Goal: Task Accomplishment & Management: Use online tool/utility

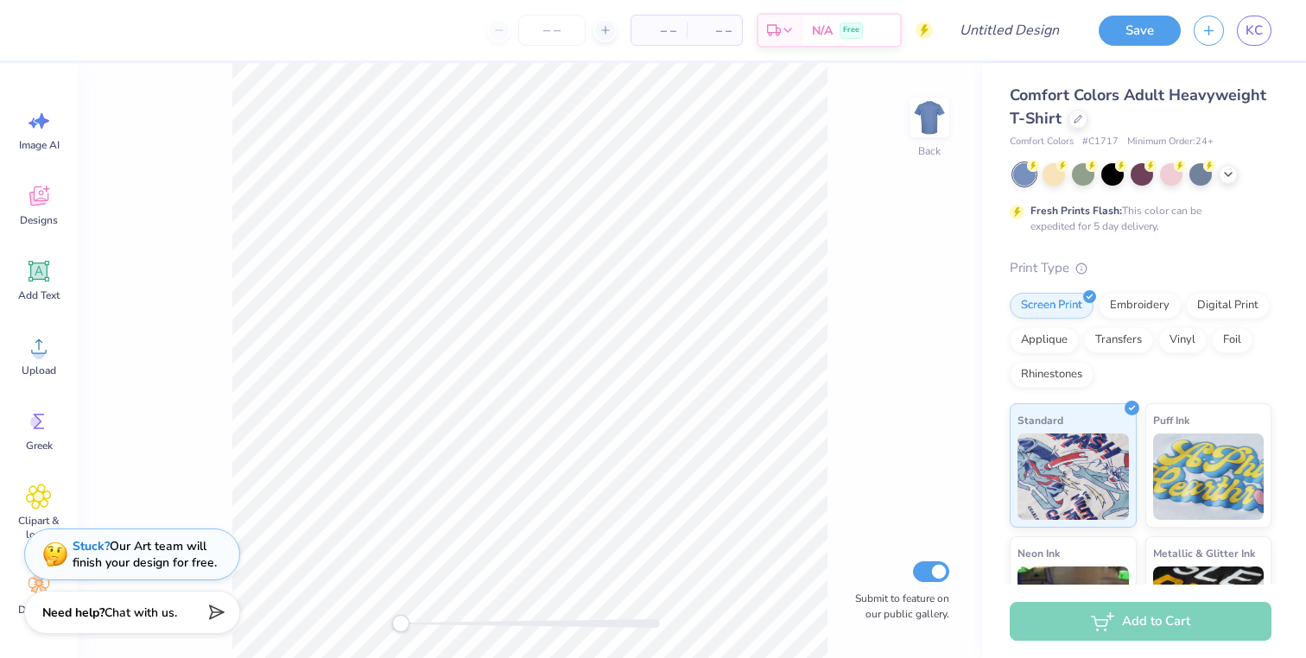
click at [1092, 114] on div "Comfort Colors Adult Heavyweight T-Shirt" at bounding box center [1141, 107] width 262 height 47
click at [1082, 116] on div at bounding box center [1078, 117] width 19 height 19
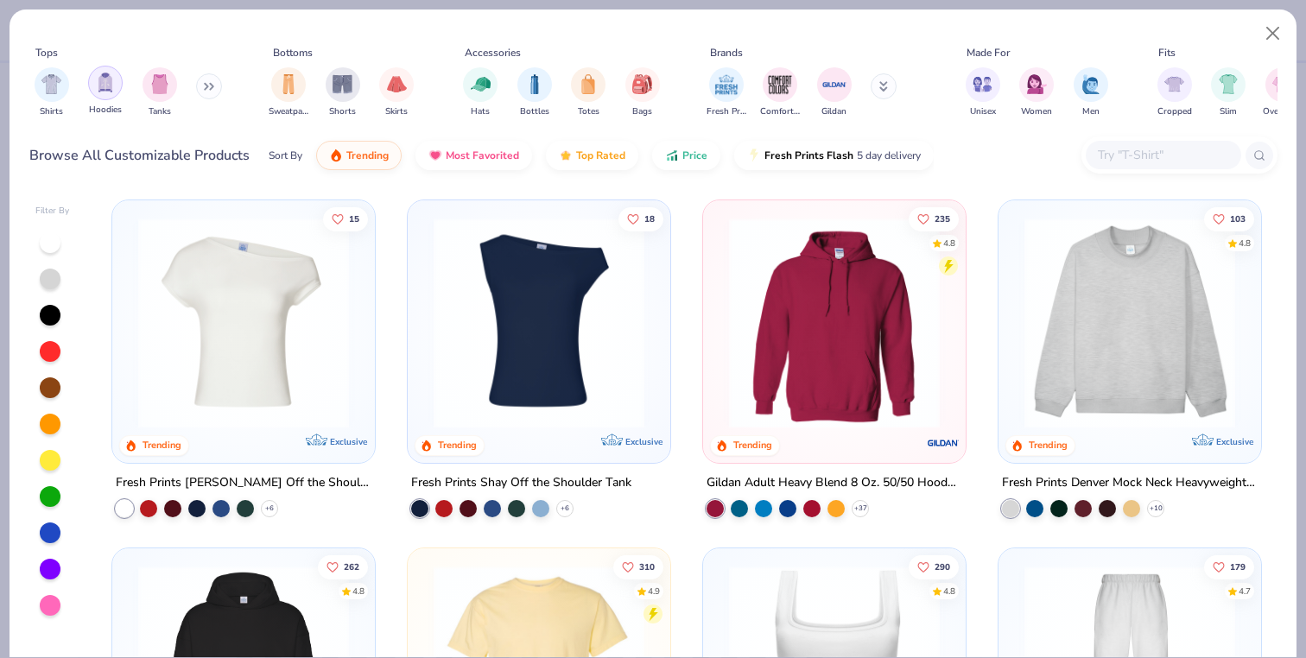
click at [99, 75] on img "filter for Hoodies" at bounding box center [105, 83] width 19 height 20
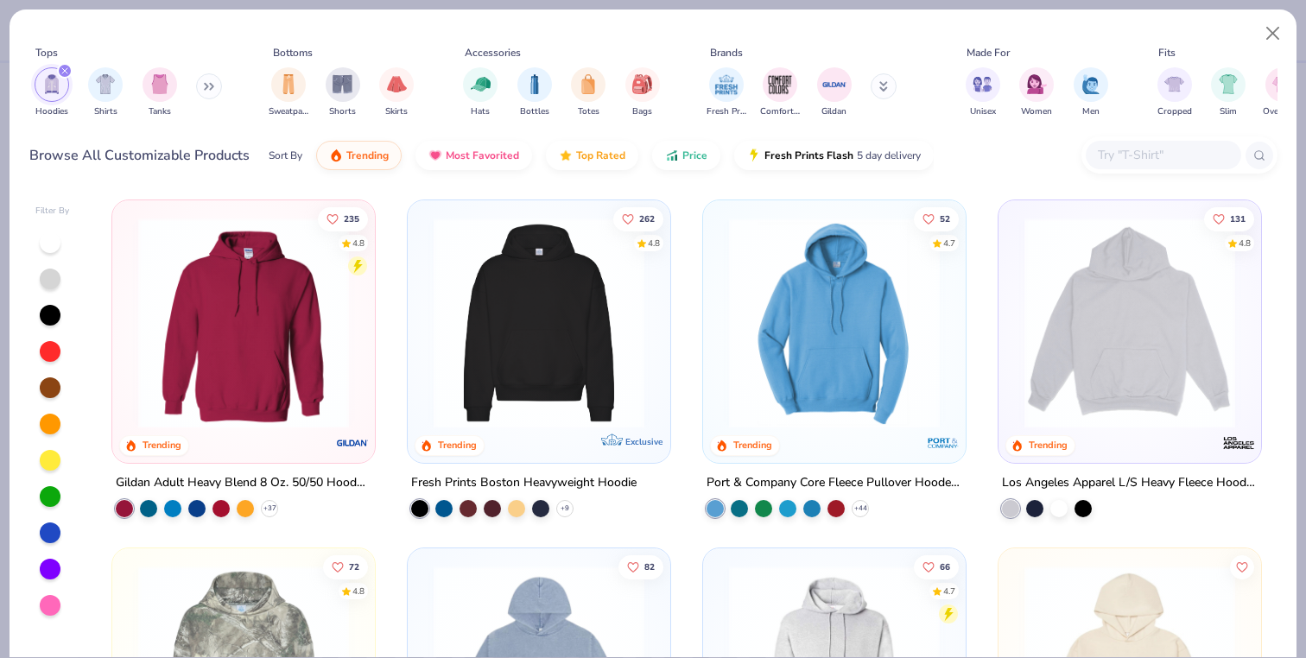
click at [607, 359] on img at bounding box center [539, 323] width 228 height 211
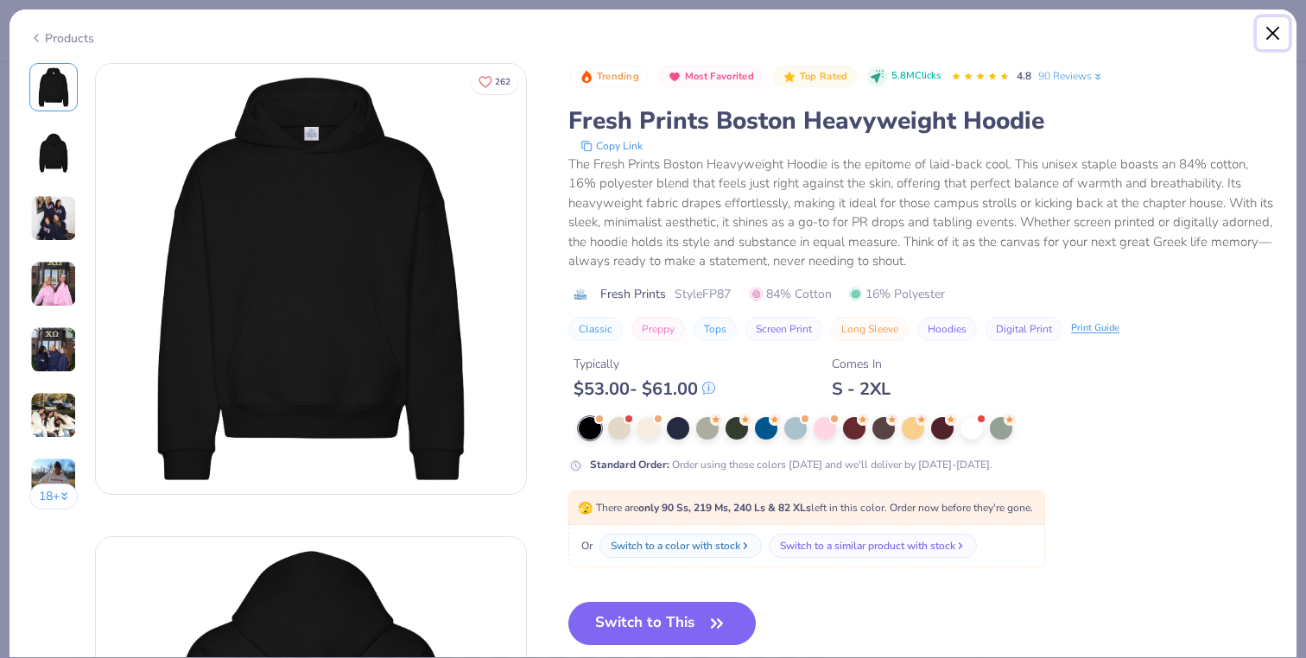
click at [1274, 31] on button "Close" at bounding box center [1273, 33] width 33 height 33
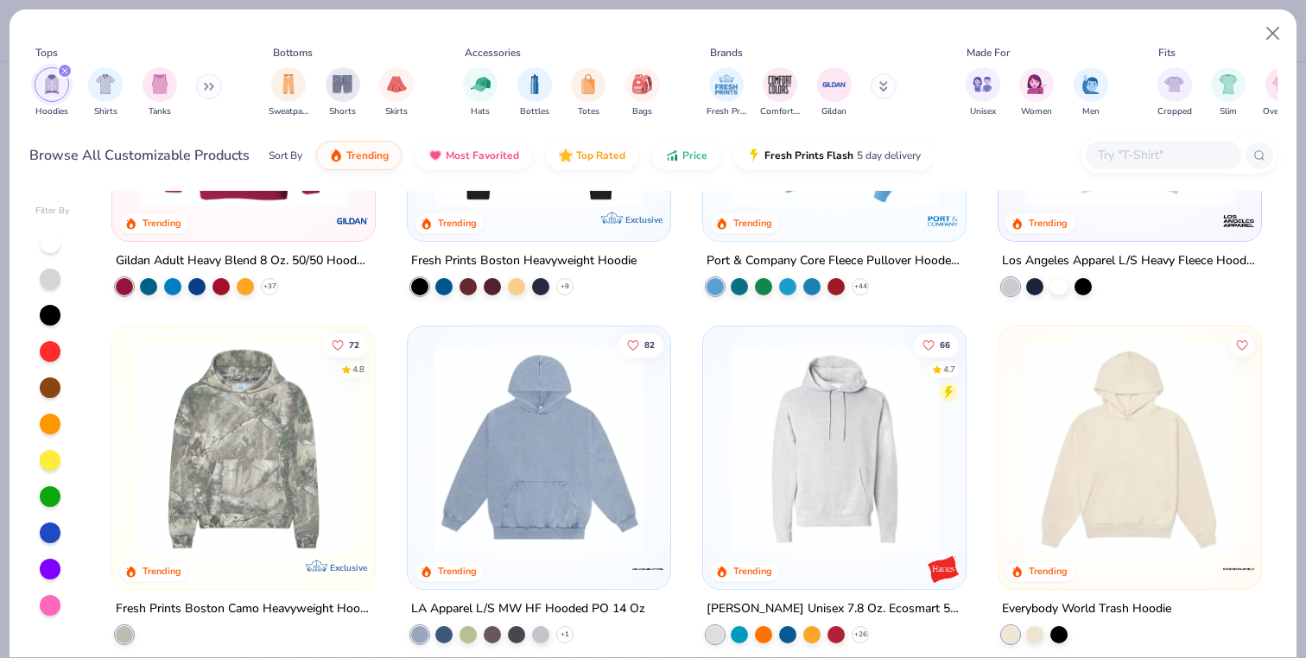
scroll to position [224, 0]
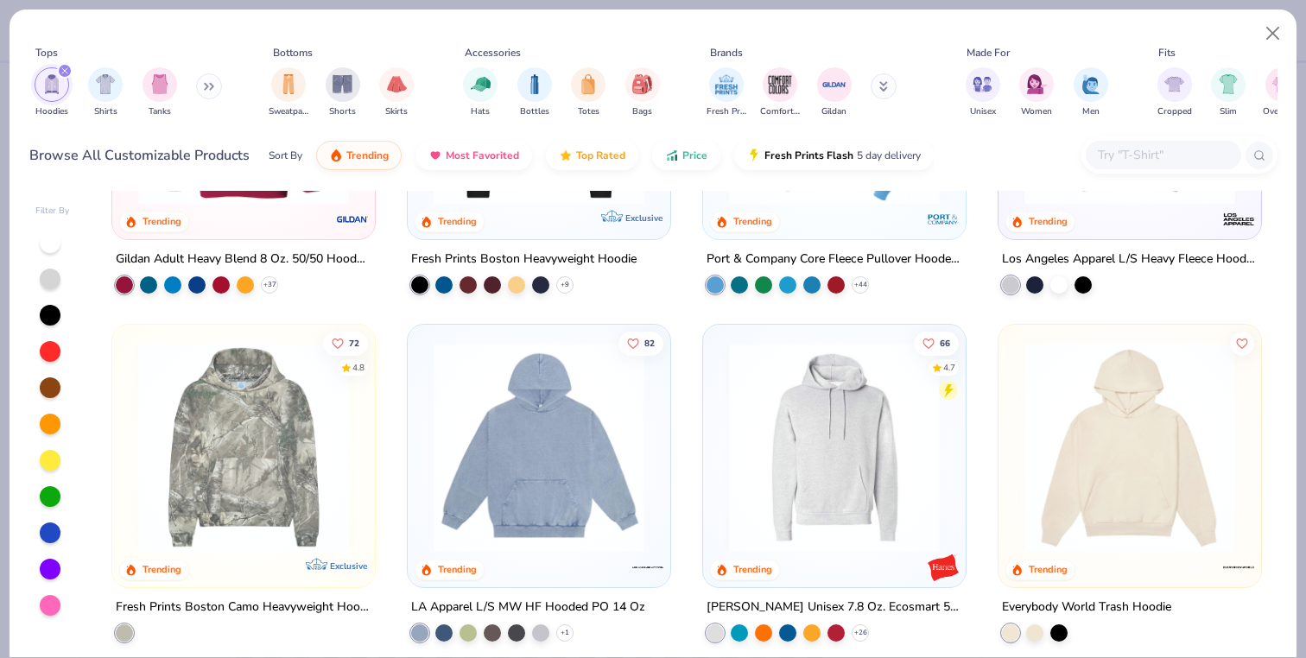
click at [523, 529] on img at bounding box center [539, 447] width 228 height 211
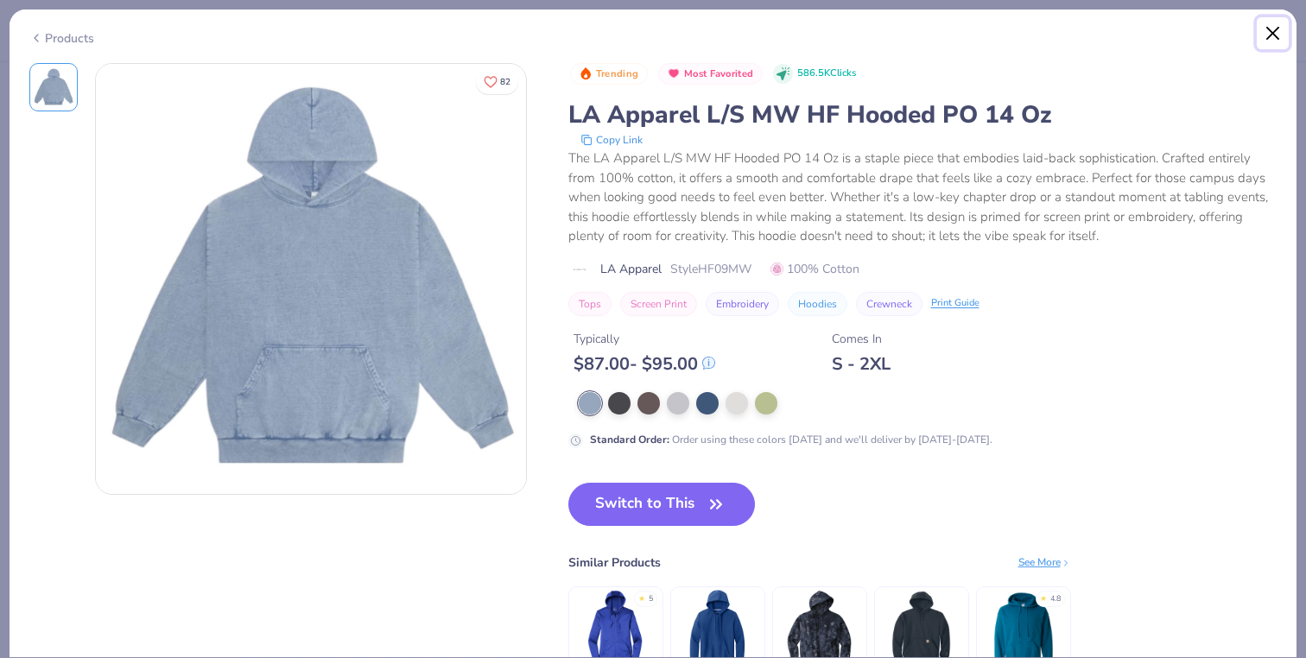
click at [1277, 33] on button "Close" at bounding box center [1273, 33] width 33 height 33
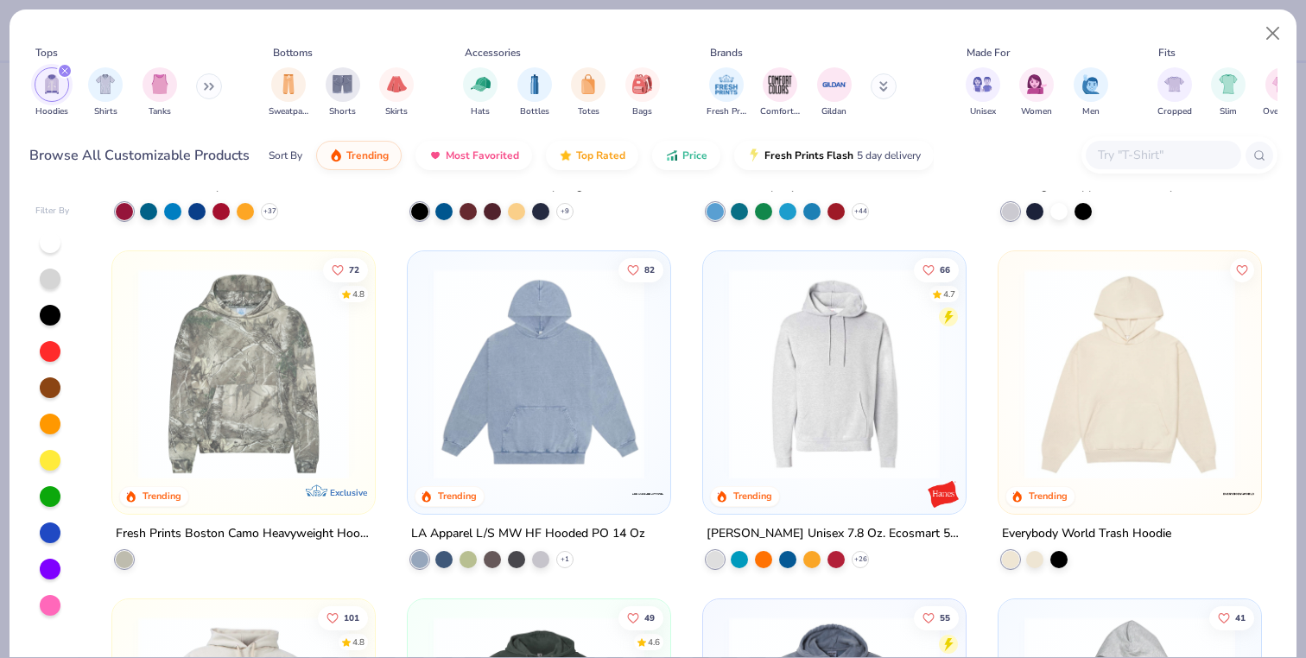
scroll to position [319, 0]
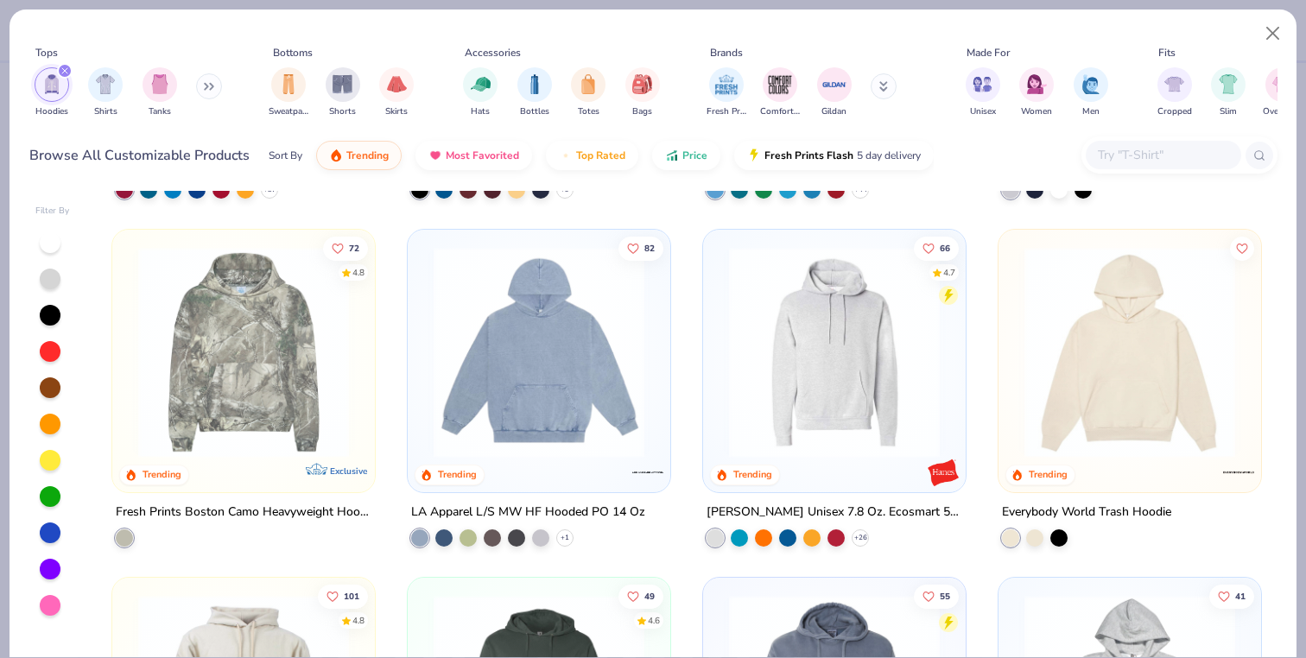
click at [1120, 373] on img at bounding box center [1130, 352] width 228 height 211
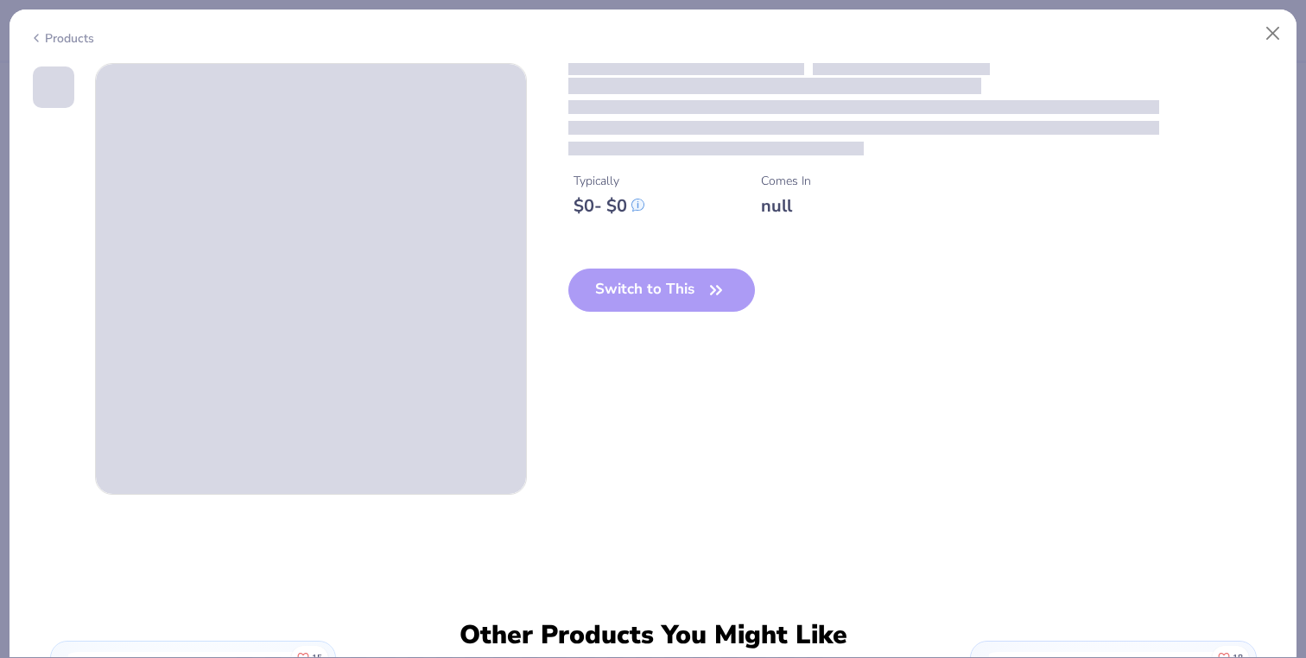
click at [1120, 373] on div "Typically $ 0 - $ 0 Comes In null Switch to This" at bounding box center [653, 279] width 1248 height 432
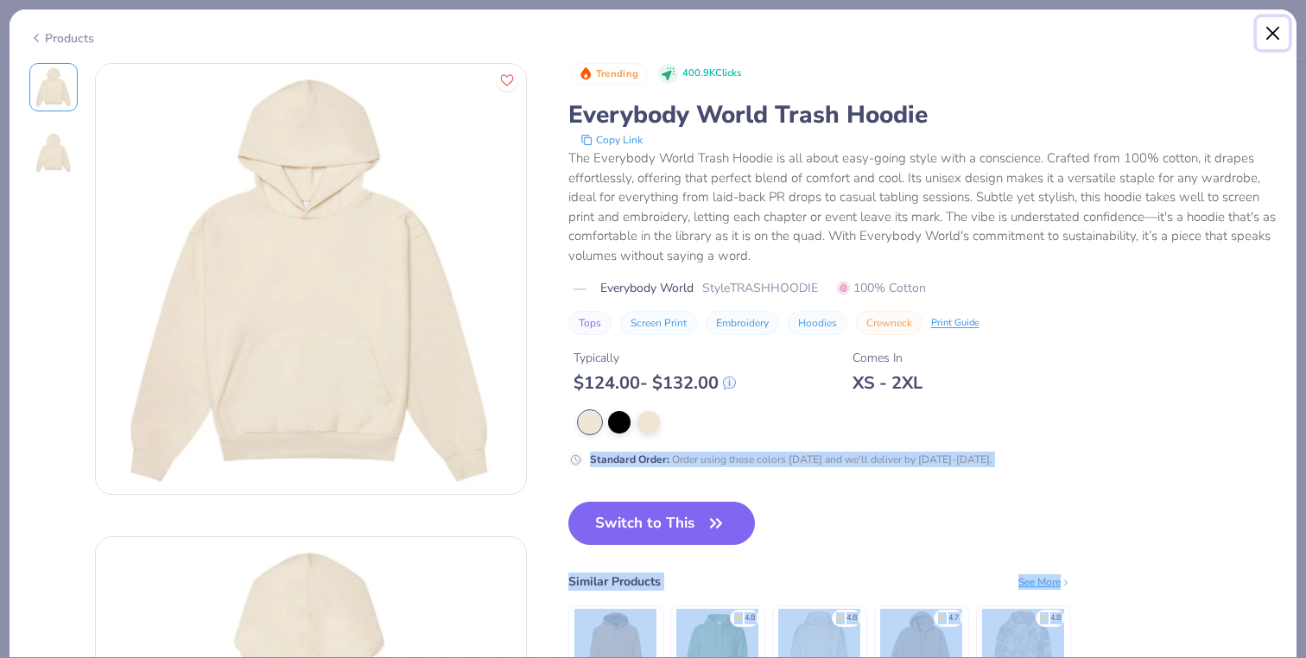
click at [1282, 25] on button "Close" at bounding box center [1273, 33] width 33 height 33
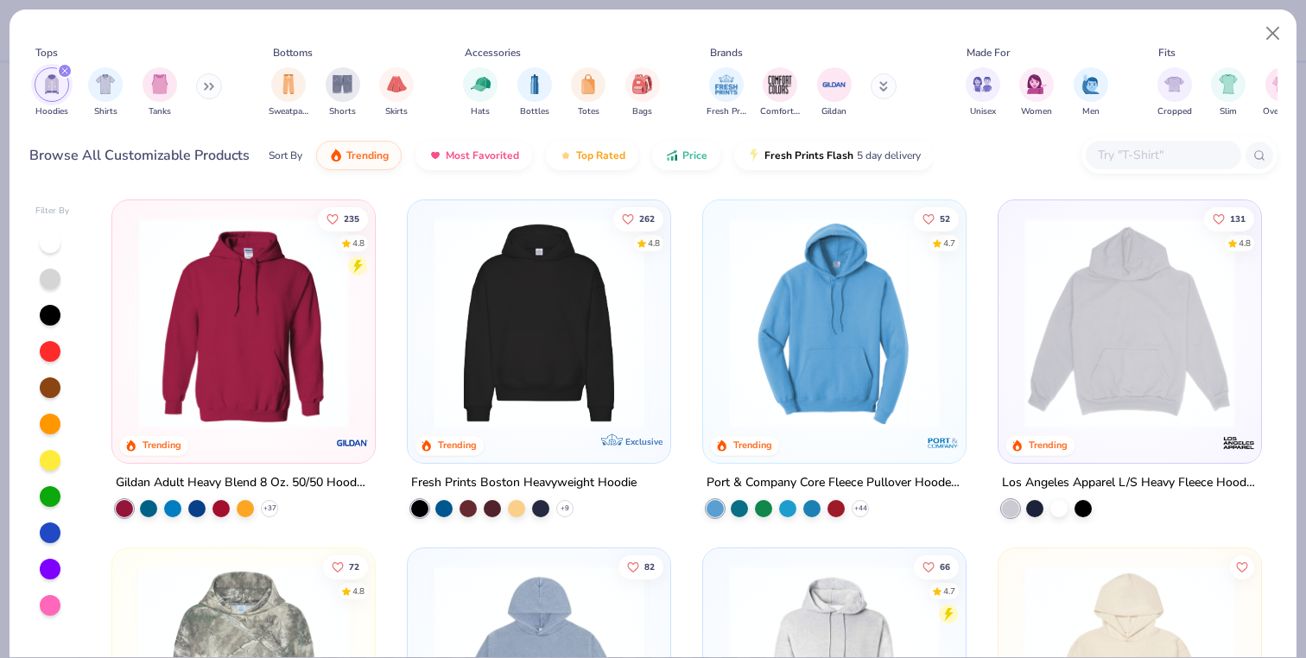
click at [1169, 320] on img at bounding box center [1130, 323] width 228 height 211
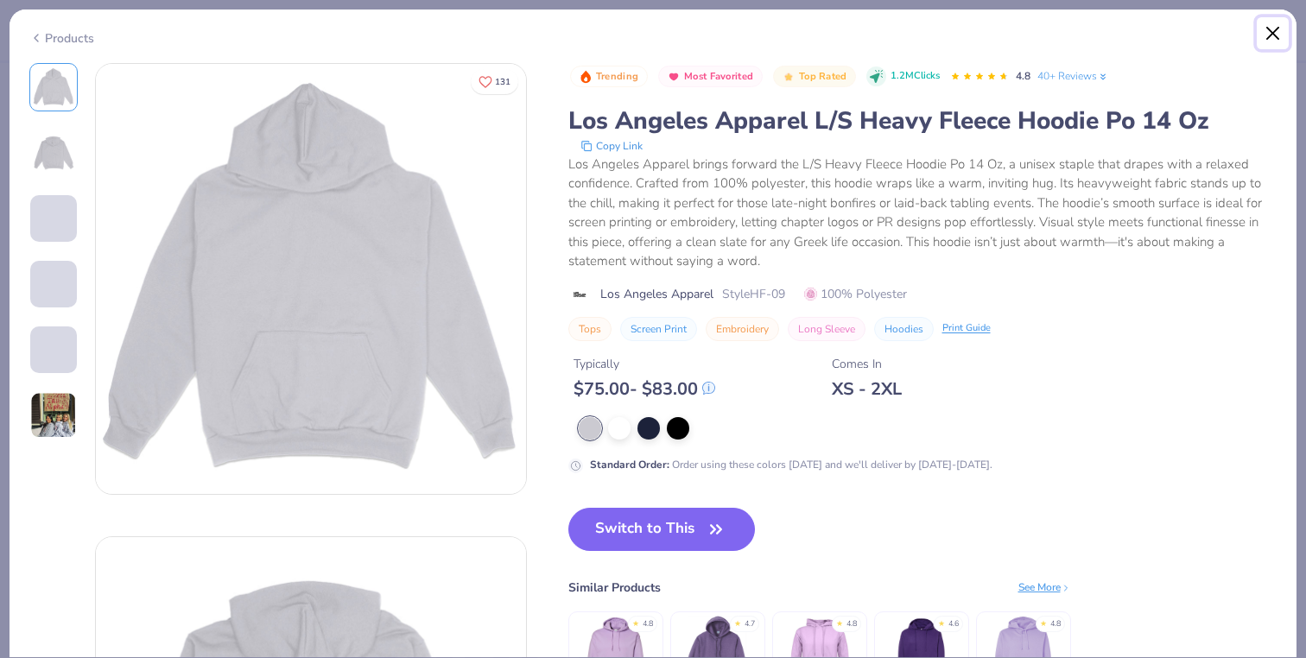
click at [1276, 38] on button "Close" at bounding box center [1273, 33] width 33 height 33
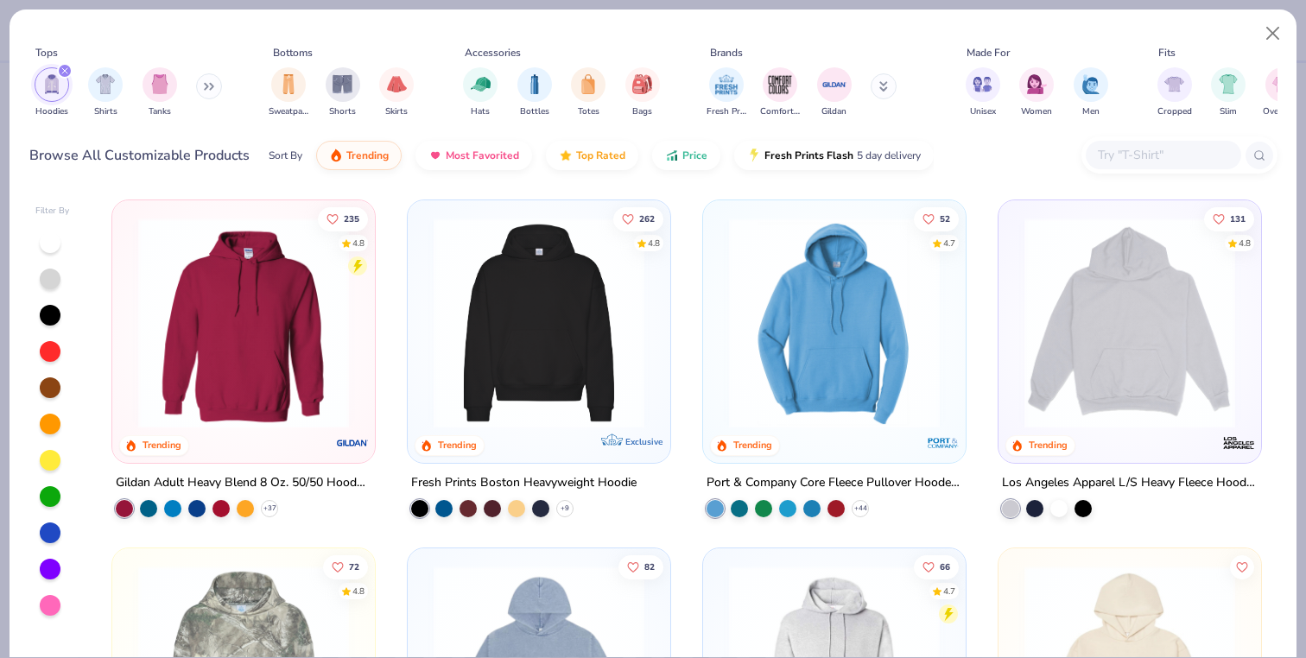
click at [887, 363] on img at bounding box center [834, 323] width 228 height 211
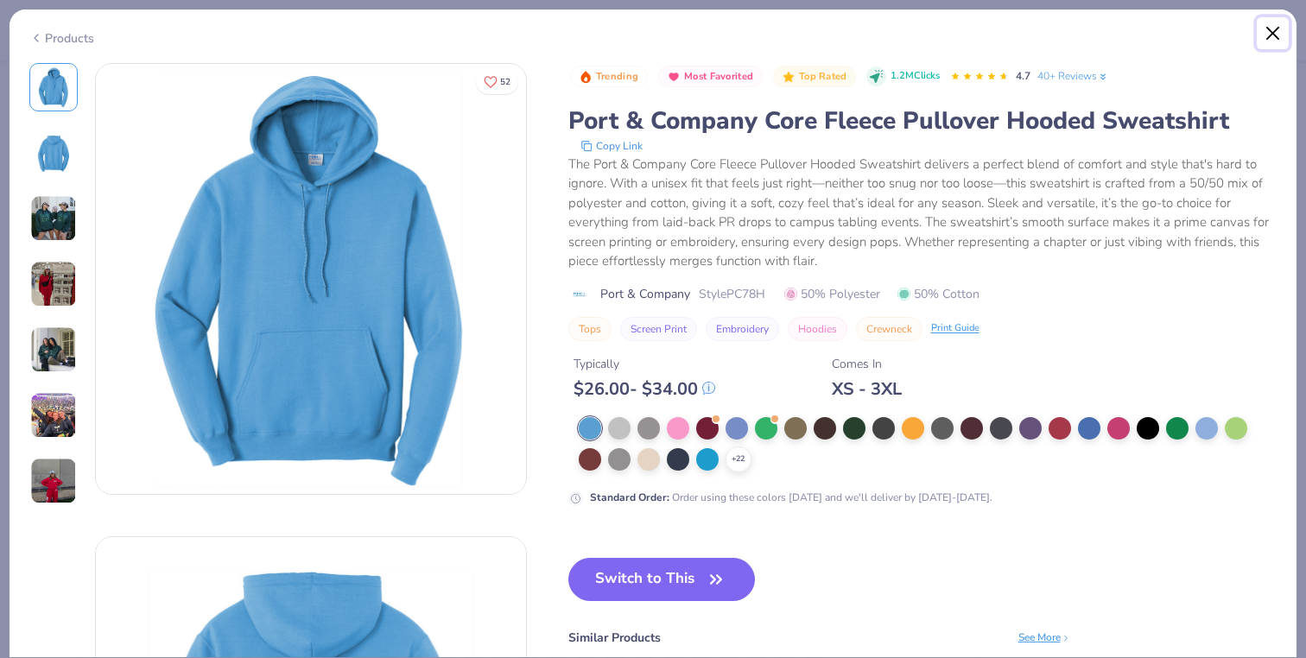
click at [1277, 29] on button "Close" at bounding box center [1273, 33] width 33 height 33
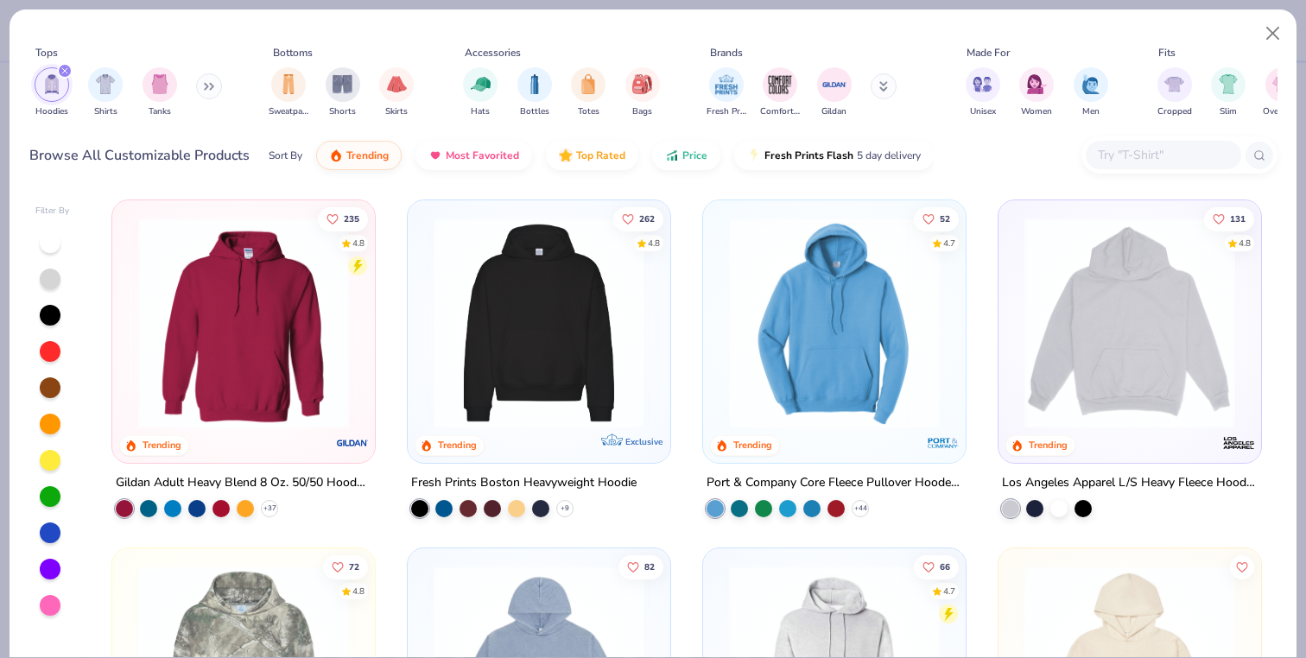
click at [517, 322] on img at bounding box center [539, 323] width 228 height 211
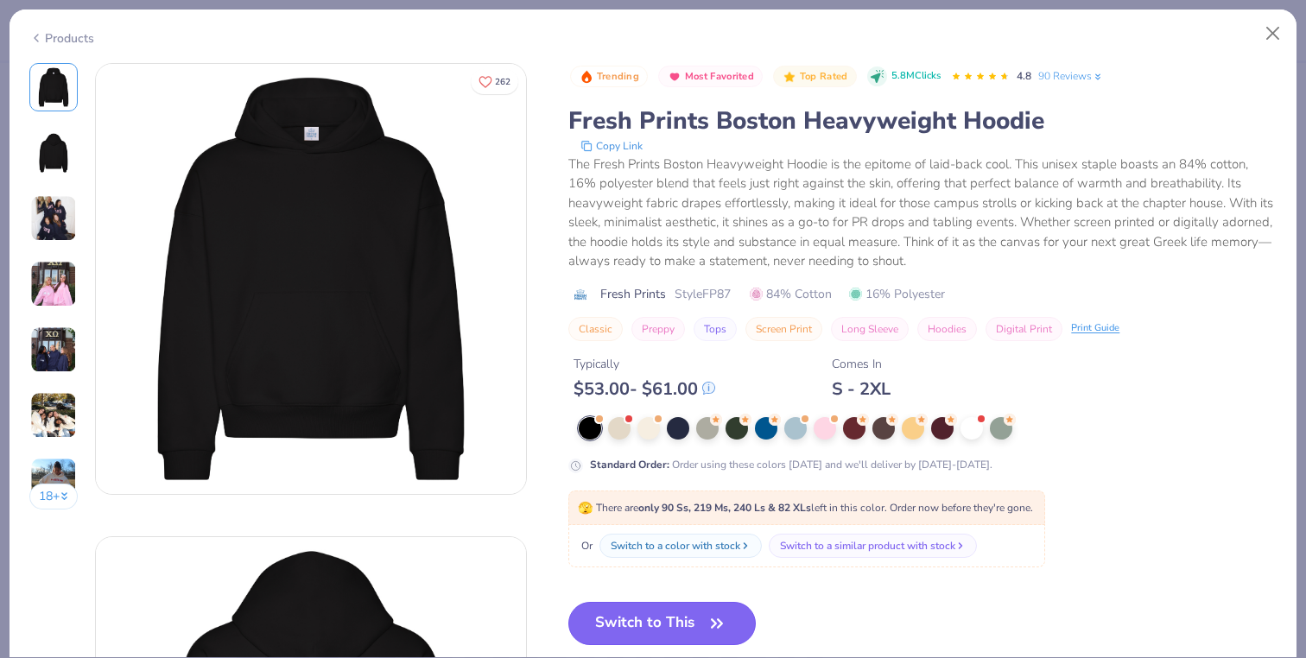
click at [646, 610] on button "Switch to This" at bounding box center [661, 623] width 187 height 43
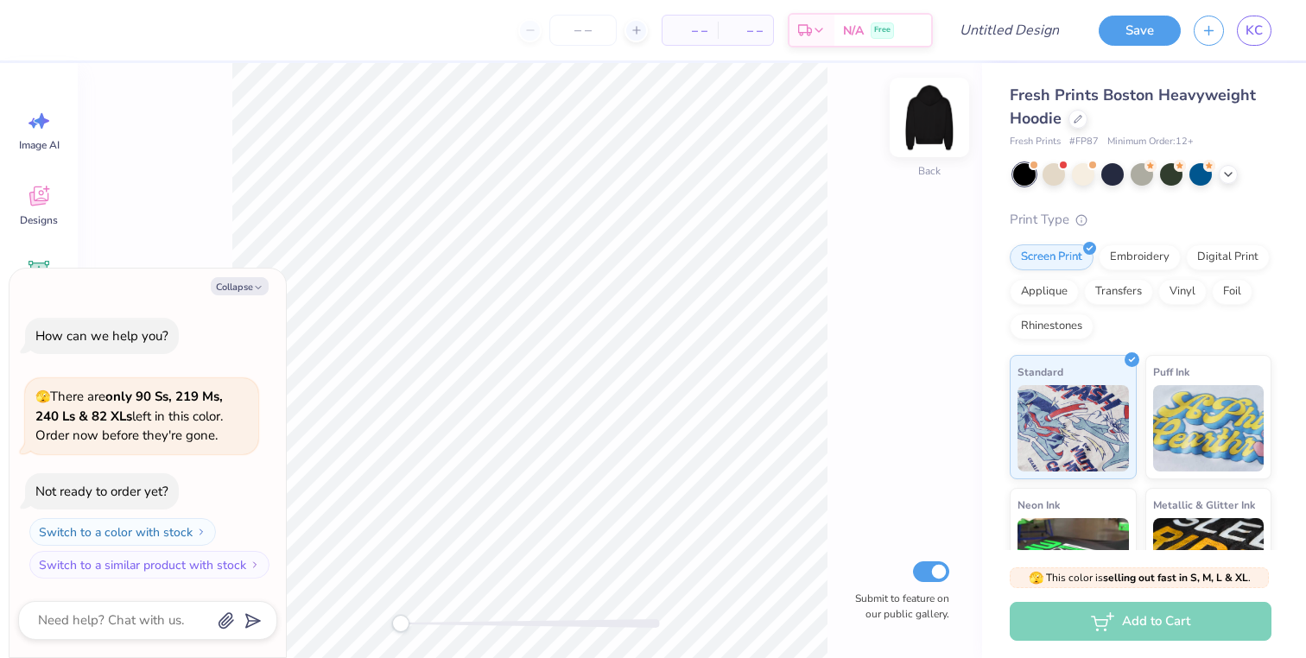
click at [929, 115] on img at bounding box center [929, 117] width 69 height 69
click at [246, 278] on button "Collapse" at bounding box center [240, 286] width 58 height 18
type textarea "x"
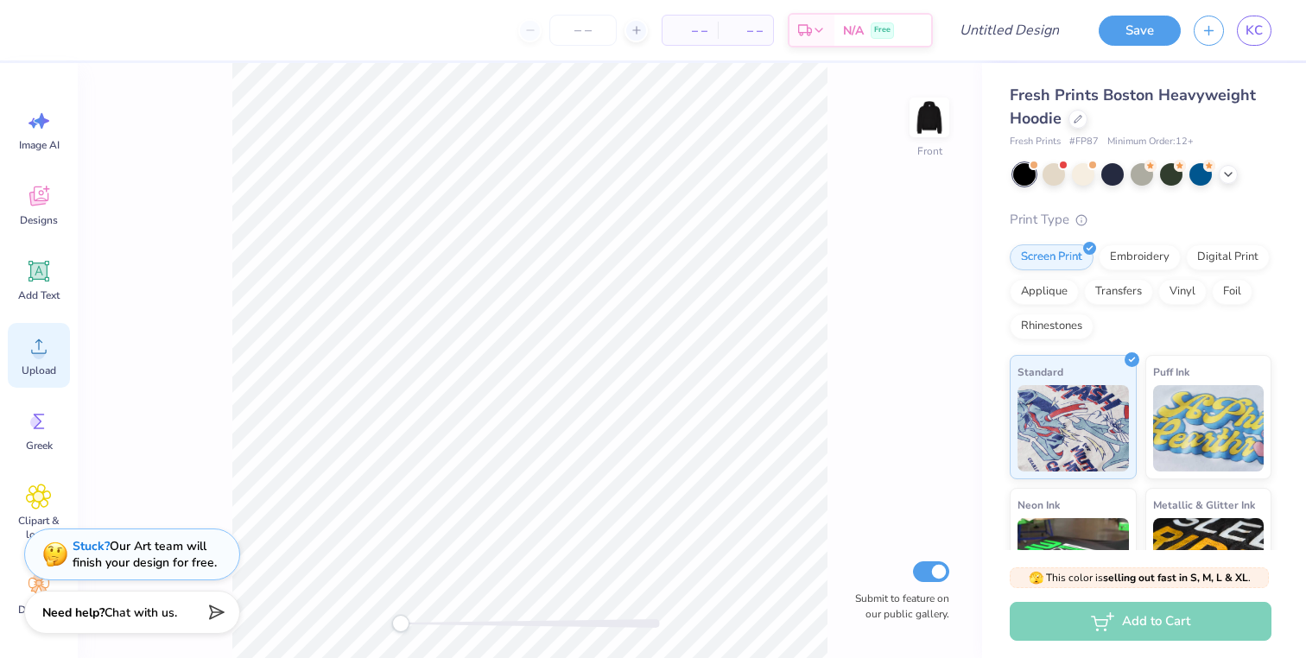
click at [46, 333] on icon at bounding box center [39, 346] width 26 height 26
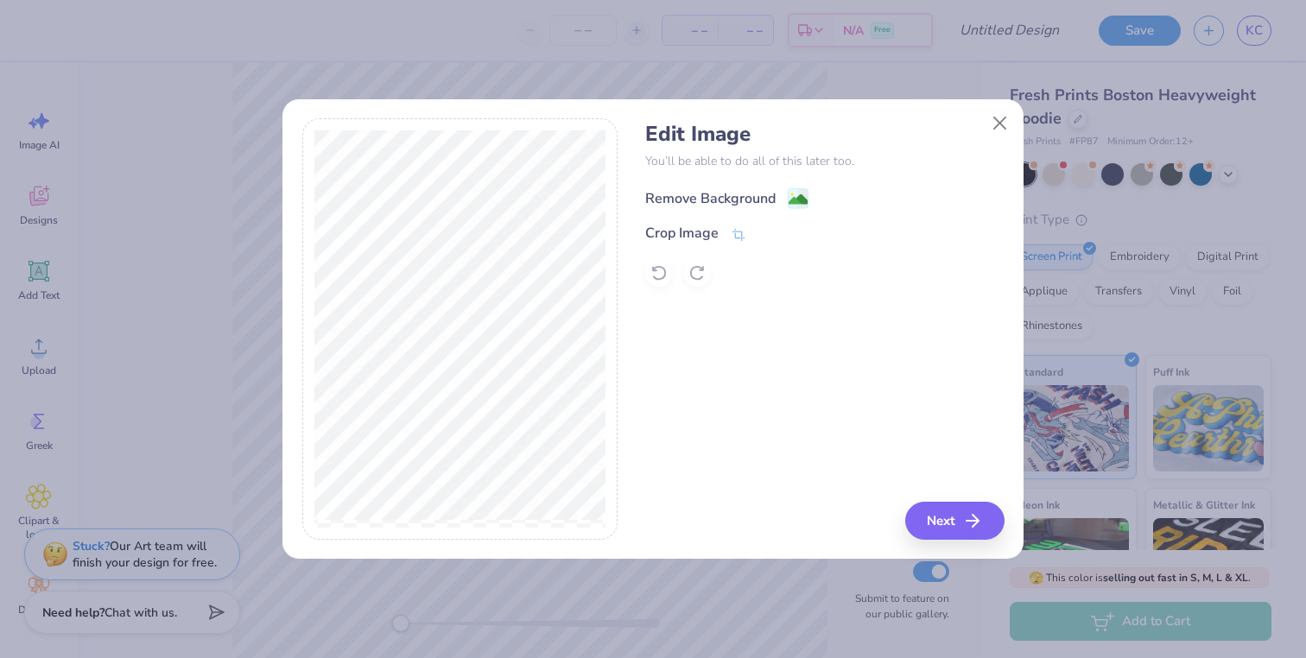
click at [790, 189] on rect at bounding box center [799, 199] width 20 height 20
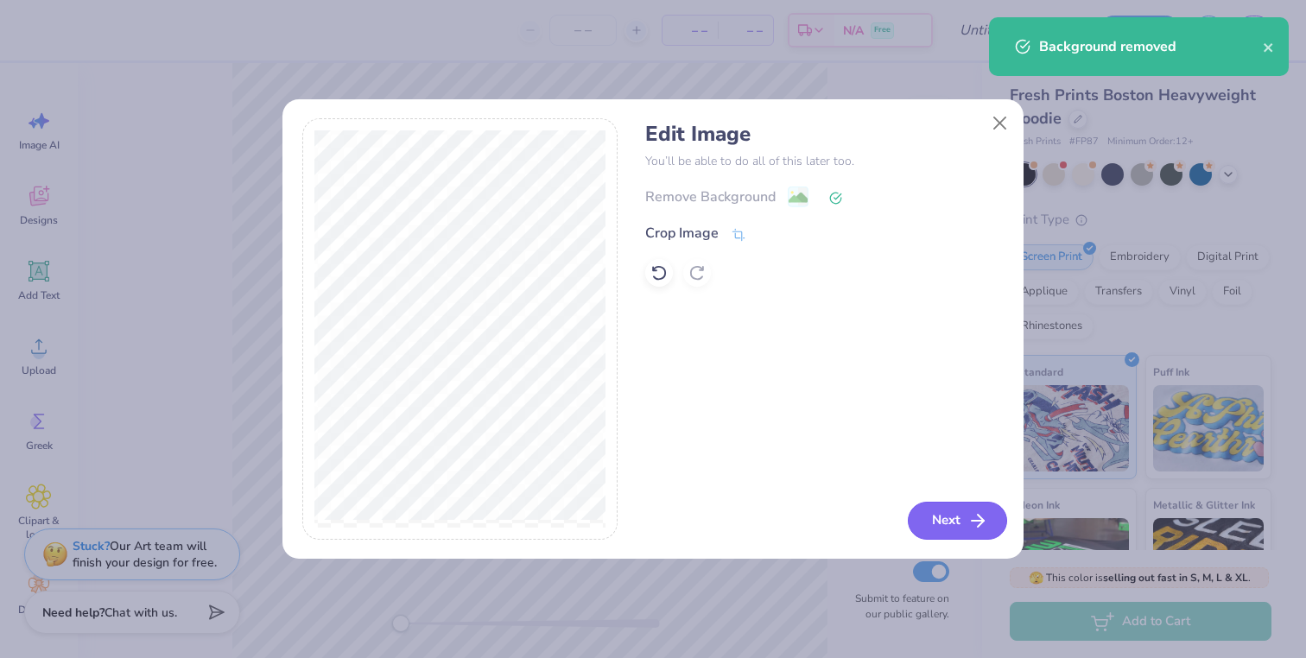
click at [950, 521] on button "Next" at bounding box center [957, 521] width 99 height 38
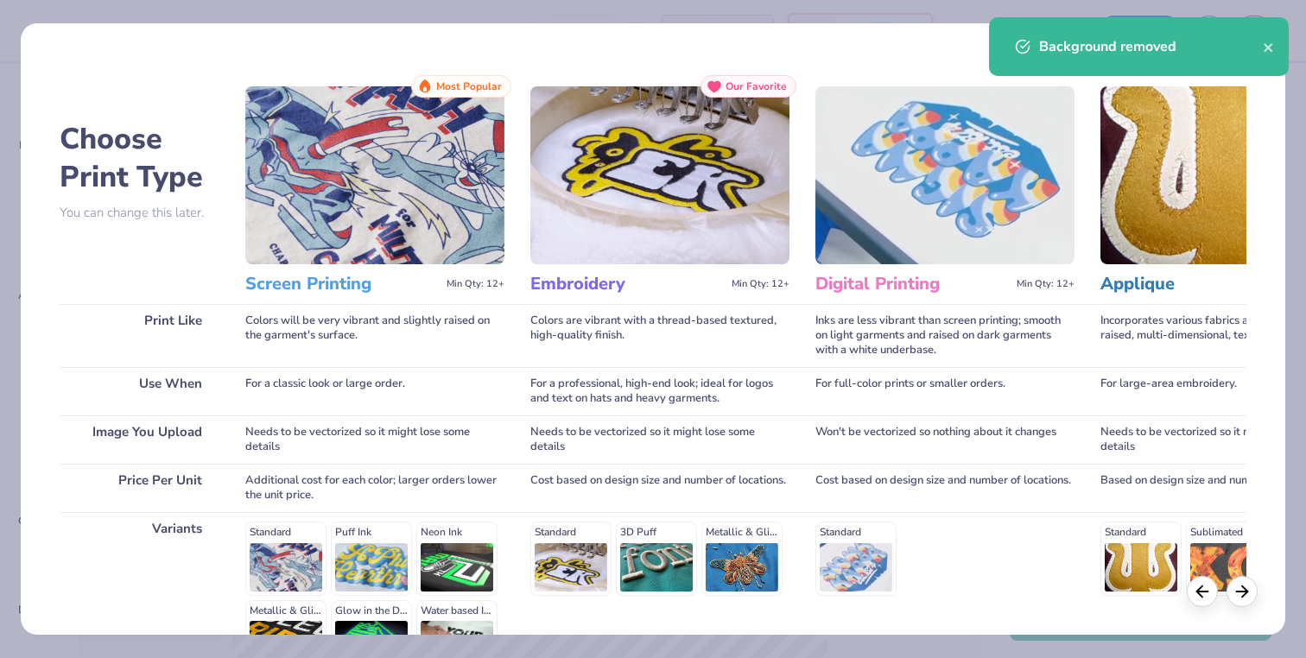
scroll to position [203, 0]
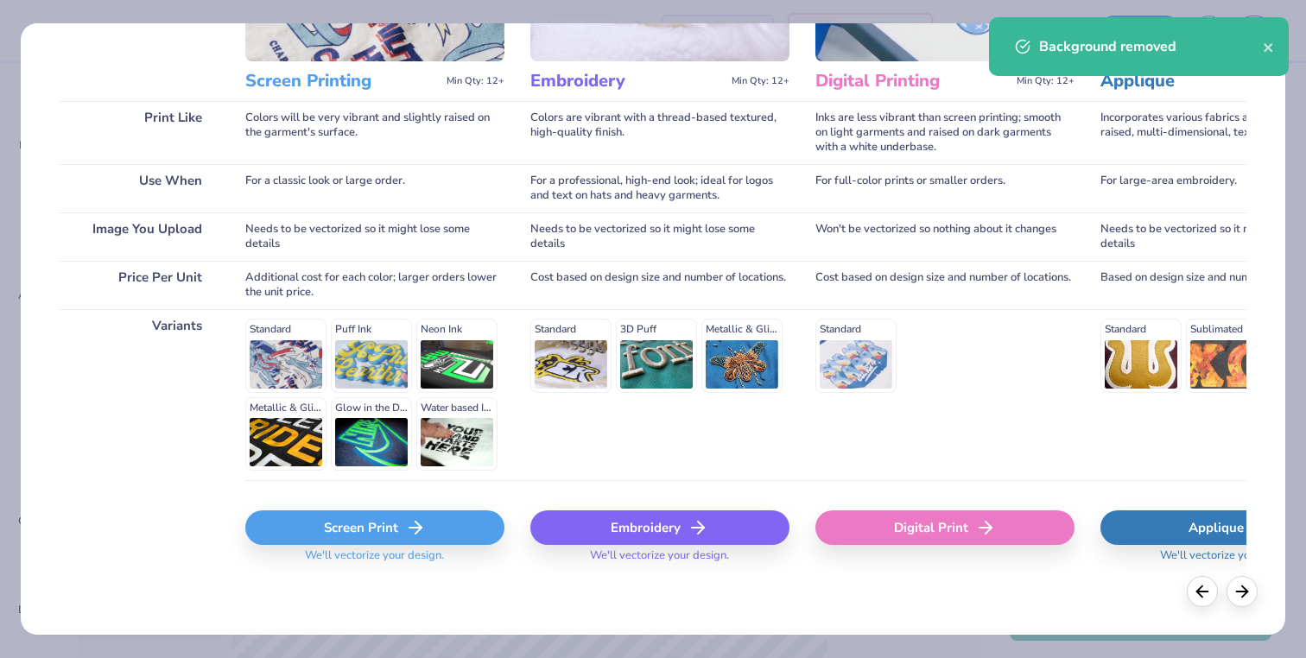
click at [408, 535] on icon at bounding box center [415, 527] width 21 height 21
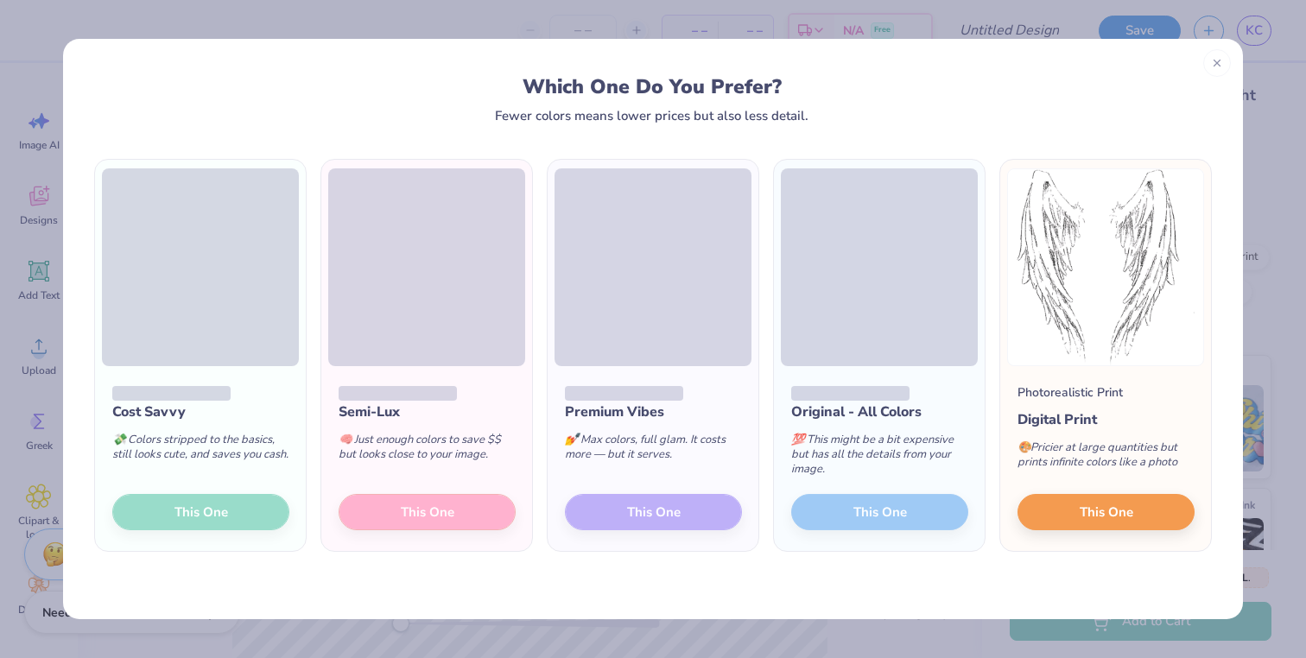
click at [224, 519] on div "Cost Savvy 💸 Colors stripped to the basics, still looks cute, and saves you cas…" at bounding box center [200, 458] width 211 height 185
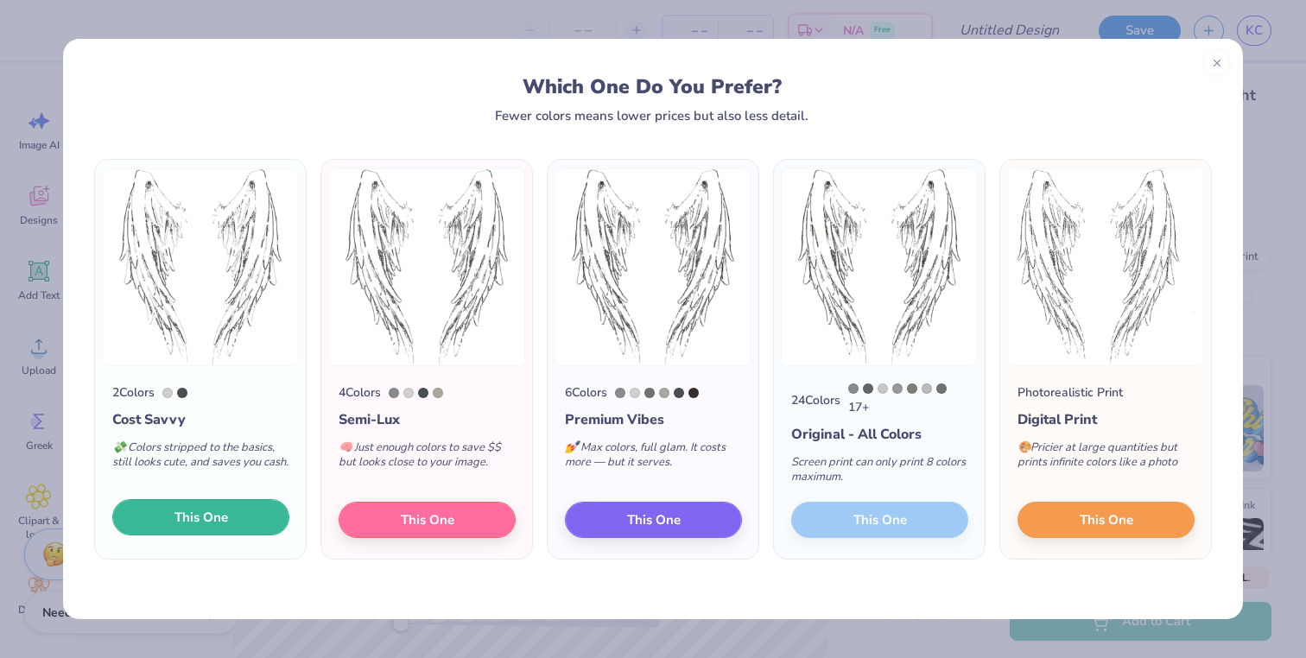
click at [244, 521] on button "This One" at bounding box center [200, 517] width 177 height 36
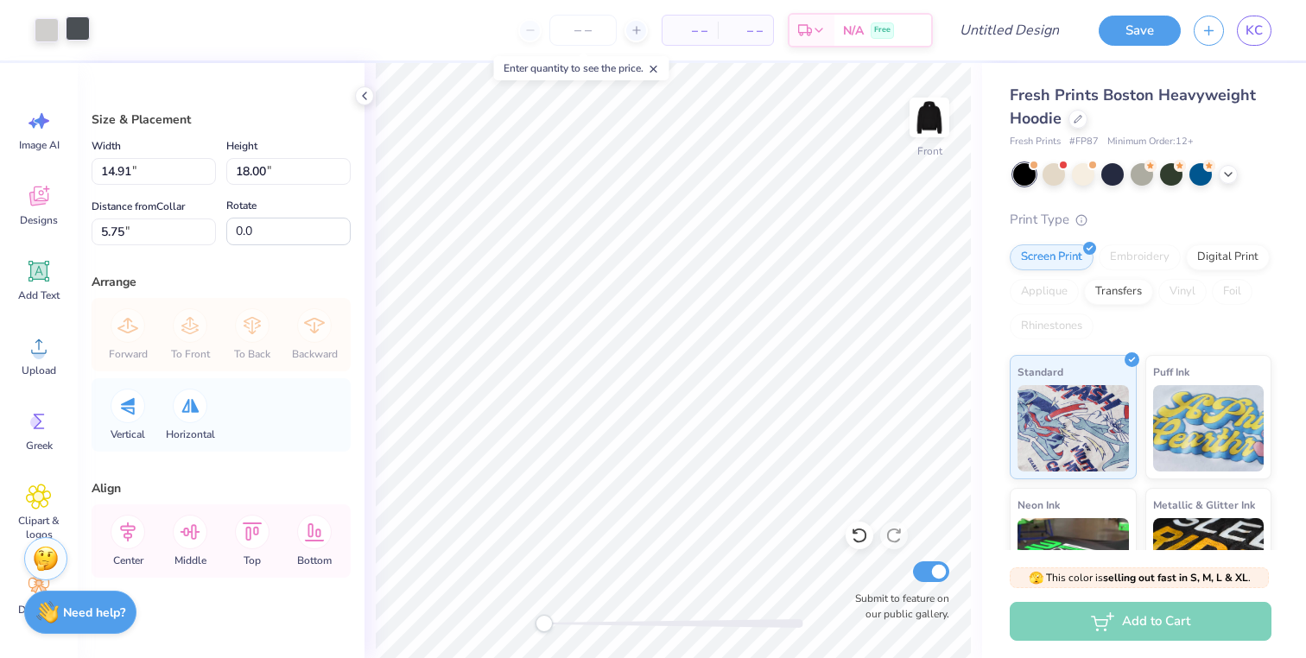
click at [81, 36] on div at bounding box center [78, 28] width 24 height 24
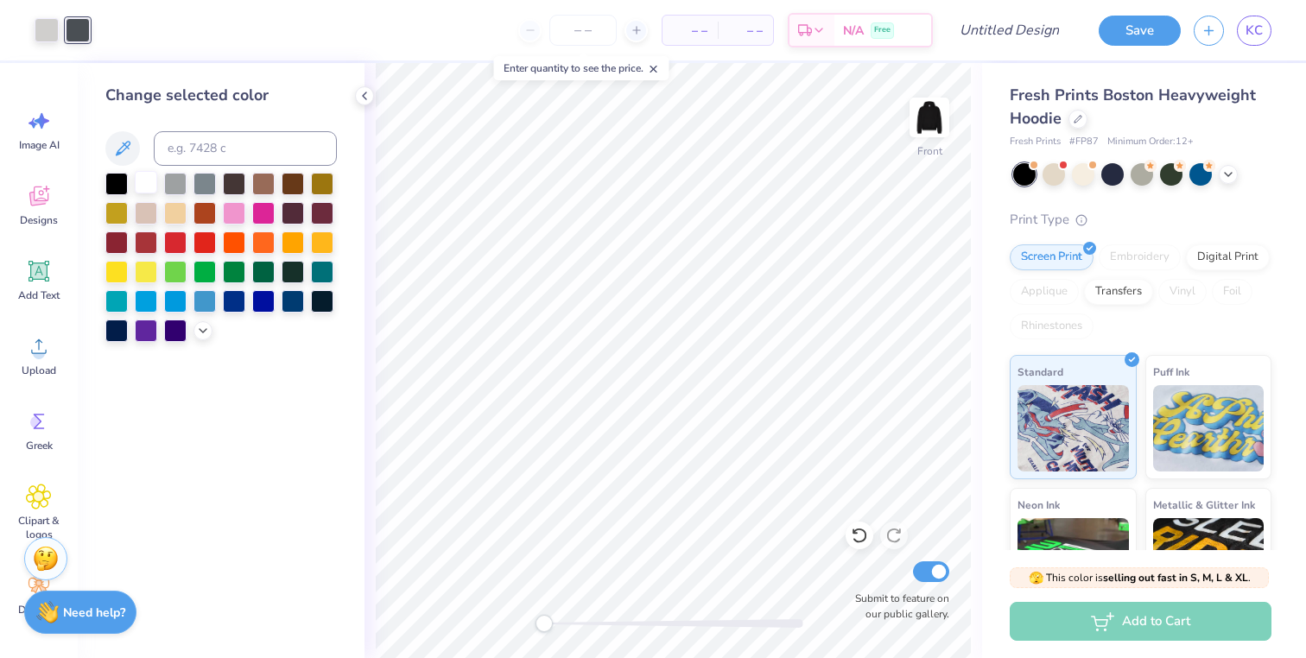
click at [143, 178] on div at bounding box center [146, 182] width 22 height 22
click at [44, 37] on div at bounding box center [47, 28] width 24 height 24
click at [147, 184] on div at bounding box center [146, 182] width 22 height 22
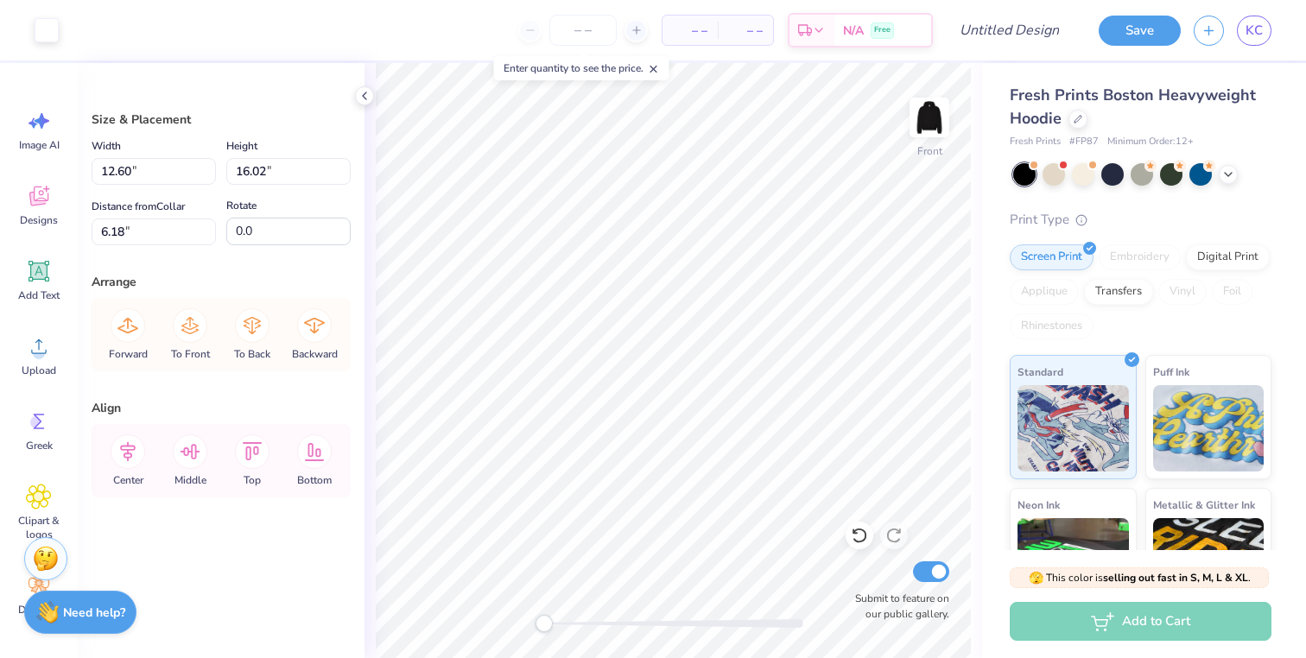
type input "13.74"
type input "17.48"
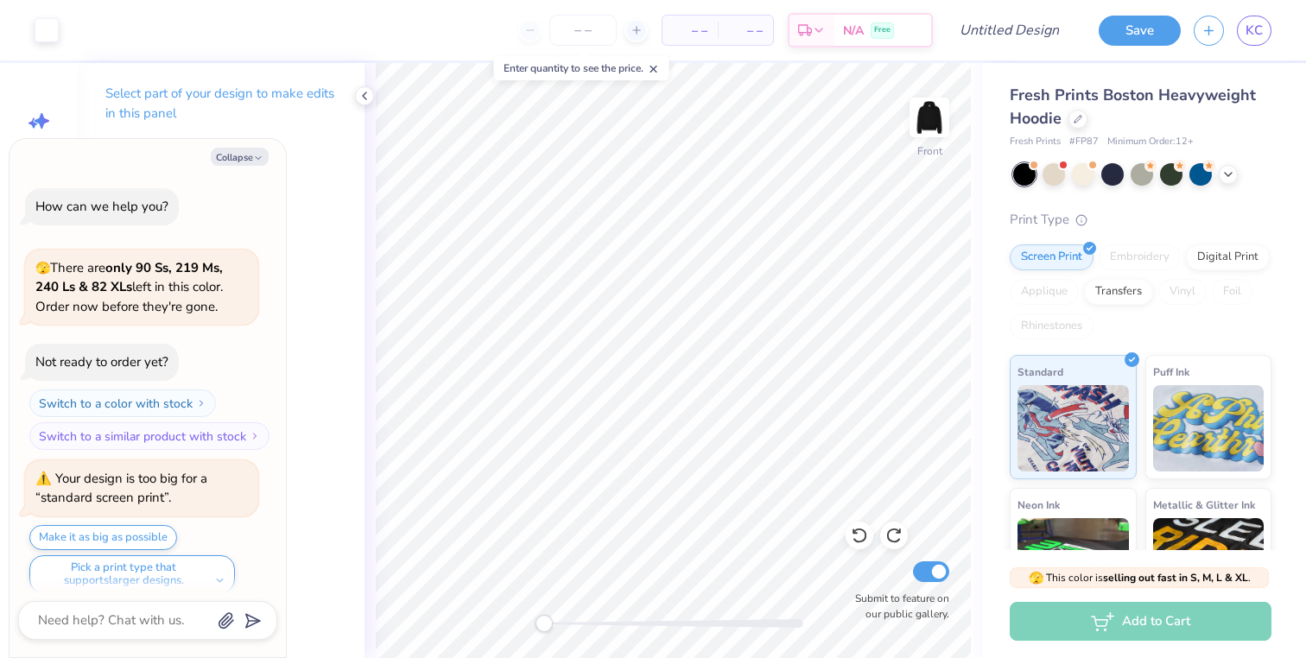
scroll to position [14, 0]
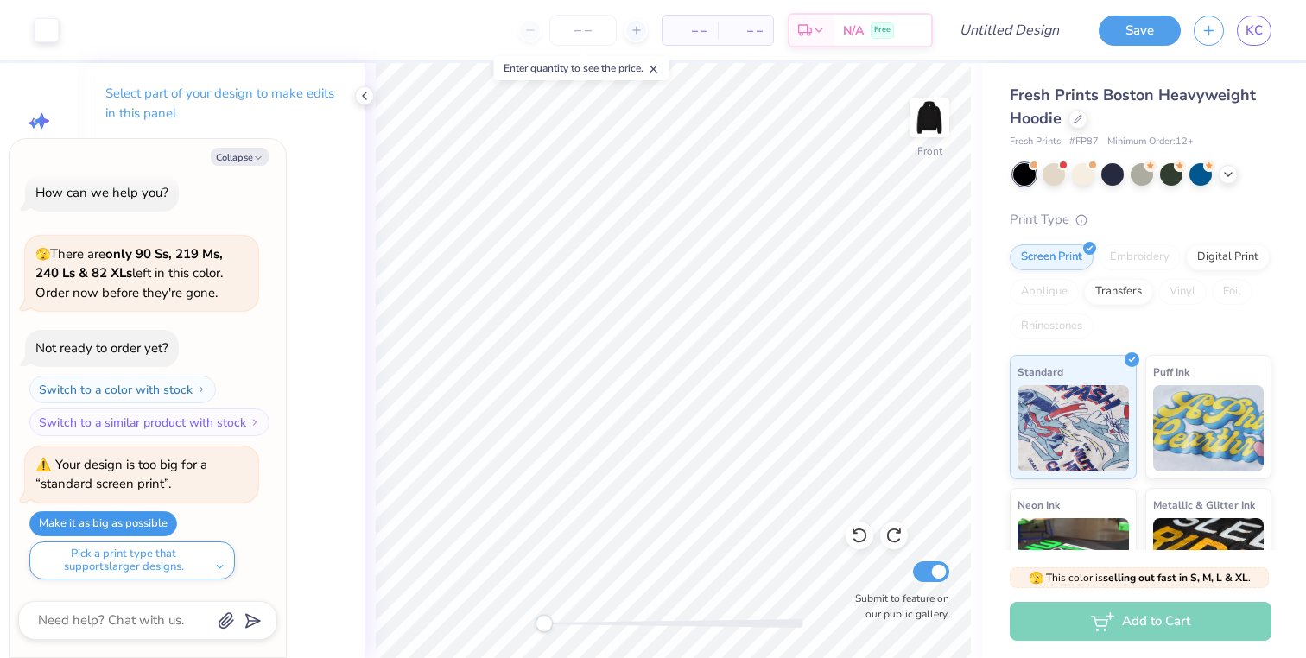
click at [149, 527] on button "Make it as big as possible" at bounding box center [103, 523] width 148 height 25
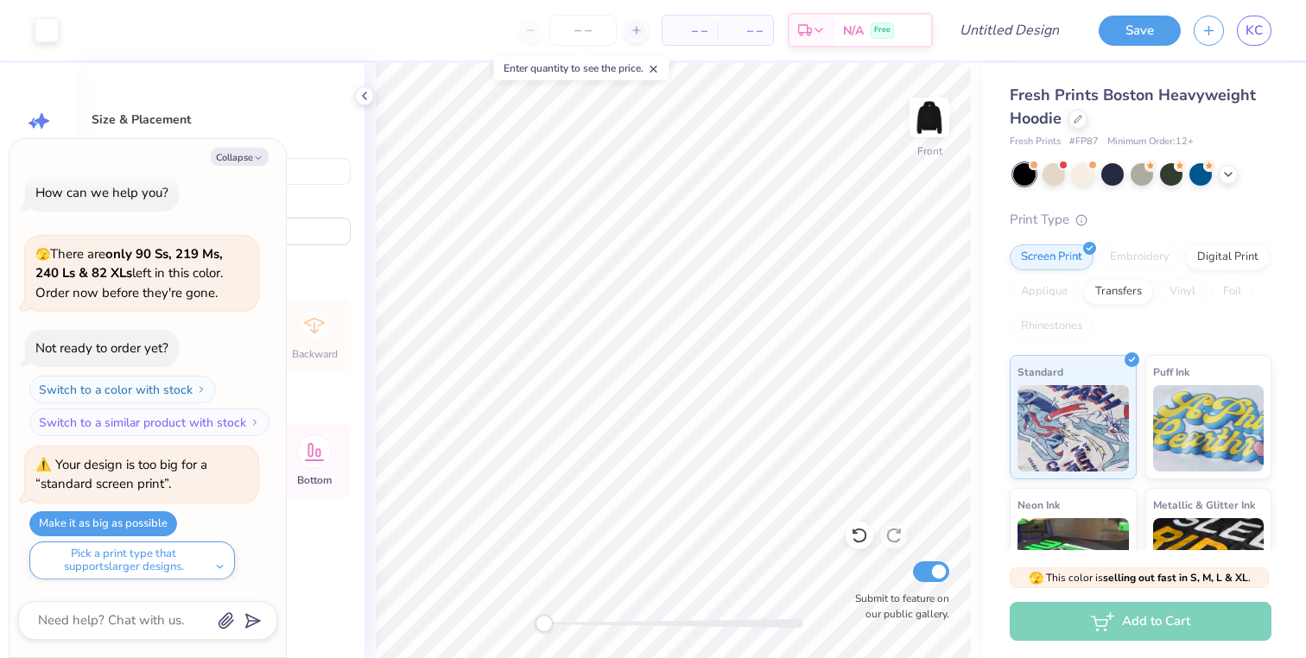
click at [978, 317] on div "Front Submit to feature on our public gallery." at bounding box center [674, 360] width 618 height 595
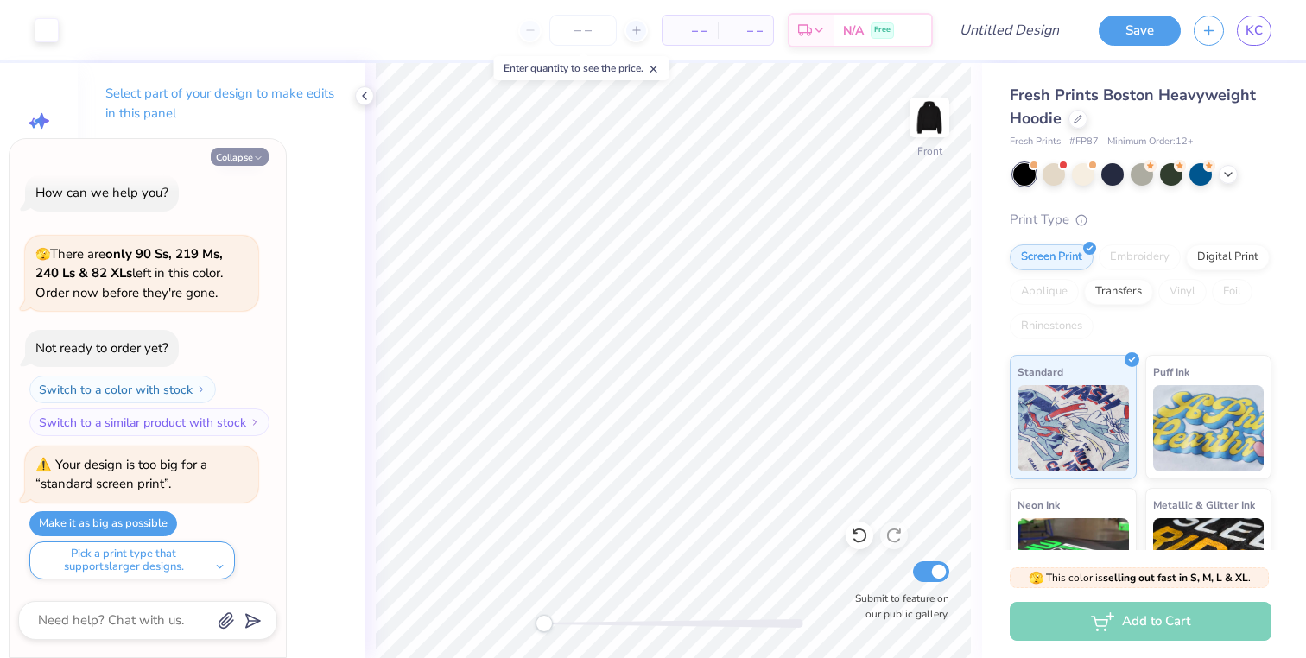
click at [251, 157] on button "Collapse" at bounding box center [240, 157] width 58 height 18
type textarea "x"
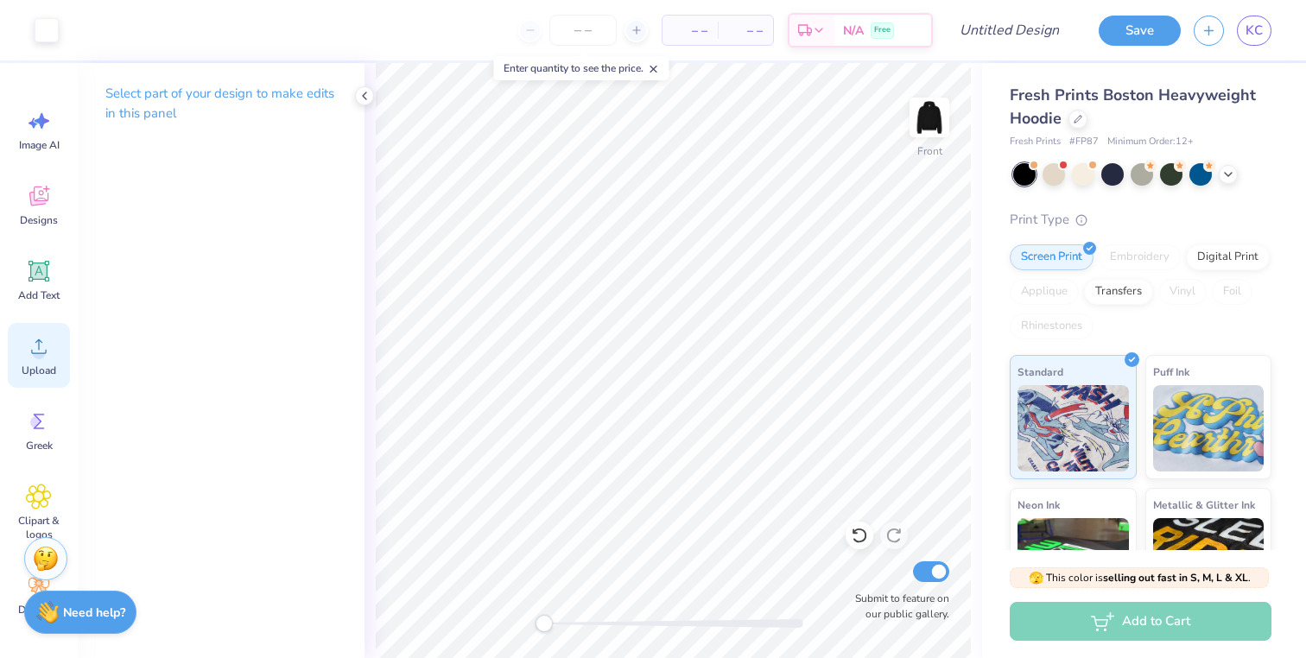
click at [41, 357] on circle at bounding box center [39, 353] width 12 height 12
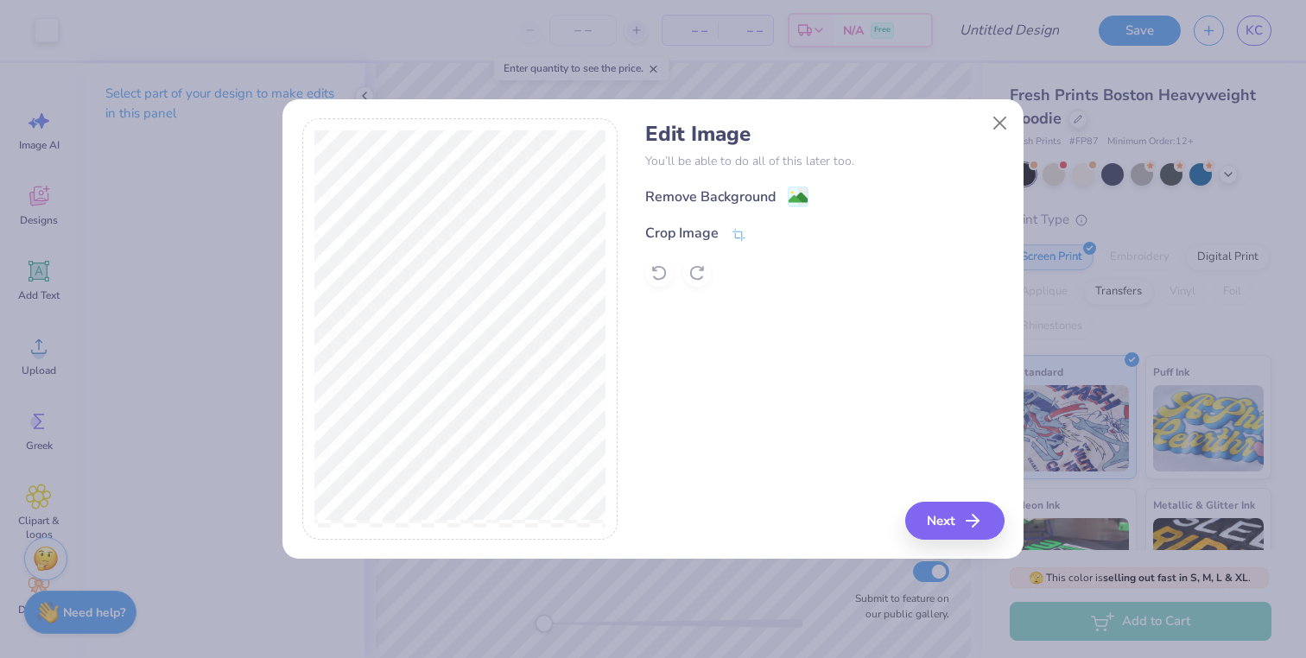
click at [799, 210] on div "Remove Background Crop Image" at bounding box center [824, 236] width 358 height 101
click at [799, 192] on image at bounding box center [798, 199] width 19 height 19
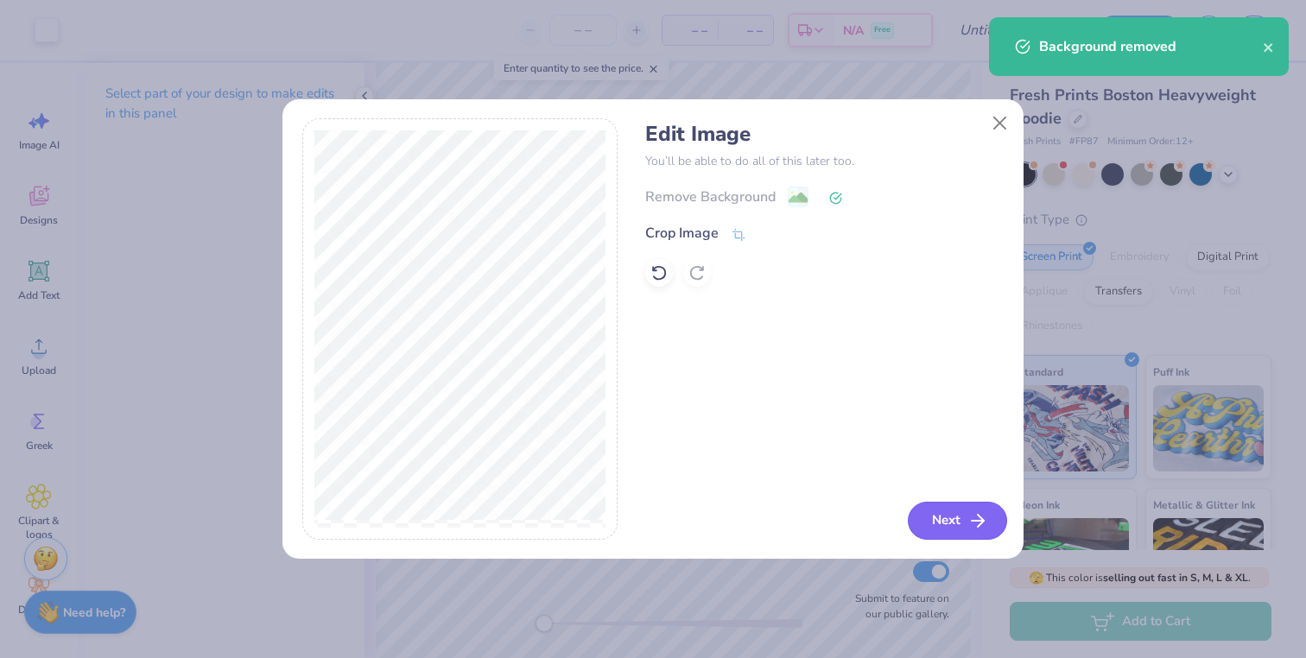
click at [978, 532] on button "Next" at bounding box center [957, 521] width 99 height 38
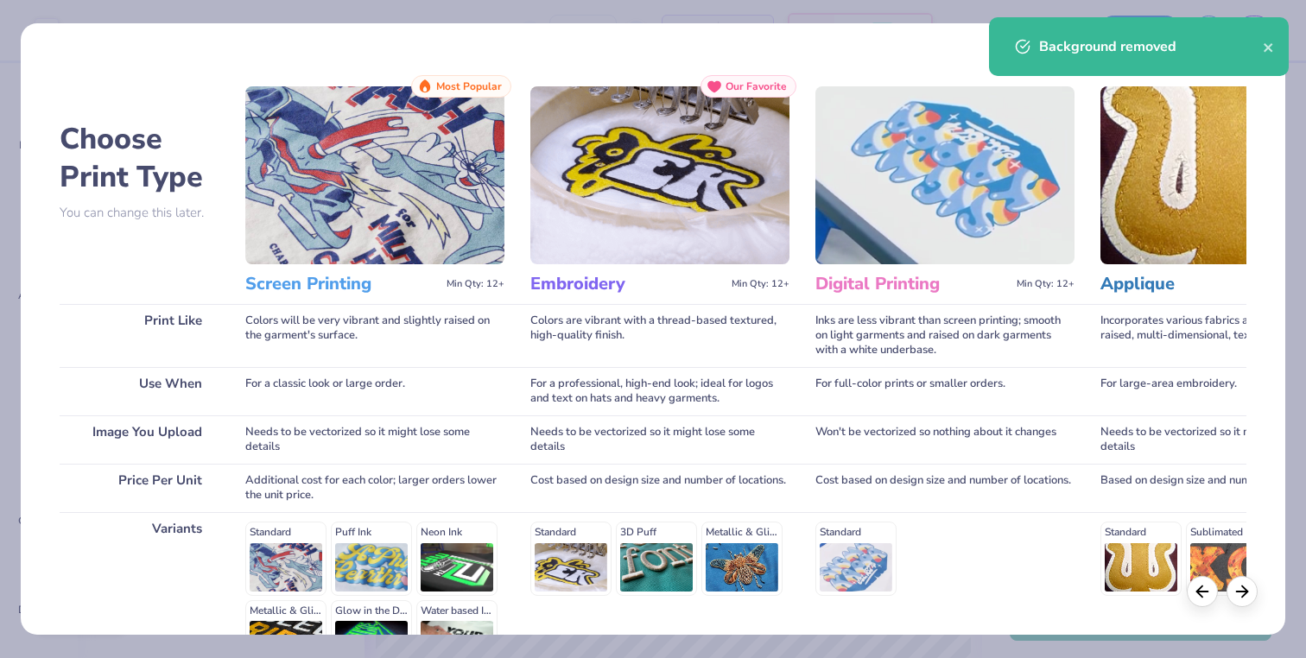
scroll to position [203, 0]
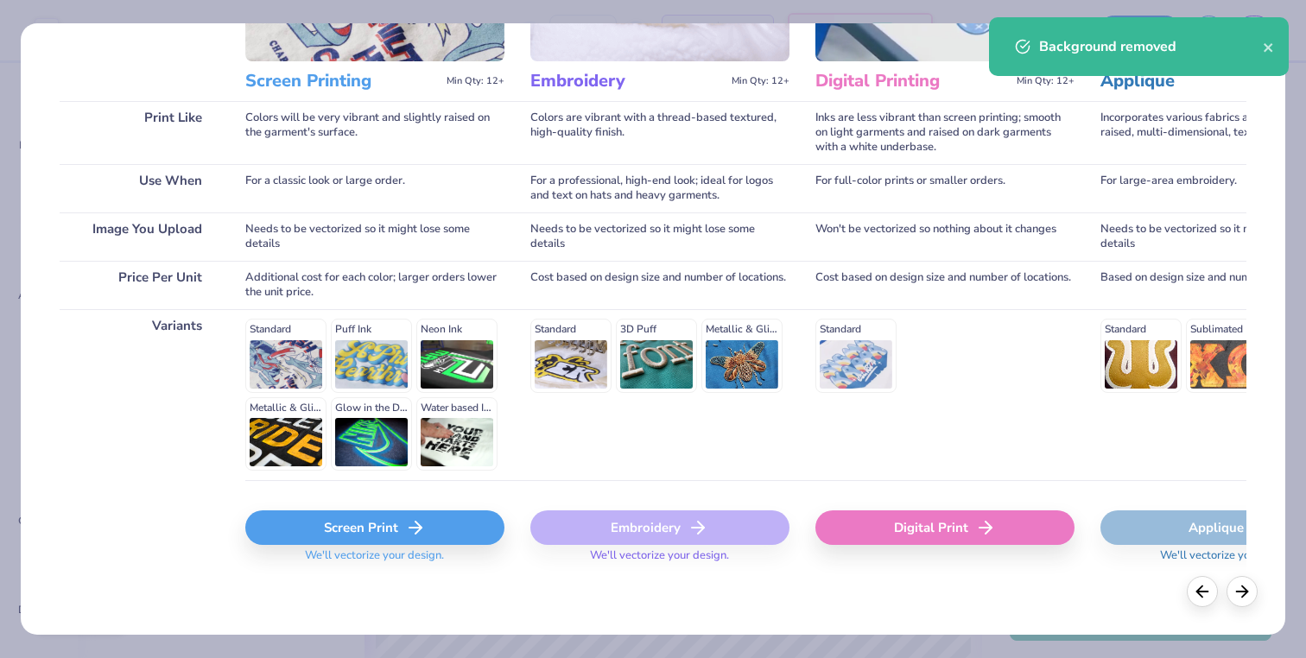
click at [355, 546] on div "Screen Print We'll vectorize your design." at bounding box center [374, 542] width 259 height 63
click at [356, 536] on div "Screen Print" at bounding box center [374, 528] width 259 height 35
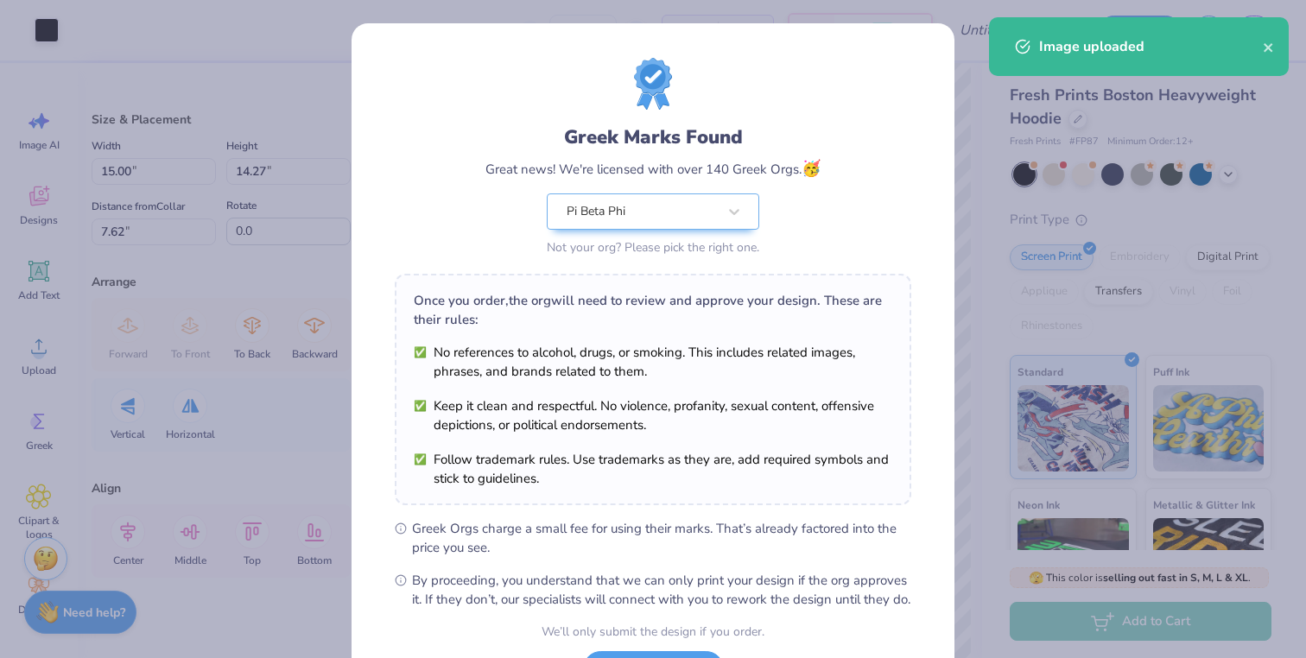
click at [711, 411] on body "Art colors – – Per Item – – Total Est. Delivery N/A Free Design Title Save KC I…" at bounding box center [653, 329] width 1306 height 658
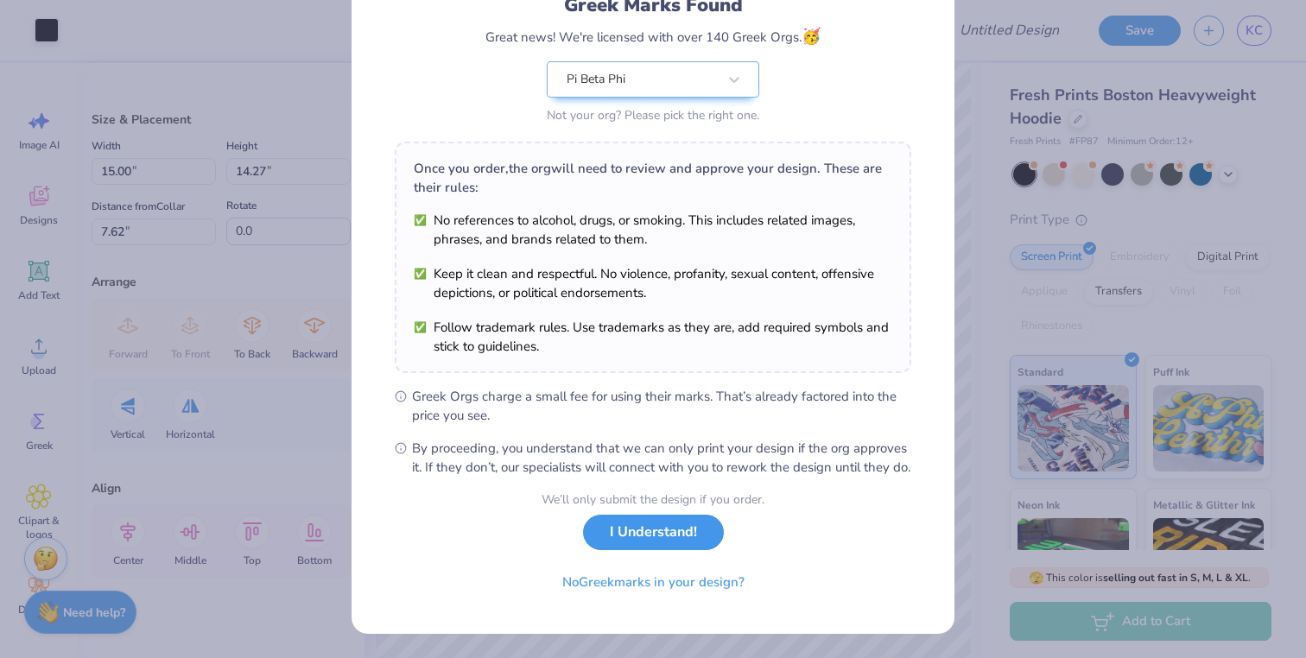
click at [679, 538] on button "I Understand!" at bounding box center [653, 532] width 141 height 35
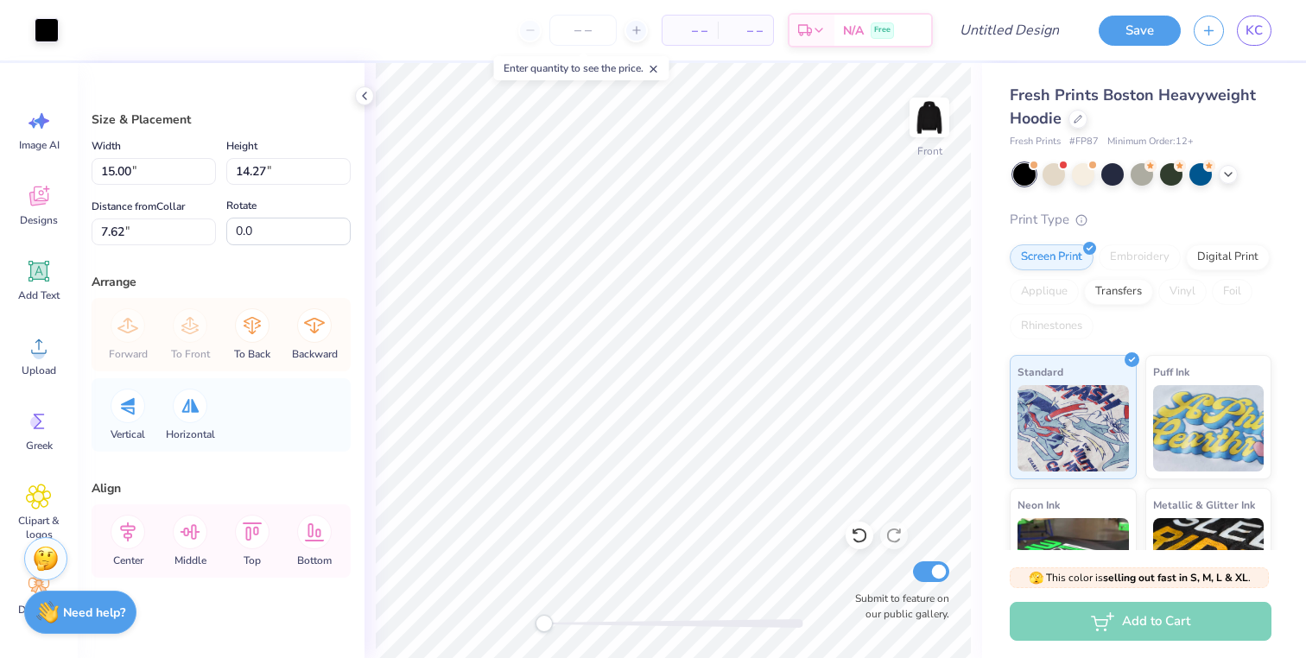
type input "1.48"
type input "1.41"
click at [36, 29] on div at bounding box center [47, 28] width 24 height 24
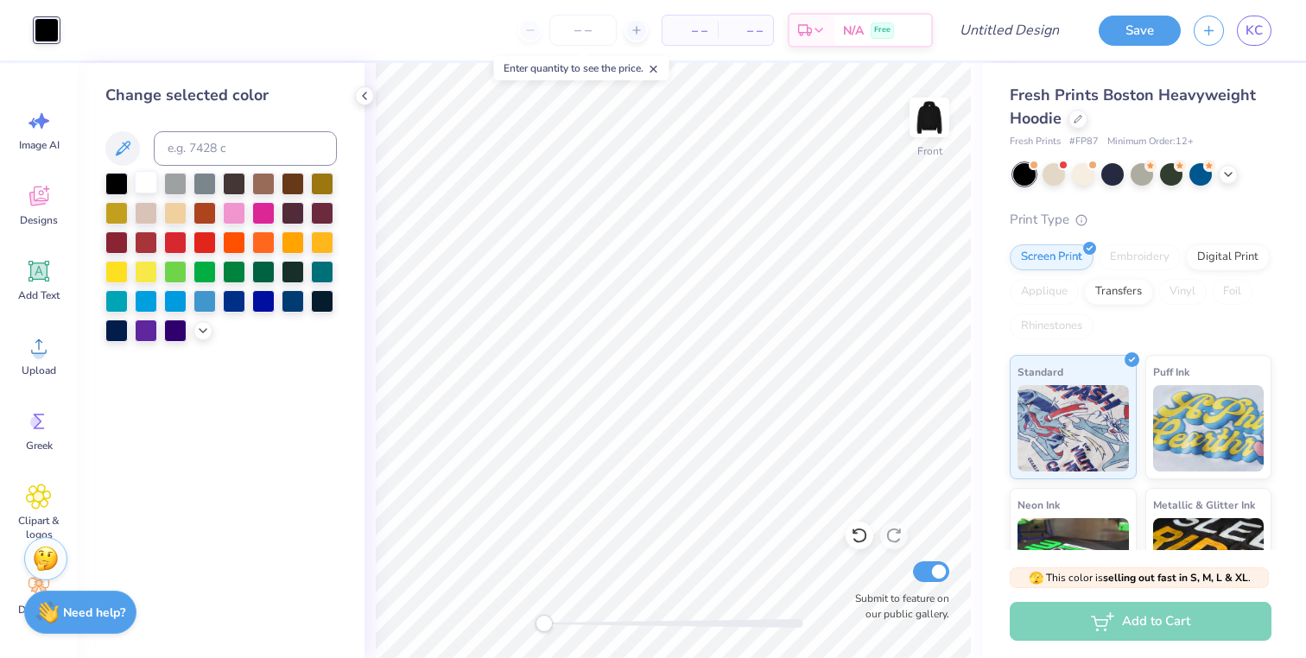
click at [146, 187] on div at bounding box center [146, 182] width 22 height 22
drag, startPoint x: 542, startPoint y: 626, endPoint x: 580, endPoint y: 628, distance: 38.0
click at [580, 628] on div "Accessibility label" at bounding box center [581, 623] width 17 height 17
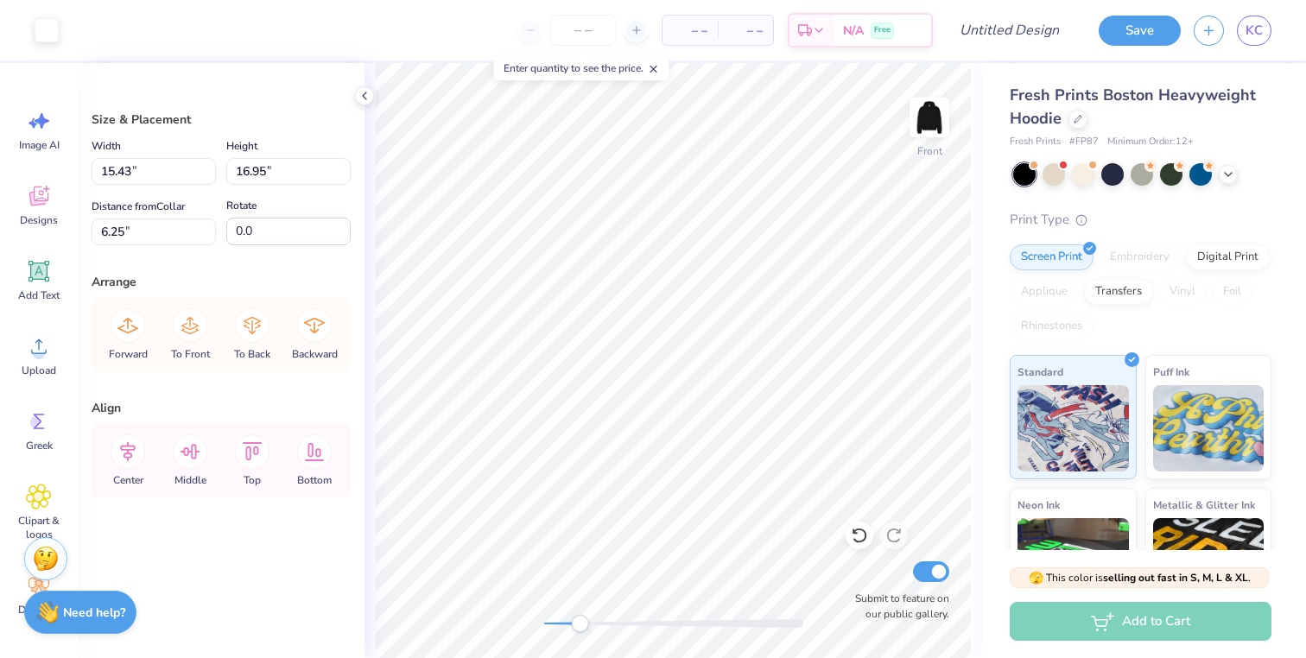
type input "6.28"
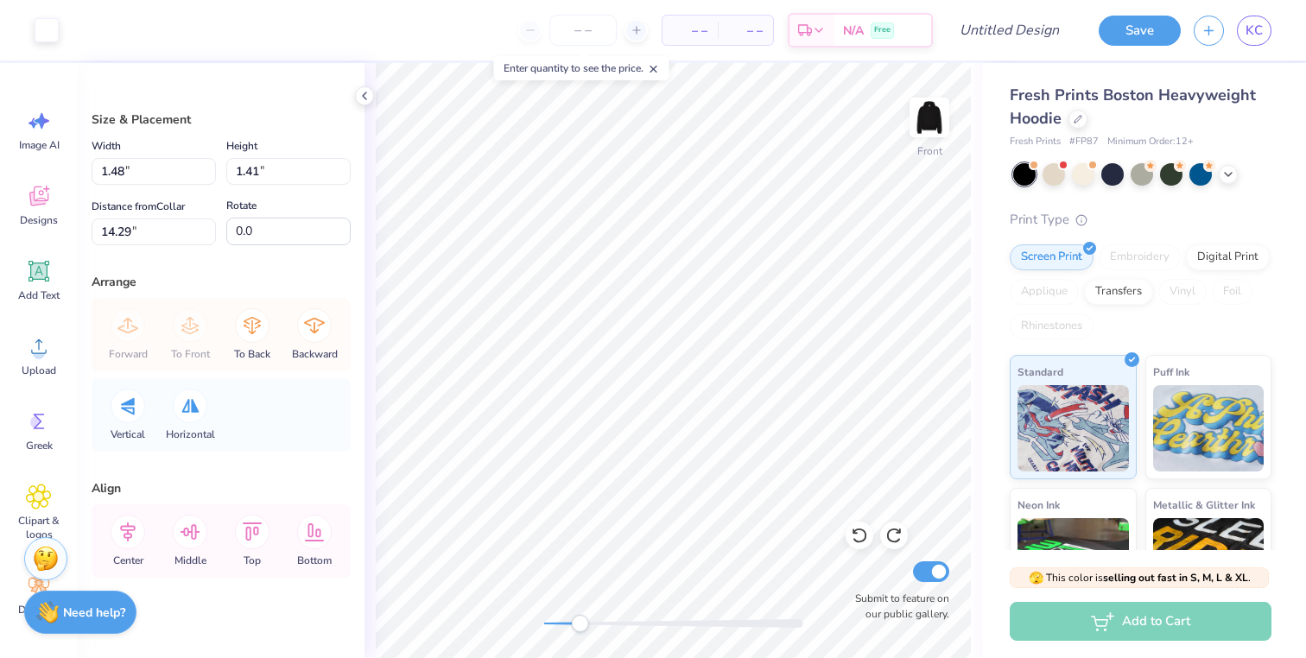
click at [678, 620] on div "Front Submit to feature on our public gallery." at bounding box center [674, 360] width 618 height 595
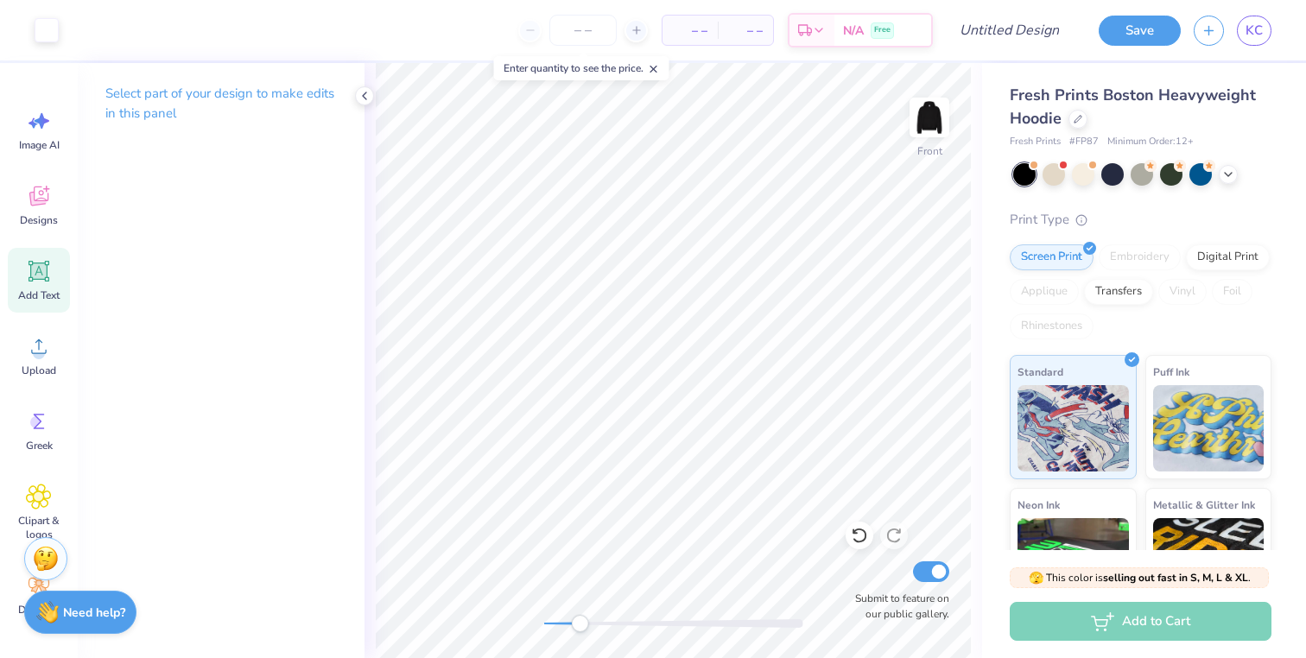
click at [52, 274] on div "Add Text" at bounding box center [39, 280] width 62 height 65
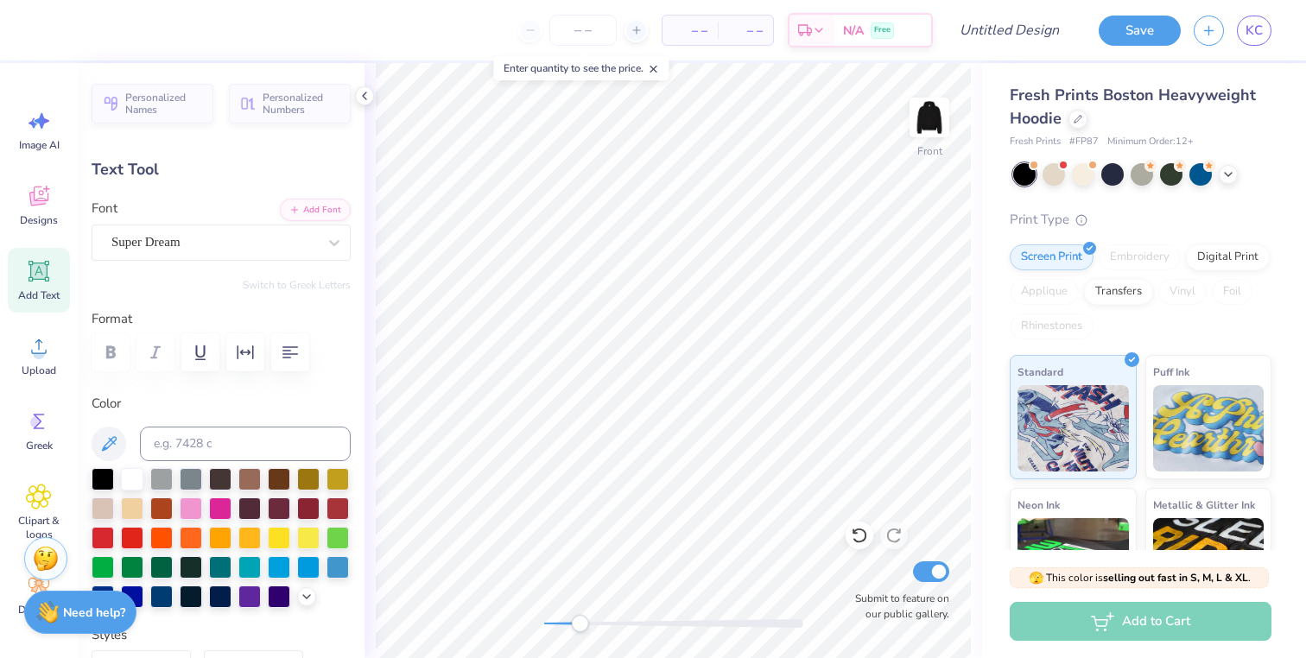
scroll to position [3, 0]
type textarea "1 9 8 7"
click at [143, 240] on div "Super Dream" at bounding box center [214, 242] width 209 height 27
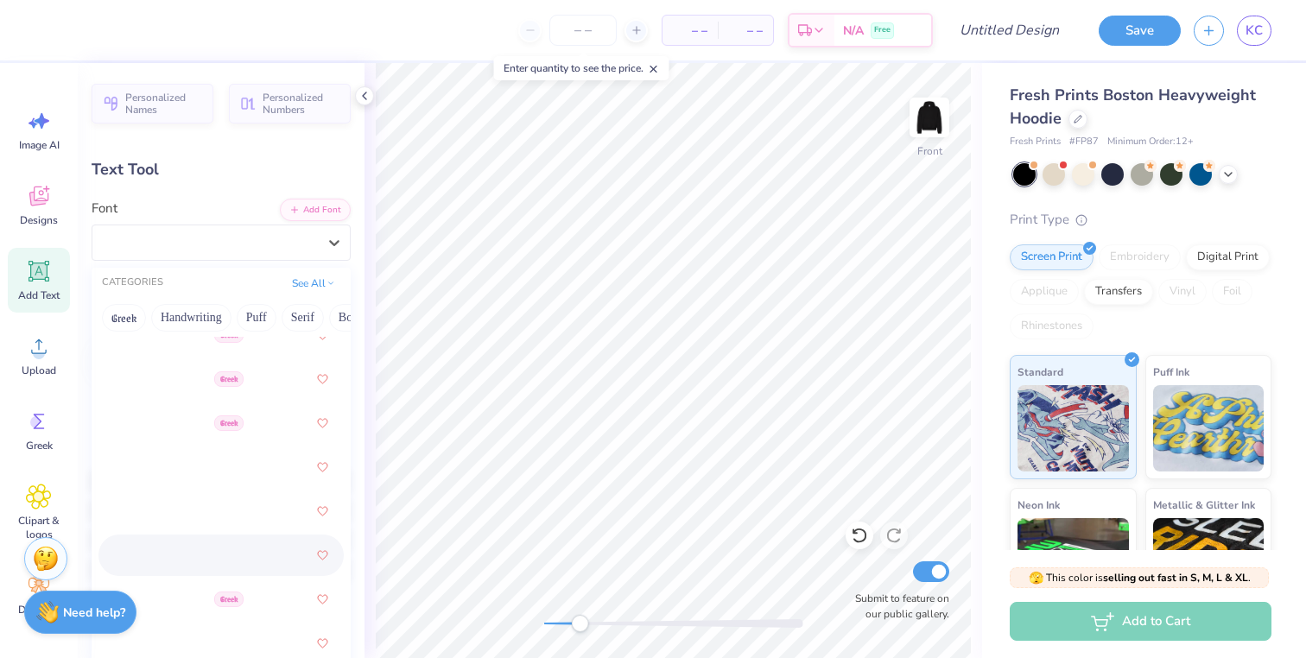
scroll to position [1059, 0]
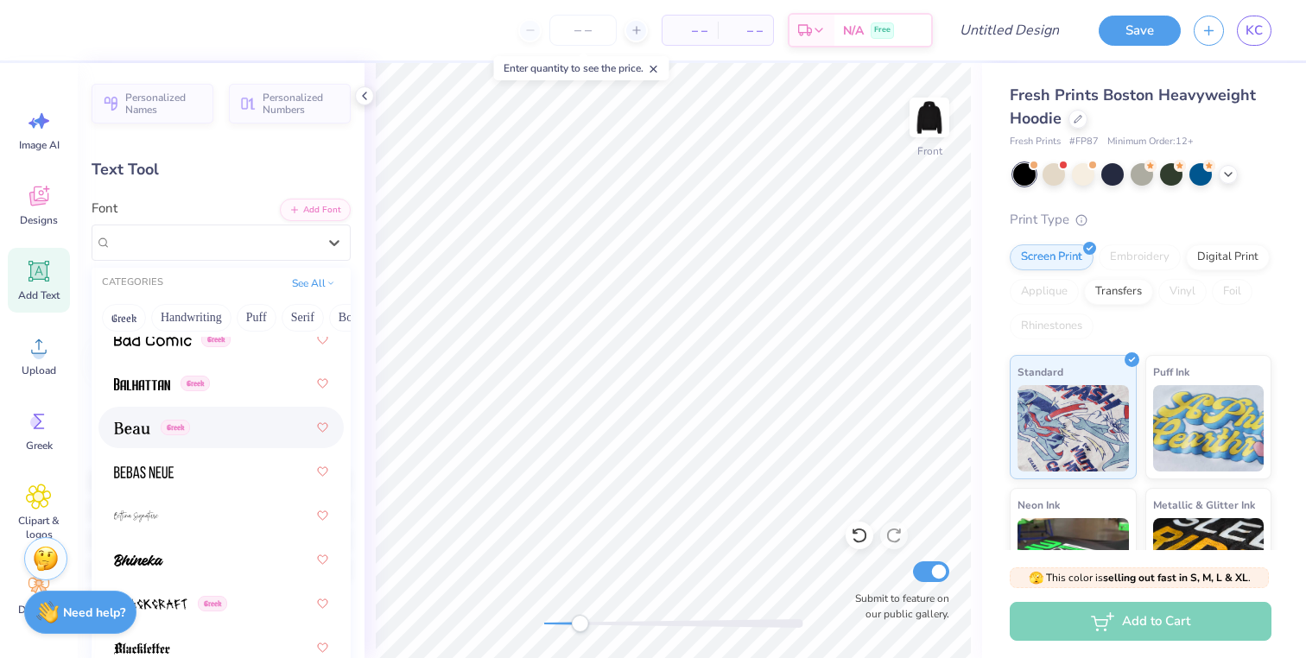
click at [249, 441] on div "Greek" at bounding box center [221, 427] width 214 height 31
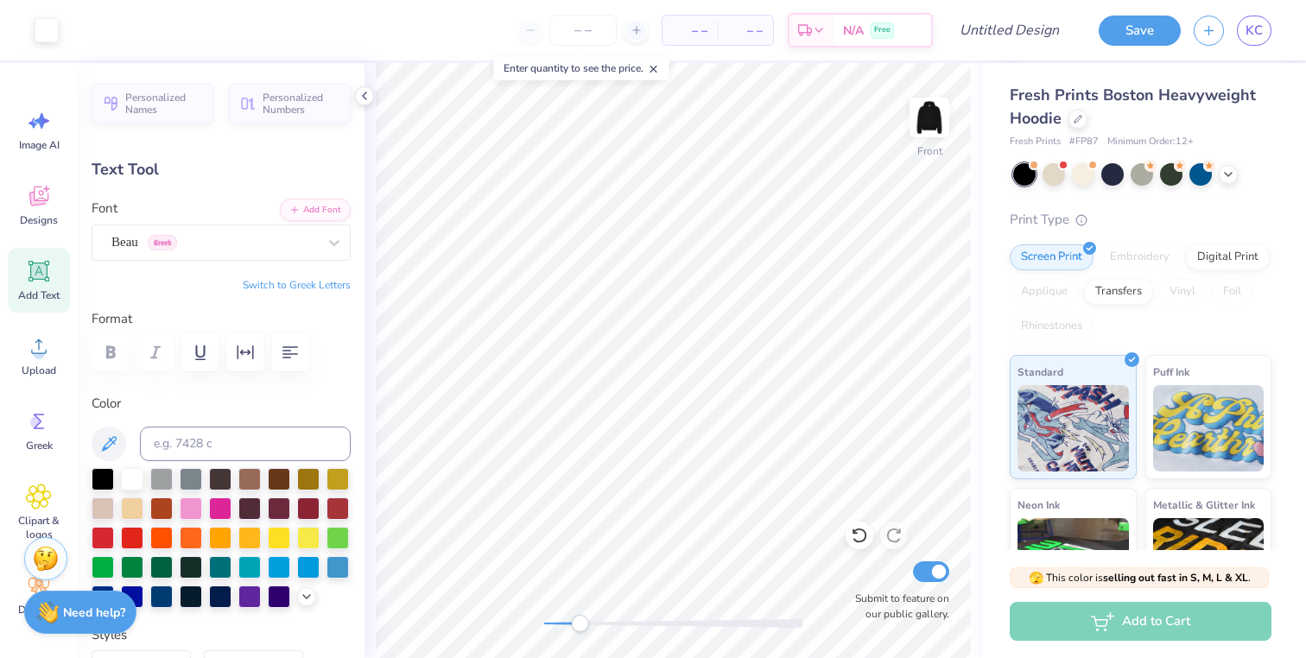
type input "1.39"
type input "12.63"
type input "8.43"
type input "0.53"
type input "4.82"
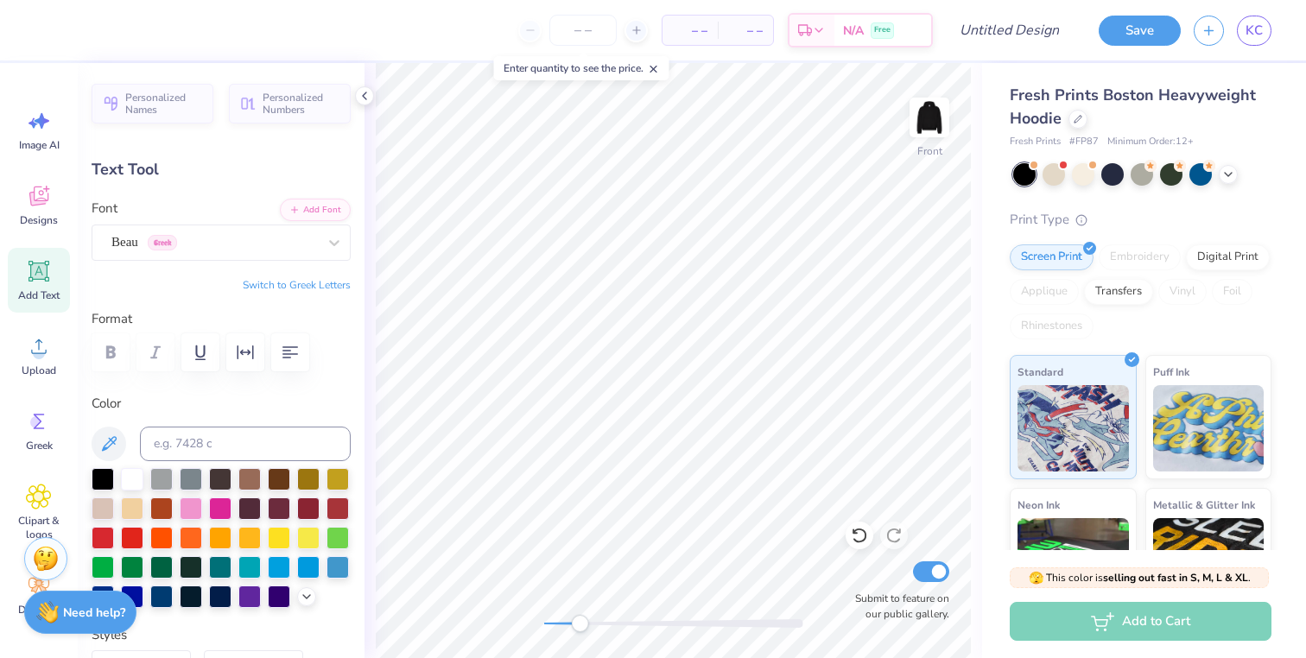
type input "8.44"
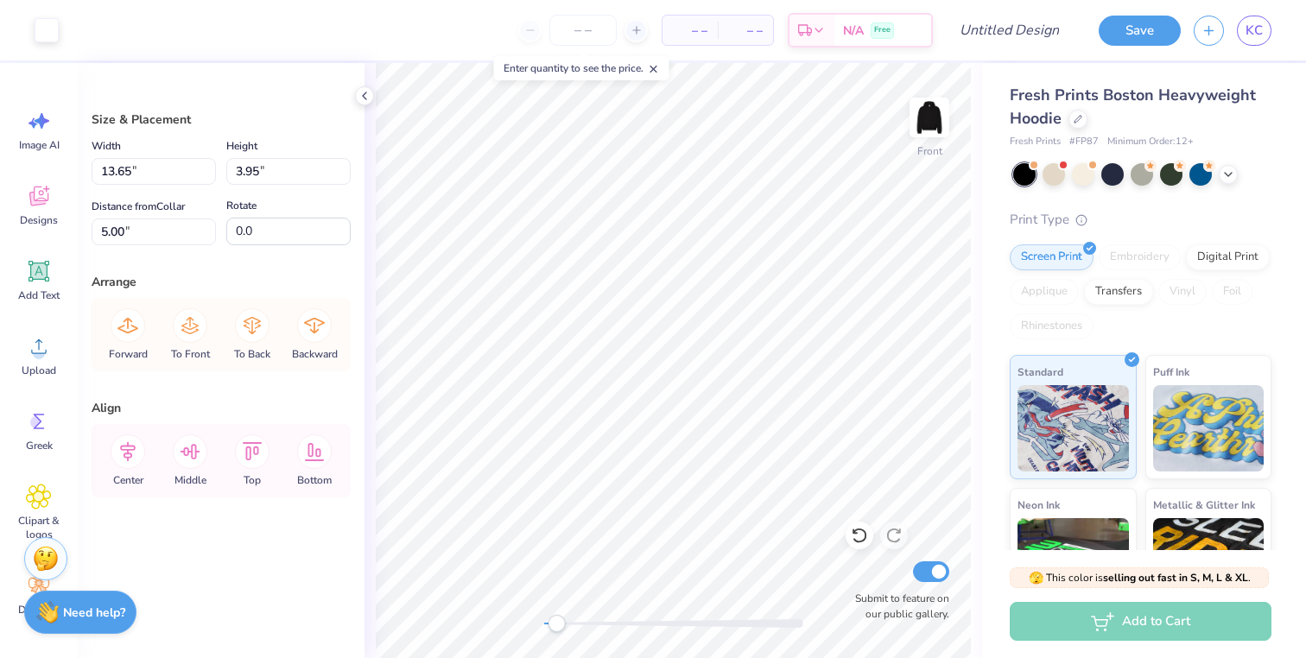
drag, startPoint x: 578, startPoint y: 624, endPoint x: 555, endPoint y: 622, distance: 22.5
click at [555, 622] on div "Accessibility label" at bounding box center [556, 623] width 17 height 17
click at [934, 581] on input "Submit to feature on our public gallery." at bounding box center [931, 571] width 36 height 21
checkbox input "false"
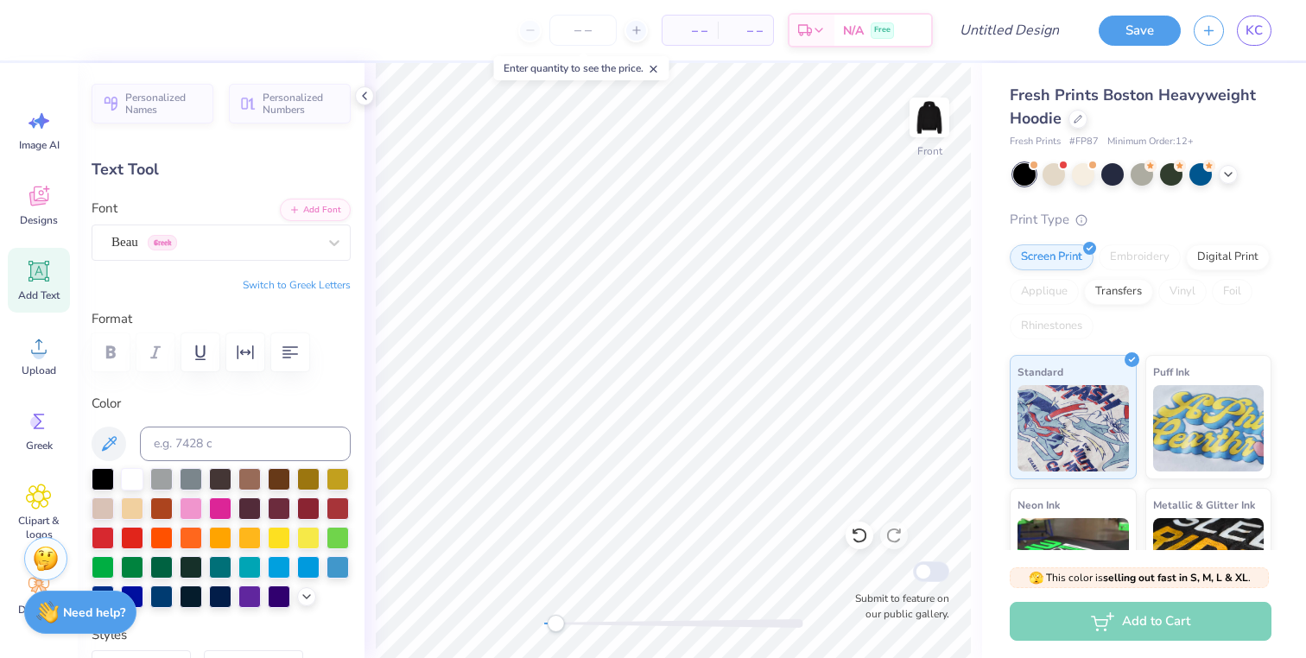
scroll to position [2, 0]
type textarea "1 8 6 7"
click at [932, 119] on img at bounding box center [929, 117] width 69 height 69
click at [41, 364] on span "Upload" at bounding box center [39, 371] width 35 height 14
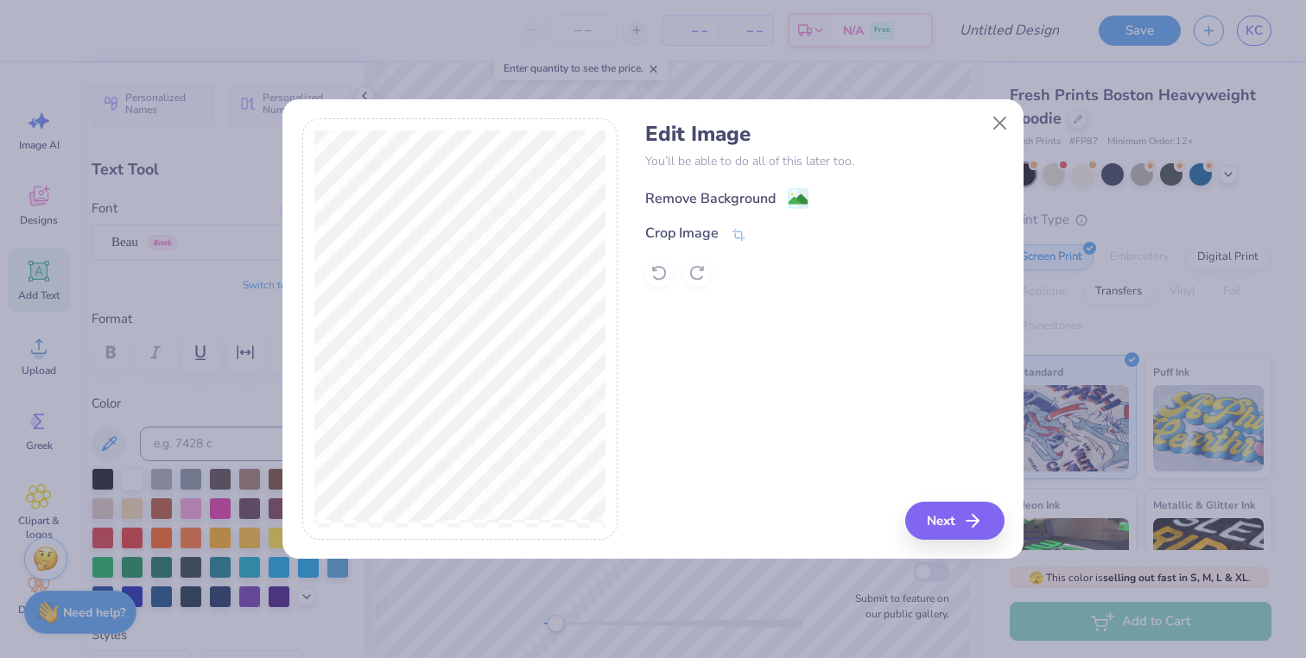
click at [797, 195] on image at bounding box center [798, 199] width 19 height 19
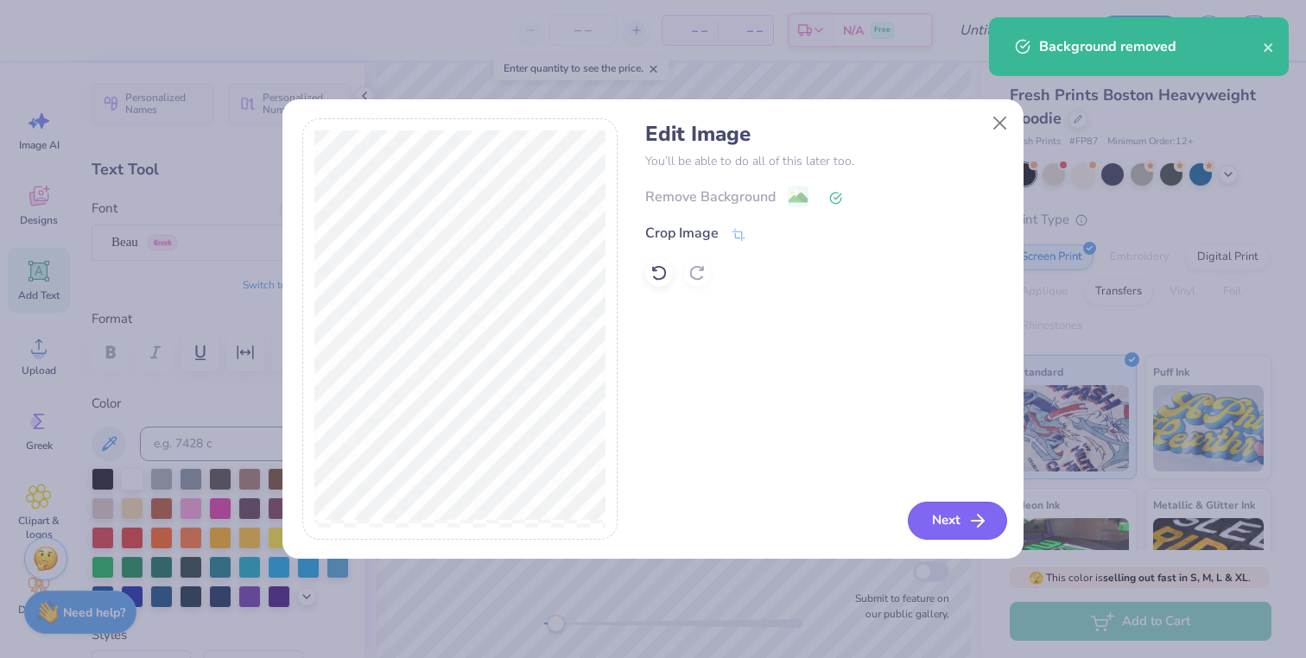
click at [969, 511] on icon "button" at bounding box center [977, 521] width 21 height 21
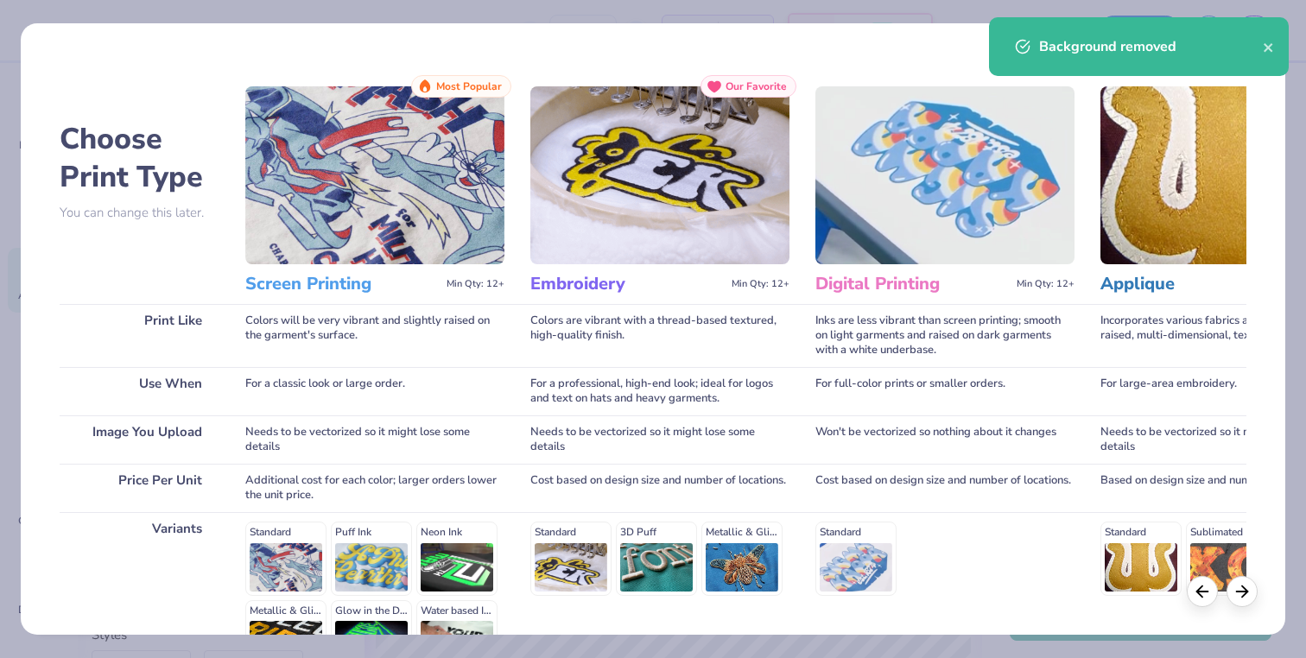
scroll to position [203, 0]
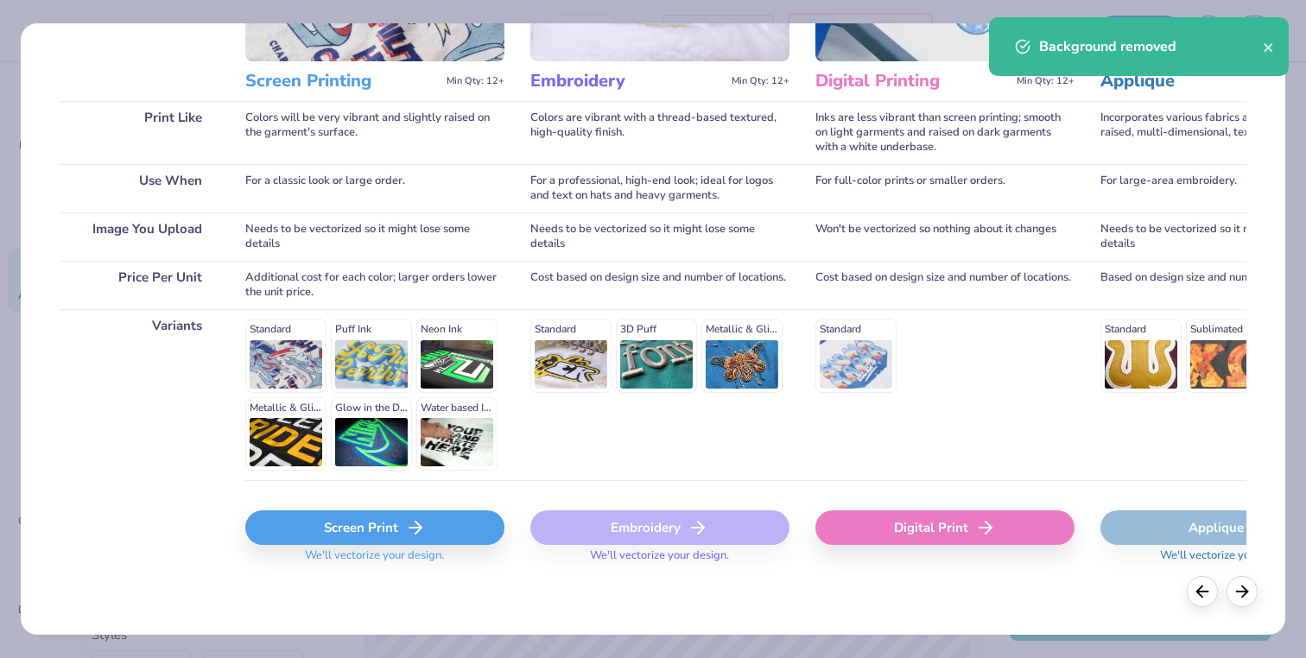
click at [390, 540] on div "Screen Print" at bounding box center [374, 528] width 259 height 35
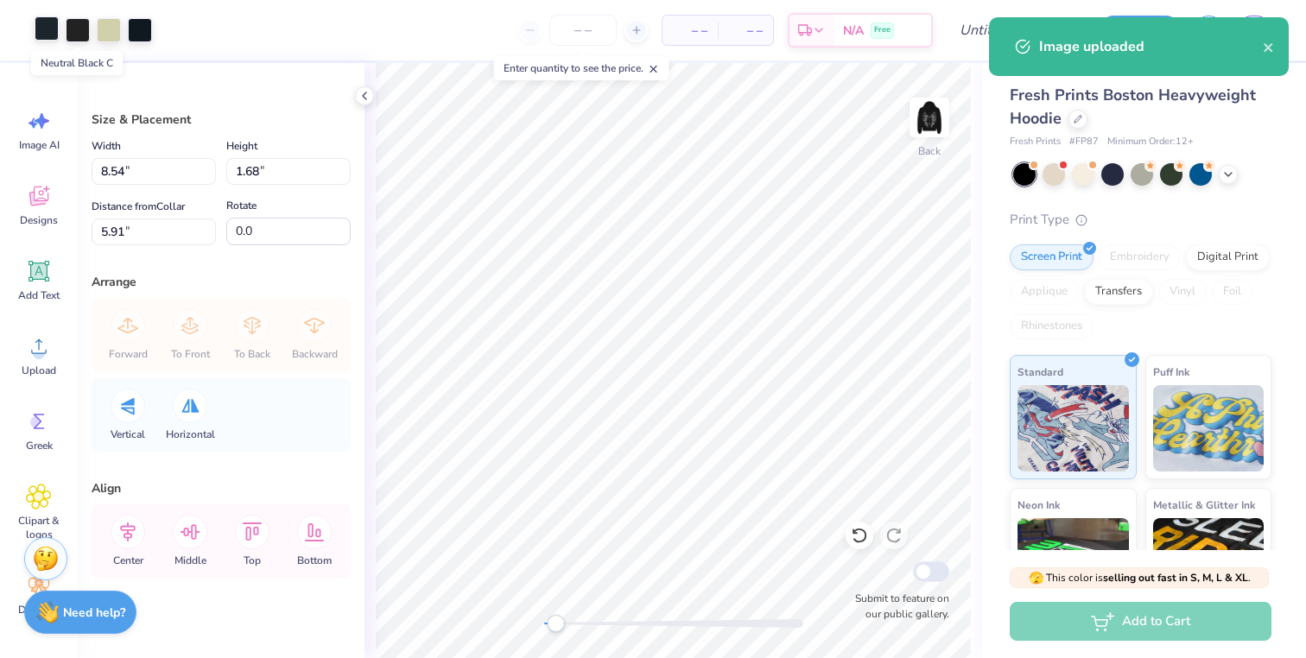
click at [50, 23] on div at bounding box center [47, 28] width 24 height 24
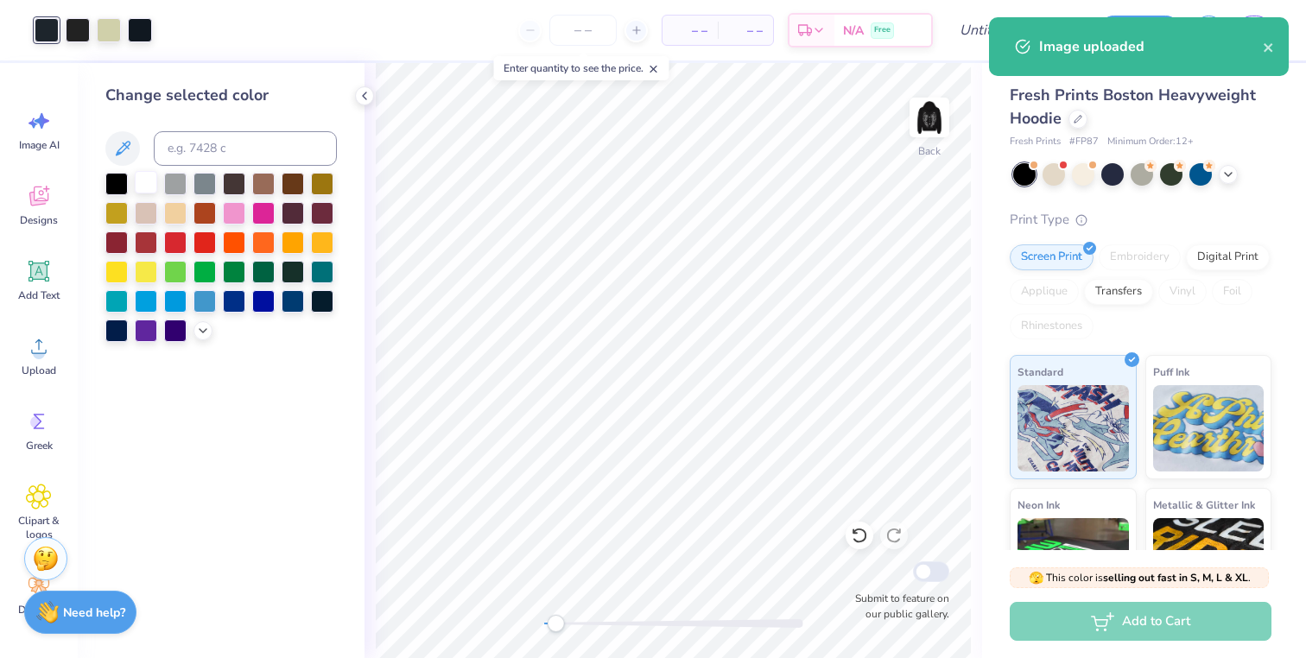
click at [148, 187] on div at bounding box center [146, 182] width 22 height 22
click at [87, 37] on div at bounding box center [78, 28] width 24 height 24
click at [149, 184] on div at bounding box center [146, 182] width 22 height 22
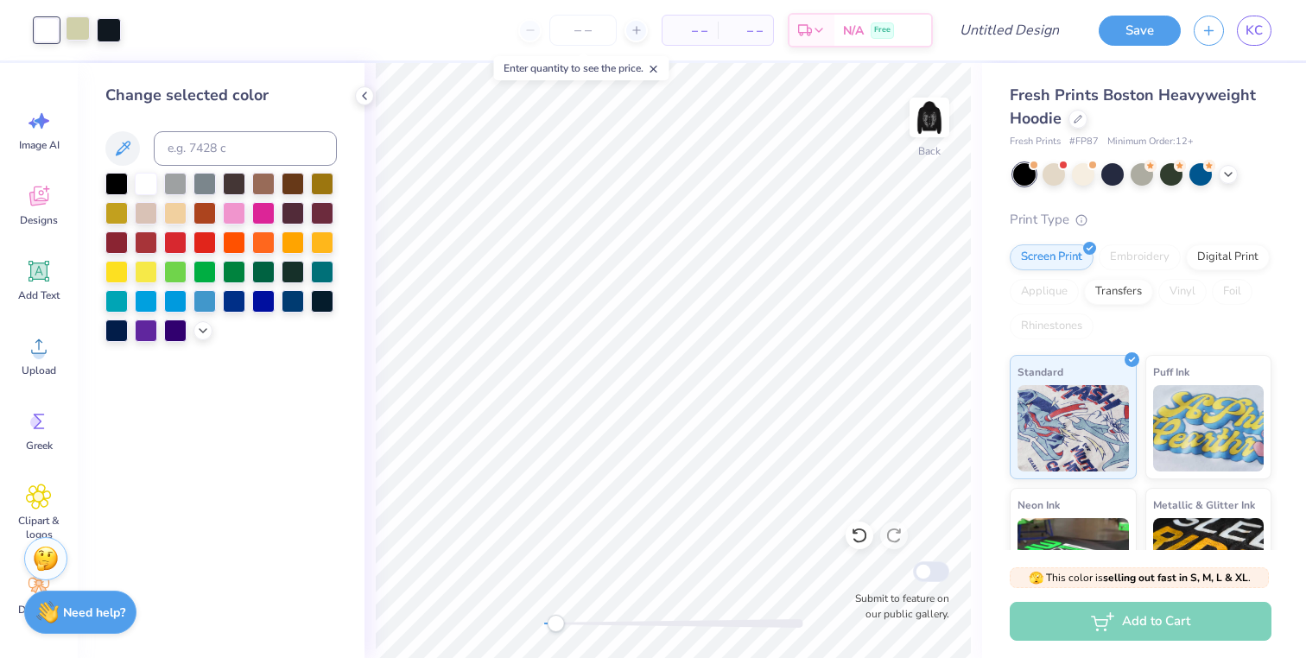
click at [75, 28] on div at bounding box center [78, 28] width 24 height 24
click at [148, 187] on div at bounding box center [146, 182] width 22 height 22
click at [77, 34] on div at bounding box center [78, 28] width 24 height 24
click at [147, 179] on div at bounding box center [146, 182] width 22 height 22
click at [77, 31] on div at bounding box center [78, 28] width 24 height 24
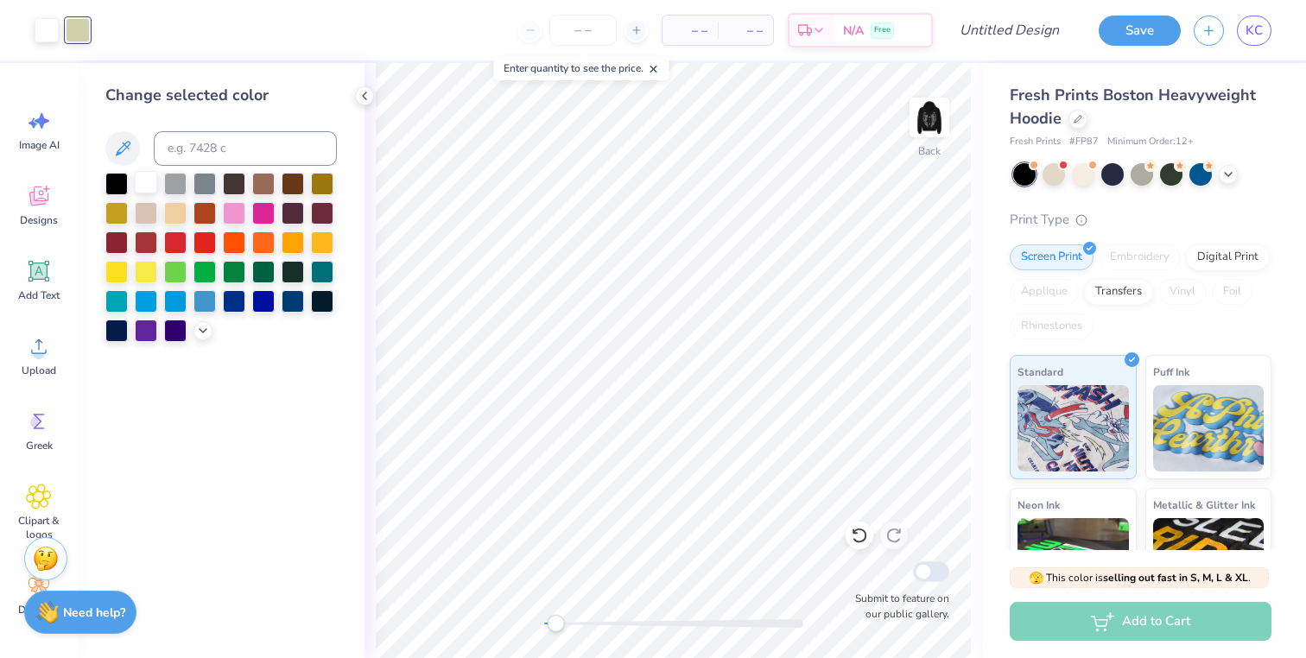
click at [149, 188] on div at bounding box center [146, 182] width 22 height 22
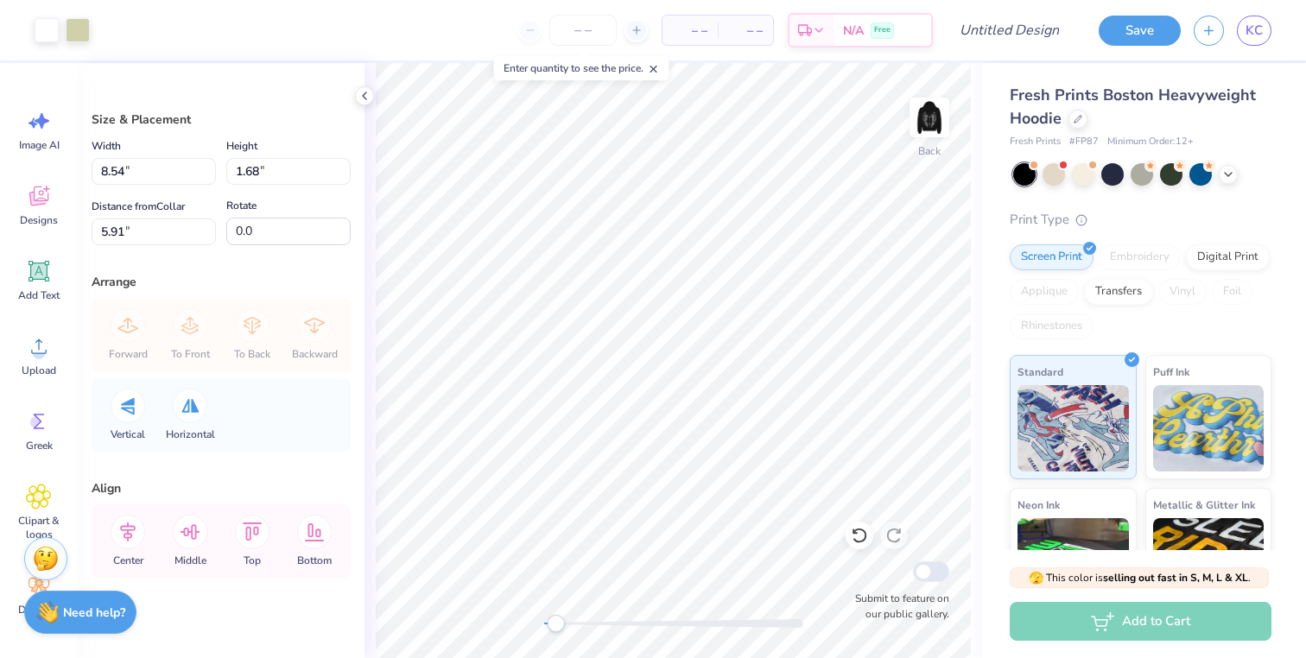
type input "3.59"
type input "0.71"
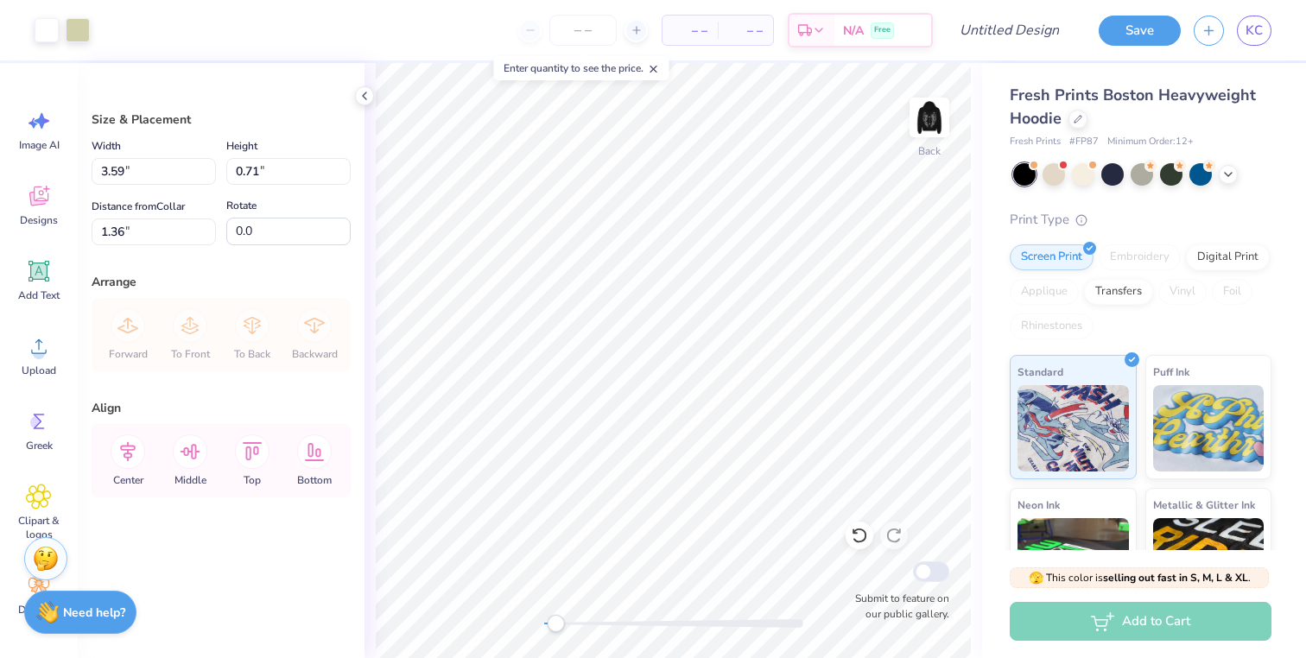
type input "2.29"
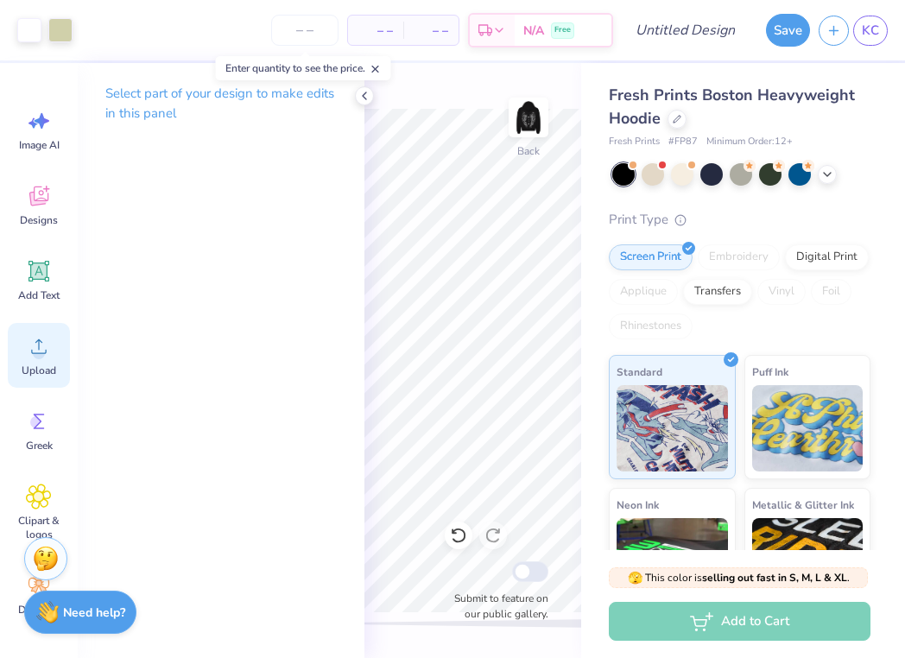
click at [35, 348] on circle at bounding box center [39, 353] width 12 height 12
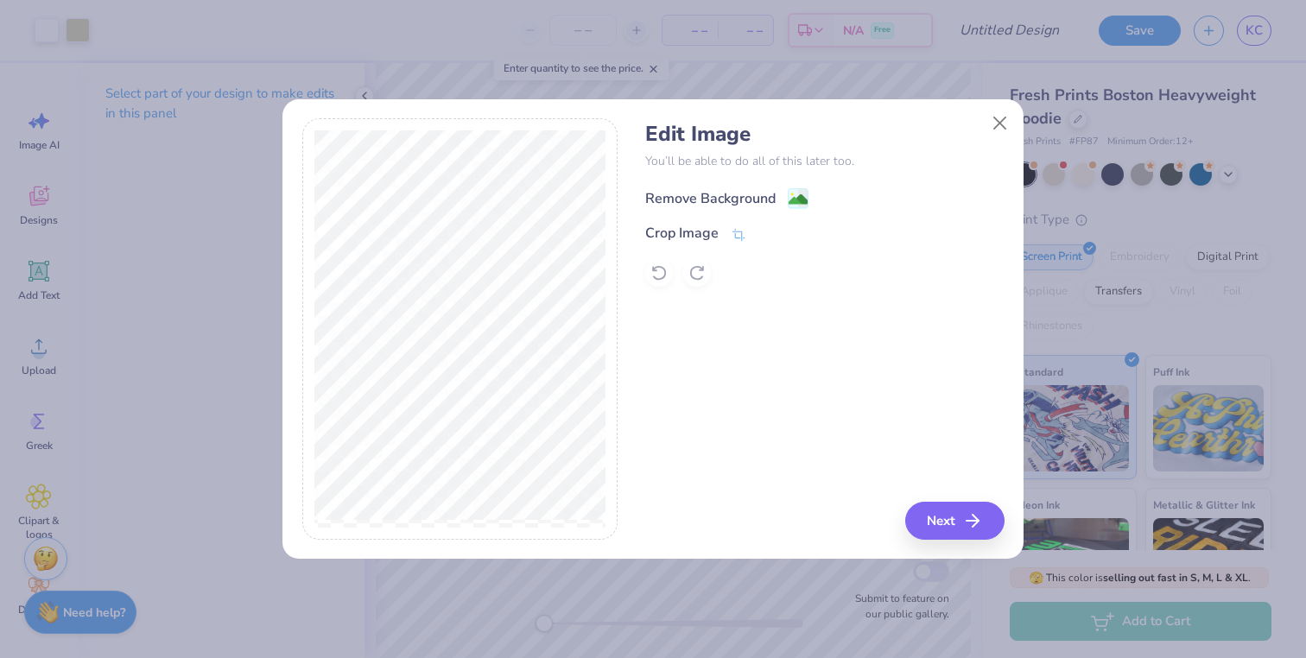
click at [745, 198] on div "Remove Background" at bounding box center [710, 198] width 130 height 21
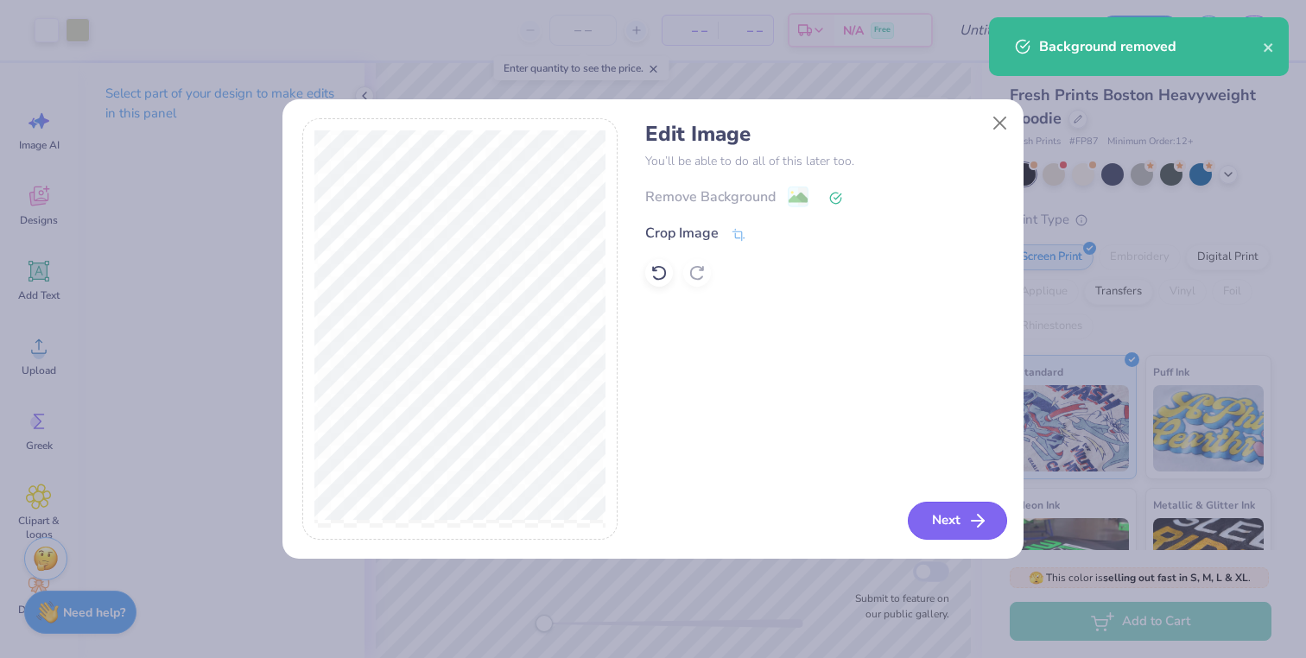
click at [991, 530] on button "Next" at bounding box center [957, 521] width 99 height 38
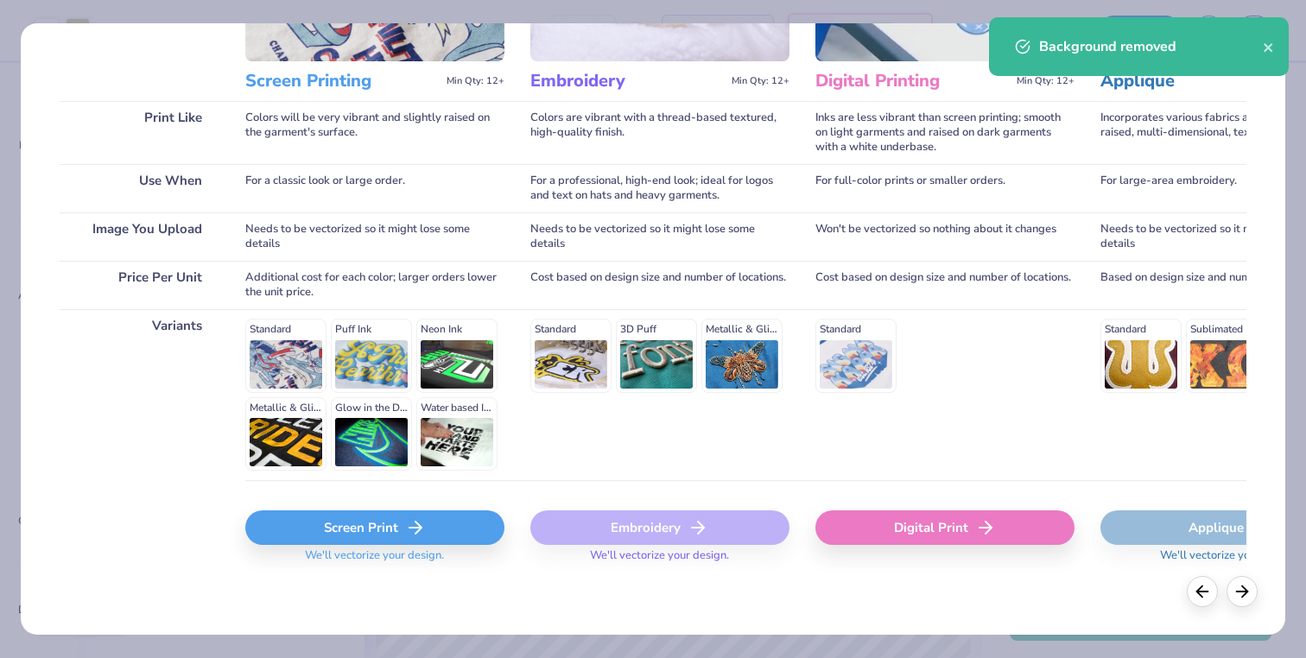
click at [414, 528] on line at bounding box center [415, 528] width 12 height 0
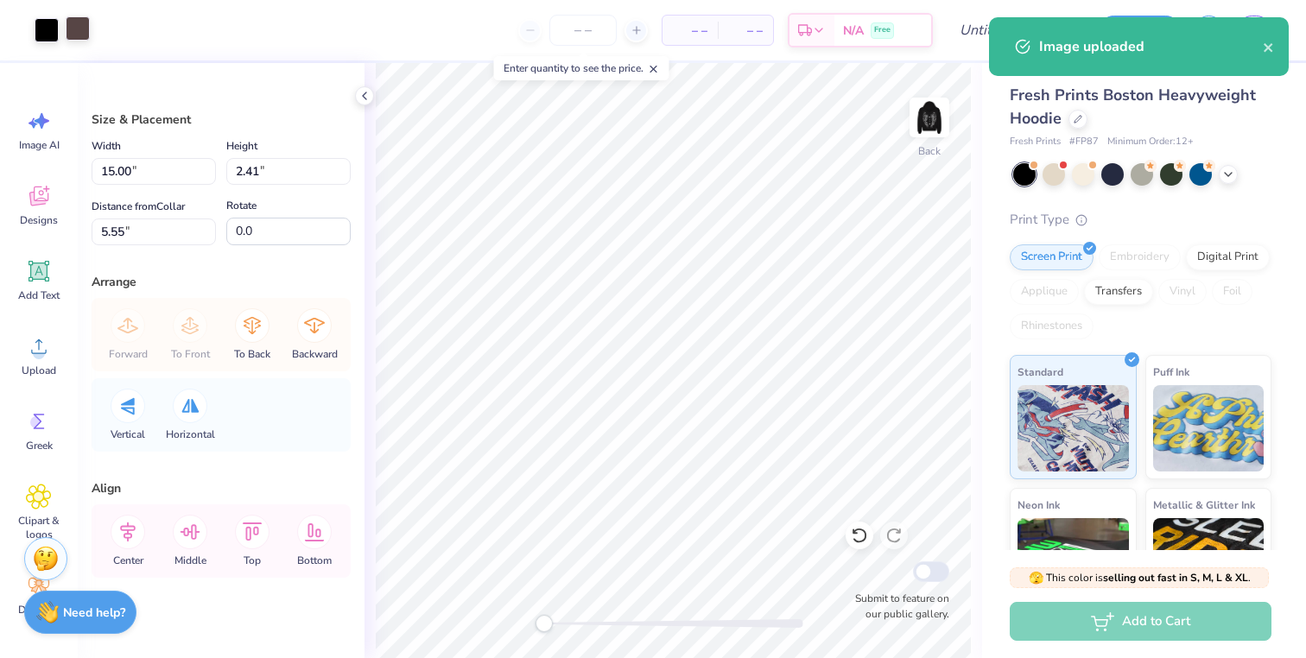
click at [75, 22] on div at bounding box center [78, 28] width 24 height 24
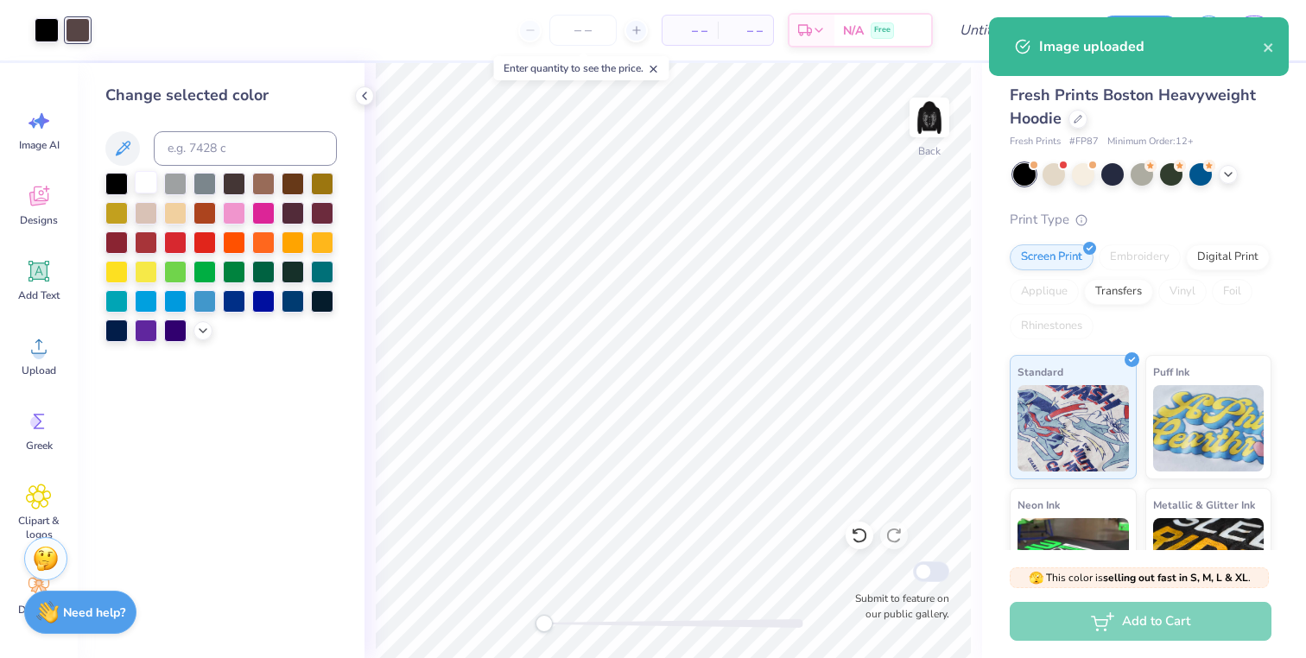
click at [149, 188] on div at bounding box center [146, 182] width 22 height 22
click at [56, 40] on div at bounding box center [47, 28] width 24 height 24
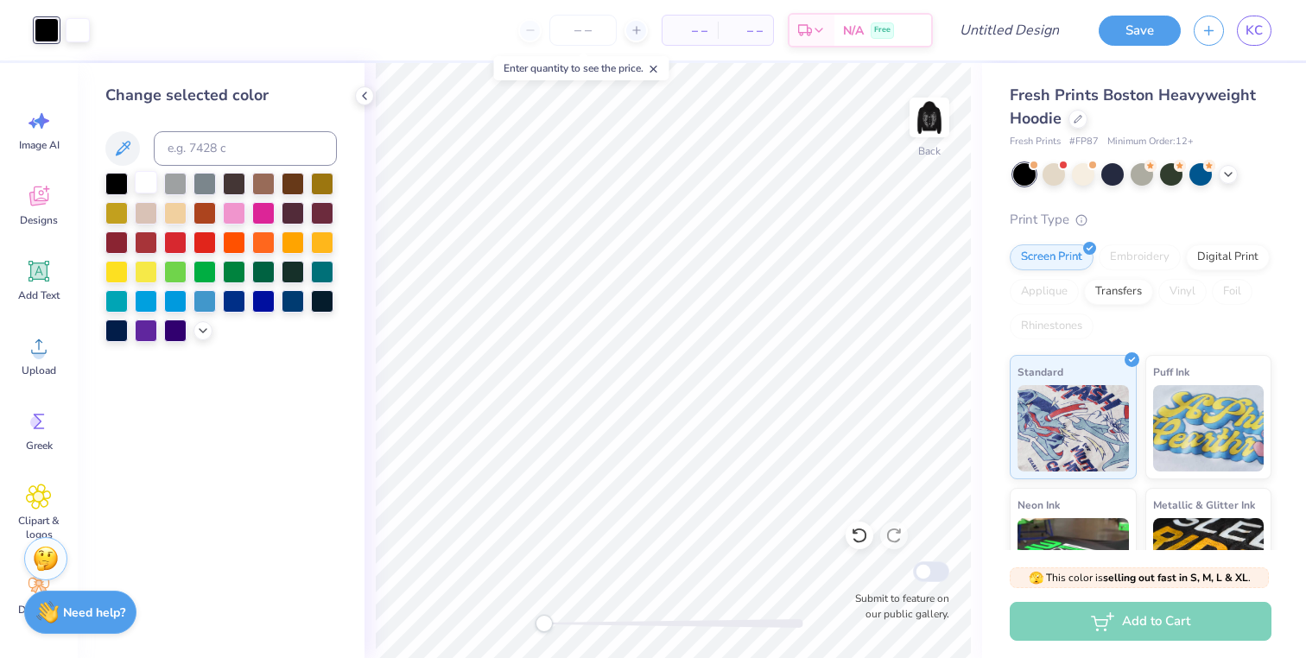
click at [152, 176] on div at bounding box center [146, 182] width 22 height 22
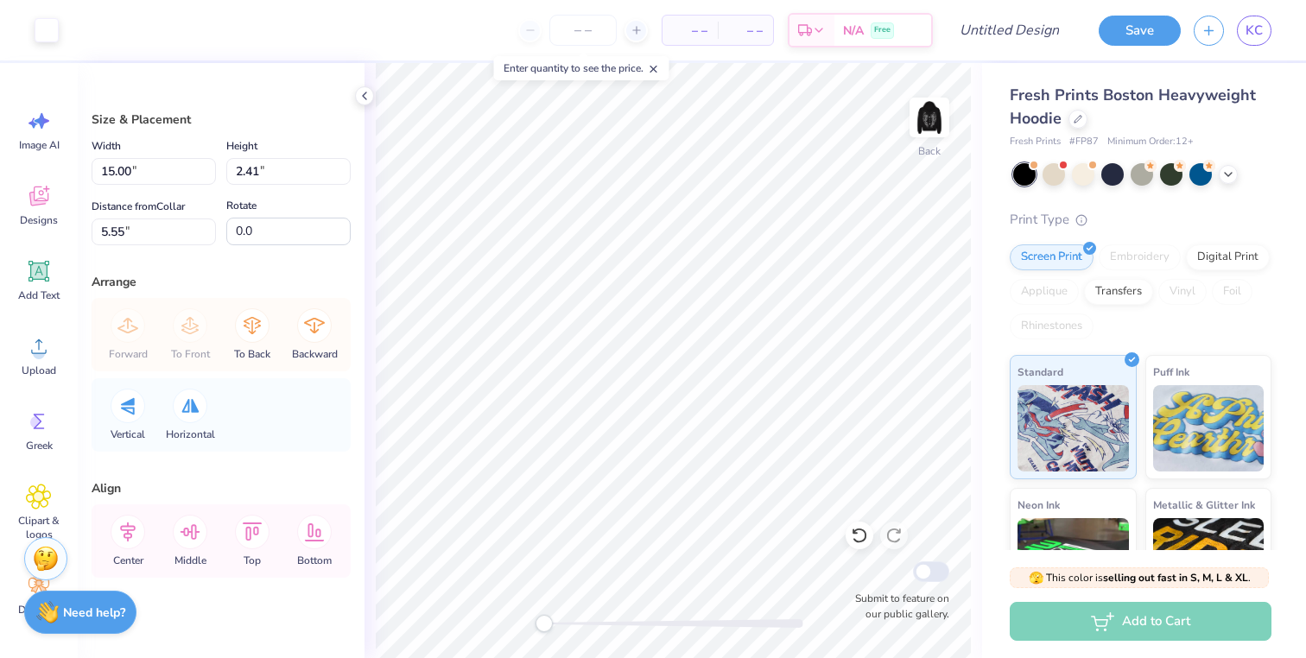
type input "10.28"
type input "1.65"
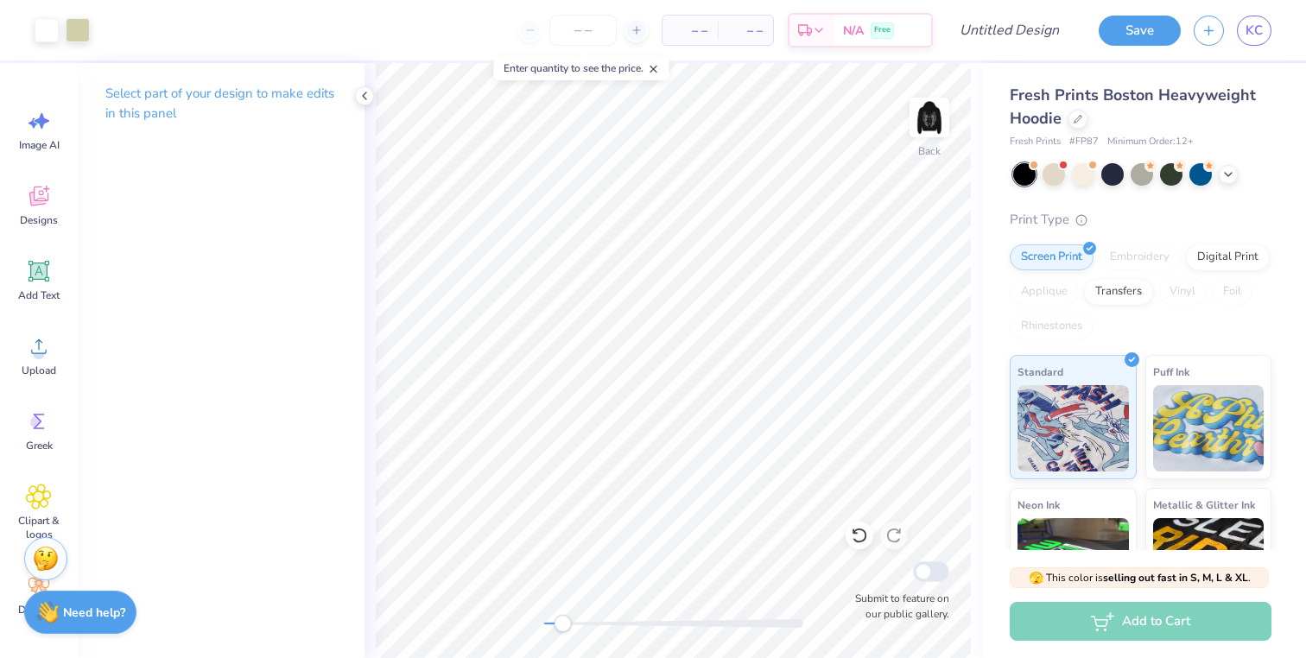
drag, startPoint x: 552, startPoint y: 619, endPoint x: 561, endPoint y: 618, distance: 9.7
click at [561, 619] on div at bounding box center [673, 623] width 259 height 9
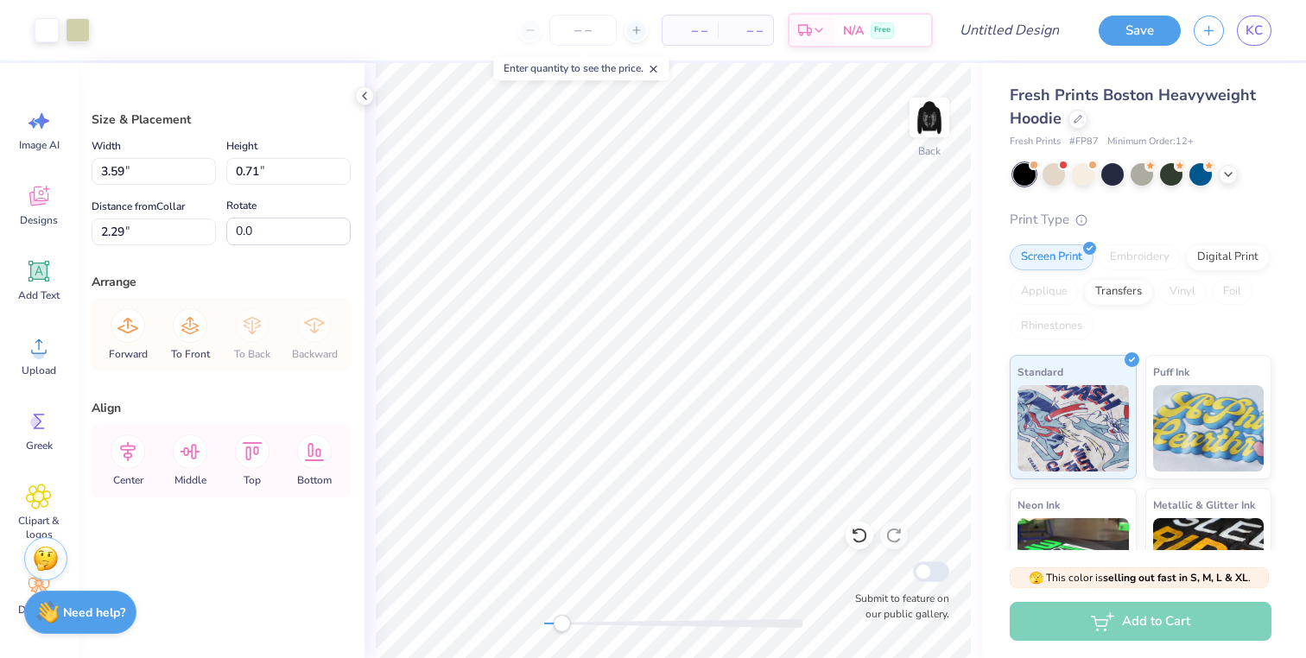
type input "3.47"
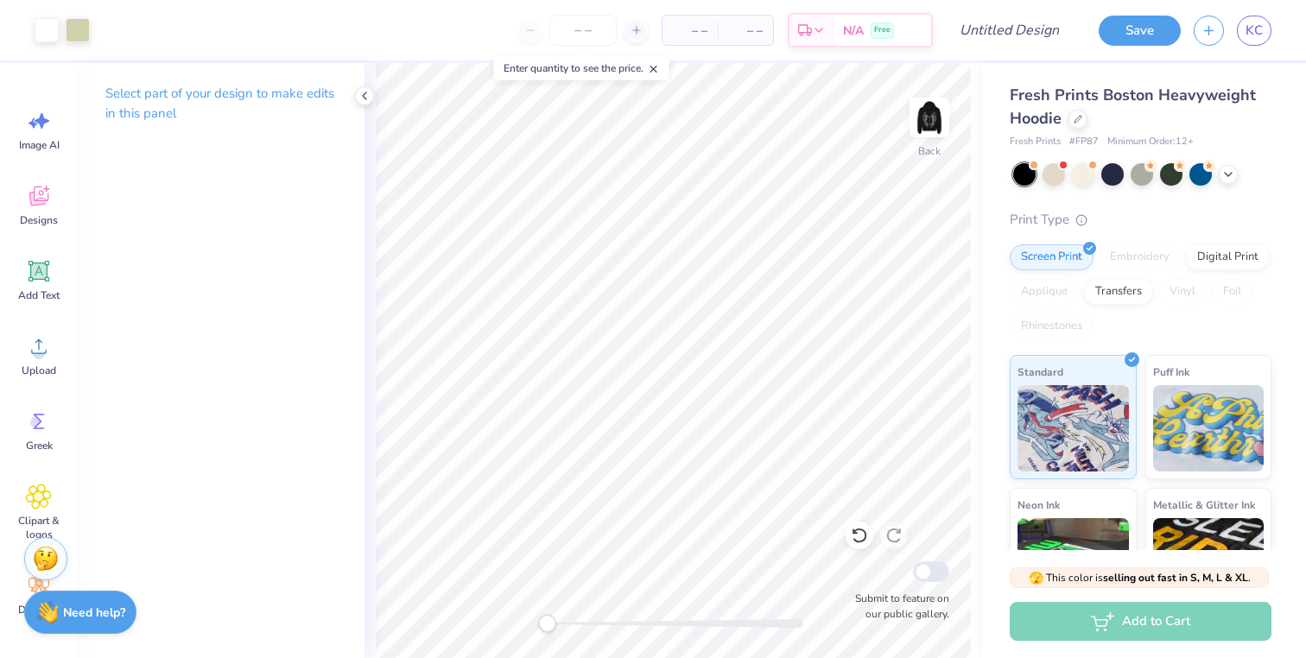
click at [547, 614] on div "Back Submit to feature on our public gallery." at bounding box center [674, 360] width 618 height 595
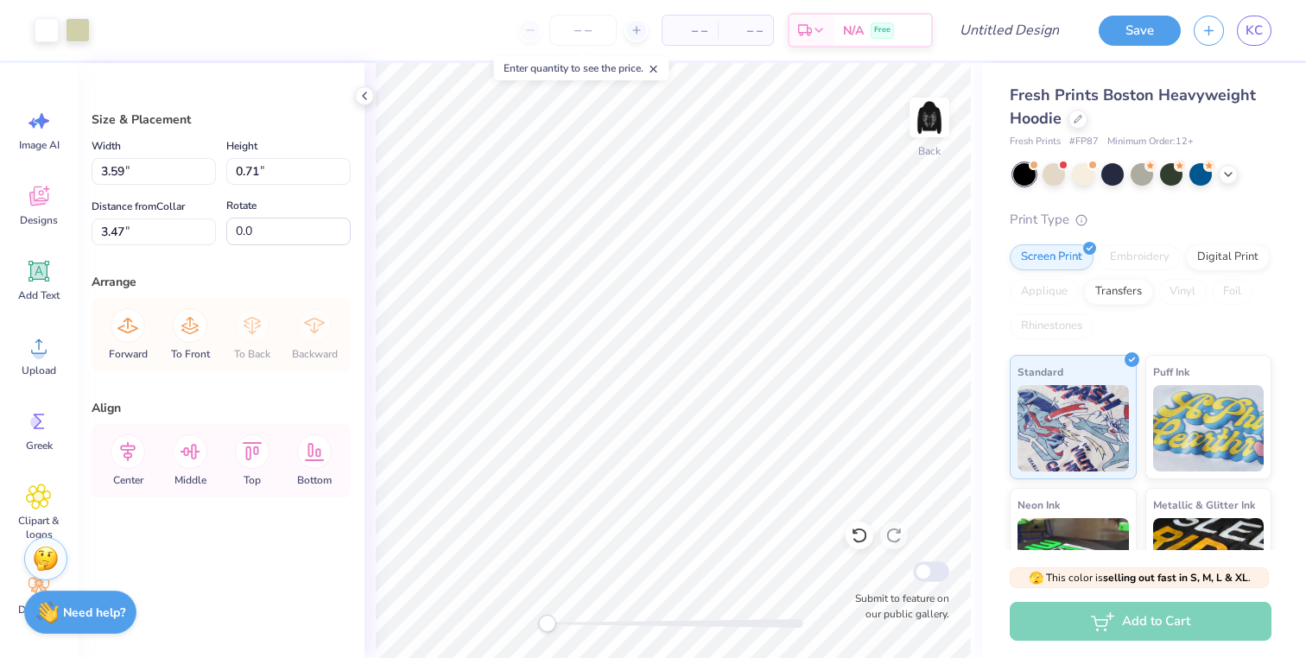
type input "3.46"
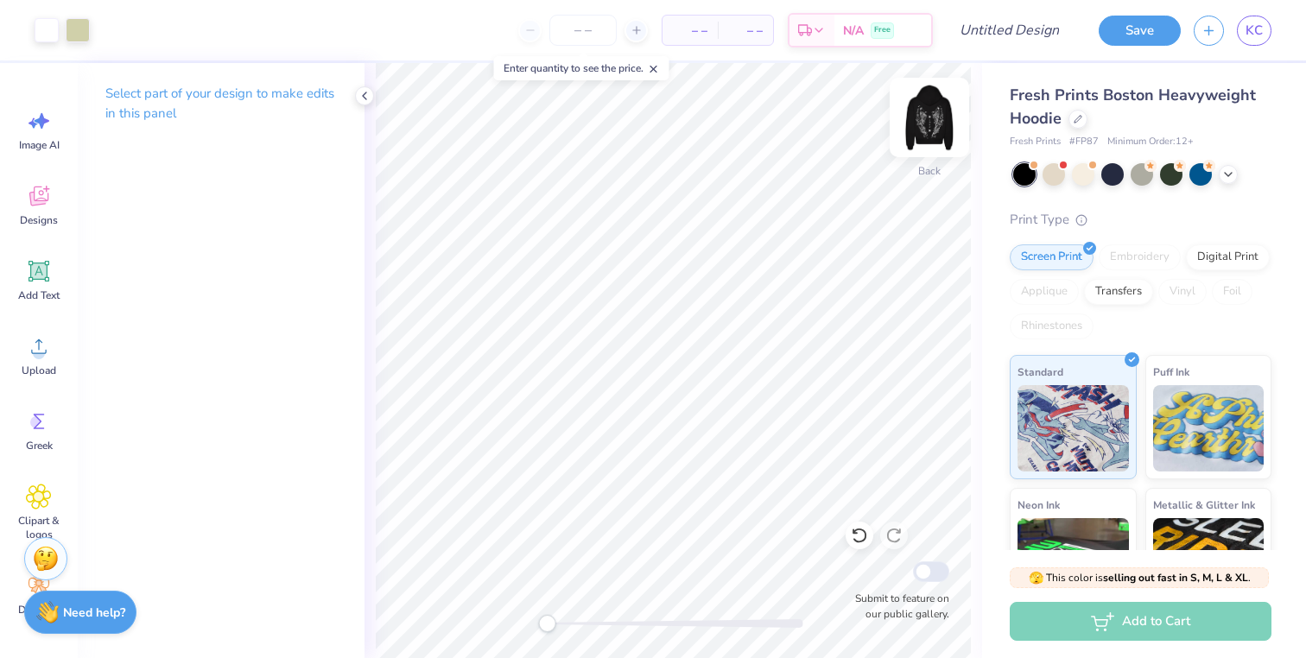
click at [932, 111] on img at bounding box center [929, 117] width 69 height 69
click at [932, 112] on img at bounding box center [929, 117] width 69 height 69
click at [931, 112] on img at bounding box center [929, 117] width 69 height 69
click at [1025, 37] on input "Design Title" at bounding box center [1030, 30] width 85 height 35
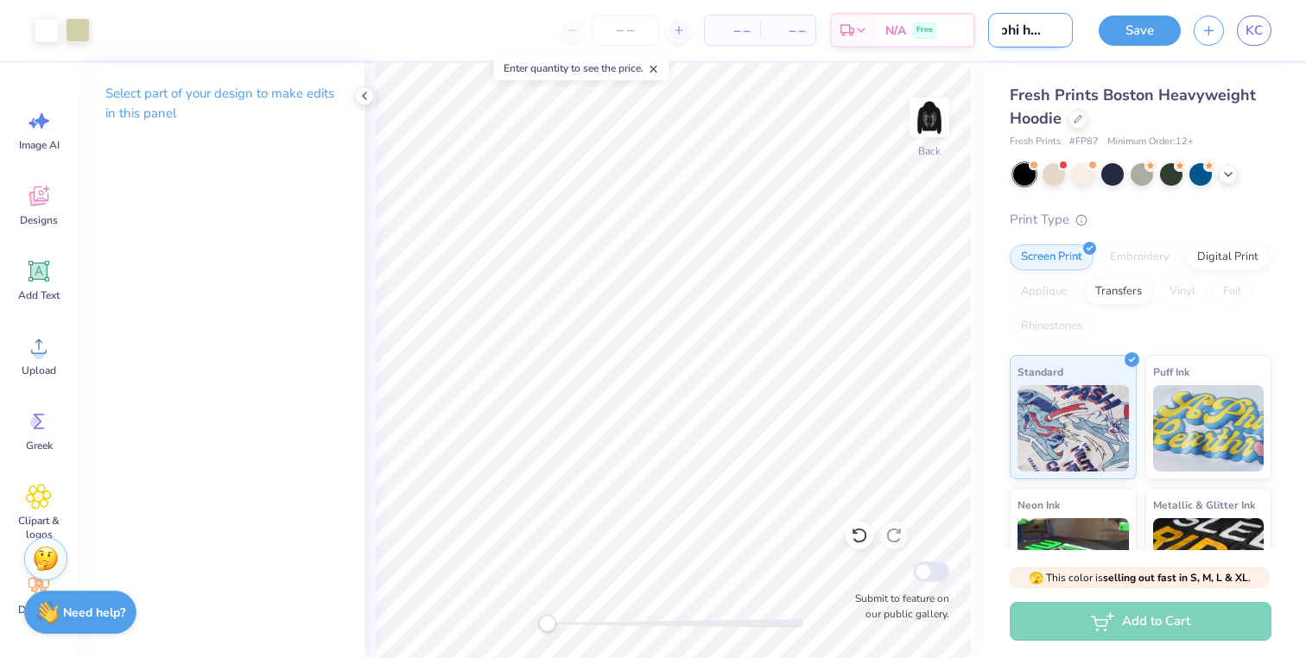
scroll to position [0, 25]
type input "pi phi hoodie"
click at [923, 119] on img at bounding box center [929, 117] width 69 height 69
click at [923, 119] on img at bounding box center [929, 117] width 35 height 35
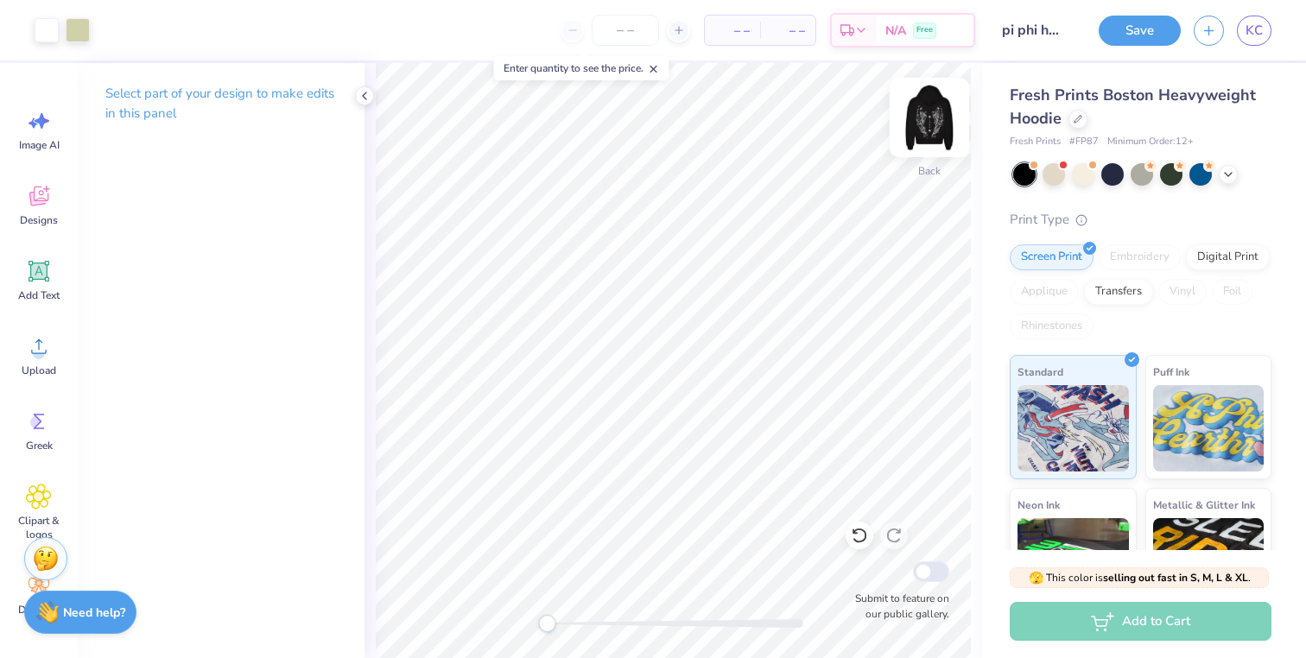
click at [924, 119] on img at bounding box center [929, 117] width 69 height 69
click at [925, 119] on img at bounding box center [929, 117] width 69 height 69
click at [932, 143] on img at bounding box center [929, 117] width 69 height 69
click at [929, 142] on img at bounding box center [929, 117] width 69 height 69
click at [1131, 33] on button "Save" at bounding box center [1140, 28] width 82 height 30
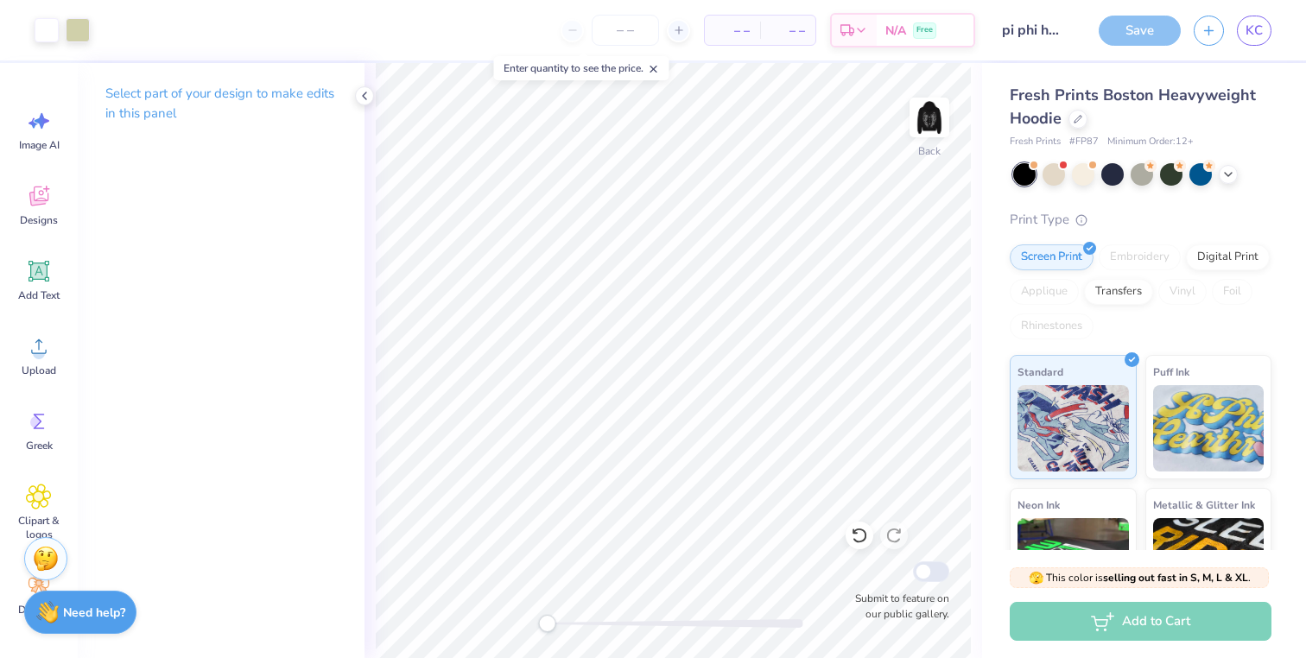
click at [660, 68] on icon at bounding box center [654, 69] width 12 height 12
click at [1146, 34] on div "Save" at bounding box center [1140, 31] width 82 height 30
click at [929, 118] on img at bounding box center [929, 117] width 69 height 69
click at [1142, 34] on div "Save" at bounding box center [1140, 31] width 82 height 30
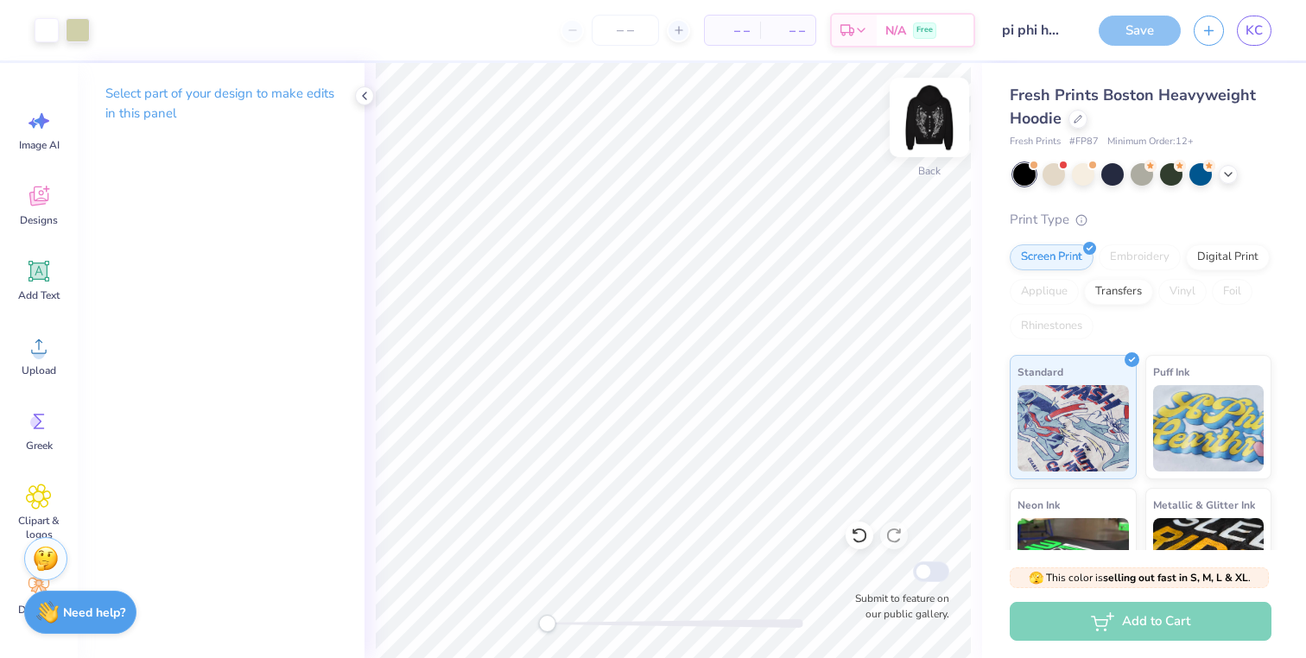
click at [931, 125] on img at bounding box center [929, 117] width 69 height 69
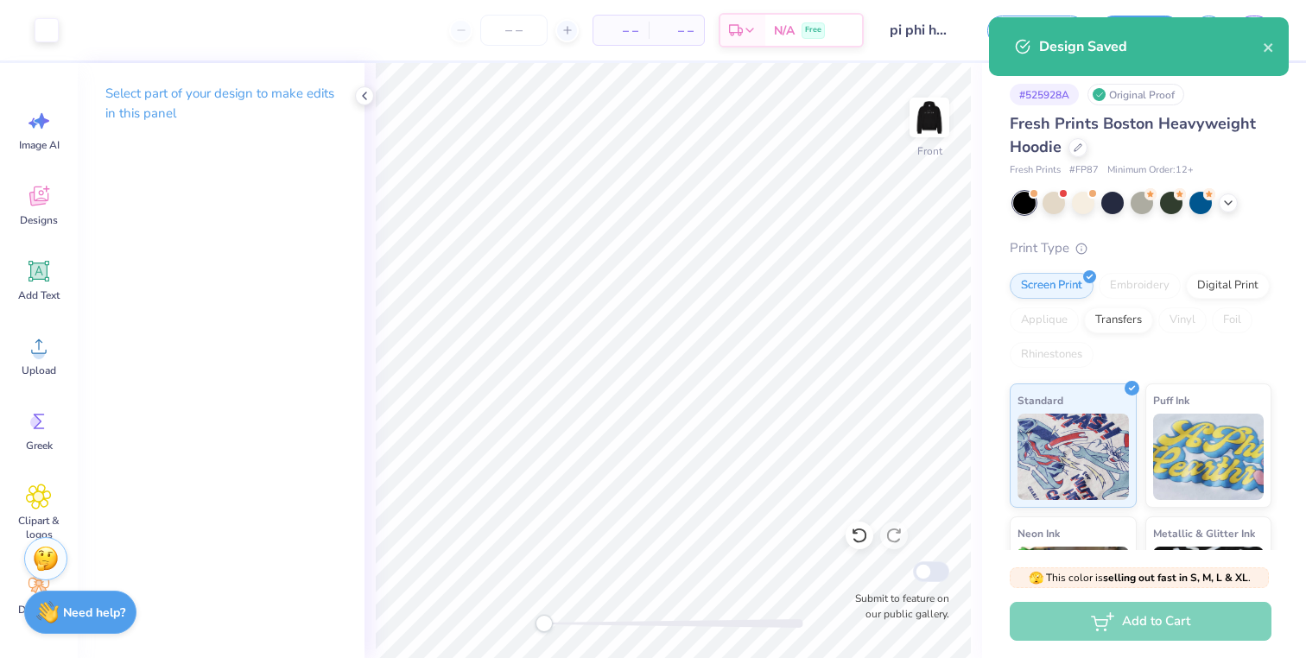
click at [533, 622] on div "Front Submit to feature on our public gallery." at bounding box center [674, 360] width 618 height 595
click at [1135, 62] on div "Design Saved" at bounding box center [1139, 46] width 300 height 59
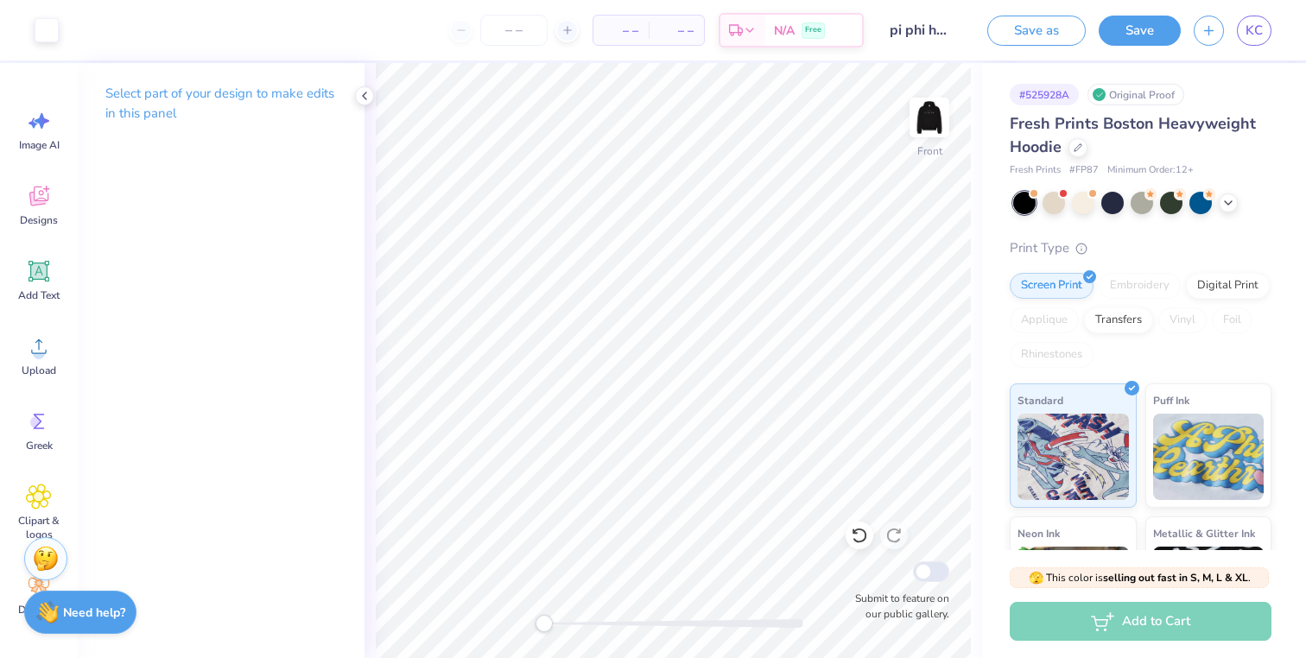
click at [1271, 46] on div "Design Saved" at bounding box center [1139, 53] width 307 height 79
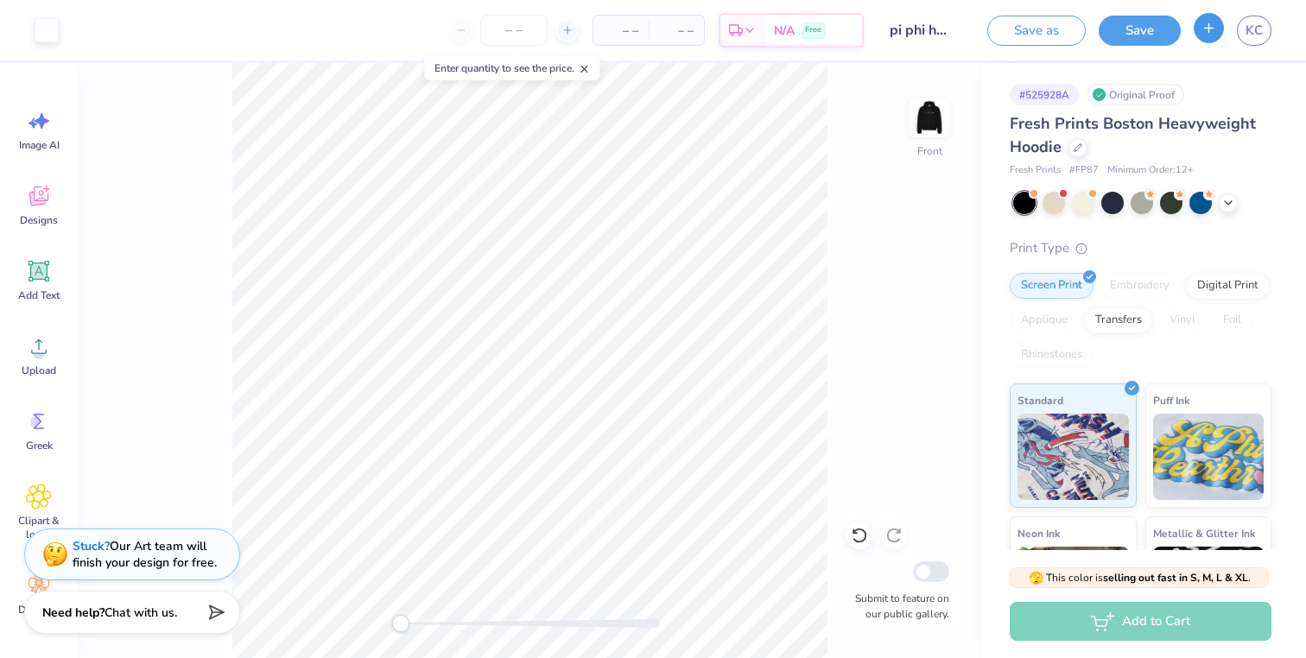
click at [1215, 37] on button "button" at bounding box center [1209, 28] width 30 height 30
checkbox input "true"
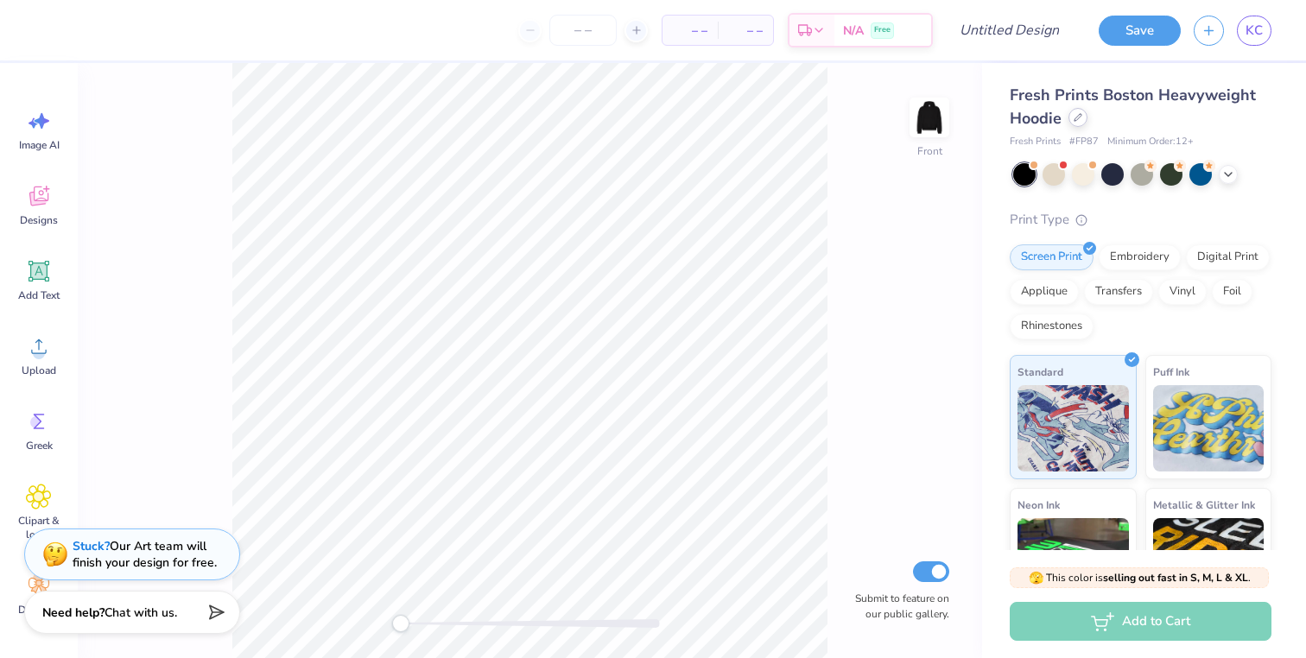
click at [1081, 126] on div at bounding box center [1078, 117] width 19 height 19
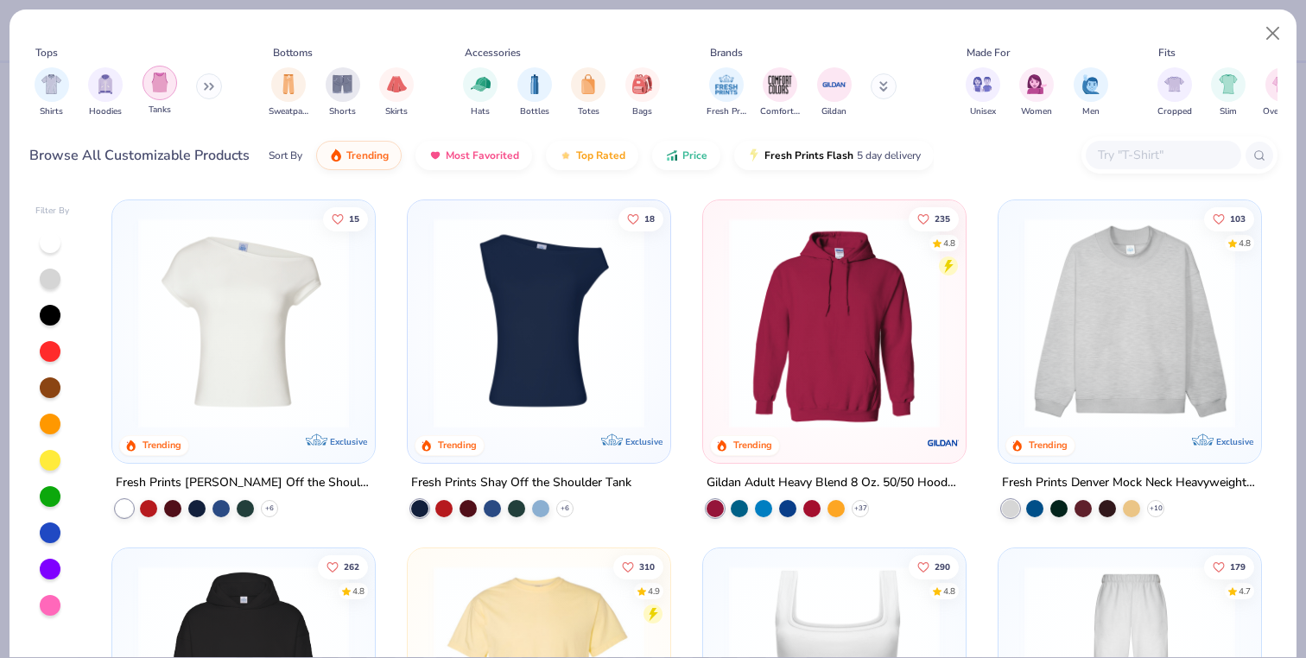
click at [163, 88] on img "filter for Tanks" at bounding box center [159, 83] width 19 height 20
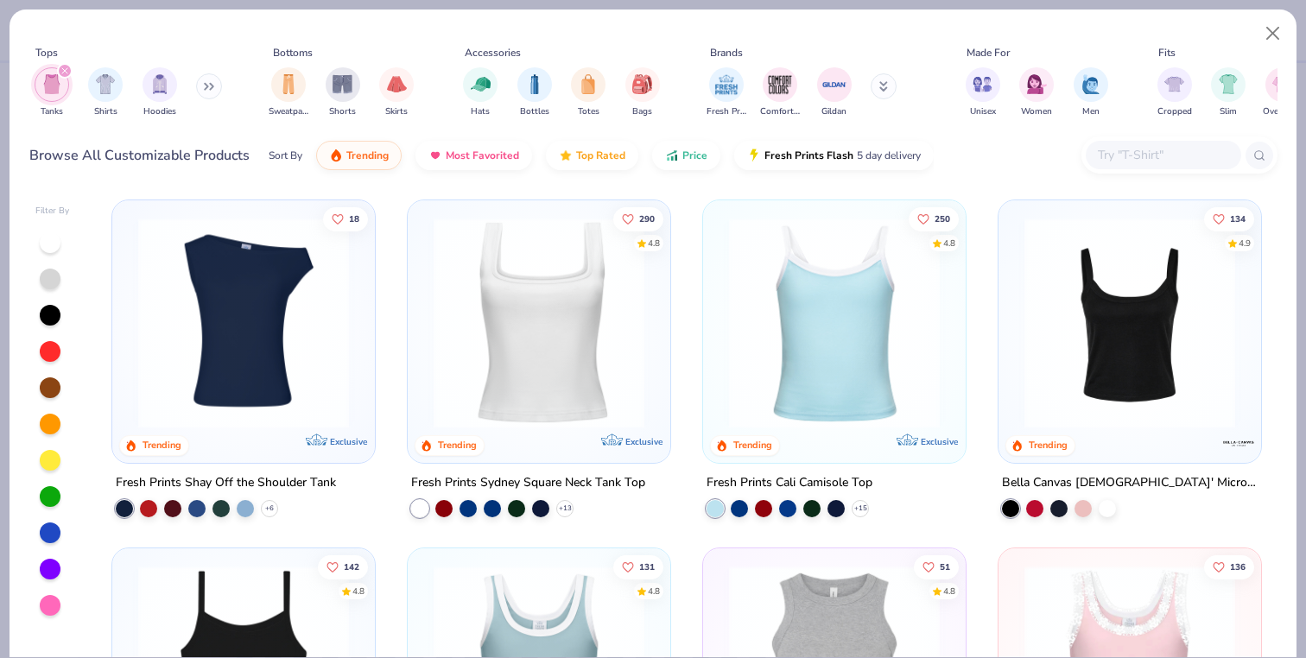
click at [206, 86] on icon at bounding box center [209, 86] width 10 height 9
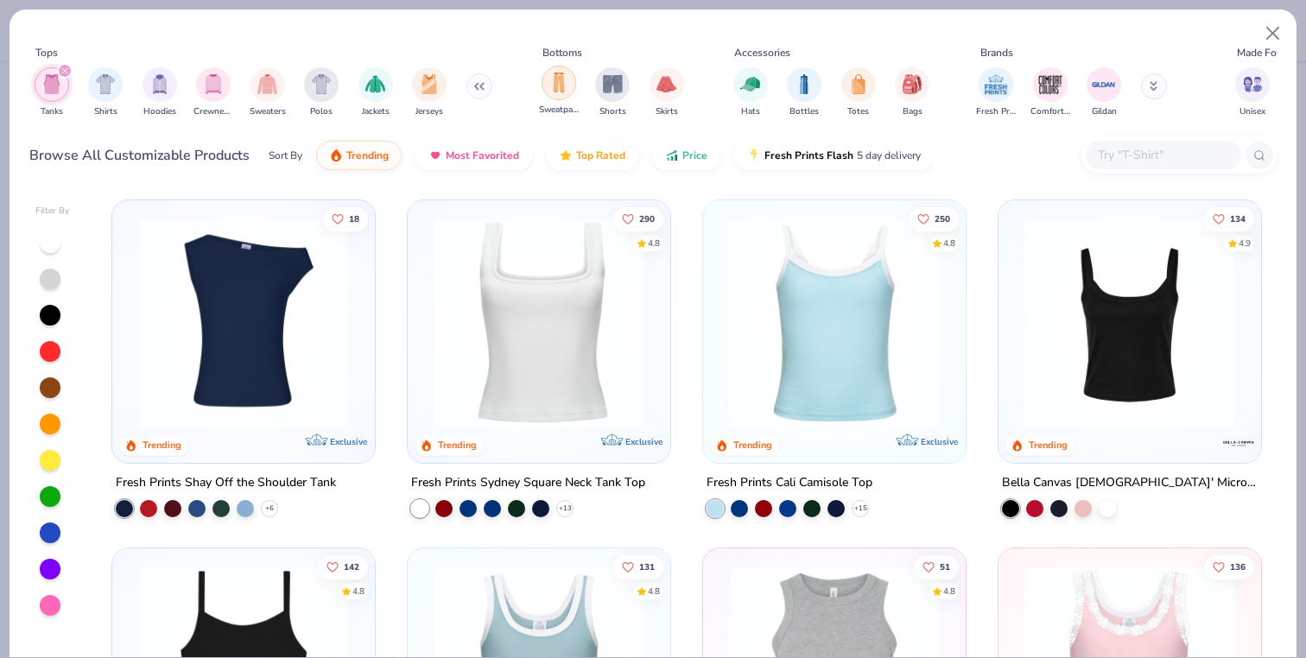
click at [549, 86] on img "filter for Sweatpants" at bounding box center [558, 83] width 19 height 20
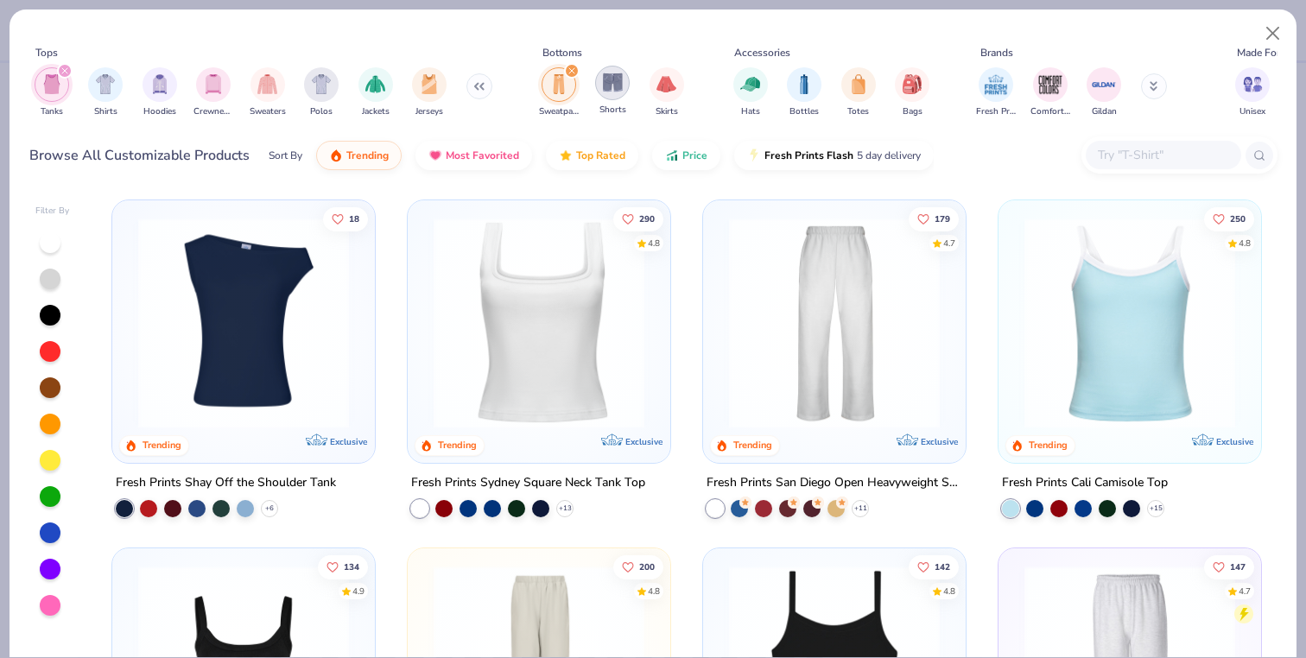
click at [614, 82] on img "filter for Shorts" at bounding box center [613, 83] width 20 height 20
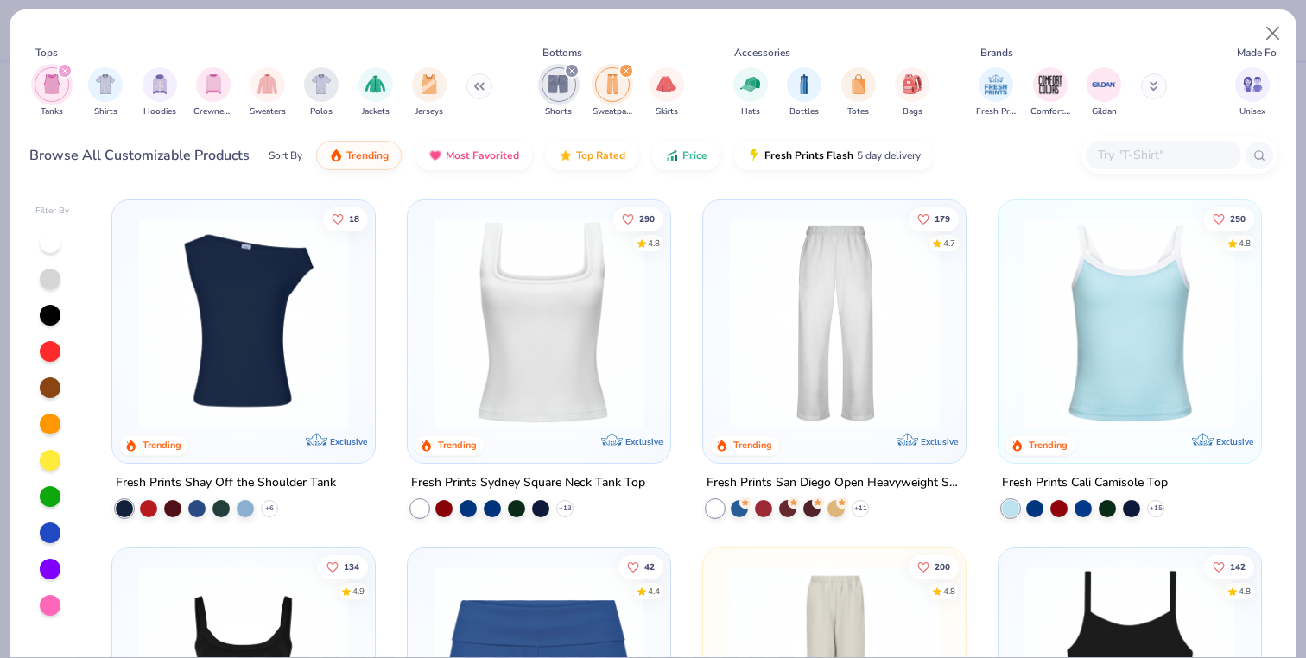
click at [572, 70] on icon "filter for Shorts" at bounding box center [571, 70] width 5 height 5
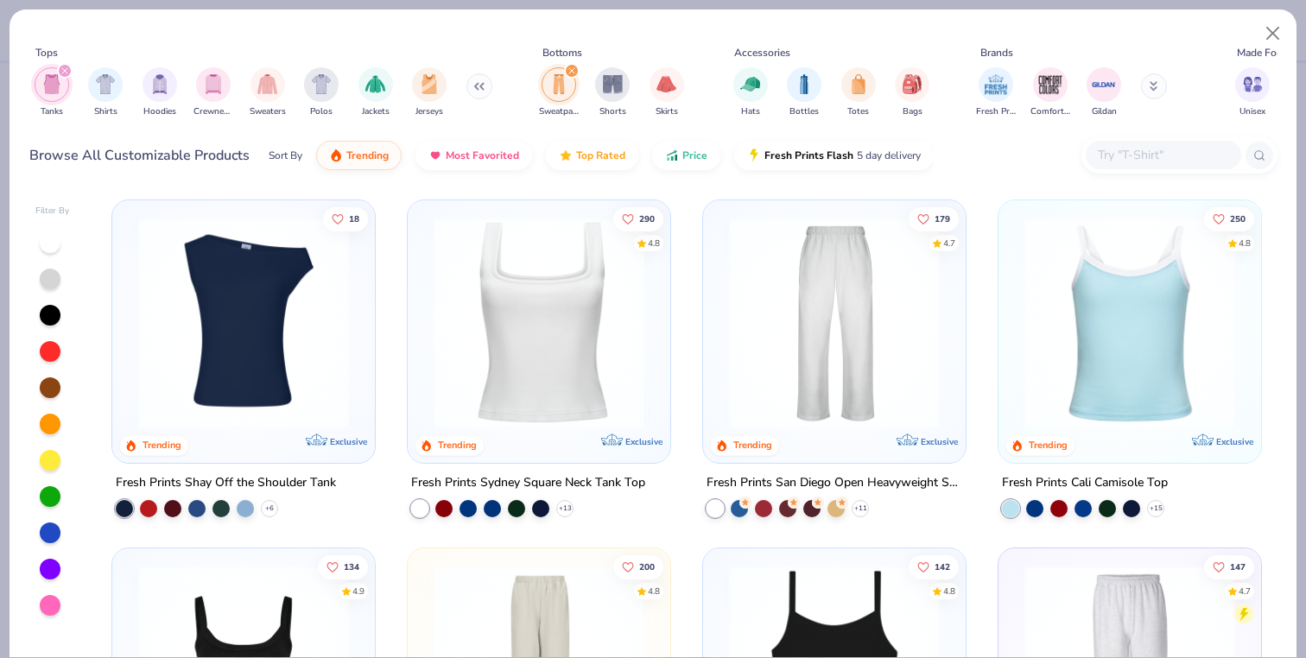
click at [61, 70] on icon "filter for Tanks" at bounding box center [64, 70] width 7 height 7
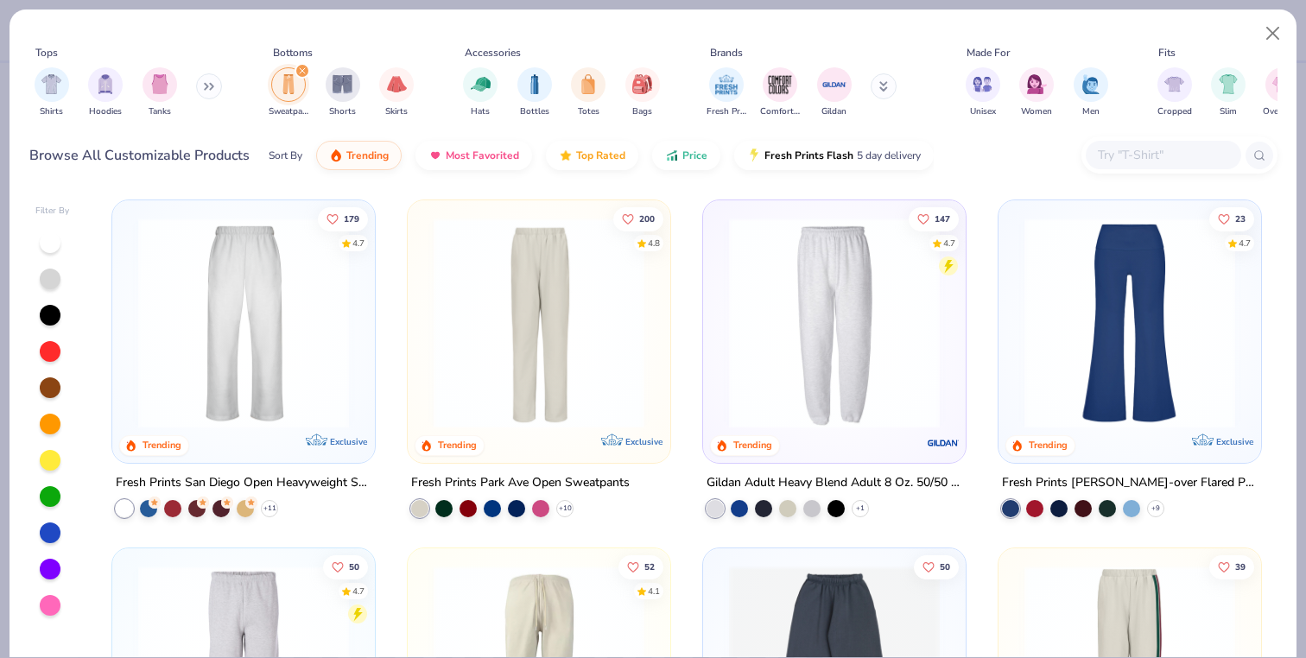
click at [302, 73] on icon "filter for Sweatpants" at bounding box center [302, 70] width 7 height 7
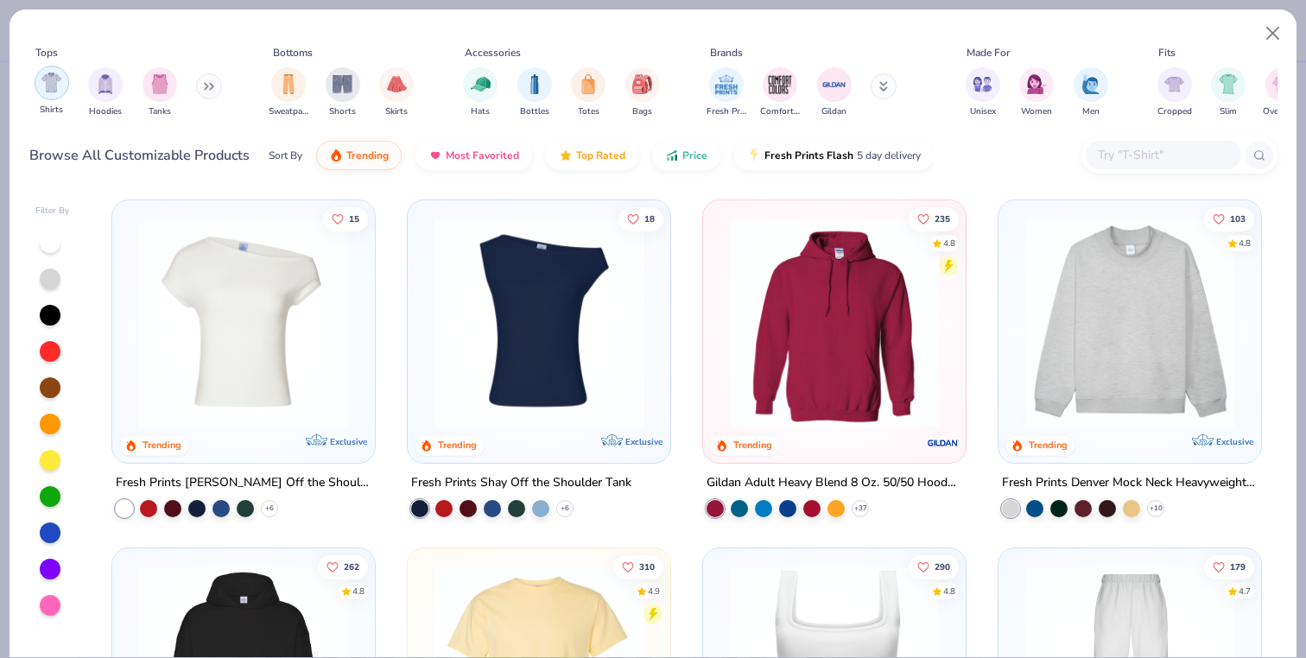
click at [55, 85] on img "filter for Shirts" at bounding box center [51, 83] width 20 height 20
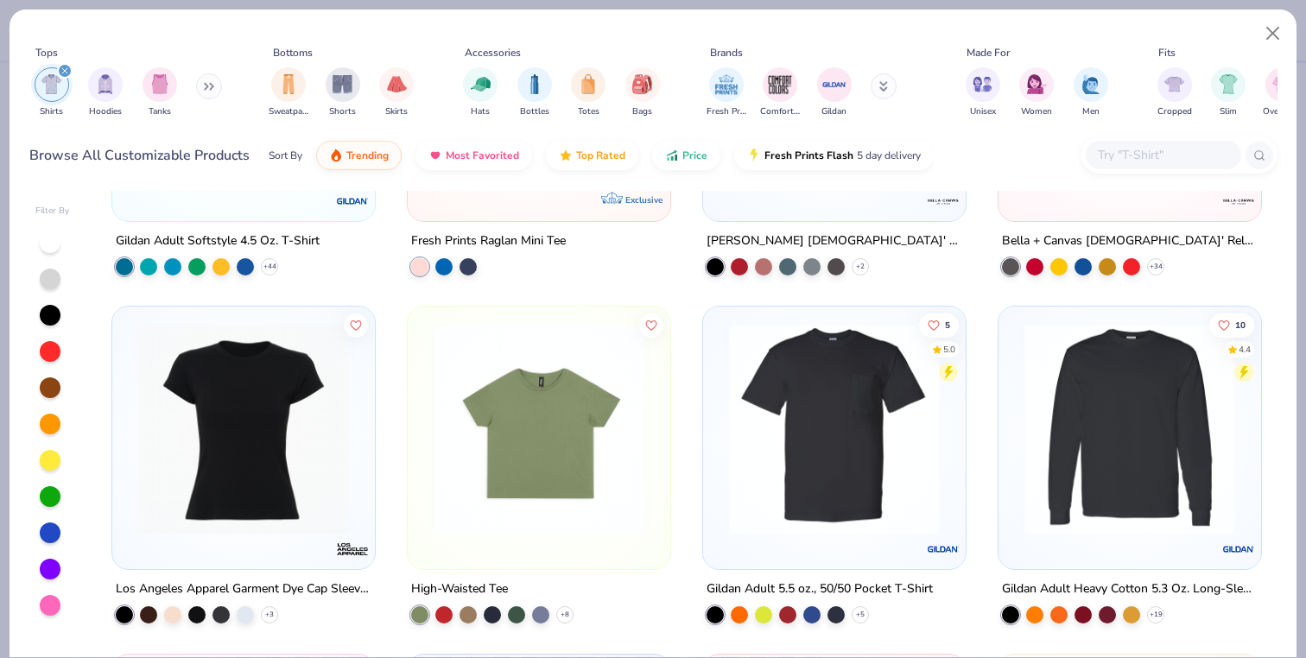
scroll to position [2686, 0]
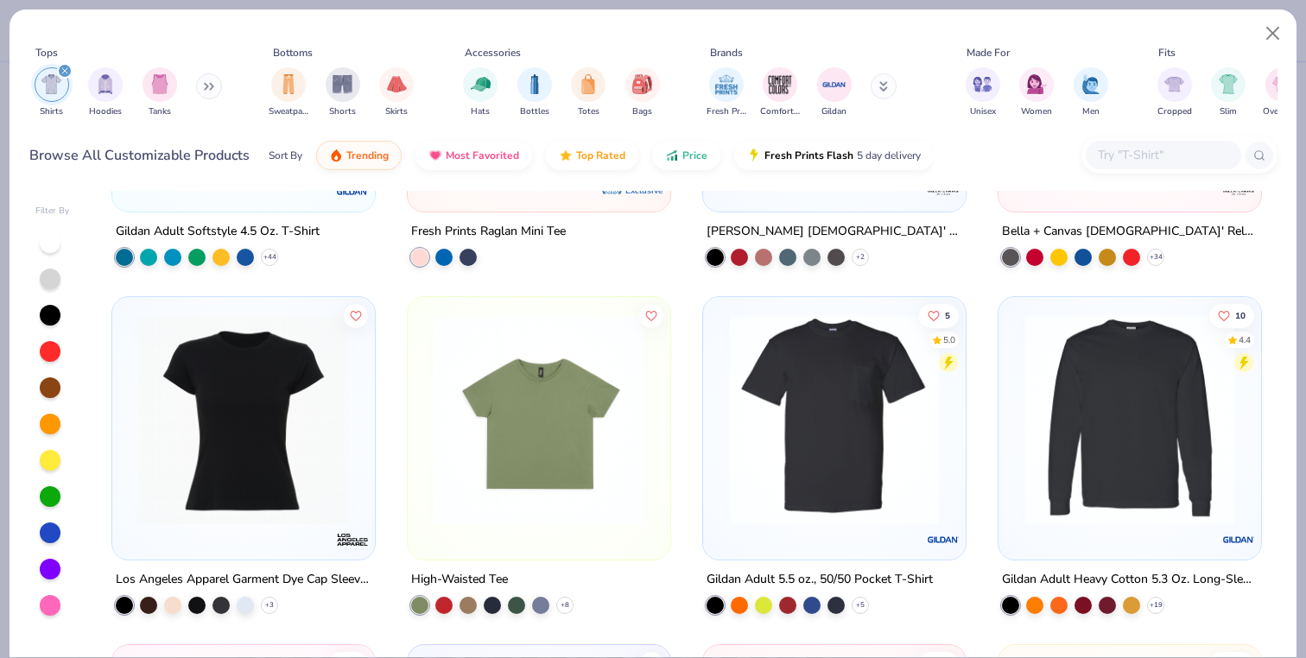
click at [330, 465] on img at bounding box center [244, 419] width 228 height 211
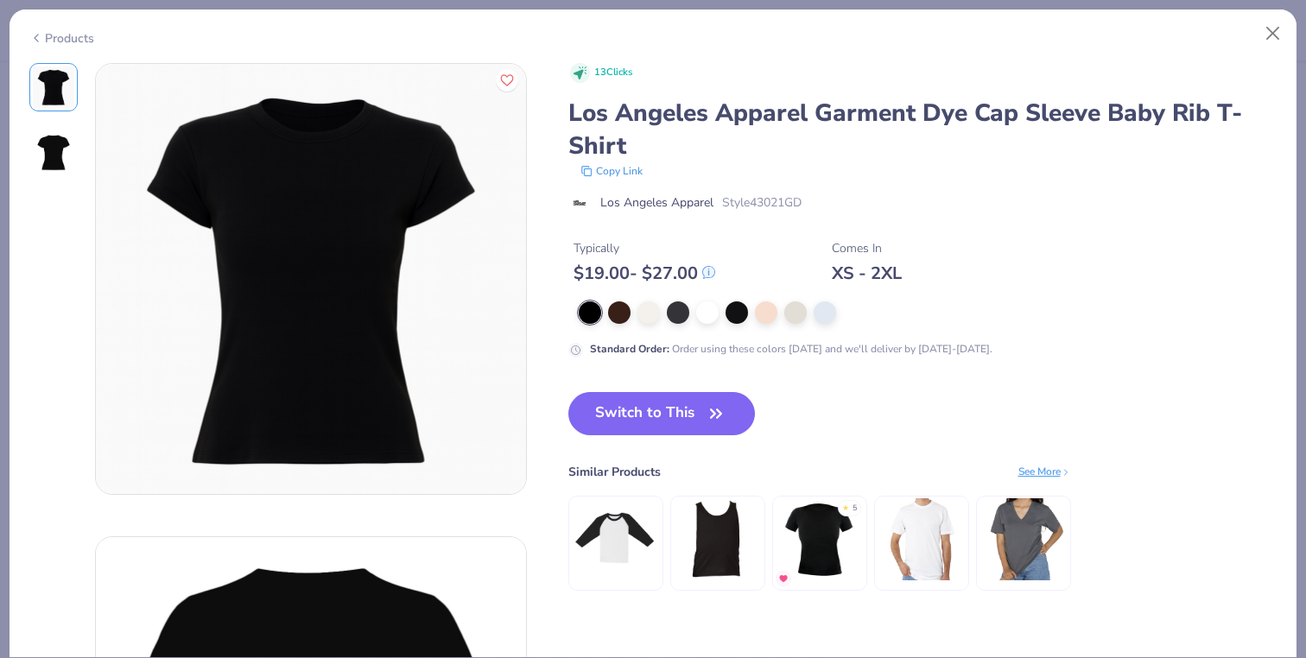
click at [60, 155] on img at bounding box center [53, 152] width 41 height 41
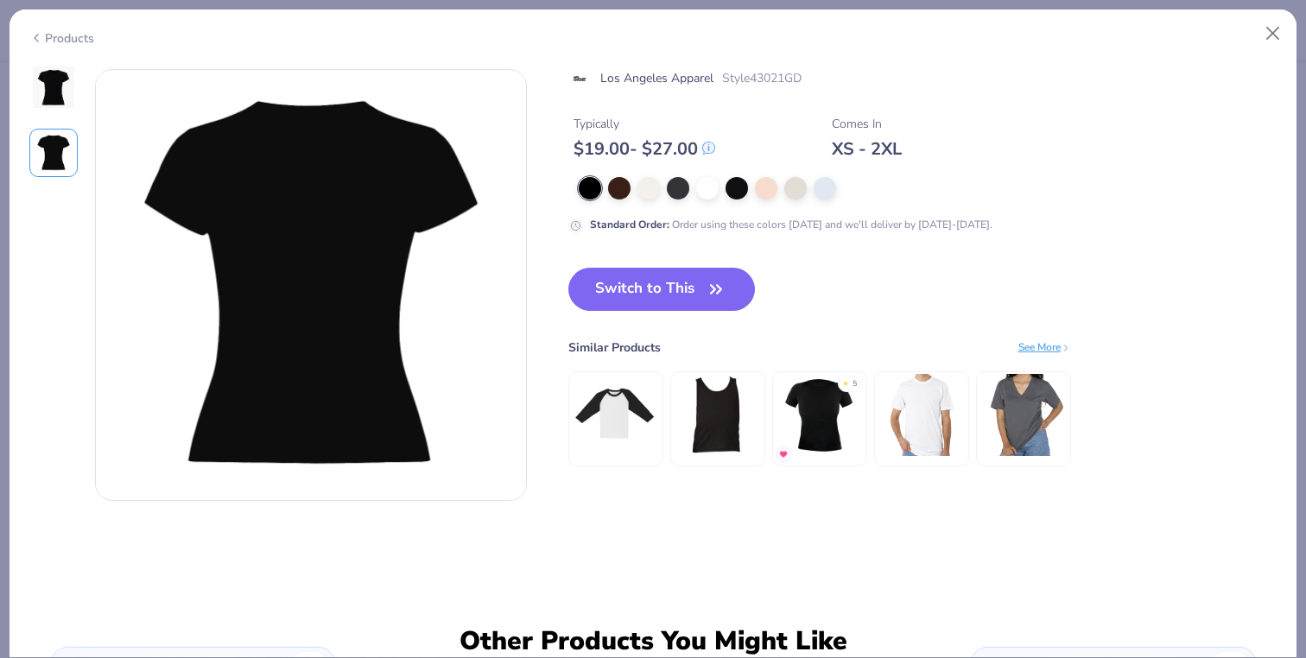
scroll to position [473, 0]
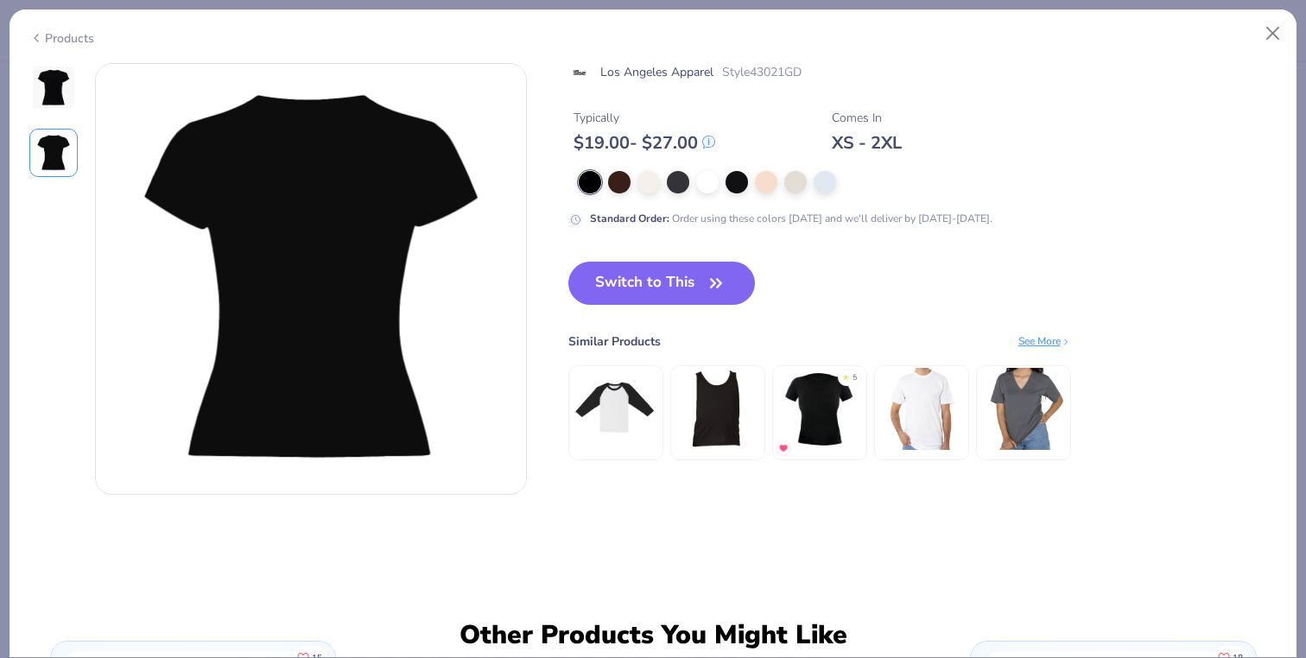
click at [58, 52] on div "Products" at bounding box center [653, 32] width 1287 height 45
click at [58, 82] on img at bounding box center [53, 87] width 41 height 41
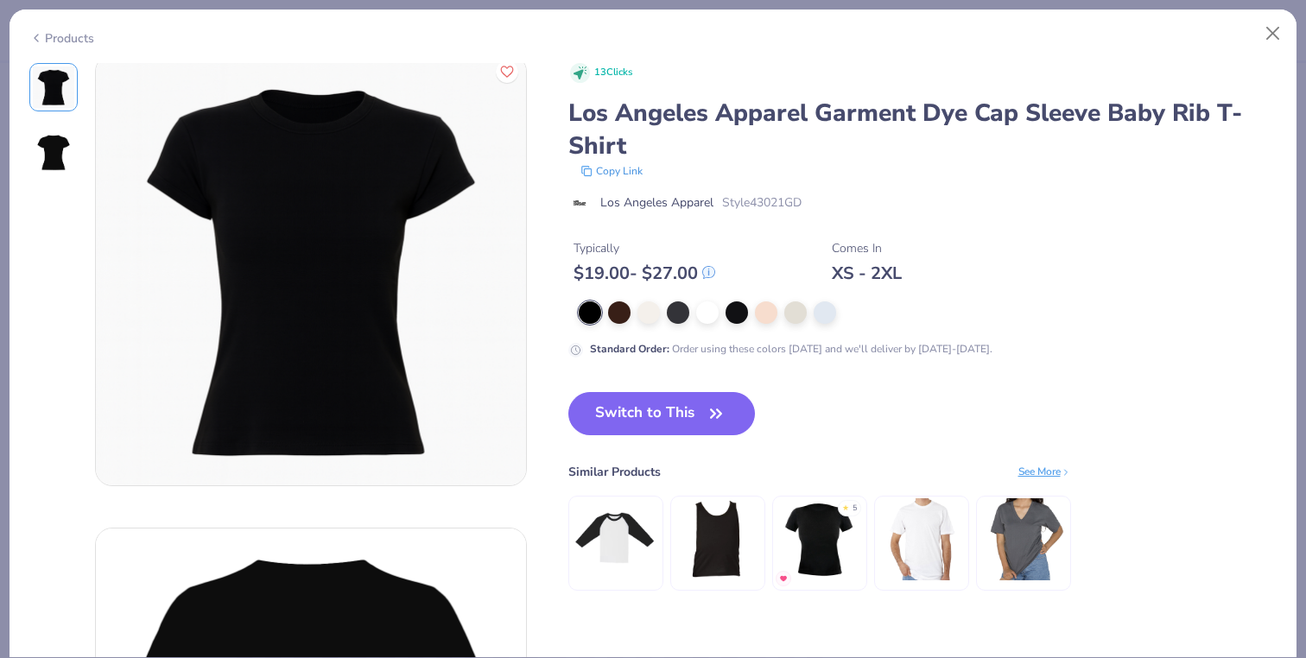
scroll to position [0, 0]
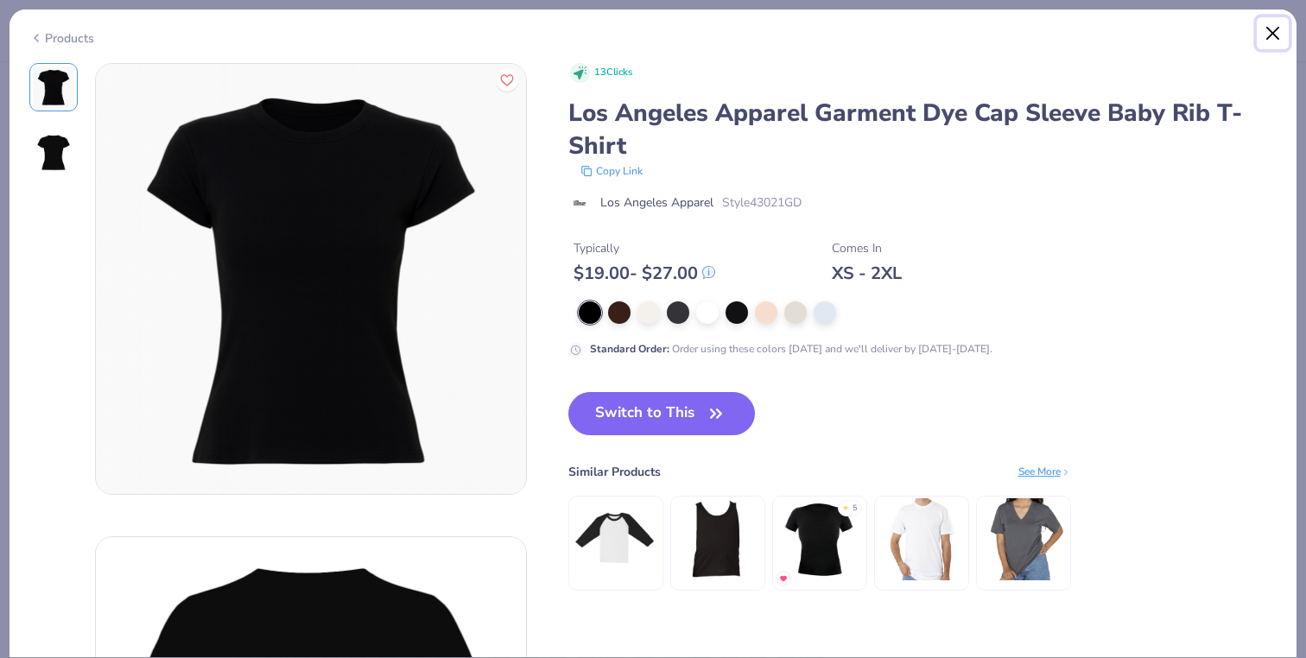
click at [1280, 29] on button "Close" at bounding box center [1273, 33] width 33 height 33
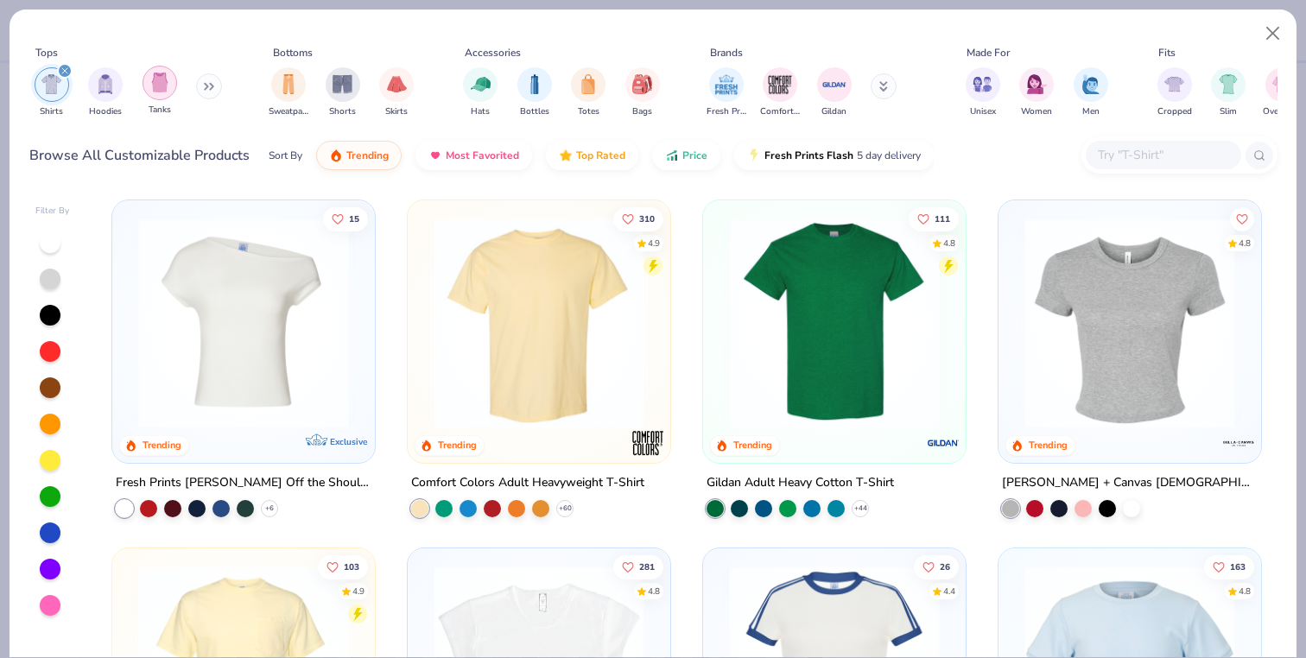
click at [155, 89] on img "filter for Tanks" at bounding box center [159, 83] width 19 height 20
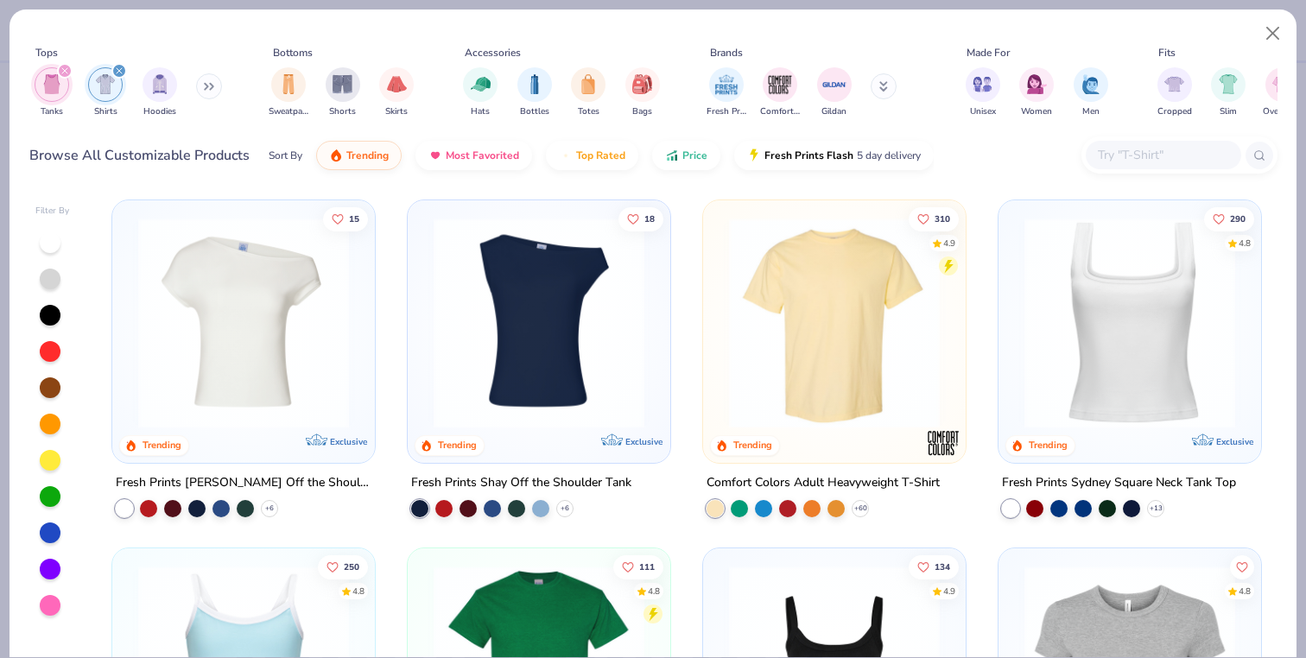
click at [61, 73] on icon "filter for Tanks" at bounding box center [64, 70] width 7 height 7
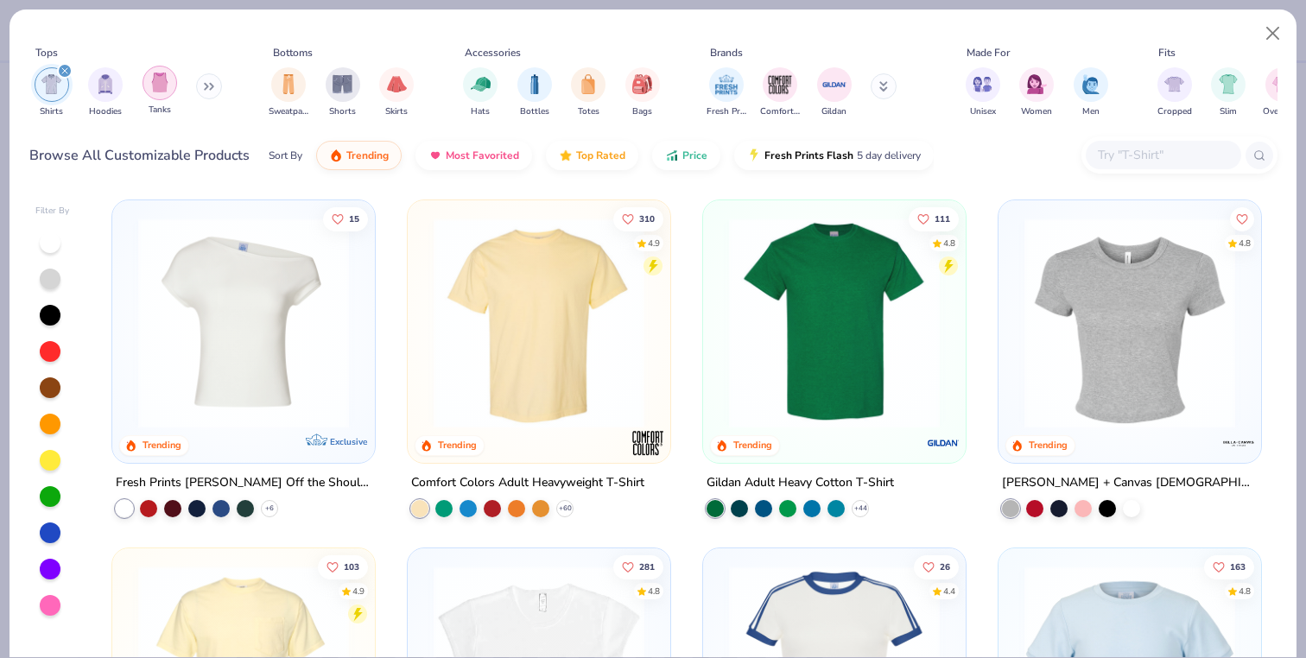
click at [156, 94] on div "filter for Tanks" at bounding box center [160, 83] width 35 height 35
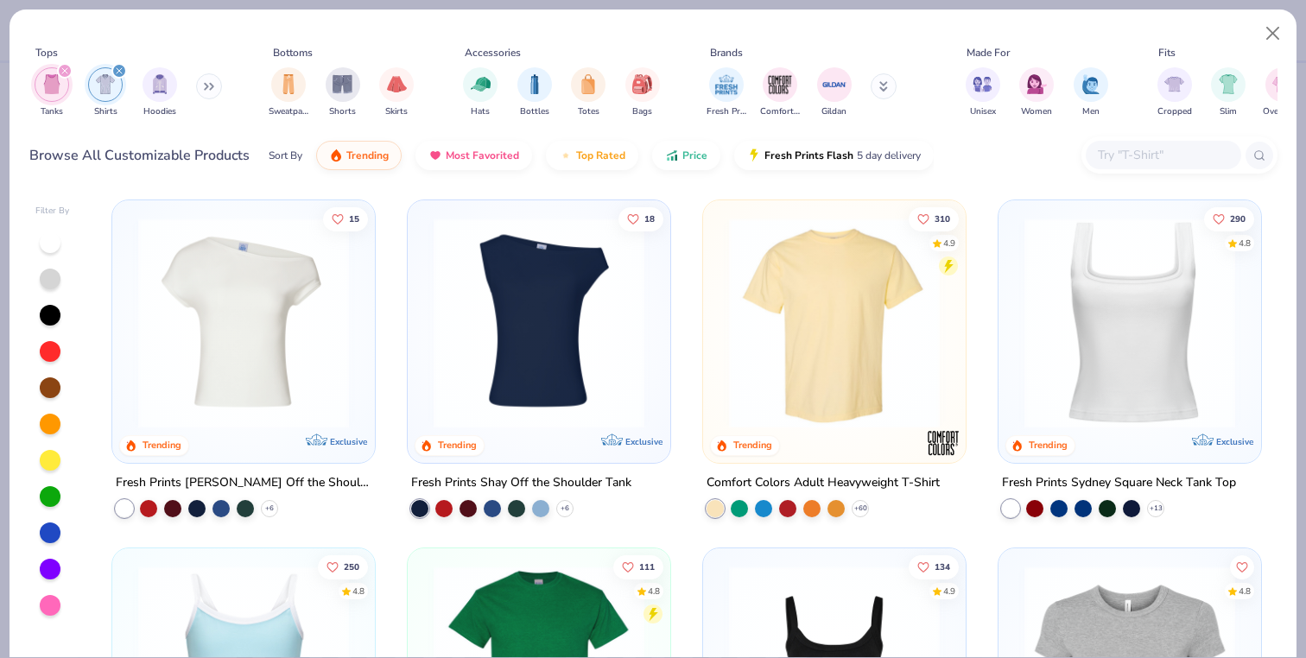
click at [122, 73] on icon "filter for Shirts" at bounding box center [119, 70] width 7 height 7
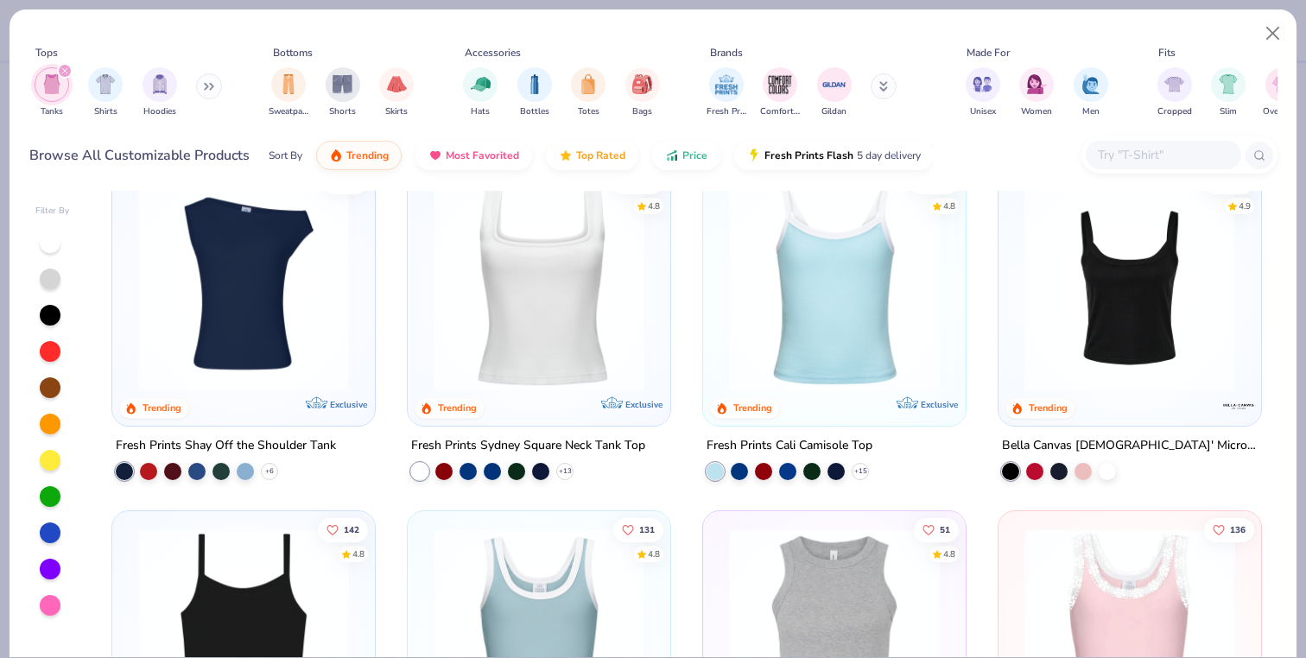
scroll to position [35, 0]
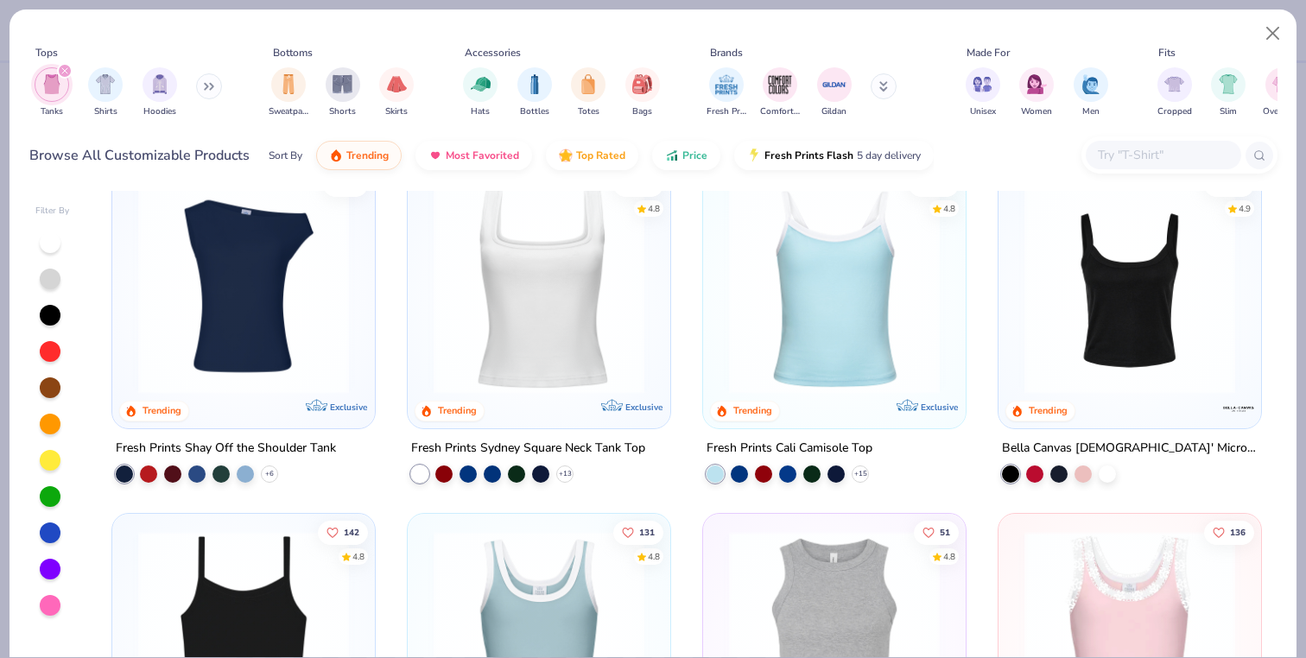
click at [815, 330] on img at bounding box center [834, 288] width 228 height 211
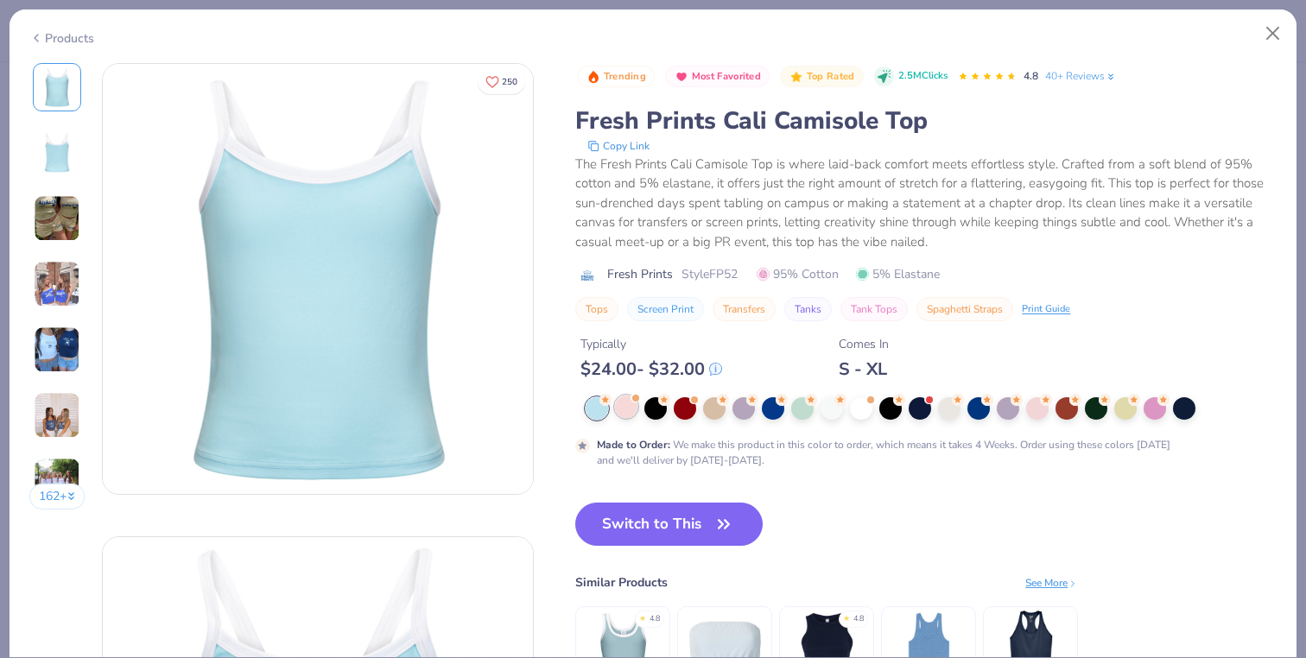
click at [631, 407] on div at bounding box center [626, 407] width 22 height 22
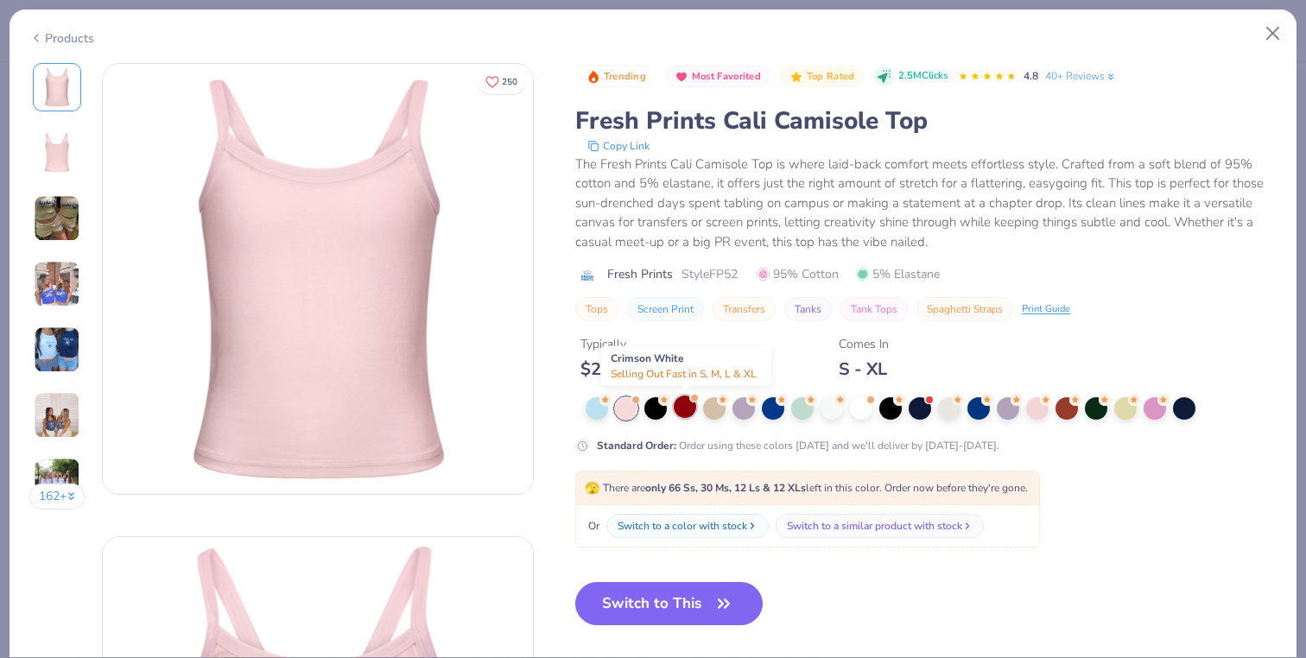
click at [693, 406] on div at bounding box center [685, 407] width 22 height 22
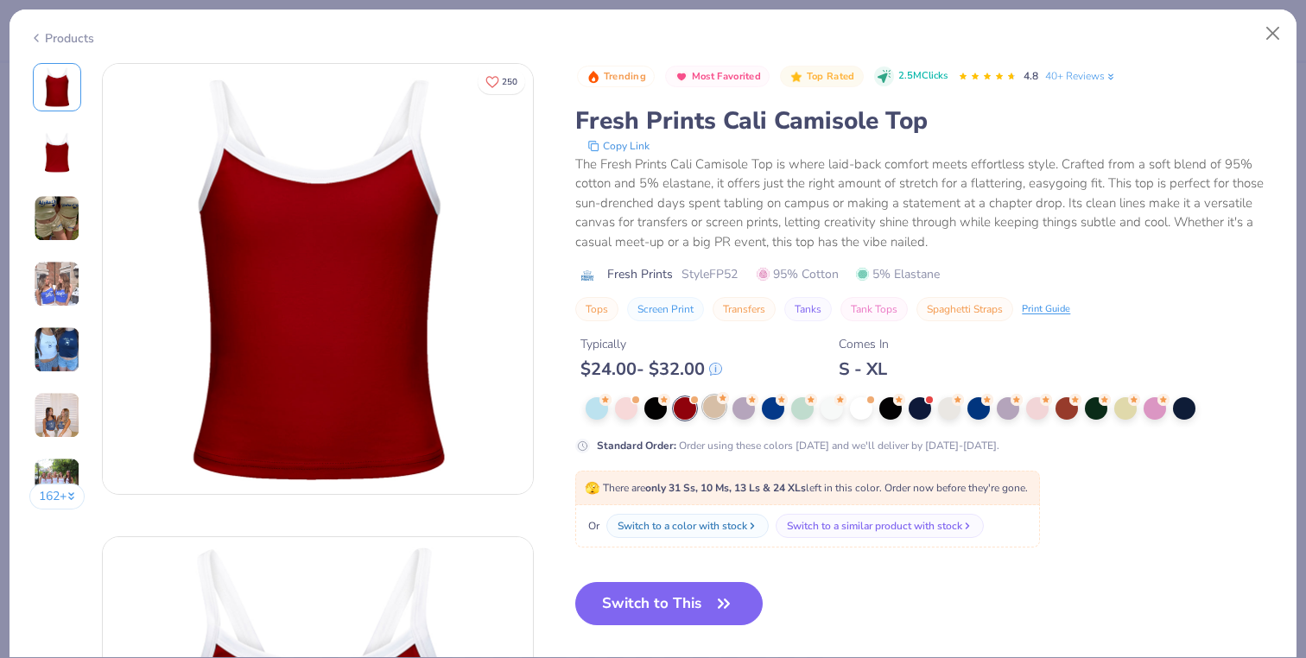
click at [724, 407] on div at bounding box center [714, 407] width 22 height 22
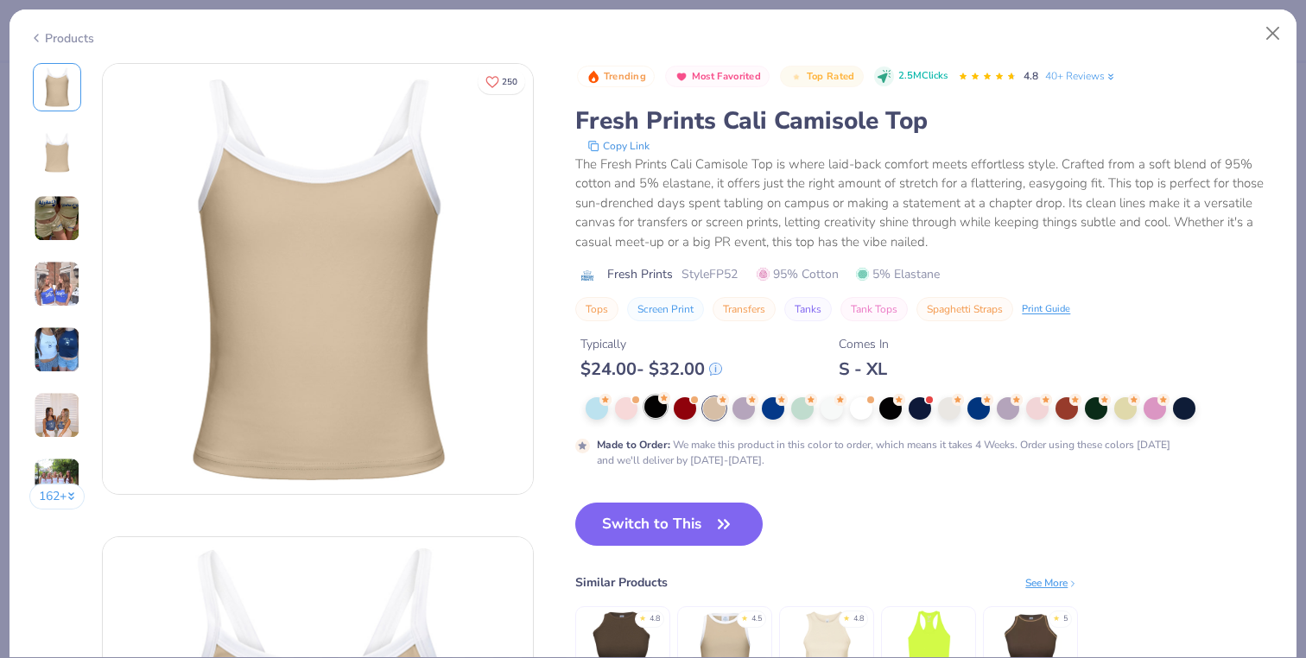
click at [657, 411] on div at bounding box center [655, 407] width 22 height 22
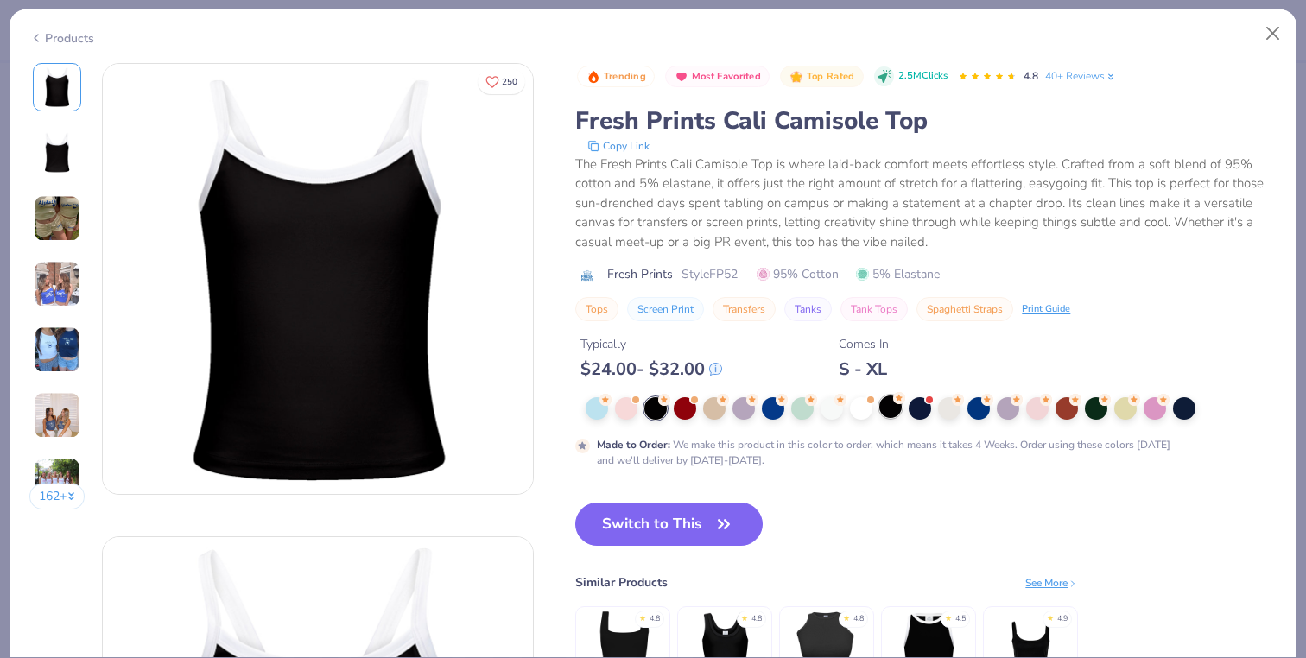
click at [900, 415] on div at bounding box center [890, 407] width 22 height 22
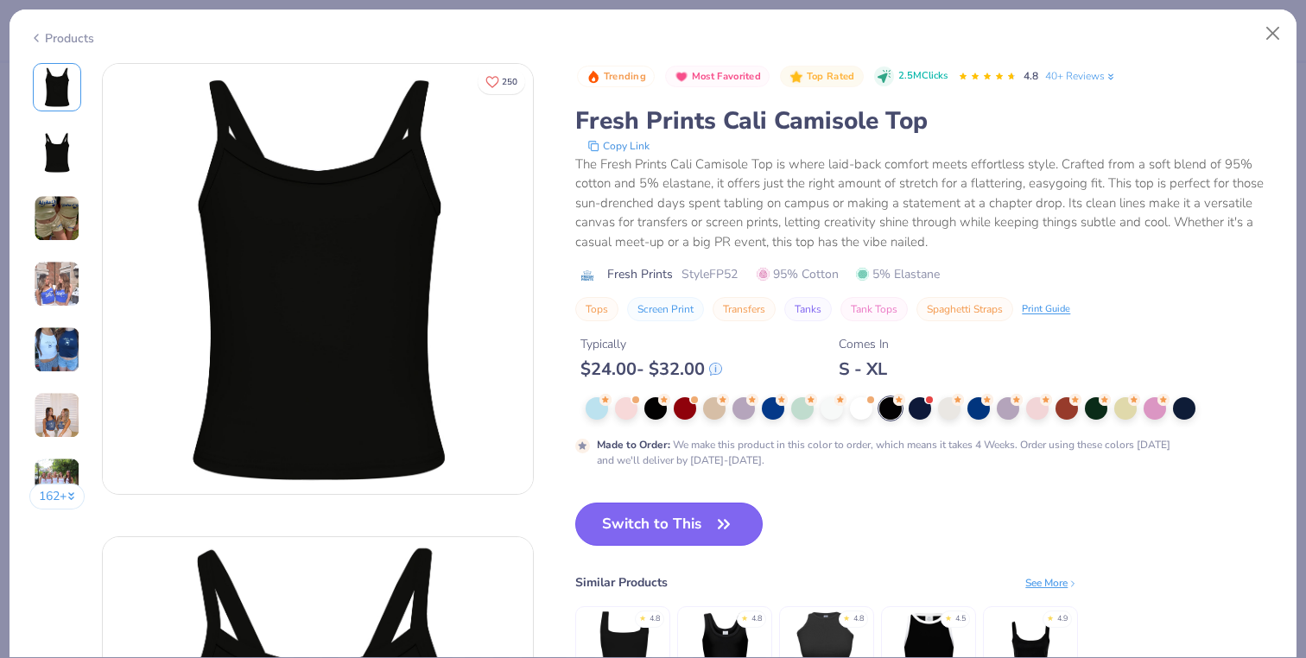
click at [717, 525] on icon "button" at bounding box center [724, 524] width 24 height 24
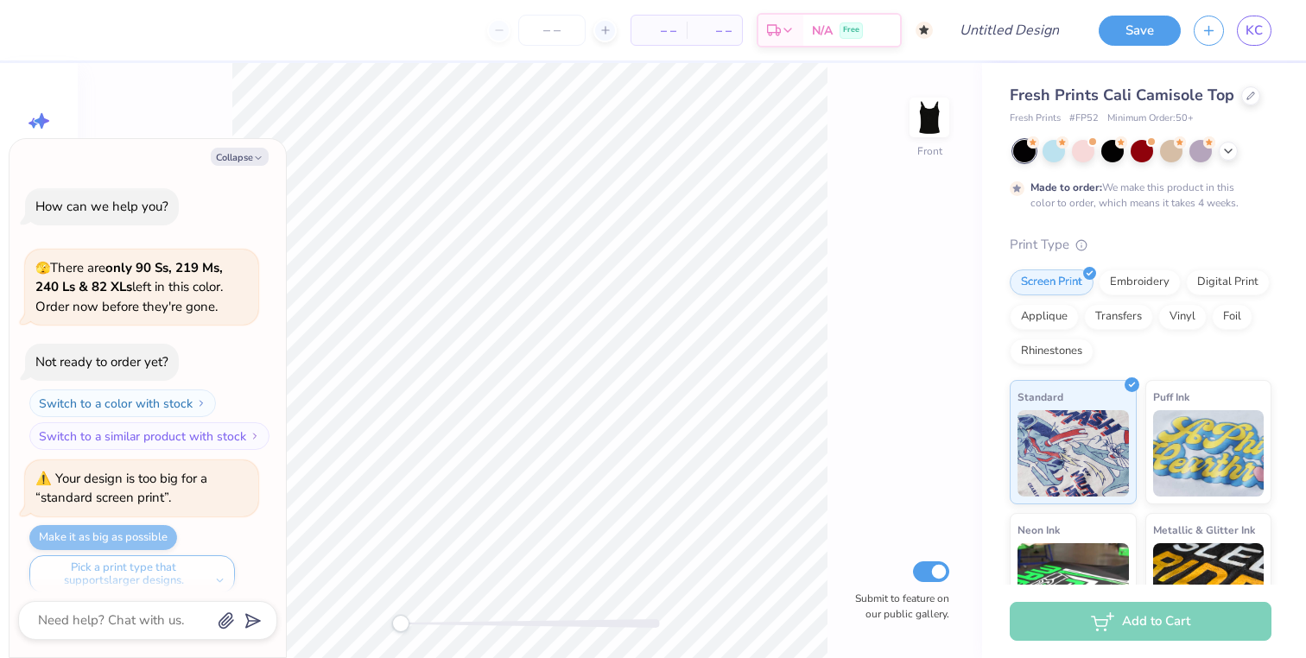
scroll to position [301, 0]
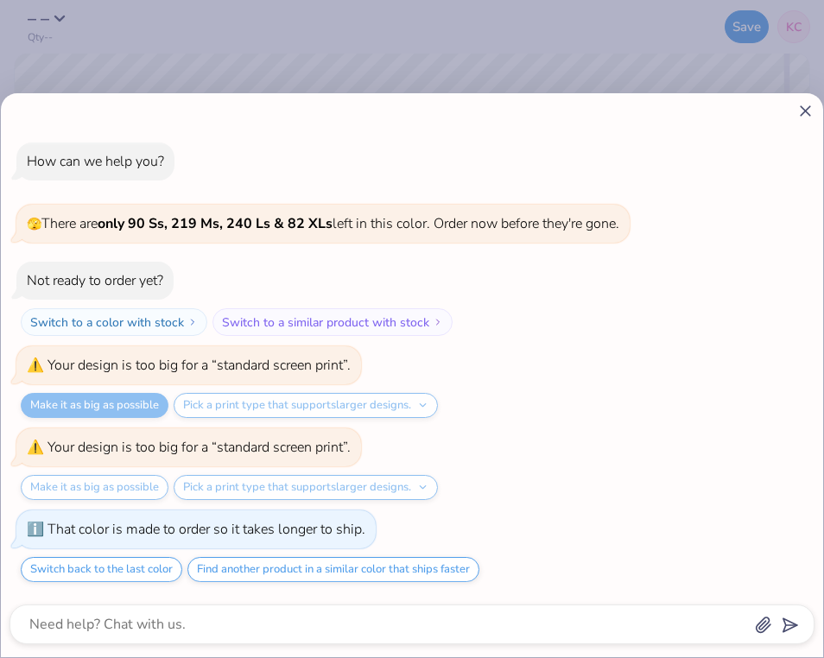
click at [442, 10] on div "How can we help you? 🫣 There are only 90 Ss, 219 Ms, 240 Ls & 82 XLs left in th…" at bounding box center [412, 329] width 824 height 658
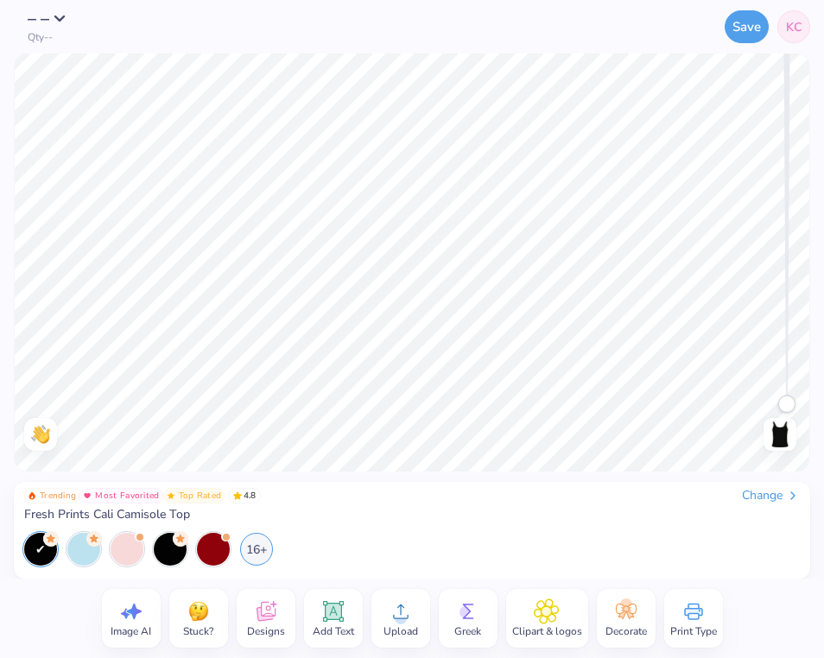
click at [783, 430] on img at bounding box center [780, 435] width 28 height 28
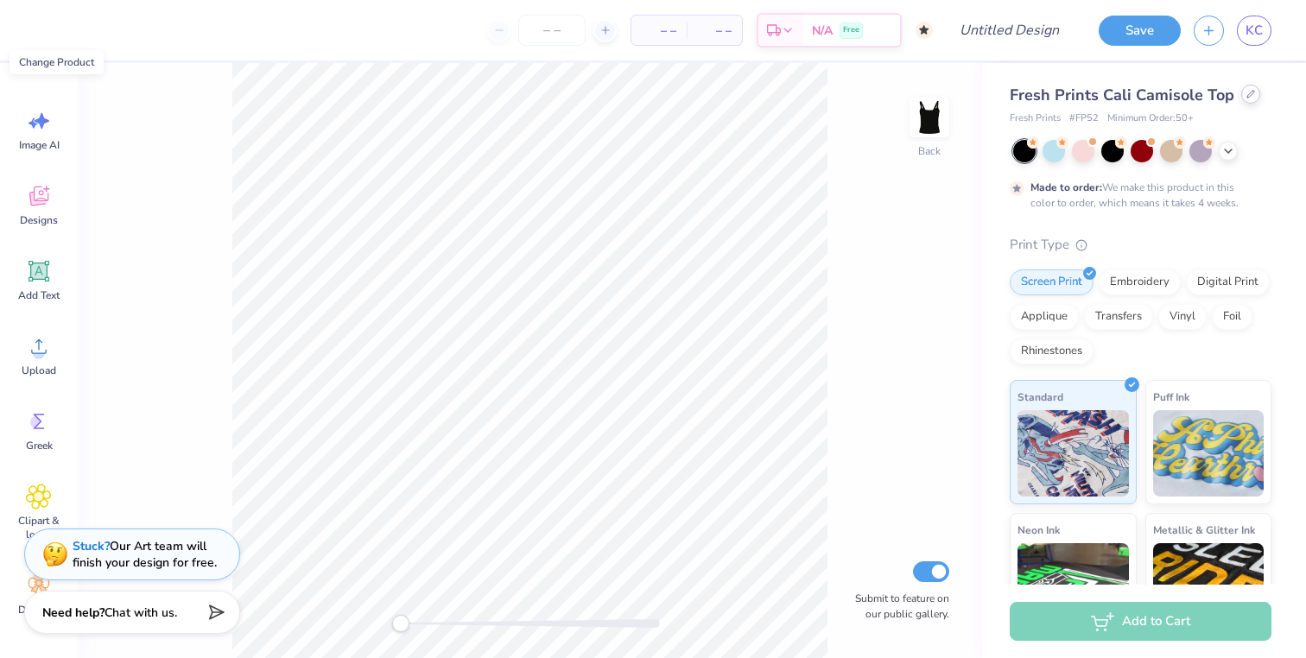
click at [1252, 92] on div at bounding box center [1250, 94] width 19 height 19
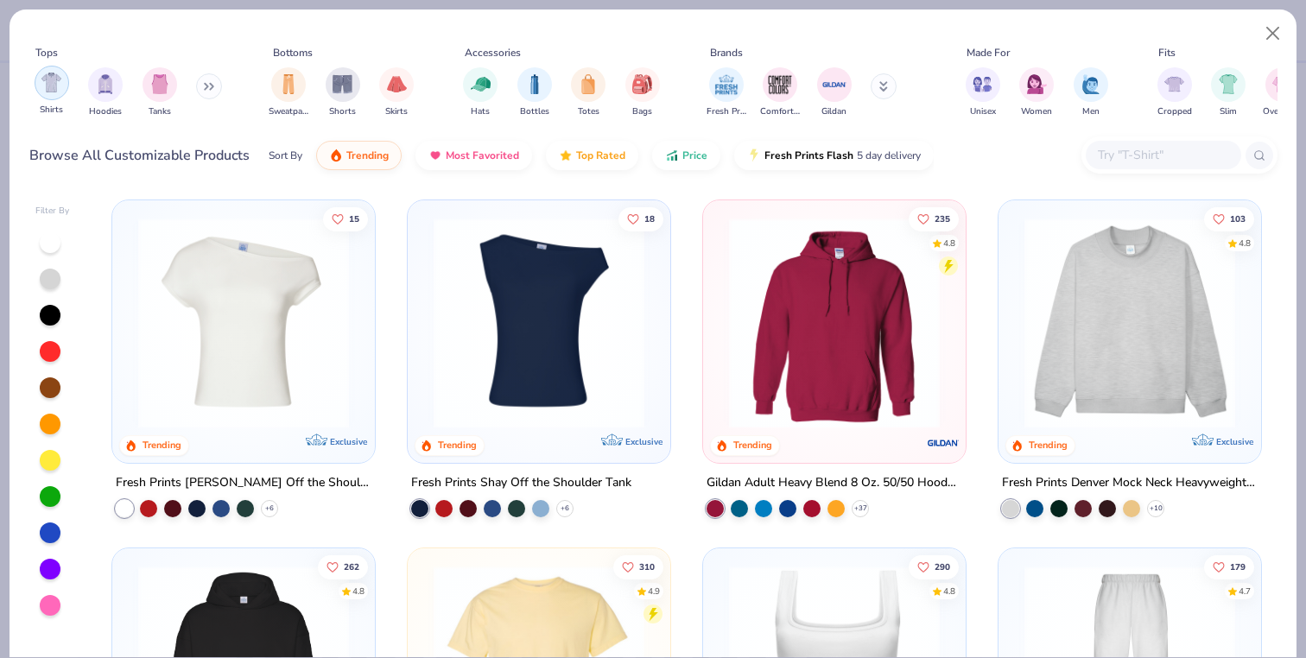
click at [61, 86] on div "filter for Shirts" at bounding box center [52, 83] width 35 height 35
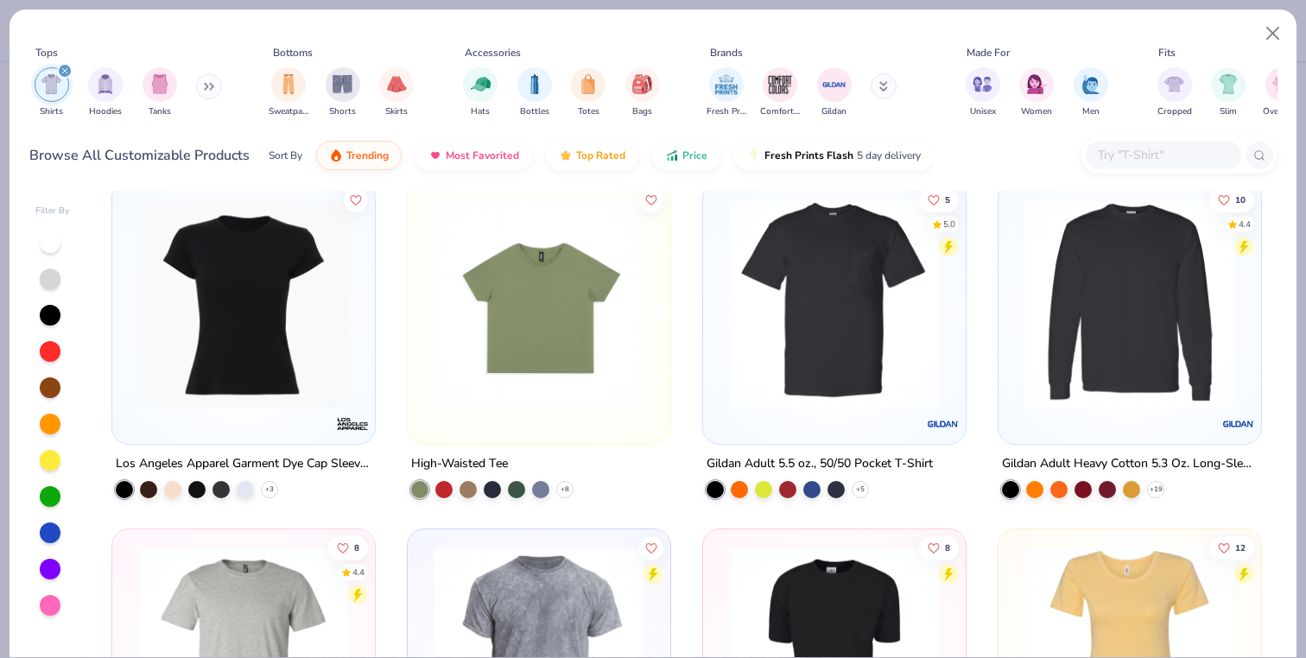
scroll to position [2756, 0]
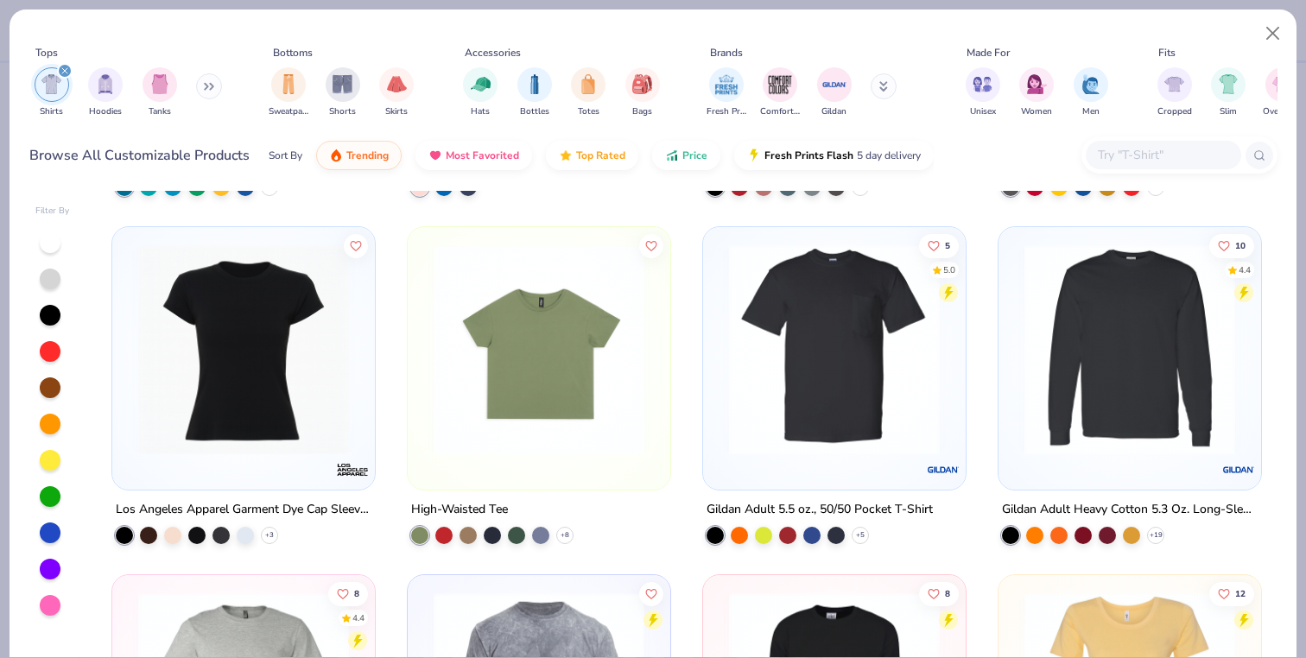
click at [264, 293] on img at bounding box center [244, 349] width 228 height 211
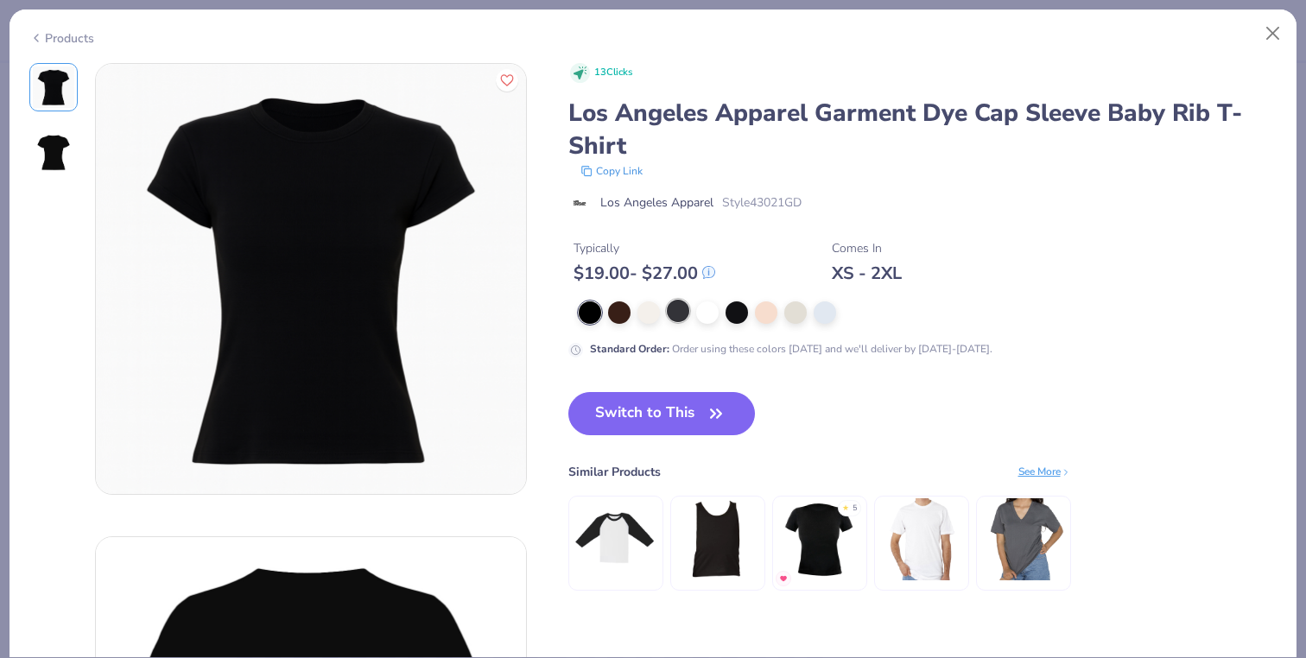
click at [678, 317] on div at bounding box center [678, 311] width 22 height 22
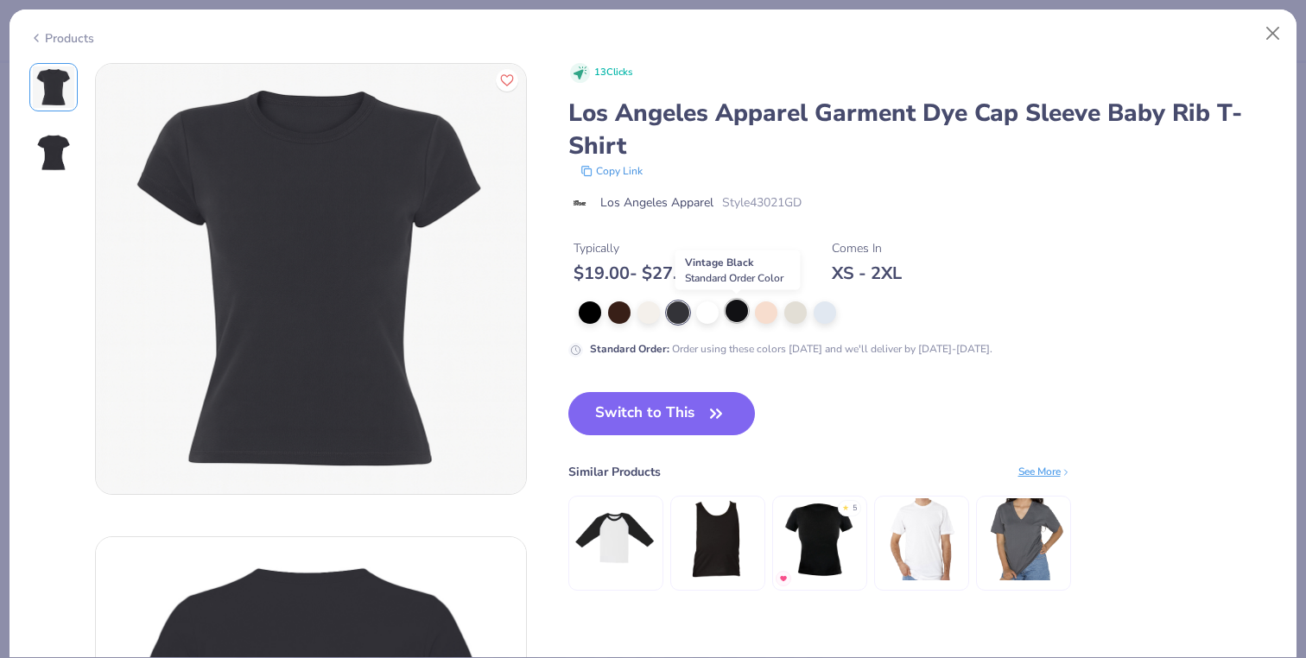
click at [734, 311] on div at bounding box center [737, 311] width 22 height 22
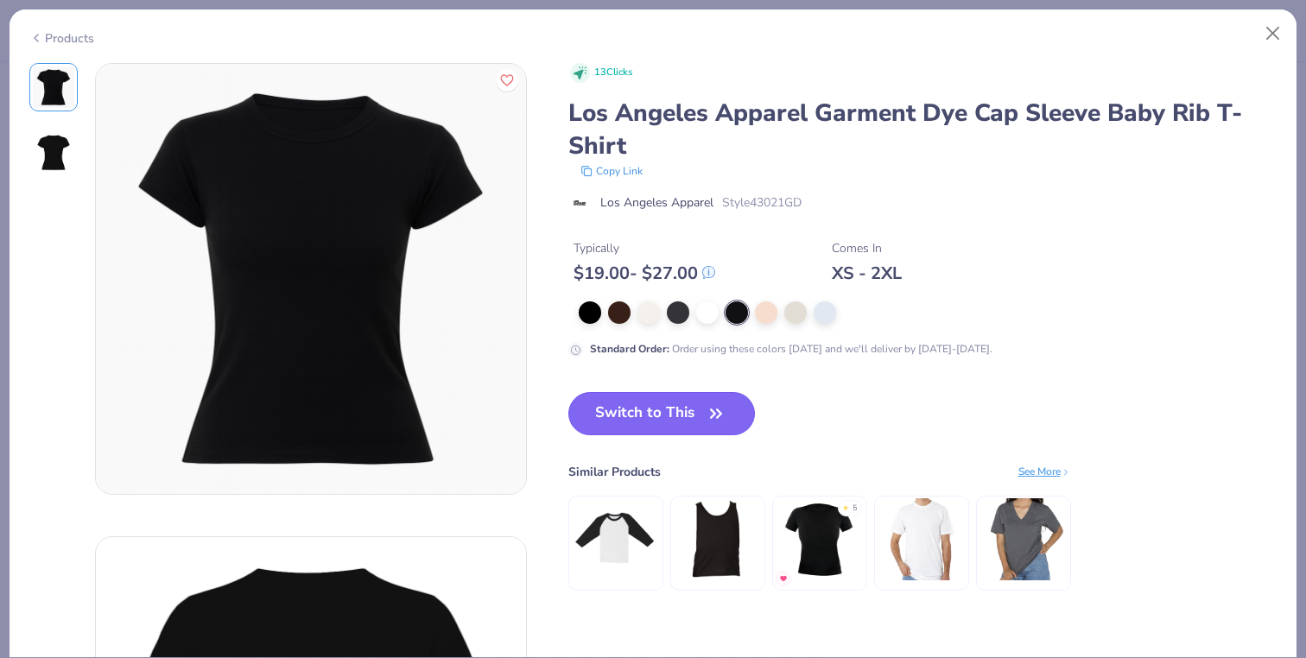
click at [699, 414] on button "Switch to This" at bounding box center [661, 413] width 187 height 43
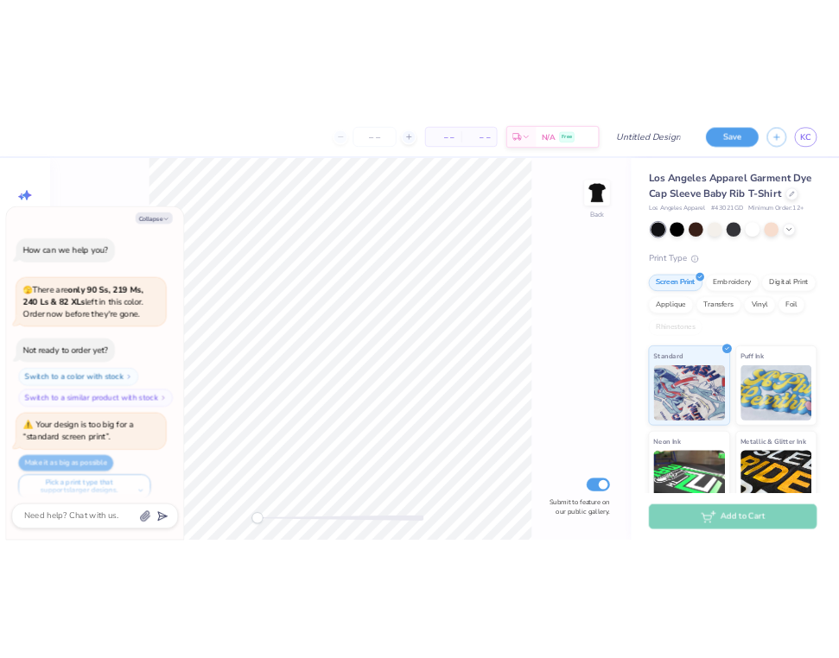
scroll to position [530, 0]
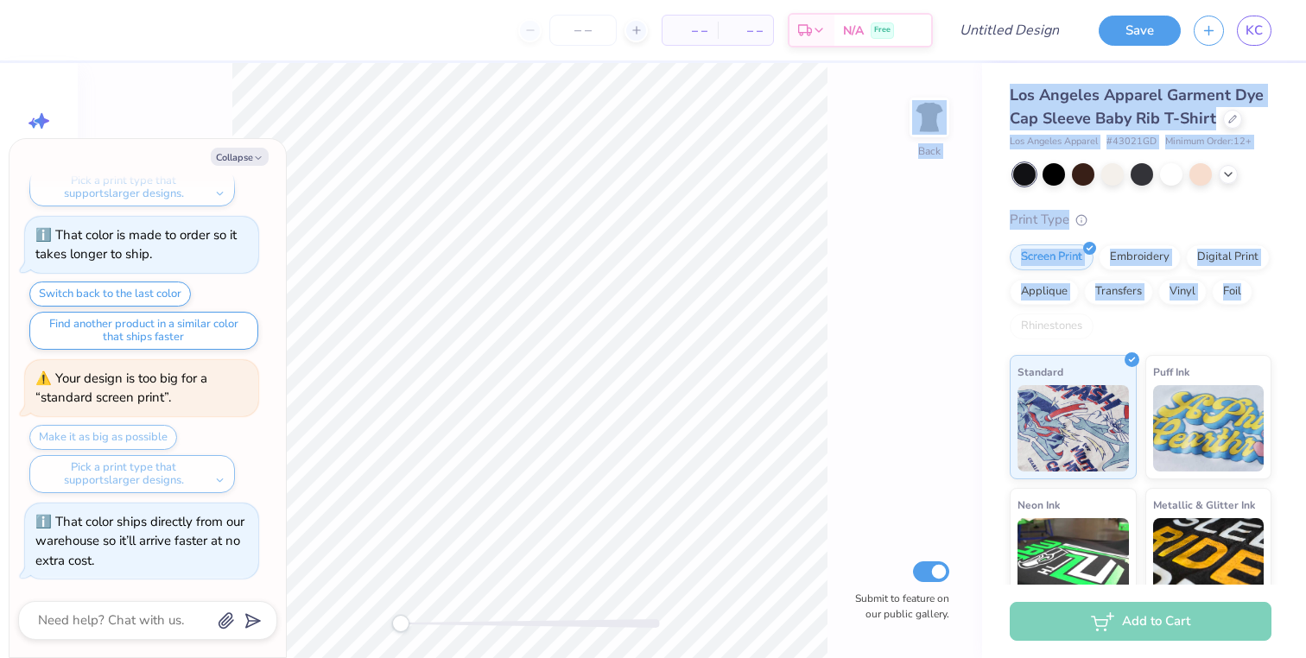
click at [771, 297] on div "– – Per Item – – Total Est. Delivery N/A Free Design Title Save KC Image AI Des…" at bounding box center [653, 329] width 1306 height 658
drag, startPoint x: 1233, startPoint y: 255, endPoint x: 843, endPoint y: 254, distance: 389.6
click at [843, 254] on div "– – Per Item – – Total Est. Delivery N/A Free Design Title Save KC Image AI Des…" at bounding box center [653, 329] width 1306 height 658
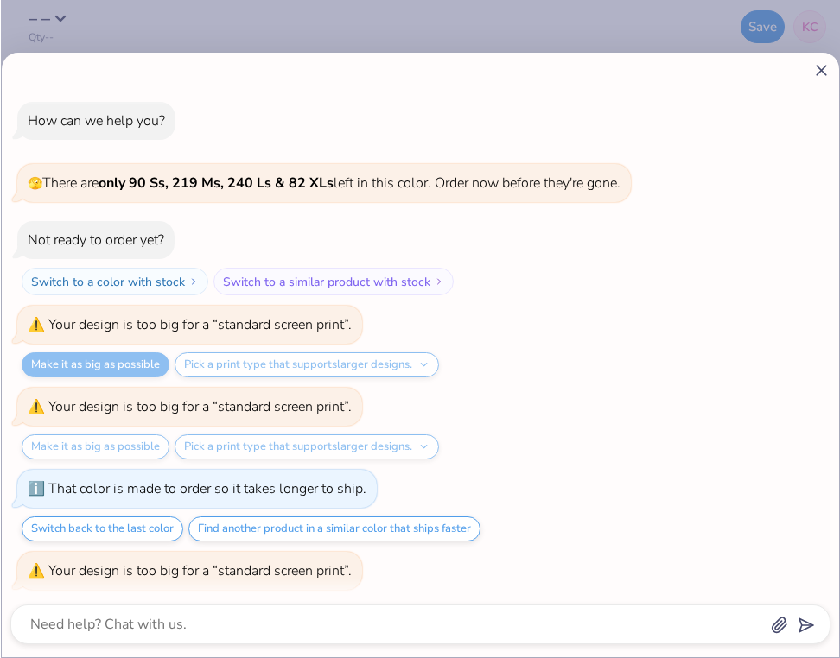
scroll to position [90, 0]
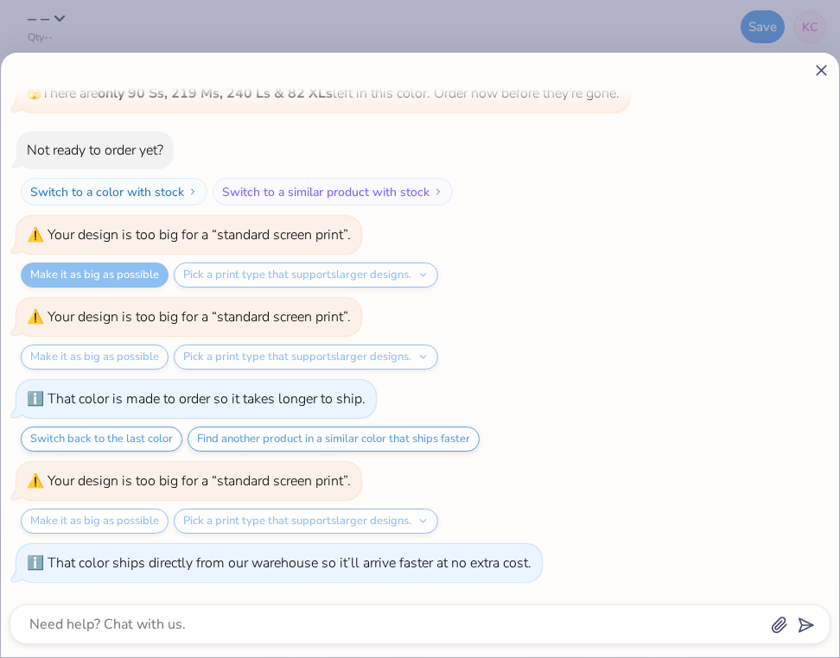
click at [822, 73] on line at bounding box center [821, 71] width 10 height 10
type textarea "x"
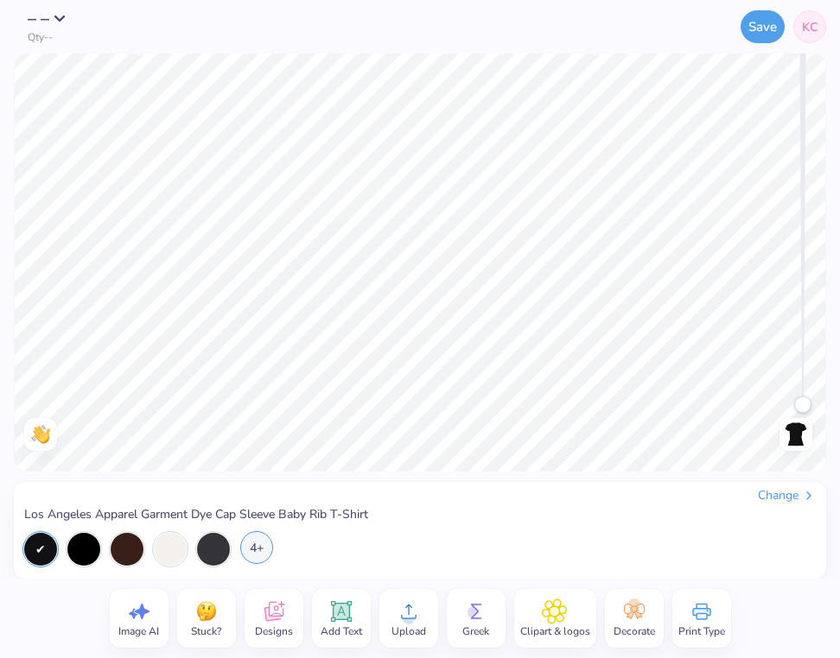
click at [248, 548] on div "4+" at bounding box center [256, 547] width 33 height 33
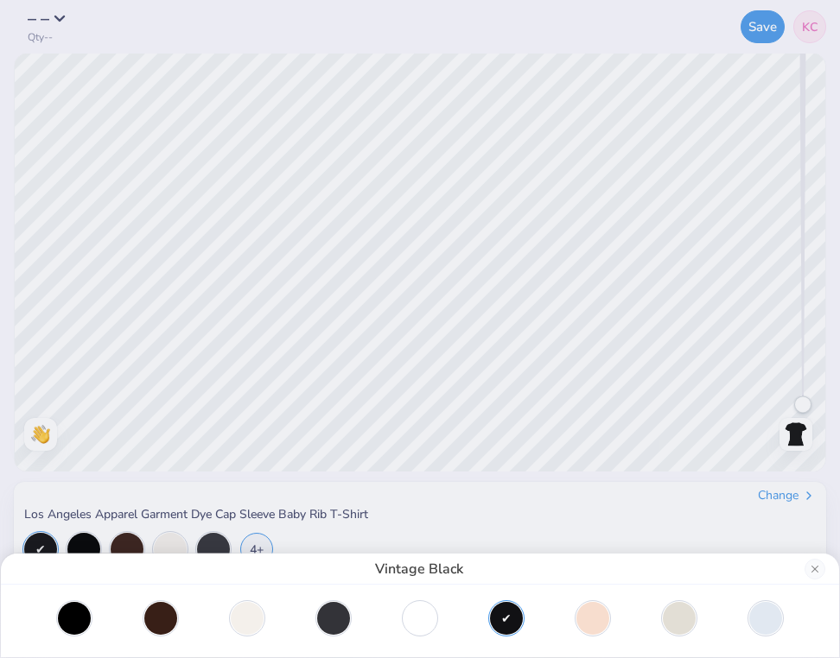
click at [410, 600] on div at bounding box center [420, 621] width 838 height 73
click at [416, 620] on div at bounding box center [419, 616] width 33 height 33
click at [244, 617] on div at bounding box center [247, 616] width 33 height 33
click at [435, 609] on div at bounding box center [419, 616] width 33 height 33
click at [253, 632] on div at bounding box center [247, 616] width 33 height 33
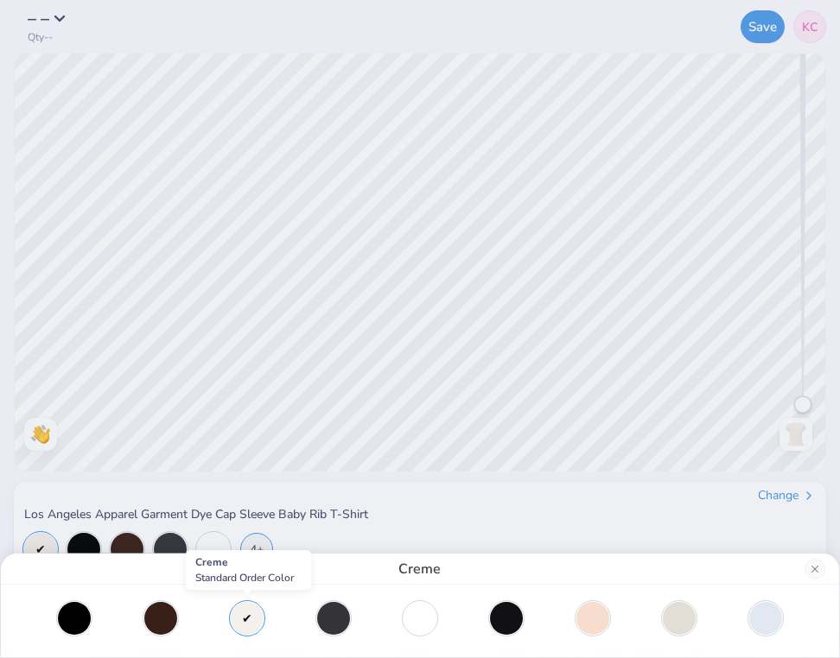
click at [638, 218] on div "Creme" at bounding box center [420, 329] width 840 height 658
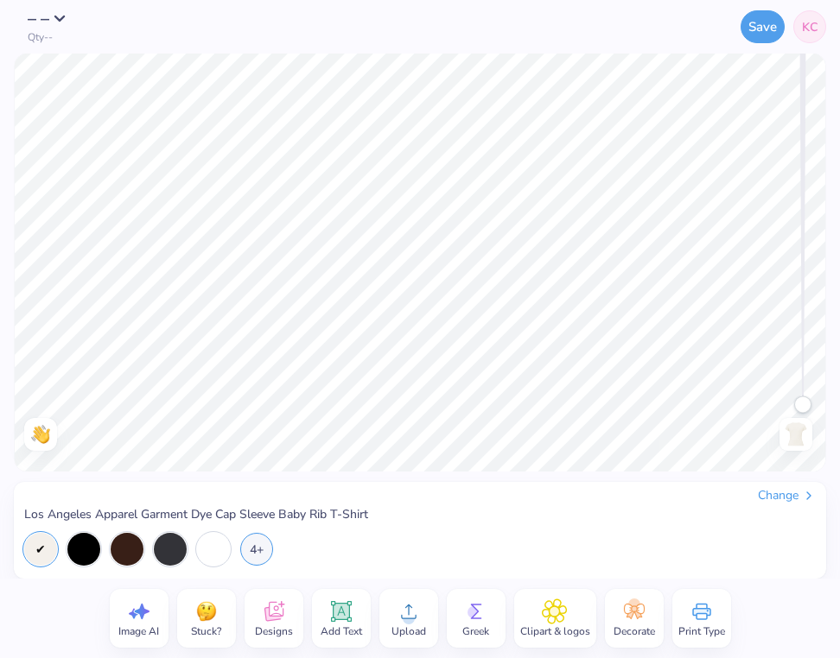
click at [349, 609] on icon at bounding box center [341, 612] width 26 height 26
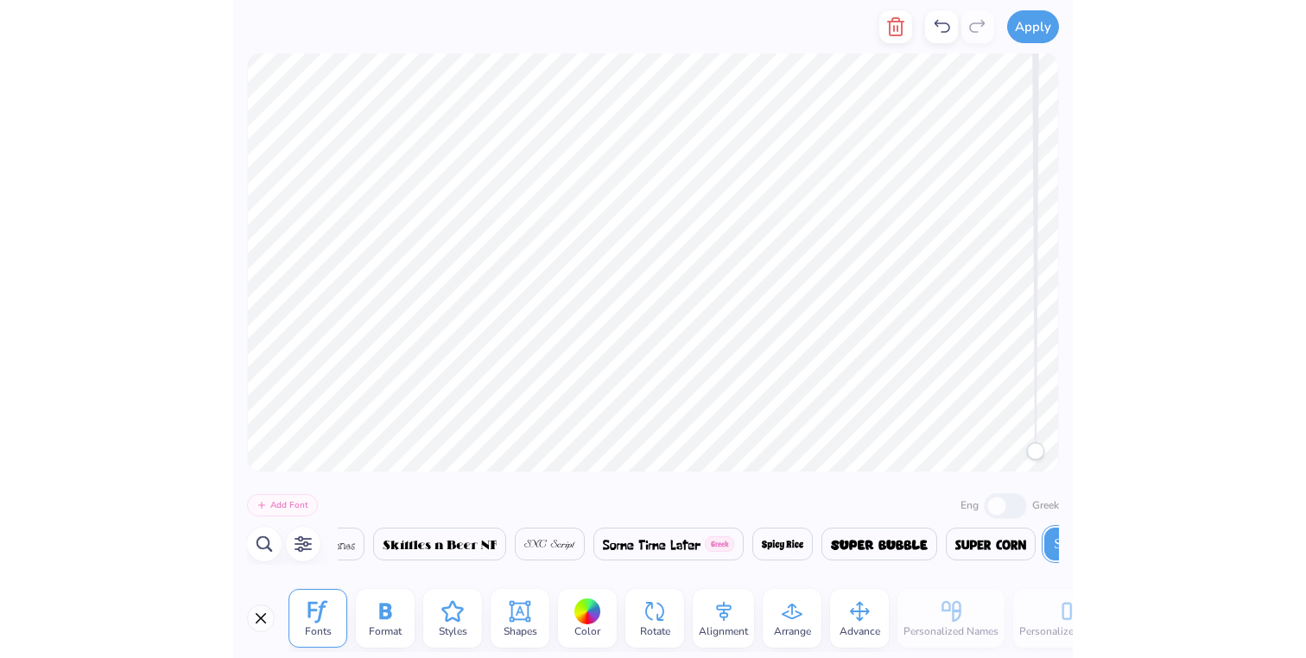
scroll to position [0, 29867]
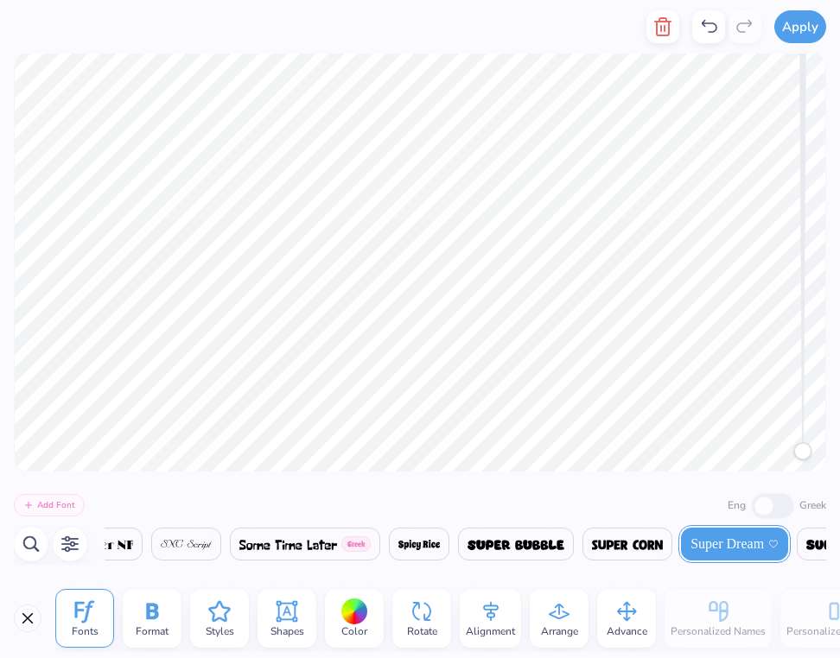
type textarea "I"
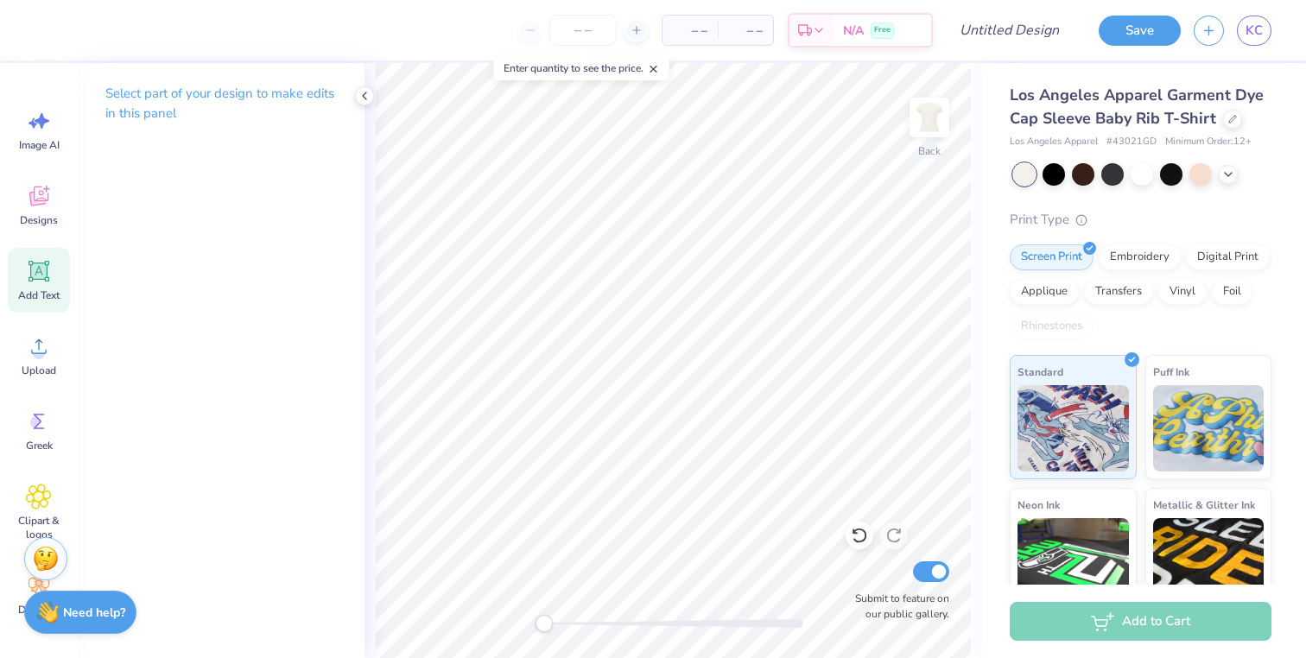
click at [45, 266] on icon at bounding box center [39, 271] width 16 height 16
type textarea "O"
type textarea "I"
click at [42, 270] on icon at bounding box center [39, 271] width 16 height 16
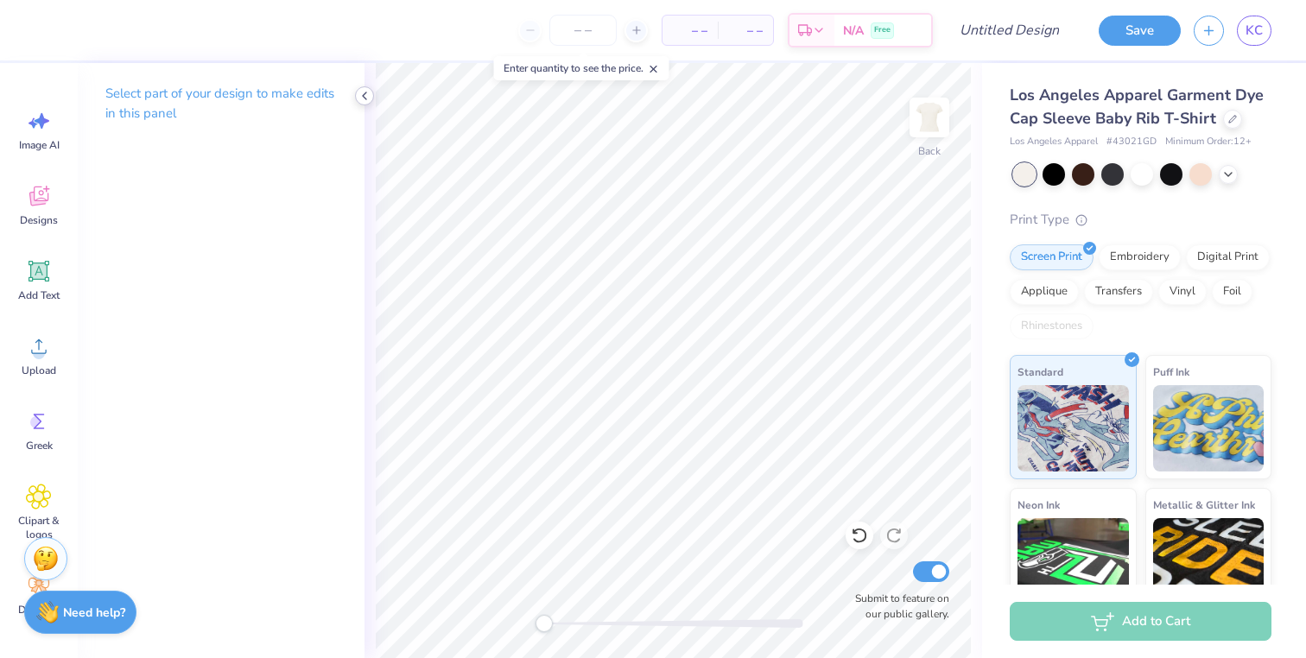
click at [367, 95] on icon at bounding box center [365, 96] width 14 height 14
click at [366, 96] on icon at bounding box center [365, 96] width 14 height 14
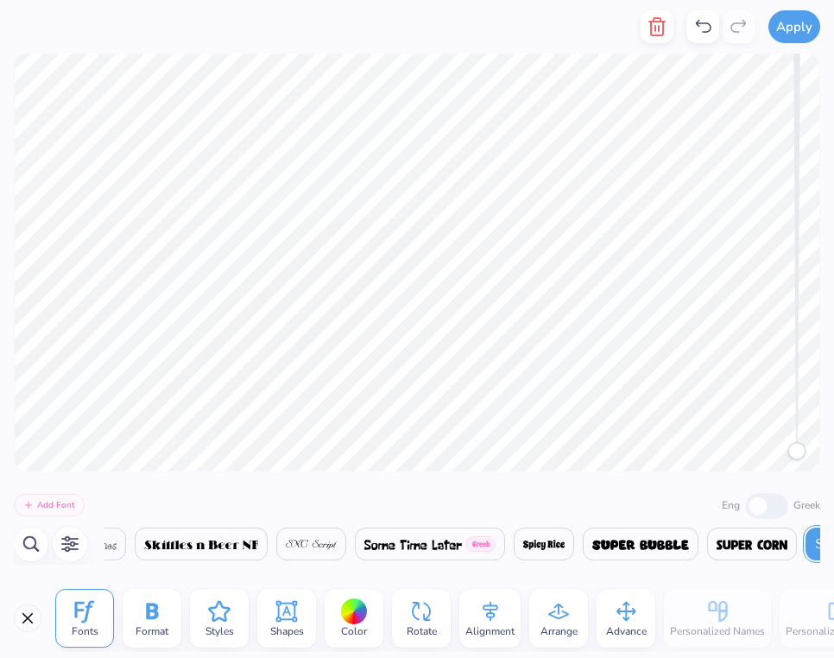
scroll to position [0, 29872]
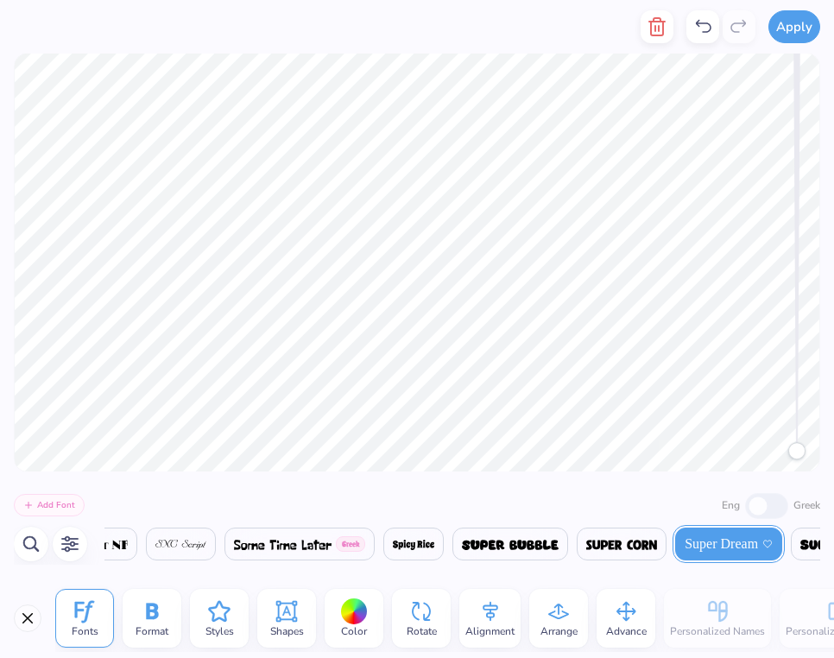
click at [358, 613] on div at bounding box center [354, 612] width 27 height 27
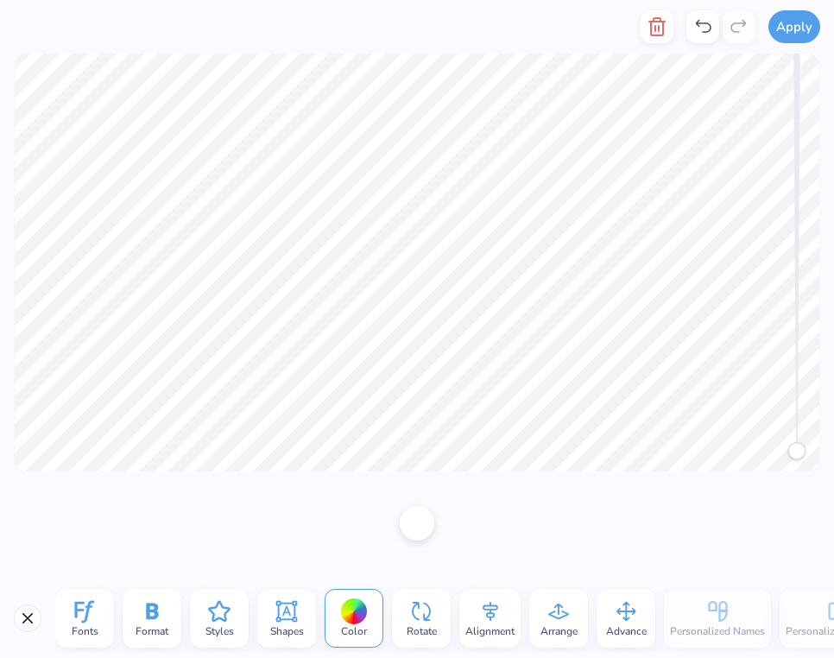
click at [415, 532] on div at bounding box center [417, 523] width 35 height 35
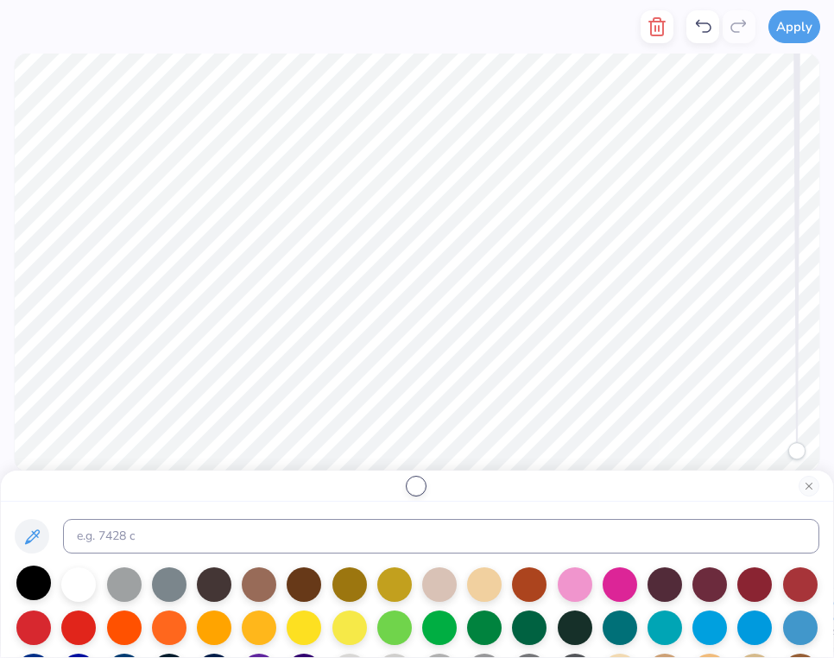
click at [50, 582] on div at bounding box center [33, 583] width 35 height 35
click at [809, 482] on button "Close" at bounding box center [809, 486] width 21 height 21
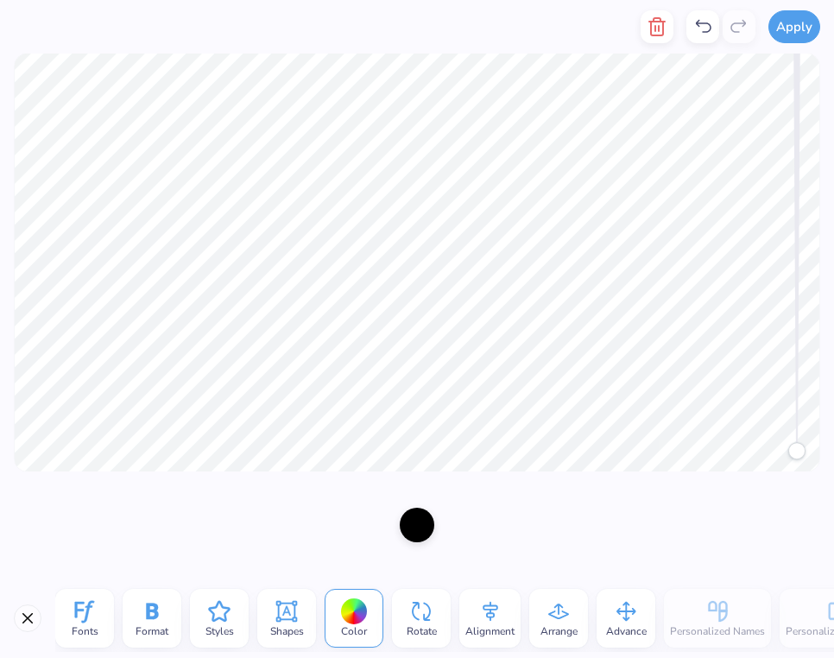
click at [93, 620] on icon at bounding box center [85, 612] width 26 height 26
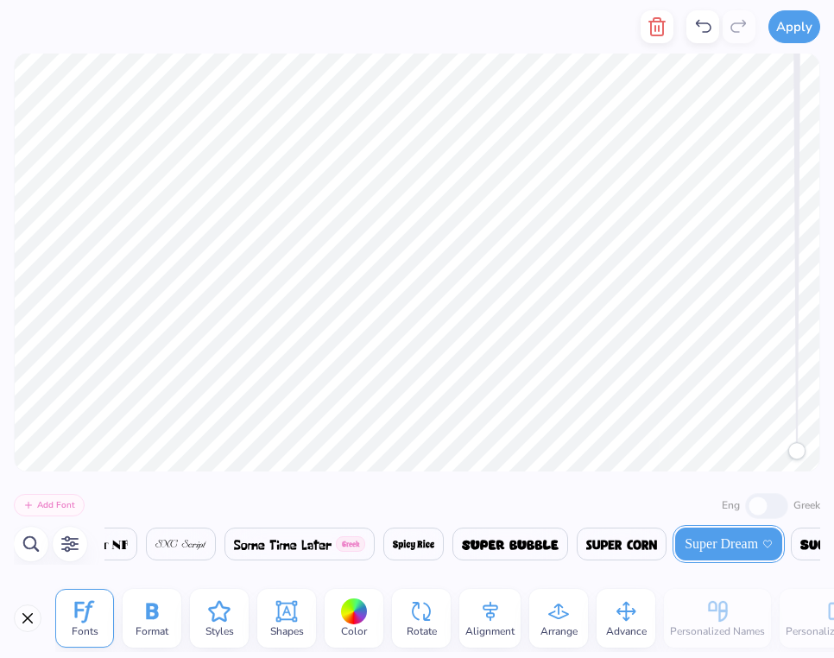
click at [646, 539] on span at bounding box center [622, 544] width 71 height 21
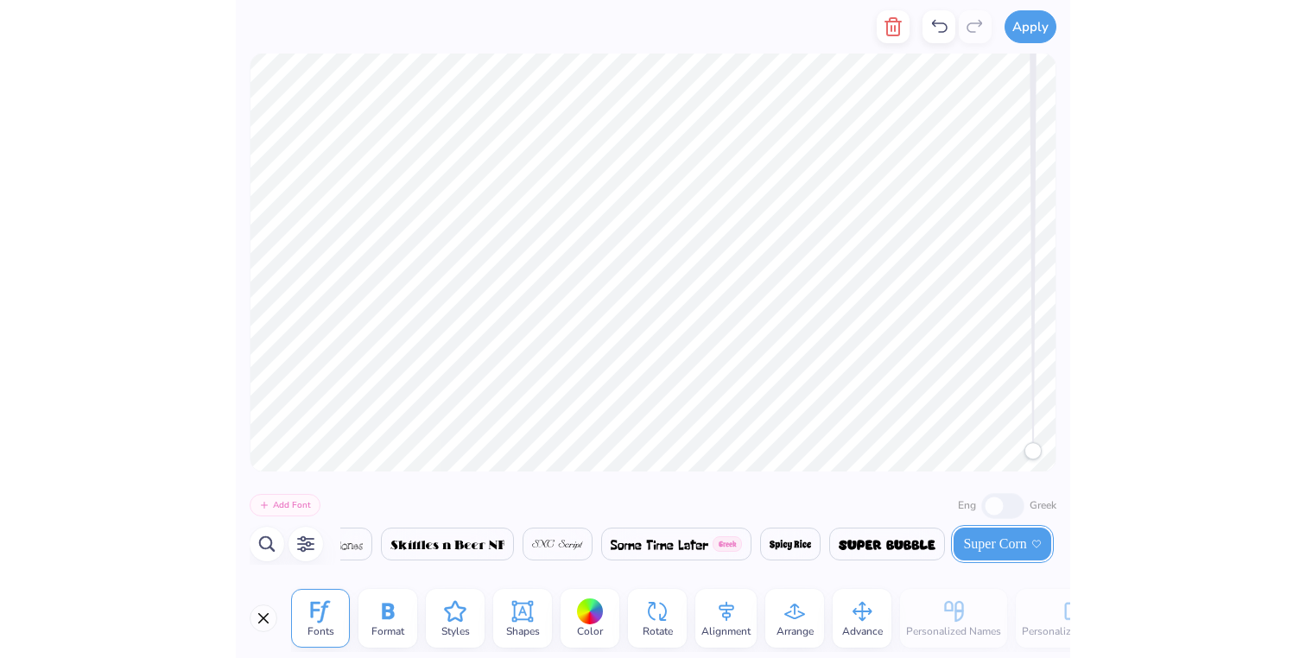
scroll to position [0, 29340]
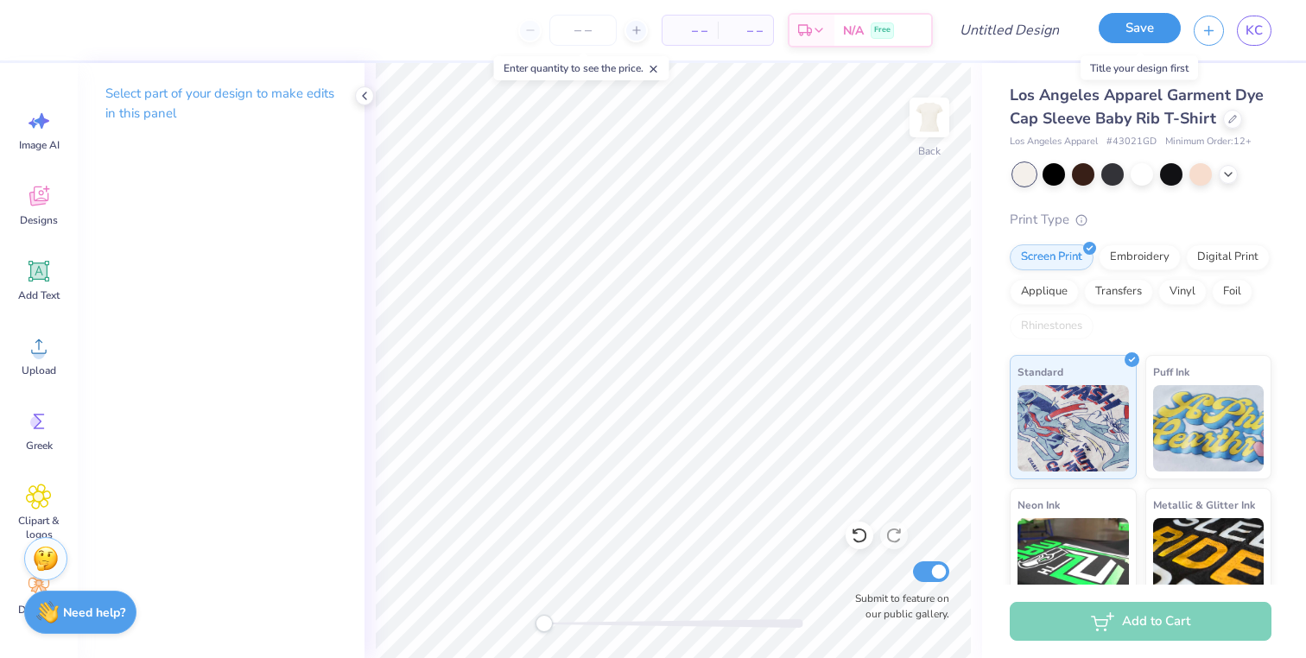
click at [1123, 23] on button "Save" at bounding box center [1140, 28] width 82 height 30
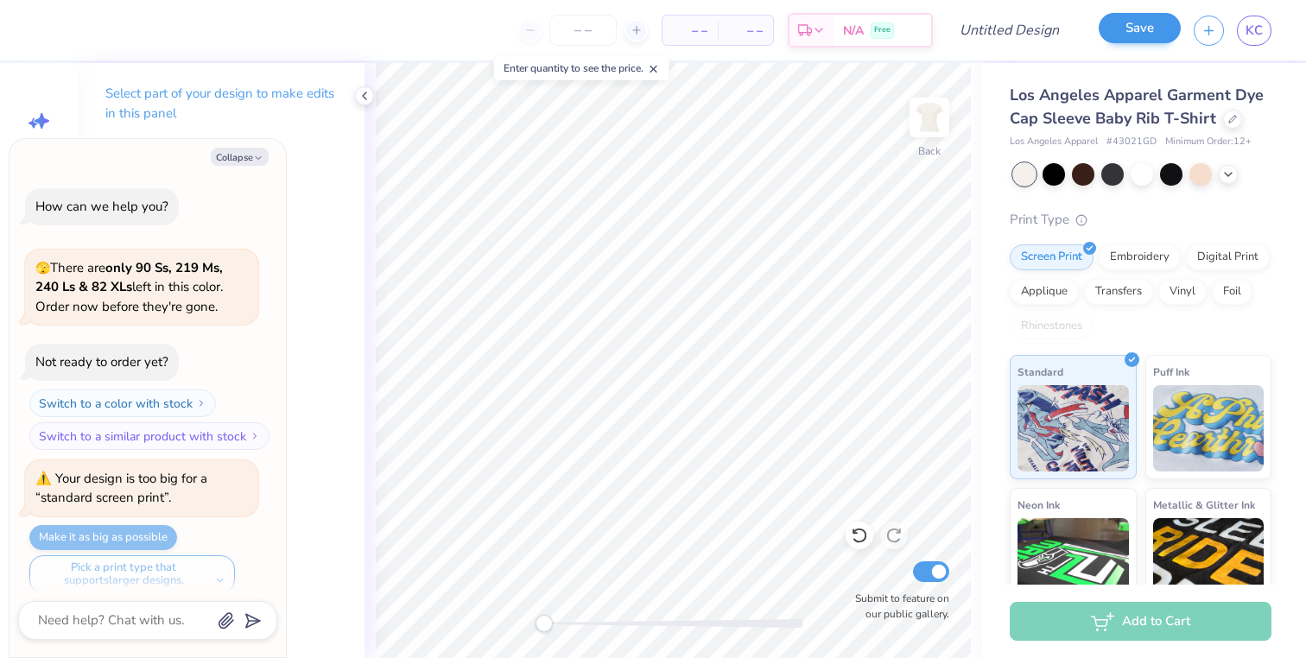
scroll to position [577, 0]
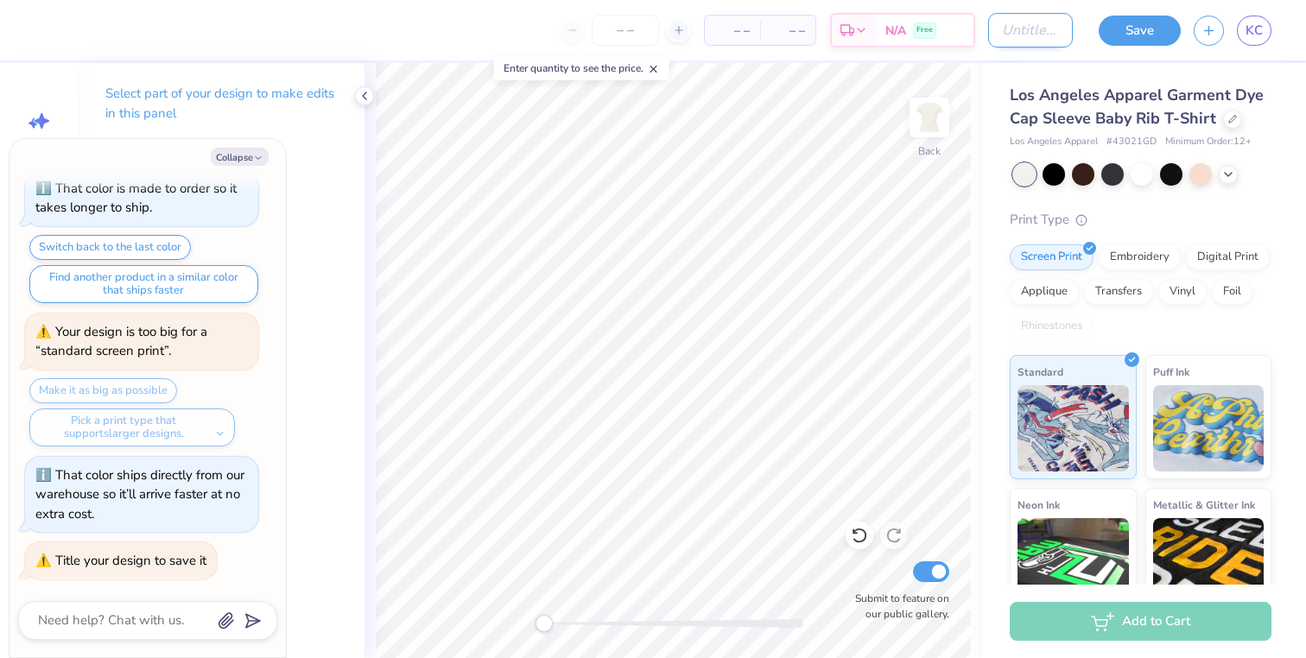
click at [1037, 26] on input "Design Title" at bounding box center [1030, 30] width 85 height 35
type textarea "x"
type input "b"
type textarea "x"
type input "ba"
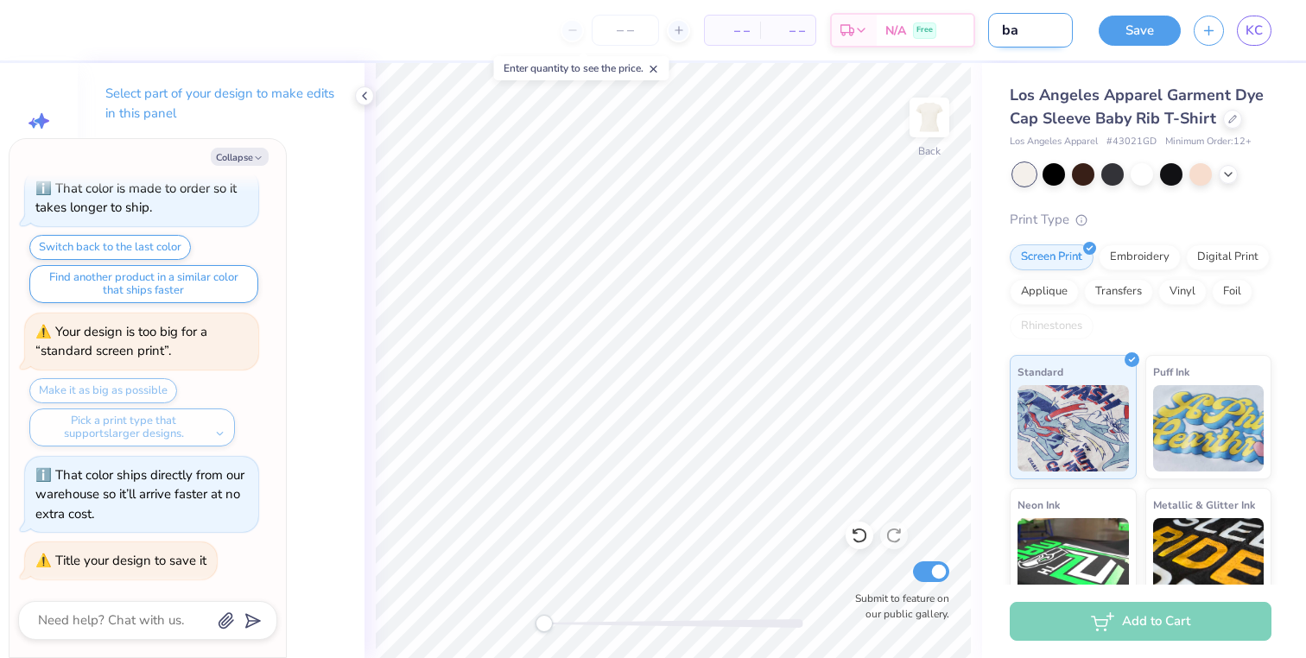
type textarea "x"
type input "bab"
type textarea "x"
type input "baby"
type textarea "x"
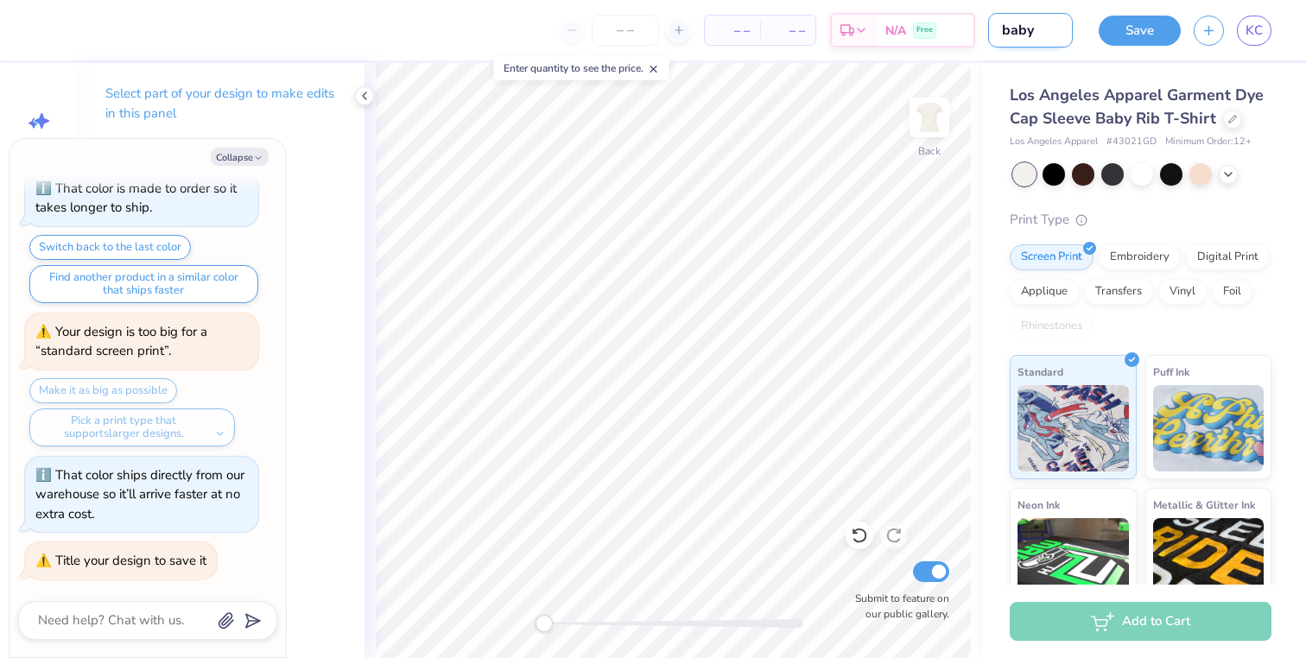
type input "baby"
type textarea "x"
type input "baby t"
type textarea "x"
type input "baby te"
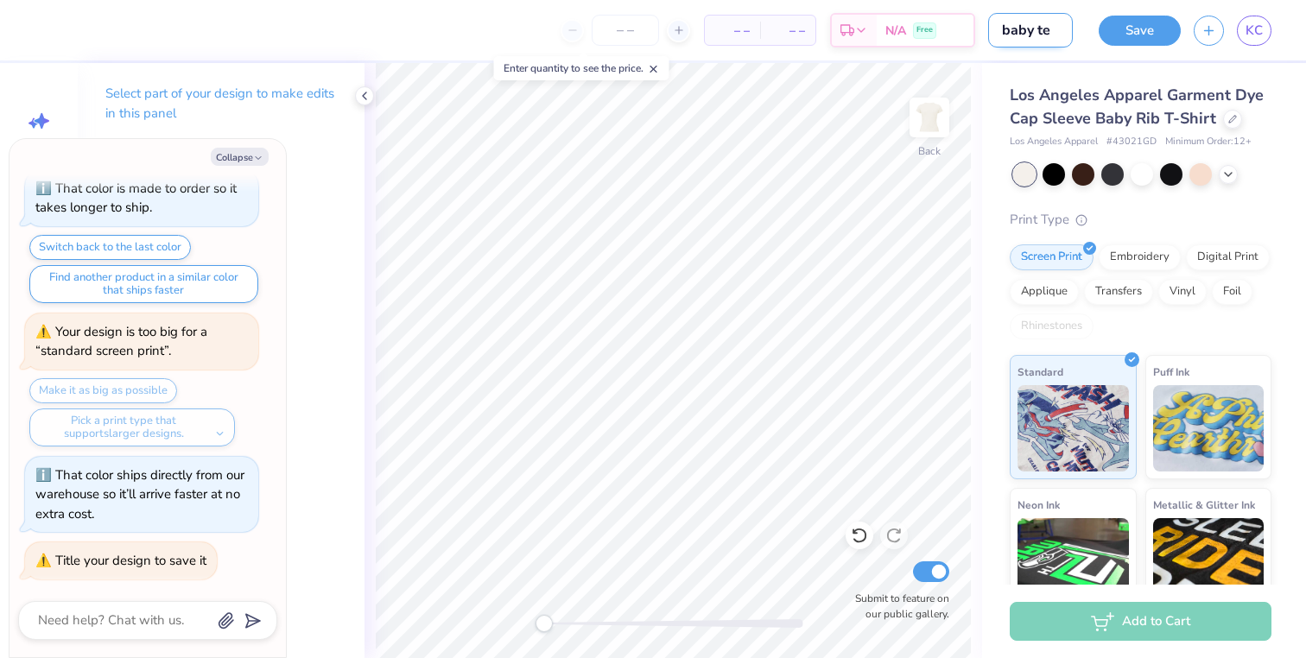
type textarea "x"
type input "baby tee"
type textarea "x"
type input "baby tee"
click at [938, 566] on input "Submit to feature on our public gallery." at bounding box center [931, 571] width 36 height 21
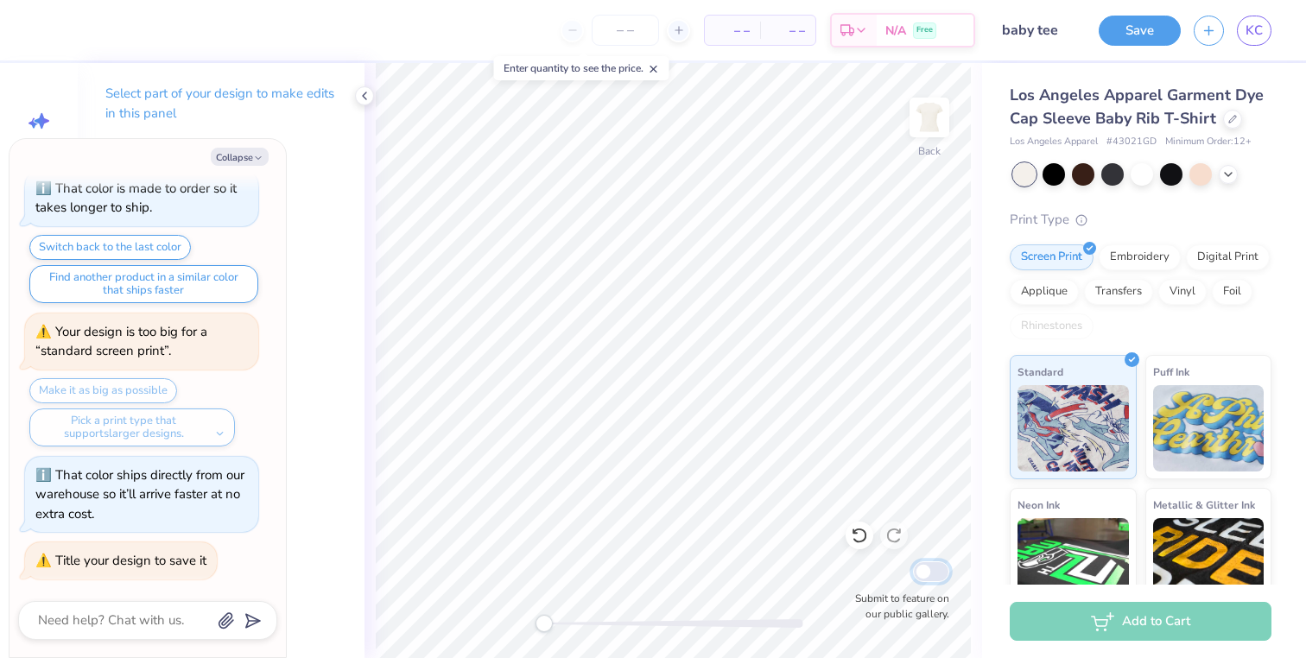
checkbox input "false"
click at [1142, 39] on button "Save" at bounding box center [1140, 28] width 82 height 30
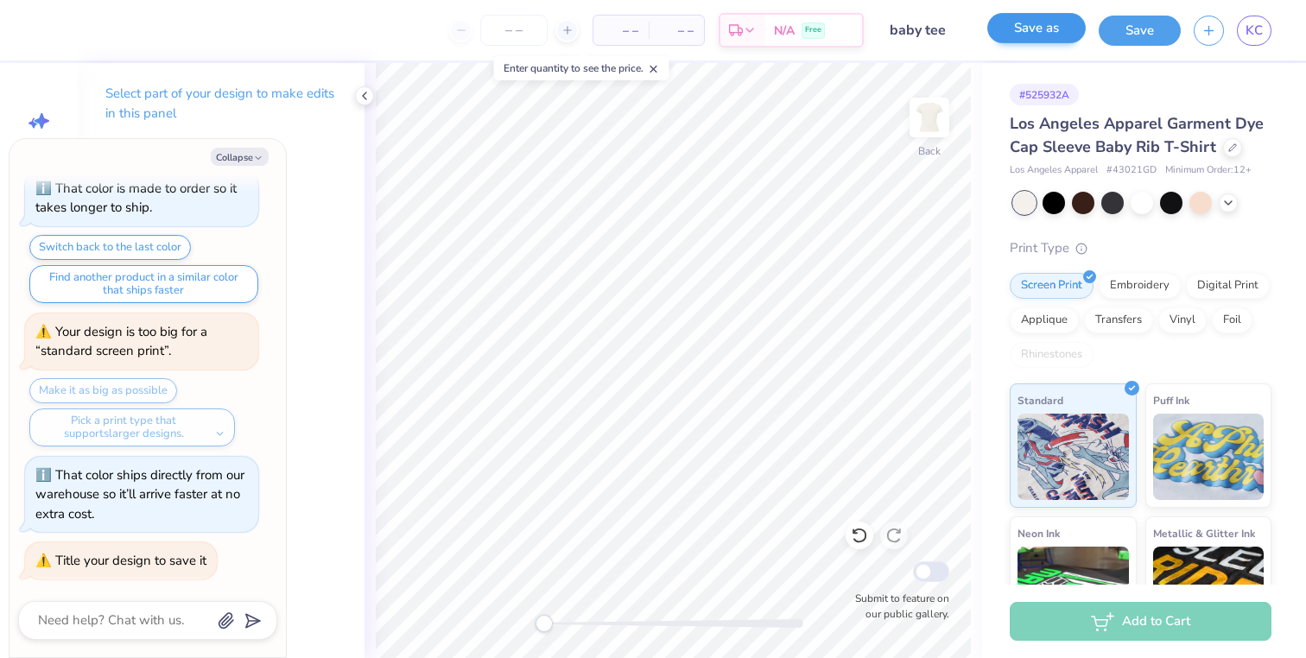
type textarea "x"
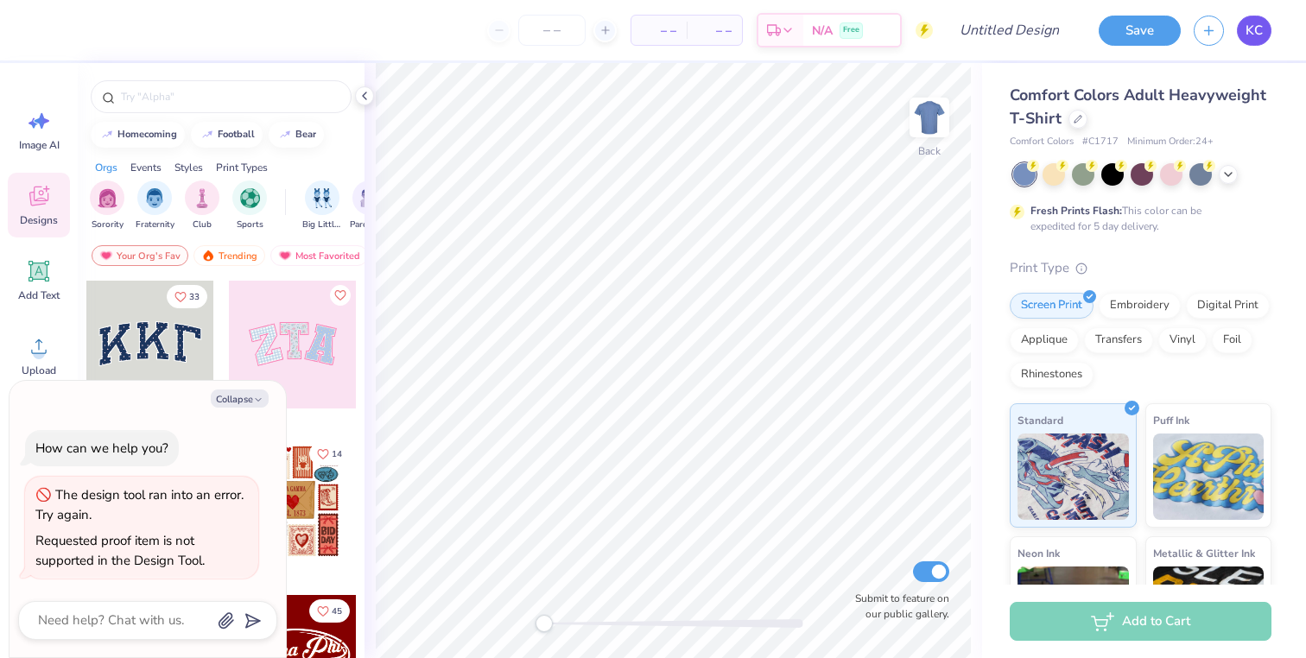
click at [1258, 28] on span "KC" at bounding box center [1254, 31] width 17 height 20
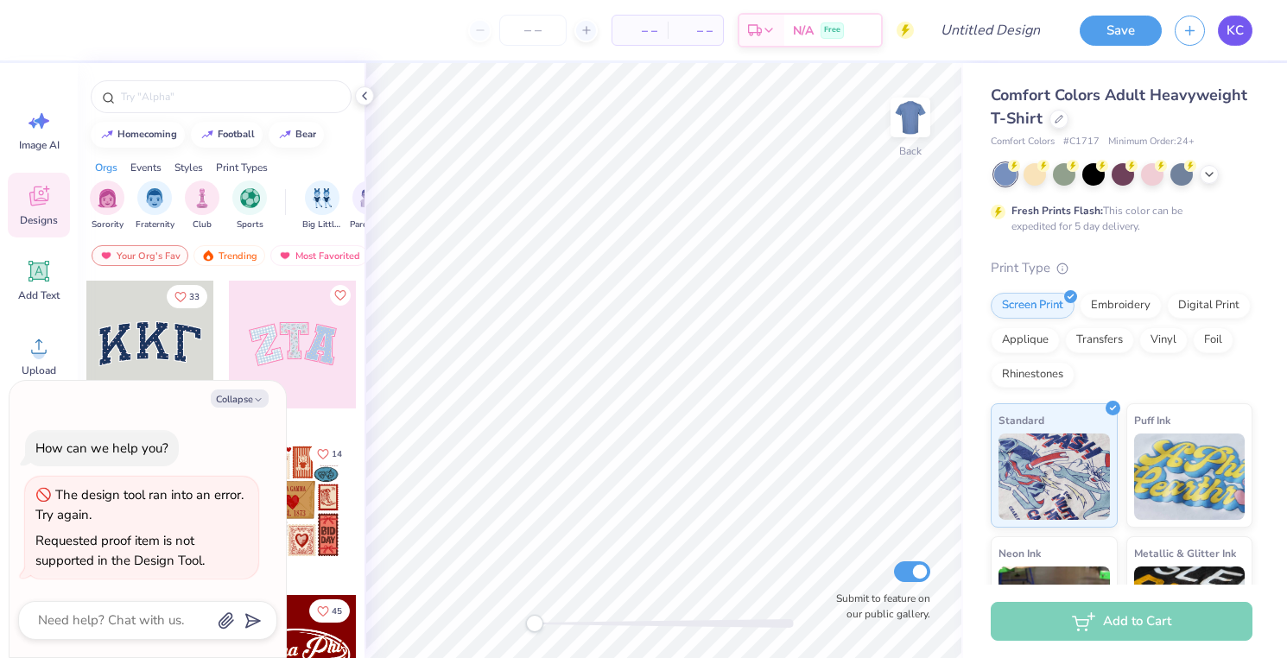
type textarea "x"
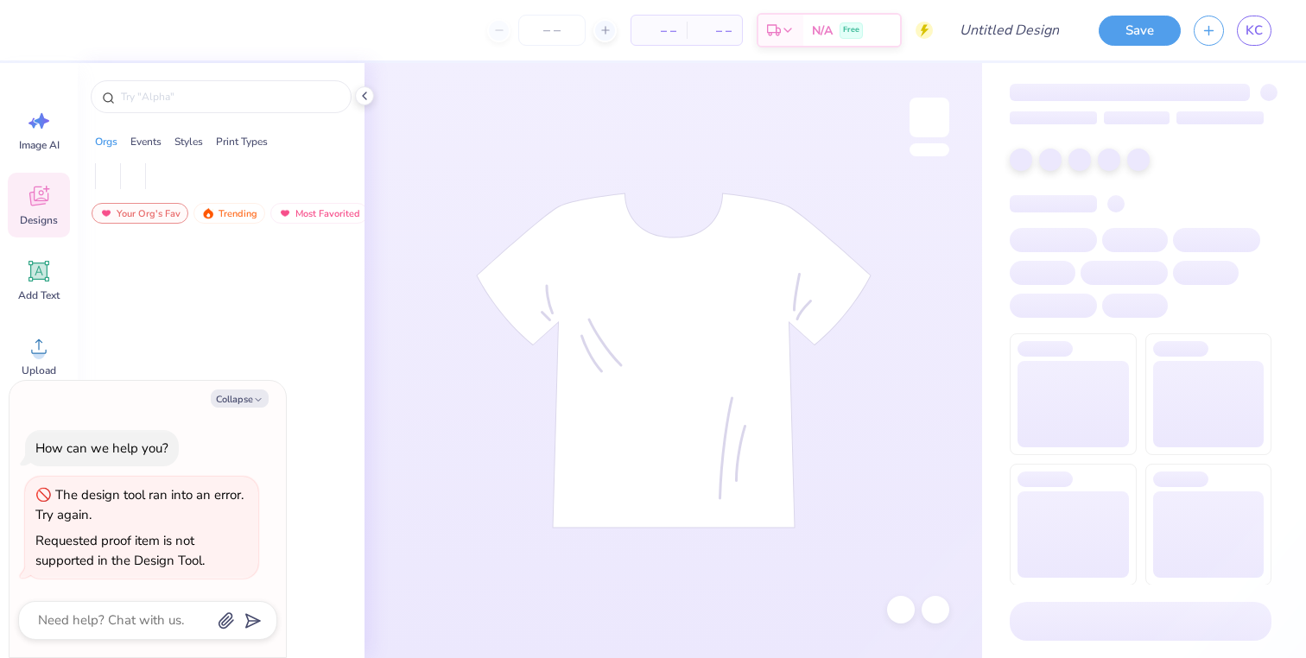
type textarea "x"
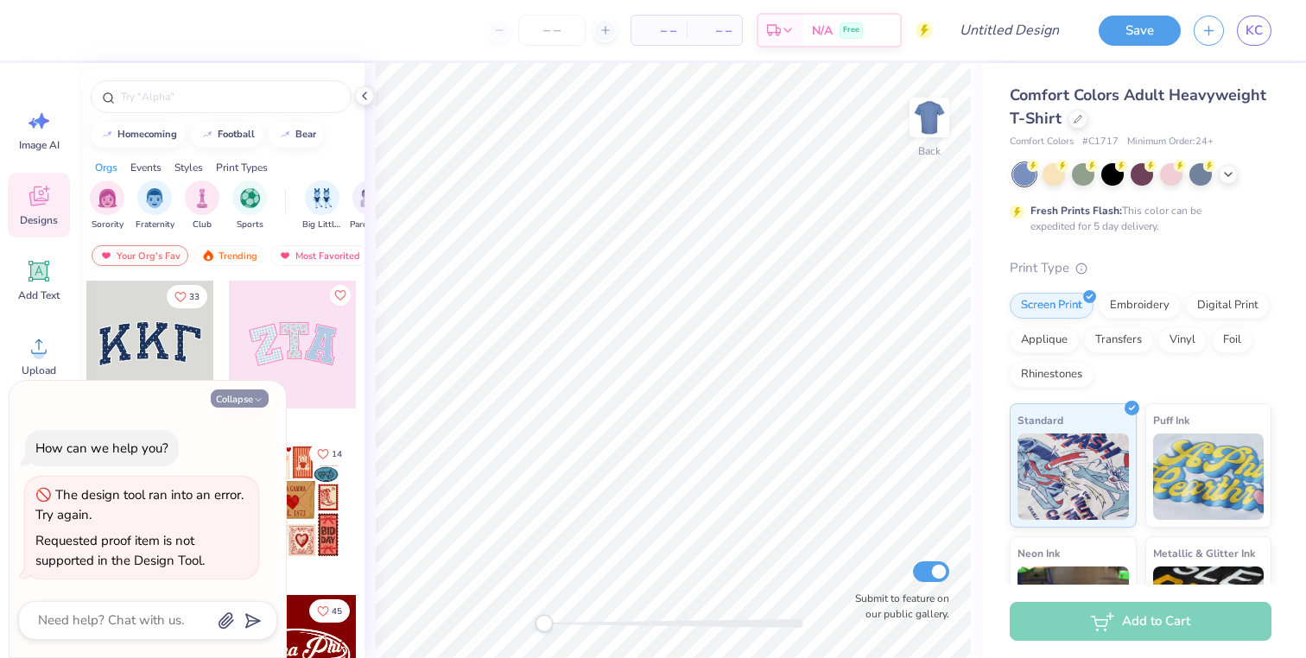
click at [260, 401] on icon "button" at bounding box center [258, 400] width 10 height 10
type textarea "x"
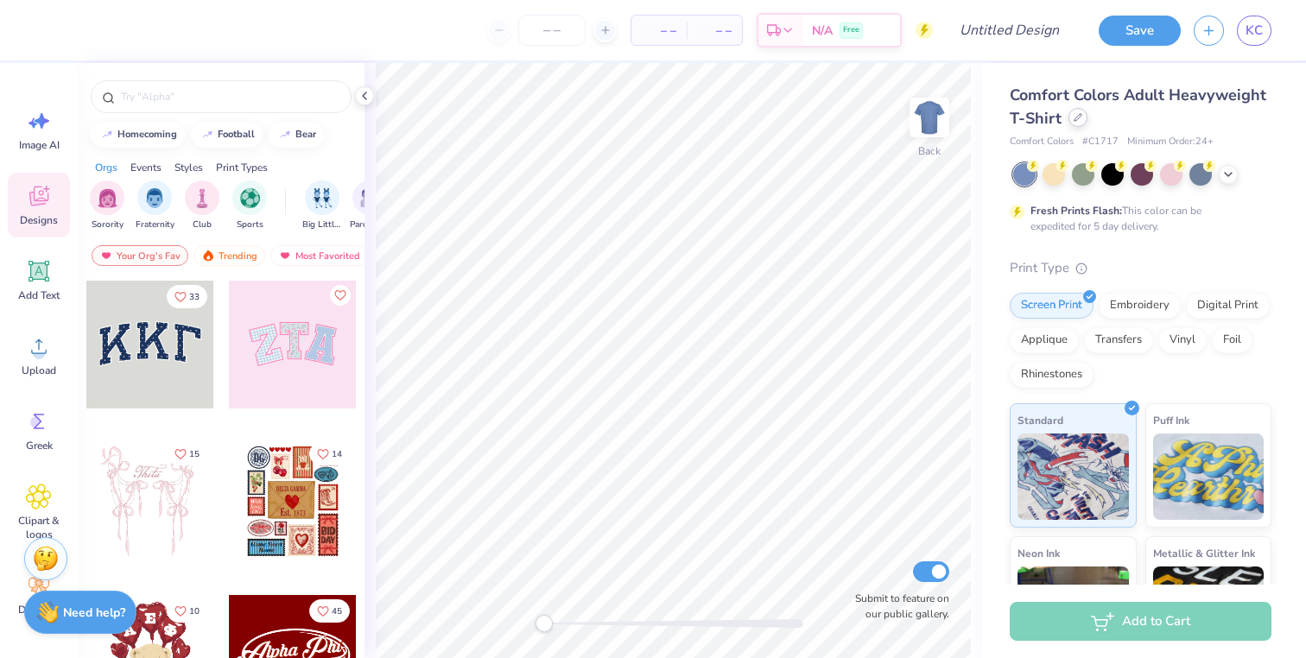
click at [1075, 122] on div at bounding box center [1078, 117] width 19 height 19
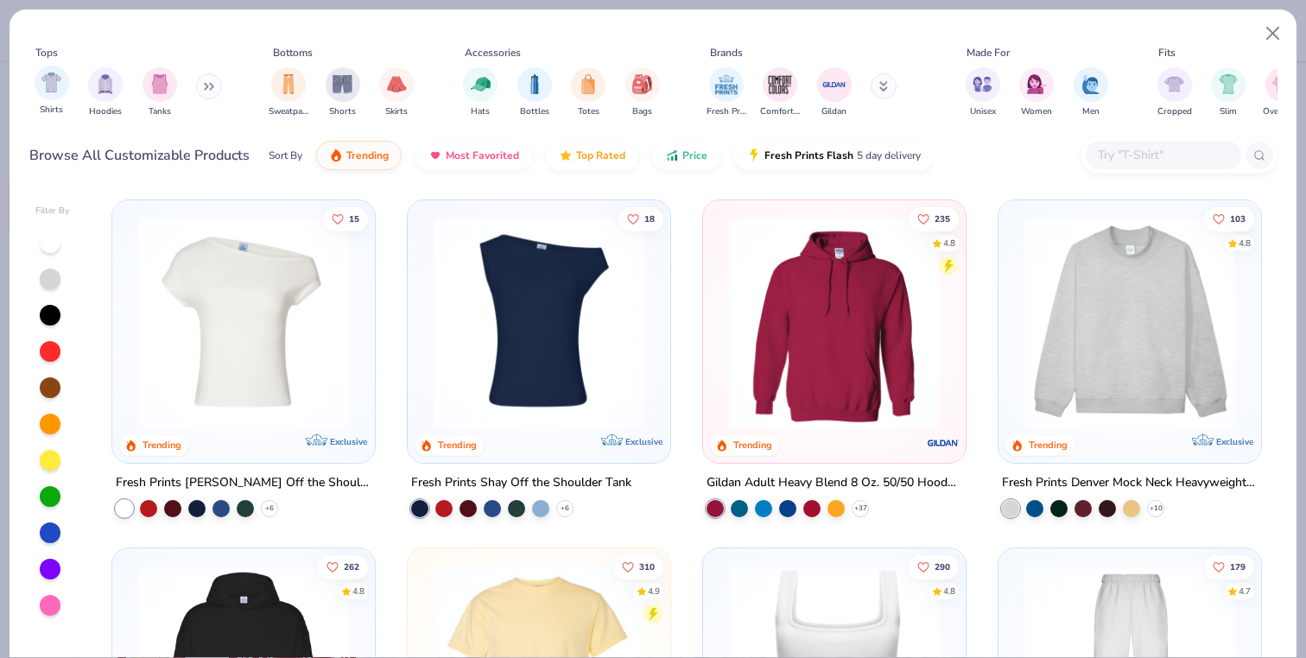
click at [64, 98] on div "Shirts" at bounding box center [52, 91] width 35 height 51
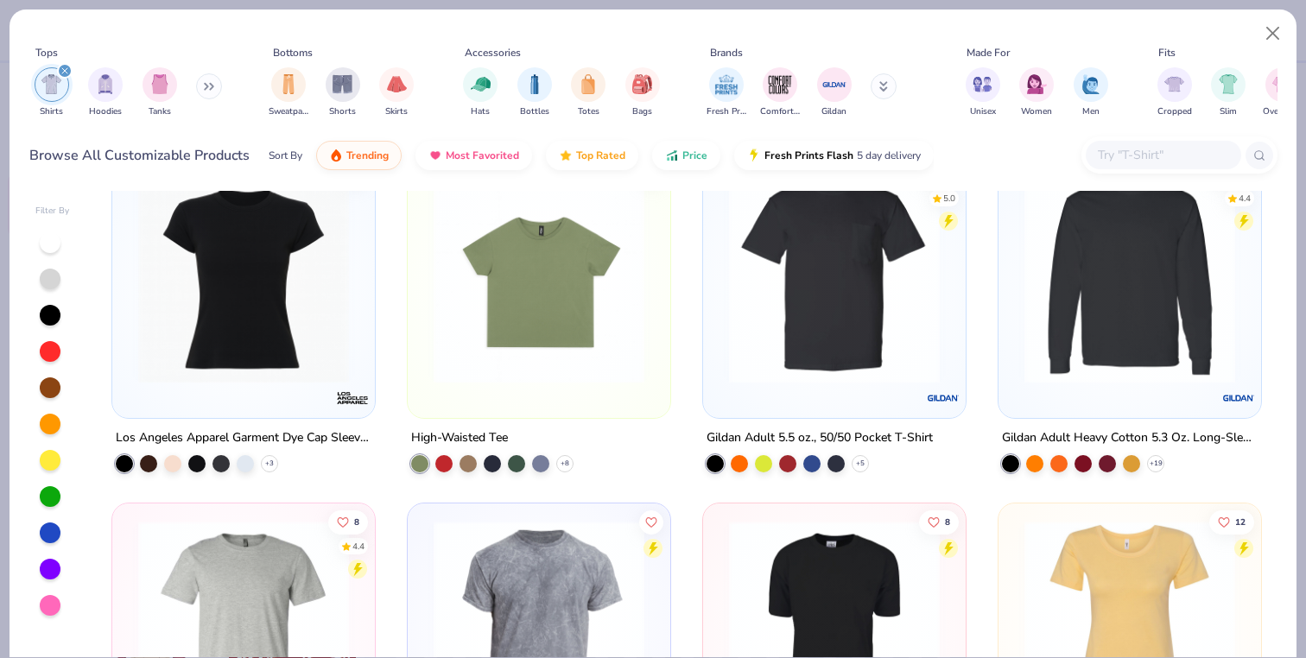
scroll to position [2827, 0]
click at [285, 329] on img at bounding box center [244, 279] width 228 height 211
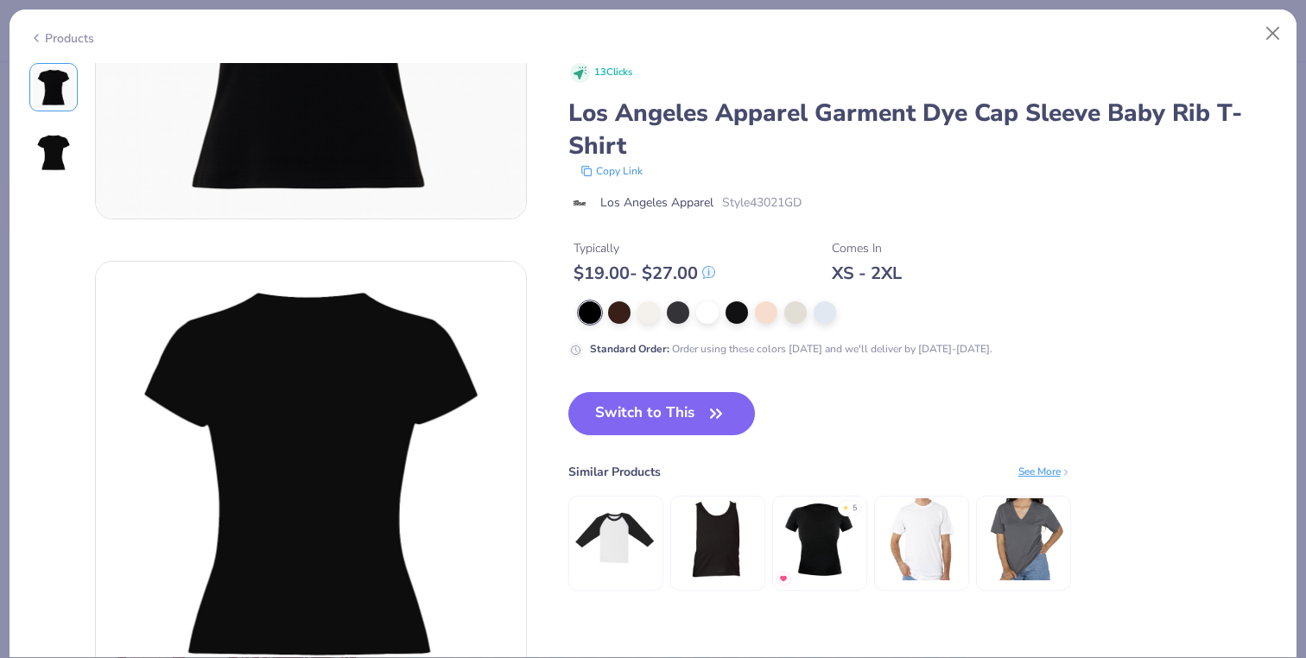
scroll to position [265, 0]
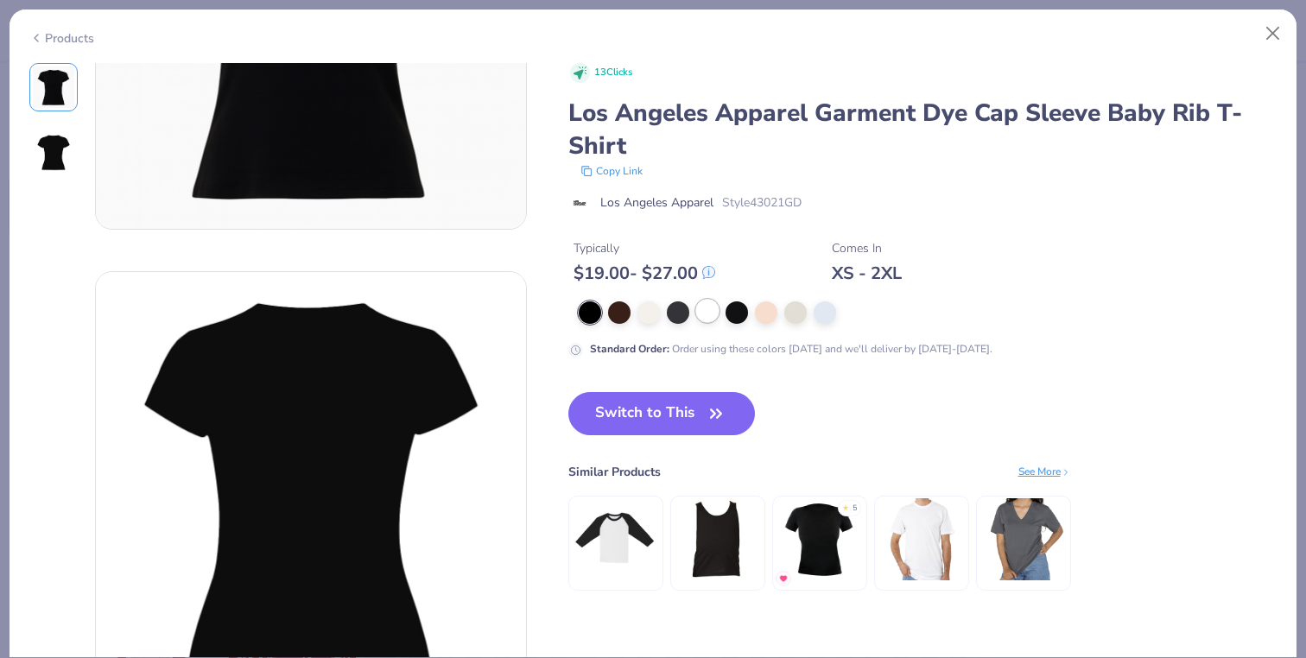
click at [707, 309] on div at bounding box center [707, 311] width 22 height 22
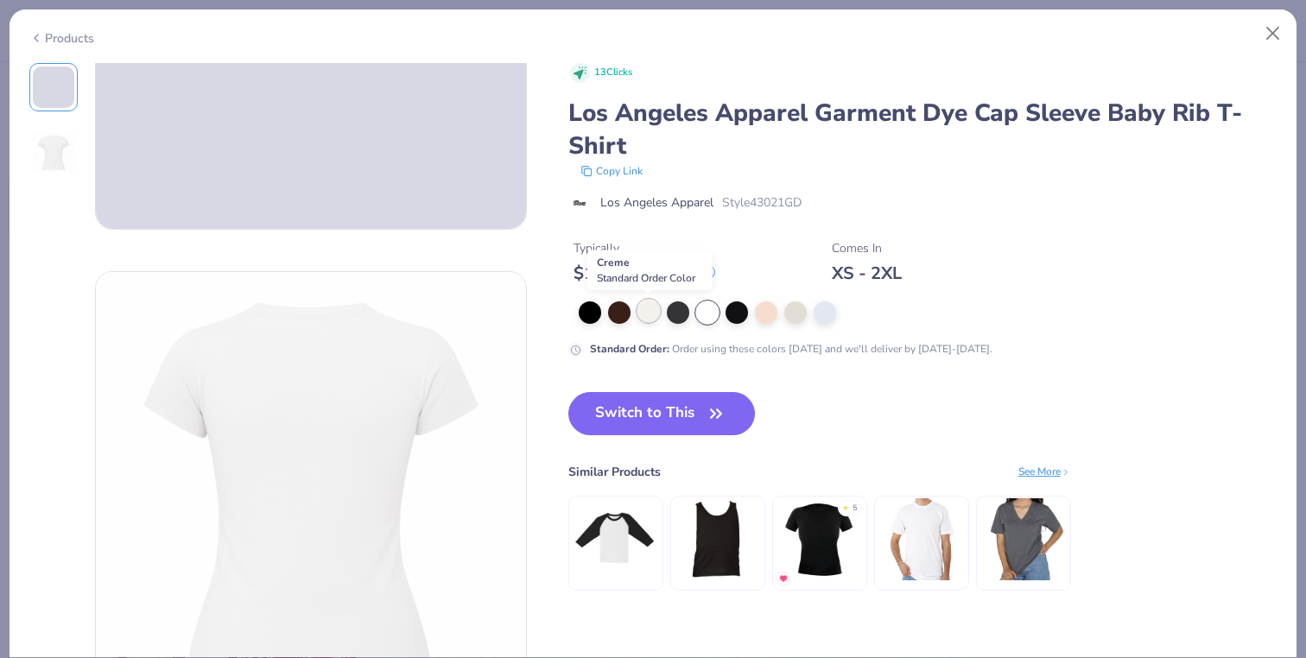
click at [647, 313] on div at bounding box center [649, 311] width 22 height 22
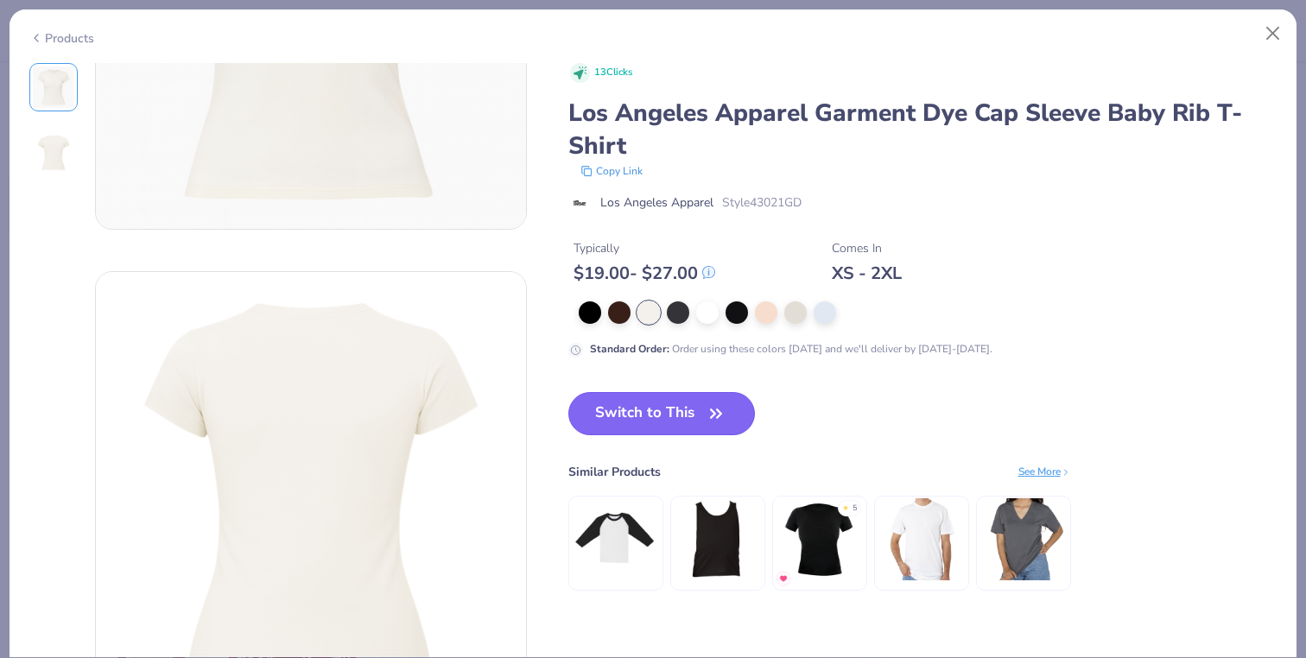
click at [645, 428] on button "Switch to This" at bounding box center [661, 413] width 187 height 43
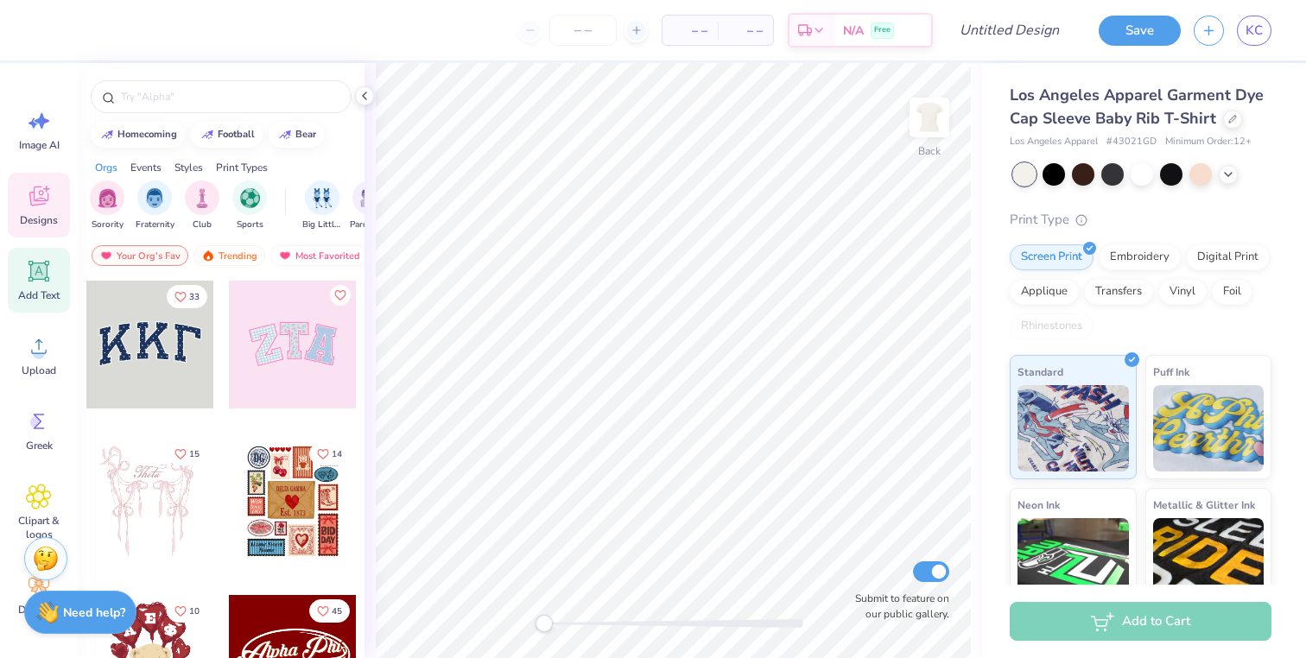
click at [42, 303] on div "Add Text" at bounding box center [39, 280] width 62 height 65
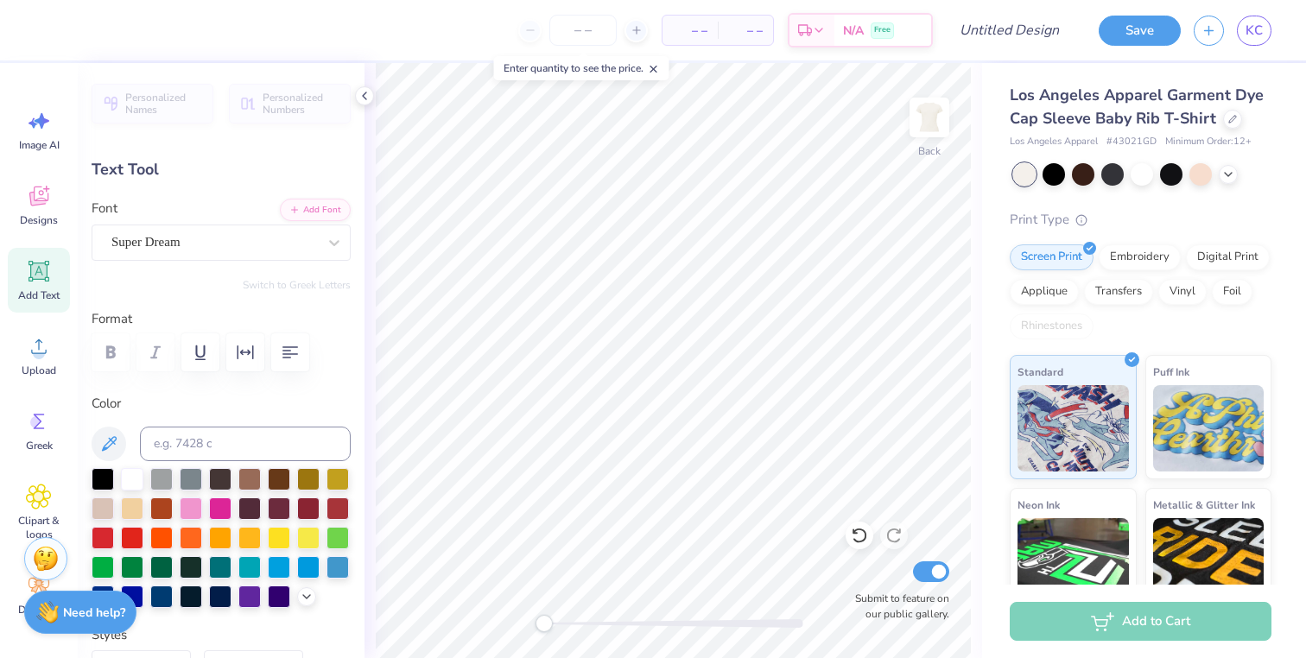
type textarea "O"
type textarea "I"
type input "0.57"
click at [106, 474] on div at bounding box center [103, 477] width 22 height 22
click at [1143, 166] on div at bounding box center [1142, 173] width 22 height 22
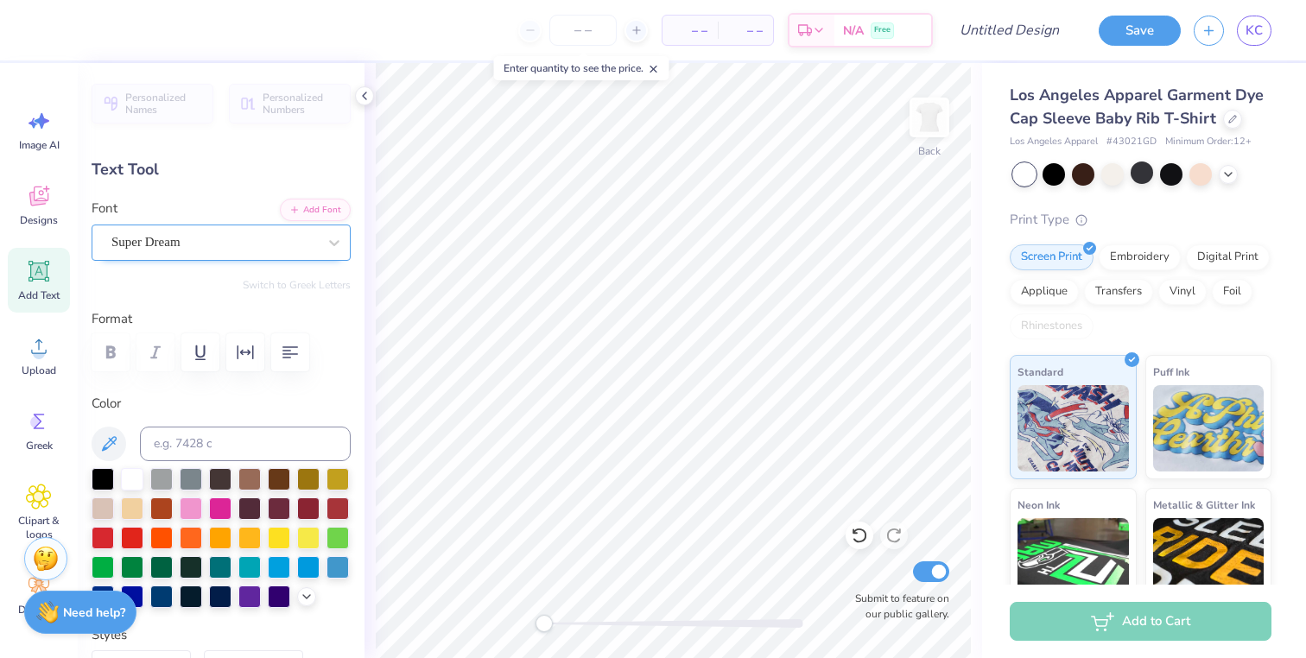
click at [317, 242] on div "Super Dream" at bounding box center [214, 242] width 209 height 27
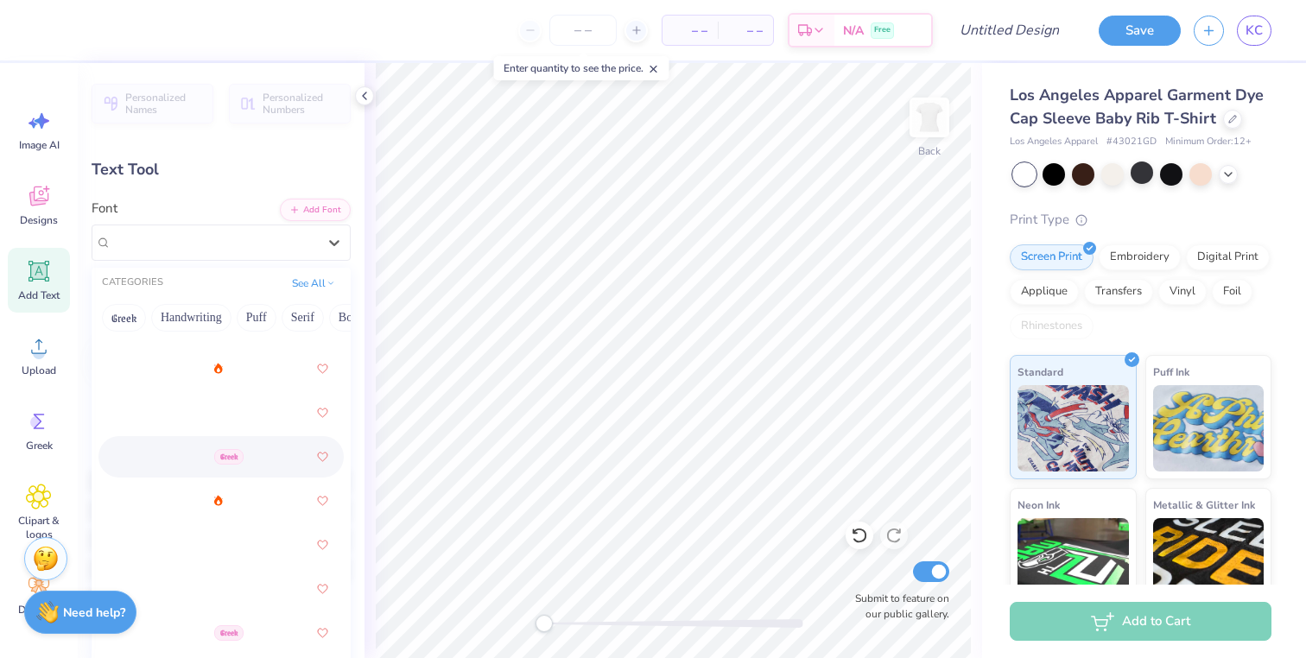
scroll to position [777, 0]
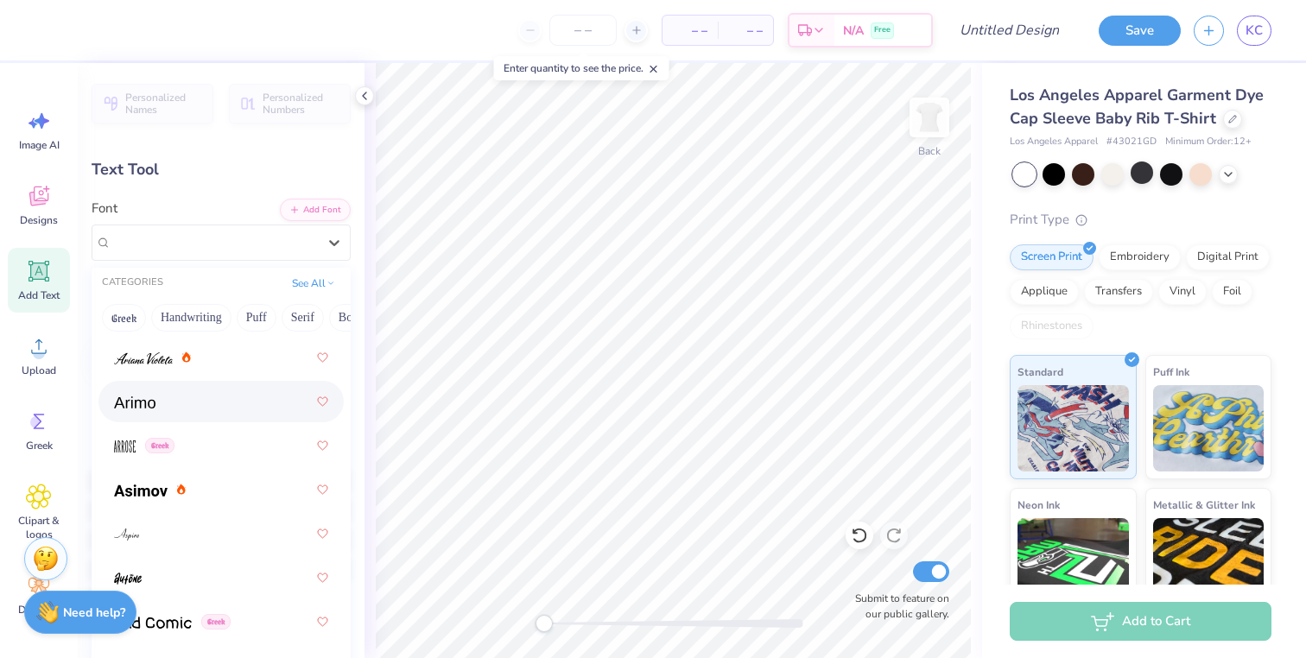
click at [232, 418] on div at bounding box center [220, 401] width 245 height 41
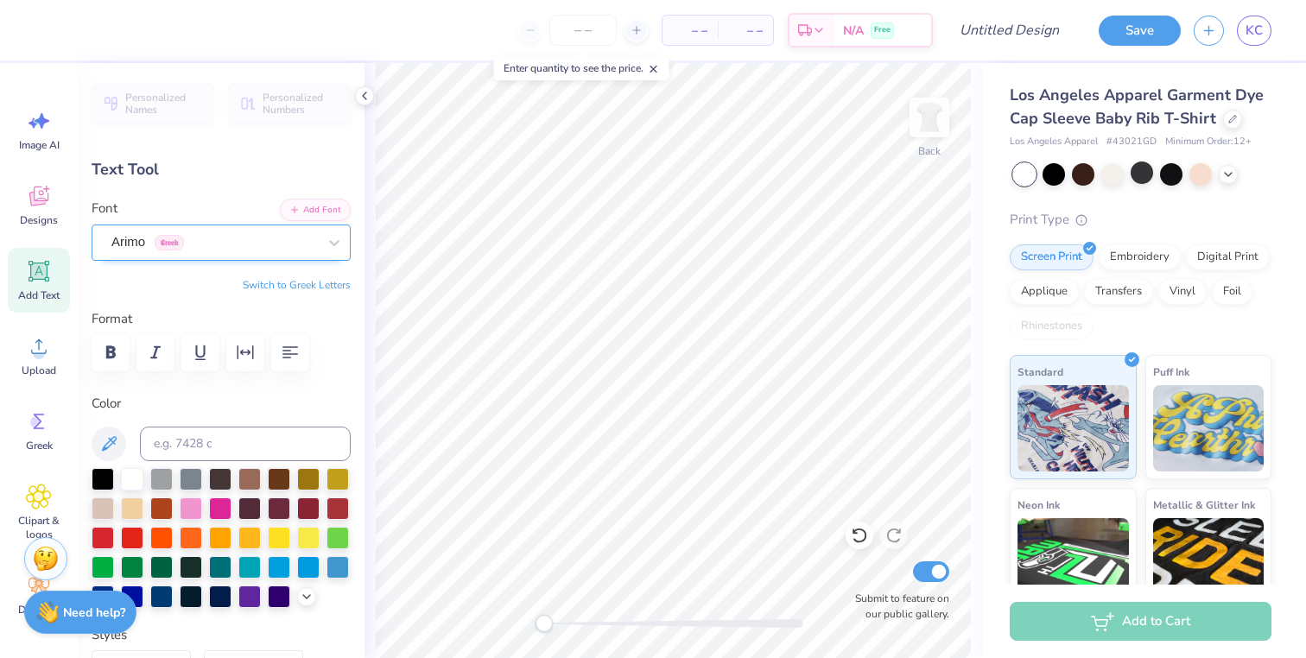
click at [254, 238] on div "Arimo Greek" at bounding box center [214, 242] width 209 height 27
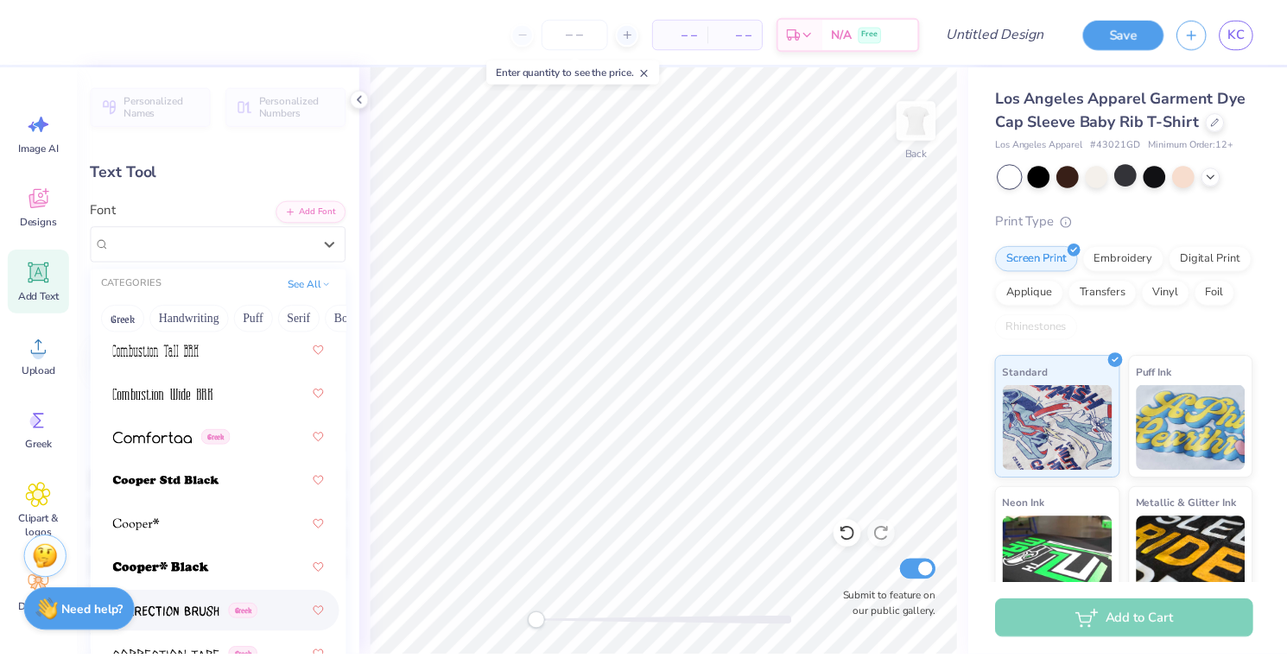
scroll to position [3587, 0]
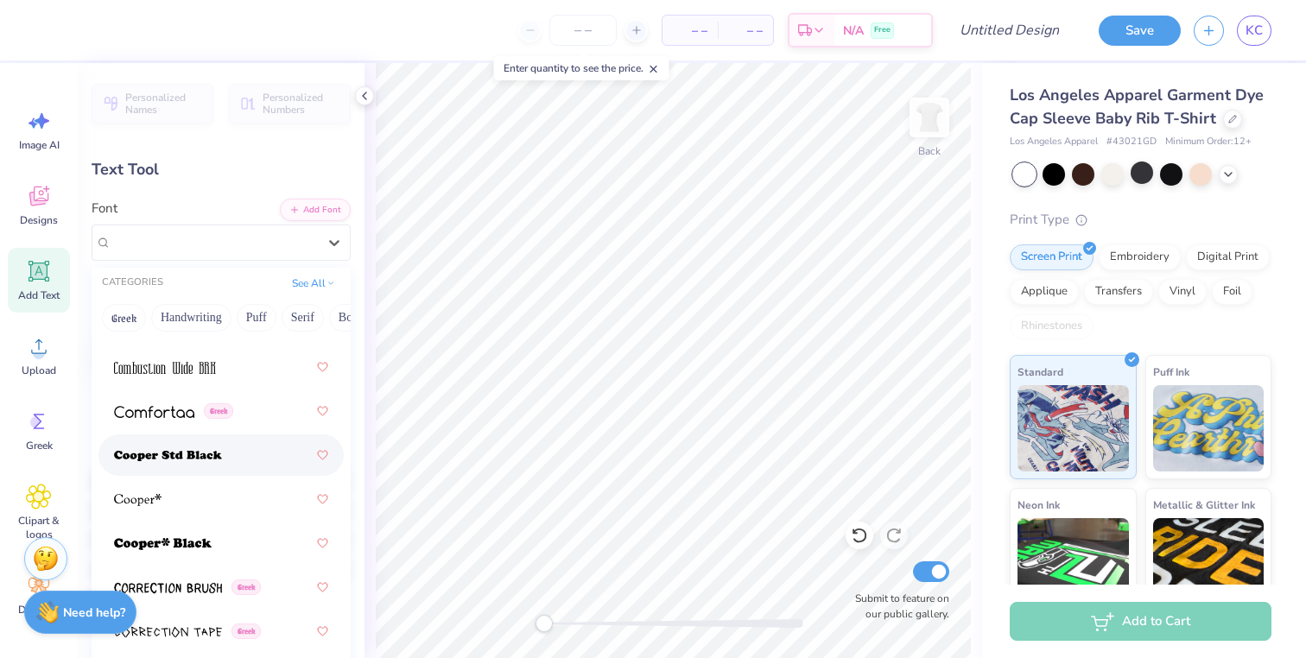
click at [258, 448] on div at bounding box center [221, 455] width 214 height 31
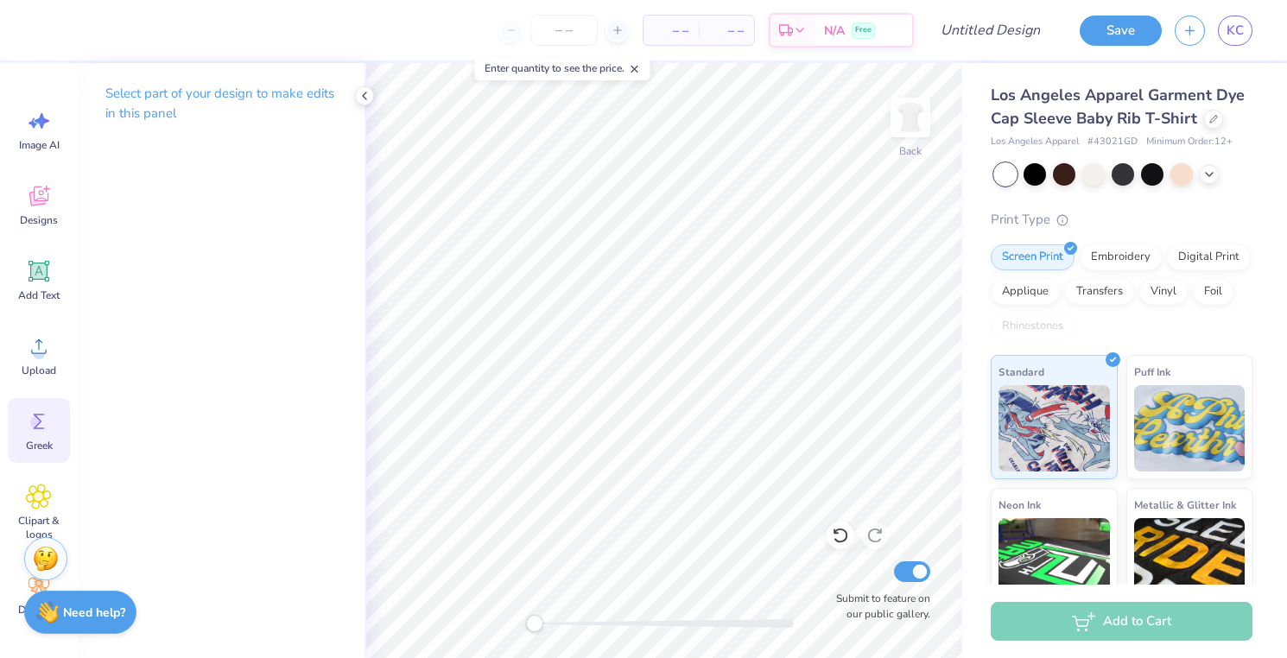
click at [48, 423] on icon at bounding box center [39, 422] width 26 height 26
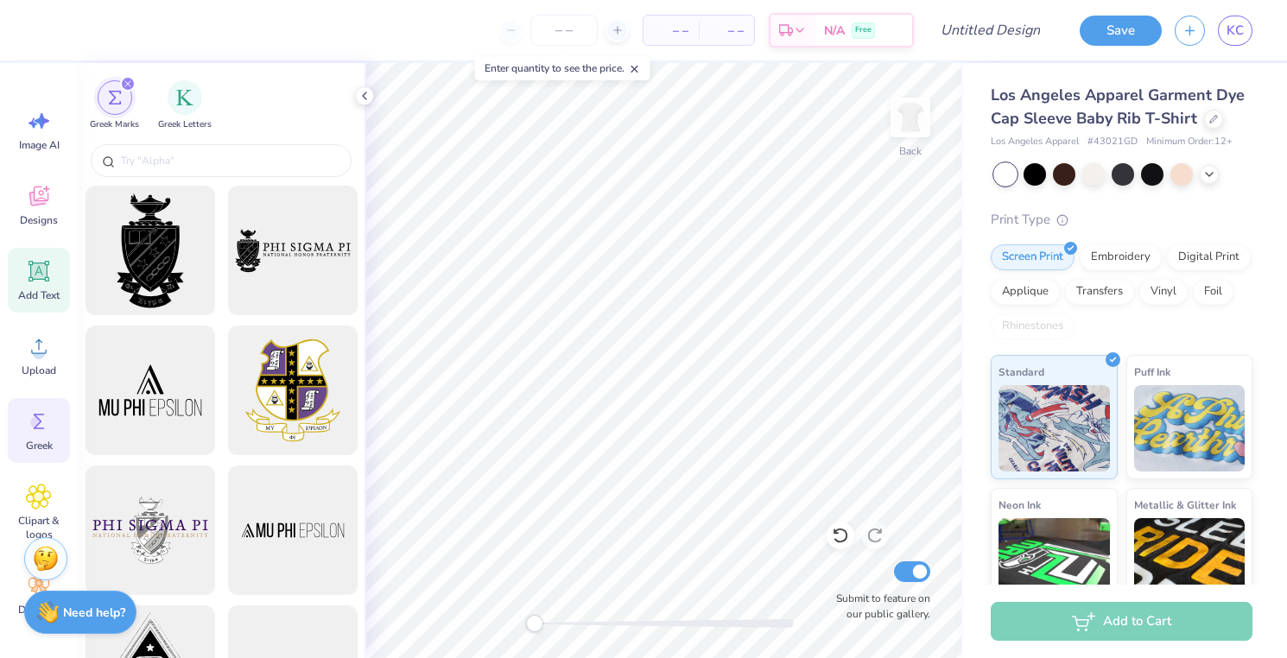
click at [48, 290] on span "Add Text" at bounding box center [38, 296] width 41 height 14
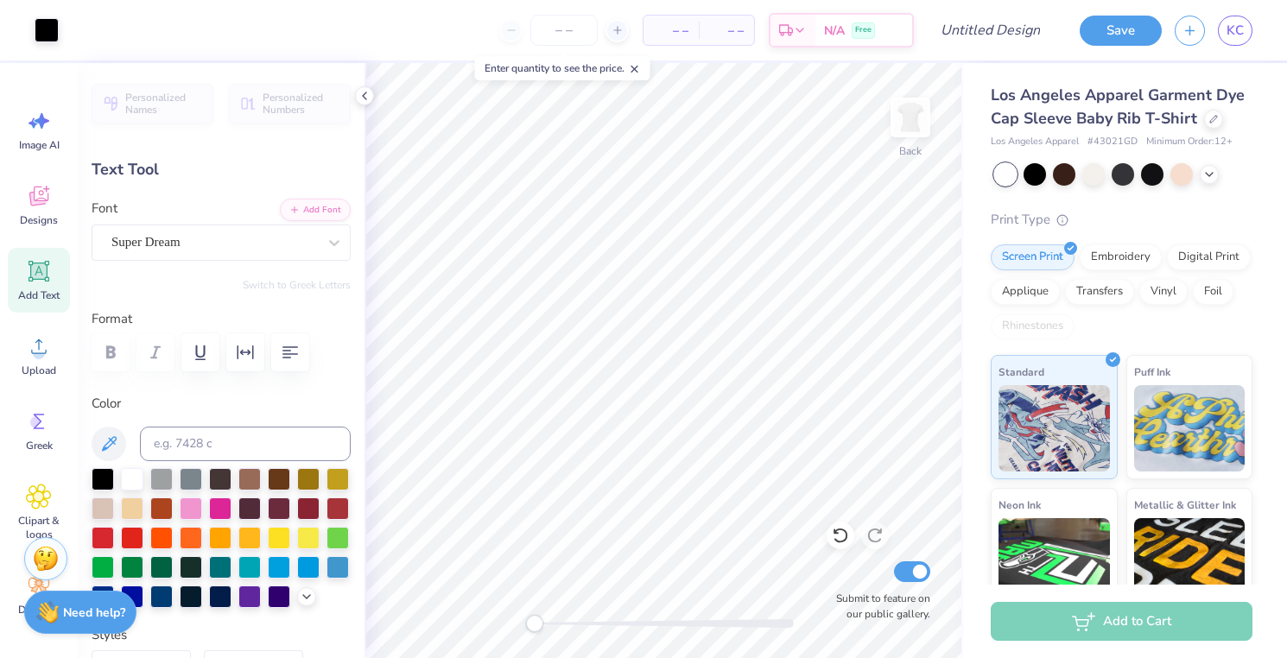
type input "0.78"
type input "1.39"
type input "8.56"
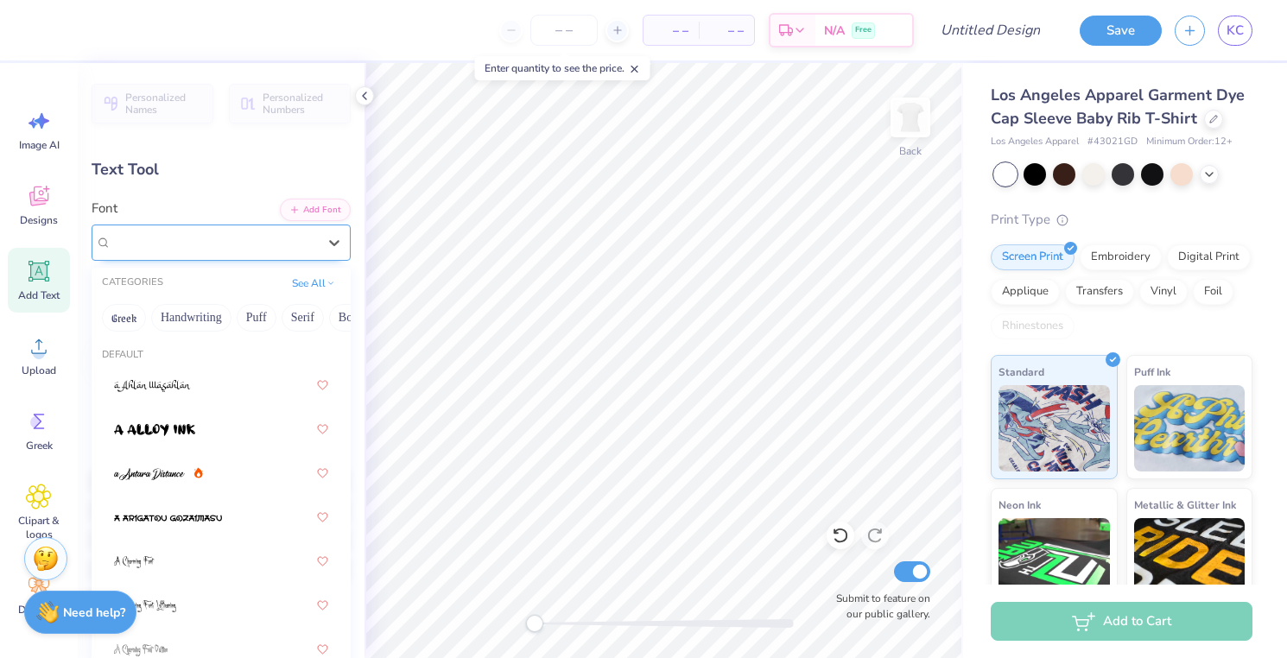
click at [292, 243] on div "[PERSON_NAME] Std Black" at bounding box center [214, 242] width 209 height 27
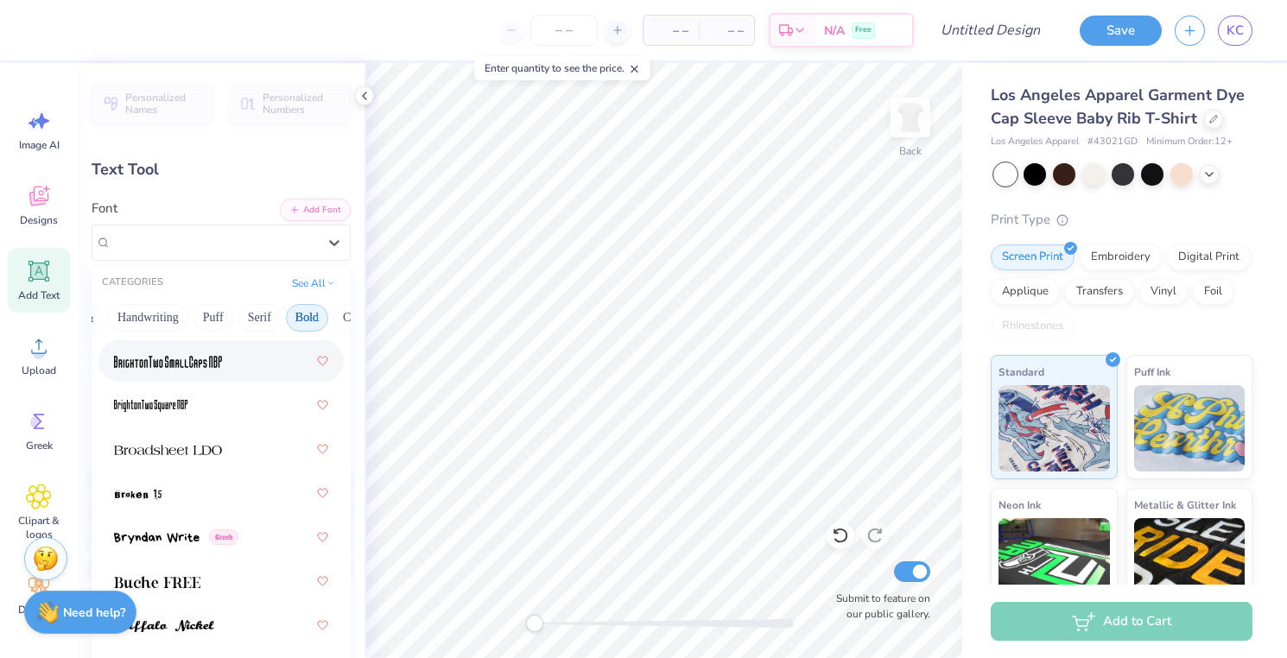
scroll to position [0, 52]
click at [293, 319] on button "Bold" at bounding box center [298, 318] width 42 height 28
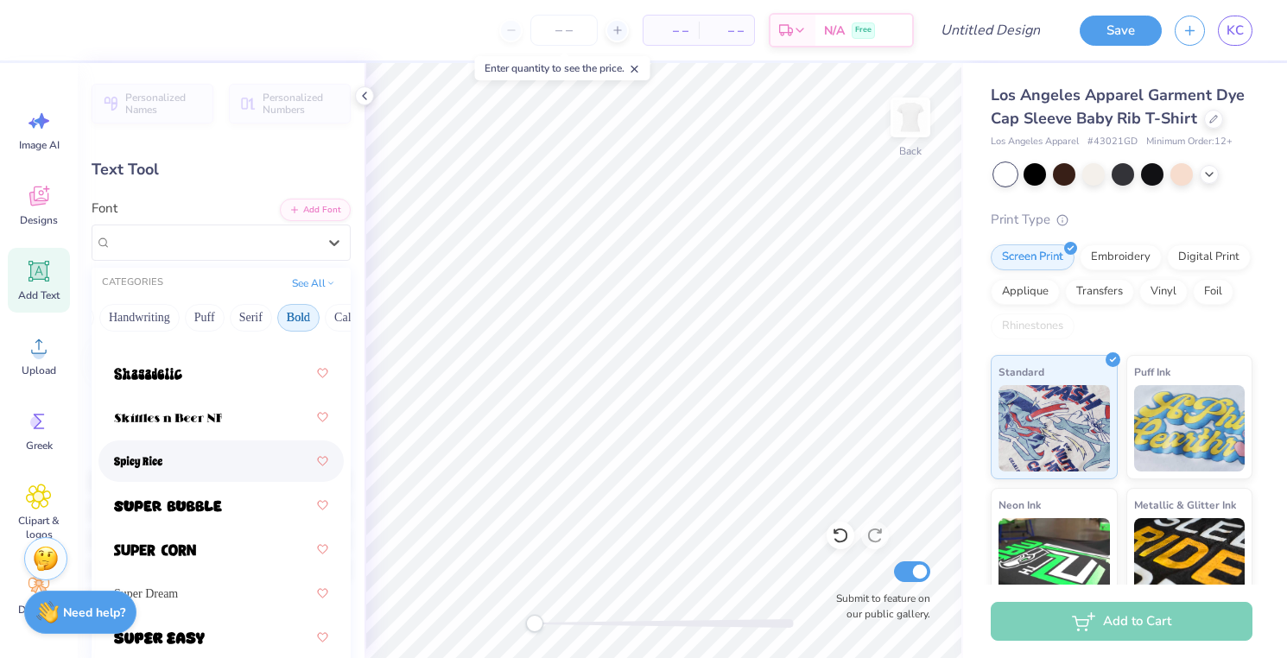
scroll to position [2524, 0]
click at [264, 468] on div at bounding box center [221, 460] width 214 height 31
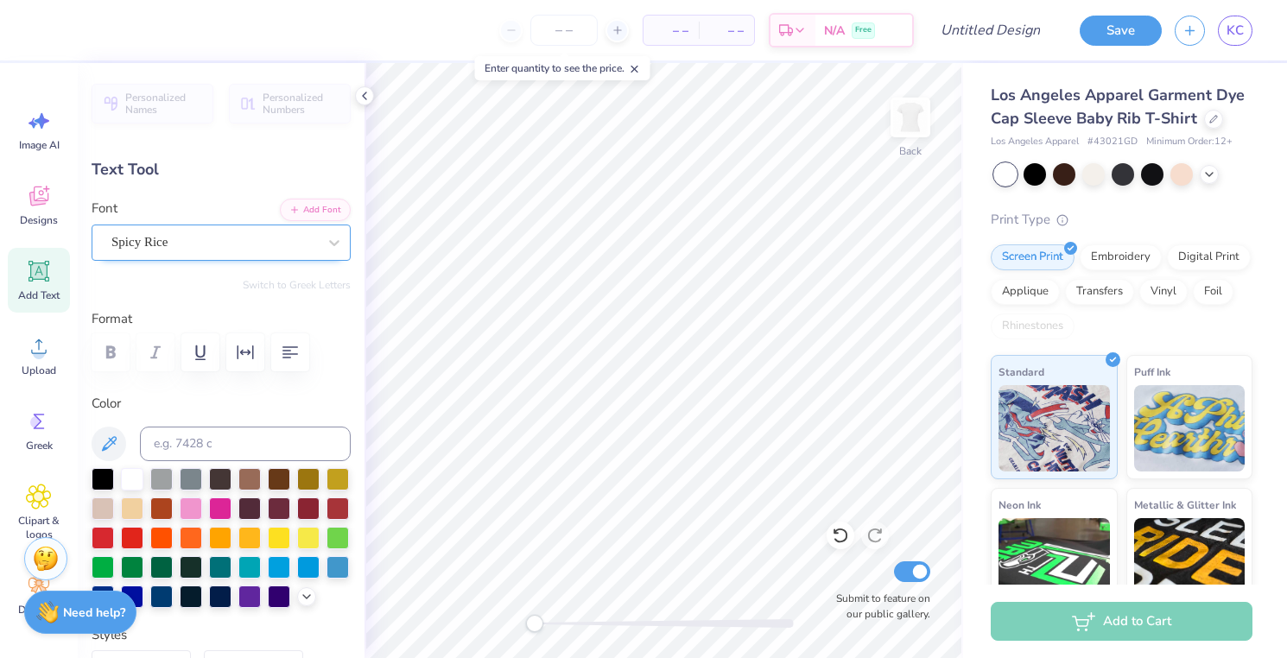
click at [306, 237] on div "Spicy Rice" at bounding box center [214, 242] width 209 height 27
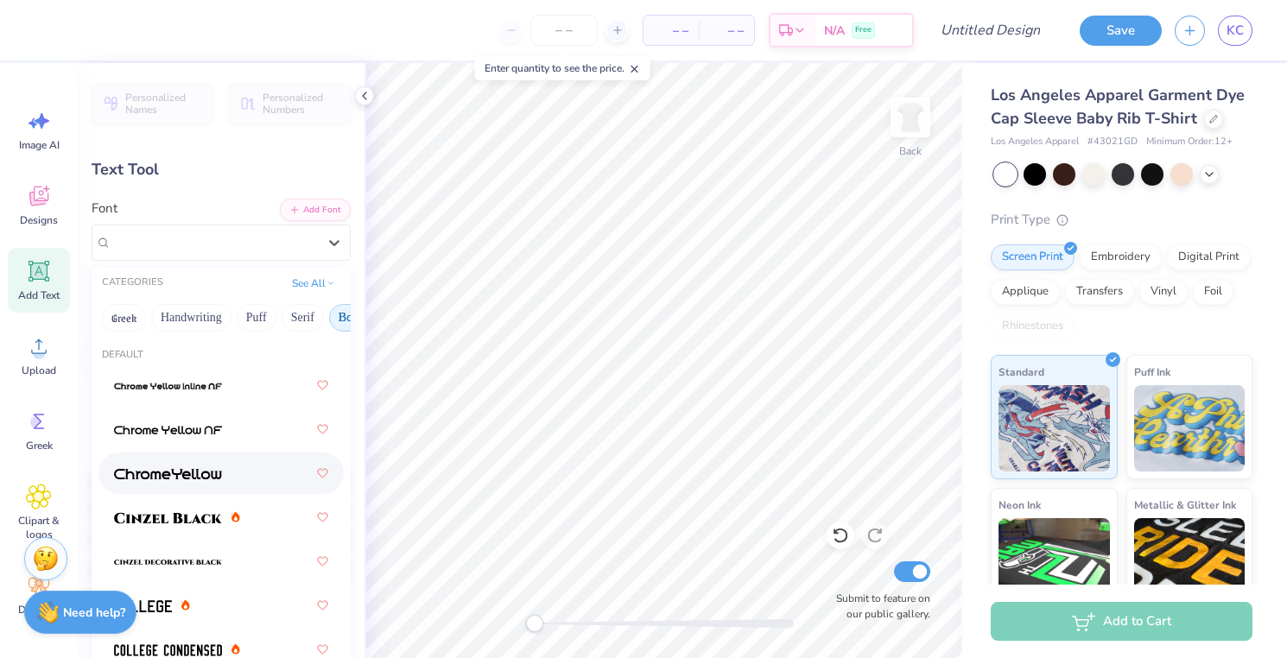
scroll to position [513, 0]
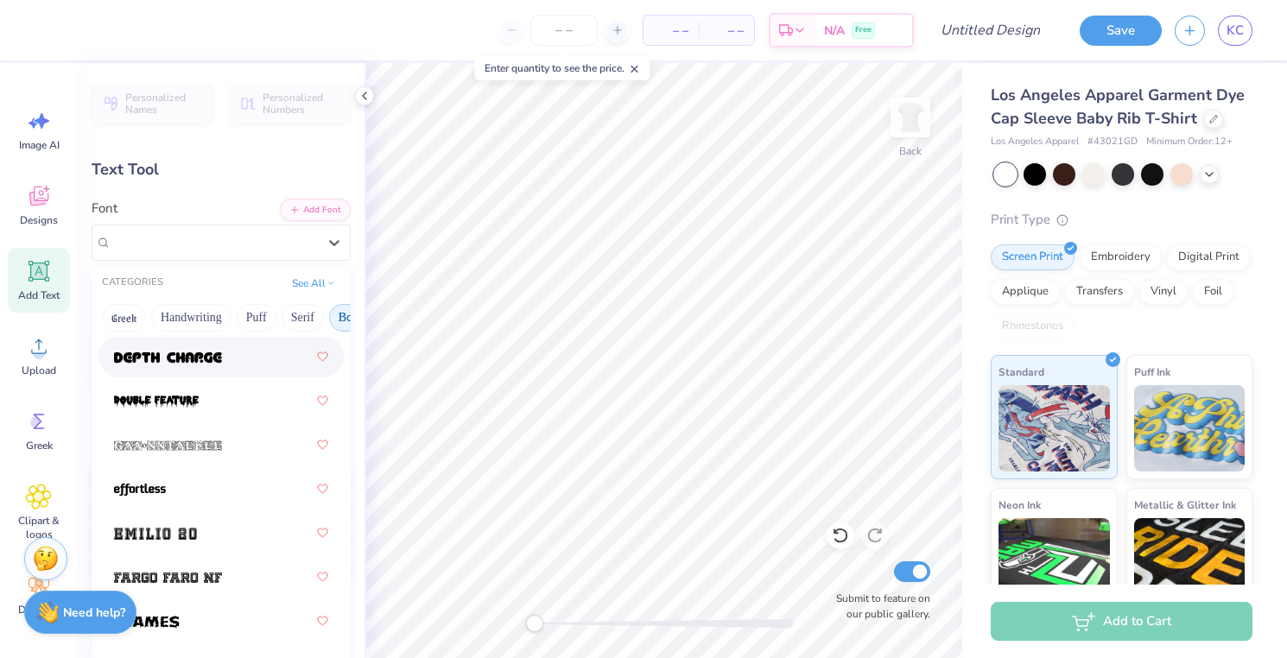
click at [345, 313] on button "Bold" at bounding box center [350, 318] width 42 height 28
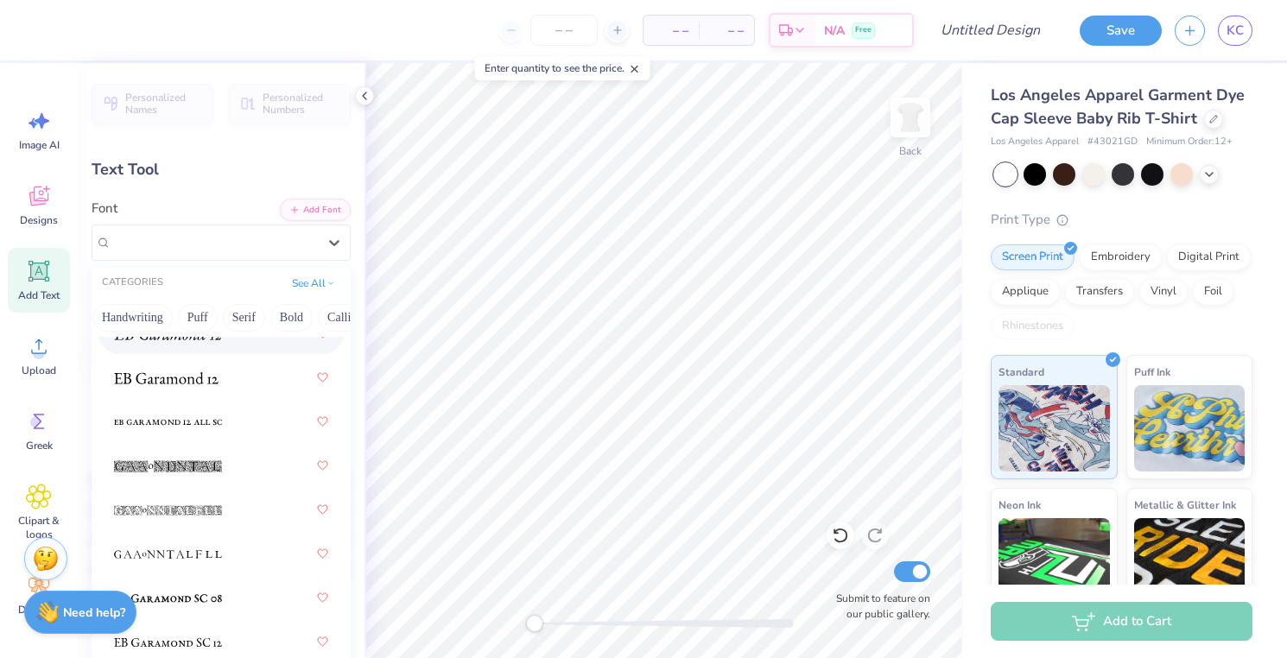
scroll to position [0, 65]
click at [292, 316] on button "Bold" at bounding box center [285, 318] width 42 height 28
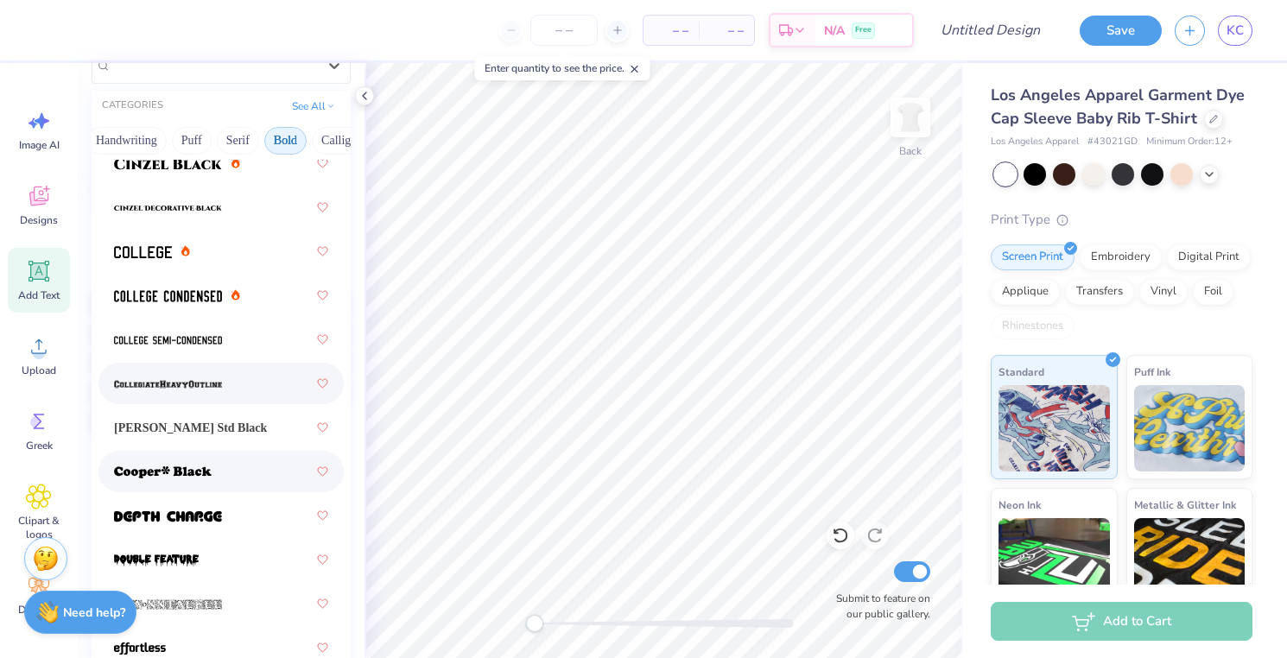
scroll to position [193, 0]
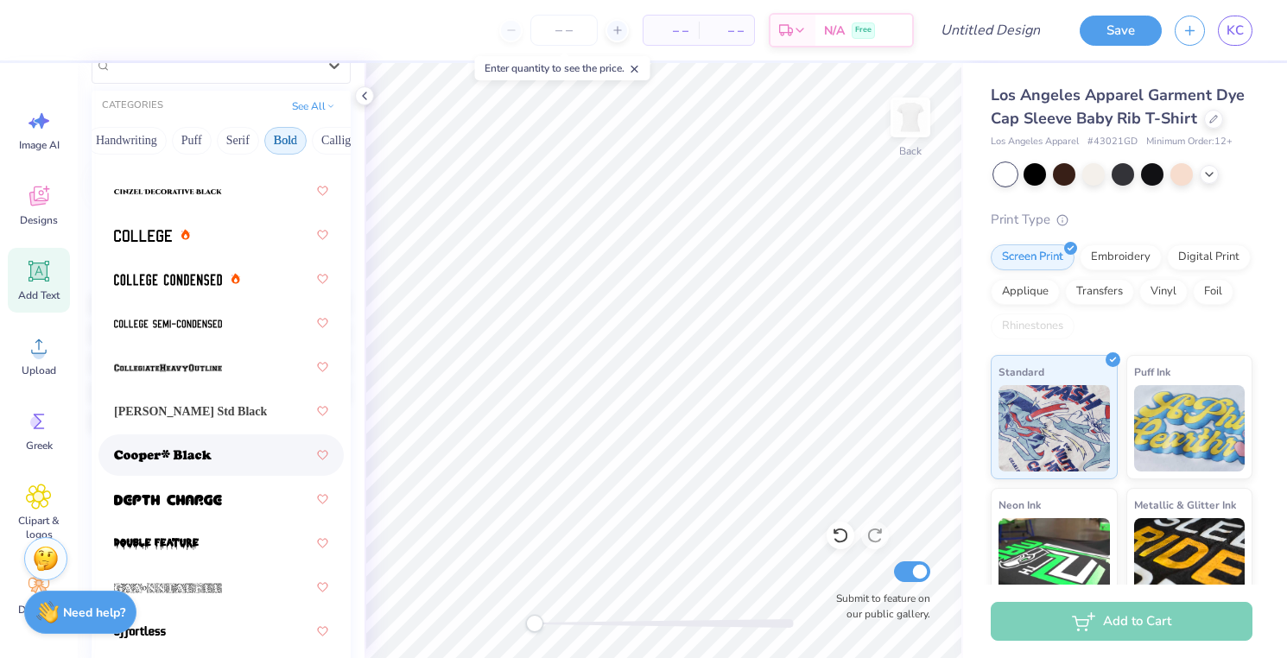
click at [232, 465] on div at bounding box center [221, 455] width 214 height 31
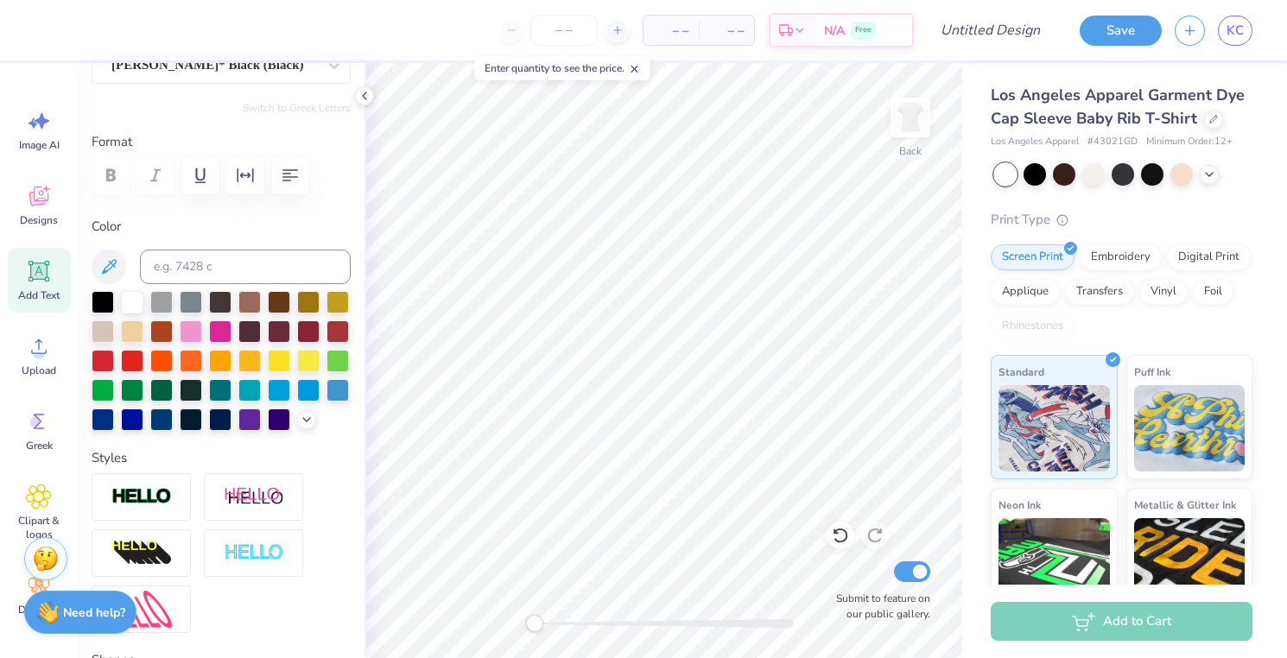
scroll to position [175, 0]
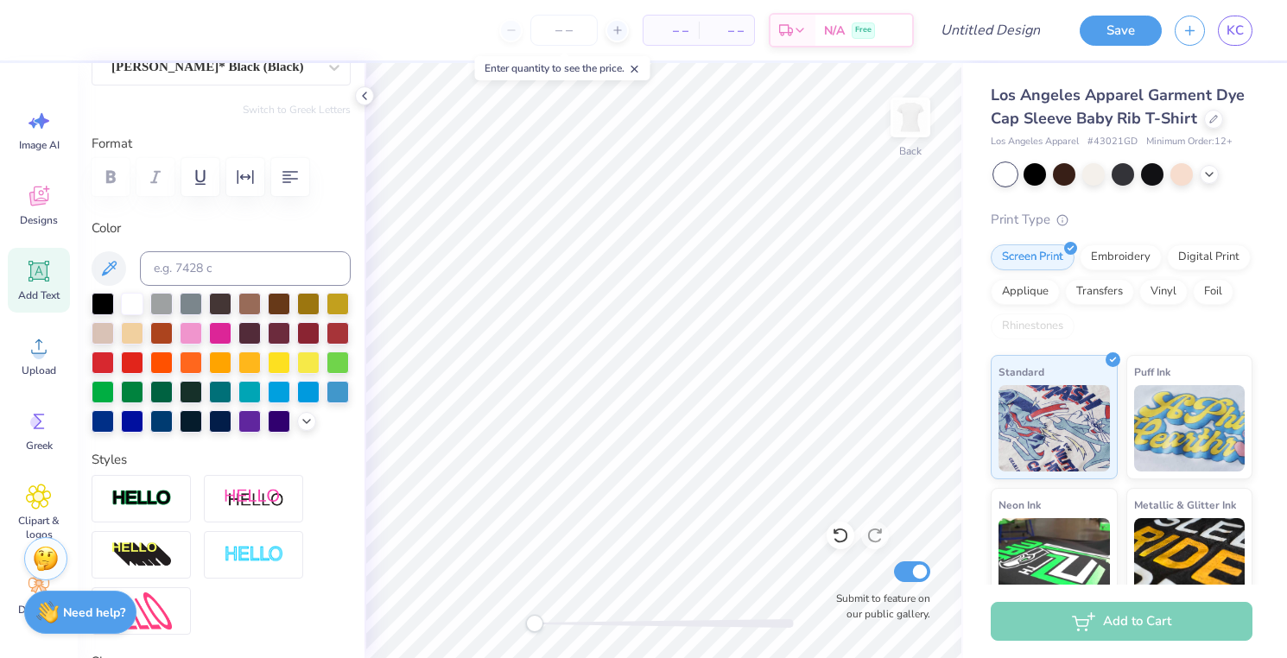
type input "1.01"
type input "1.91"
type input "3.57"
type input "1.11"
type input "2.10"
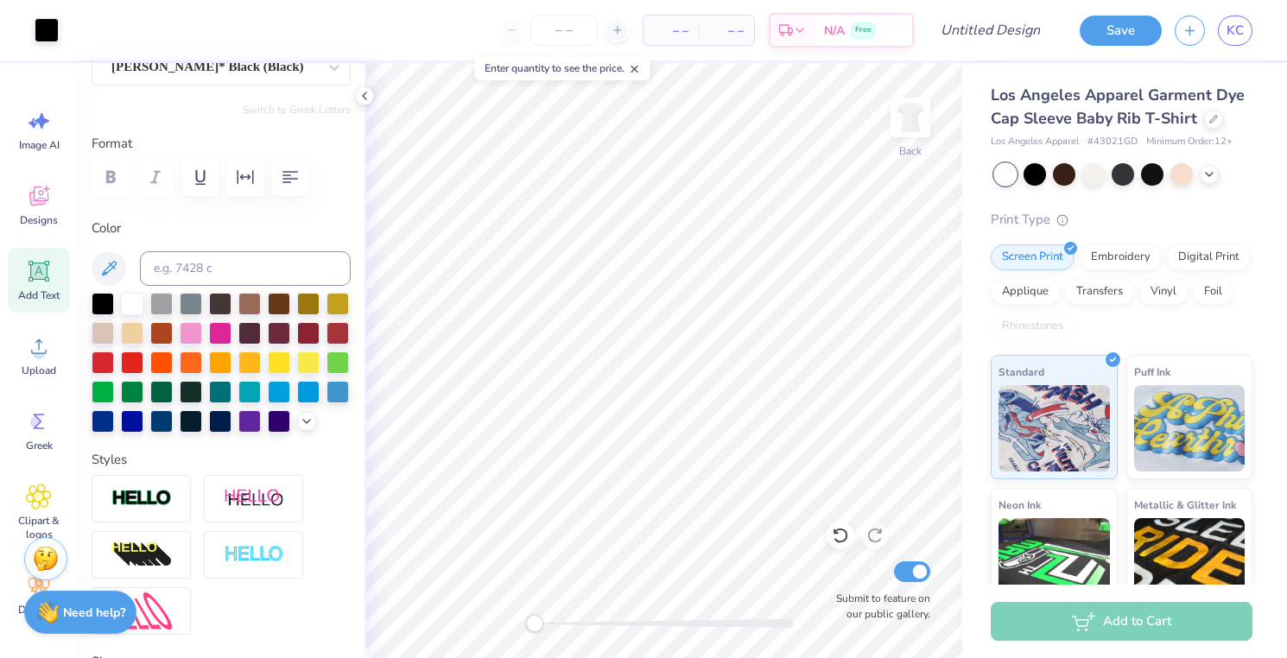
type input "5.00"
click at [33, 360] on div "Upload" at bounding box center [39, 355] width 62 height 65
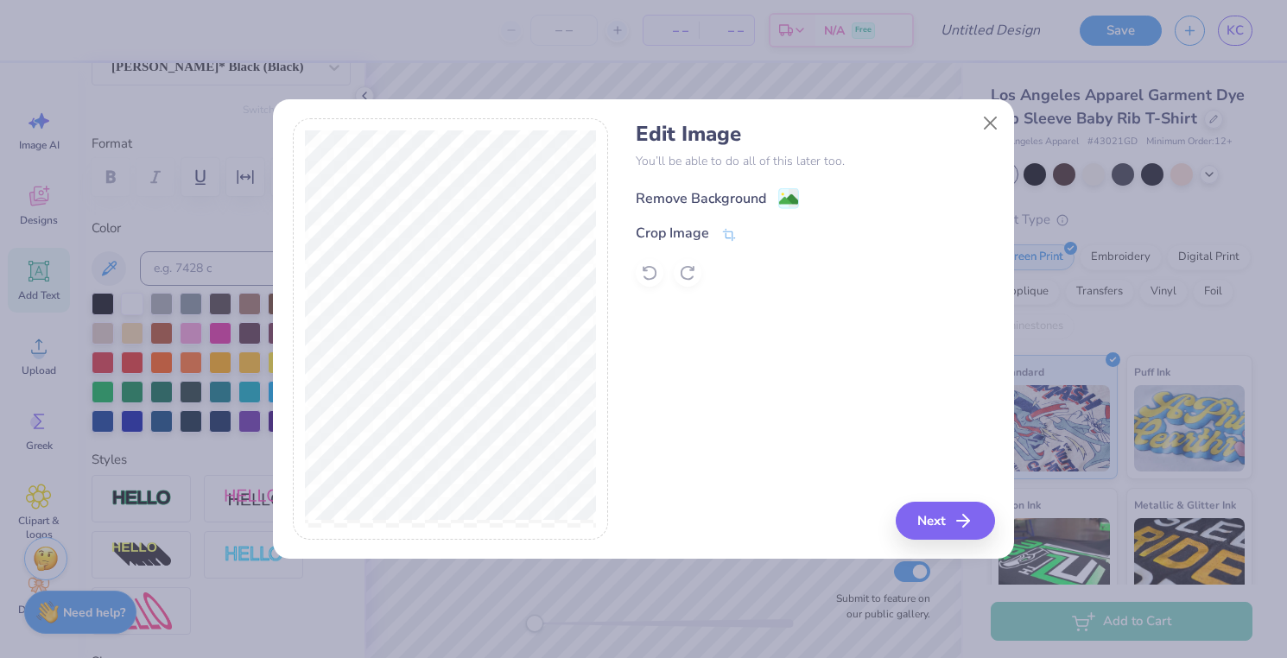
click at [793, 194] on image at bounding box center [788, 199] width 19 height 19
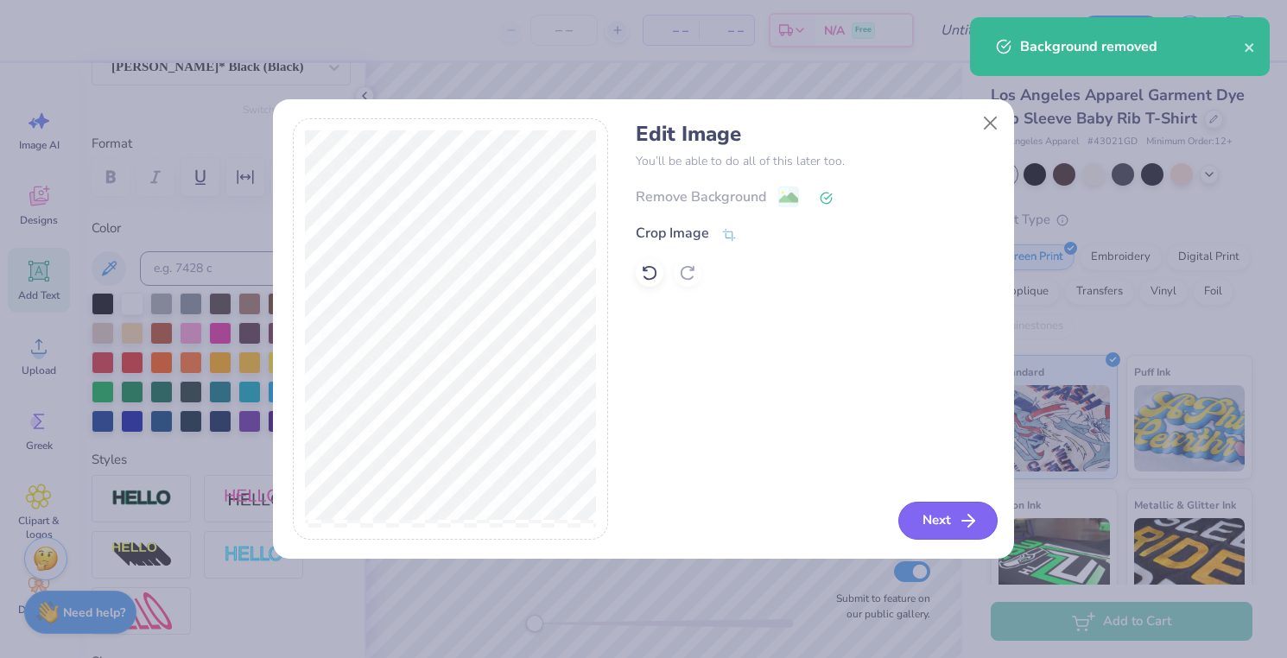
click at [948, 532] on button "Next" at bounding box center [947, 521] width 99 height 38
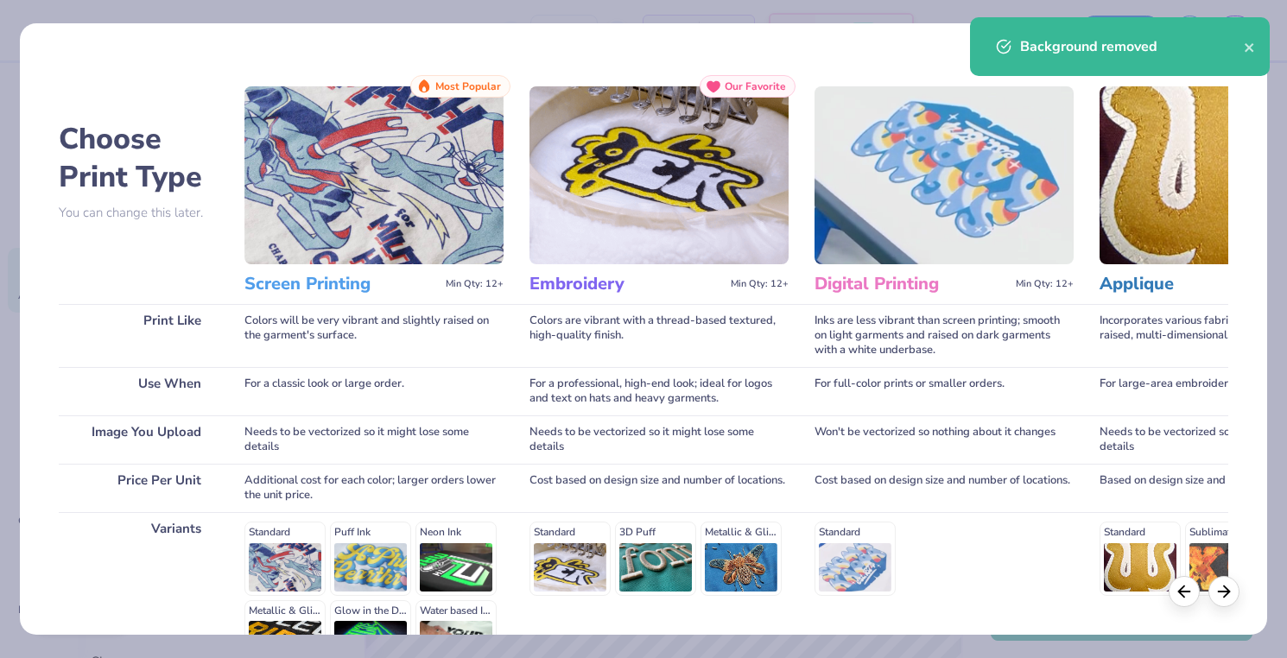
scroll to position [203, 0]
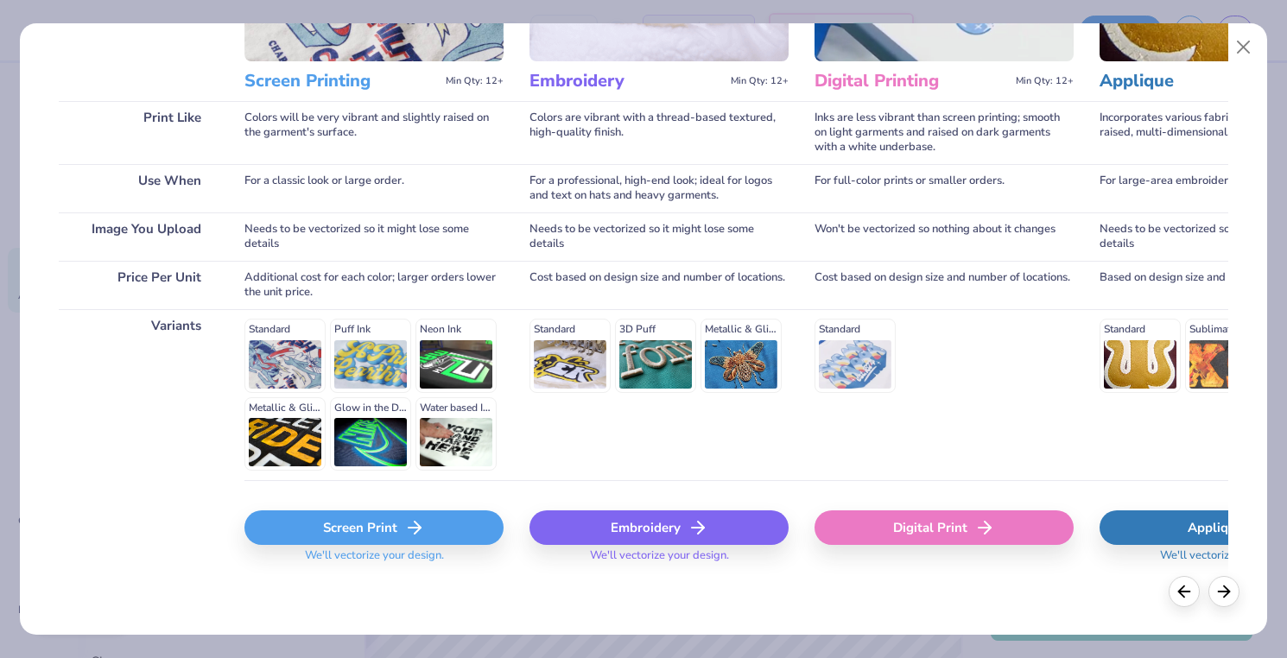
click at [363, 530] on div "Screen Print" at bounding box center [373, 528] width 259 height 35
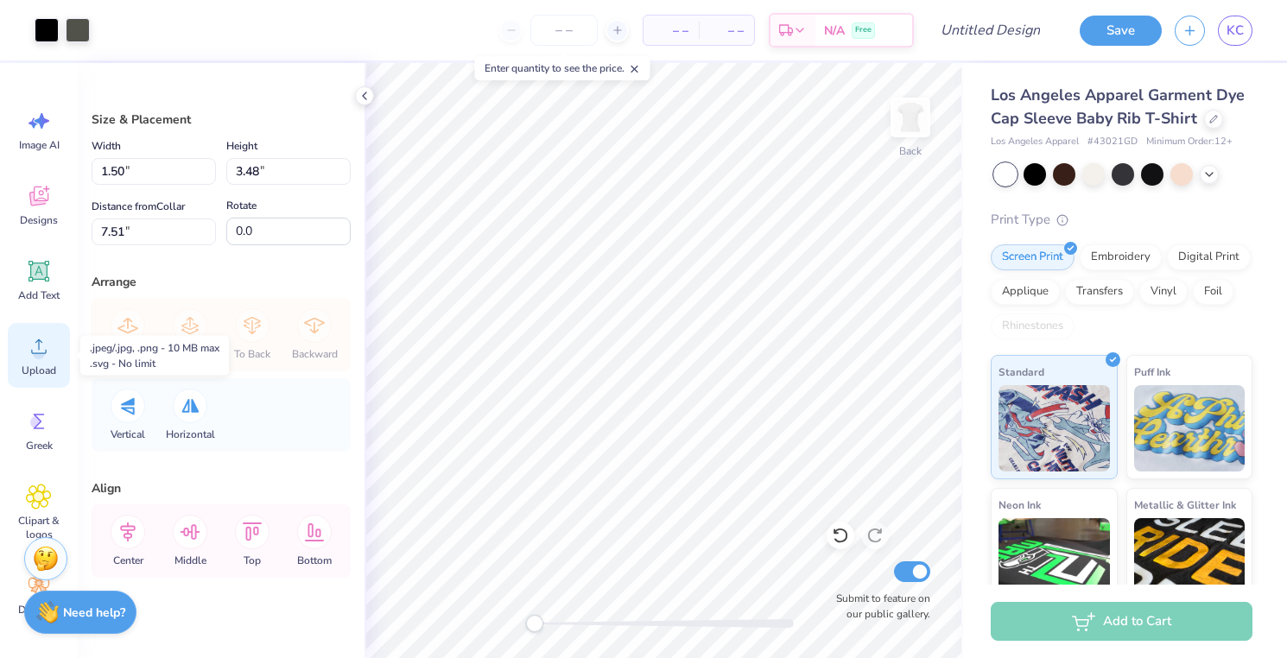
click at [43, 353] on icon at bounding box center [39, 346] width 16 height 15
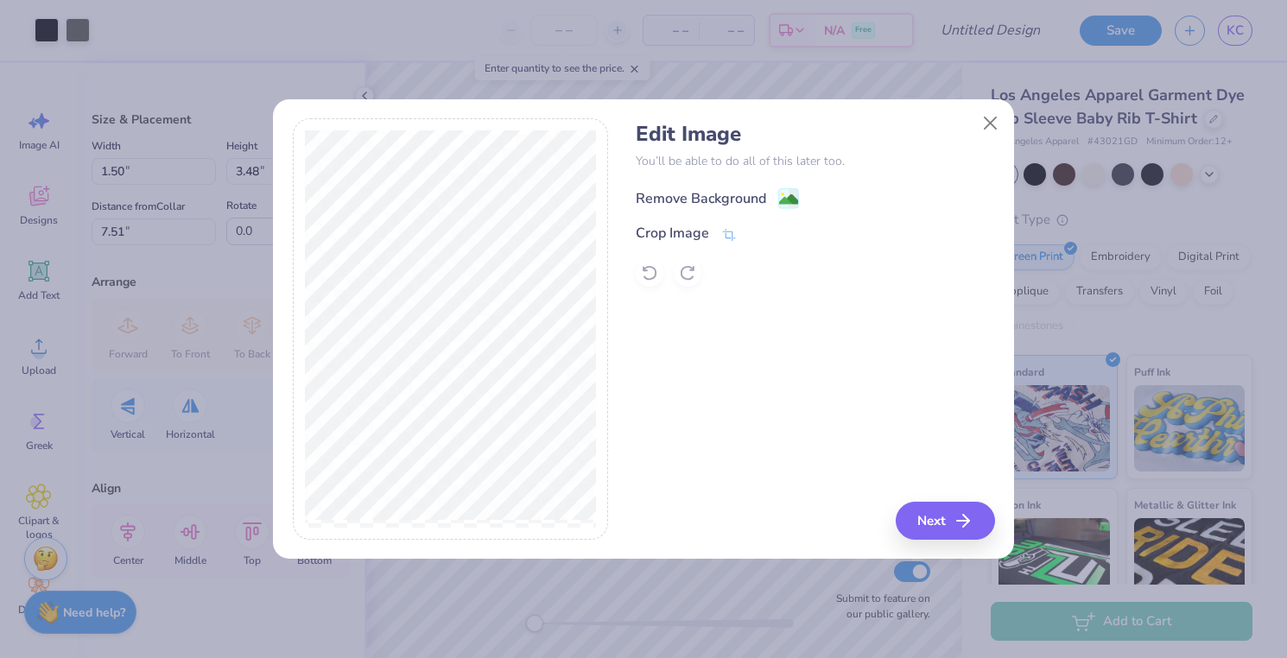
click at [747, 196] on div "Remove Background" at bounding box center [701, 198] width 130 height 21
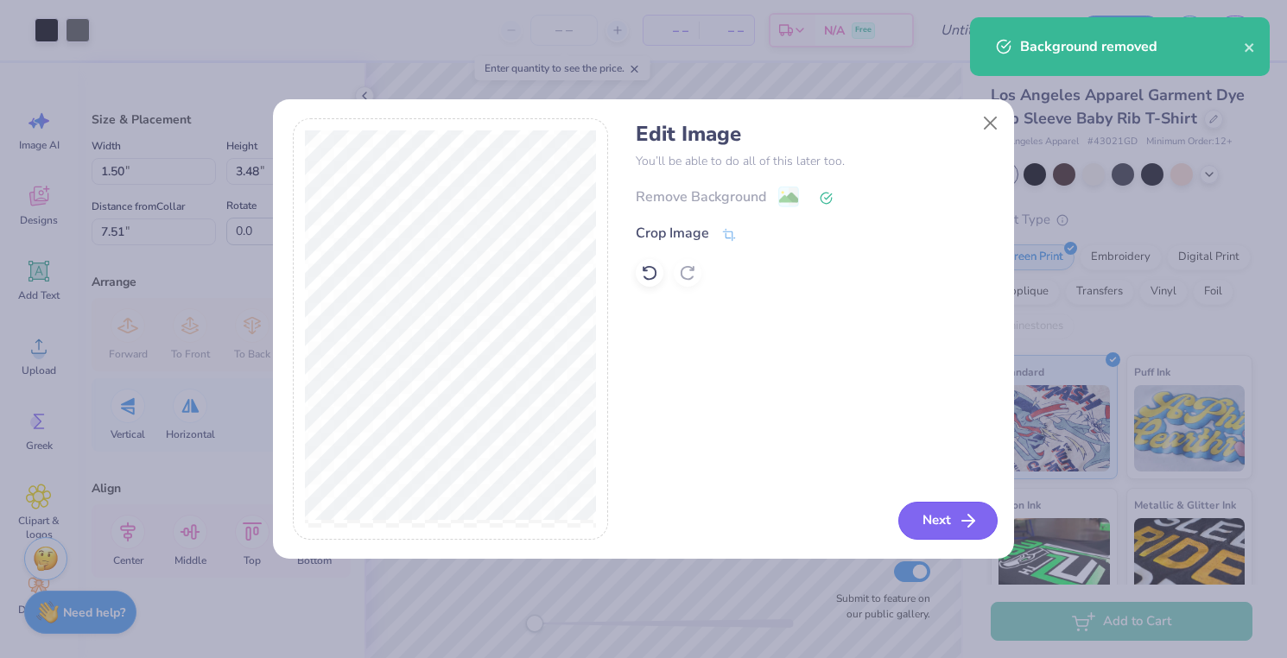
click at [935, 528] on button "Next" at bounding box center [947, 521] width 99 height 38
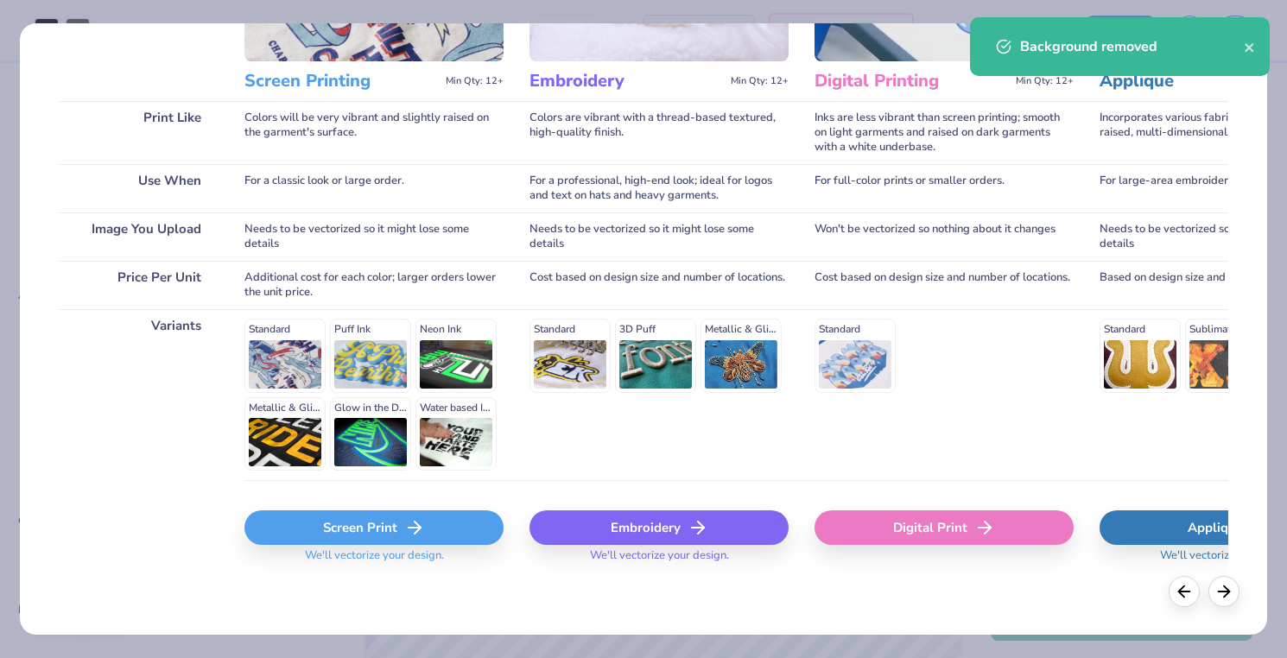
click at [420, 529] on polyline at bounding box center [418, 528] width 6 height 12
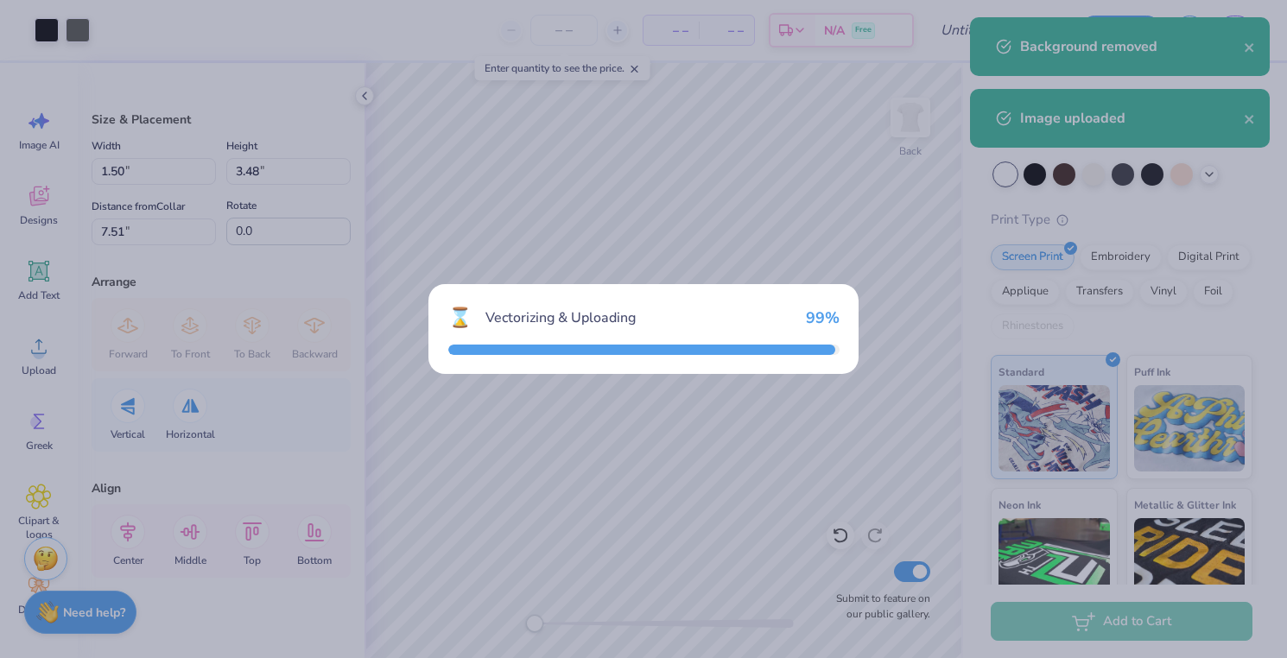
type input "4.86"
type input "3.50"
type input "7.50"
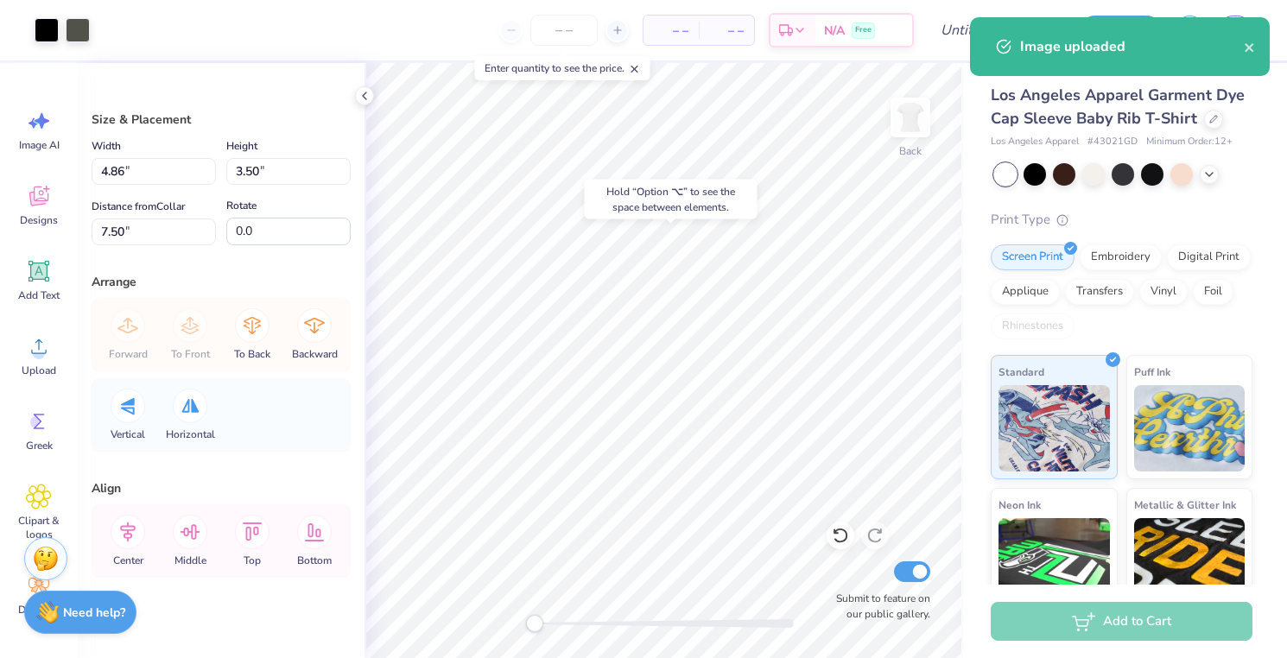
type input "1.50"
type input "3.48"
type input "2.56"
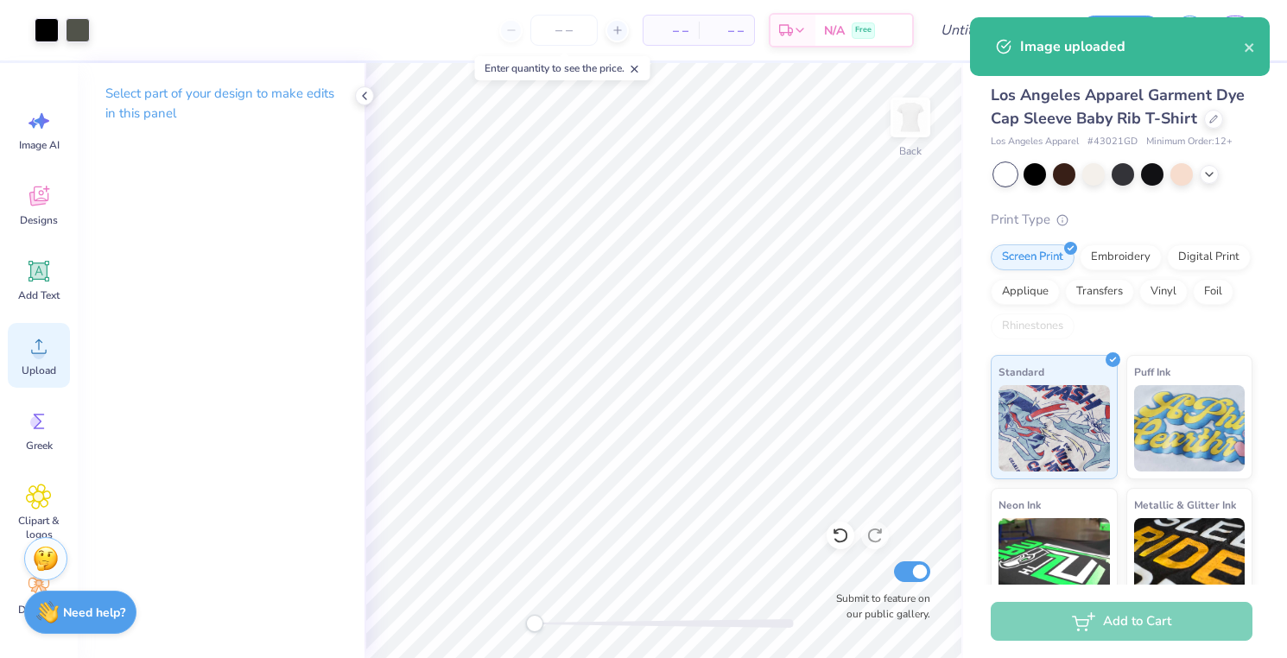
click at [34, 354] on circle at bounding box center [39, 353] width 12 height 12
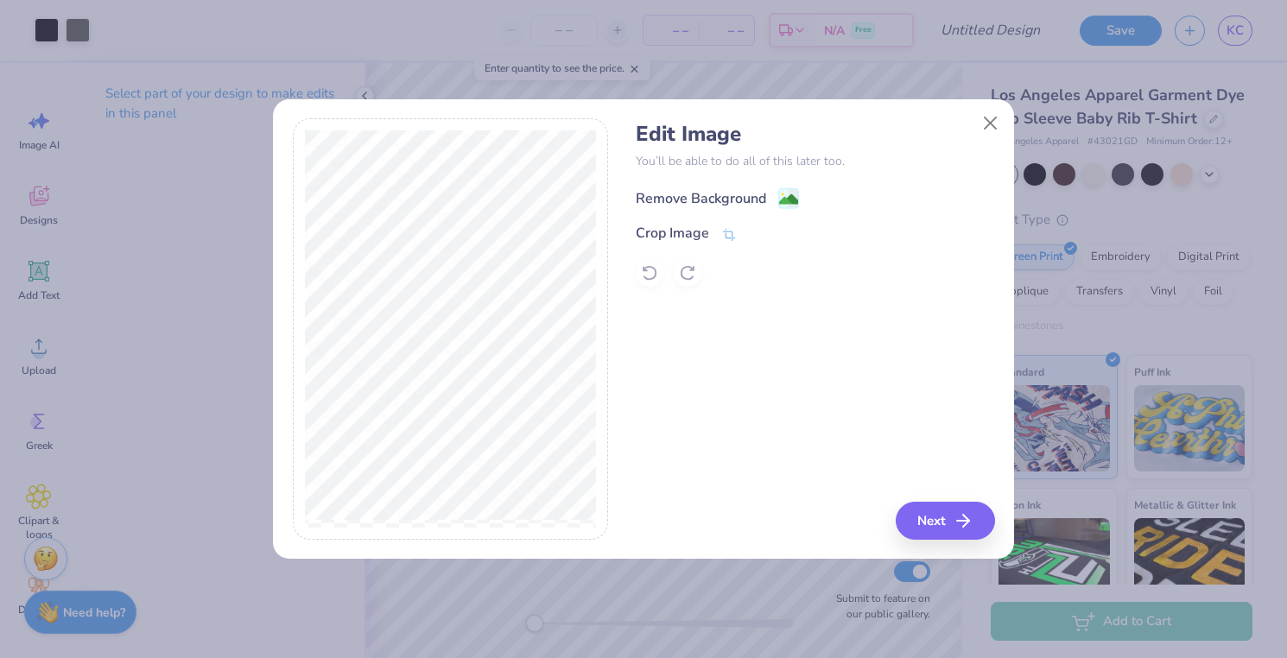
click at [791, 195] on image at bounding box center [788, 199] width 19 height 19
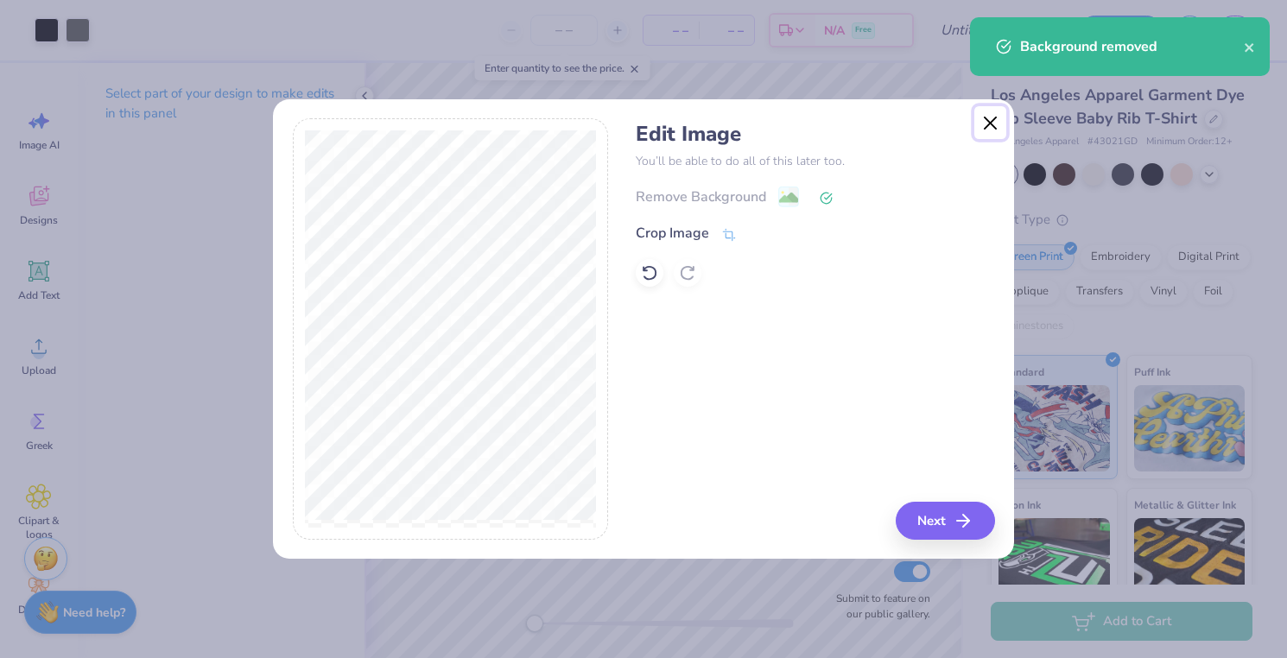
click at [984, 116] on button "Close" at bounding box center [990, 122] width 33 height 33
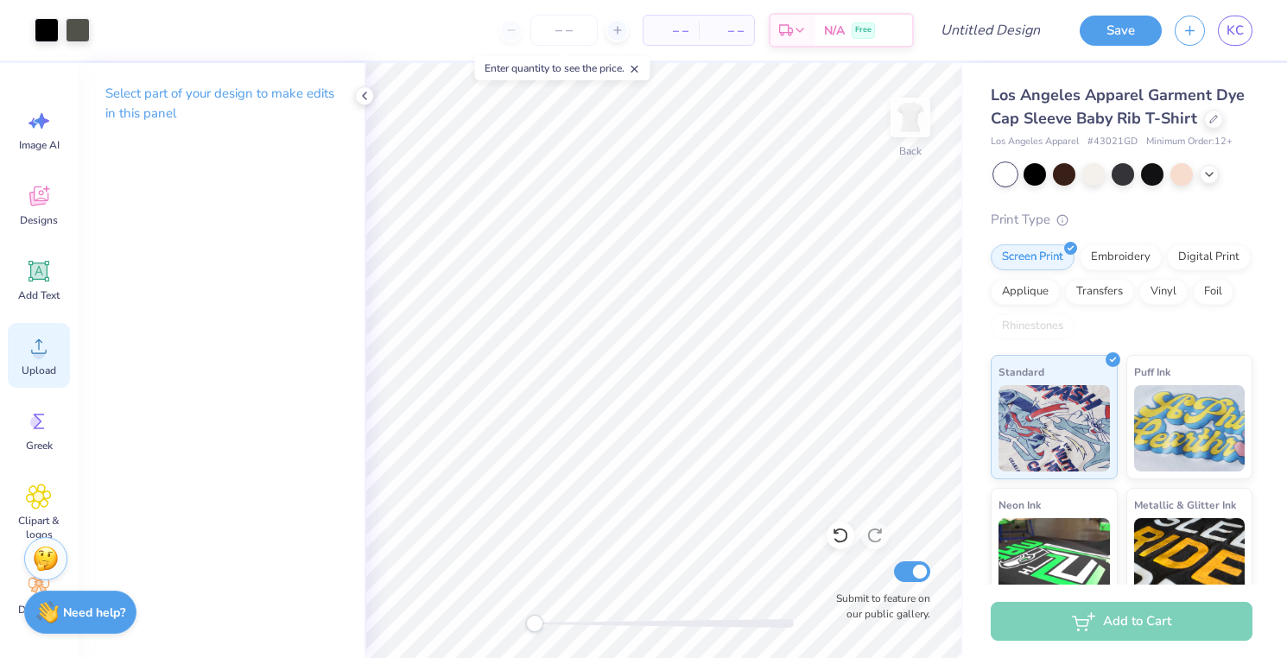
click at [41, 350] on circle at bounding box center [39, 353] width 12 height 12
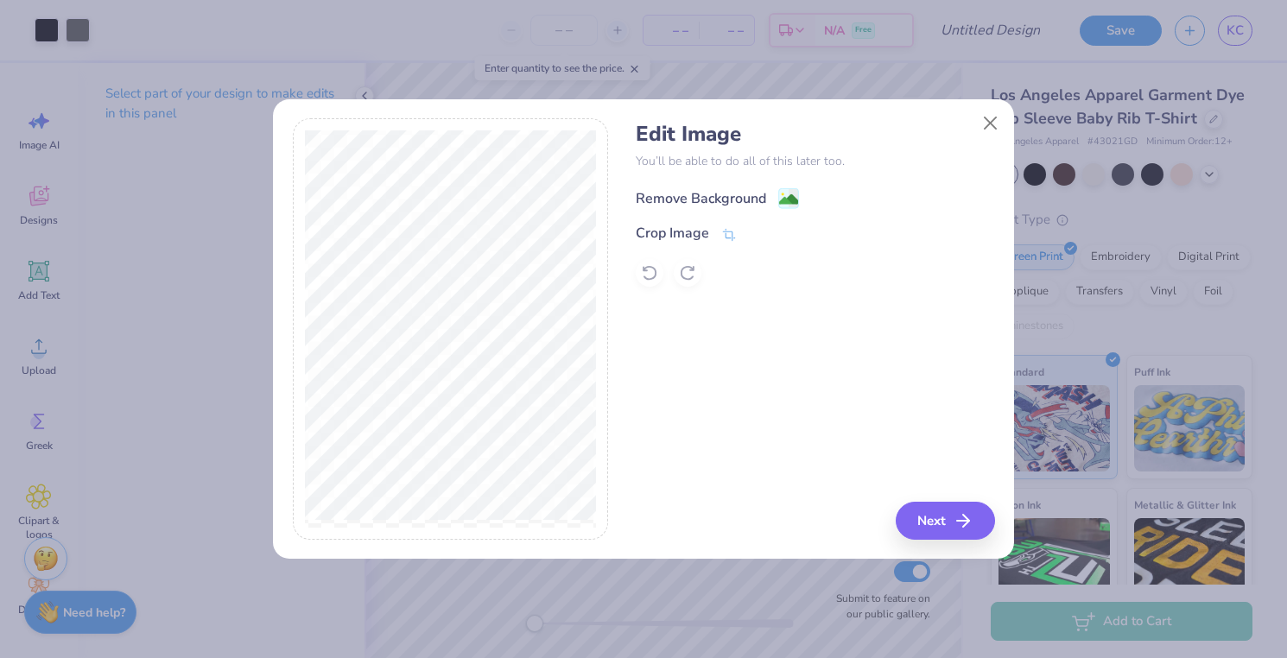
click at [775, 197] on div "Remove Background" at bounding box center [717, 198] width 163 height 22
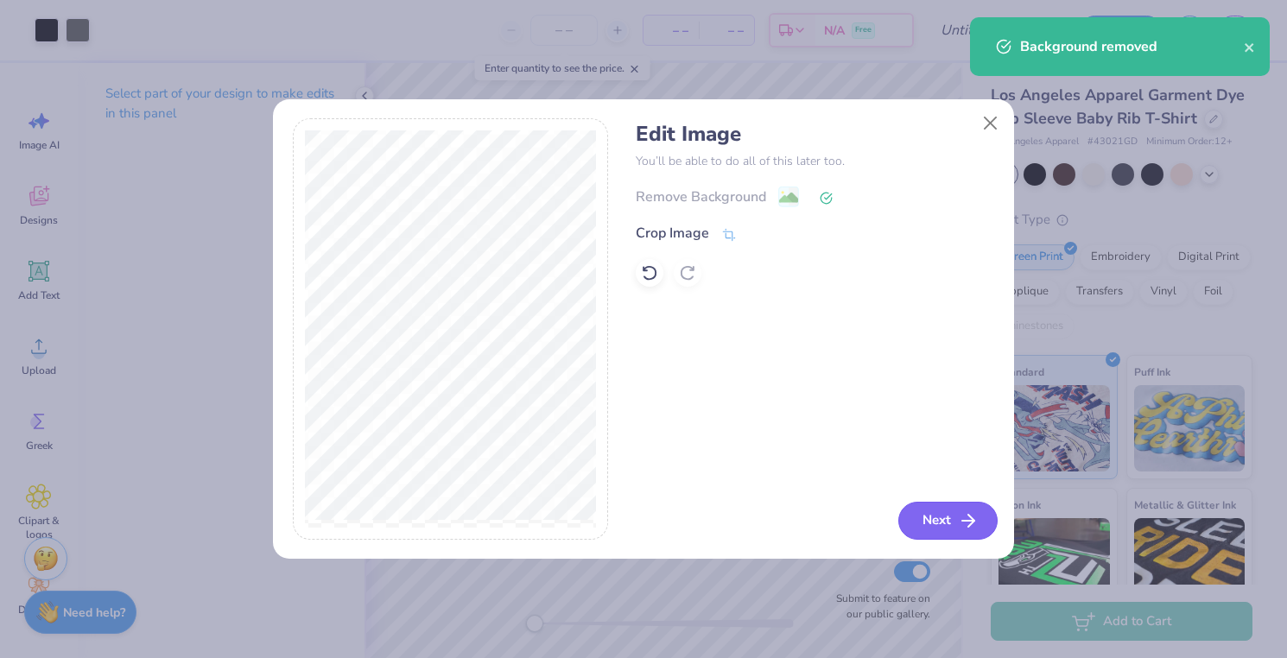
click at [942, 525] on button "Next" at bounding box center [947, 521] width 99 height 38
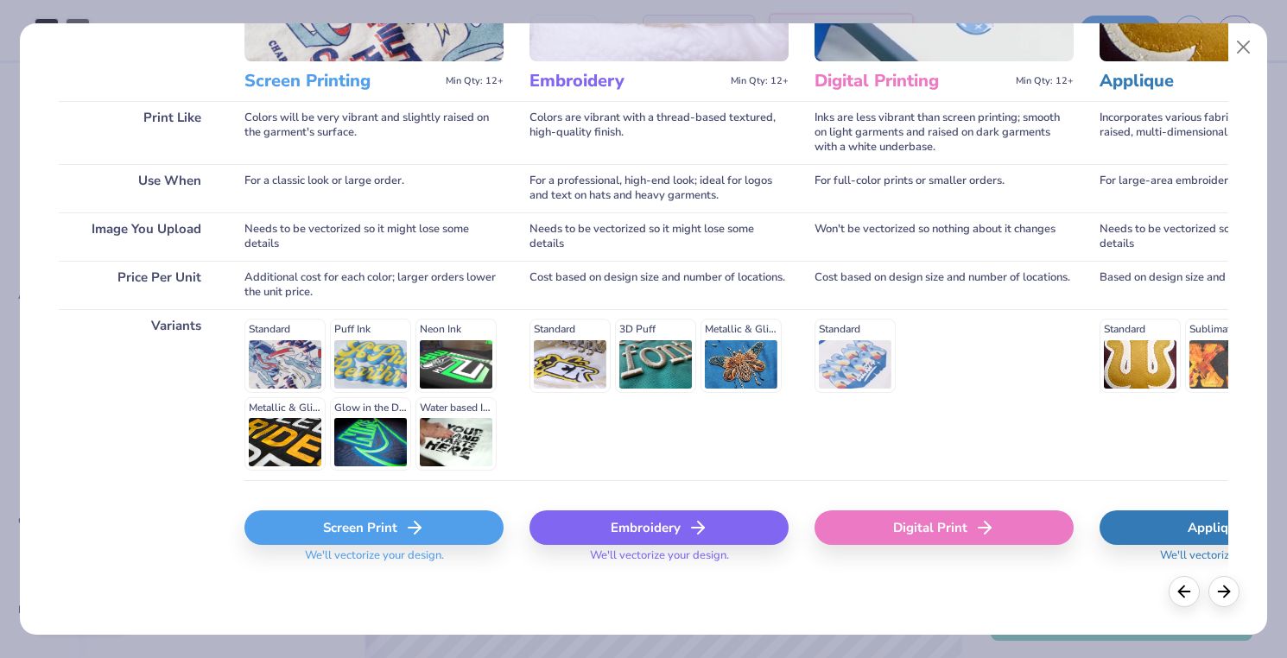
click at [390, 540] on div "Screen Print" at bounding box center [373, 528] width 259 height 35
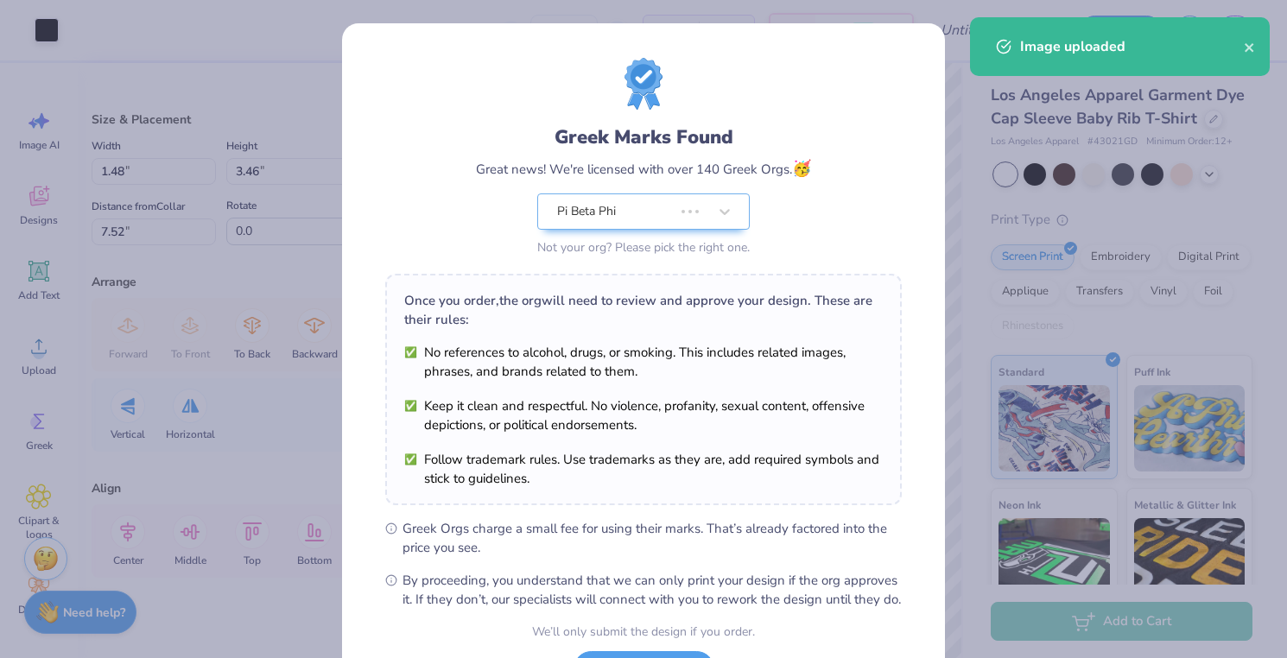
click at [30, 330] on div "Greek Marks Found Great news! We're licensed with over 140 Greek Orgs. 🥳 Pi Bet…" at bounding box center [643, 329] width 1287 height 658
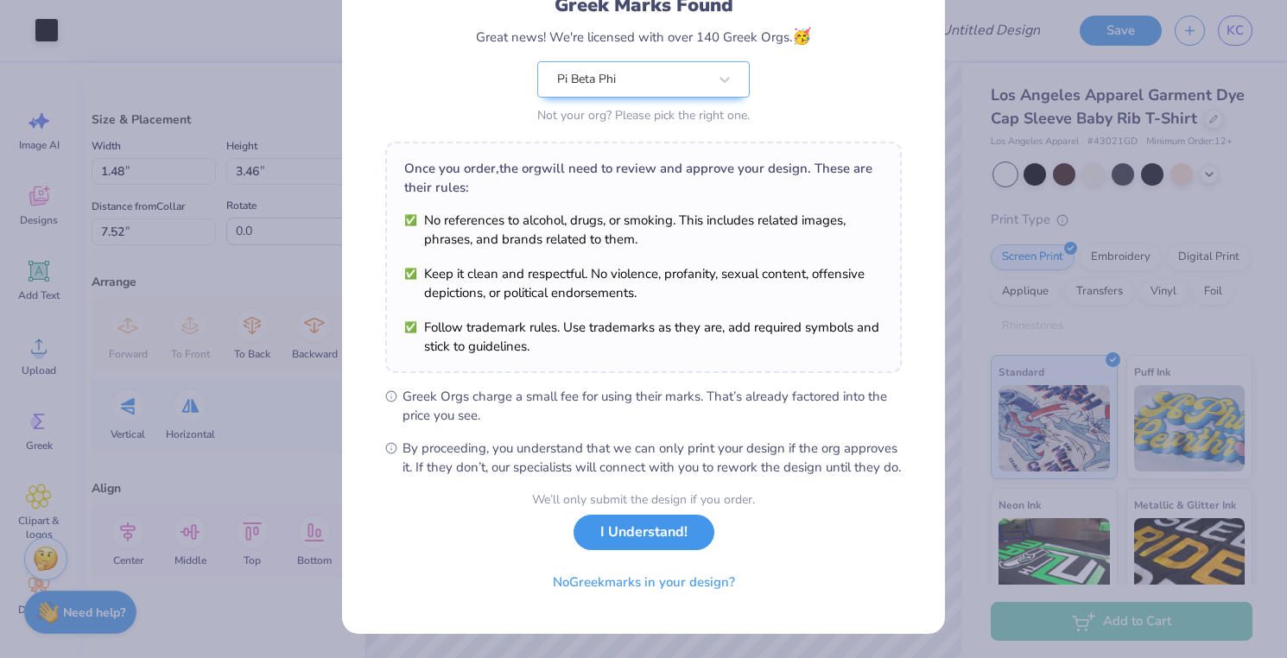
click at [633, 519] on button "I Understand!" at bounding box center [644, 532] width 141 height 35
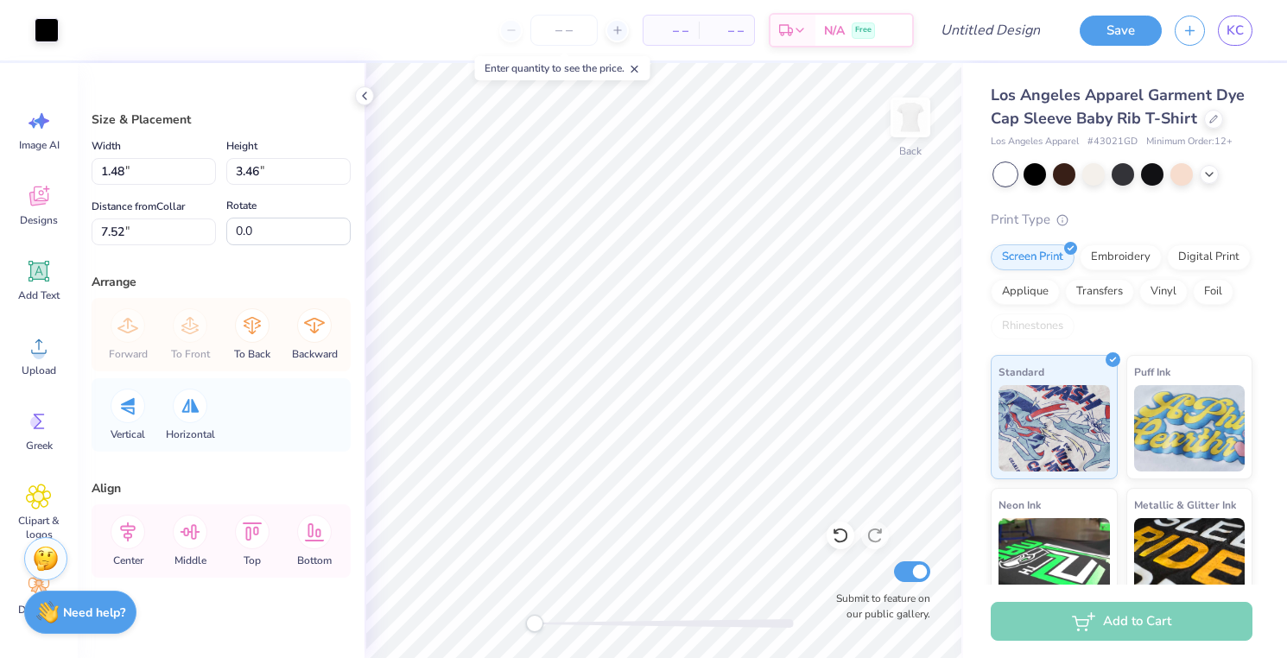
scroll to position [0, 0]
click at [37, 367] on span "Upload" at bounding box center [39, 371] width 35 height 14
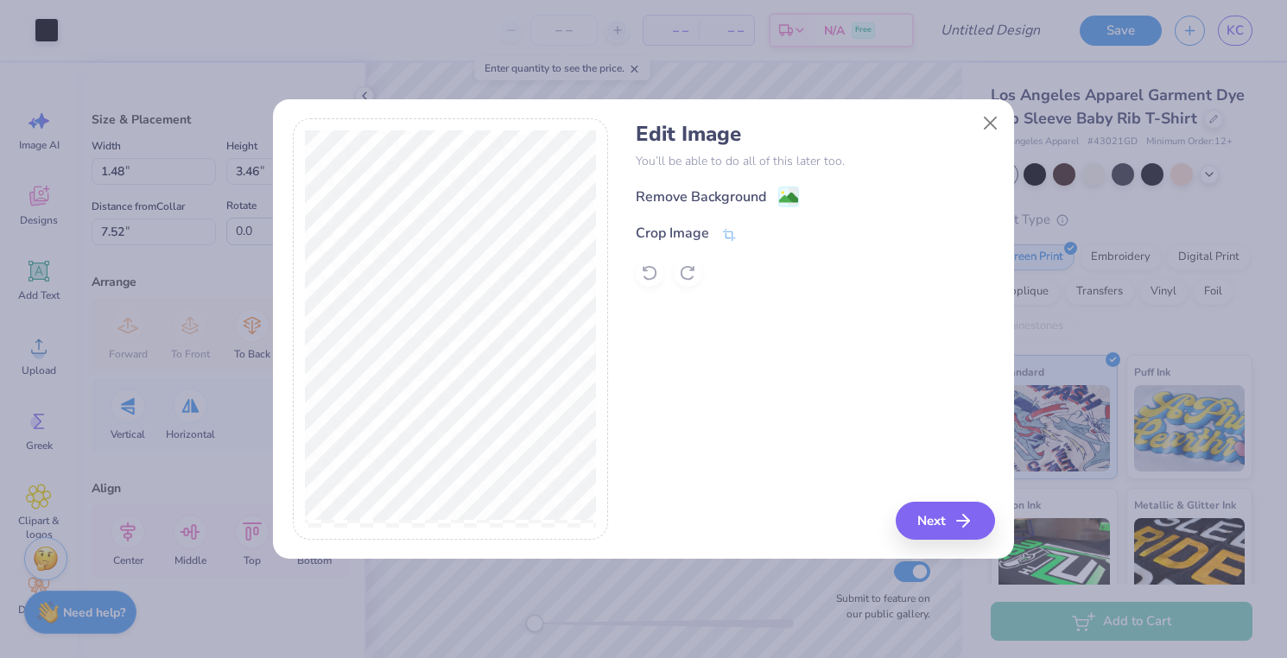
click at [787, 212] on div "Remove Background Crop Image" at bounding box center [815, 236] width 358 height 101
click at [787, 199] on image at bounding box center [788, 199] width 19 height 19
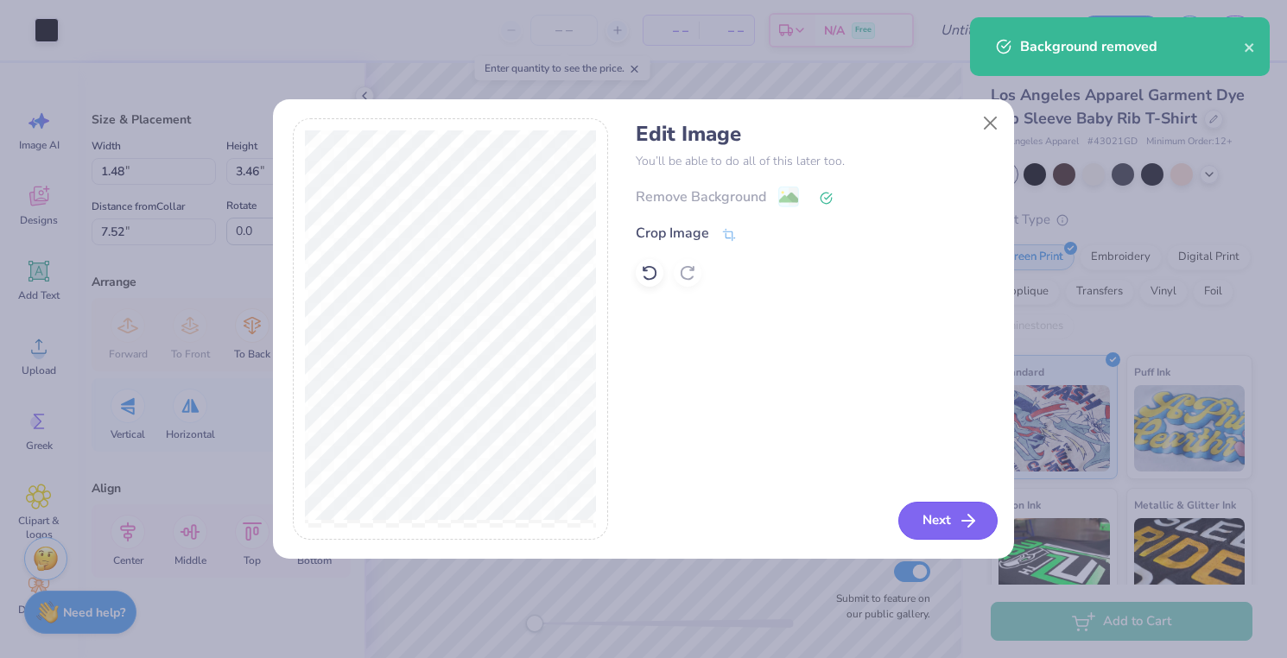
click at [941, 532] on button "Next" at bounding box center [947, 521] width 99 height 38
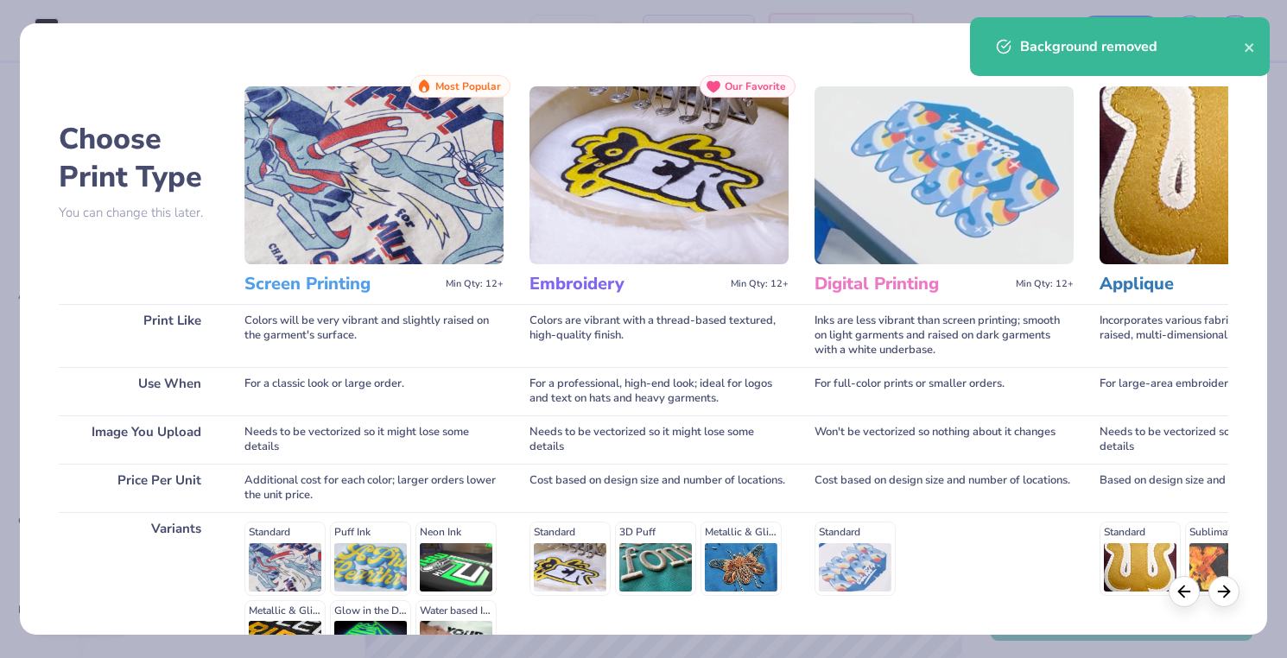
scroll to position [203, 0]
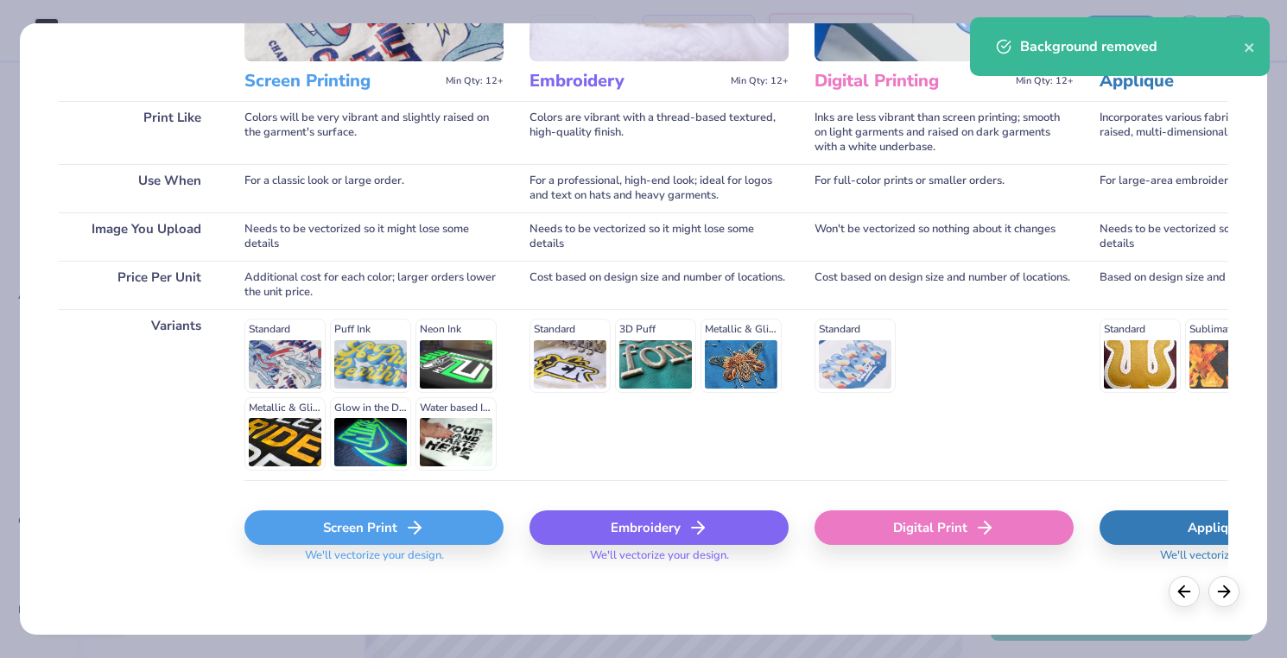
click at [415, 527] on icon at bounding box center [414, 527] width 21 height 21
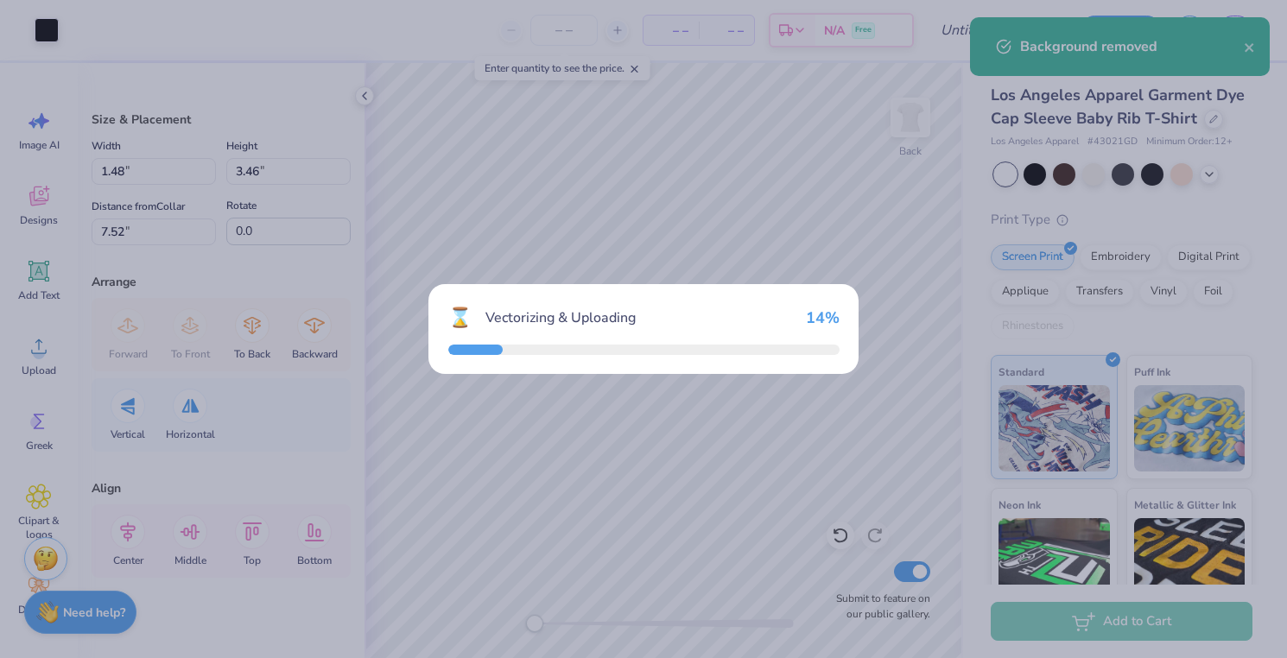
type input "8.72"
type input "3.51"
type input "7.49"
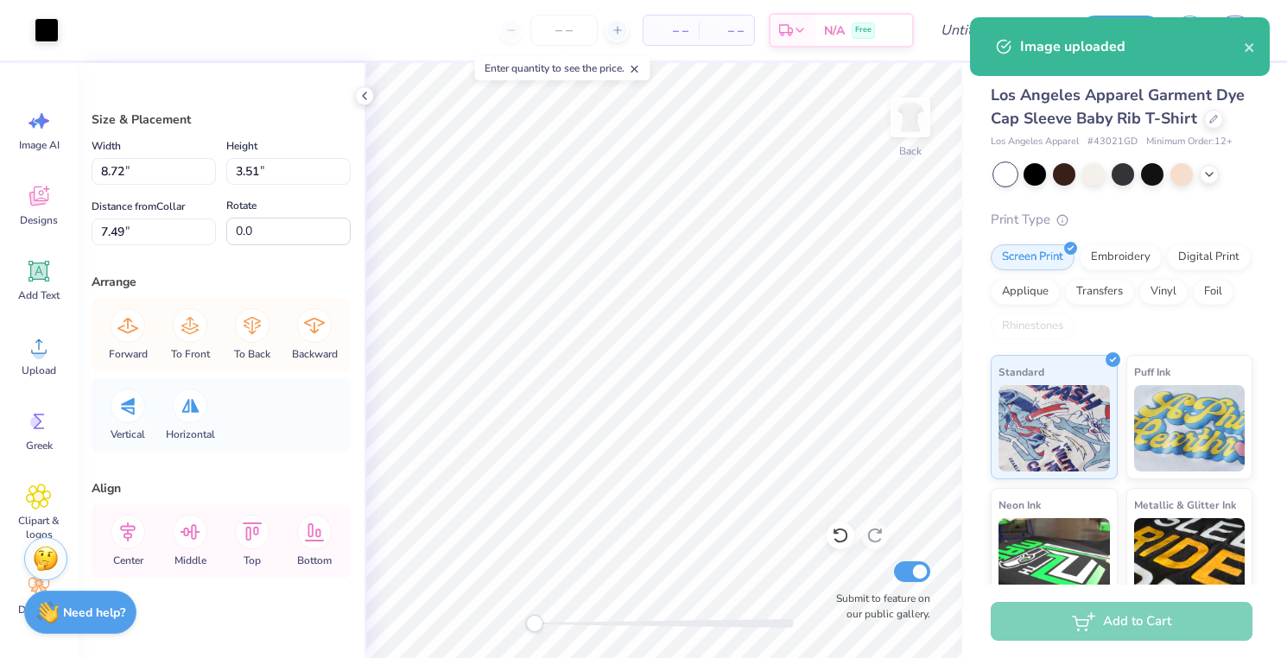
type input "1.48"
type input "3.46"
type input "7.52"
type input "4.86"
type input "3.50"
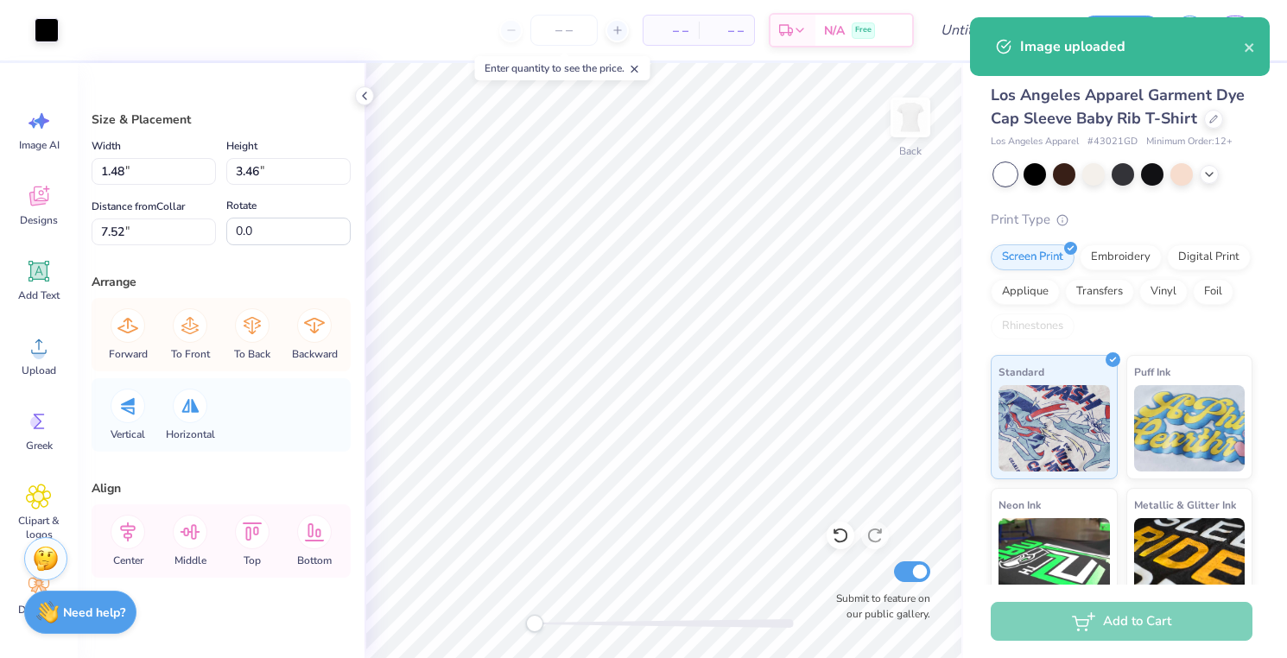
type input "3.00"
click at [72, 21] on div at bounding box center [78, 28] width 24 height 24
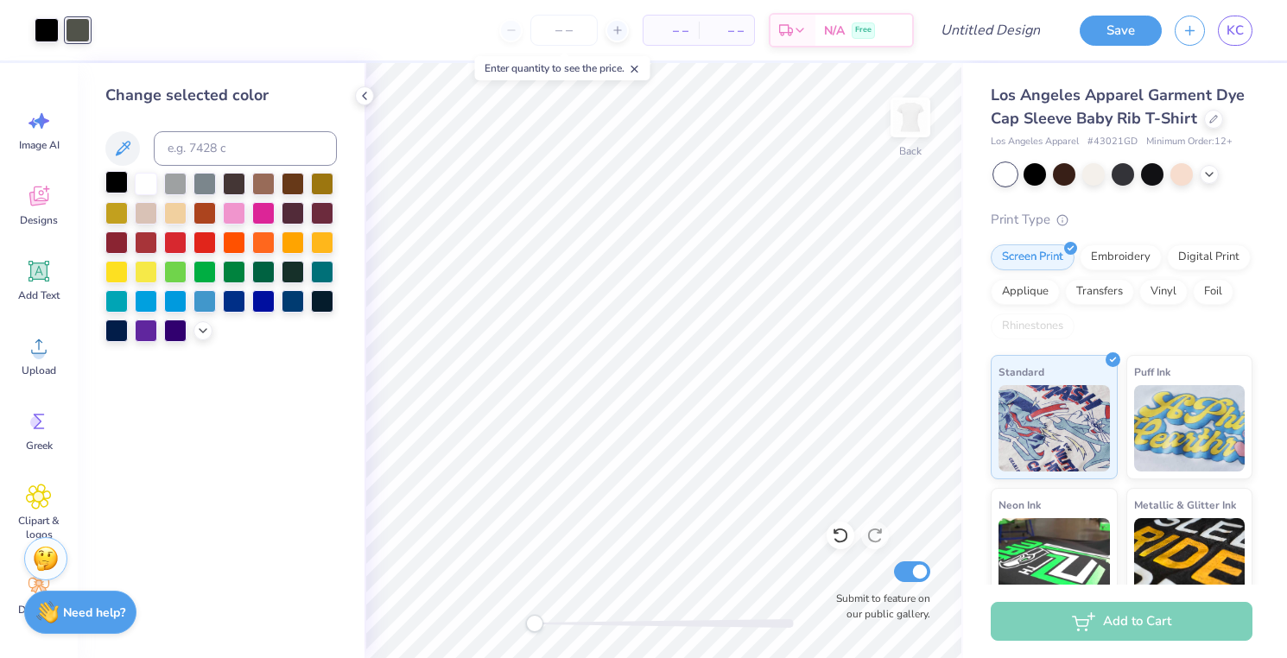
click at [116, 187] on div at bounding box center [116, 182] width 22 height 22
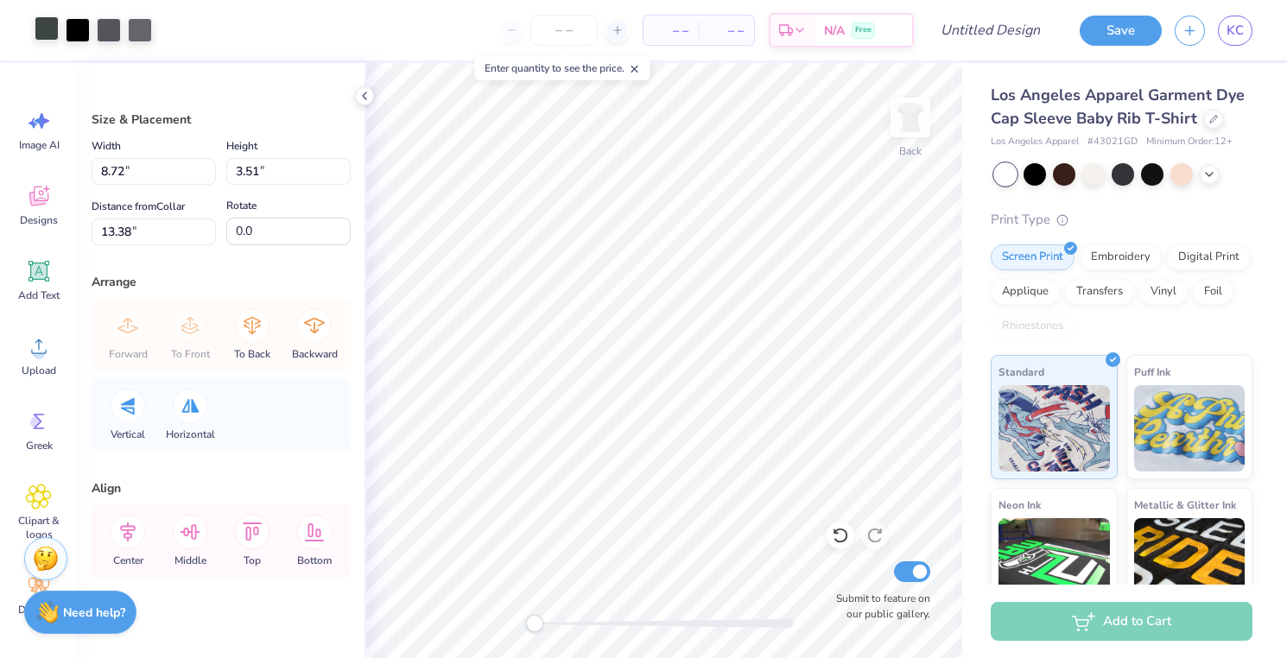
click at [54, 34] on div at bounding box center [47, 28] width 24 height 24
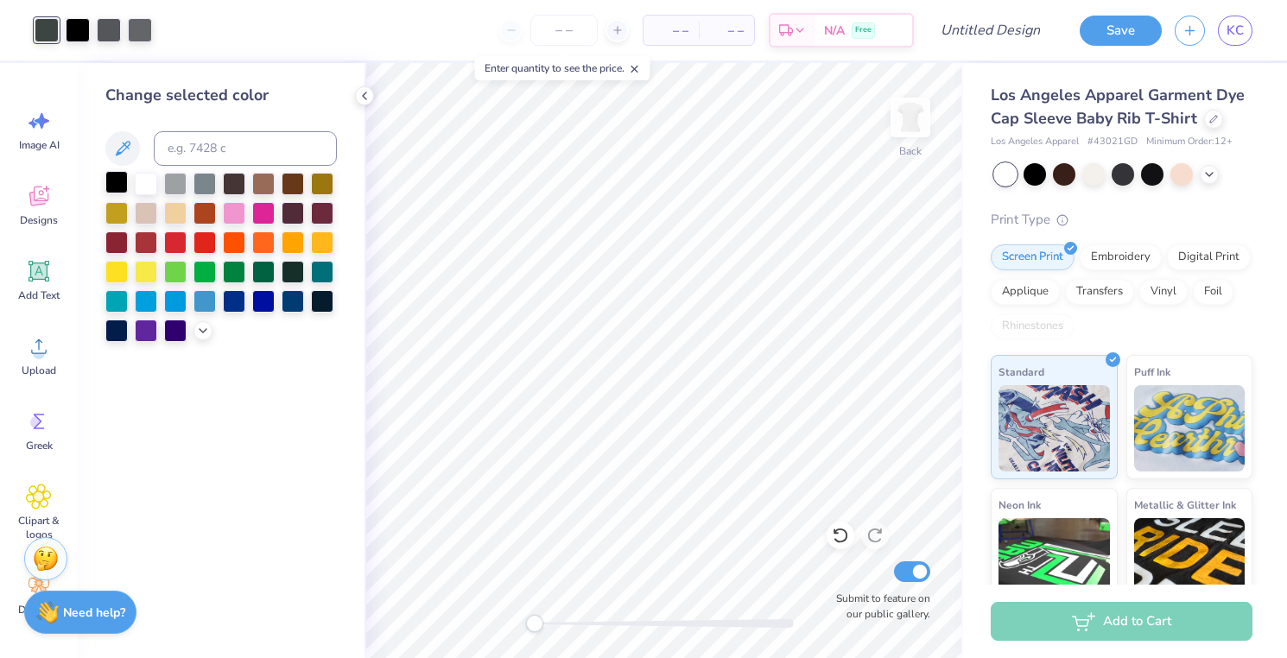
click at [120, 187] on div at bounding box center [116, 182] width 22 height 22
click at [72, 21] on div at bounding box center [78, 28] width 24 height 24
click at [118, 182] on div at bounding box center [116, 182] width 22 height 22
click at [85, 23] on div at bounding box center [78, 28] width 24 height 24
click at [119, 185] on div at bounding box center [116, 182] width 22 height 22
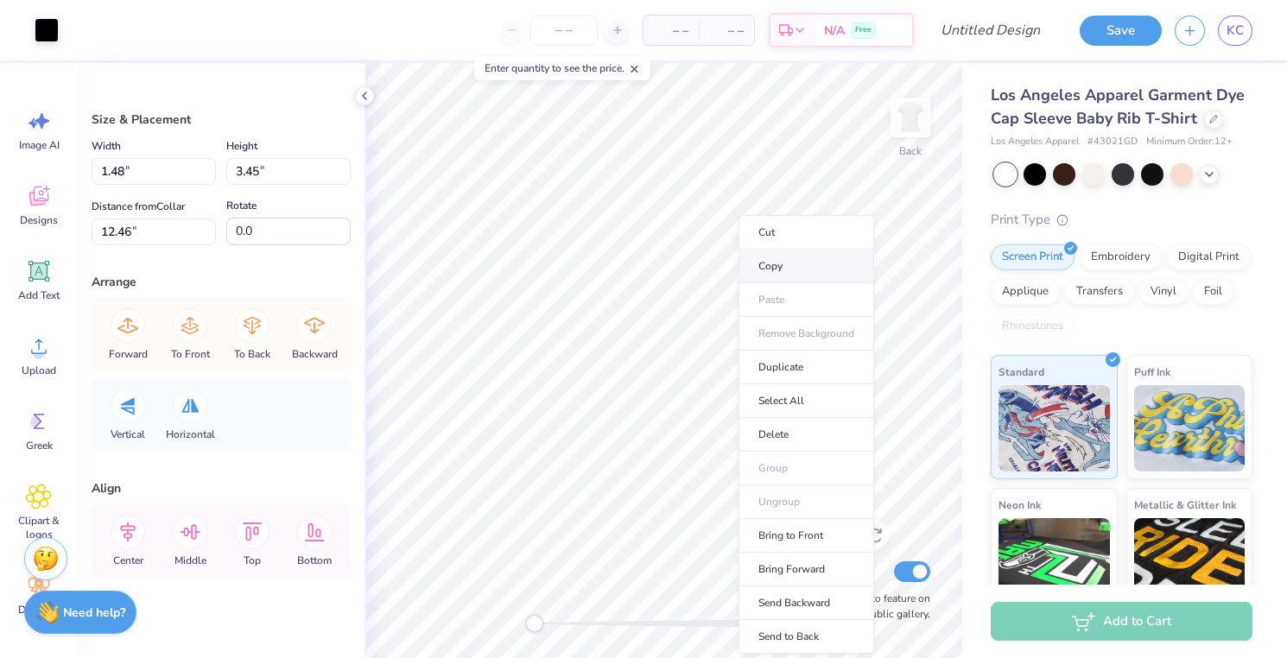
click at [826, 273] on li "Copy" at bounding box center [807, 267] width 136 height 34
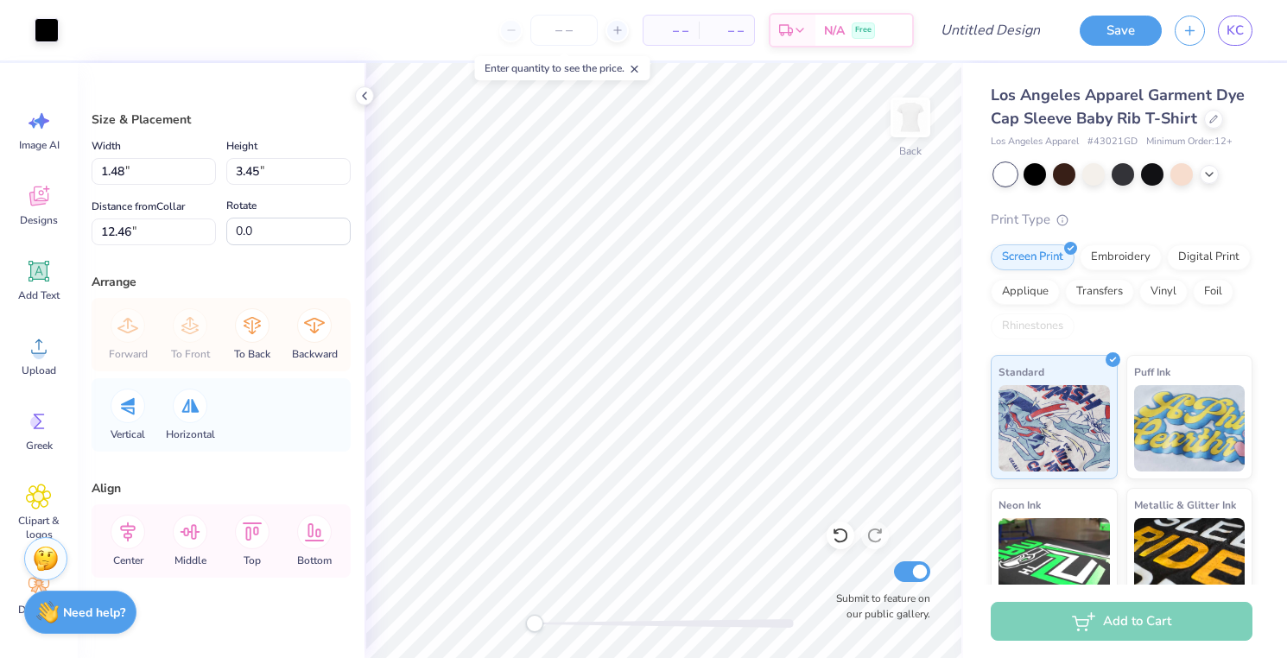
type input "3.46"
type input "7.52"
type input "1.48"
type input "3.45"
type input "7.52"
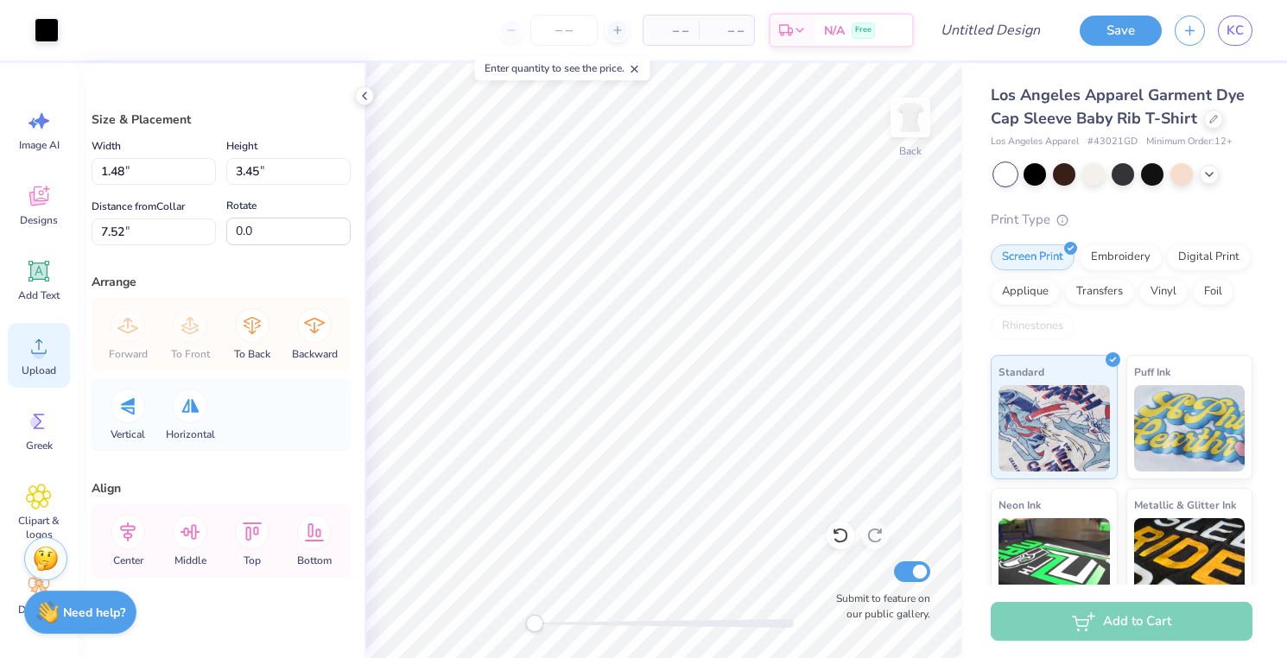
click at [48, 349] on icon at bounding box center [39, 346] width 26 height 26
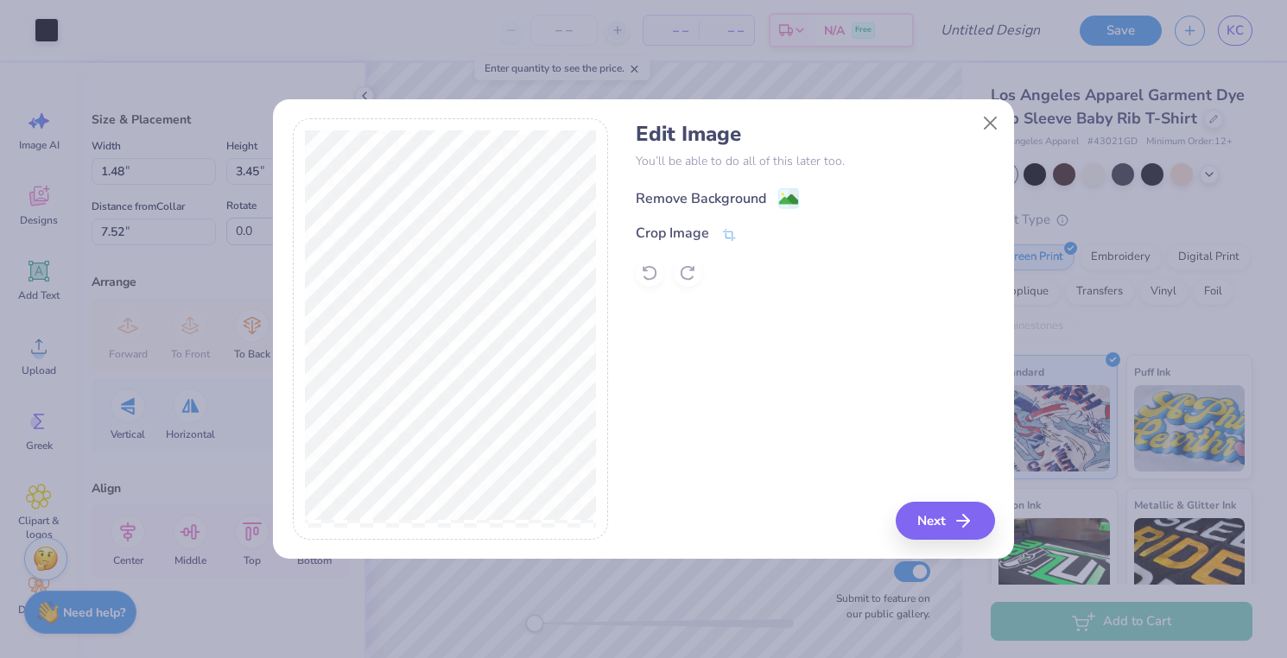
click at [791, 194] on image at bounding box center [788, 199] width 19 height 19
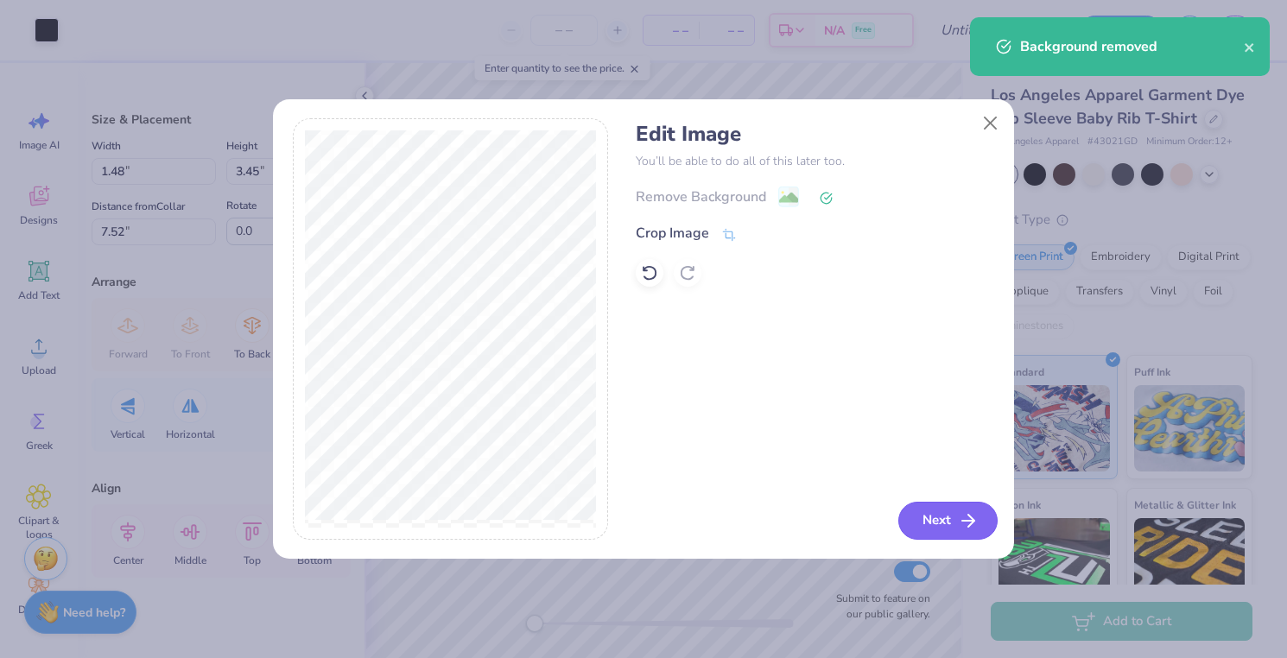
click at [948, 523] on button "Next" at bounding box center [947, 521] width 99 height 38
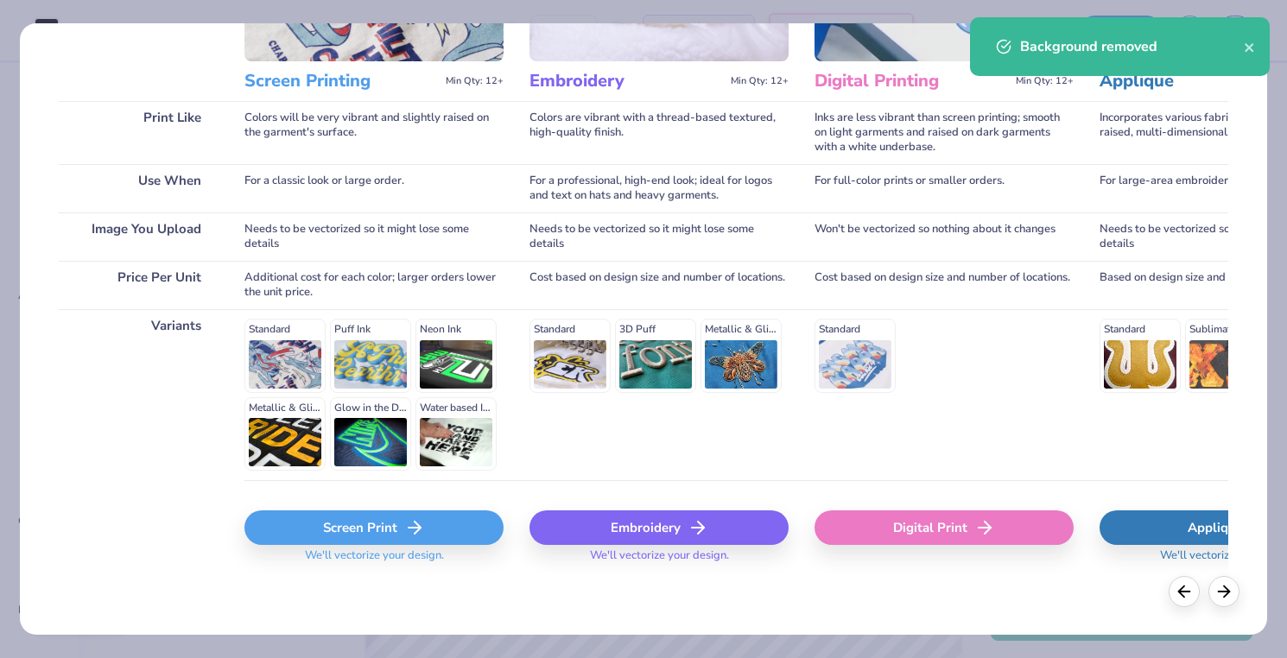
click at [409, 565] on span "We'll vectorize your design." at bounding box center [374, 561] width 153 height 25
click at [408, 535] on icon at bounding box center [414, 527] width 21 height 21
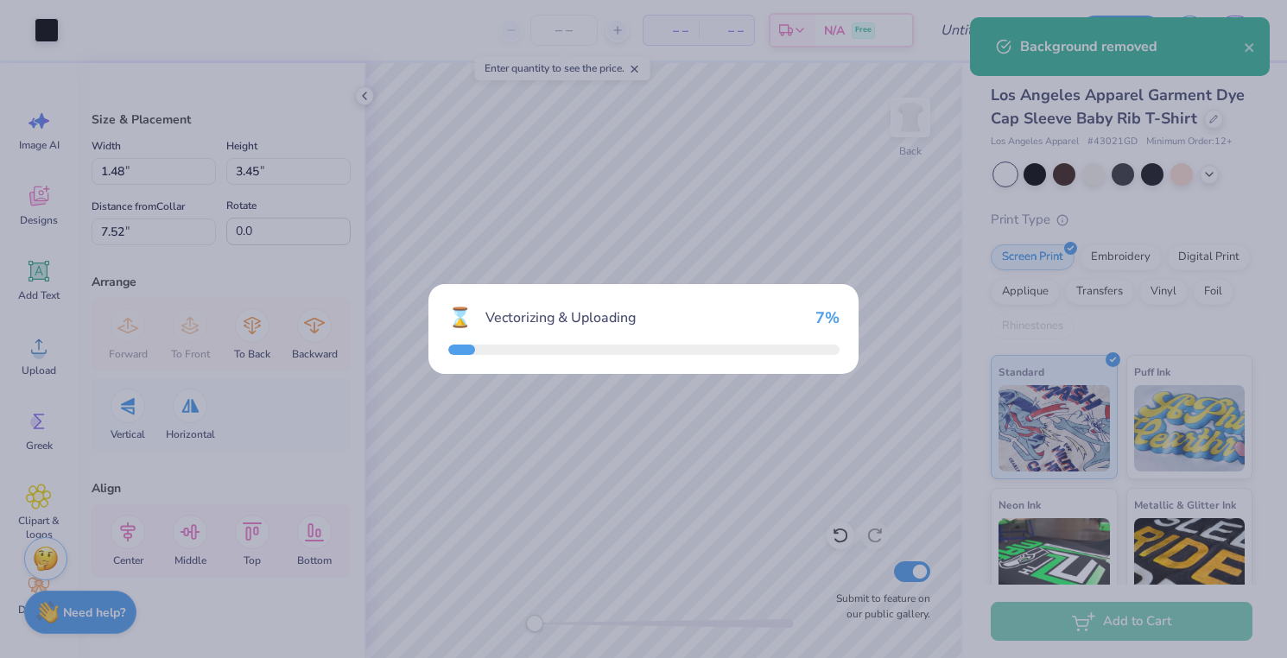
type input "8.59"
type input "7.67"
type input "5.42"
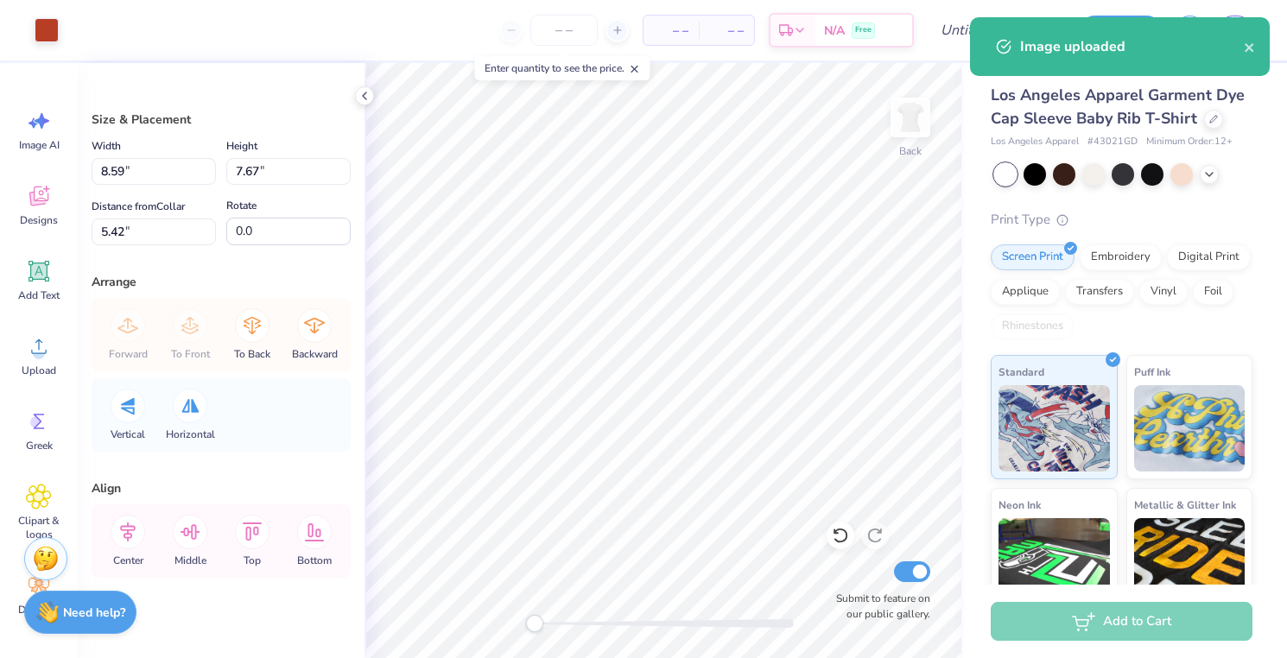
type input "5.47"
type input "4.89"
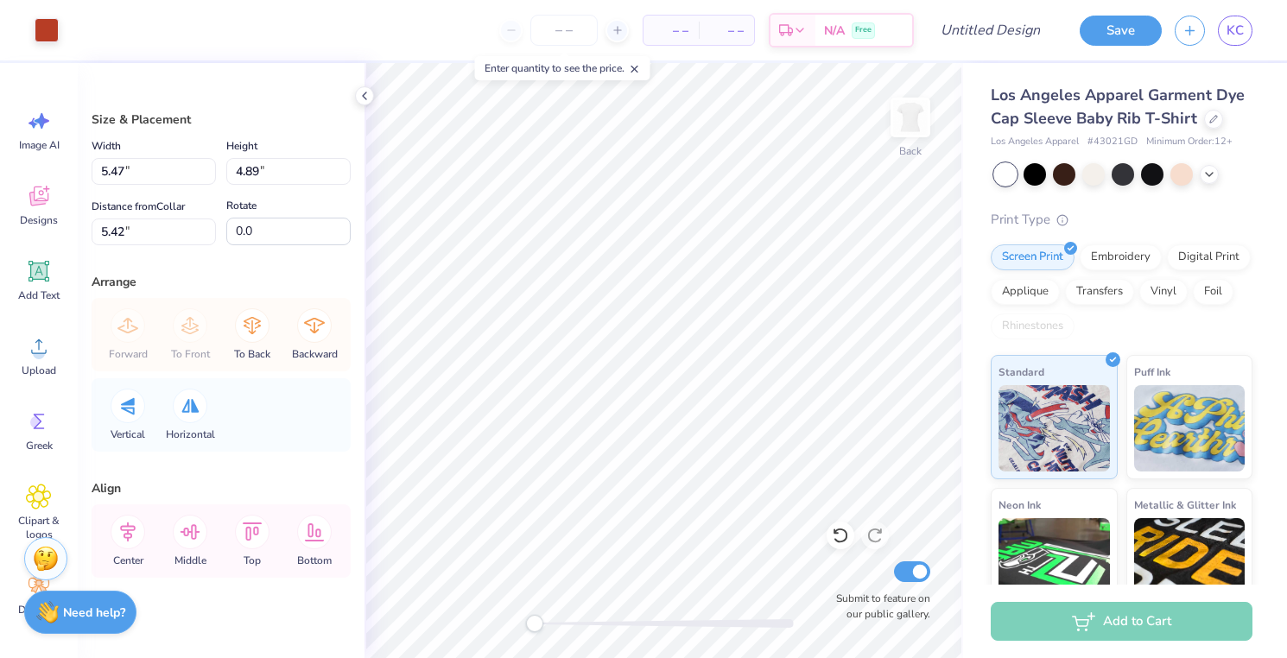
type input "4.35"
type input "3.88"
type input "3.64"
type input "1.48"
type input "3.45"
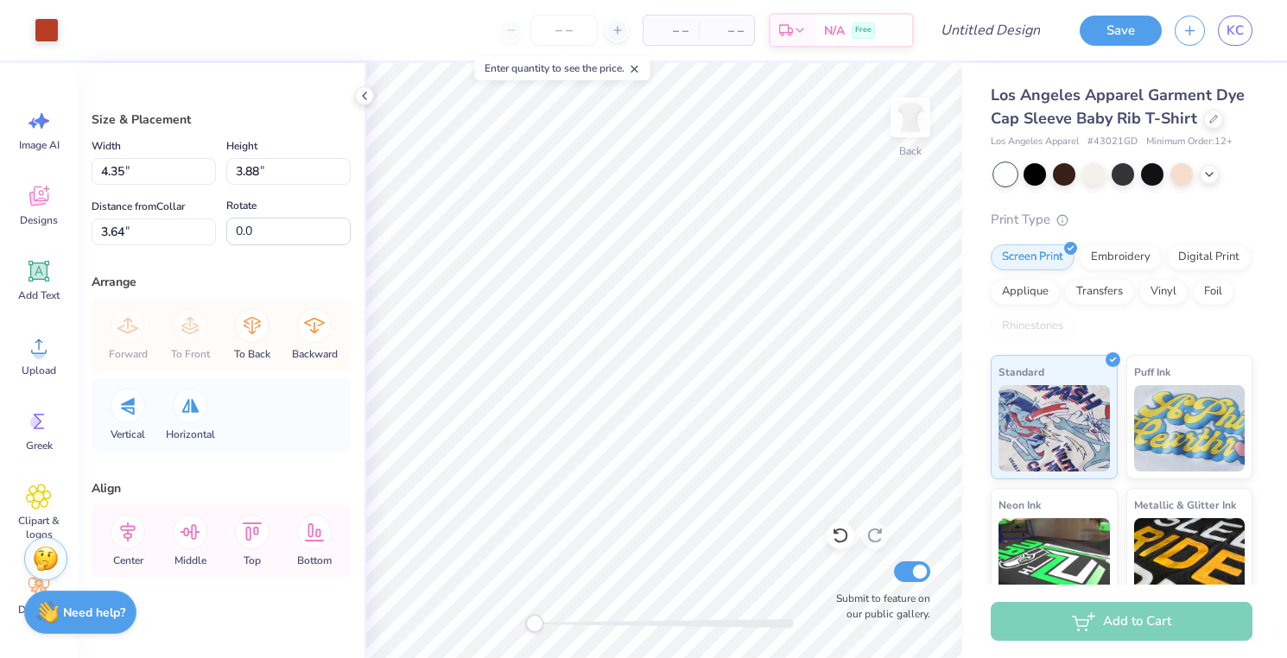
type input "3.92"
click at [1213, 122] on div at bounding box center [1213, 117] width 19 height 19
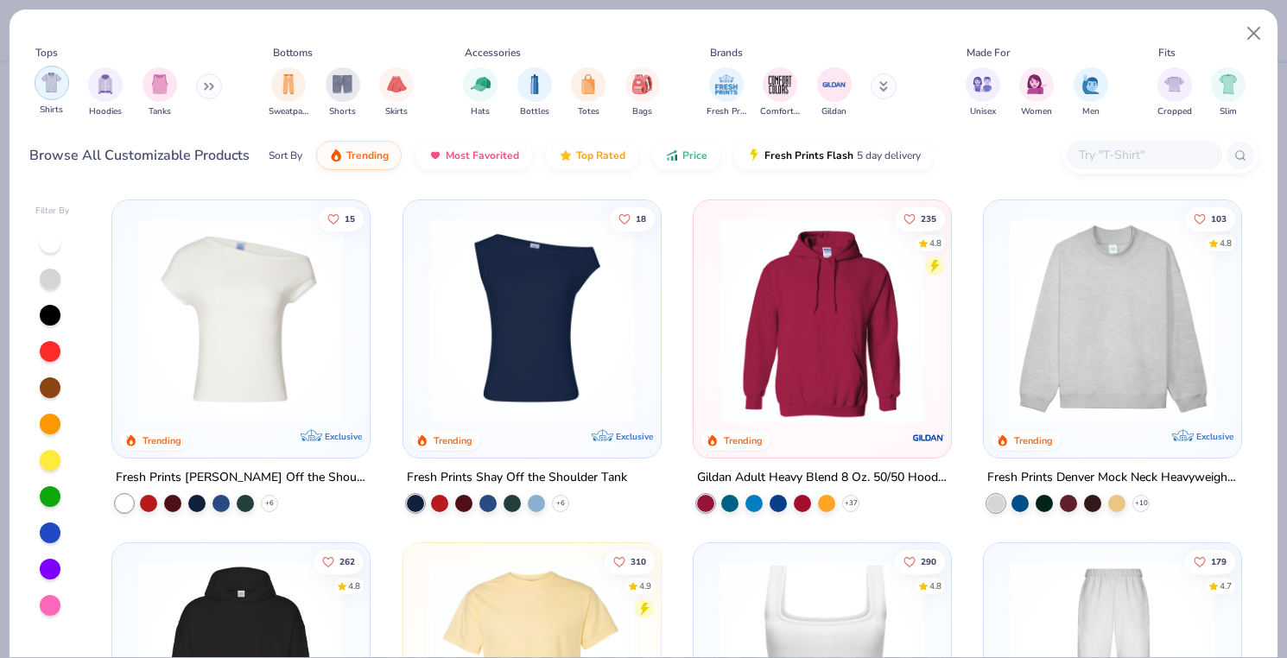
click at [43, 98] on div "Shirts" at bounding box center [52, 91] width 35 height 51
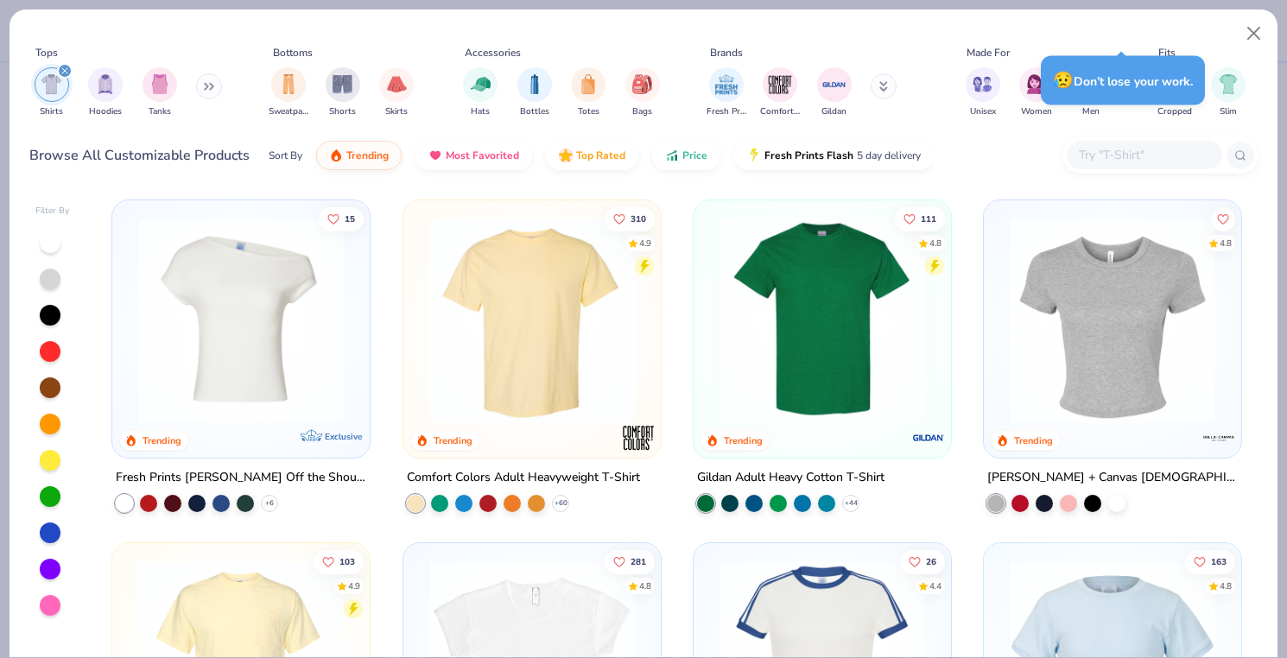
click at [1164, 152] on input "text" at bounding box center [1143, 155] width 133 height 20
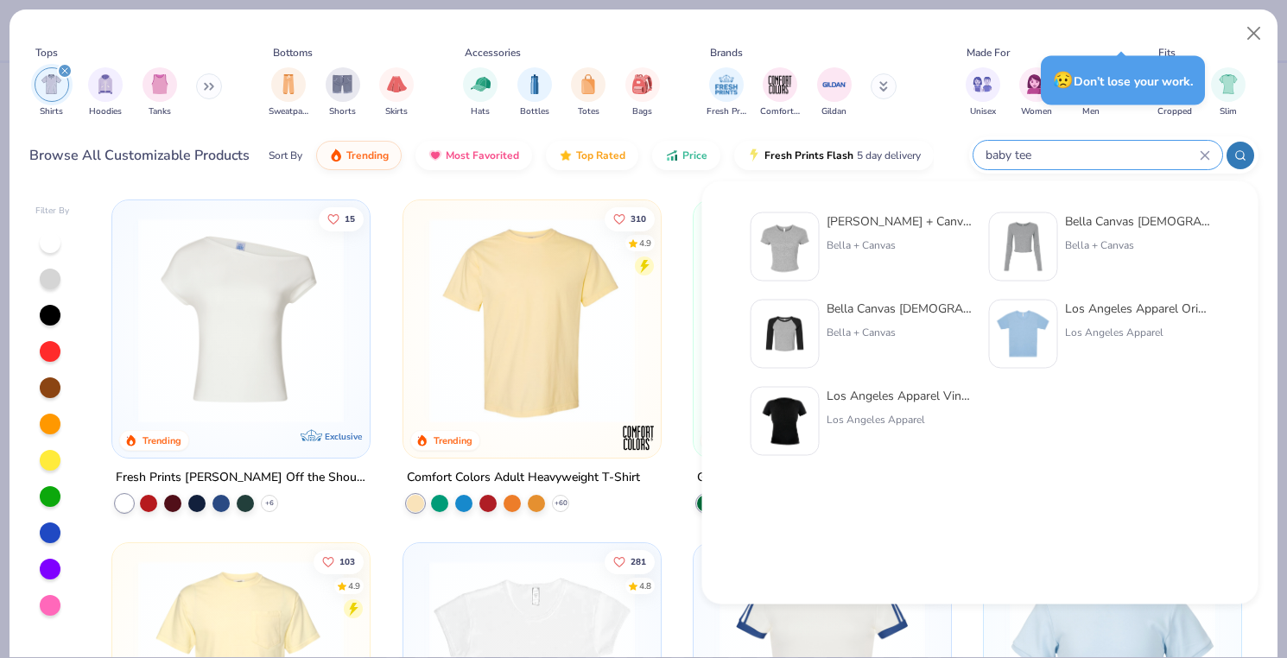
type input "baby tee"
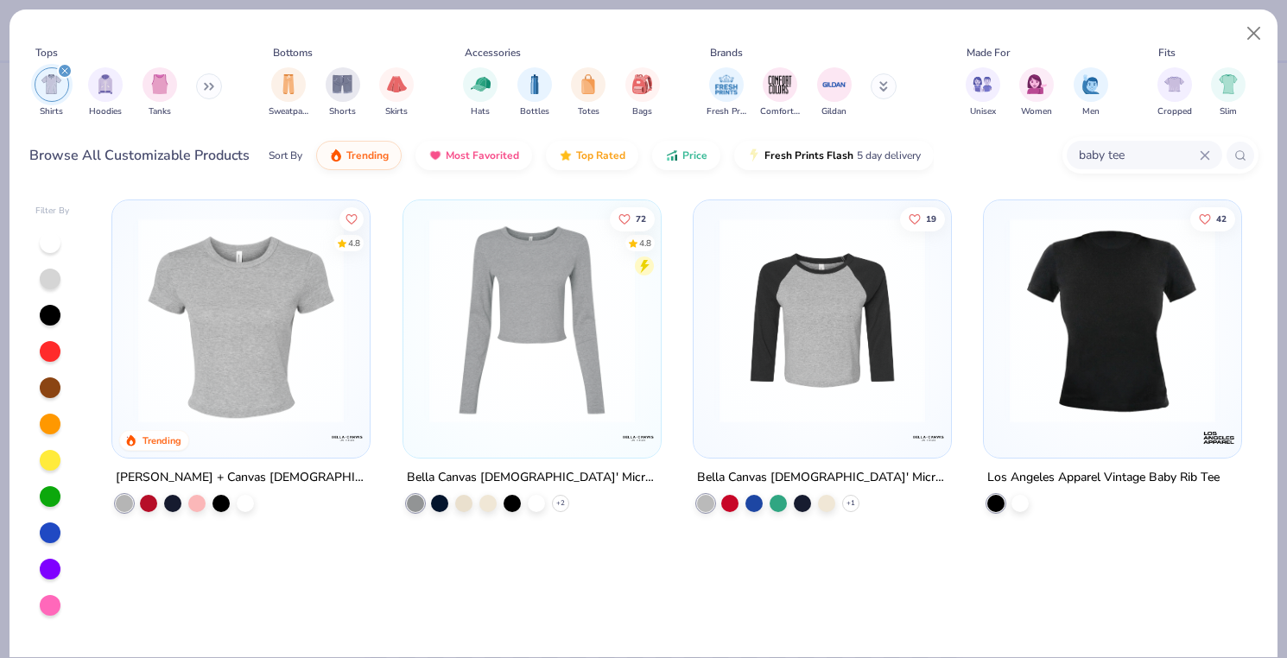
click at [1086, 414] on img at bounding box center [1112, 321] width 223 height 206
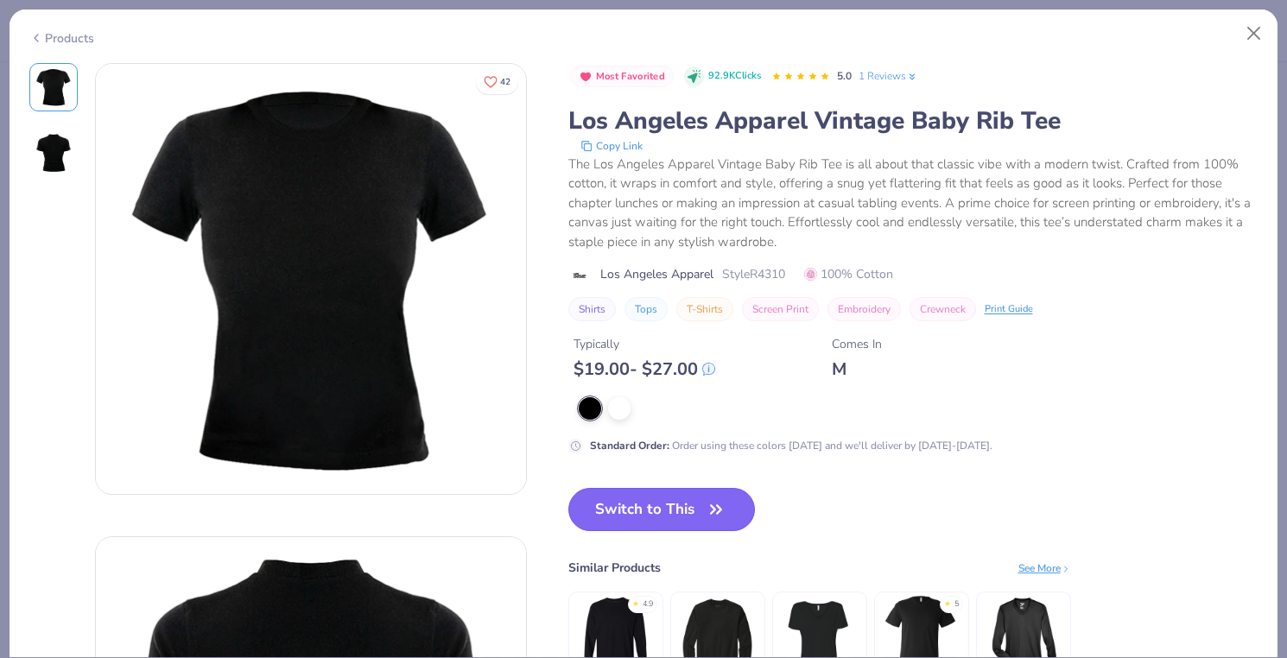
click at [734, 500] on button "Switch to This" at bounding box center [661, 509] width 187 height 43
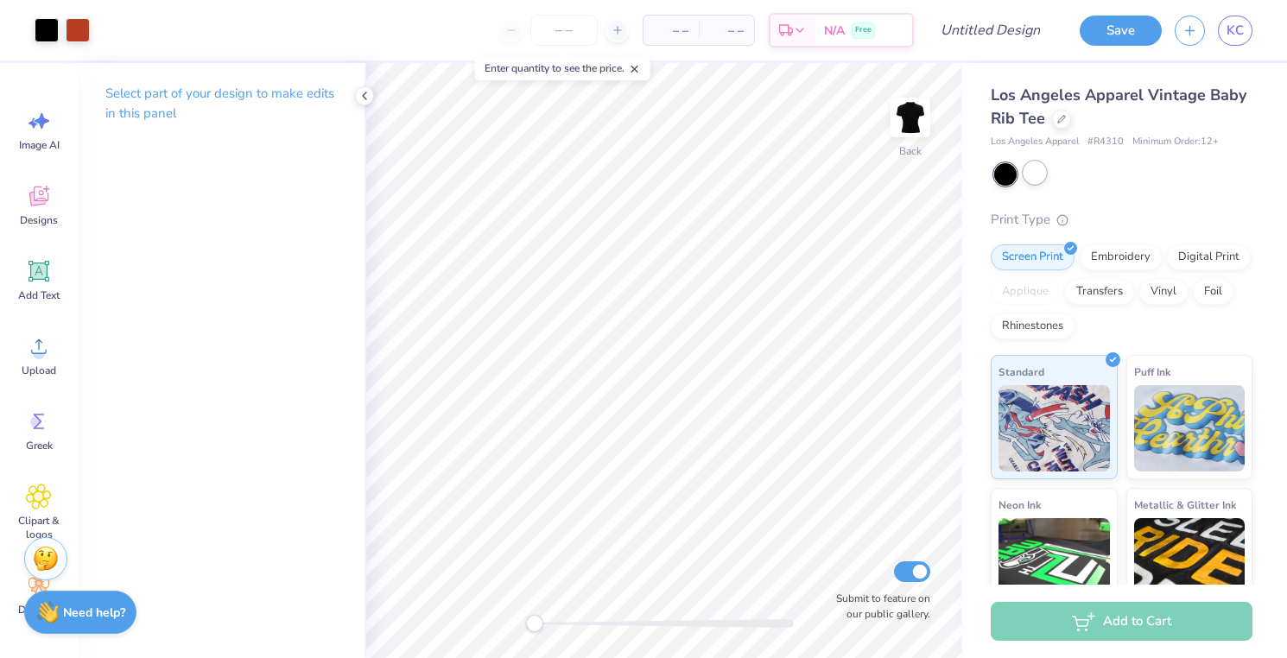
click at [1034, 168] on div at bounding box center [1035, 173] width 22 height 22
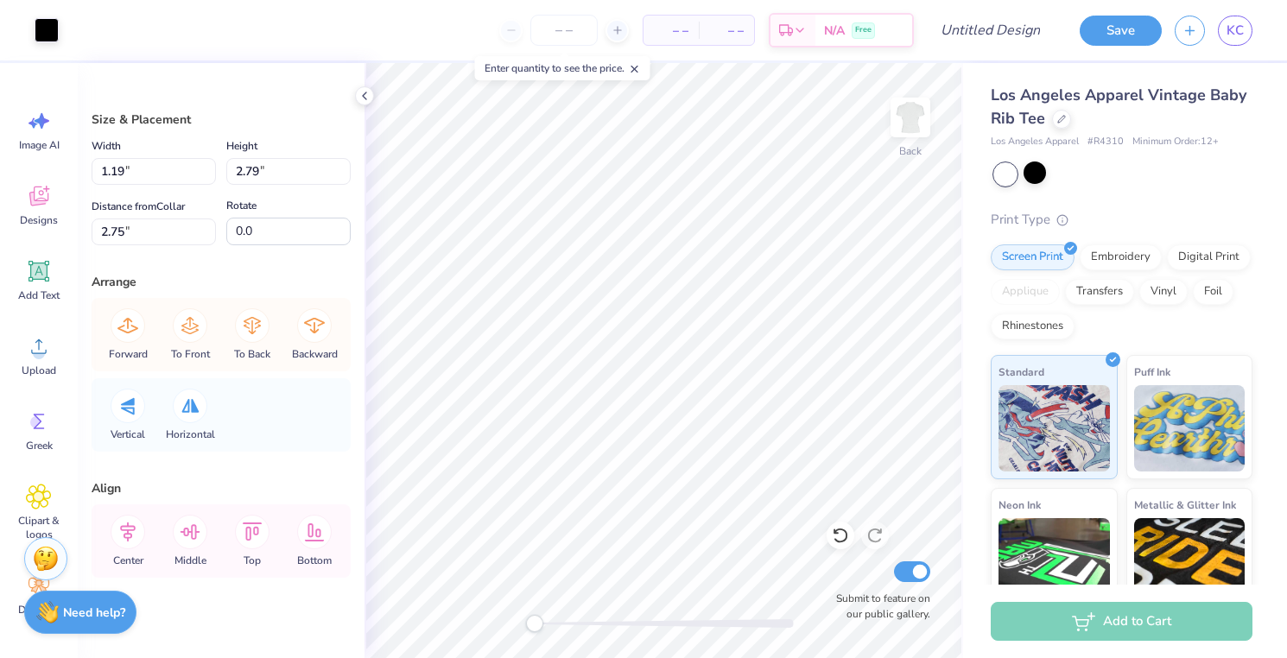
type input "3.51"
type input "3.13"
type input "3.92"
type input "2.82"
type input "6.43"
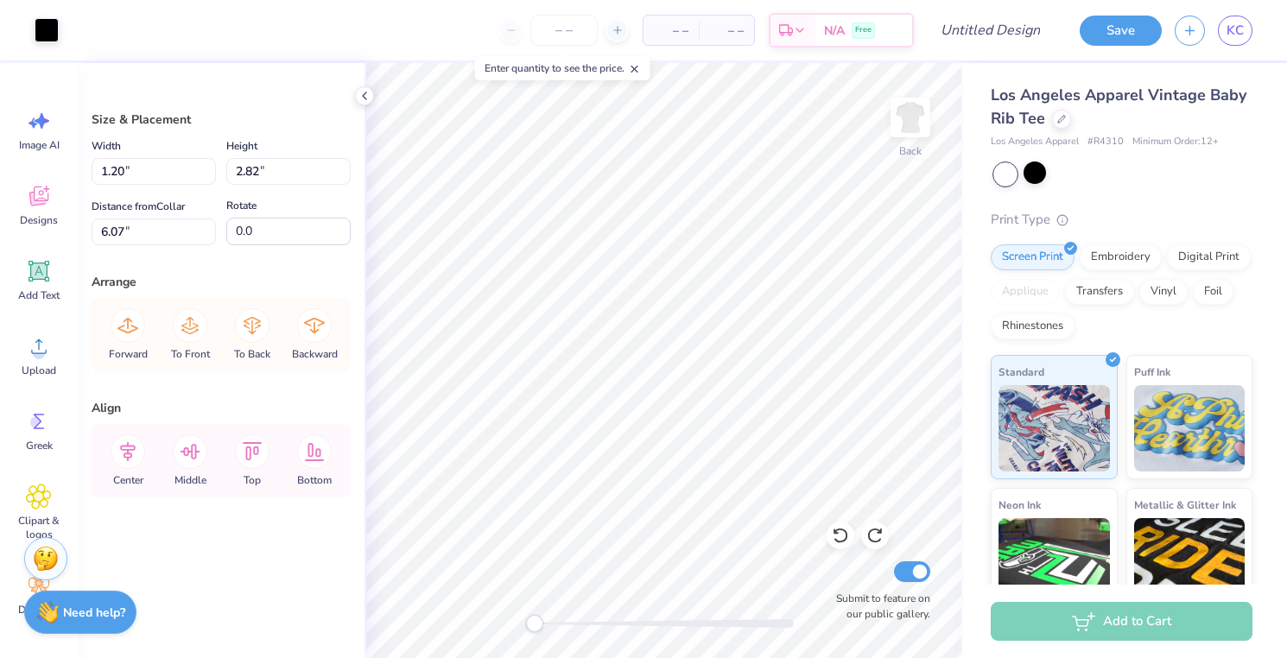
type input "6.06"
type input "2.80"
type input "2.12"
type input "6.07"
type input "1.19"
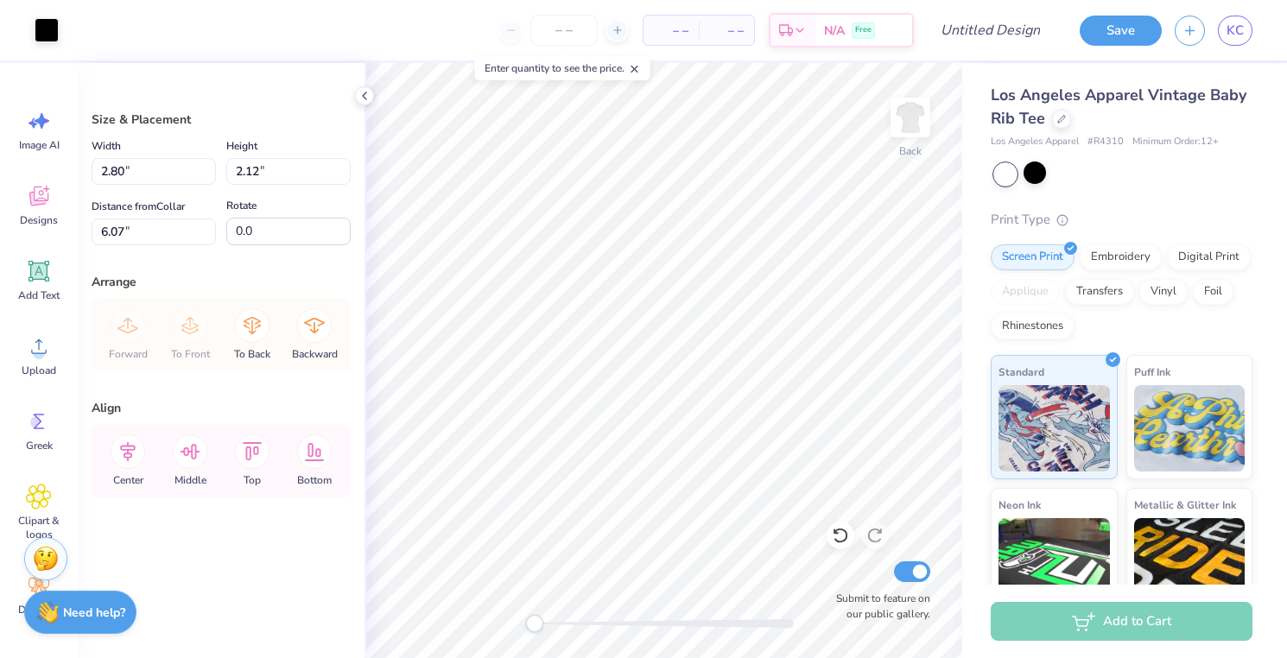
type input "2.79"
type input "1.36"
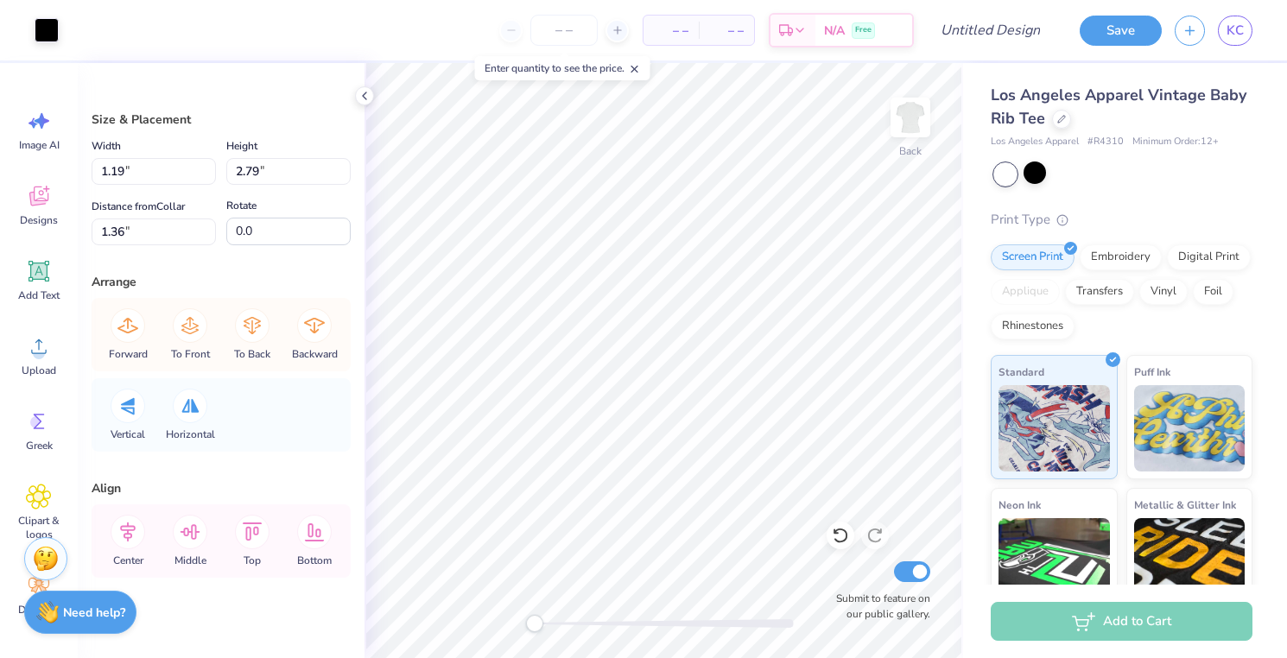
type input "3.51"
type input "3.13"
type input "1.43"
type input "3.04"
type input "2.71"
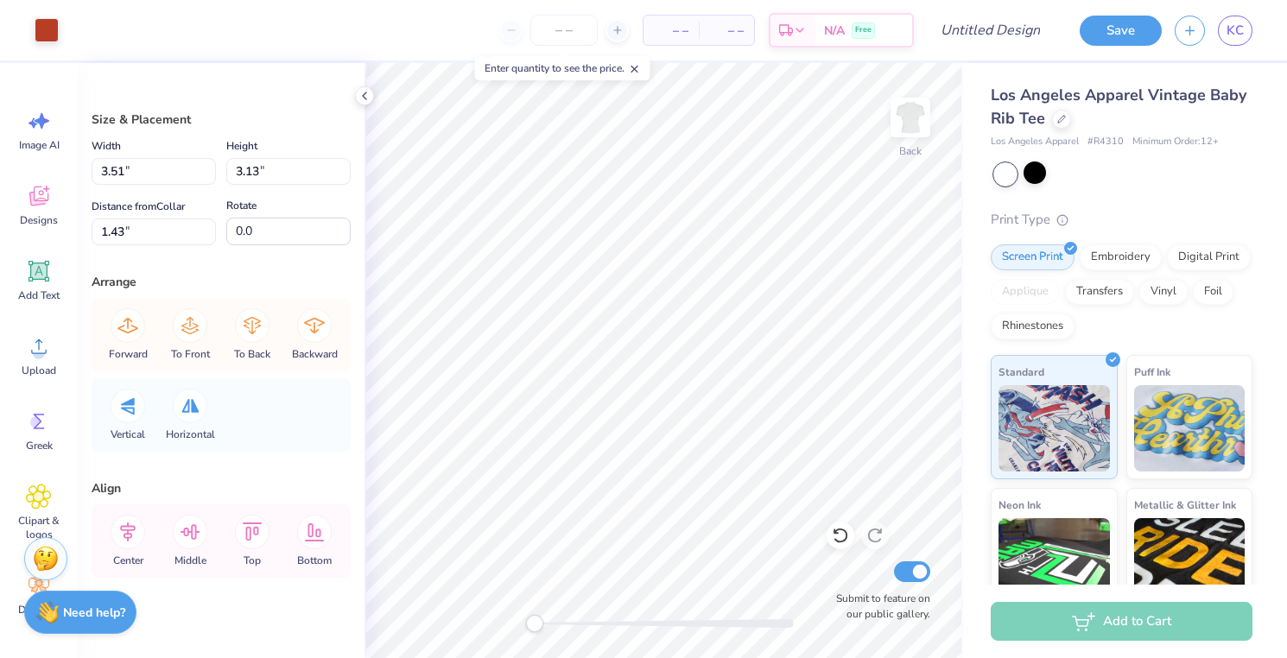
type input "2.01"
type input "3.56"
type input "3.18"
type input "2.54"
type input "1.19"
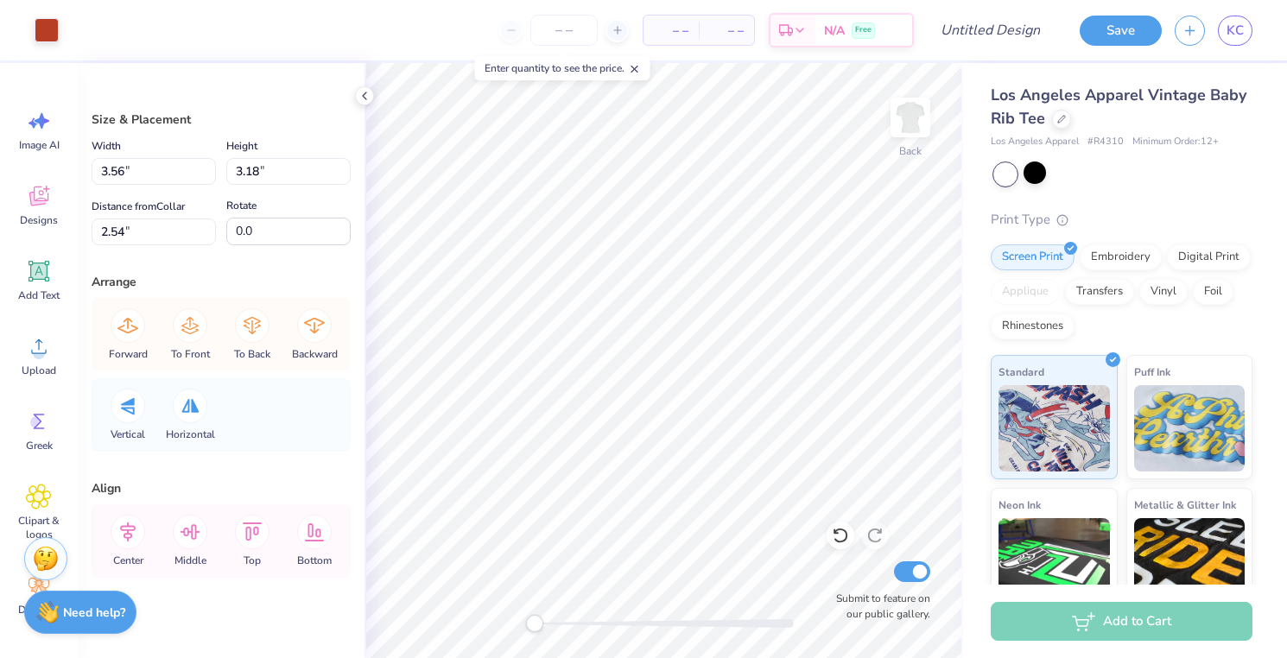
type input "2.79"
type input "2.67"
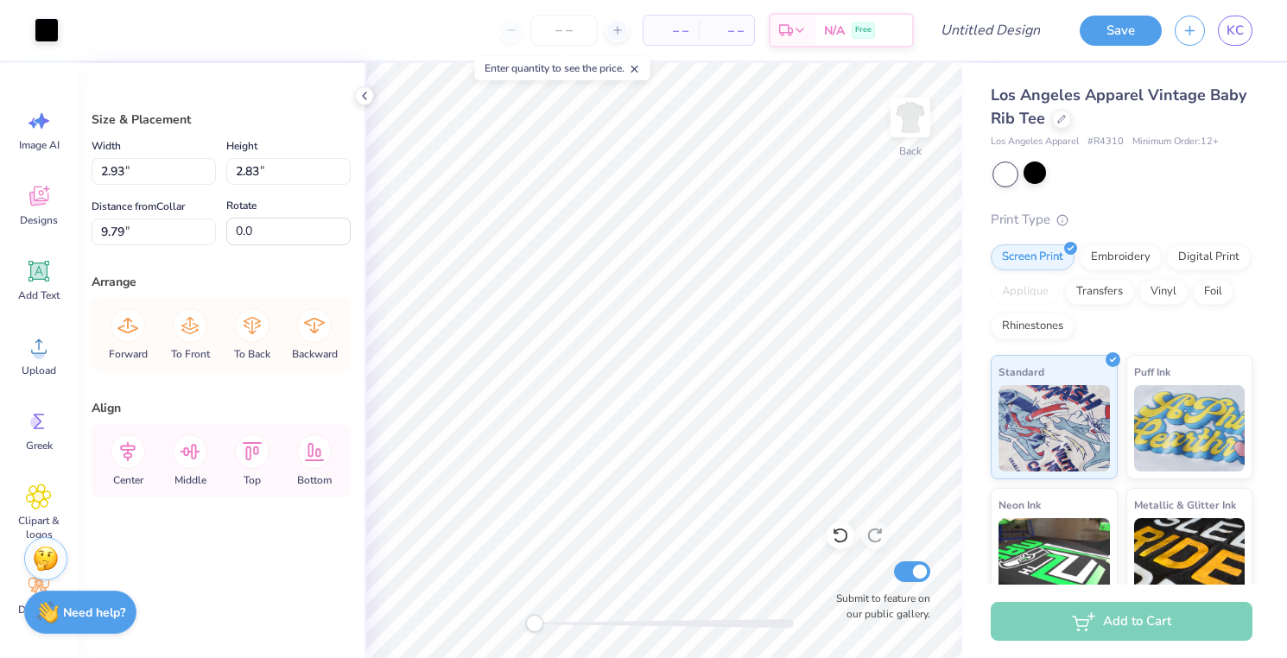
type input "9.84"
type input "9.81"
type input "4.18"
type input "1.83"
type input "9.80"
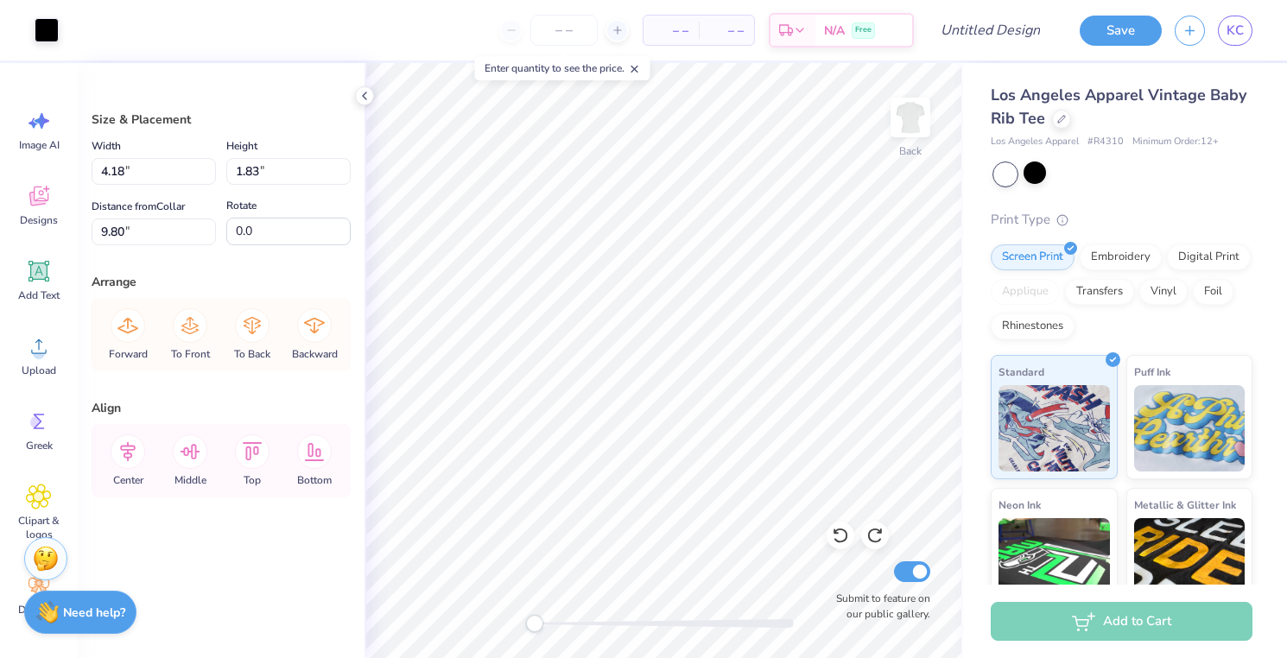
type input "6.55"
type input "2.87"
type input "3.49"
type input "1.53"
type input "6.22"
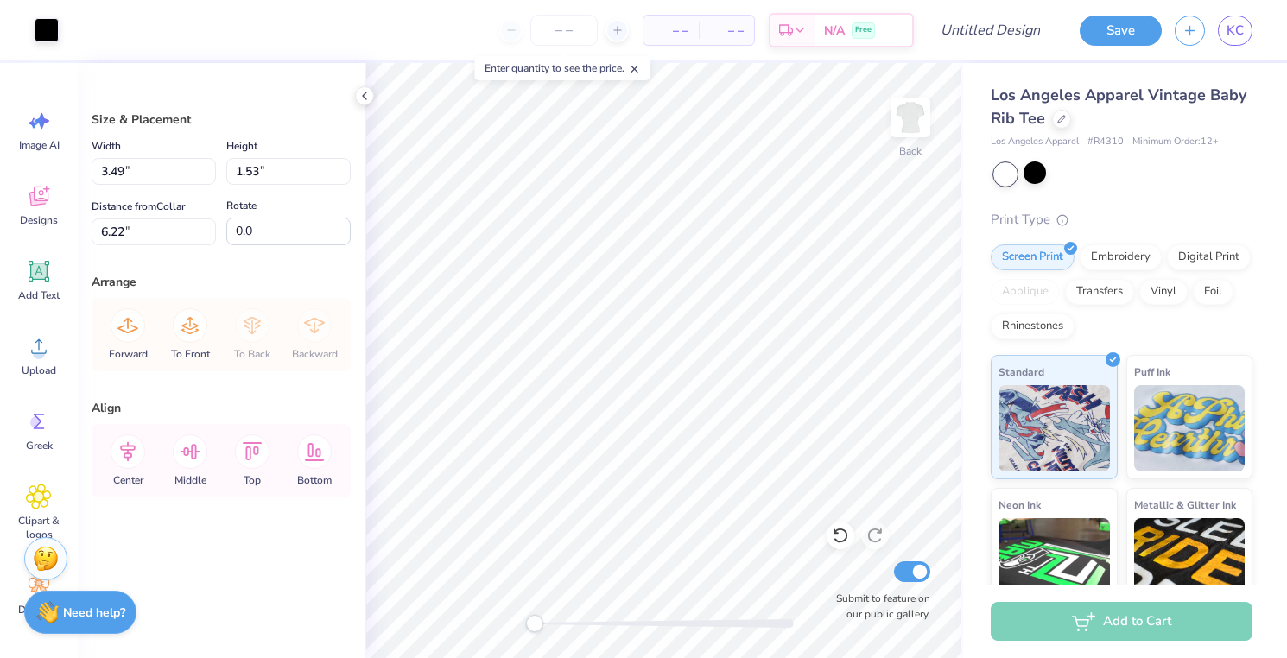
type input "3.80"
type input "1.67"
type input "2.21"
type input "1.68"
type input "2.08"
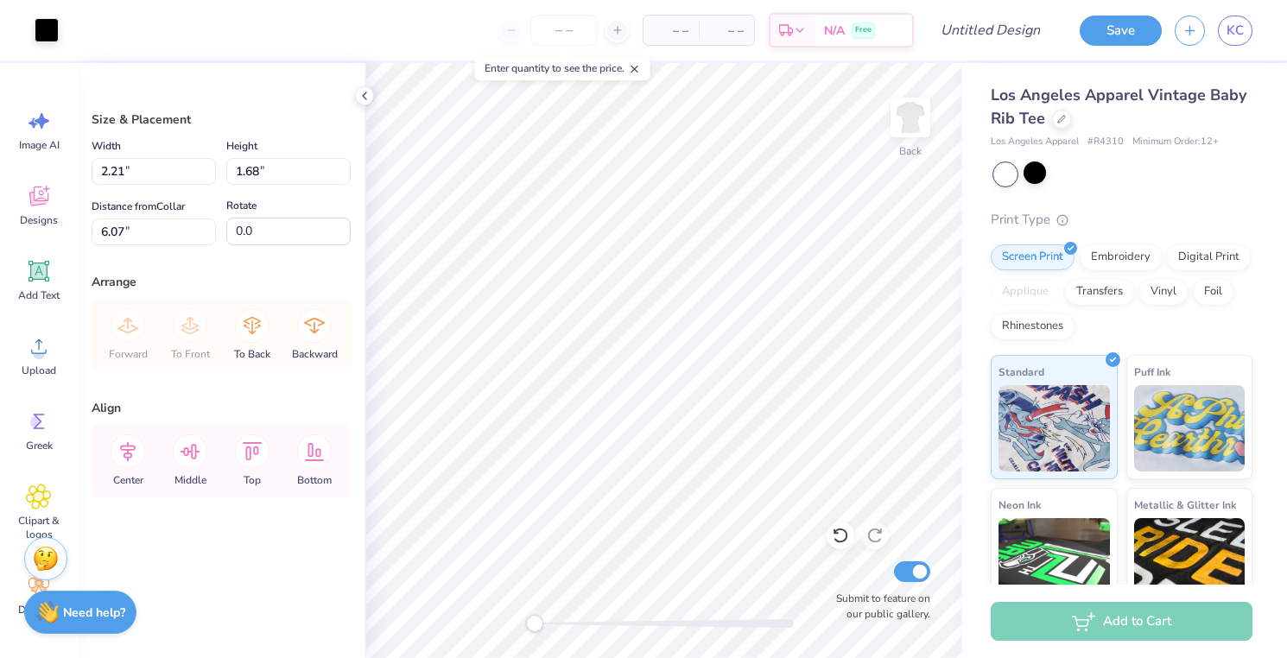
type input "1.58"
type input "6.17"
type input "6.03"
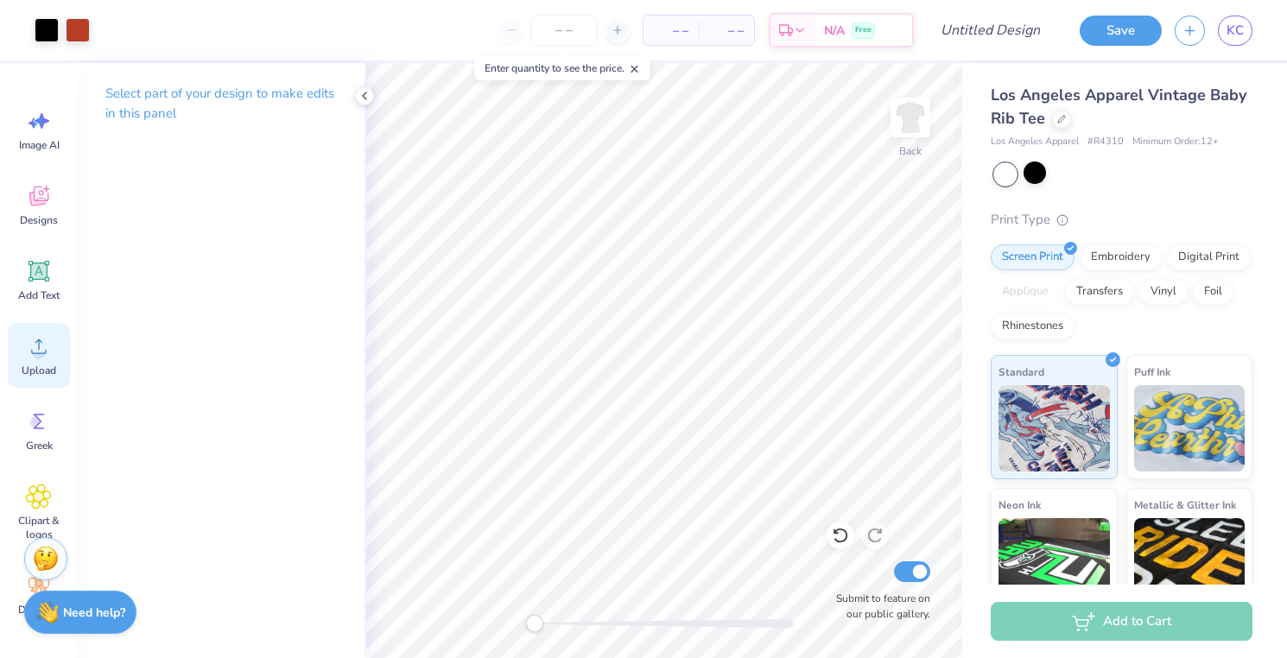
click at [30, 347] on icon at bounding box center [39, 346] width 26 height 26
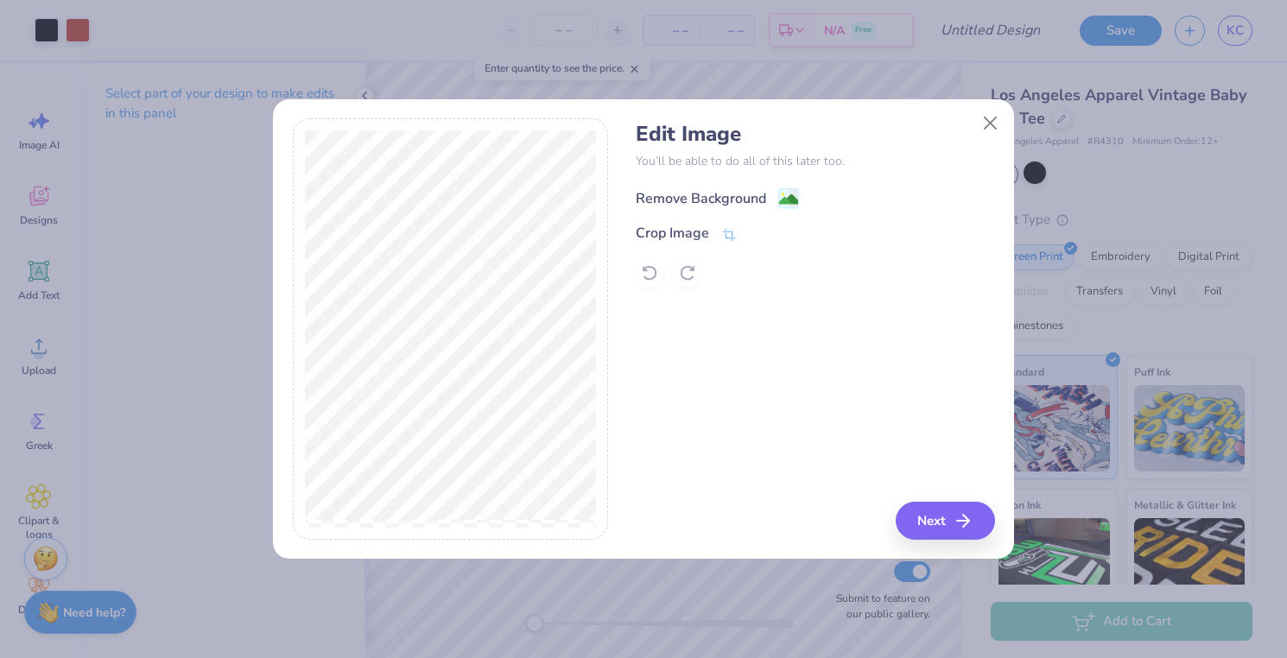
click at [777, 205] on div "Remove Background" at bounding box center [717, 198] width 163 height 22
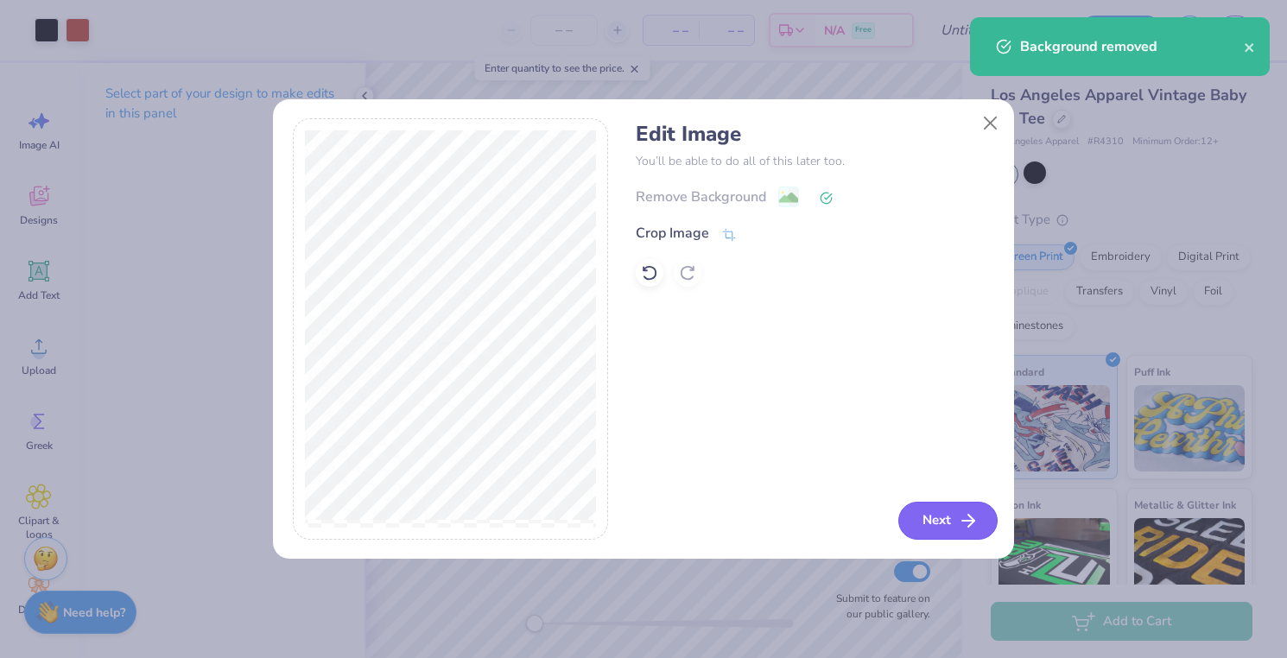
click at [929, 527] on button "Next" at bounding box center [947, 521] width 99 height 38
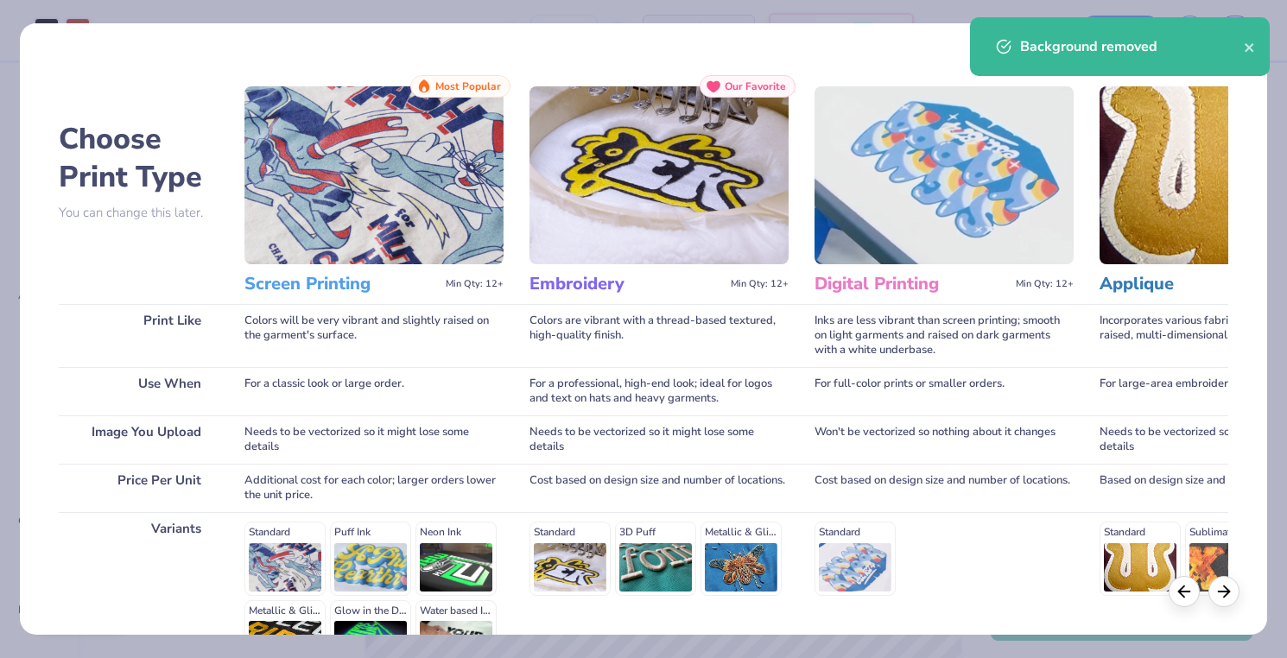
scroll to position [203, 0]
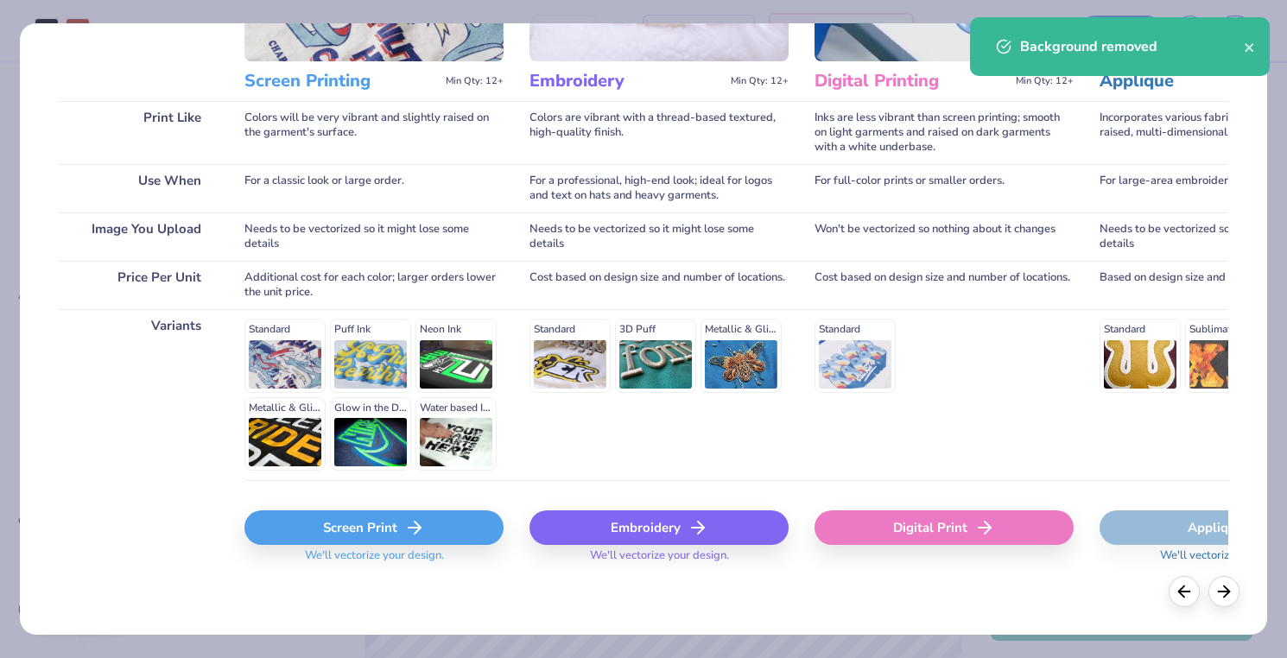
click at [373, 524] on div "Screen Print" at bounding box center [373, 528] width 259 height 35
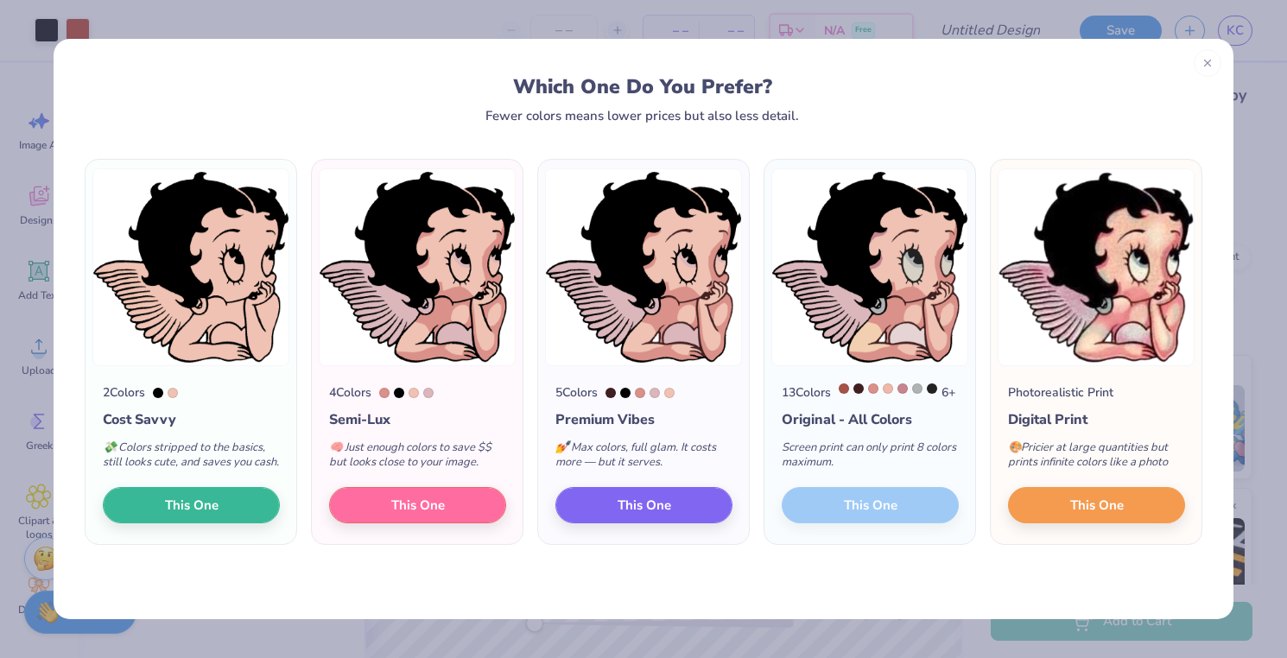
click at [853, 522] on div "13 Colors 6 + Original - All Colors Screen print can only print 8 colors maximu…" at bounding box center [869, 455] width 211 height 178
click at [886, 517] on div "13 Colors 6 + Original - All Colors Screen print can only print 8 colors maximu…" at bounding box center [869, 455] width 211 height 178
click at [1209, 63] on icon at bounding box center [1208, 60] width 12 height 12
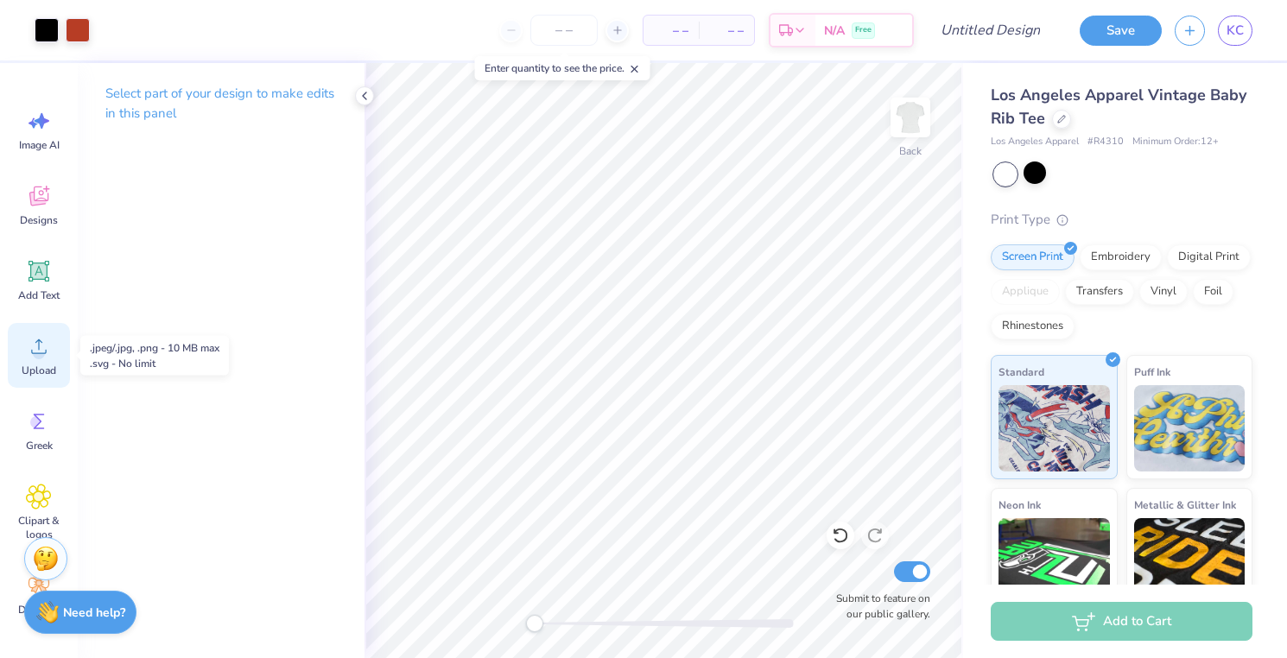
click at [41, 347] on icon at bounding box center [39, 346] width 26 height 26
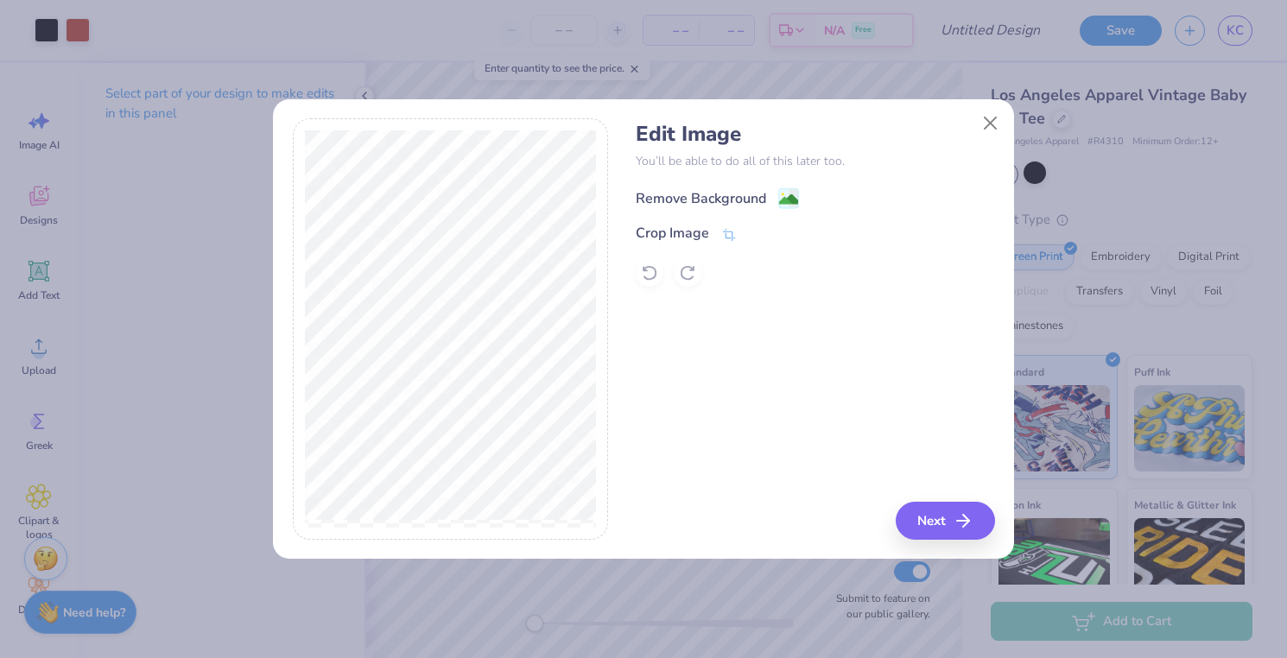
click at [785, 186] on div "Remove Background" at bounding box center [815, 197] width 358 height 22
click at [792, 191] on image at bounding box center [788, 199] width 19 height 19
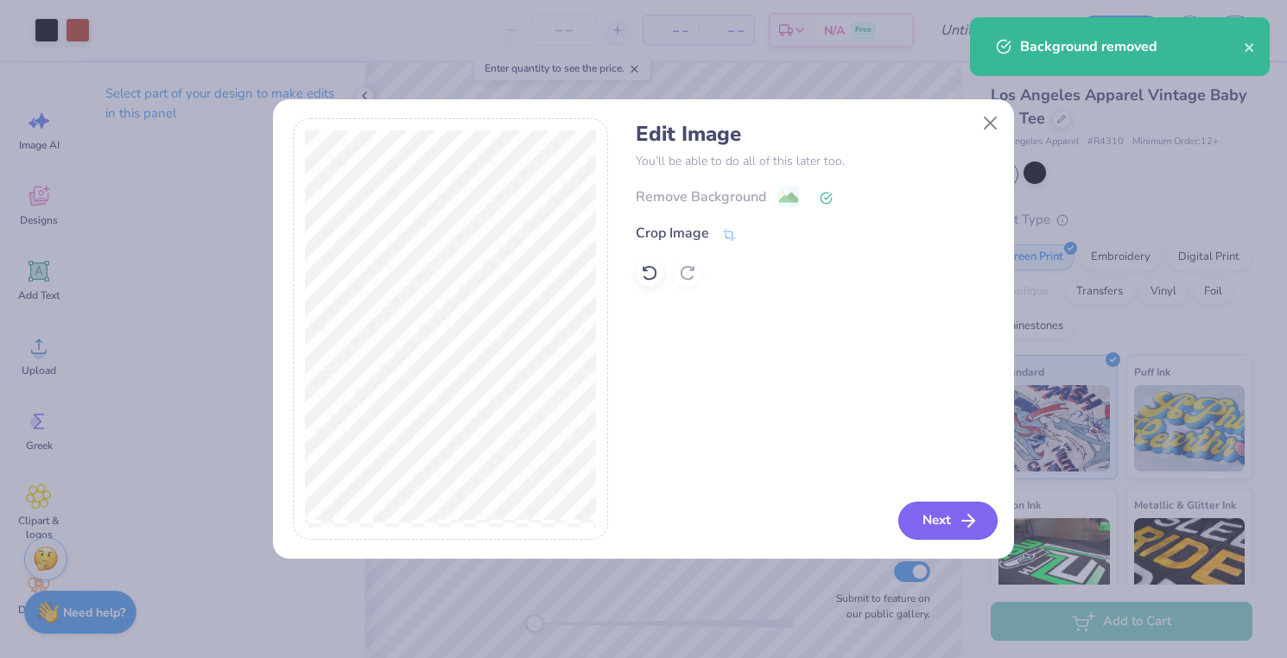
click at [932, 527] on button "Next" at bounding box center [947, 521] width 99 height 38
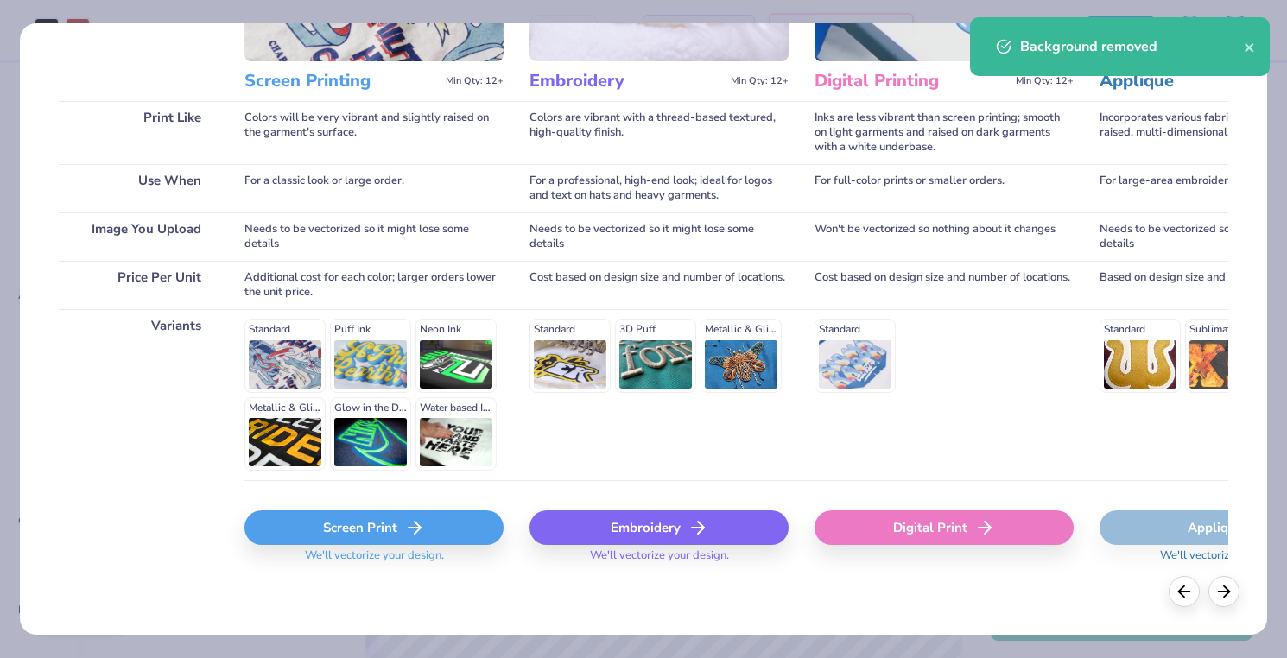
click at [443, 521] on div "Screen Print" at bounding box center [373, 528] width 259 height 35
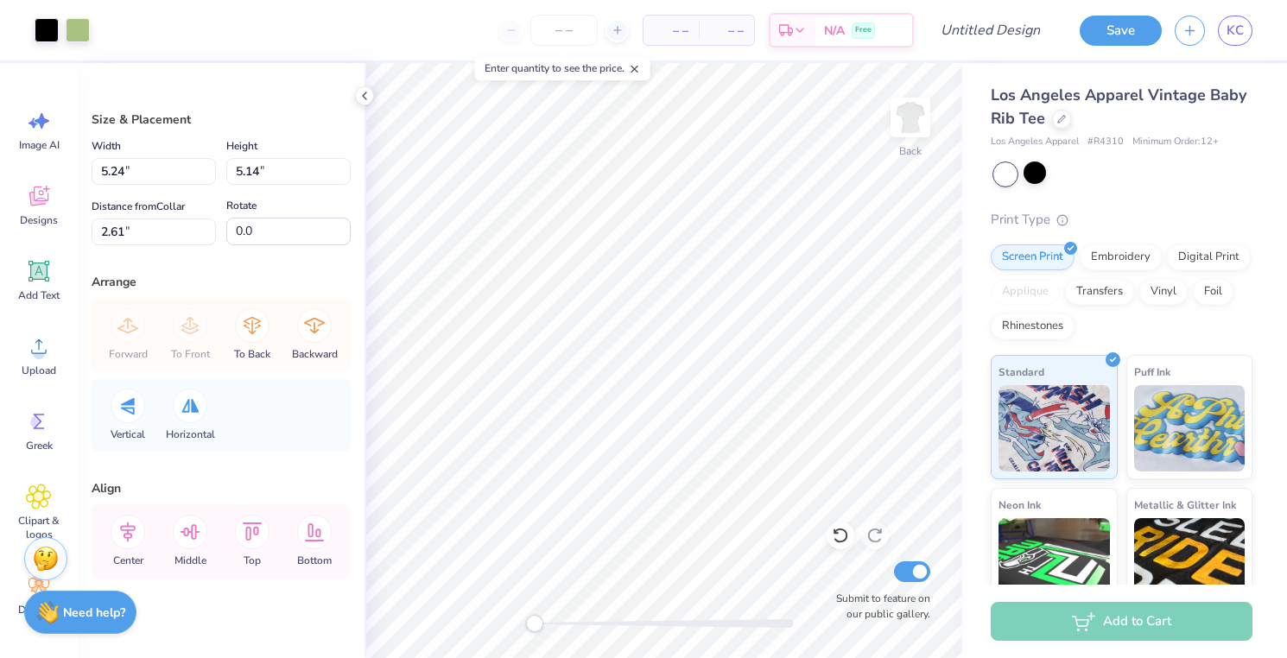
type input "5.24"
type input "5.14"
type input "2.61"
type input "4.66"
type input "4.57"
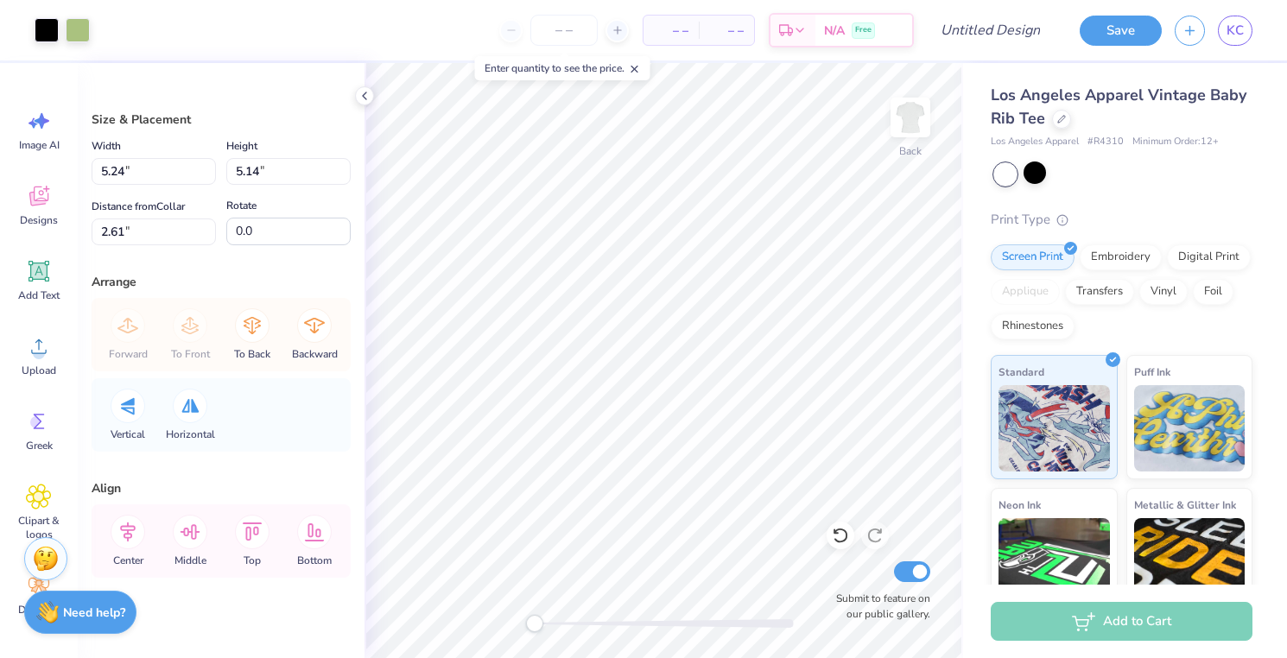
type input "3.18"
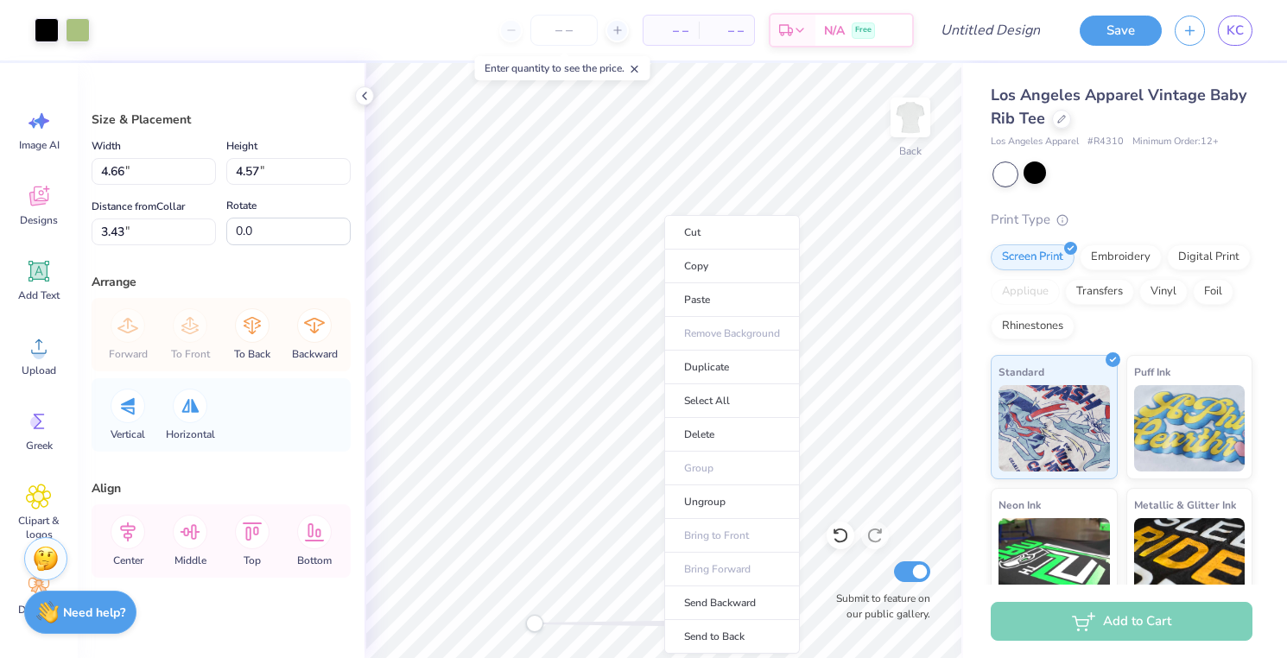
click at [714, 539] on ul "Cut Copy Paste Remove Background Duplicate Select All Delete Group Ungroup Brin…" at bounding box center [732, 434] width 136 height 439
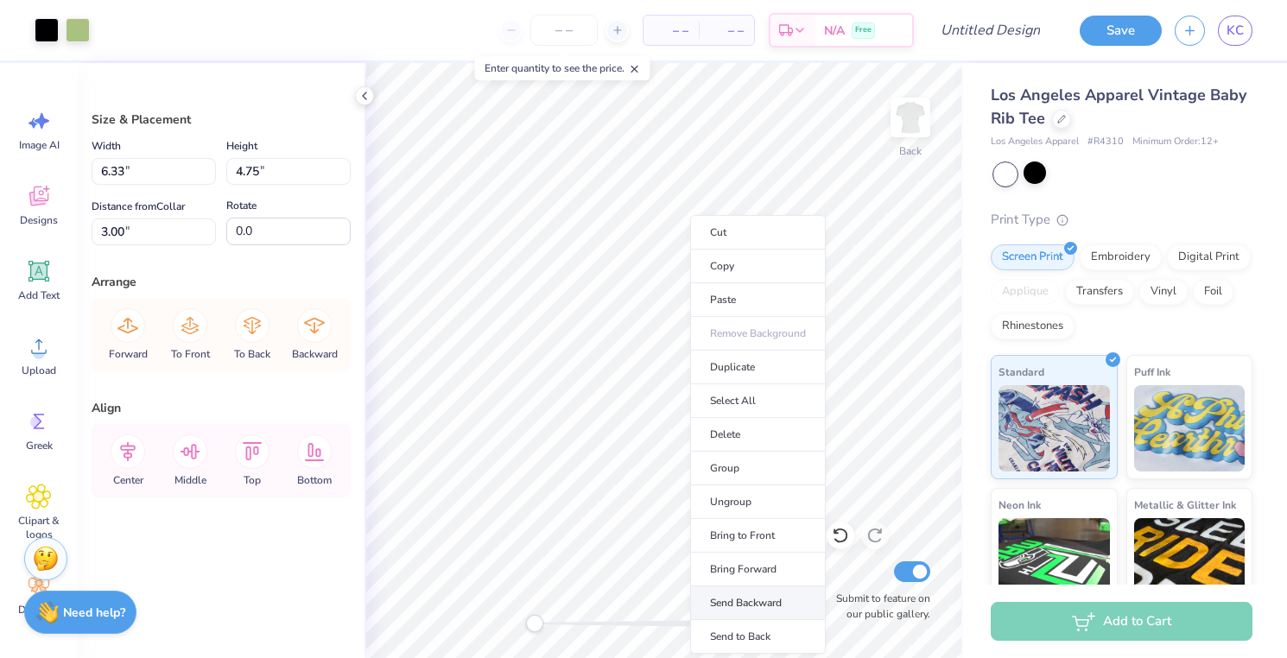
click at [728, 597] on li "Send Backward" at bounding box center [758, 604] width 136 height 34
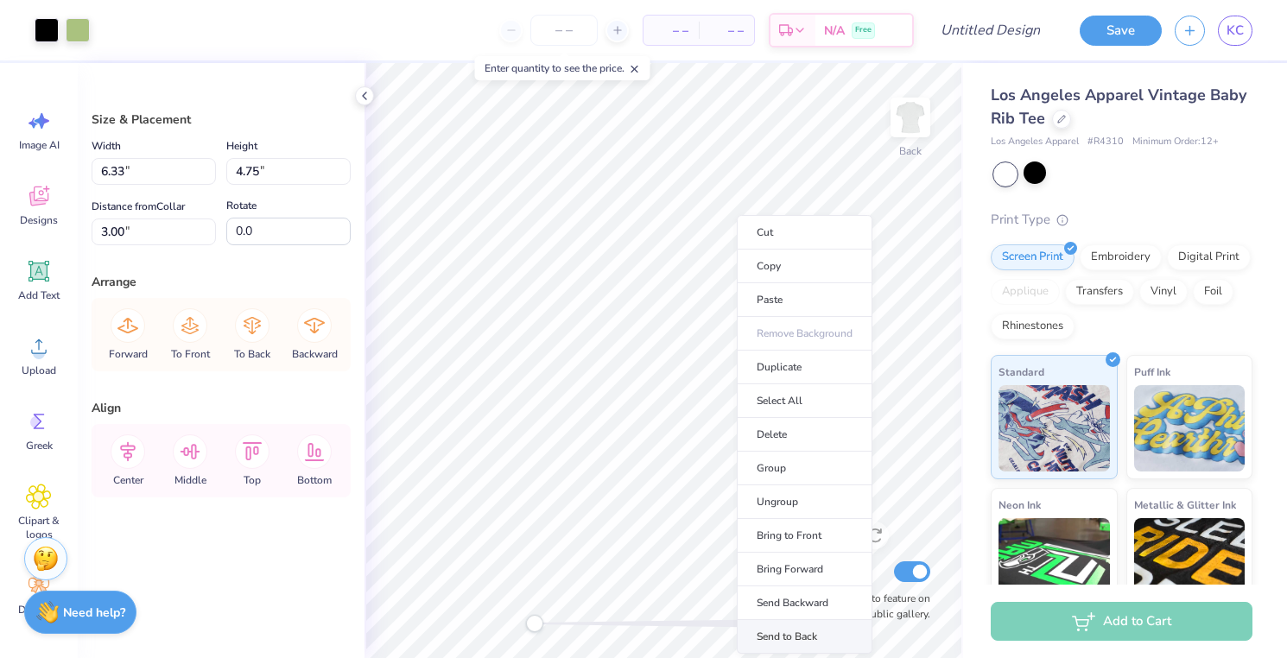
click at [768, 631] on li "Send to Back" at bounding box center [805, 637] width 136 height 34
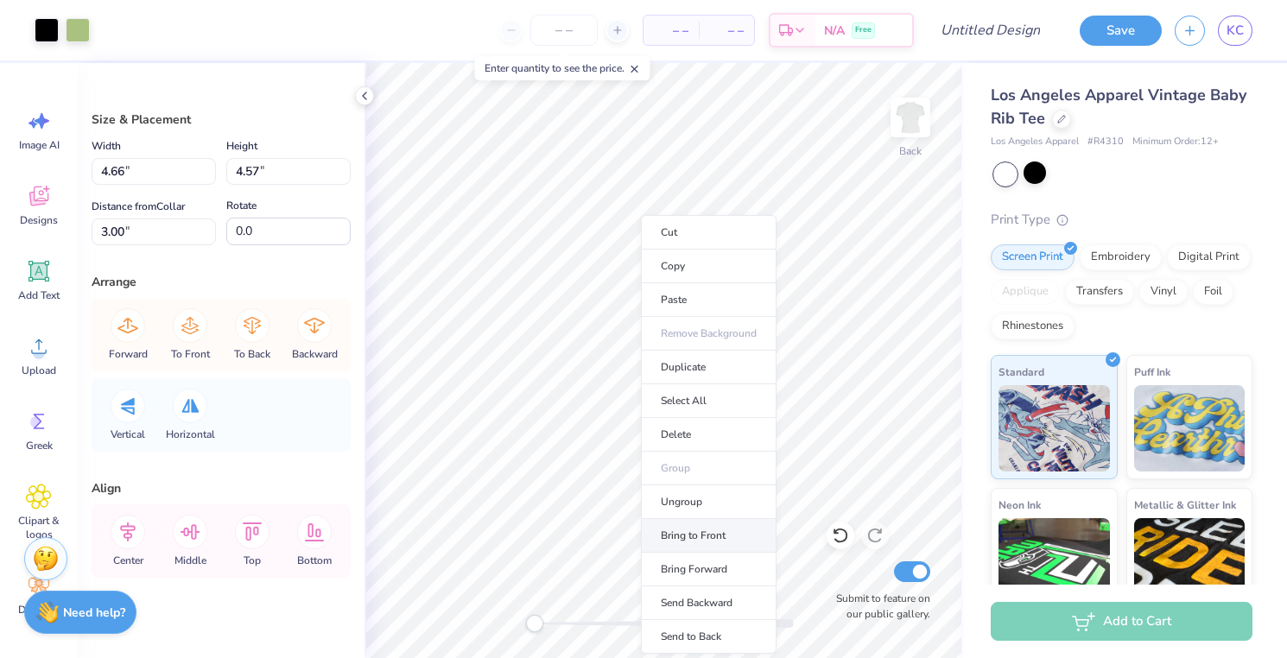
click at [686, 537] on li "Bring to Front" at bounding box center [709, 536] width 136 height 34
click at [716, 536] on ul "Cut Copy Paste Remove Background Duplicate Select All Delete Group Ungroup Brin…" at bounding box center [717, 434] width 136 height 439
click at [705, 503] on li "Ungroup" at bounding box center [717, 502] width 136 height 34
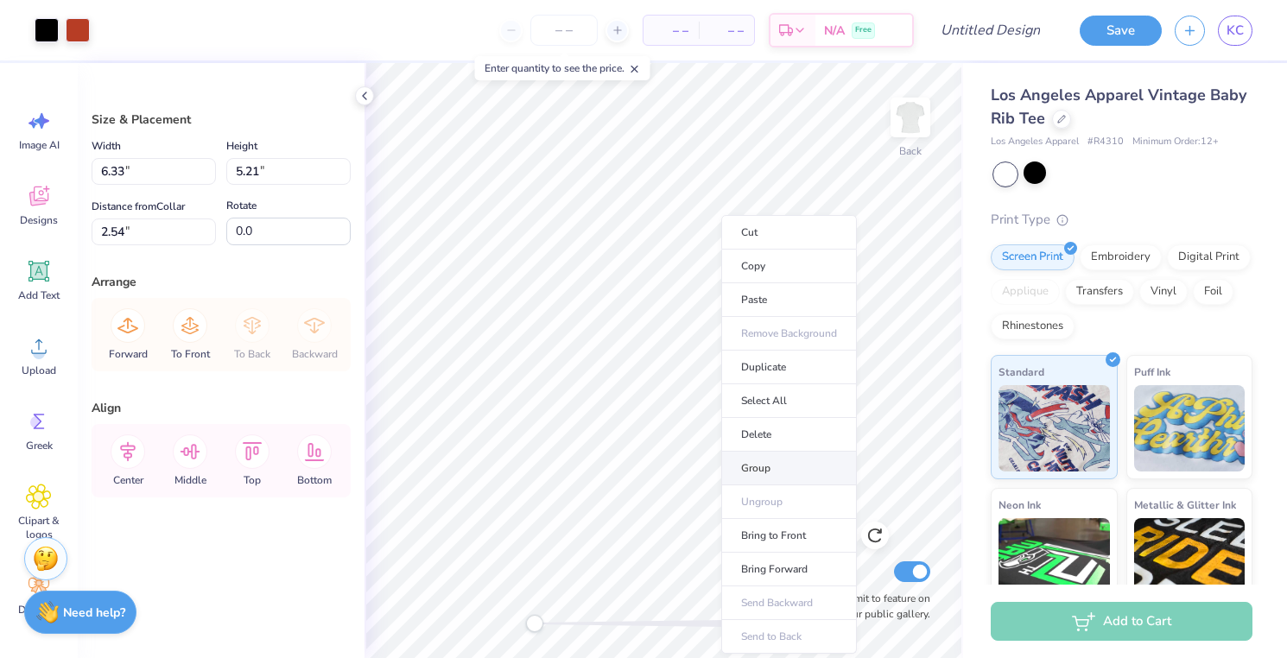
click at [768, 460] on li "Group" at bounding box center [789, 469] width 136 height 34
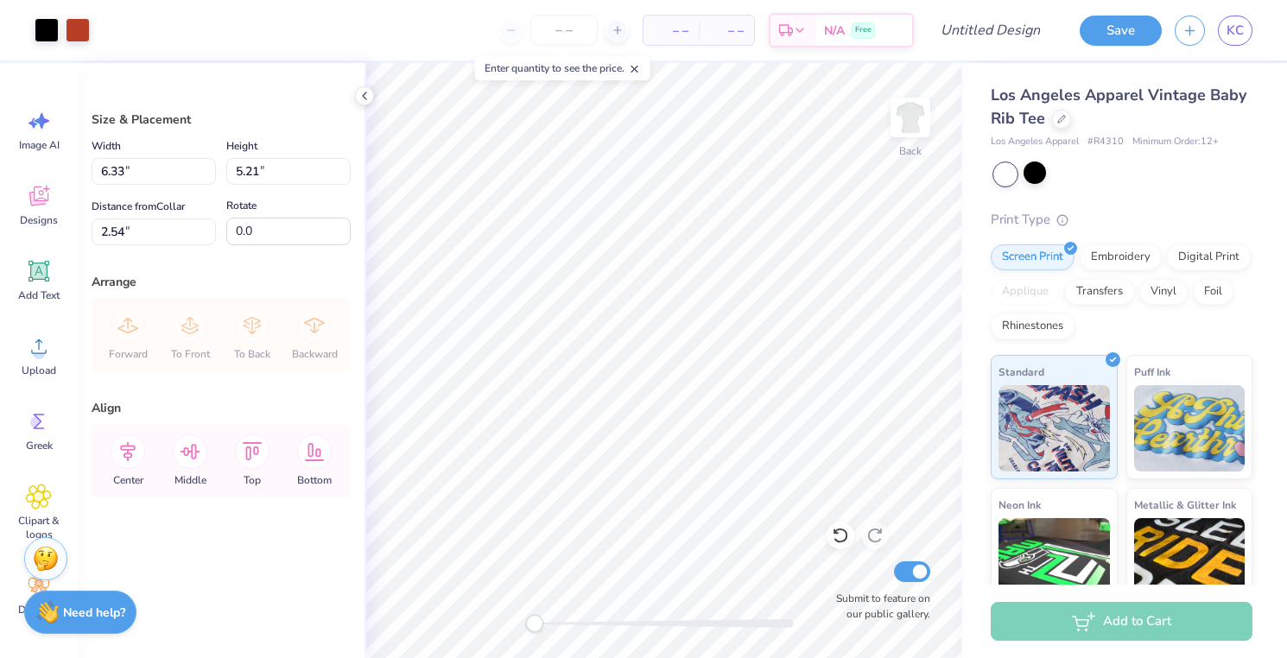
type input "4.66"
type input "4.57"
type input "8.60"
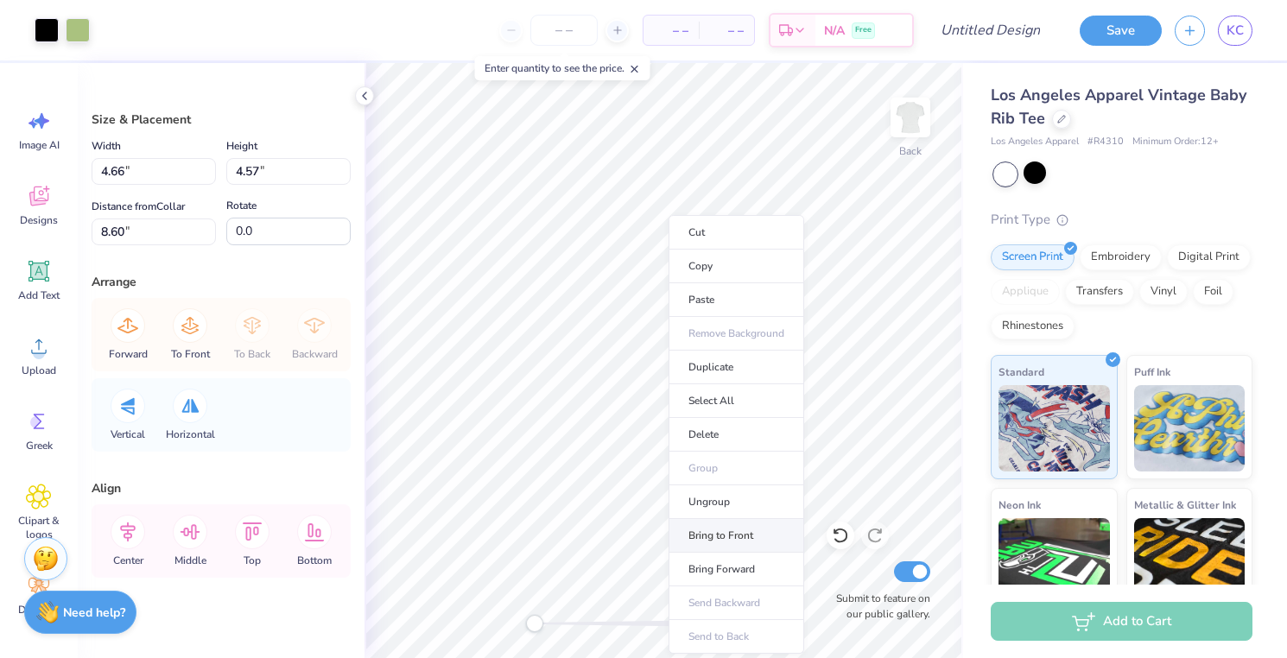
click at [710, 541] on li "Bring to Front" at bounding box center [737, 536] width 136 height 34
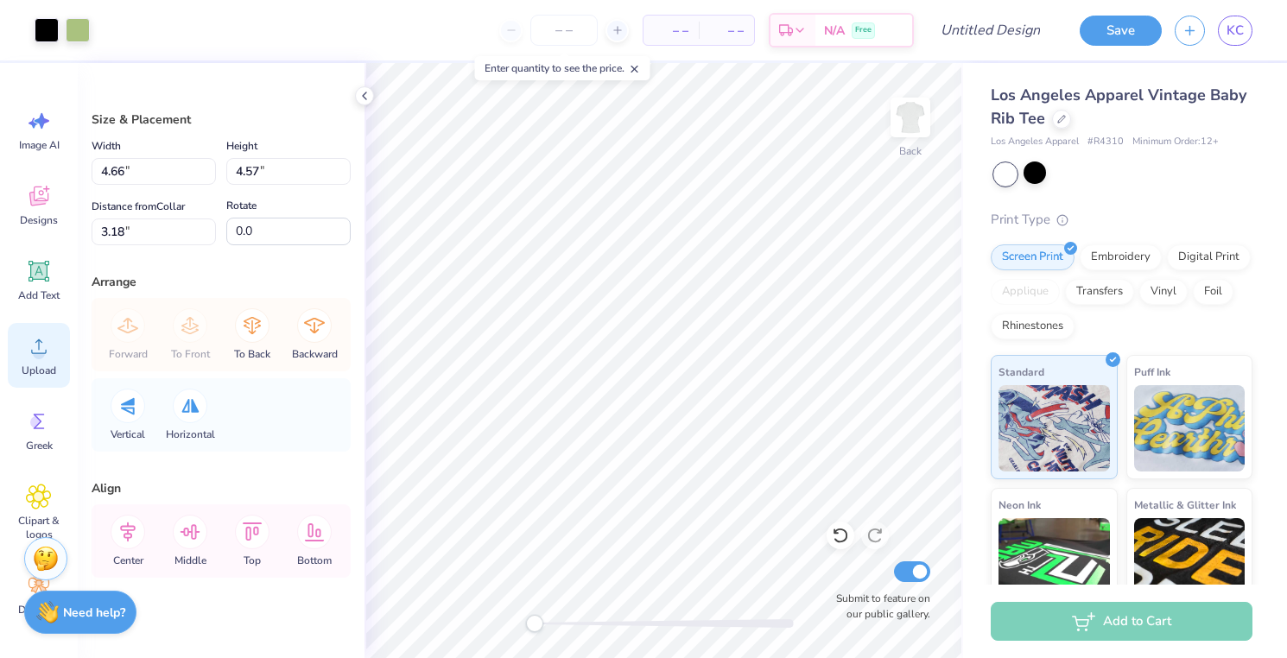
click at [37, 360] on div "Upload" at bounding box center [39, 355] width 62 height 65
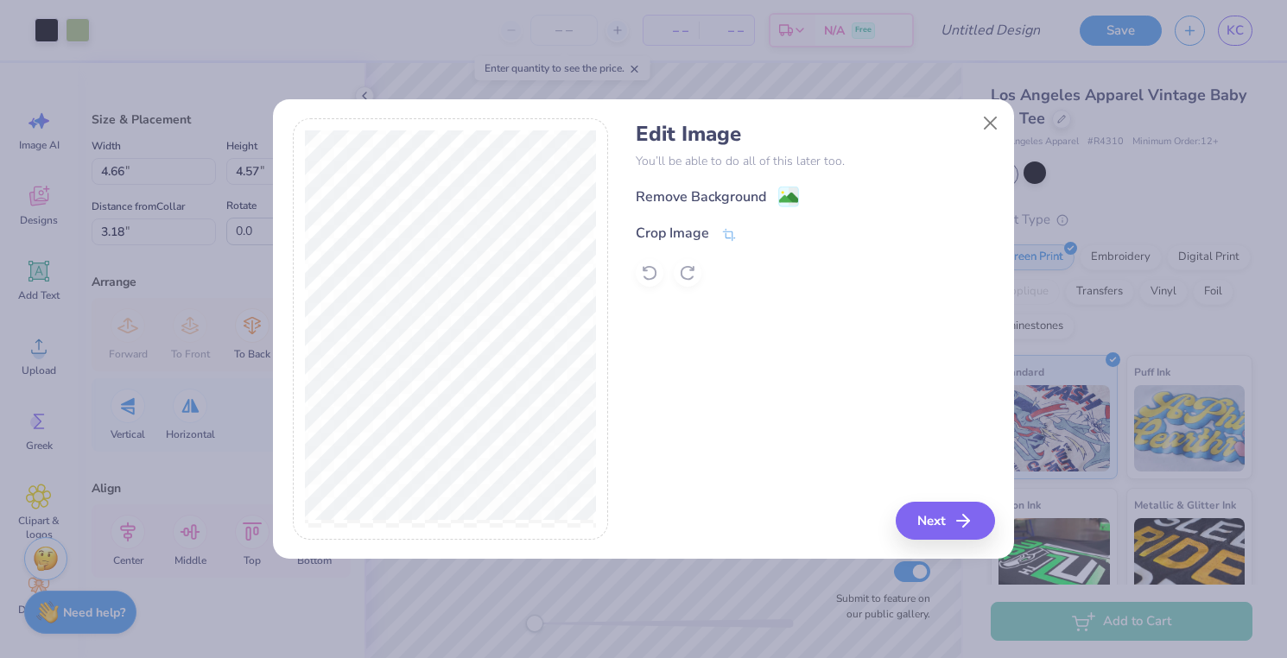
click at [774, 210] on div "Remove Background Crop Image" at bounding box center [815, 236] width 358 height 101
click at [779, 200] on image at bounding box center [788, 199] width 19 height 19
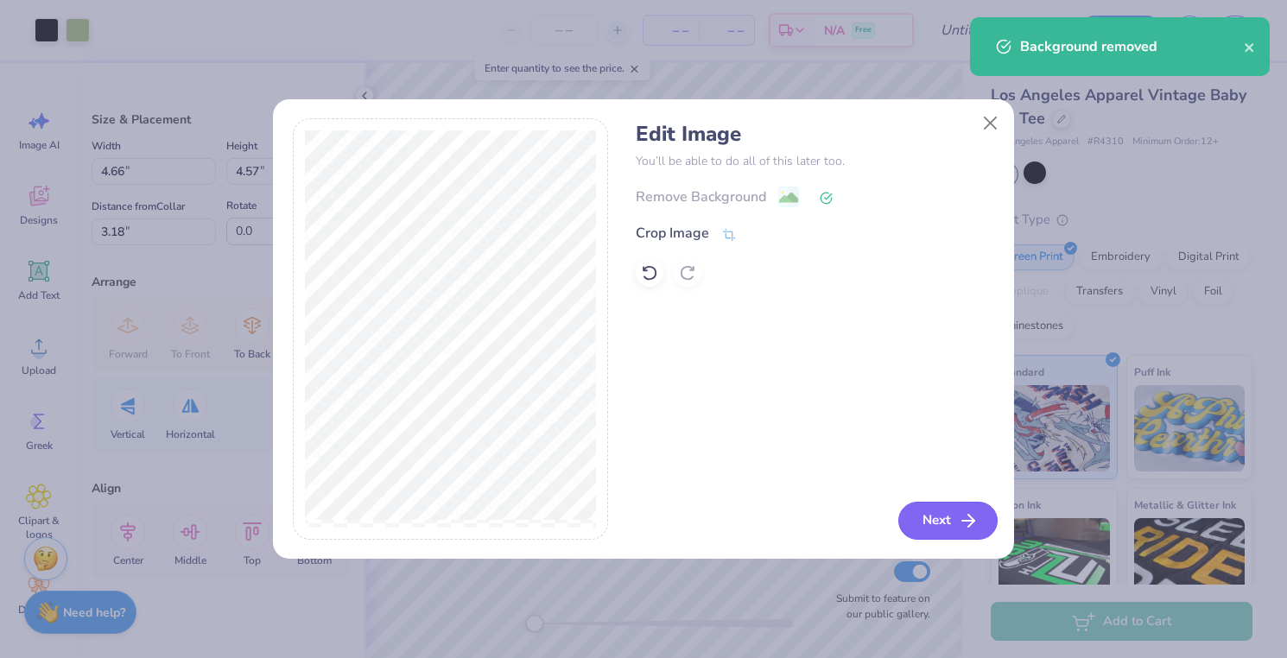
click at [931, 517] on button "Next" at bounding box center [947, 521] width 99 height 38
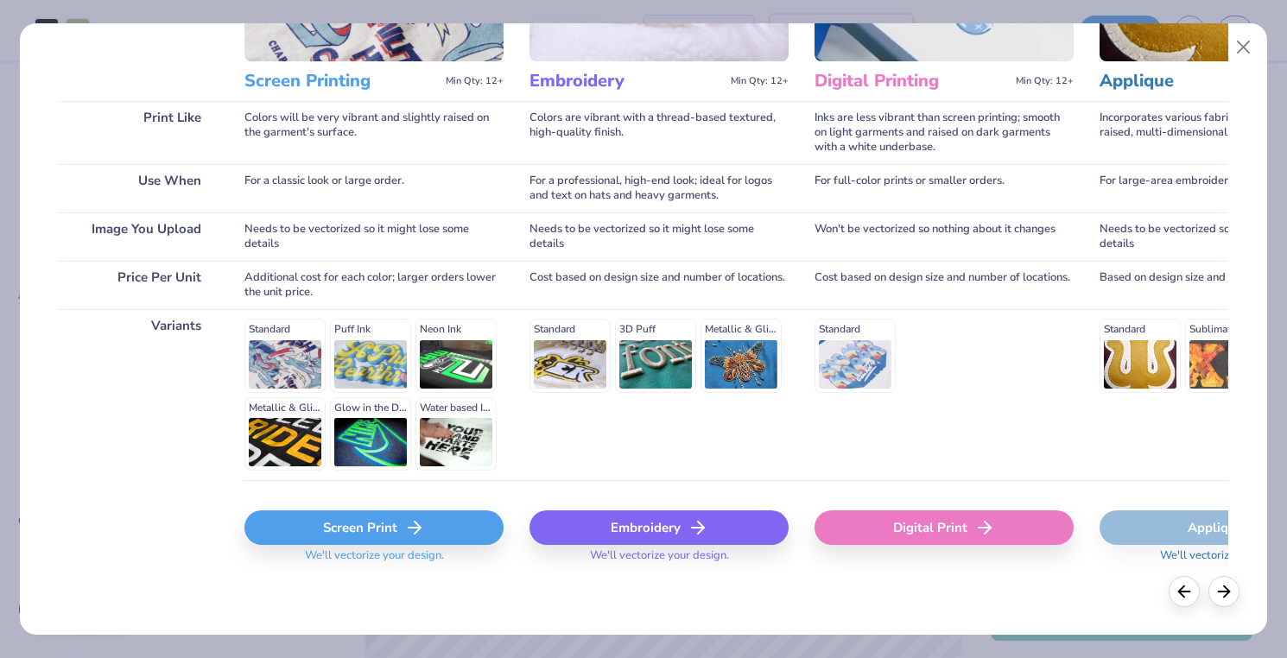
click at [380, 535] on div "Screen Print" at bounding box center [373, 528] width 259 height 35
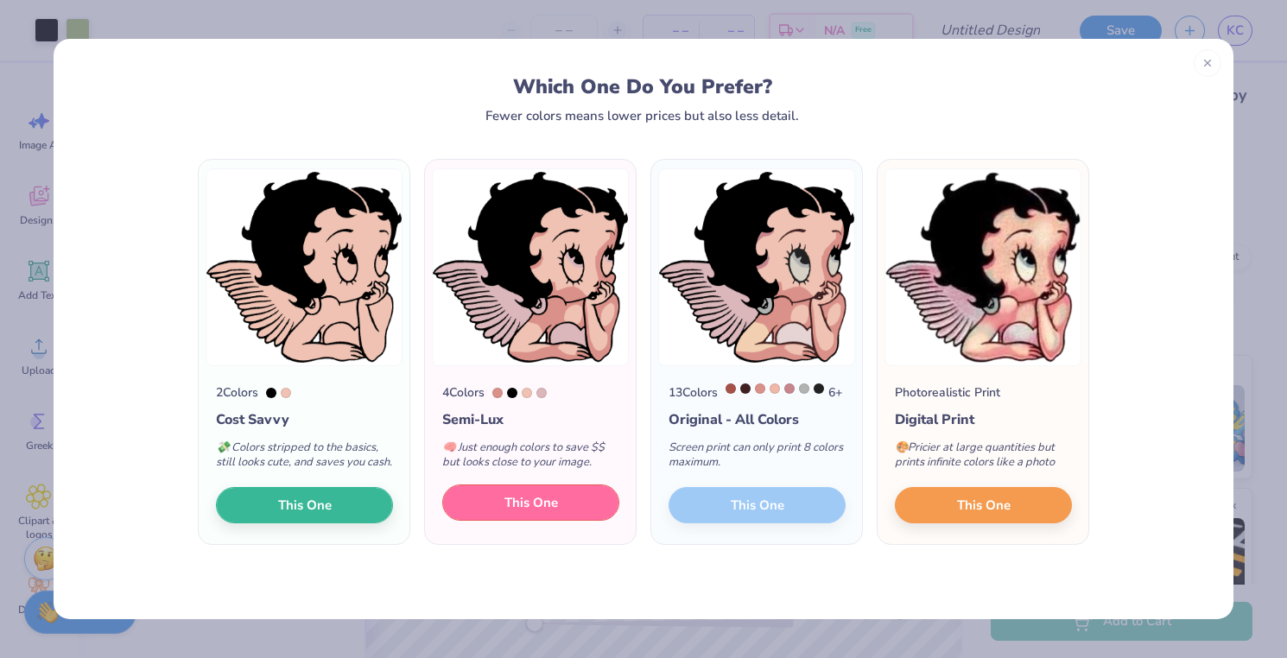
click at [573, 517] on button "This One" at bounding box center [530, 503] width 177 height 36
type input "6.56"
type input "6.39"
type input "4.56"
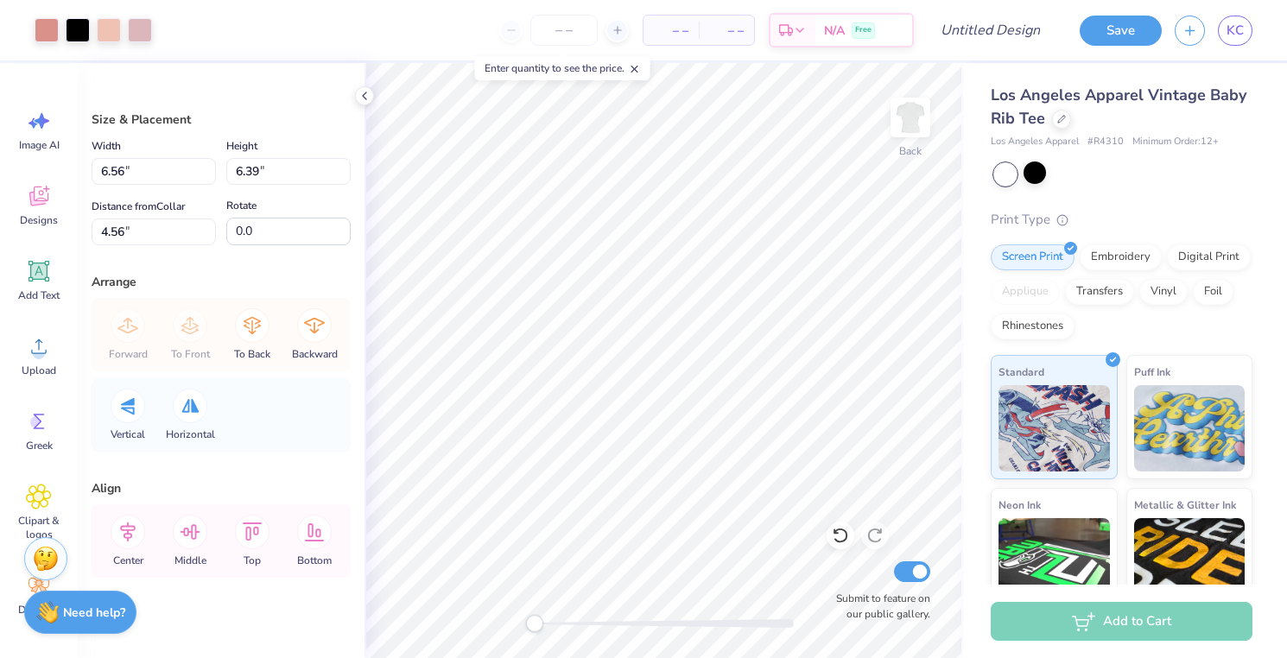
click at [630, 617] on div "Back Submit to feature on our public gallery." at bounding box center [664, 360] width 599 height 595
click at [56, 29] on div at bounding box center [47, 28] width 24 height 24
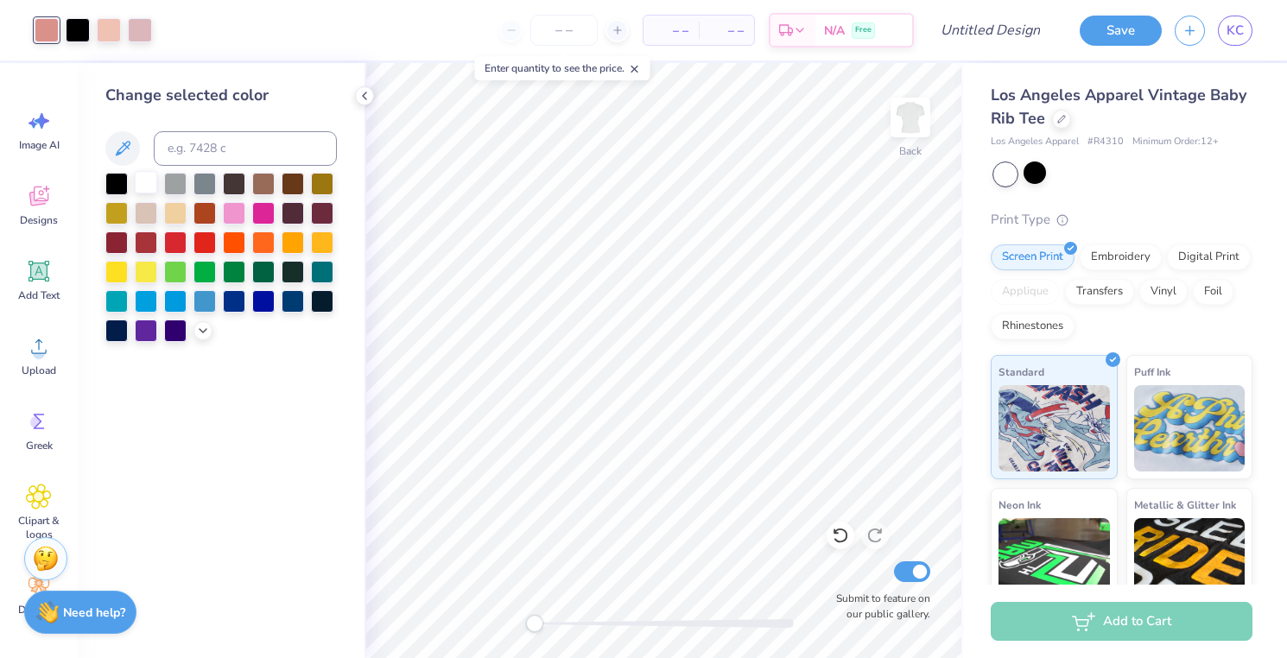
click at [151, 180] on div at bounding box center [146, 182] width 22 height 22
click at [176, 217] on div at bounding box center [175, 211] width 22 height 22
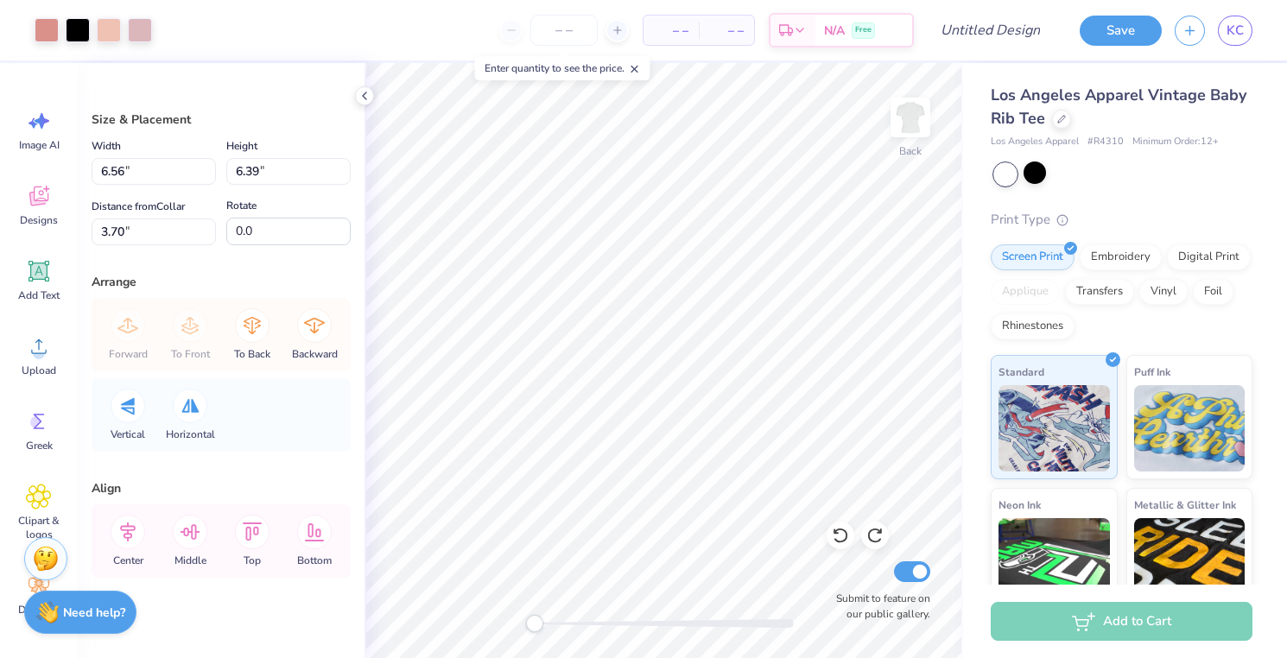
type input "4.56"
click at [133, 32] on div at bounding box center [140, 28] width 24 height 24
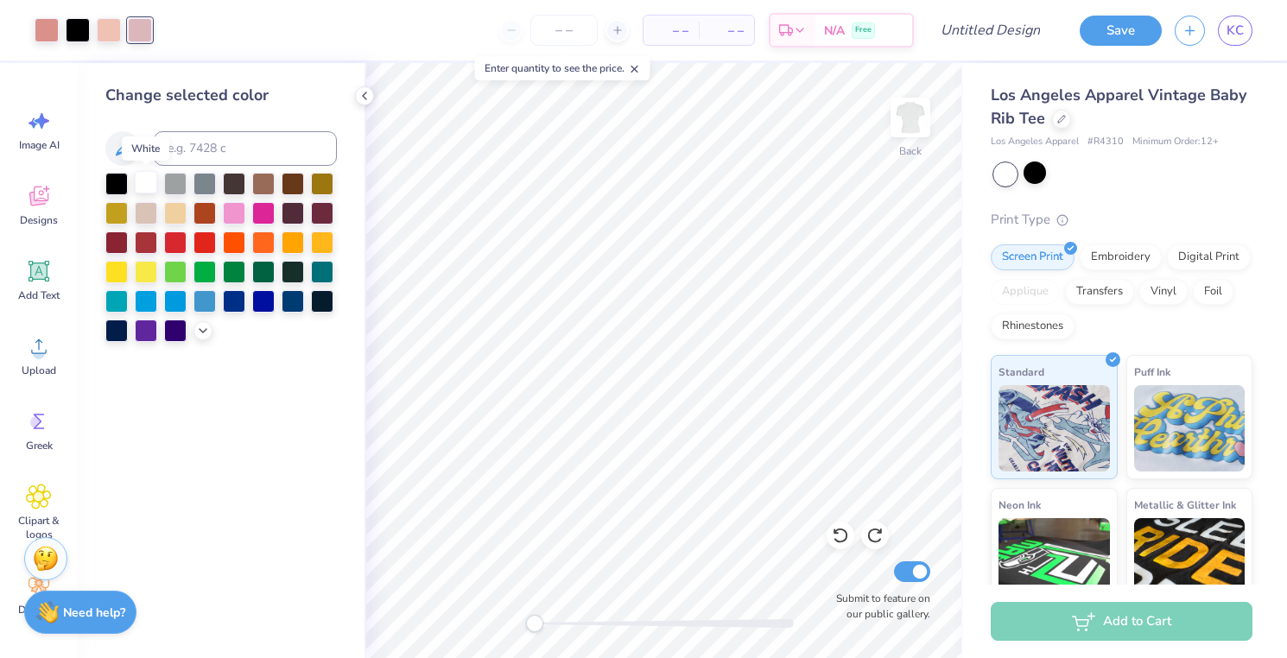
click at [145, 181] on div at bounding box center [146, 182] width 22 height 22
click at [202, 178] on div at bounding box center [204, 182] width 22 height 22
click at [177, 182] on div at bounding box center [175, 182] width 22 height 22
click at [150, 181] on div at bounding box center [146, 182] width 22 height 22
click at [206, 326] on icon at bounding box center [203, 329] width 14 height 14
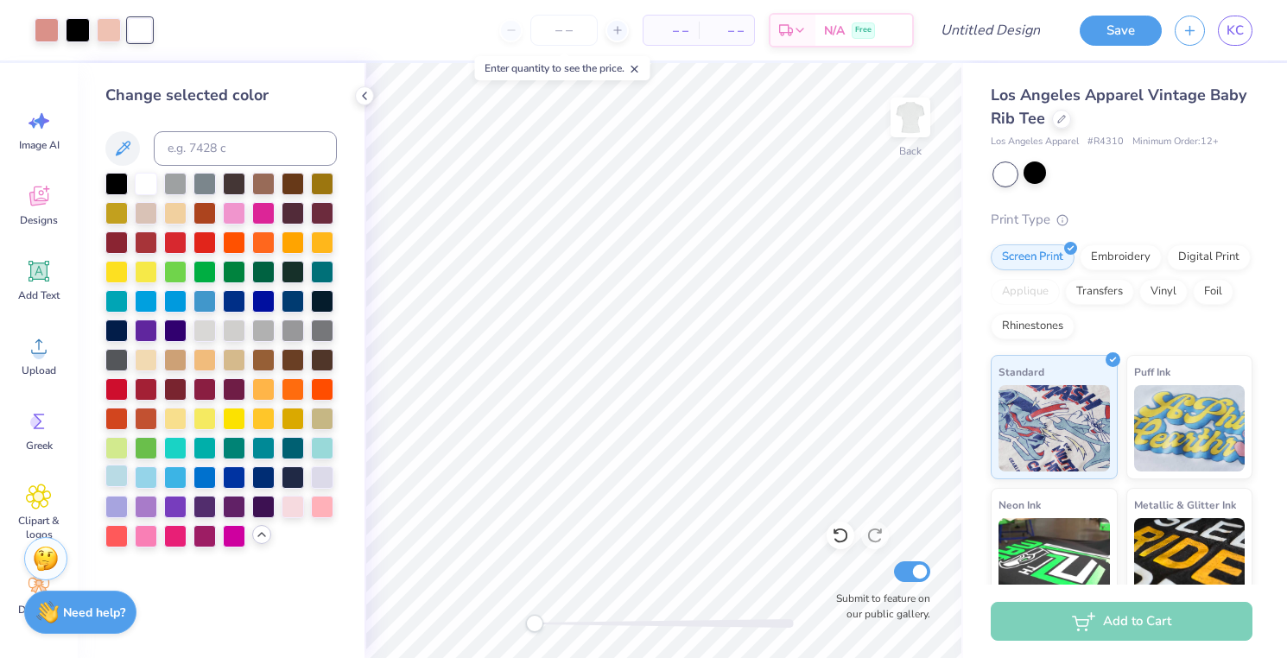
click at [126, 481] on div at bounding box center [116, 476] width 22 height 22
click at [149, 183] on div at bounding box center [146, 182] width 22 height 22
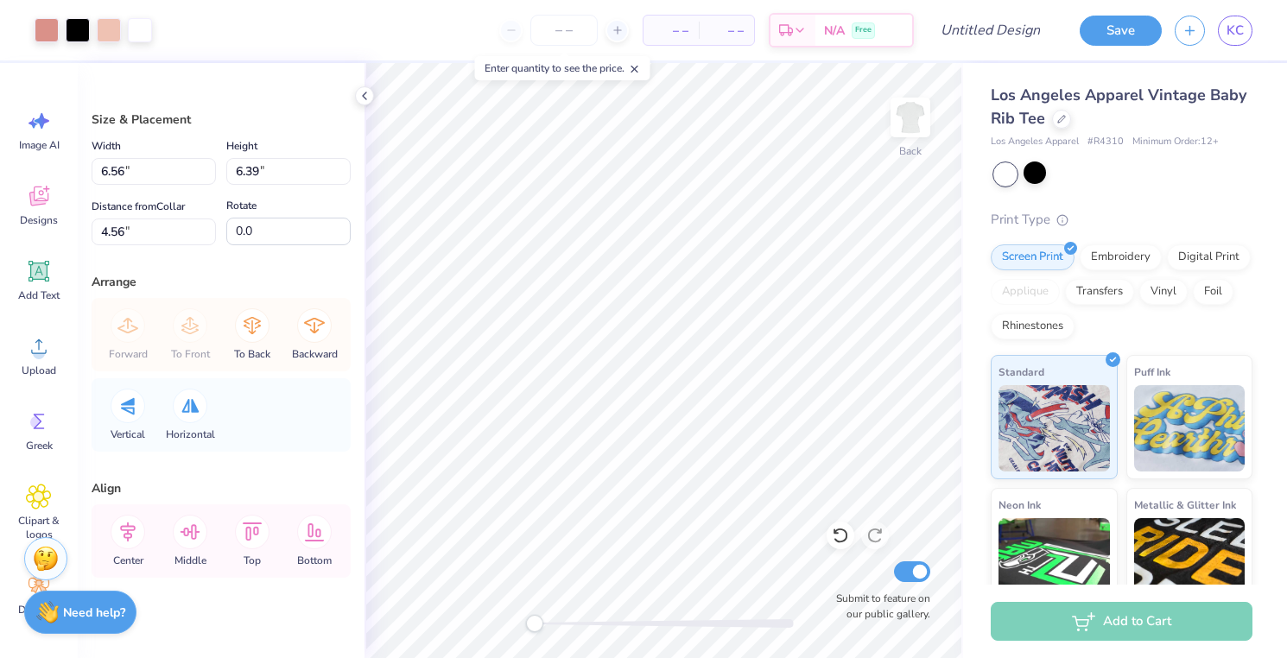
type input "4.66"
type input "4.57"
type input "3.18"
type input "4.32"
type input "4.20"
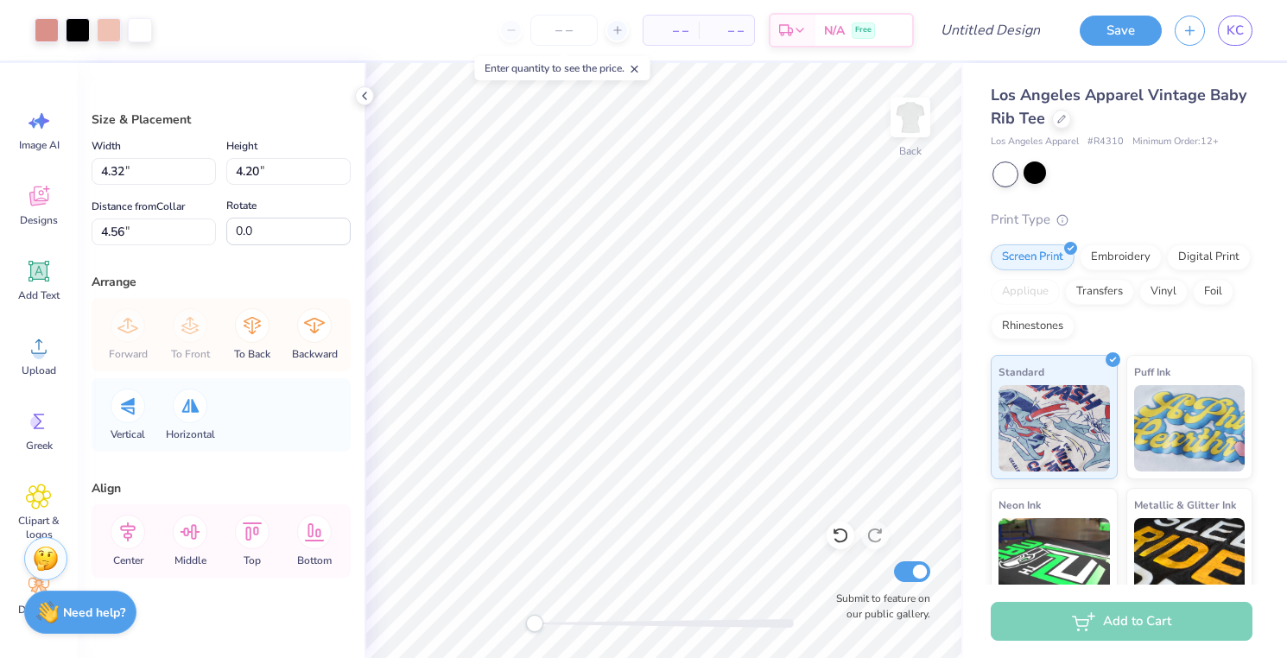
type input "6.33"
type input "5.21"
type input "2.54"
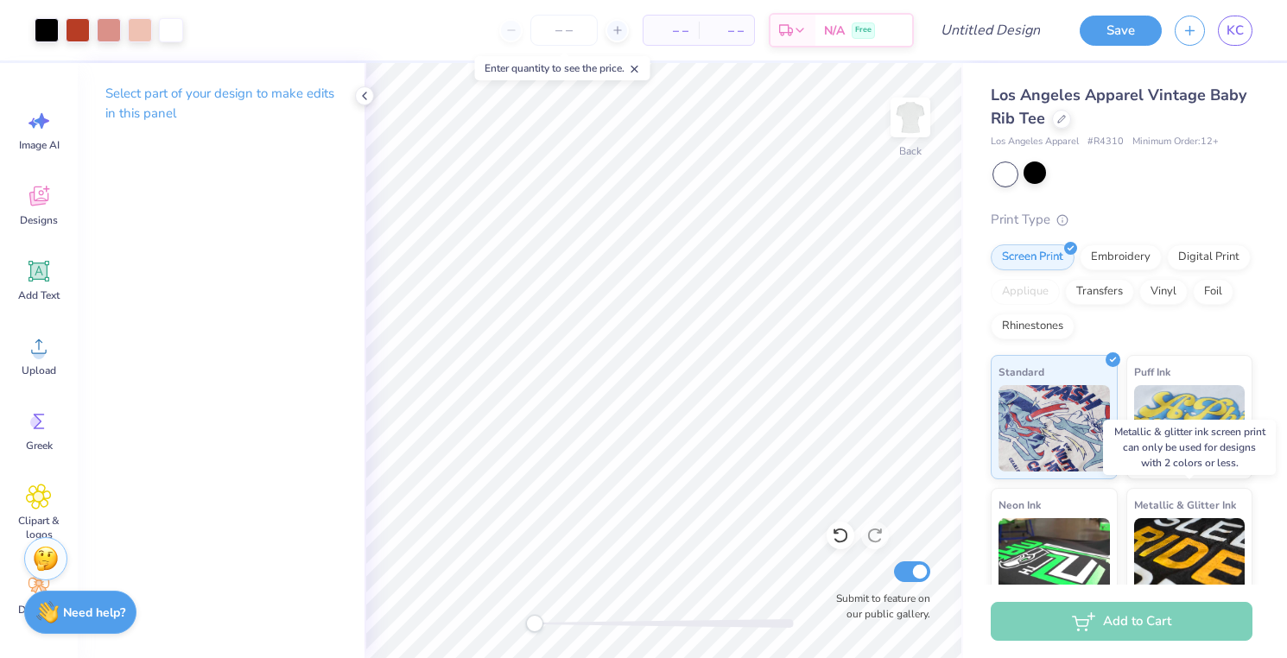
click at [1255, 473] on div "Los Angeles Apparel Vintage Baby Rib Tee Los Angeles Apparel # R4310 Minimum Or…" at bounding box center [1125, 404] width 324 height 682
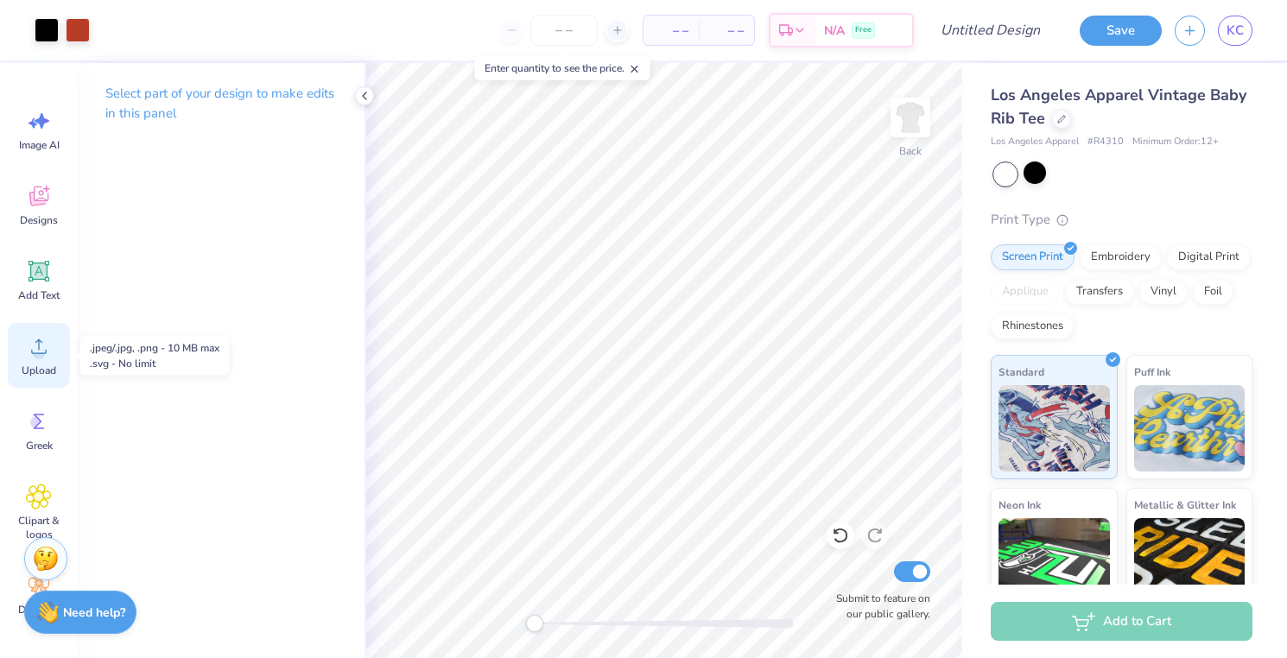
click at [45, 347] on icon at bounding box center [39, 346] width 26 height 26
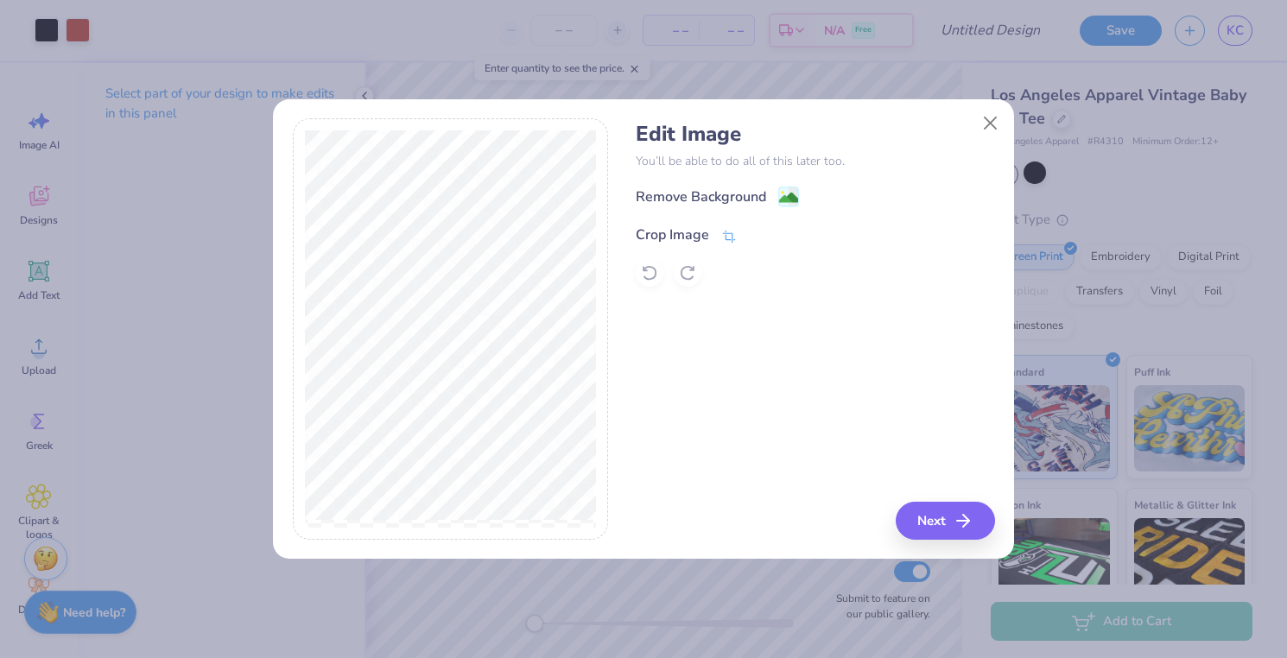
click at [732, 229] on icon at bounding box center [729, 237] width 16 height 16
click at [758, 229] on icon at bounding box center [758, 233] width 10 height 10
click at [782, 198] on image at bounding box center [788, 199] width 19 height 19
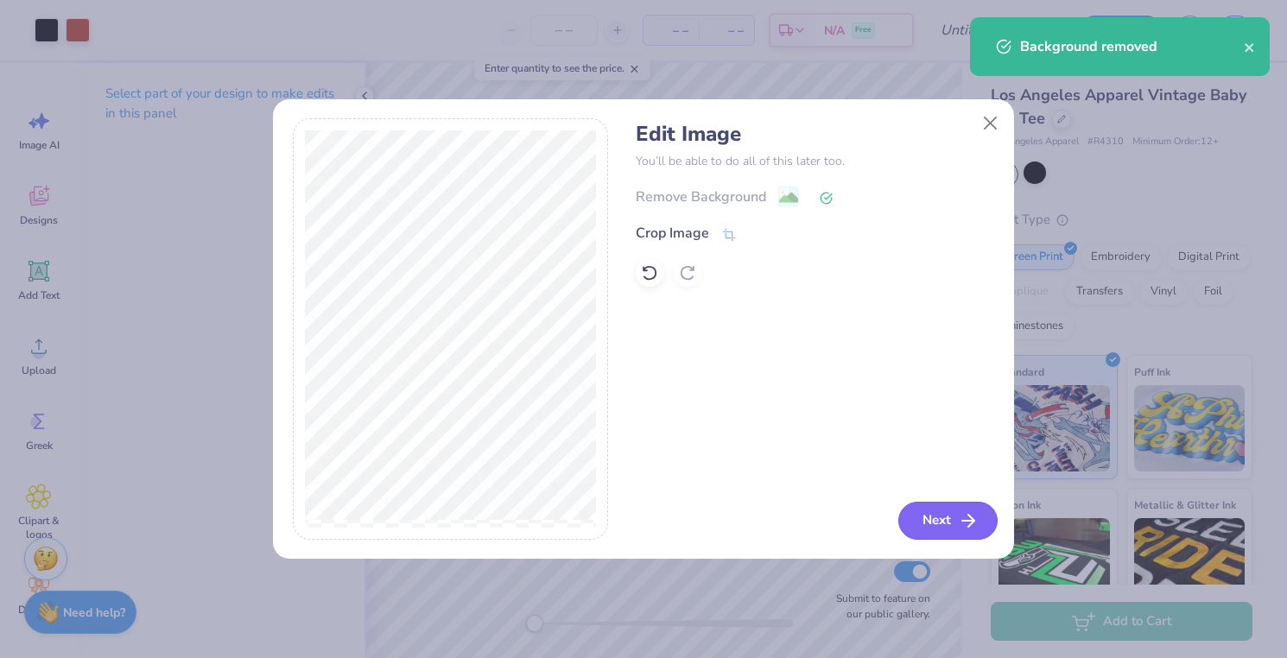
click at [941, 519] on button "Next" at bounding box center [947, 521] width 99 height 38
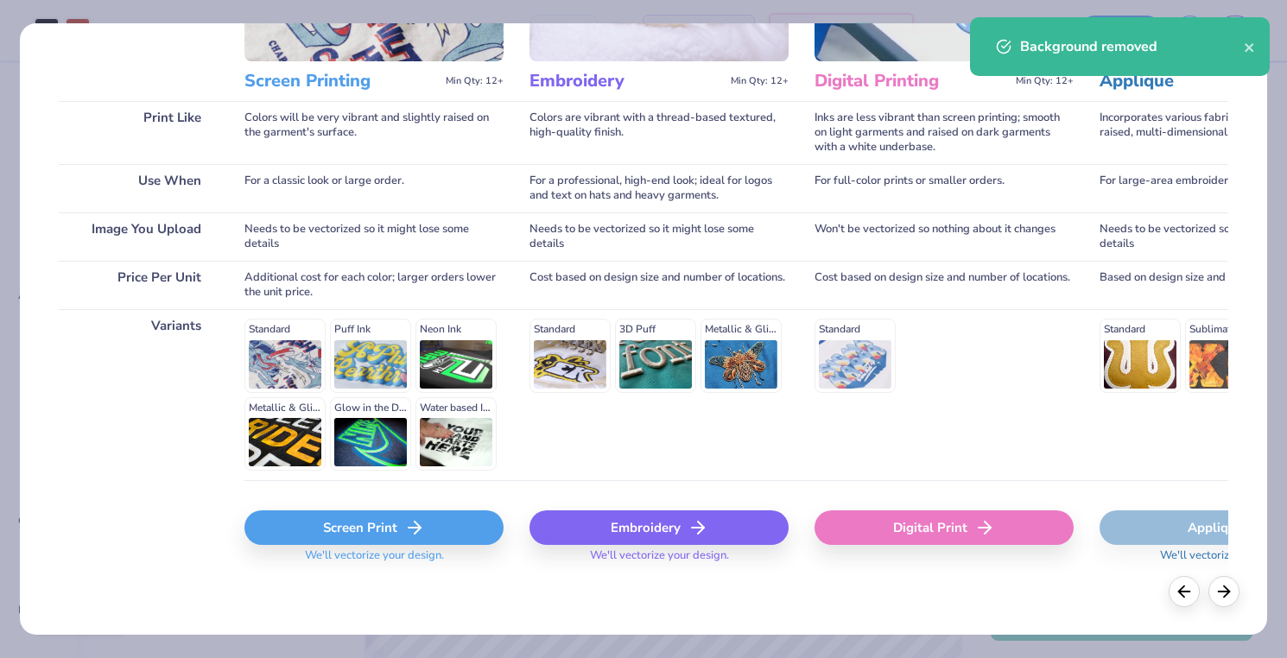
click at [384, 533] on div "Screen Print" at bounding box center [373, 528] width 259 height 35
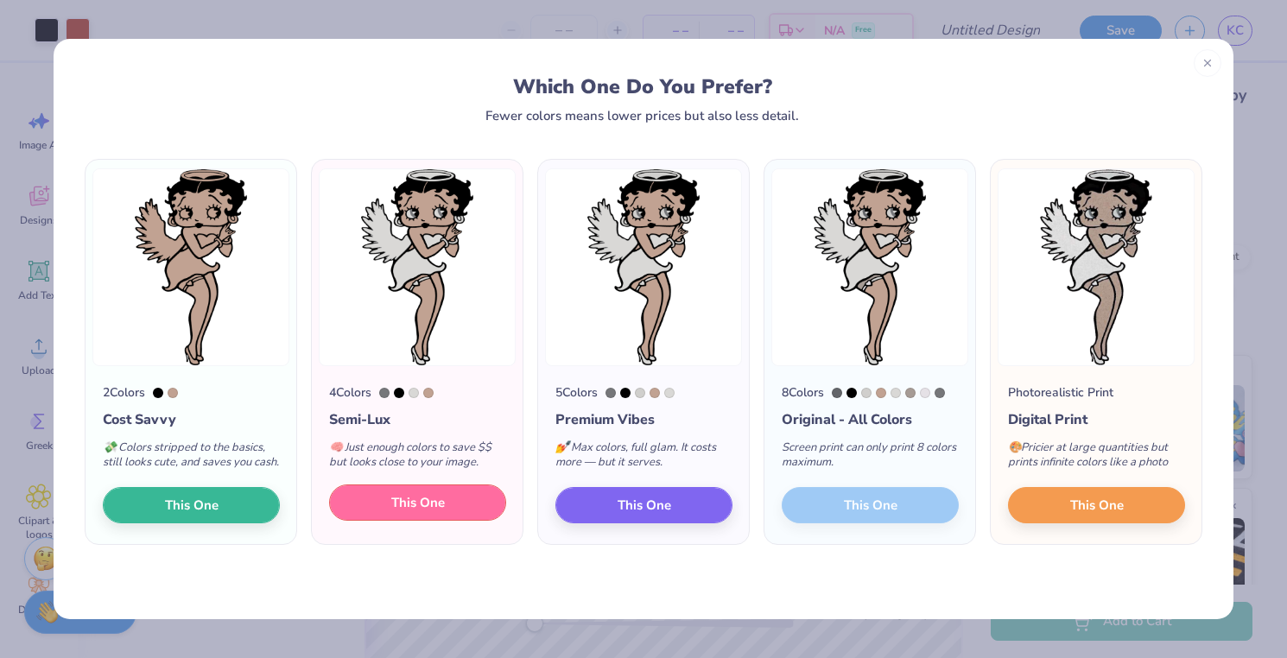
click at [469, 521] on button "This One" at bounding box center [417, 503] width 177 height 36
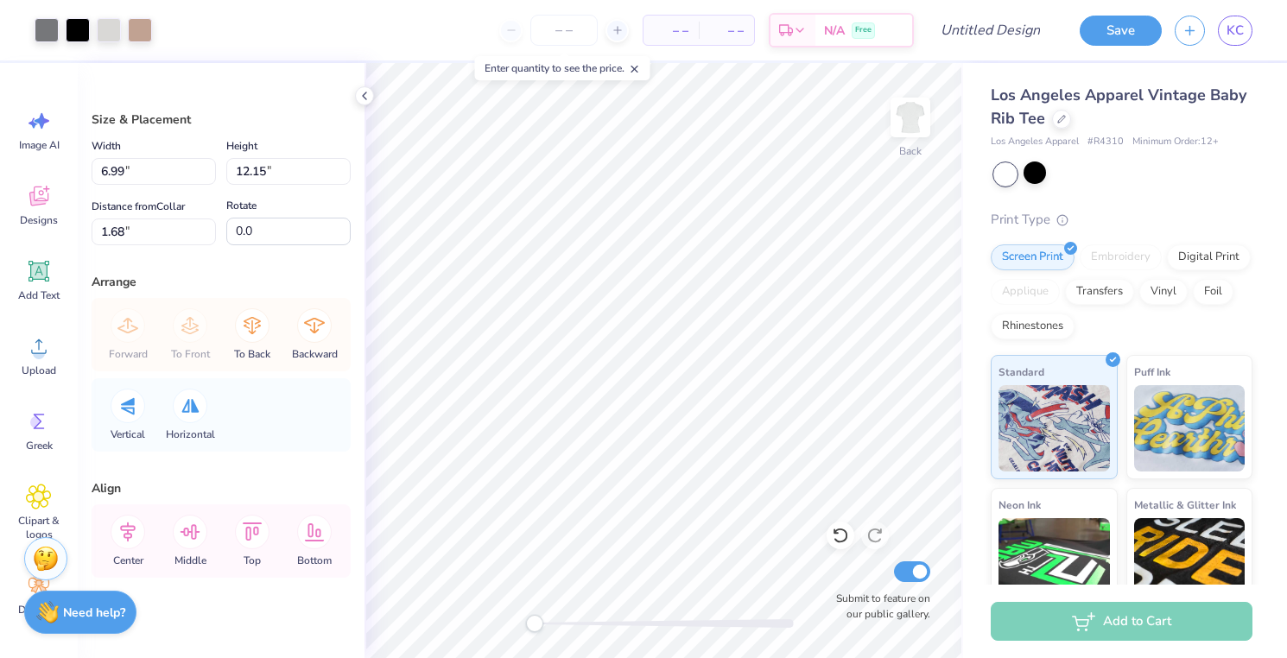
type input "3.12"
type input "5.42"
type input "6.33"
type input "5.21"
type input "2.54"
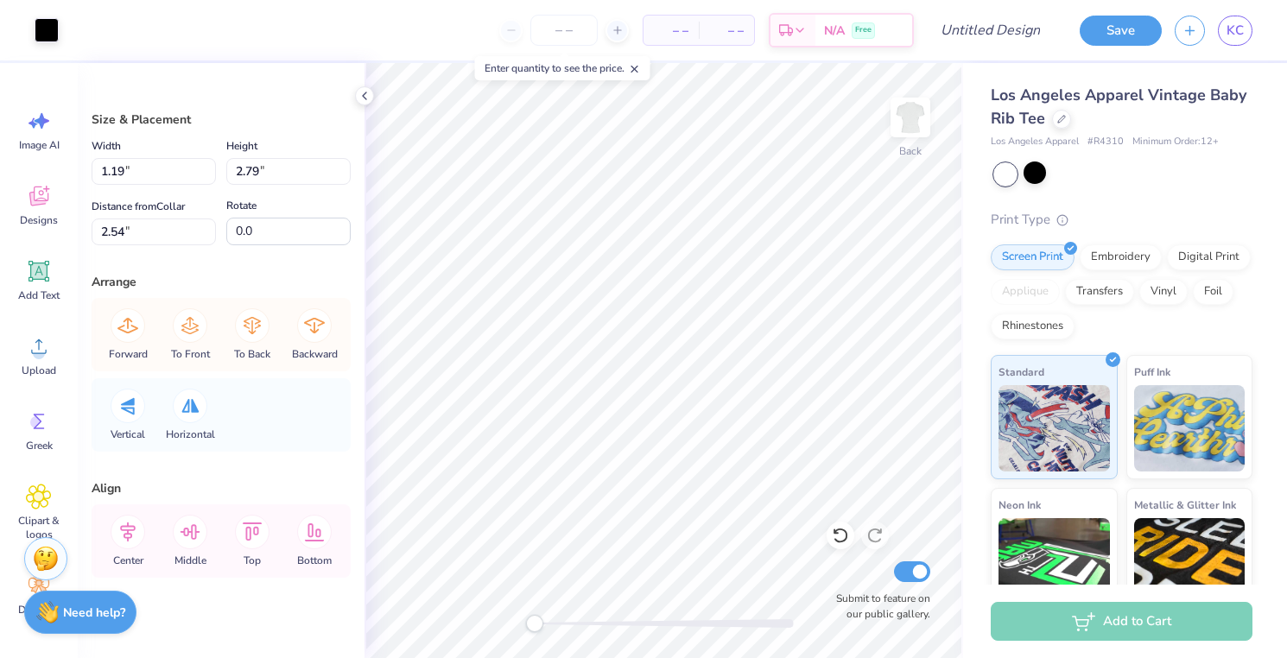
type input "3.12"
type input "5.42"
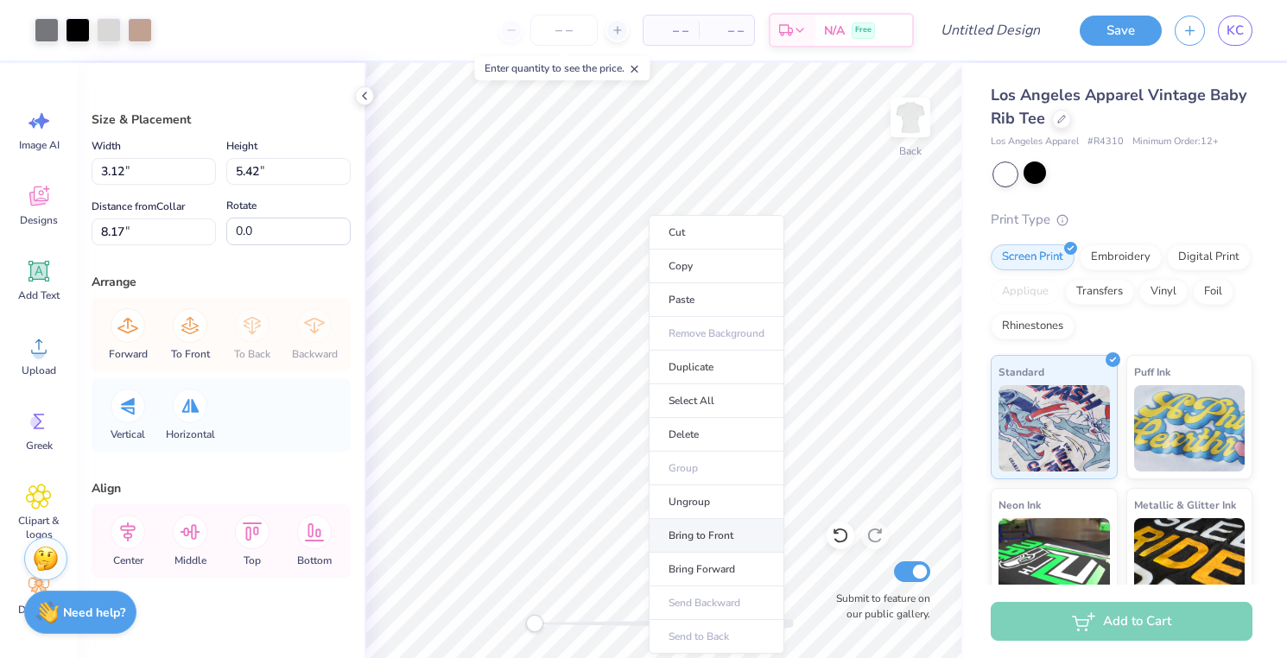
click at [700, 529] on li "Bring to Front" at bounding box center [717, 536] width 136 height 34
type input "2.33"
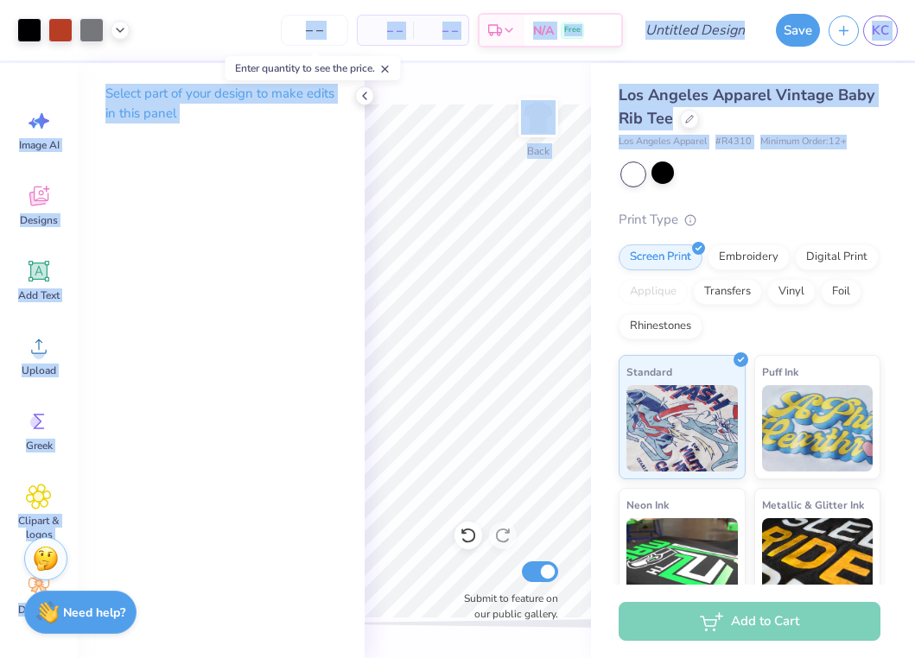
drag, startPoint x: 910, startPoint y: 167, endPoint x: 980, endPoint y: 150, distance: 71.9
click at [915, 150] on html "Art colors – – Per Item – – Total Est. Delivery N/A Free Design Title Save KC I…" at bounding box center [457, 329] width 915 height 658
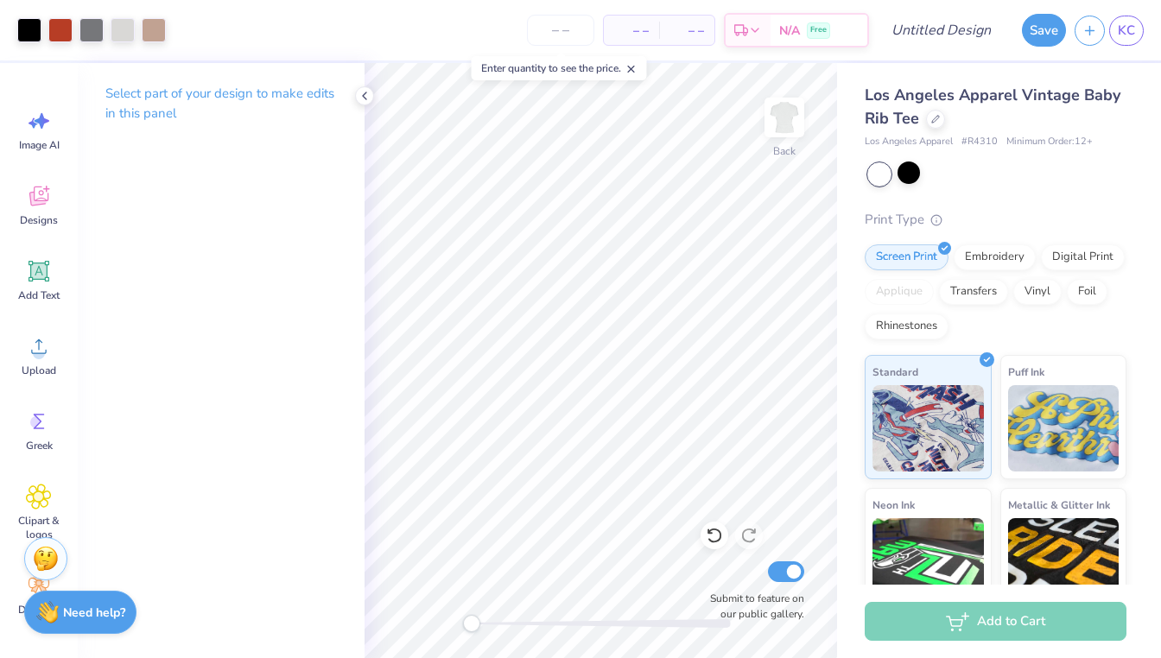
click at [1002, 157] on div "Los Angeles Apparel Vintage Baby Rib Tee Los Angeles Apparel # R4310 Minimum Or…" at bounding box center [996, 415] width 262 height 662
click at [936, 120] on icon at bounding box center [935, 117] width 9 height 9
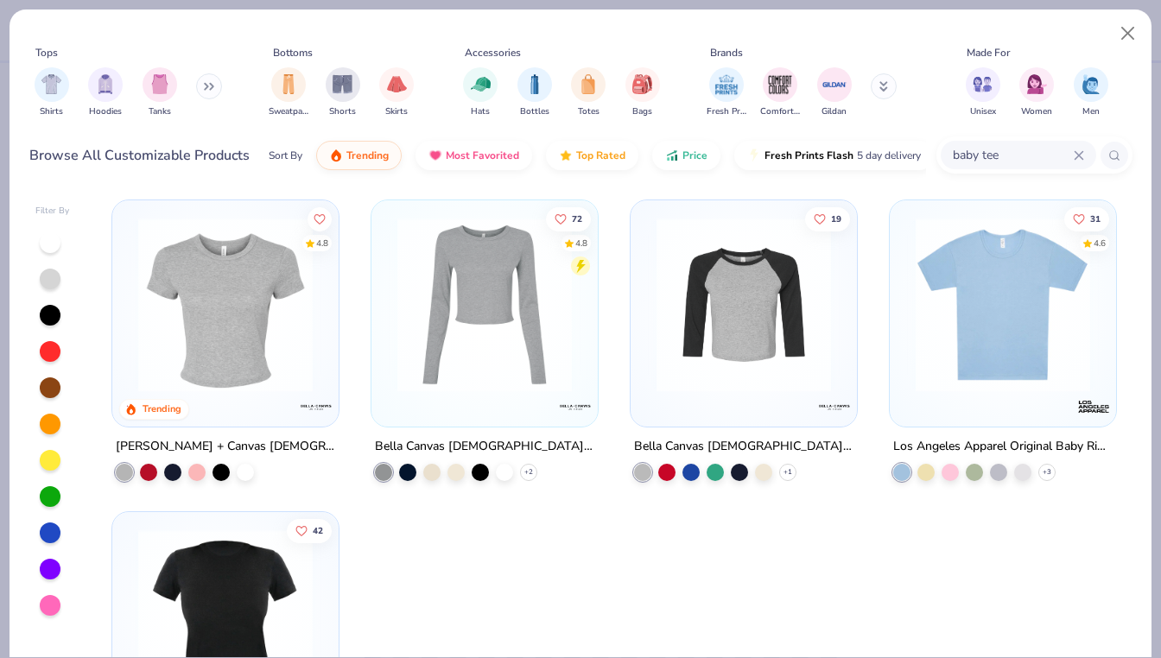
click at [293, 358] on img at bounding box center [226, 305] width 192 height 174
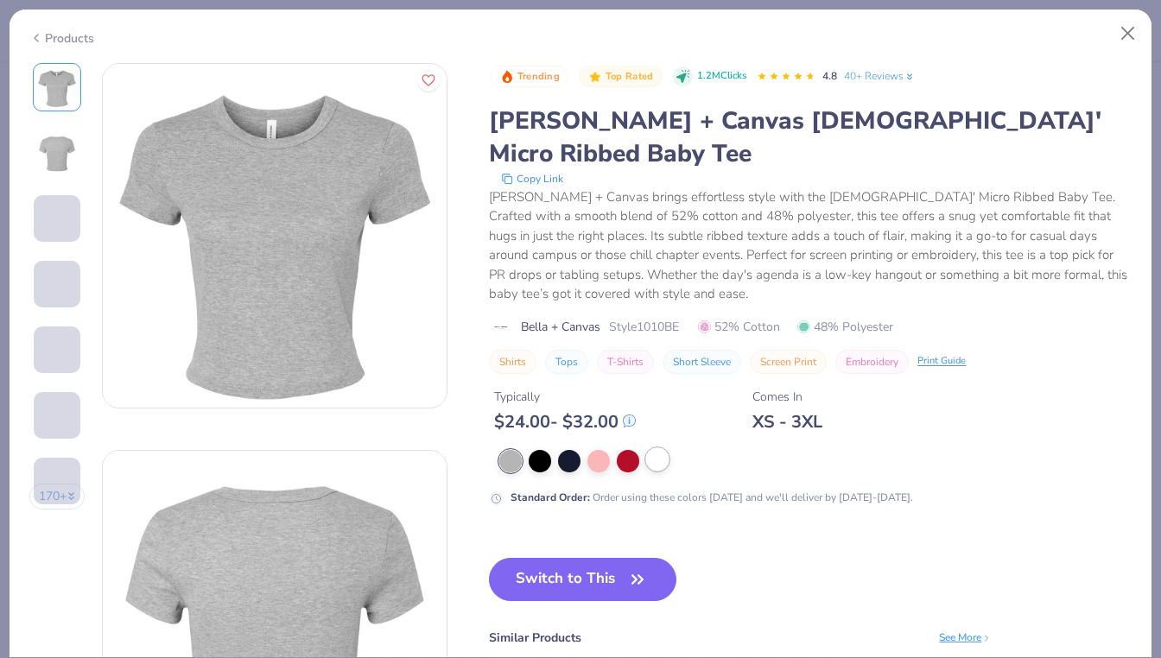
click at [659, 448] on div at bounding box center [657, 459] width 22 height 22
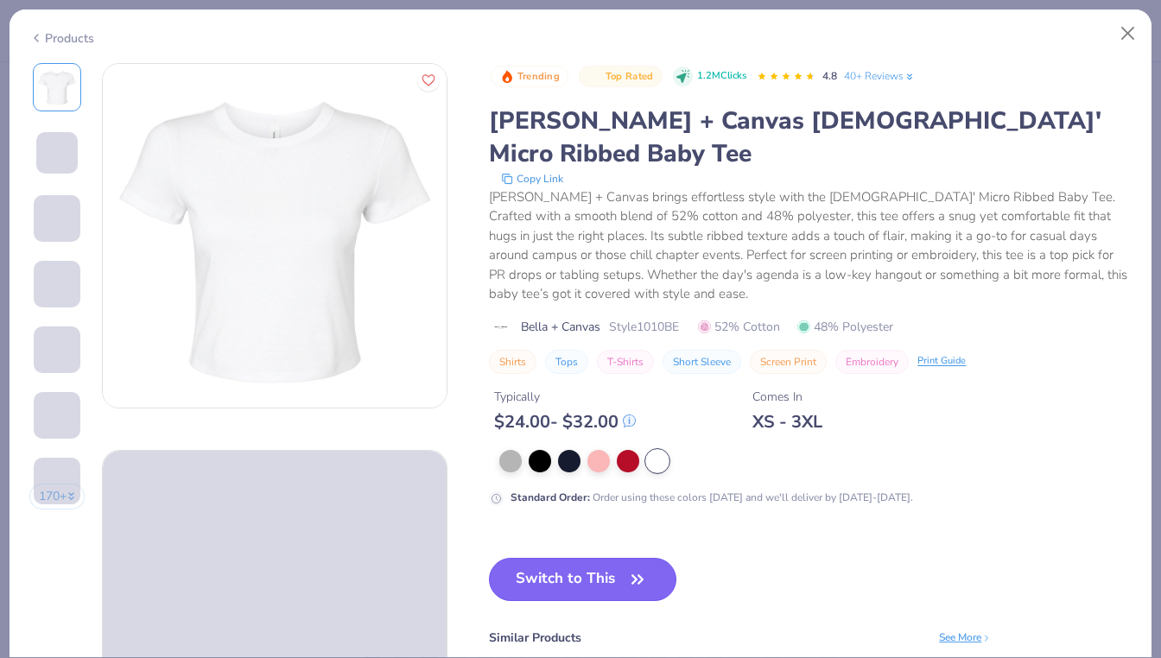
click at [592, 558] on button "Switch to This" at bounding box center [582, 579] width 187 height 43
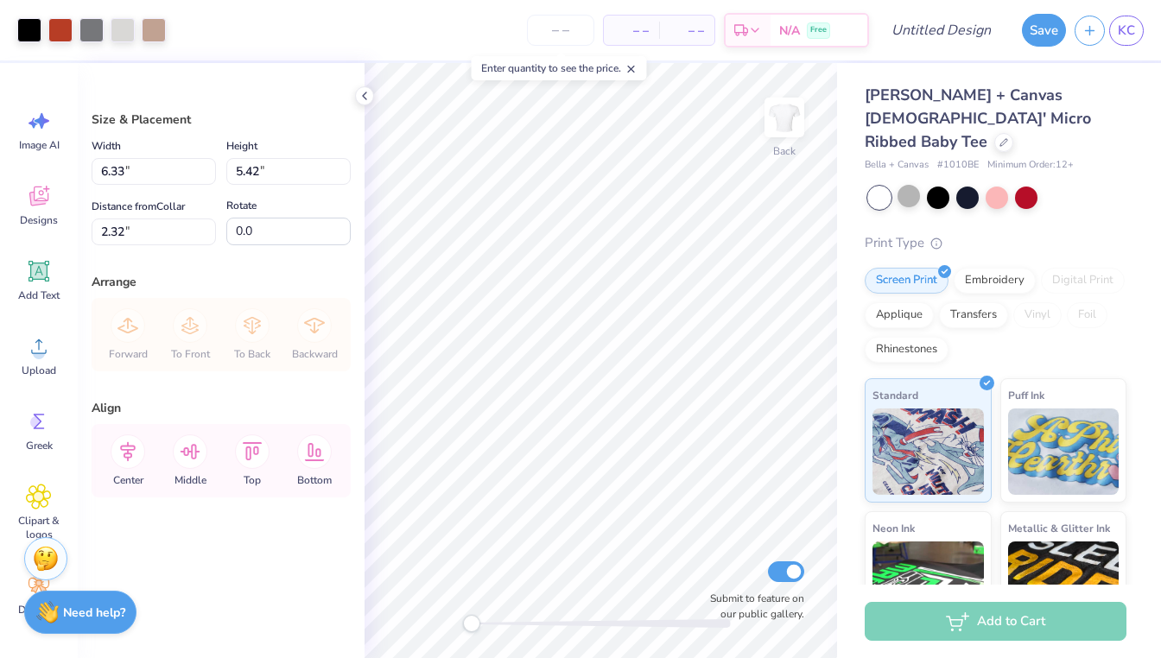
type input "8.20"
type input "7.02"
type input "2.41"
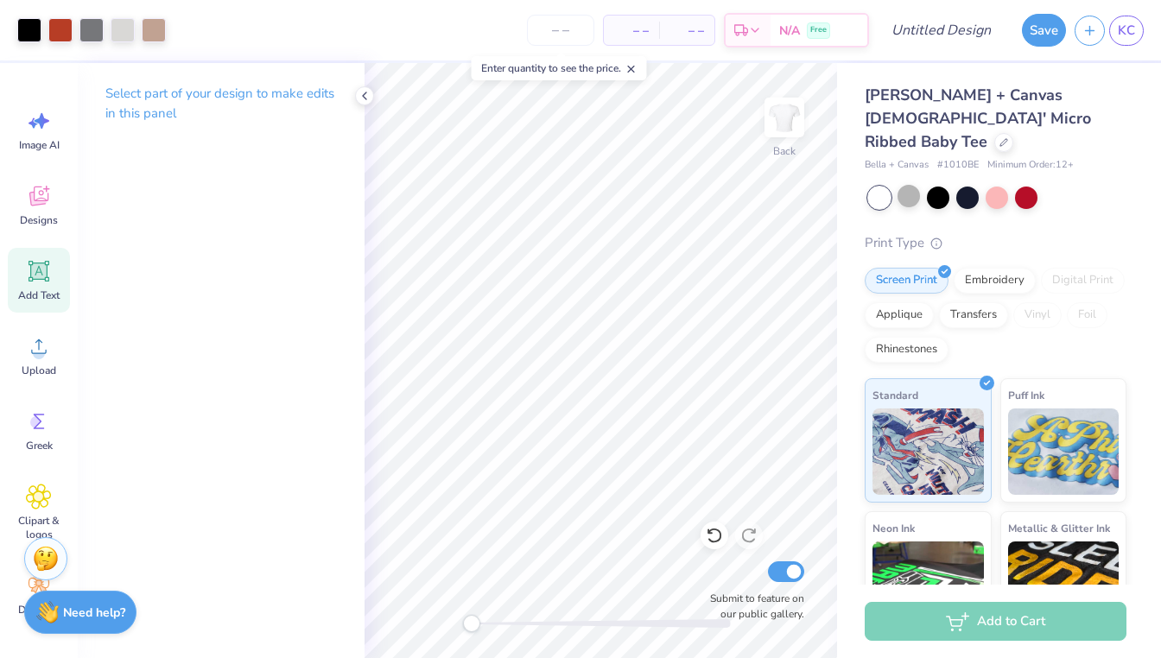
click at [37, 275] on icon at bounding box center [39, 271] width 16 height 16
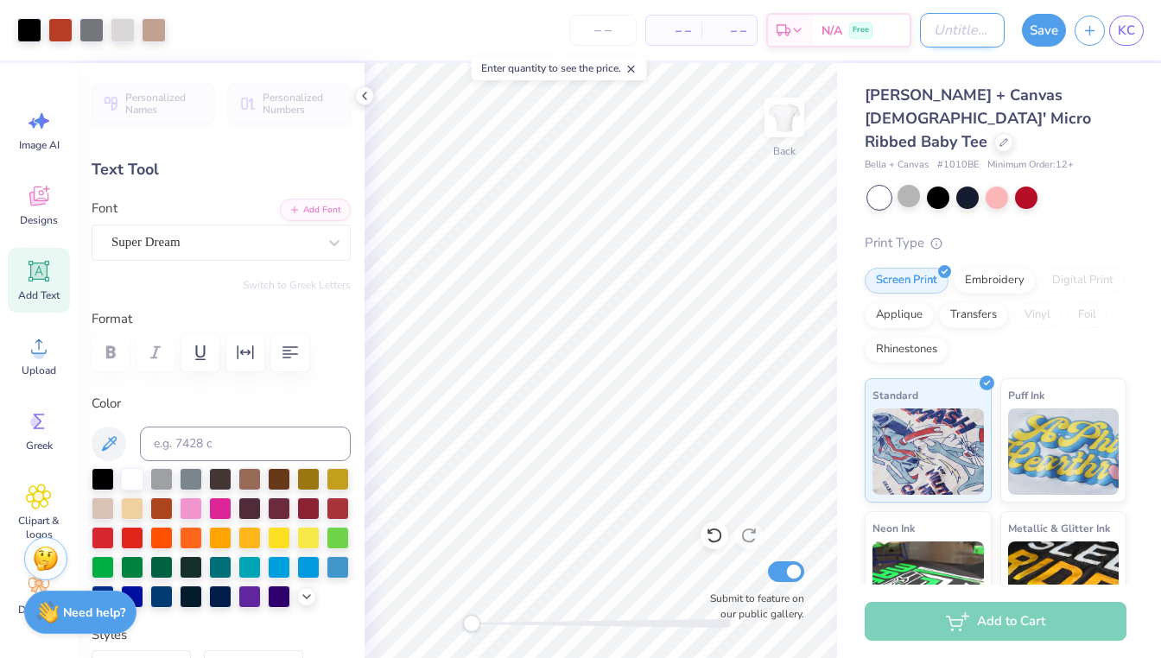
click at [920, 44] on input "Design Title" at bounding box center [962, 30] width 85 height 35
type input "i heart pi phi"
click at [1061, 35] on button "Save" at bounding box center [1044, 27] width 44 height 33
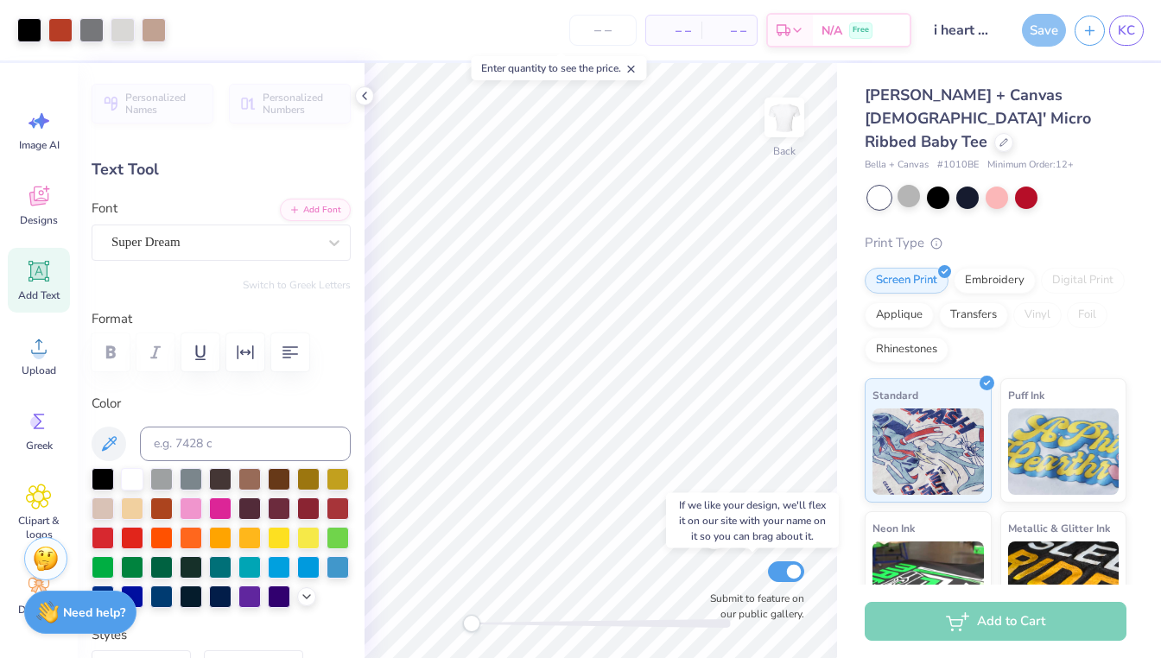
click at [793, 582] on div "Submit to feature on our public gallery." at bounding box center [753, 590] width 104 height 64
click at [792, 571] on input "Submit to feature on our public gallery." at bounding box center [786, 571] width 36 height 21
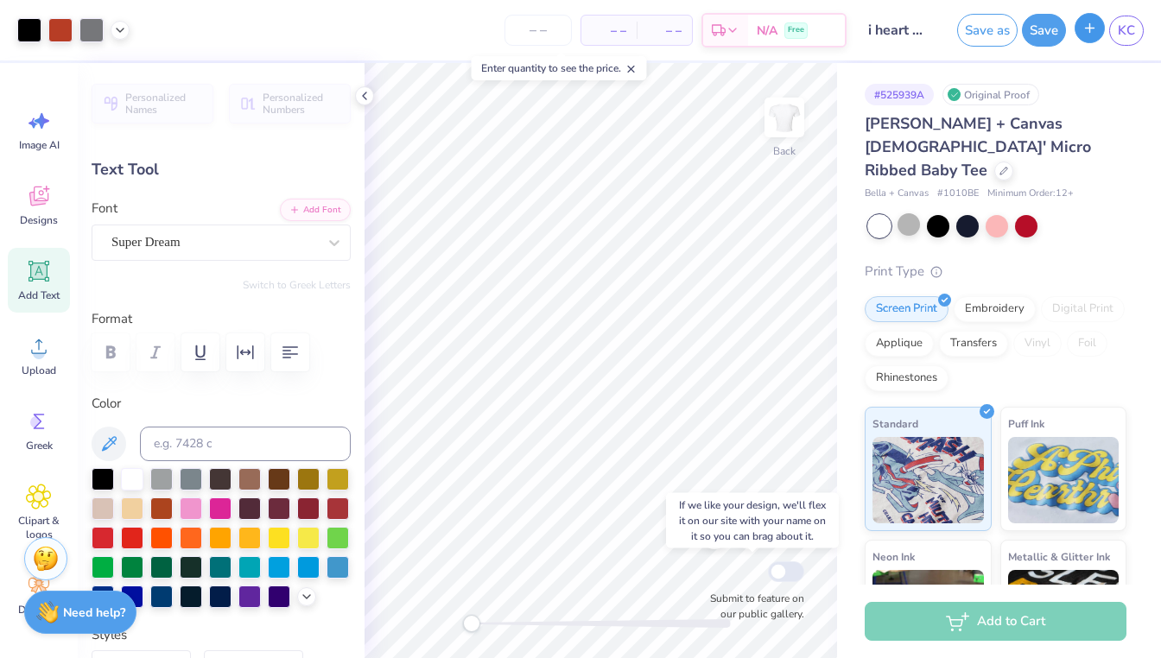
click at [1087, 35] on icon "button" at bounding box center [1089, 28] width 15 height 15
checkbox input "true"
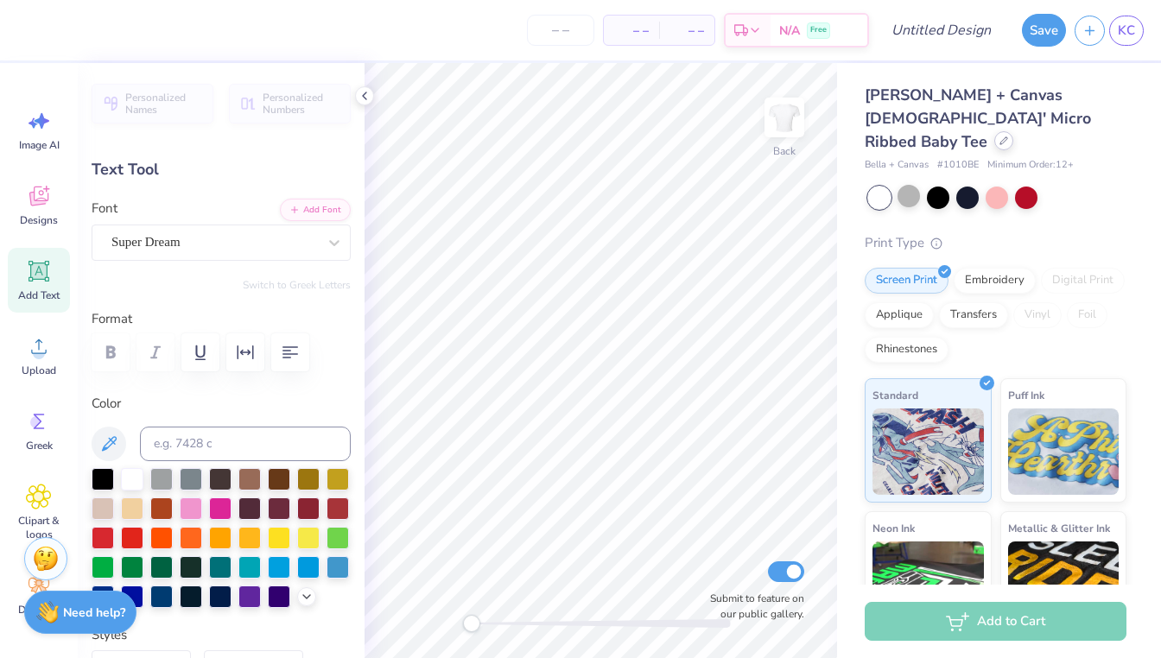
click at [994, 131] on div at bounding box center [1003, 140] width 19 height 19
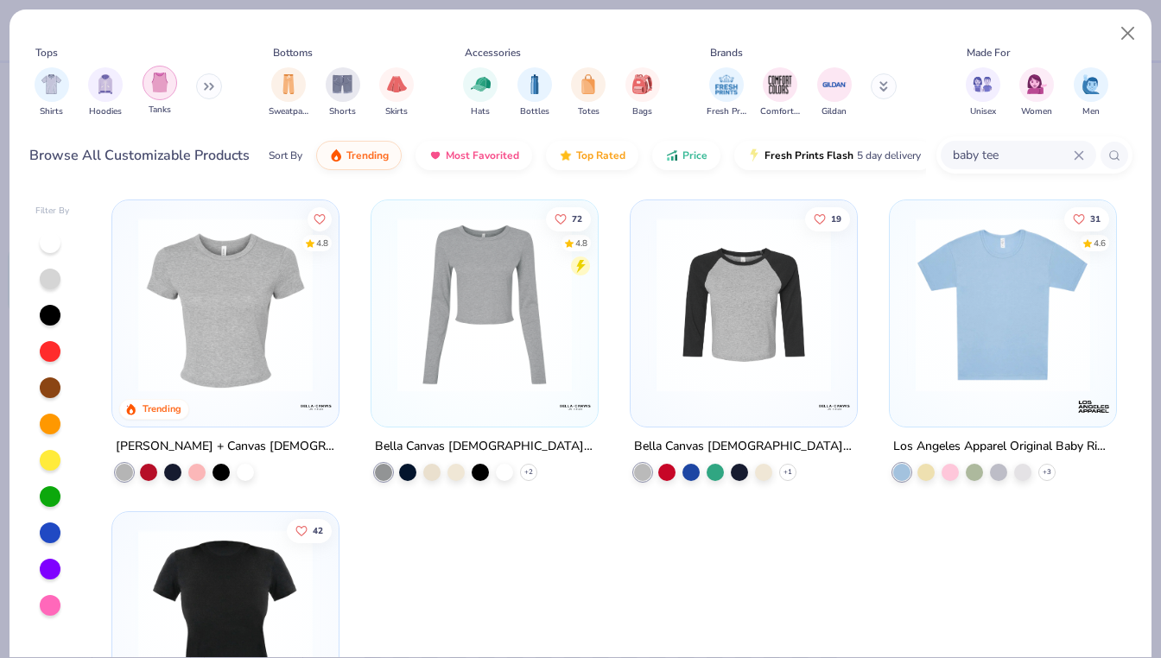
click at [163, 86] on img "filter for Tanks" at bounding box center [159, 83] width 19 height 20
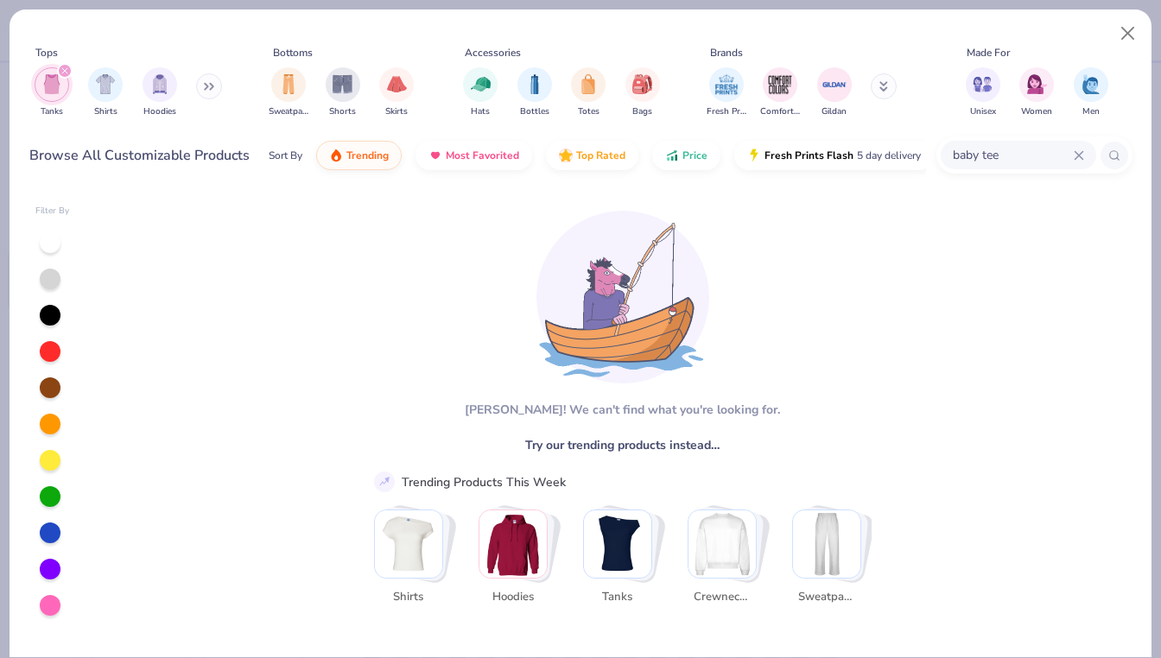
click at [64, 76] on div "filter for Tanks" at bounding box center [65, 71] width 16 height 16
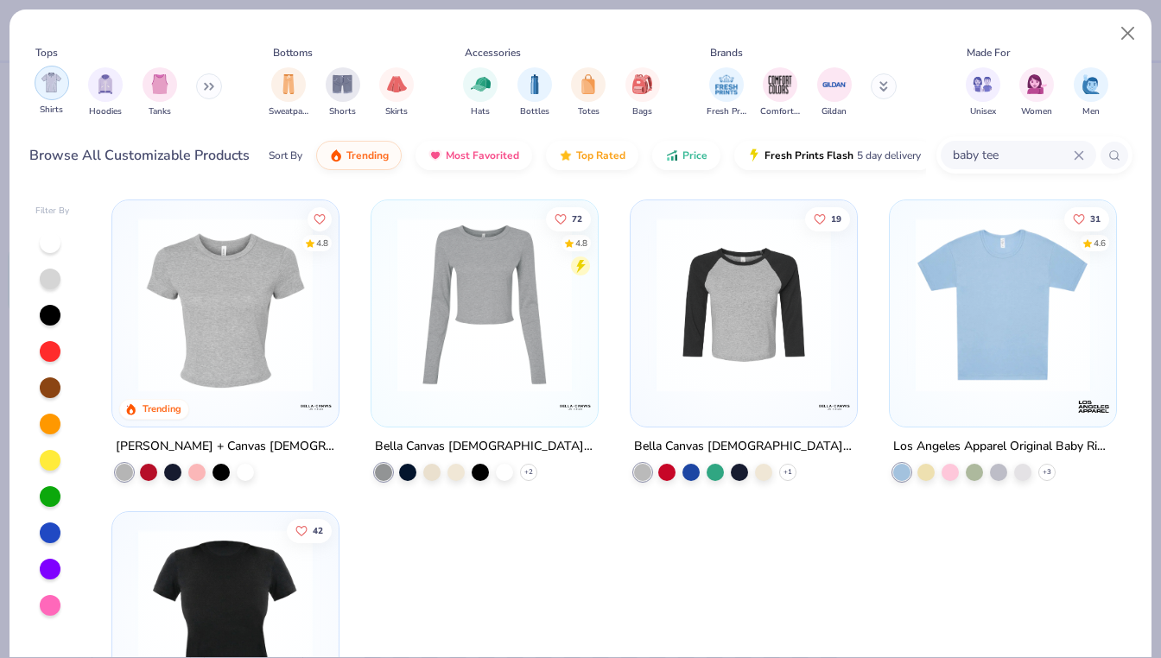
click at [50, 94] on div "filter for Shirts" at bounding box center [52, 83] width 35 height 35
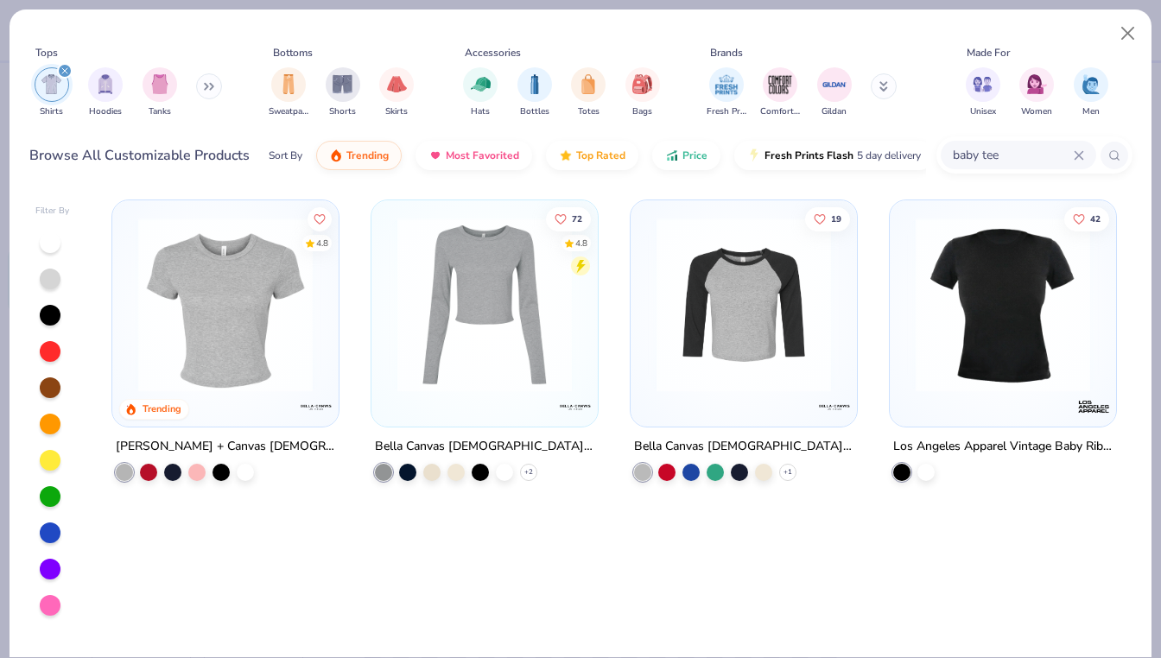
click at [62, 76] on div "filter for Shirts" at bounding box center [65, 71] width 16 height 16
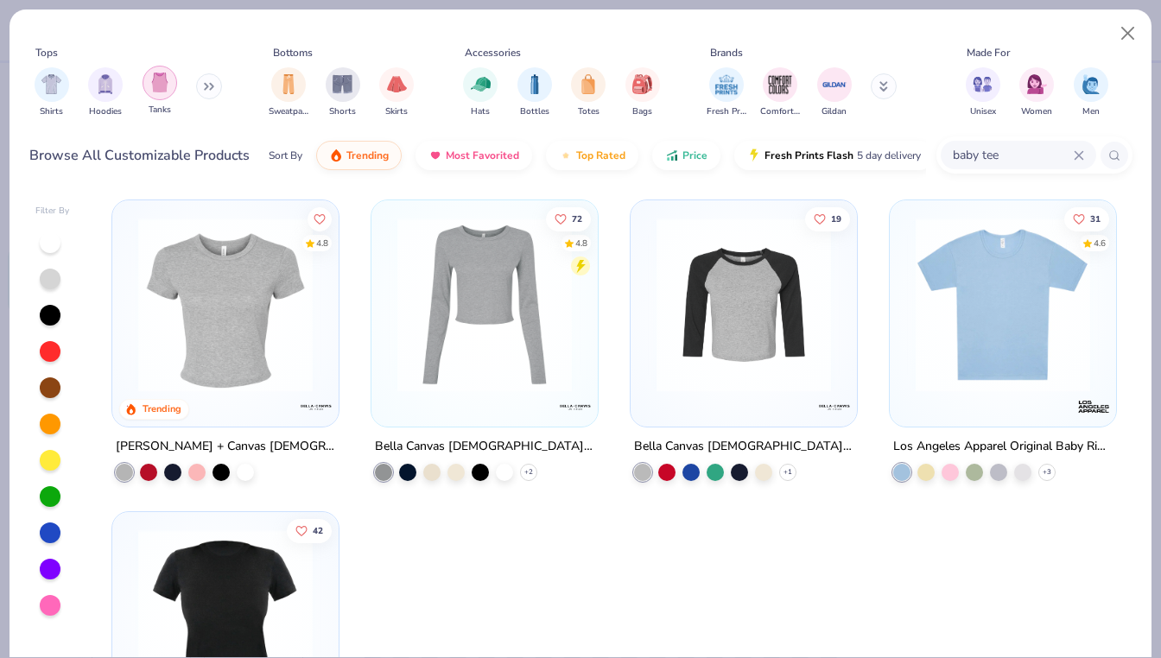
click at [155, 95] on div "filter for Tanks" at bounding box center [160, 83] width 35 height 35
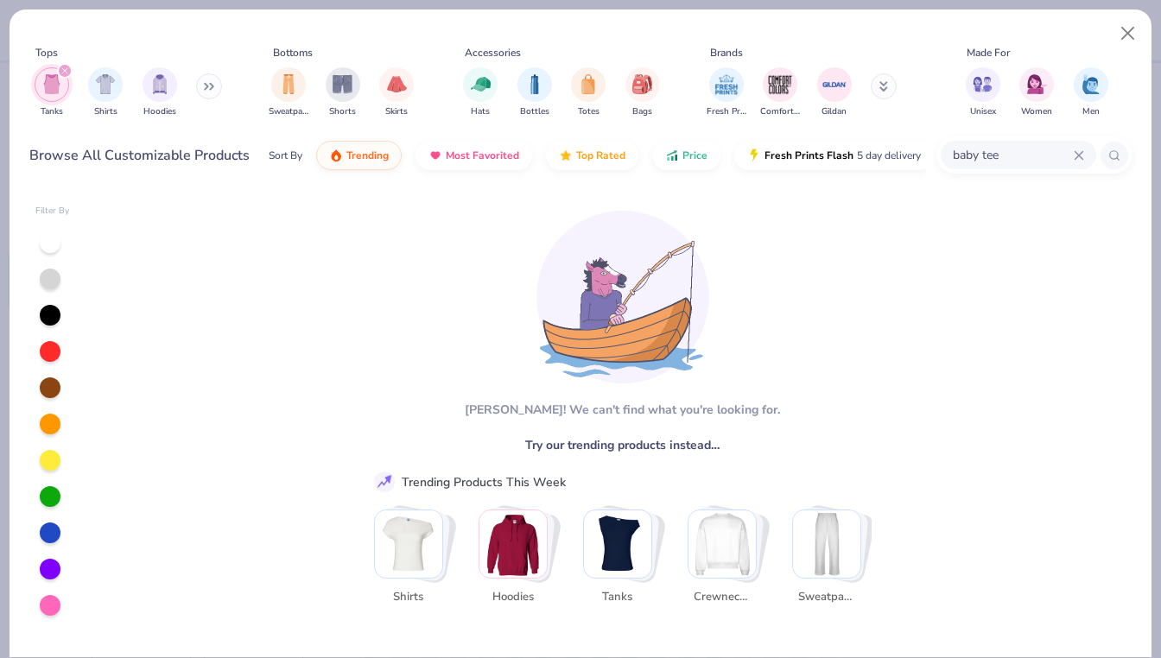
click at [212, 90] on icon at bounding box center [209, 86] width 10 height 9
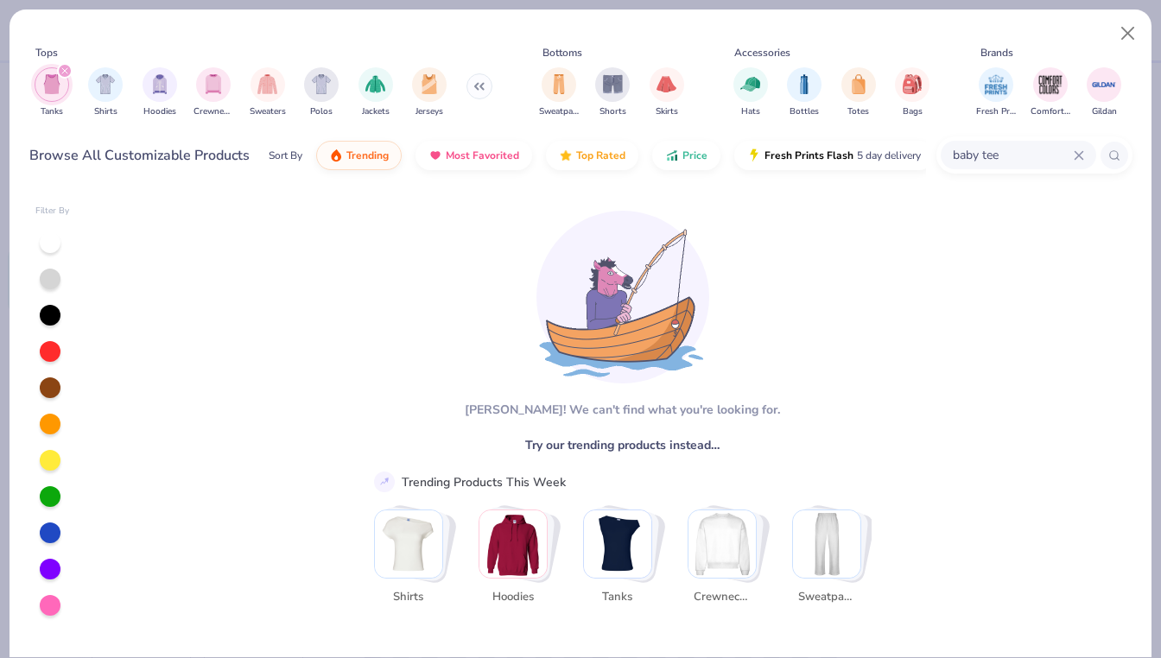
click at [63, 73] on icon "filter for Tanks" at bounding box center [64, 70] width 7 height 7
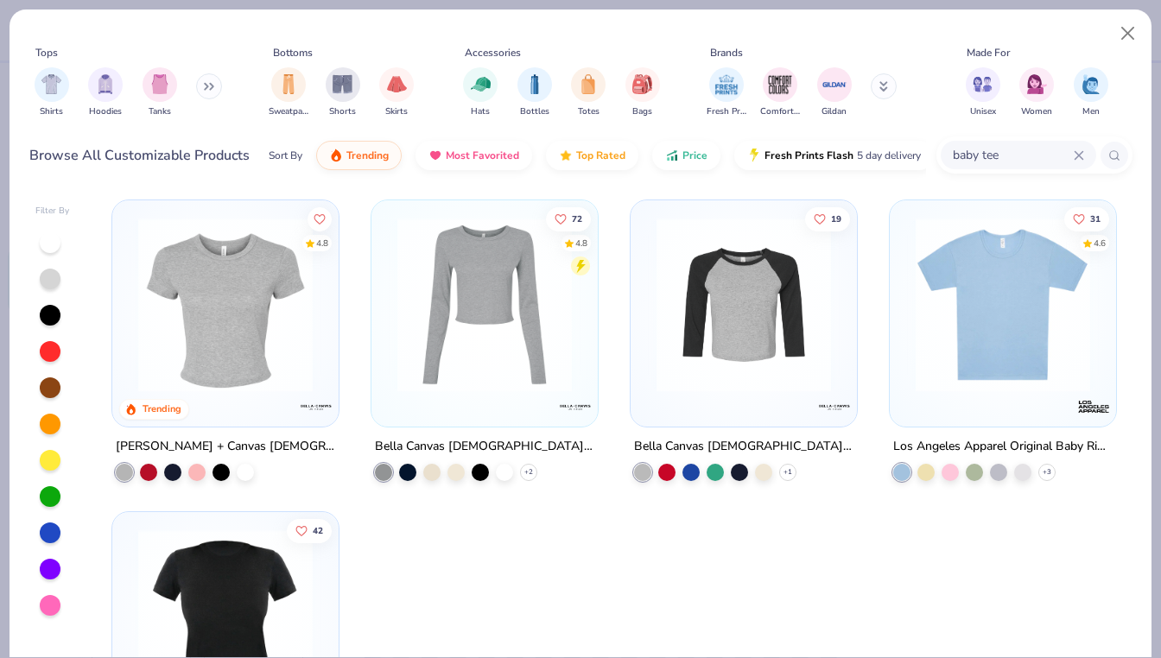
click at [1071, 155] on input "baby tee" at bounding box center [1012, 155] width 123 height 20
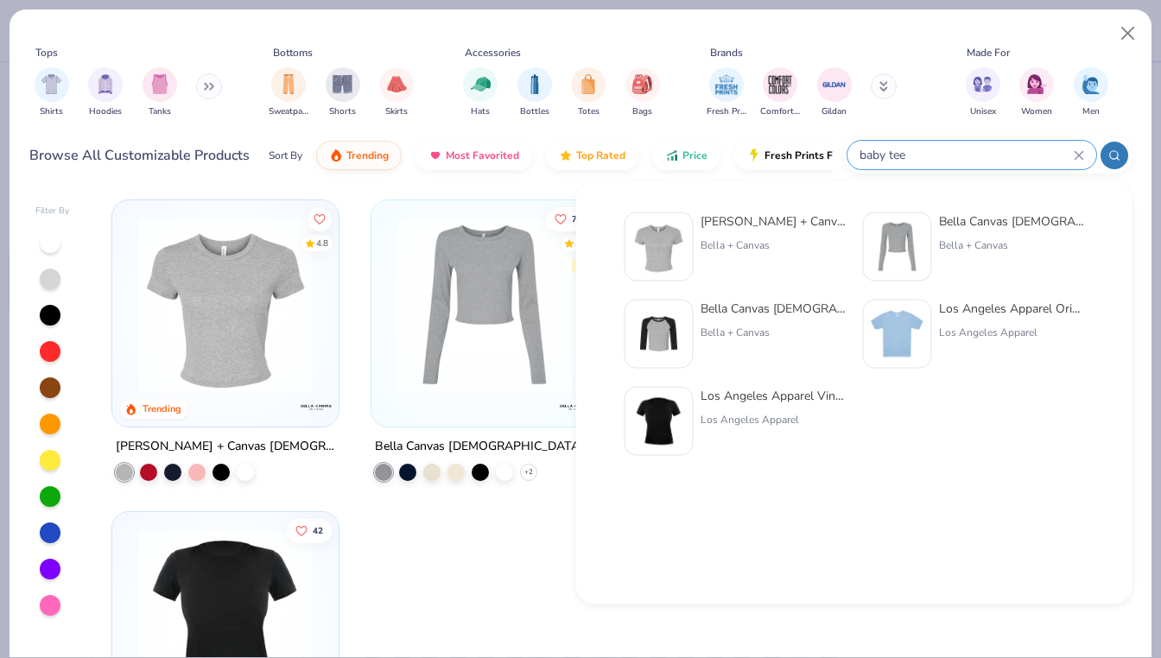
click at [1082, 155] on icon at bounding box center [1079, 155] width 10 height 10
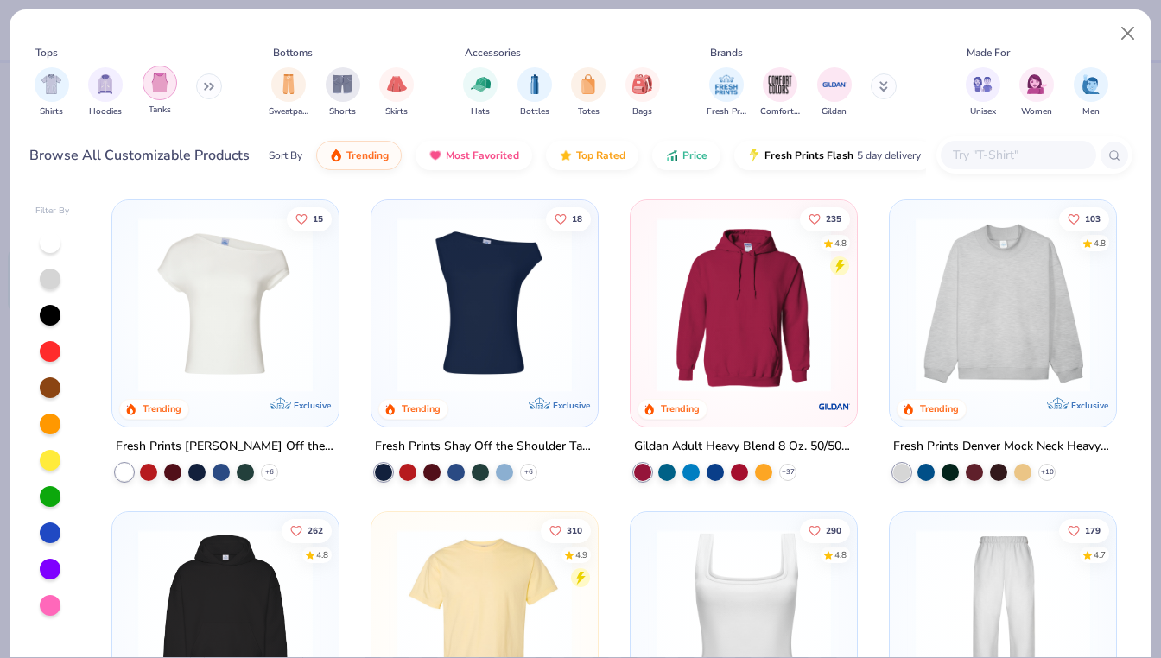
click at [159, 86] on img "filter for Tanks" at bounding box center [159, 83] width 19 height 20
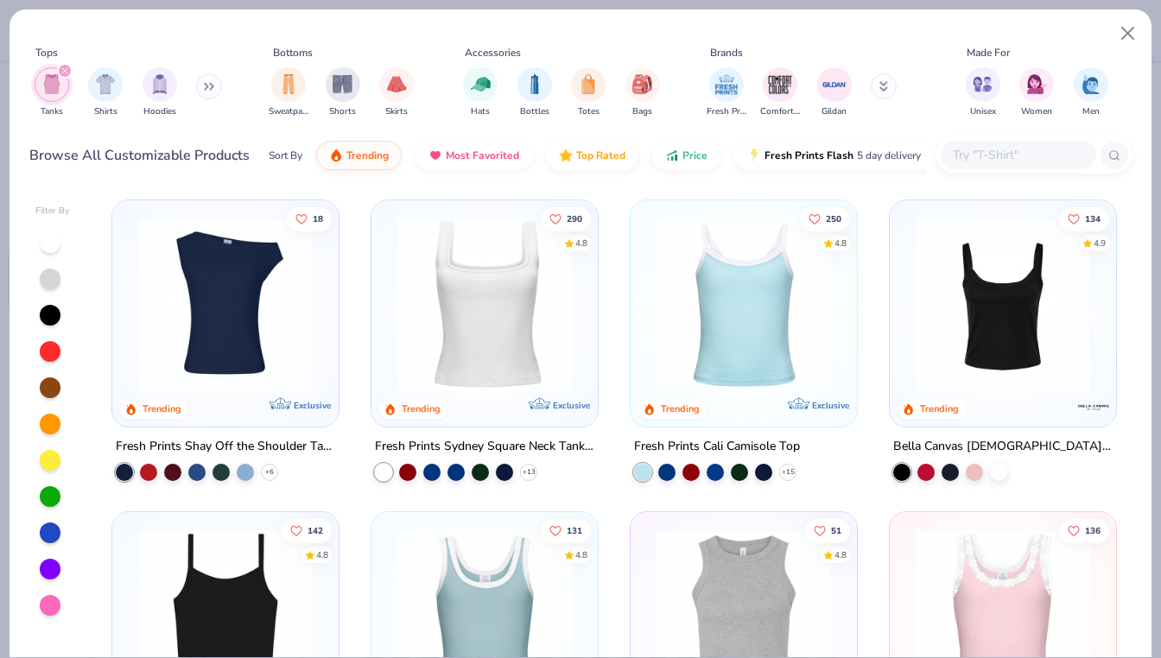
click at [981, 325] on img at bounding box center [1003, 305] width 192 height 174
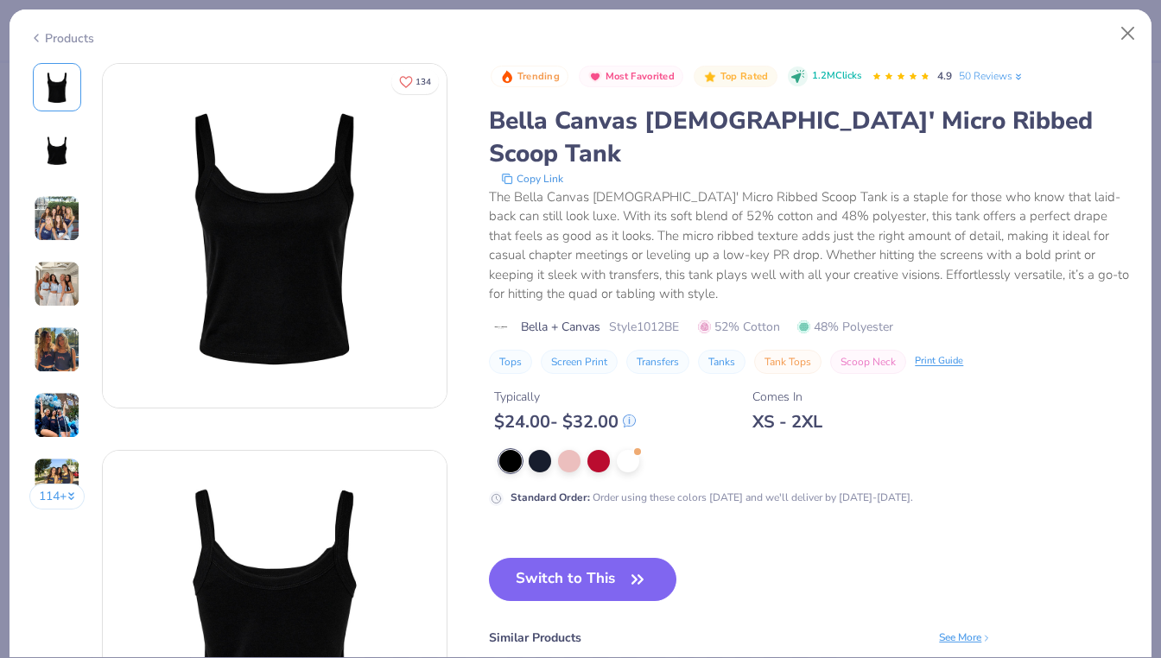
click at [70, 338] on img at bounding box center [57, 350] width 47 height 47
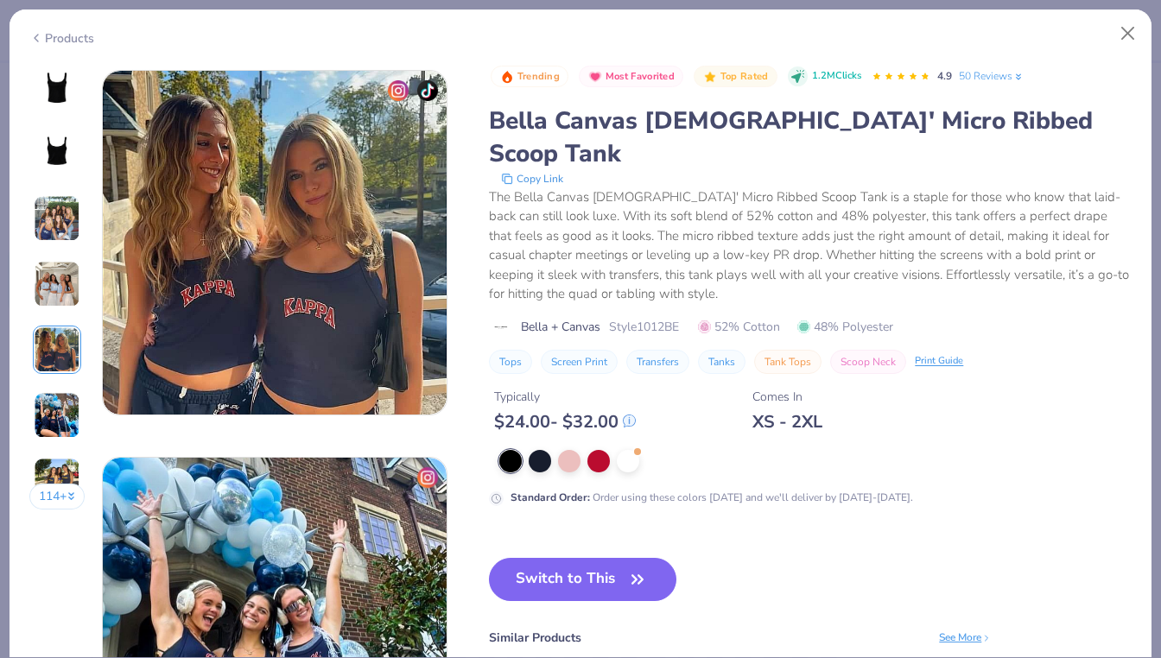
scroll to position [1548, 0]
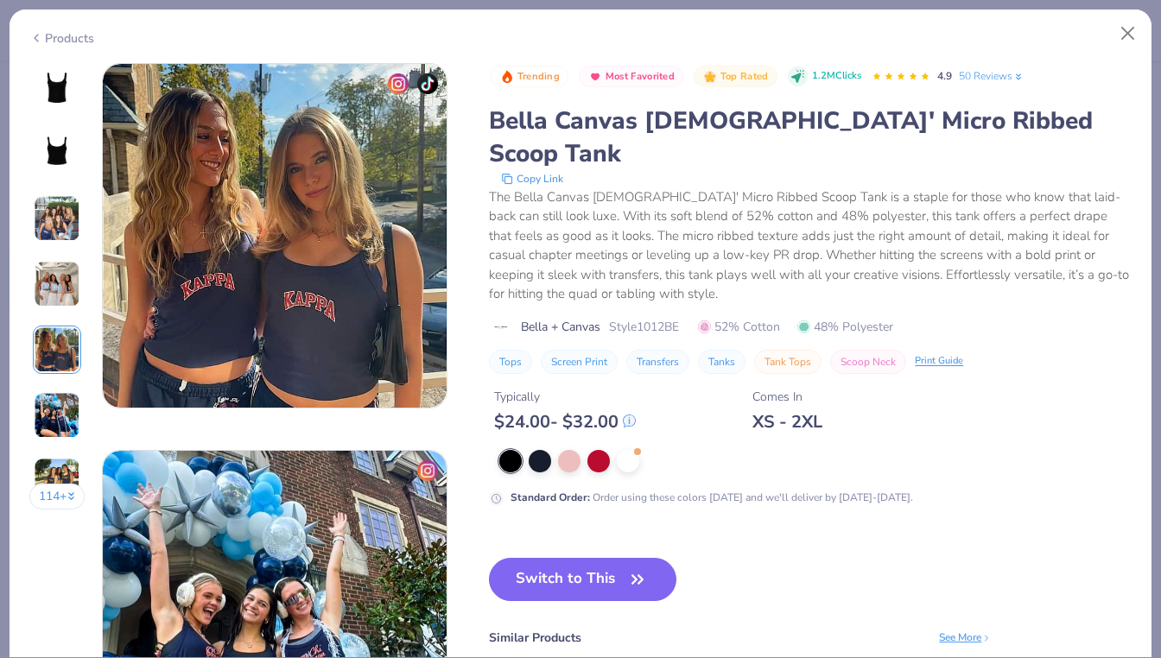
click at [53, 404] on img at bounding box center [57, 415] width 47 height 47
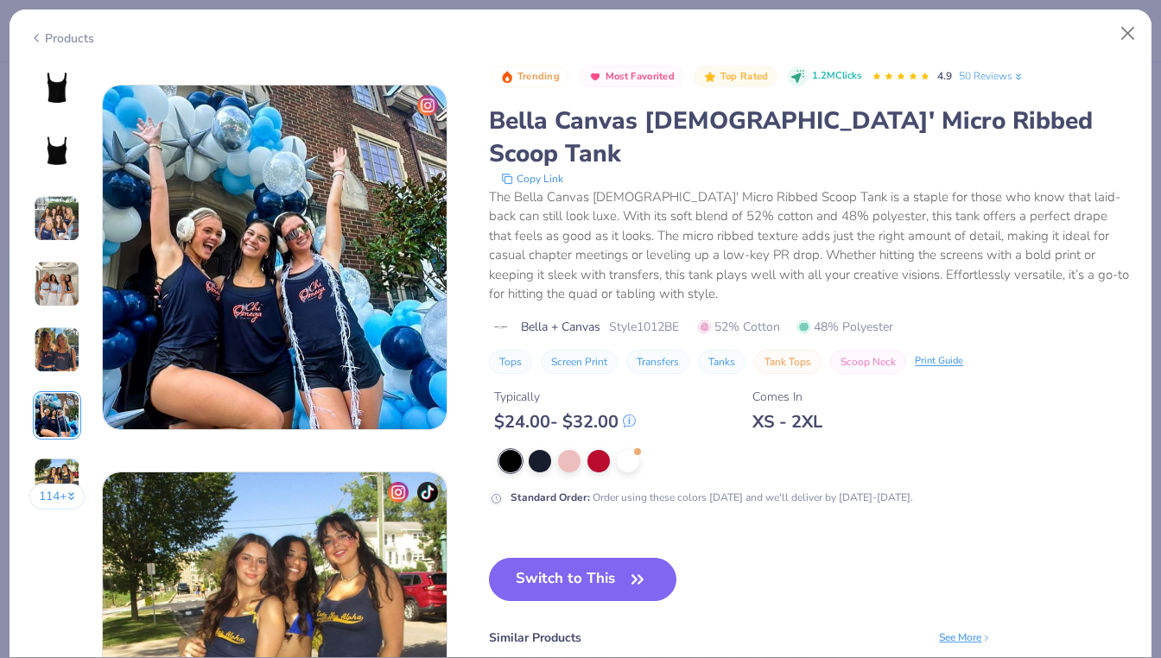
scroll to position [1935, 0]
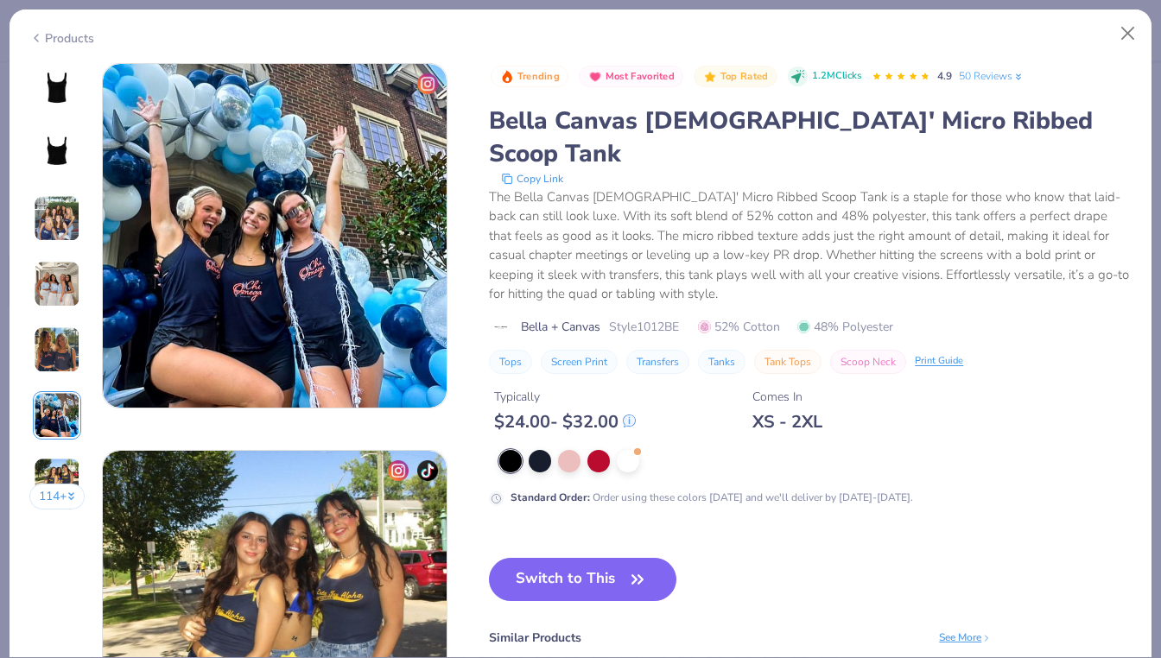
click at [56, 438] on img at bounding box center [57, 415] width 47 height 47
click at [569, 448] on div at bounding box center [569, 459] width 22 height 22
click at [572, 558] on button "Switch to This" at bounding box center [582, 579] width 187 height 43
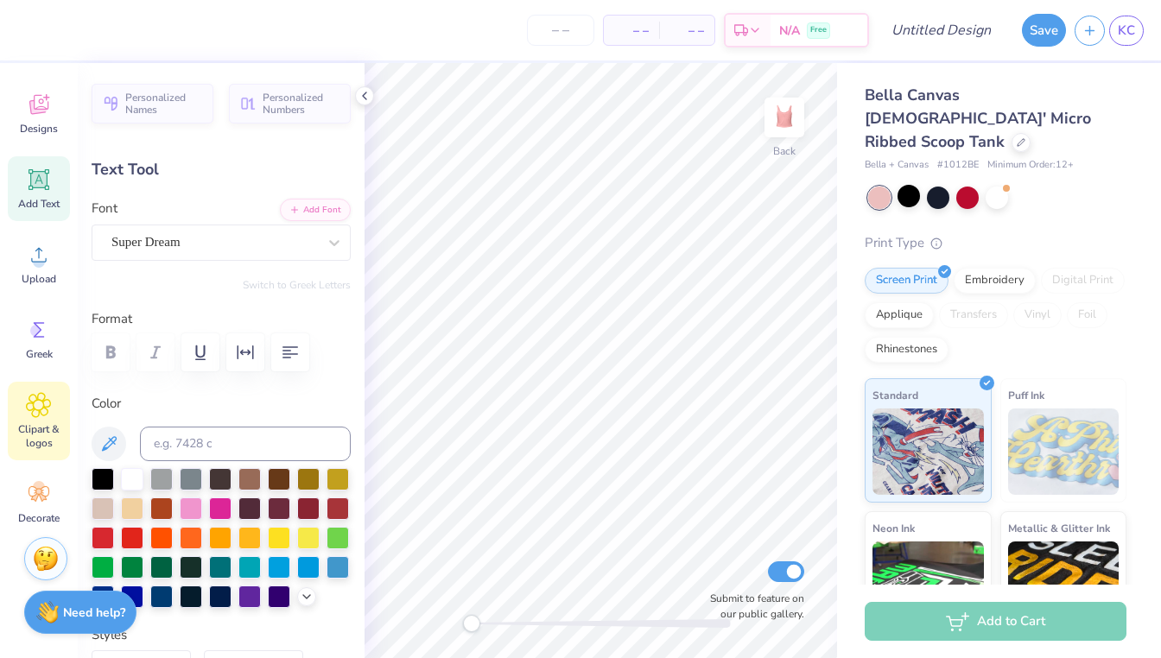
scroll to position [98, 0]
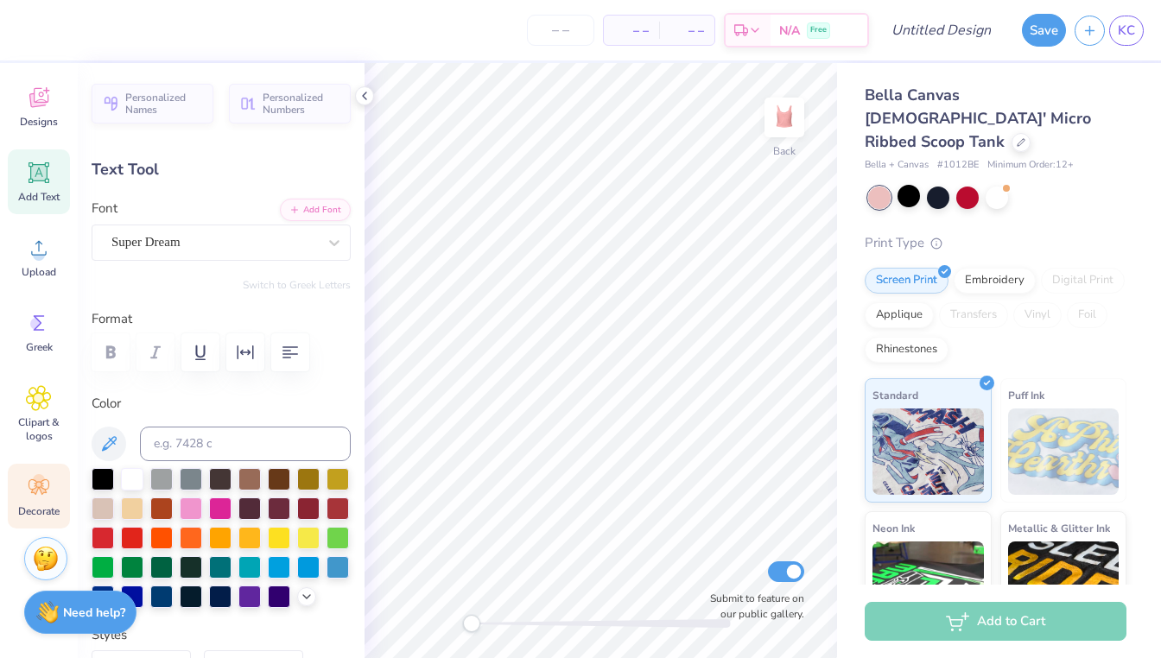
click at [35, 496] on icon at bounding box center [39, 487] width 26 height 26
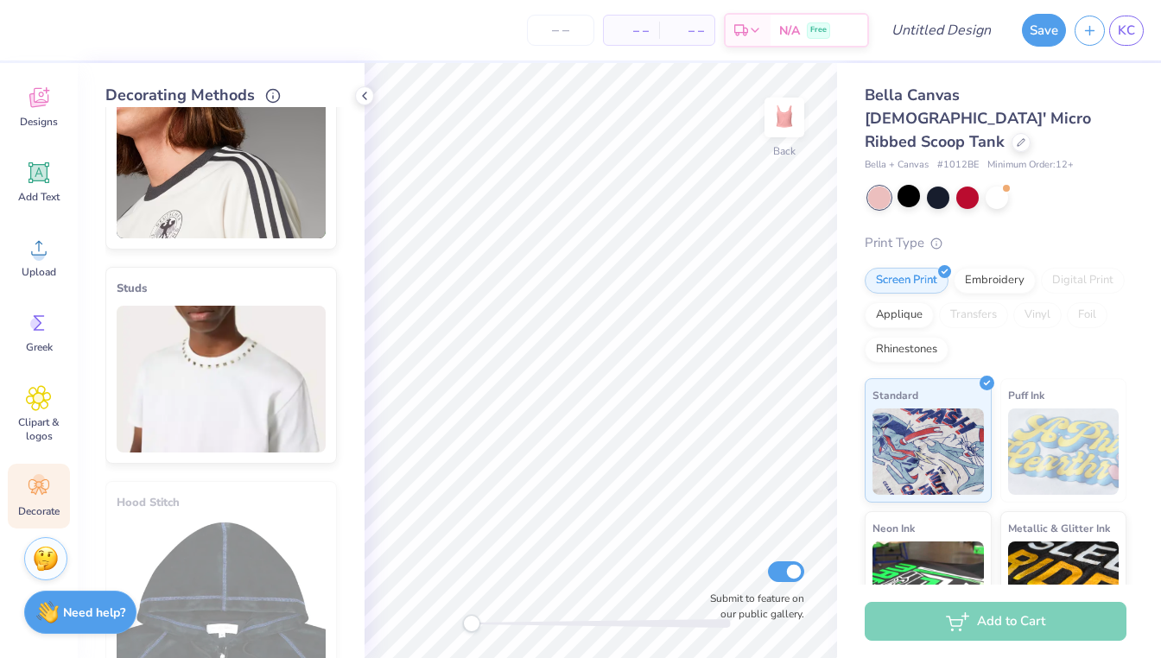
click at [202, 378] on img at bounding box center [221, 379] width 209 height 147
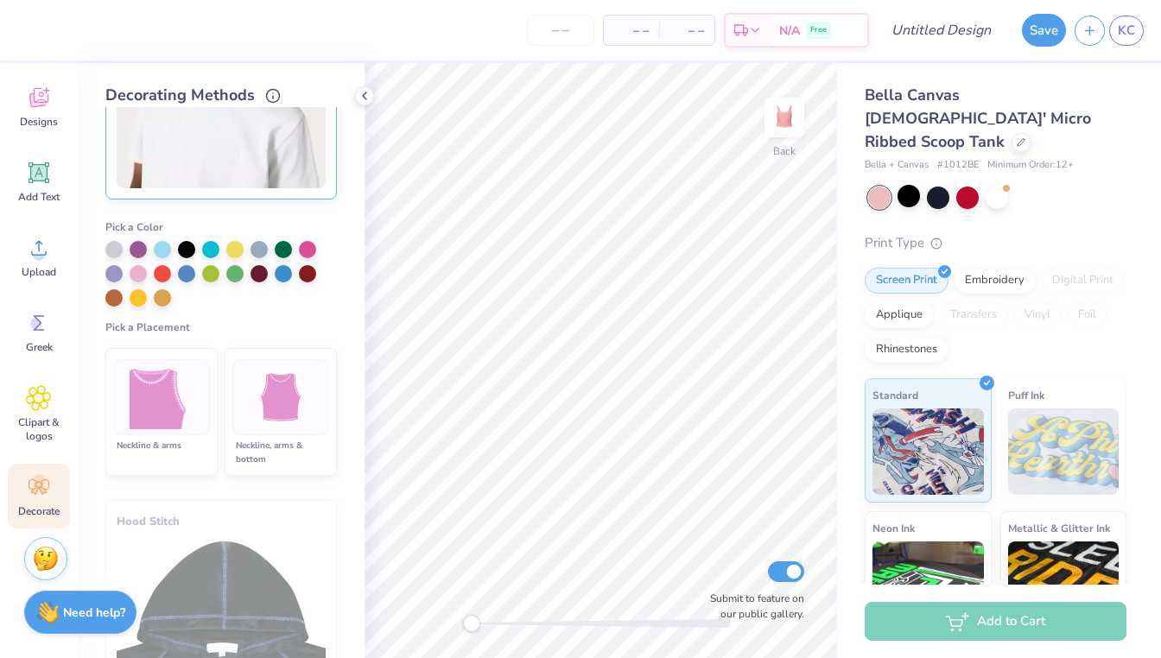
scroll to position [780, 0]
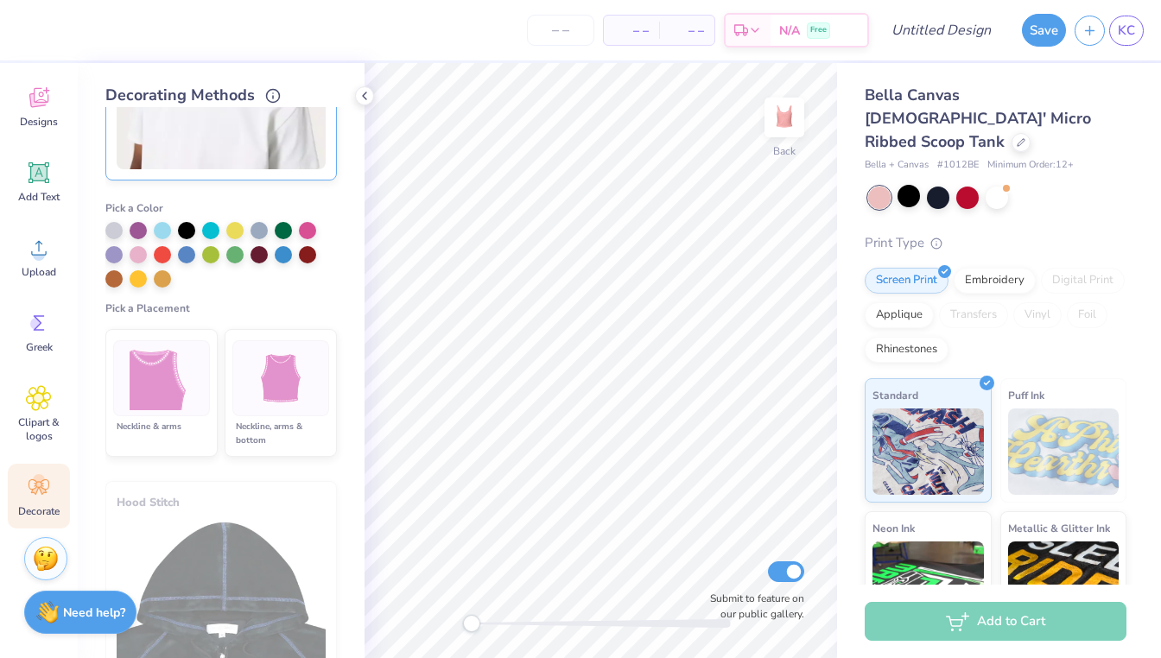
click at [186, 382] on img at bounding box center [162, 378] width 65 height 65
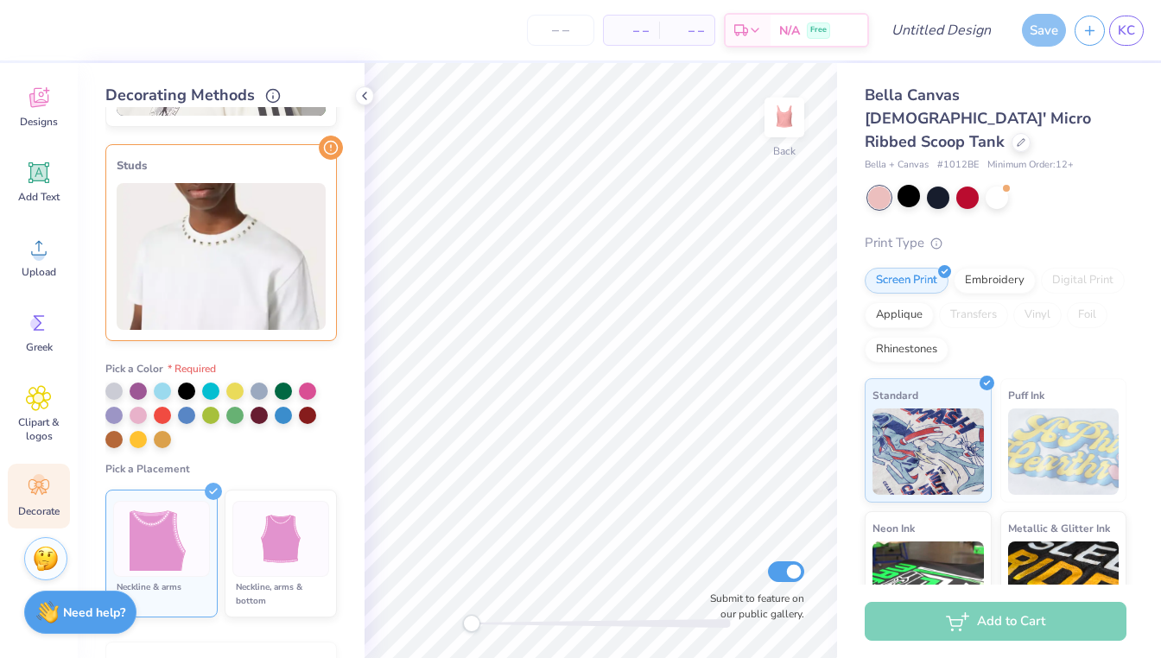
scroll to position [587, 0]
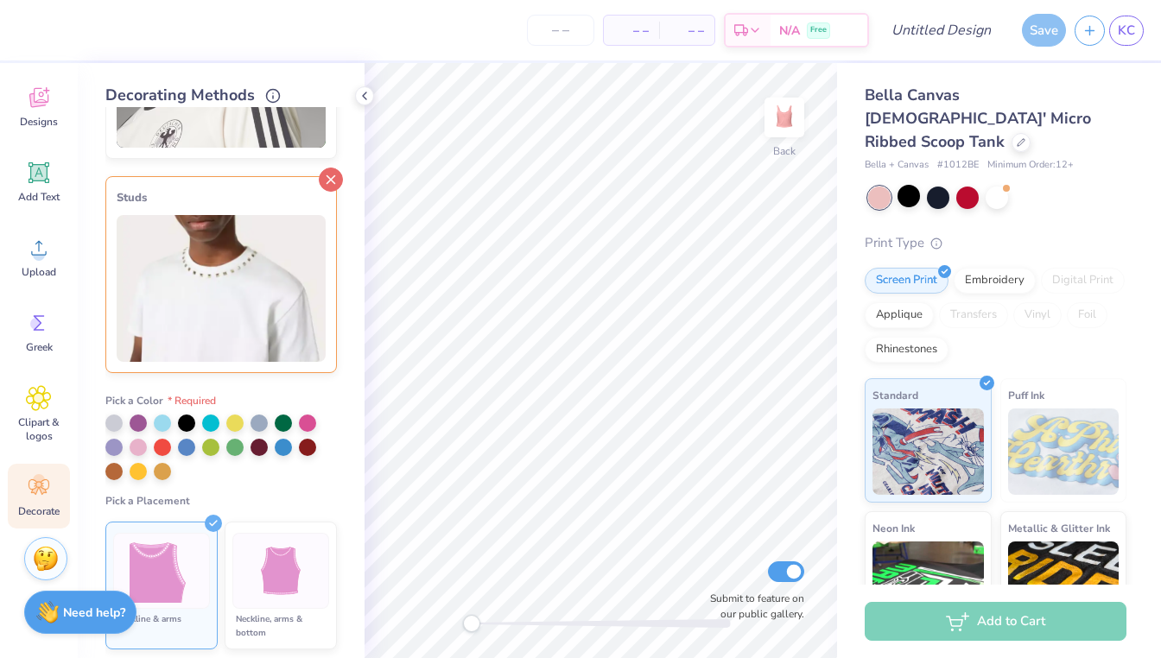
click at [334, 181] on icon at bounding box center [331, 180] width 24 height 24
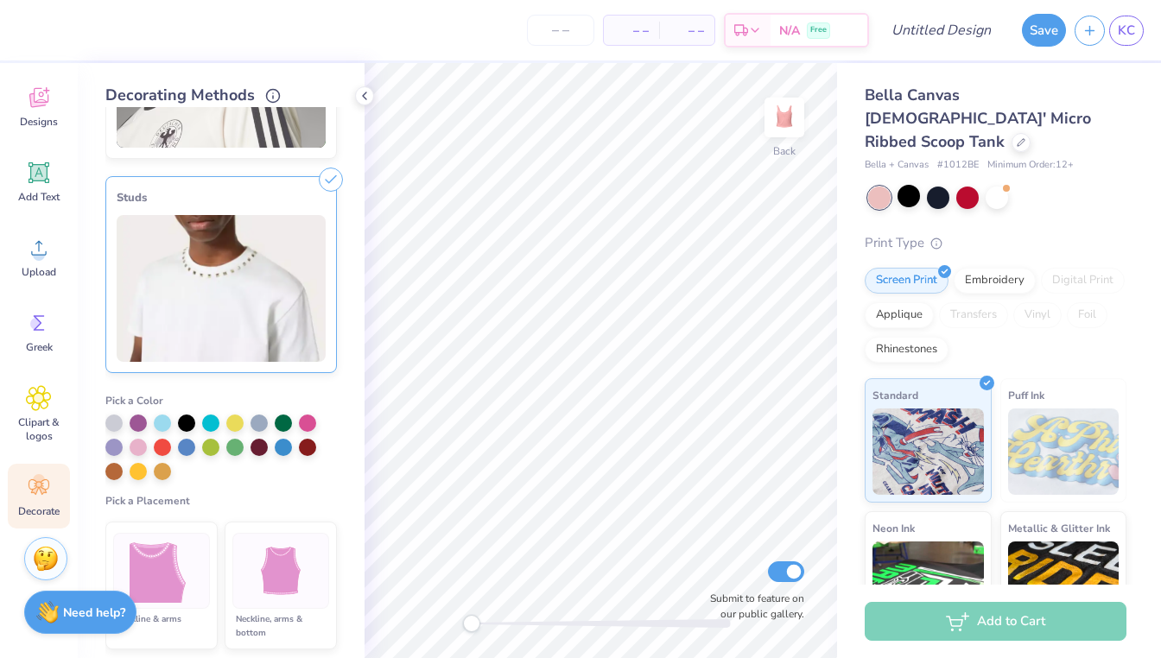
click at [177, 534] on div at bounding box center [161, 571] width 97 height 76
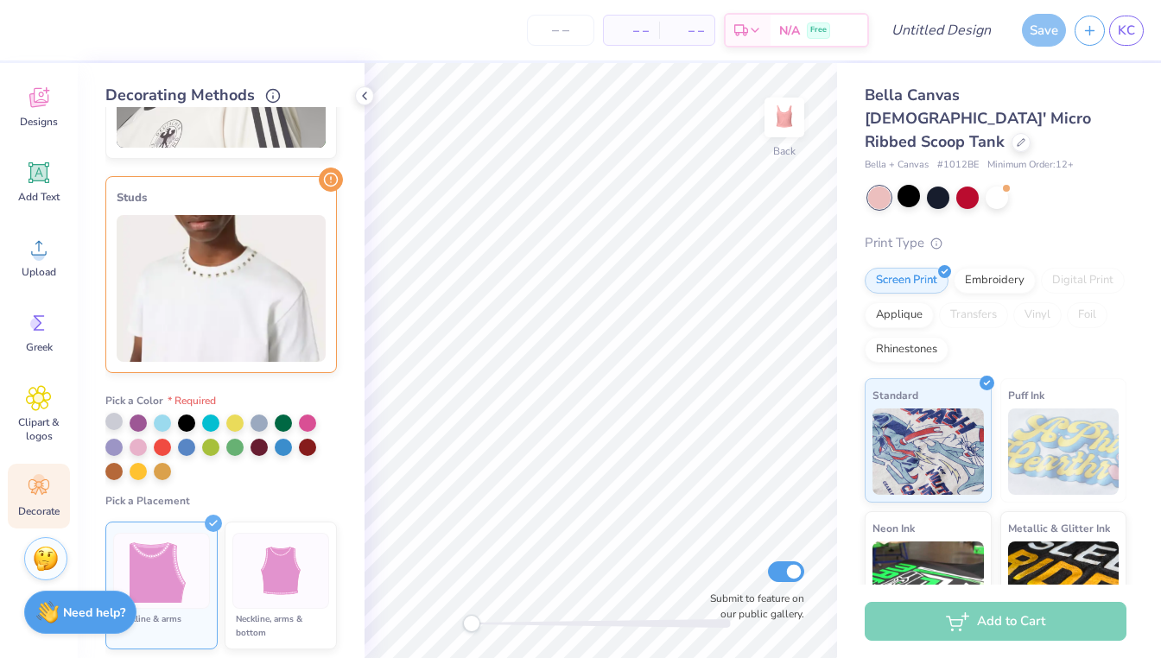
click at [120, 424] on div at bounding box center [113, 421] width 17 height 17
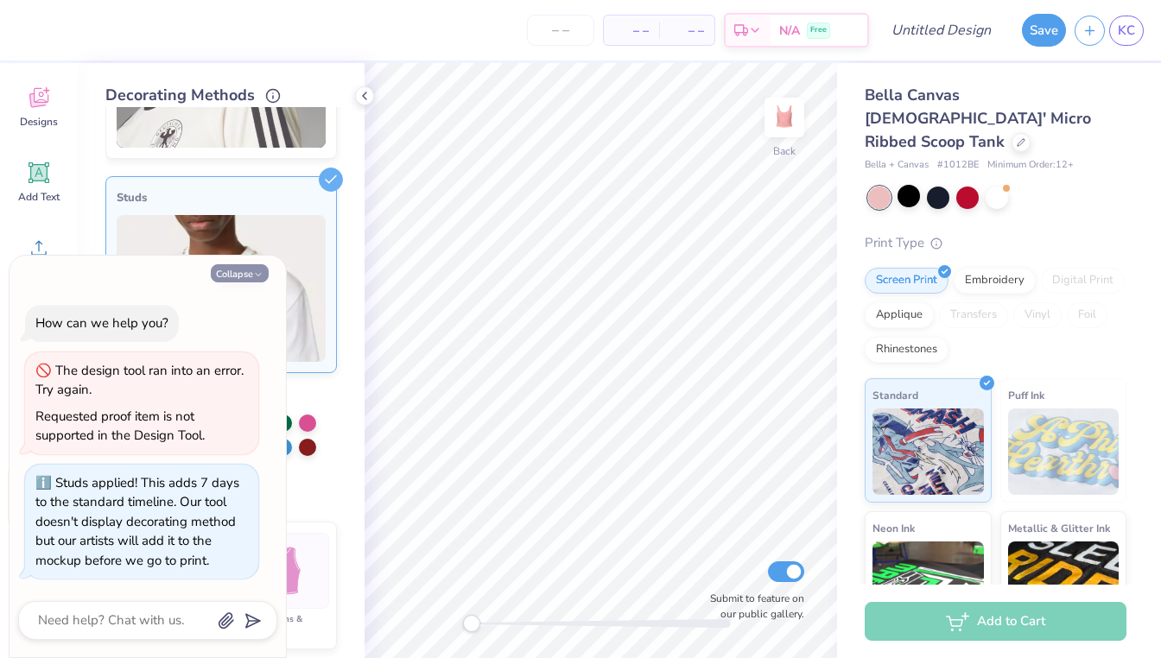
click at [253, 278] on icon "button" at bounding box center [258, 275] width 10 height 10
type textarea "x"
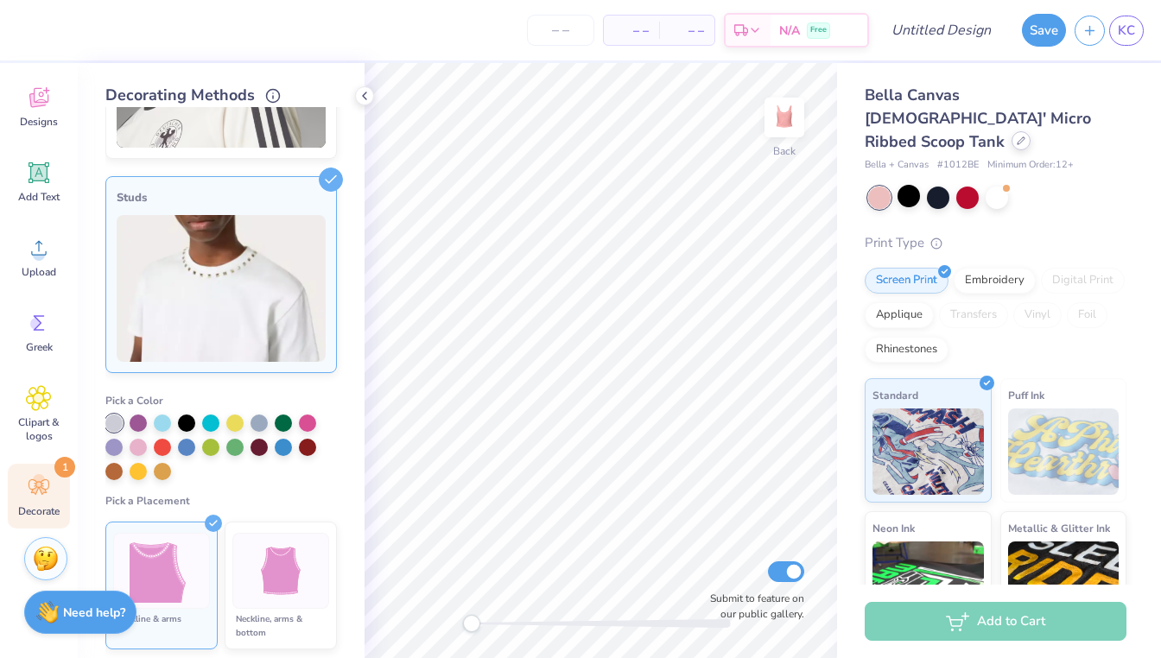
click at [1012, 131] on div at bounding box center [1021, 140] width 19 height 19
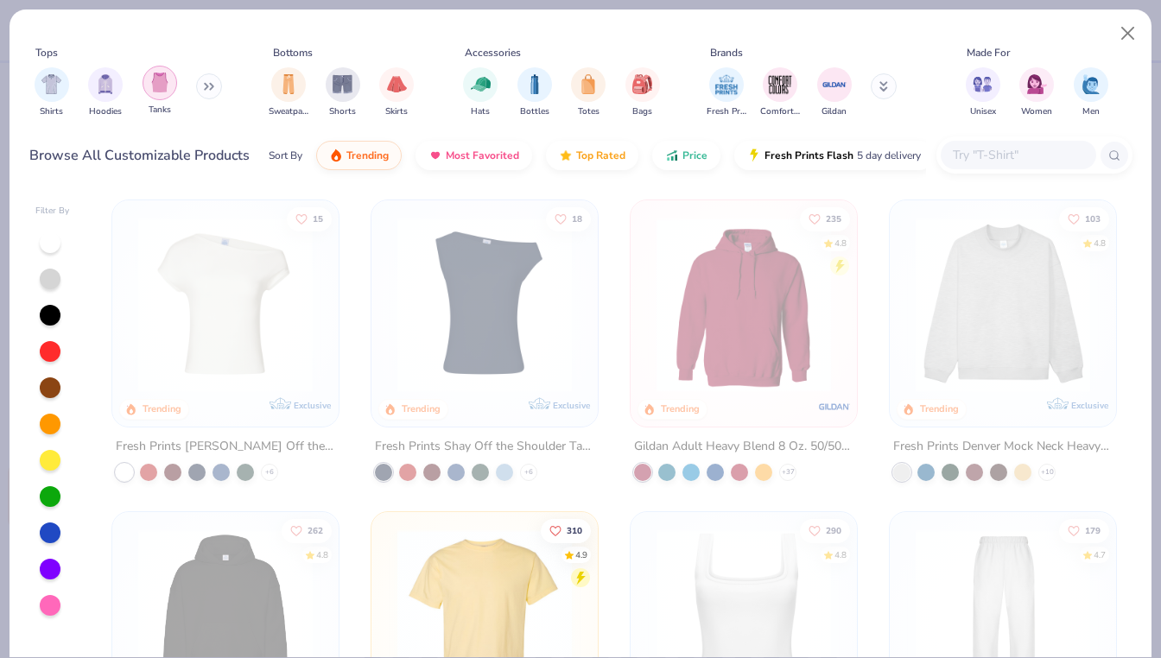
click at [169, 94] on div "filter for Tanks" at bounding box center [160, 83] width 35 height 35
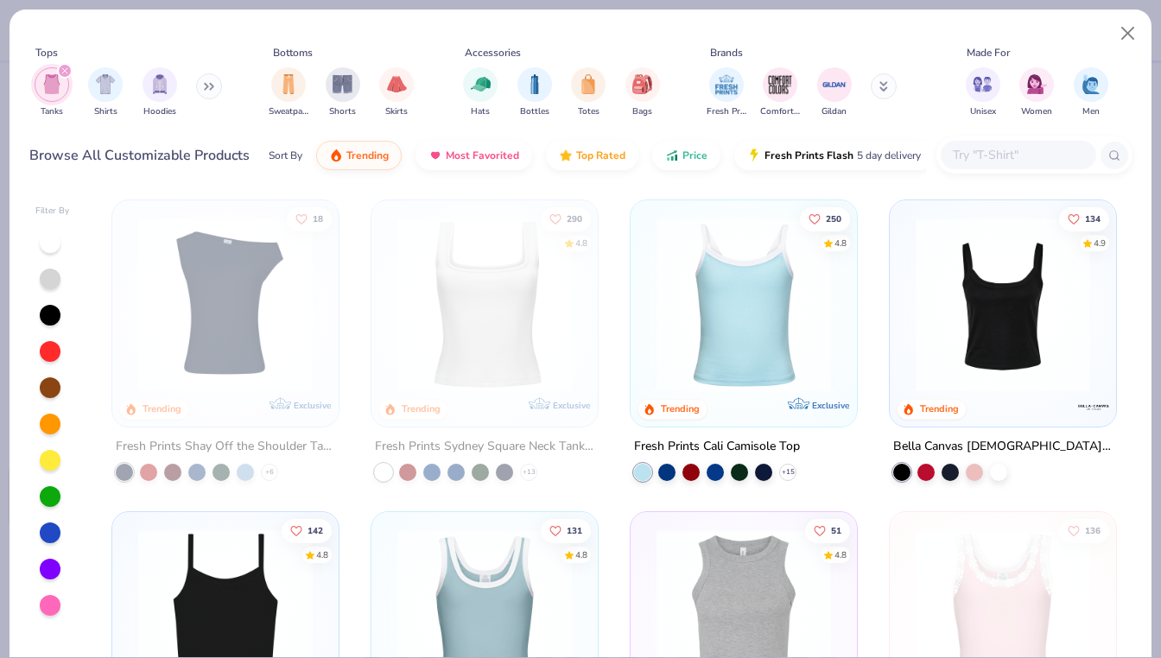
scroll to position [70, 0]
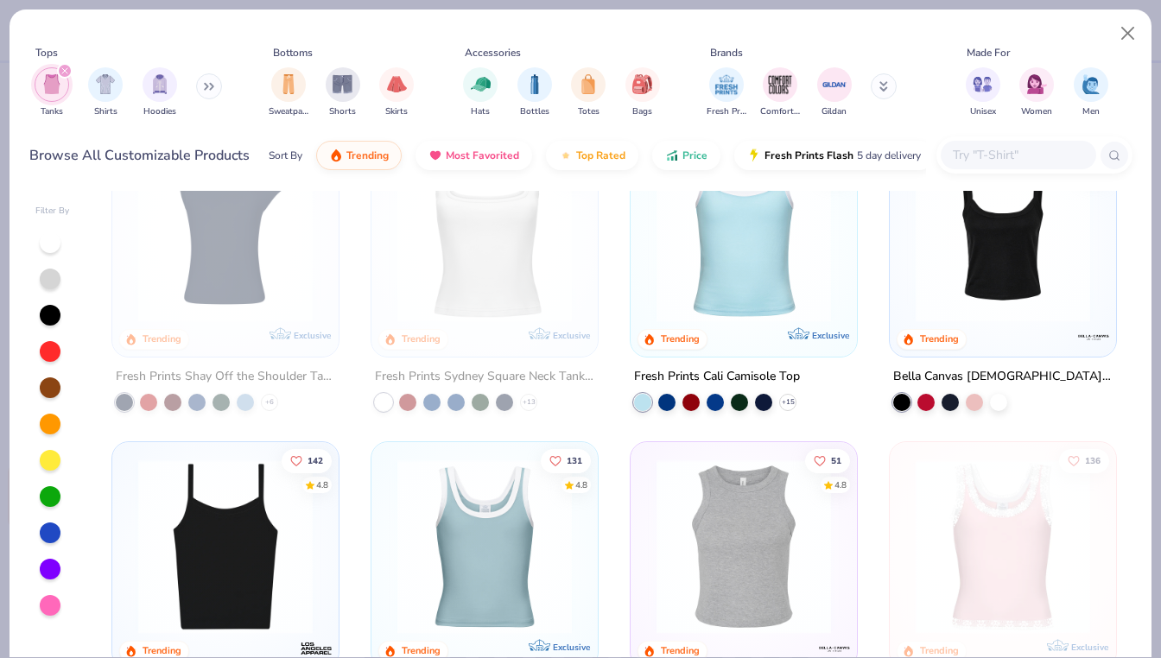
click at [225, 583] on img at bounding box center [226, 547] width 192 height 174
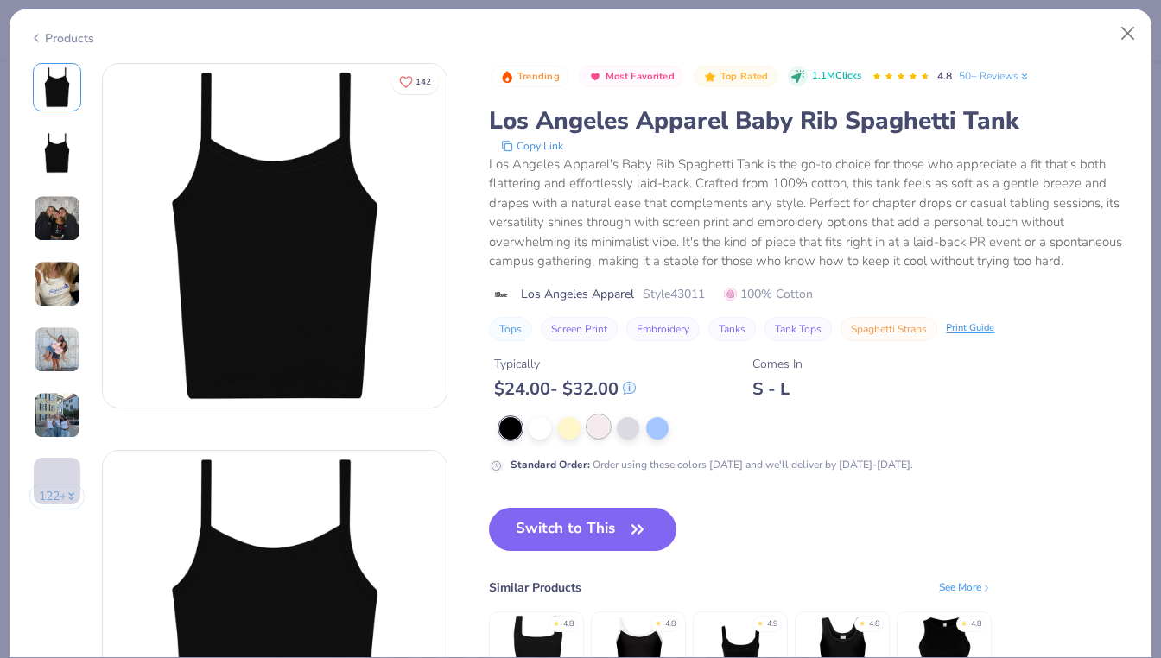
click at [599, 440] on div "Standard Order : Order using these colors [DATE] and we'll deliver by [DATE]-[D…" at bounding box center [810, 445] width 643 height 56
click at [599, 430] on div at bounding box center [598, 426] width 22 height 22
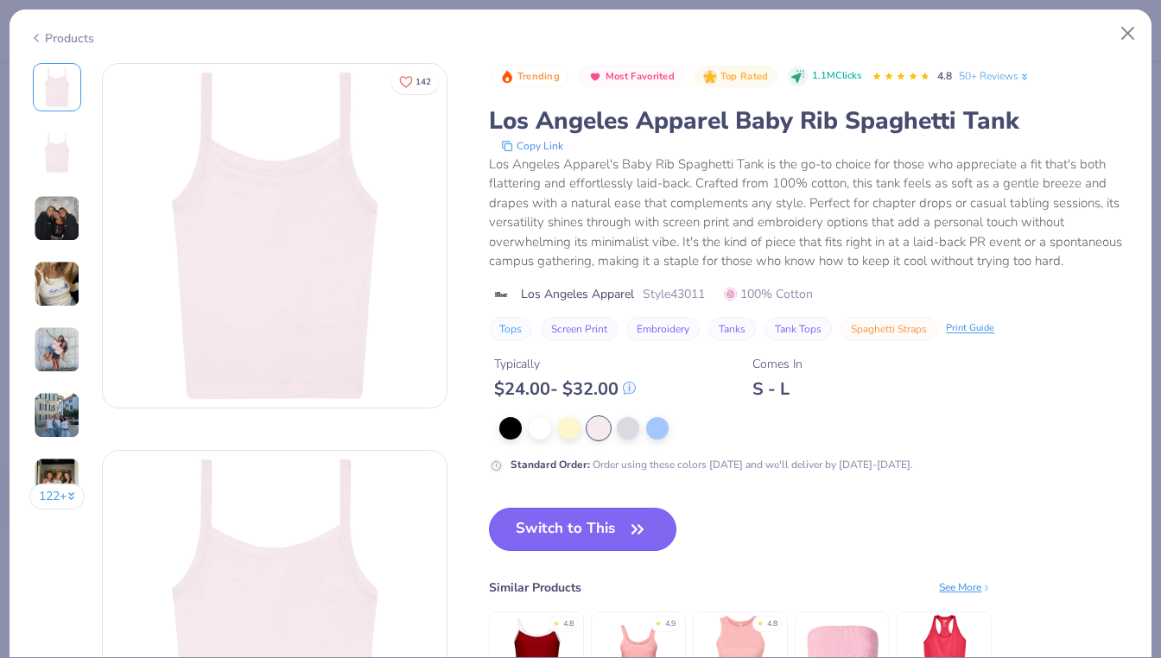
click at [580, 549] on button "Switch to This" at bounding box center [582, 529] width 187 height 43
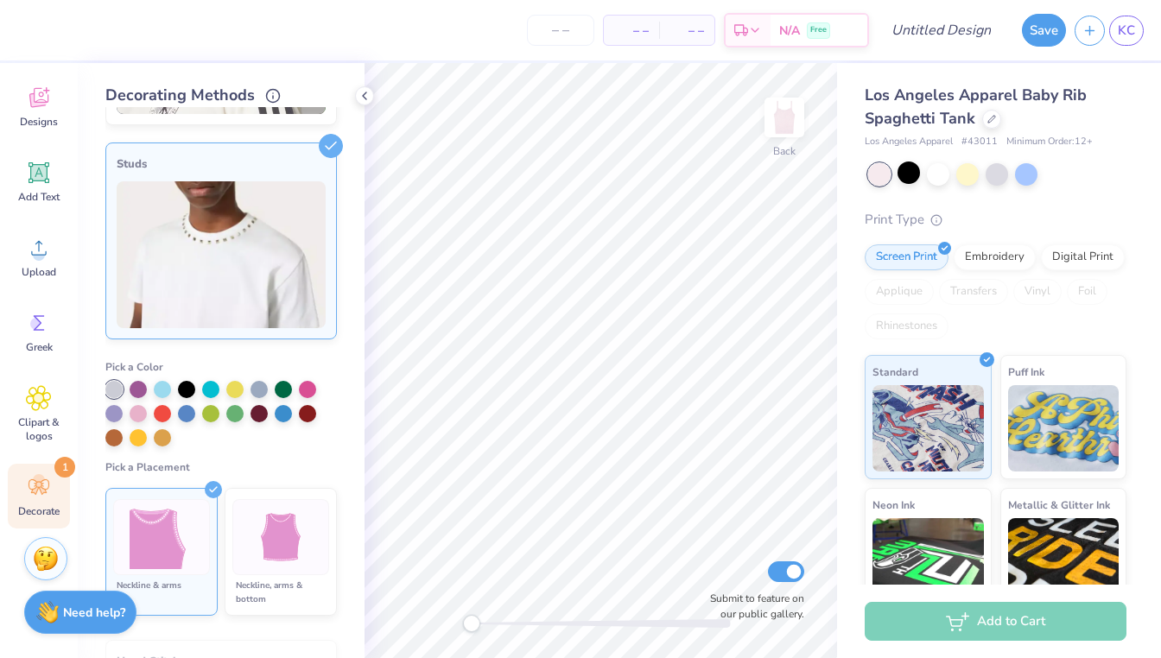
scroll to position [622, 0]
click at [192, 539] on img at bounding box center [162, 536] width 65 height 65
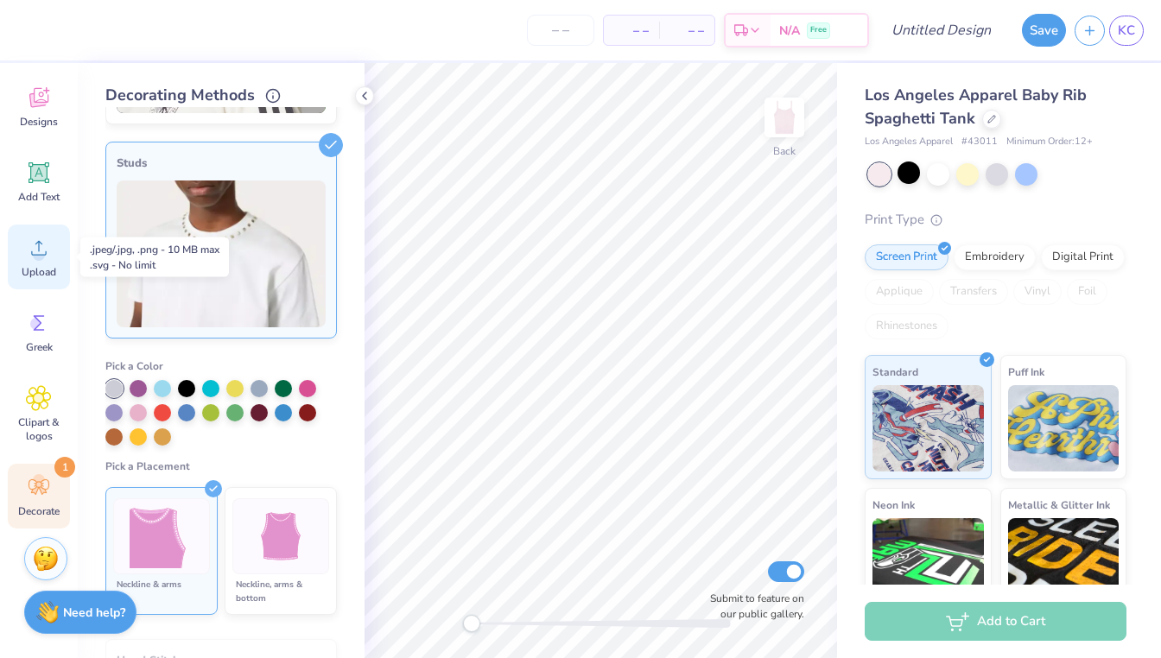
click at [39, 270] on span "Upload" at bounding box center [39, 272] width 35 height 14
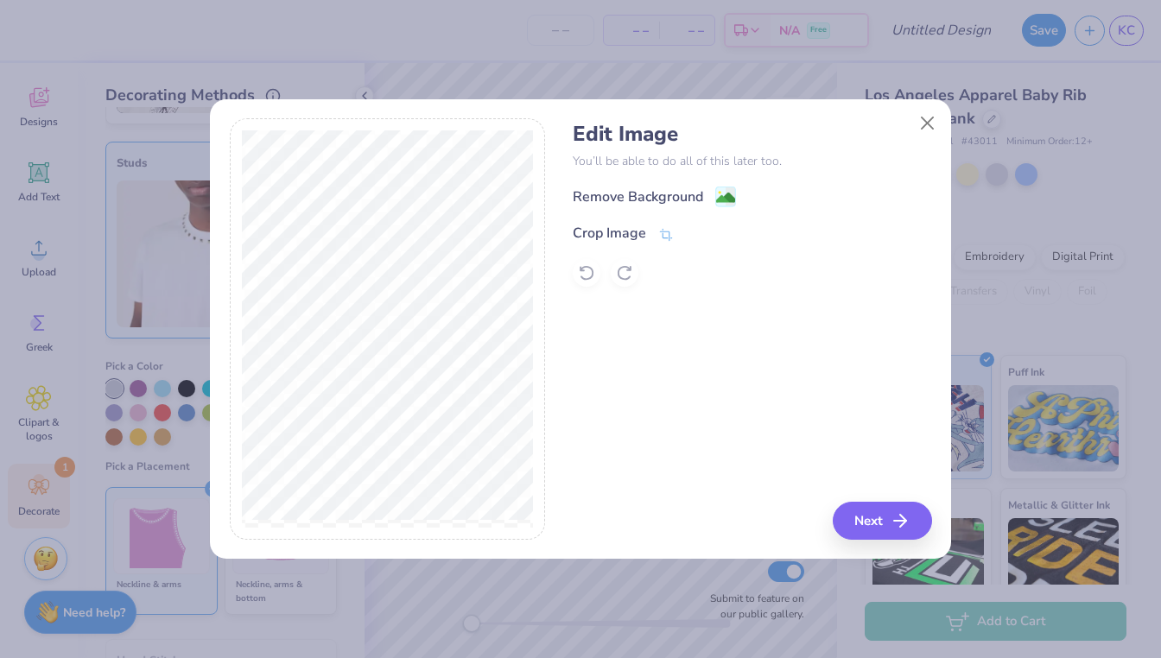
click at [720, 185] on div "Edit Image You’ll be able to do all of this later too. Remove Background Crop I…" at bounding box center [752, 204] width 358 height 165
click at [724, 199] on image at bounding box center [725, 199] width 19 height 19
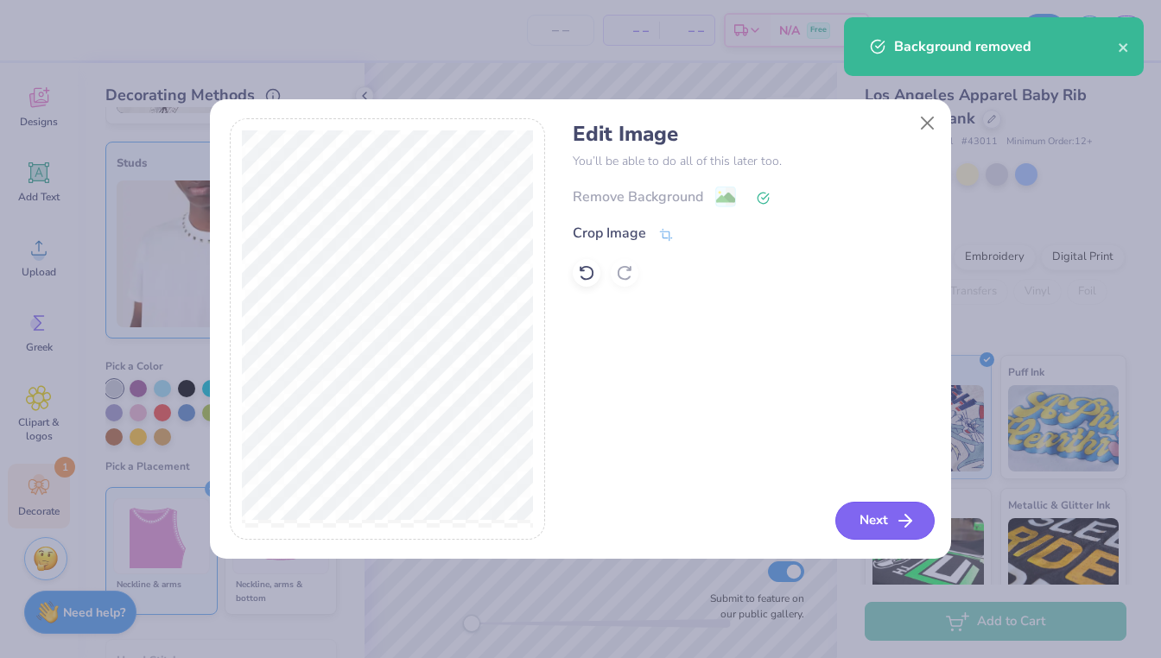
click at [888, 522] on button "Next" at bounding box center [884, 521] width 99 height 38
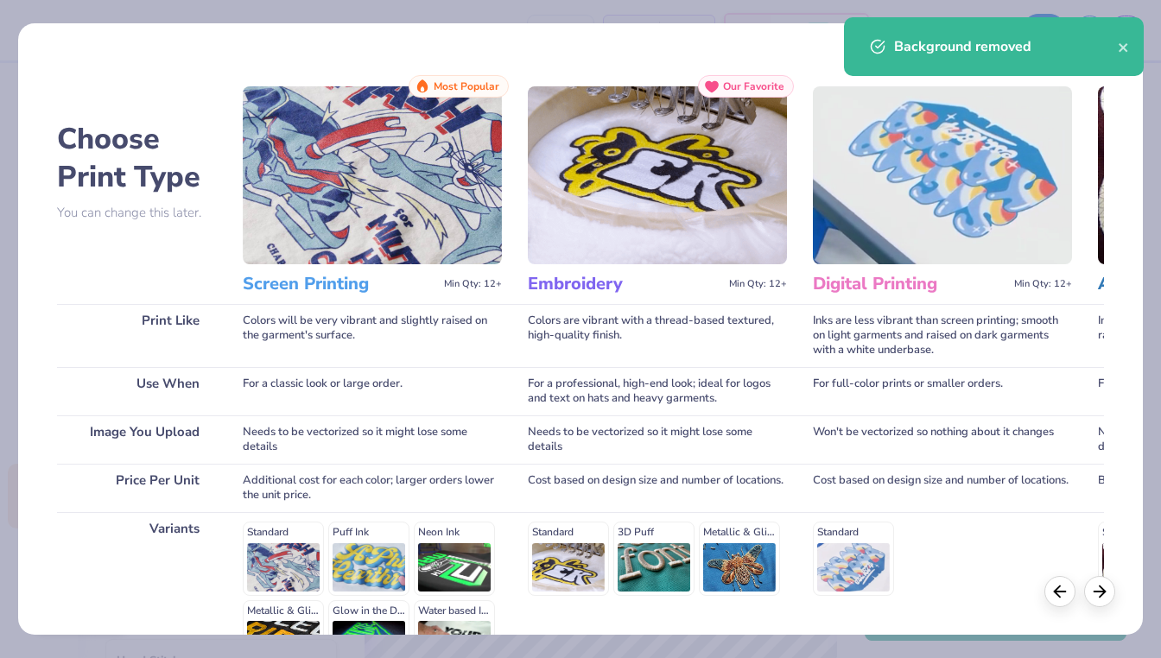
scroll to position [203, 0]
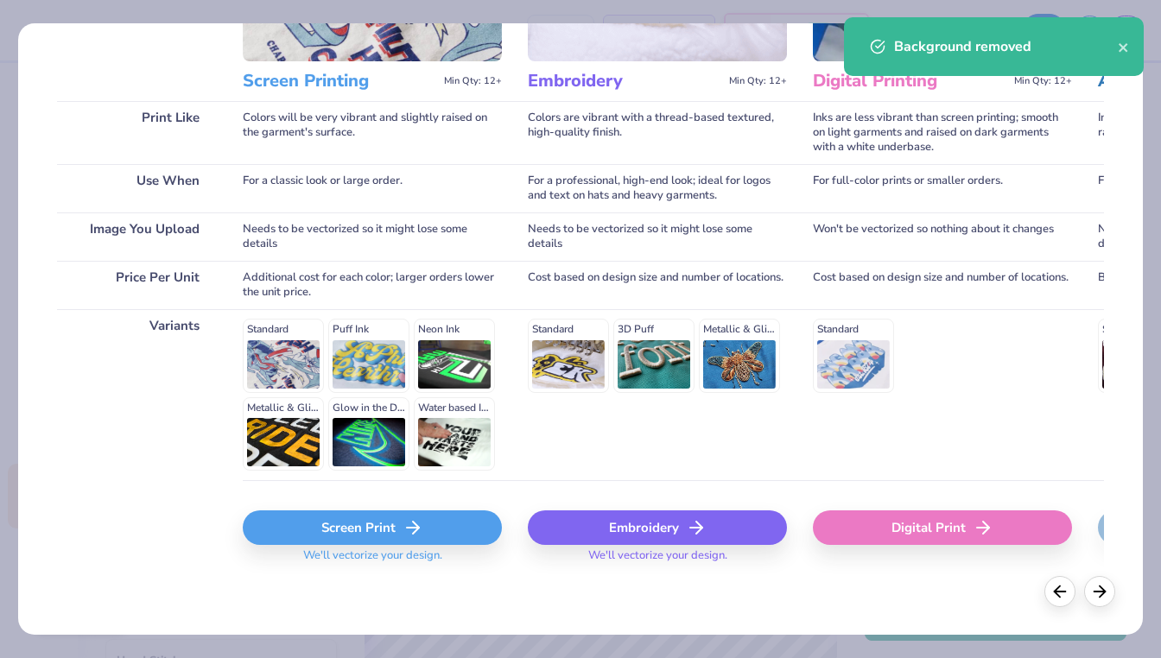
click at [372, 527] on div "Screen Print" at bounding box center [372, 528] width 259 height 35
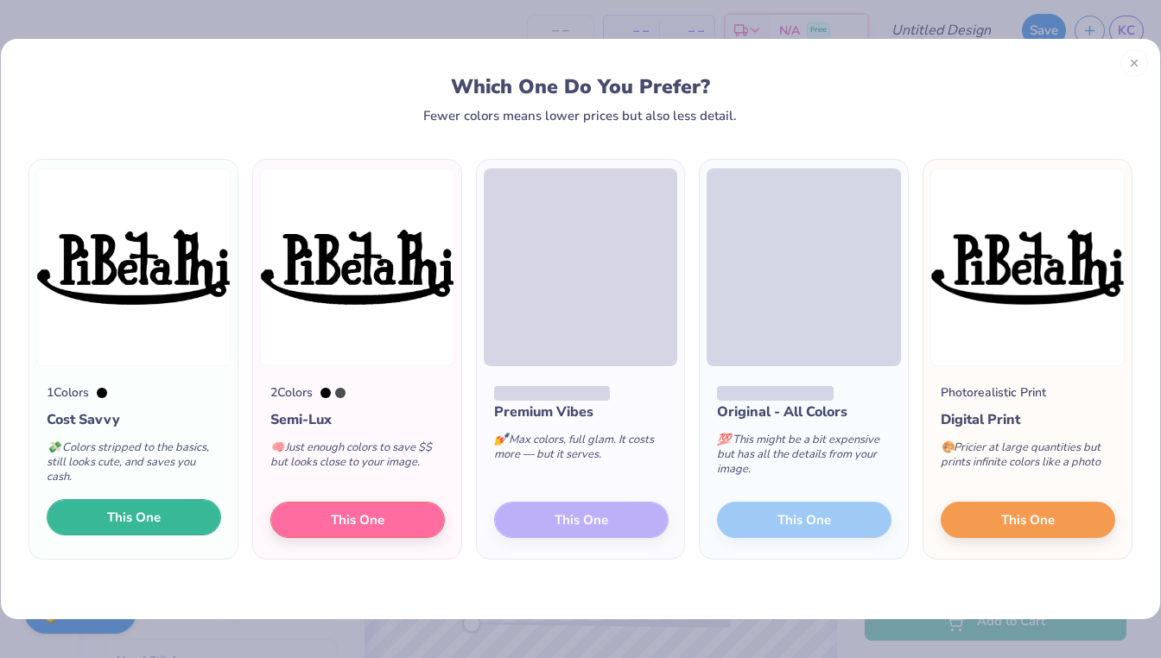
click at [153, 504] on button "This One" at bounding box center [134, 517] width 174 height 36
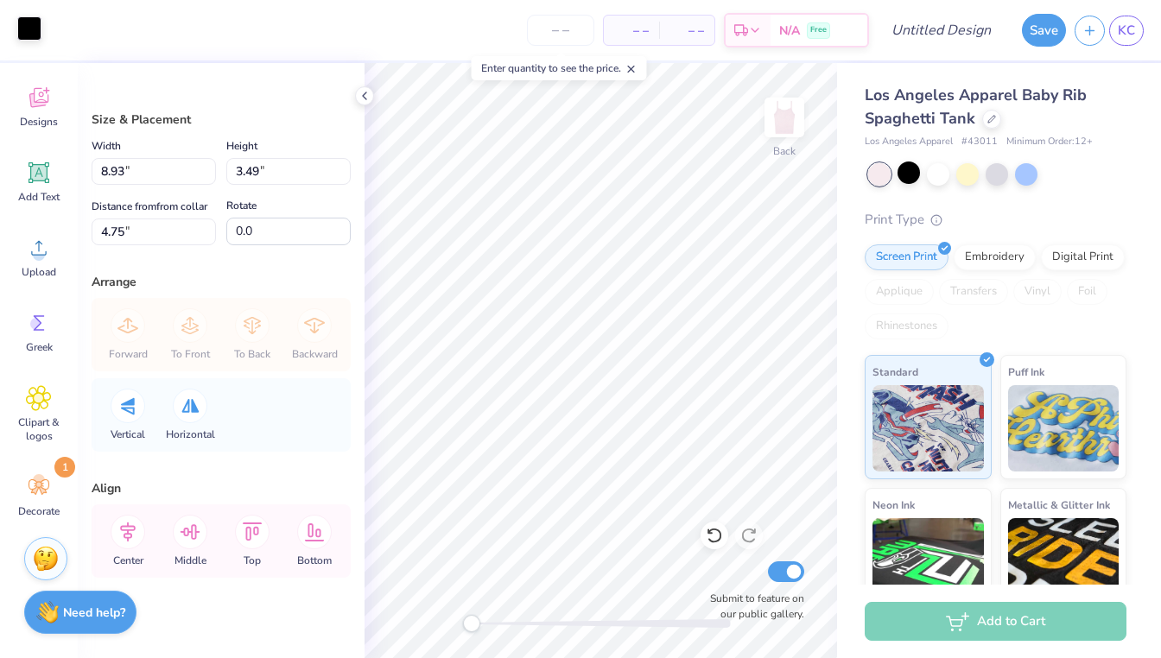
click at [35, 35] on div at bounding box center [29, 28] width 24 height 24
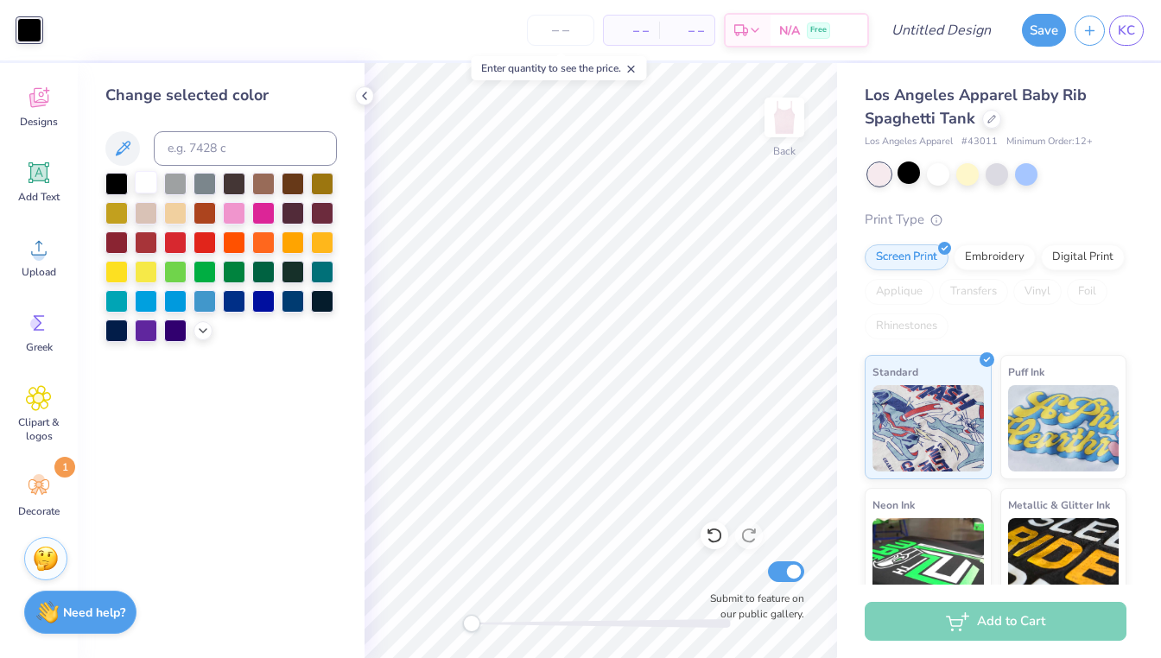
click at [144, 179] on div at bounding box center [146, 182] width 22 height 22
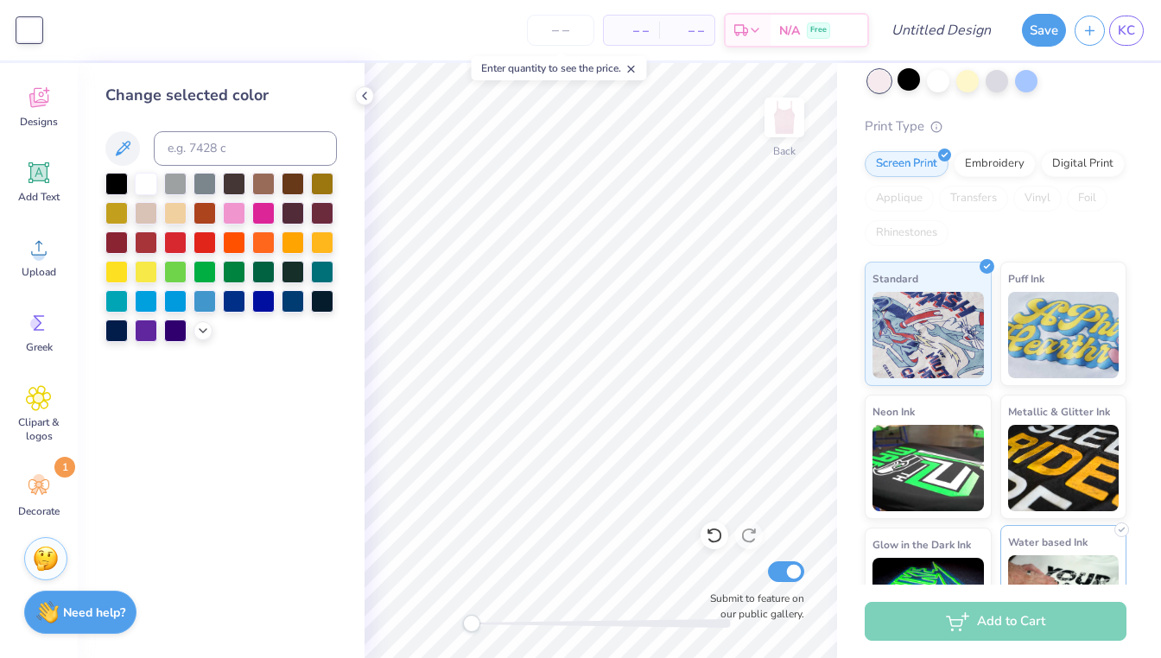
scroll to position [67, 0]
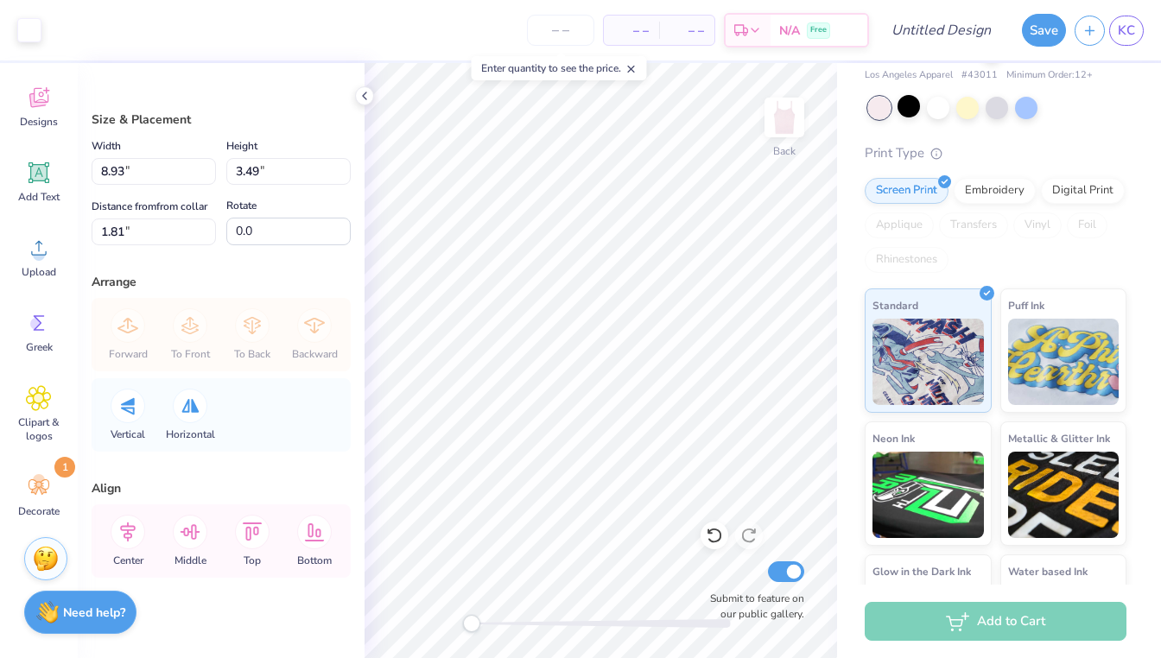
type input "7.03"
type input "2.75"
click at [847, 303] on div "Los Angeles Apparel Baby Rib Spaghetti Tank Los Angeles Apparel # 43011 Minimum…" at bounding box center [999, 338] width 324 height 682
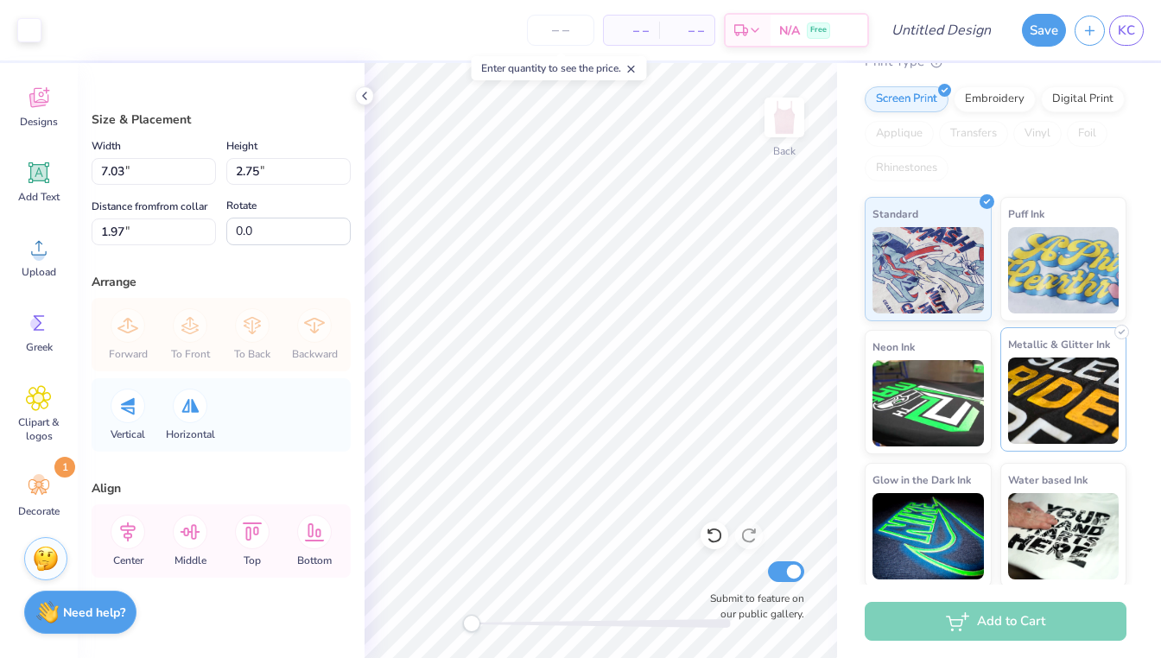
click at [1043, 383] on img at bounding box center [1063, 401] width 111 height 86
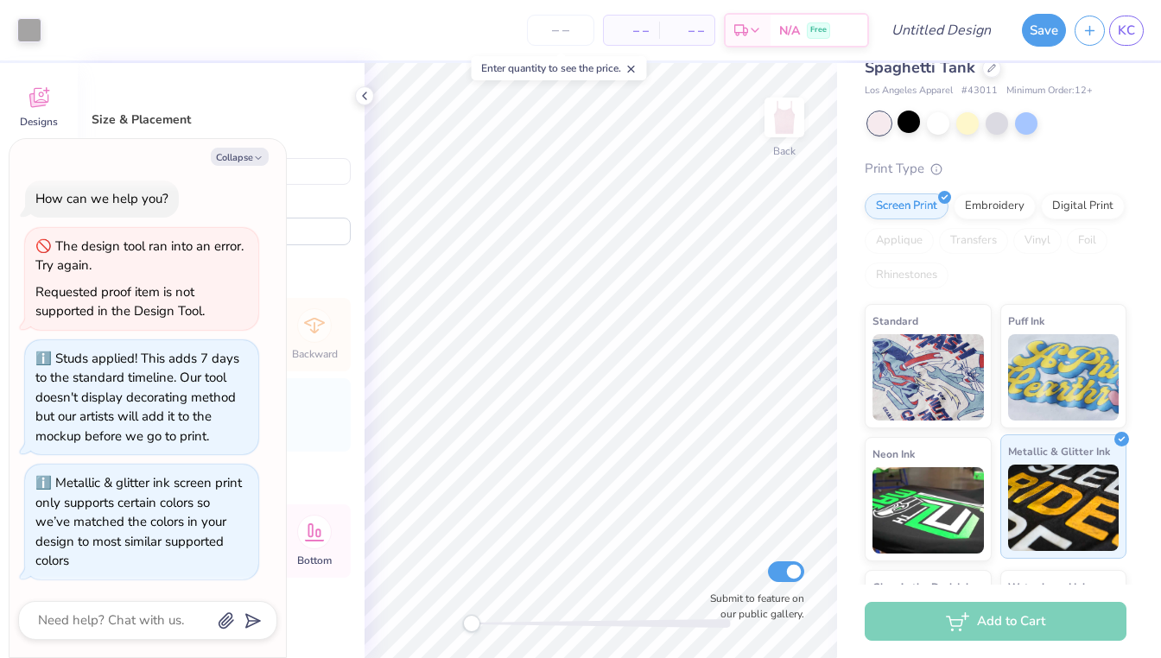
scroll to position [49, 0]
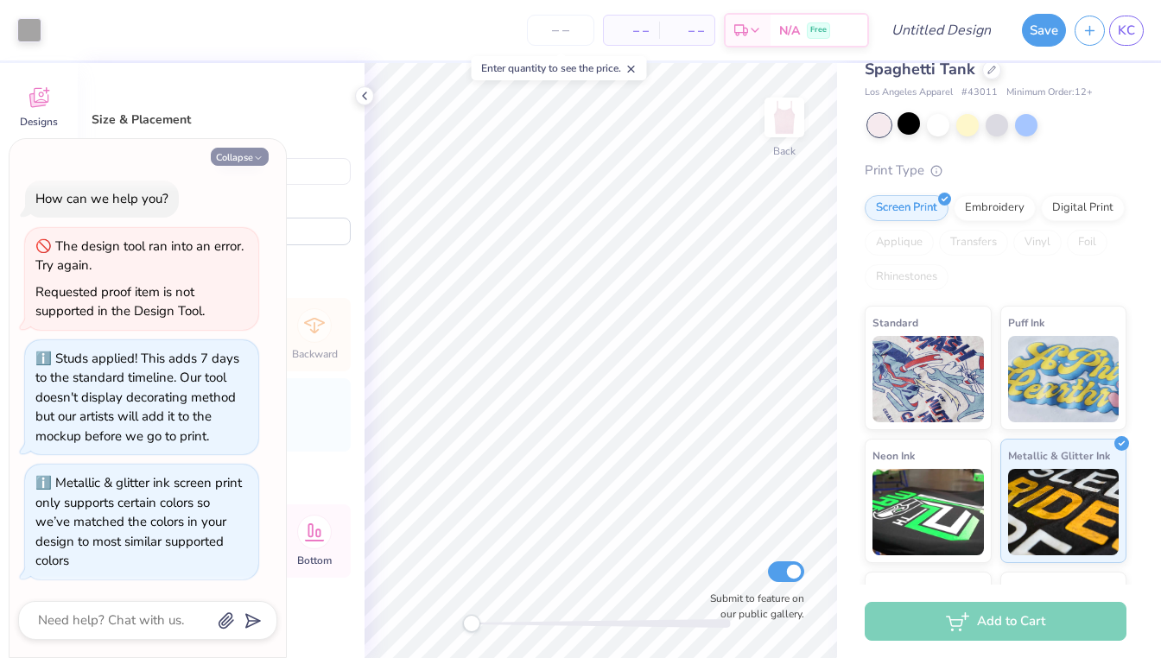
click at [253, 157] on icon "button" at bounding box center [258, 158] width 10 height 10
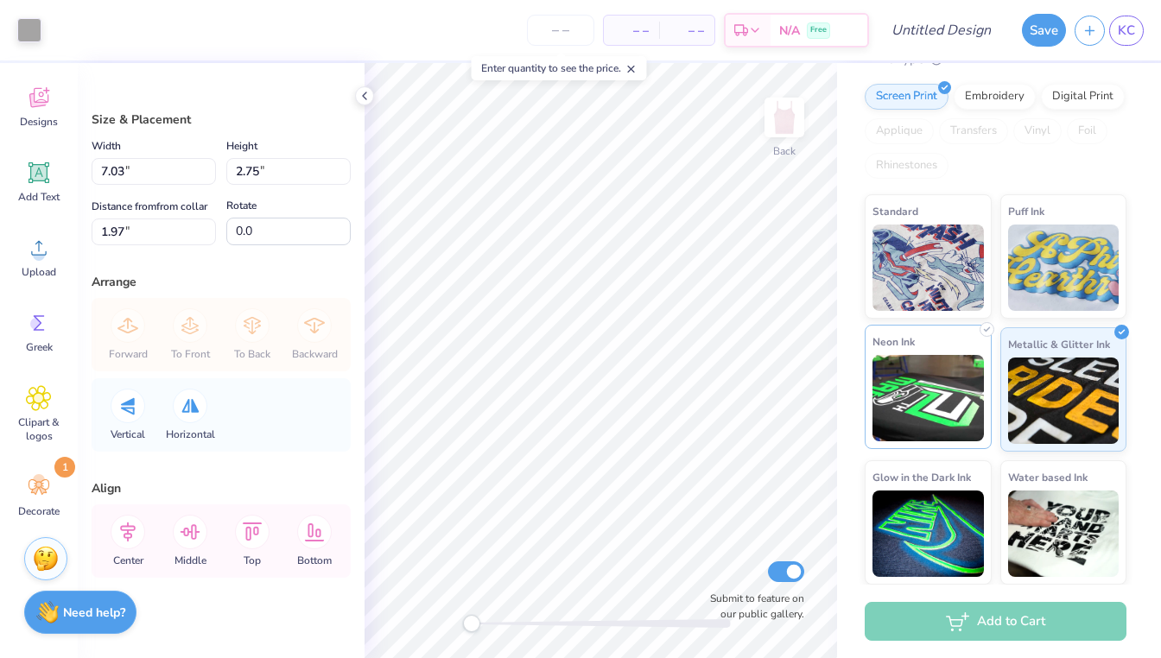
scroll to position [0, 0]
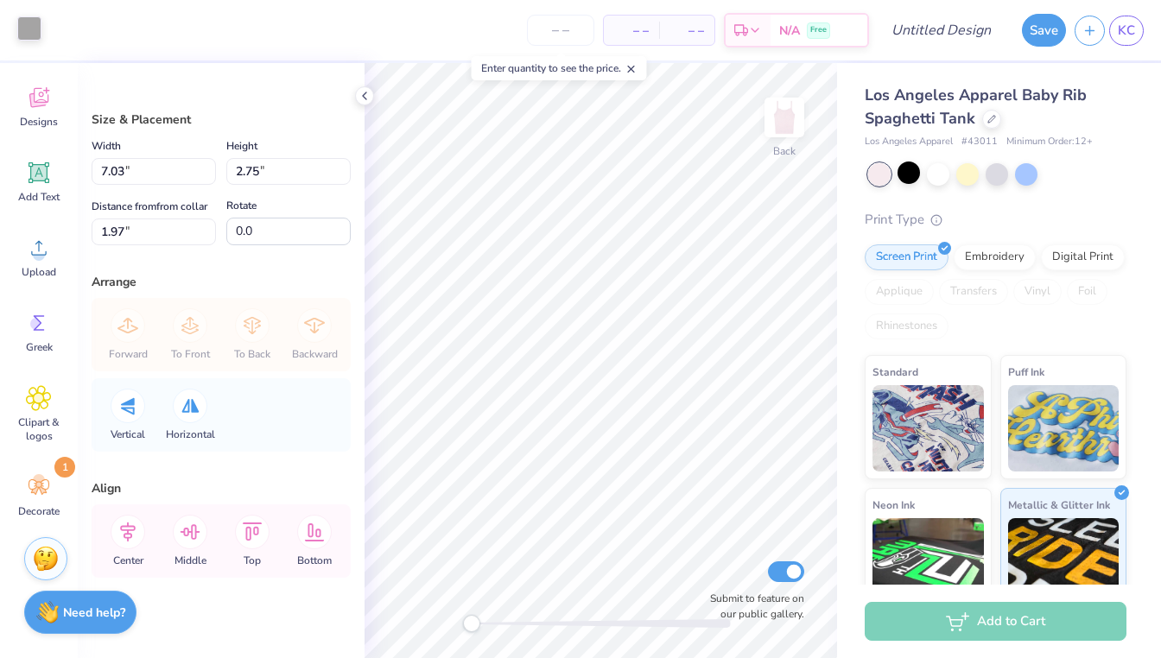
click at [39, 22] on div at bounding box center [29, 28] width 24 height 24
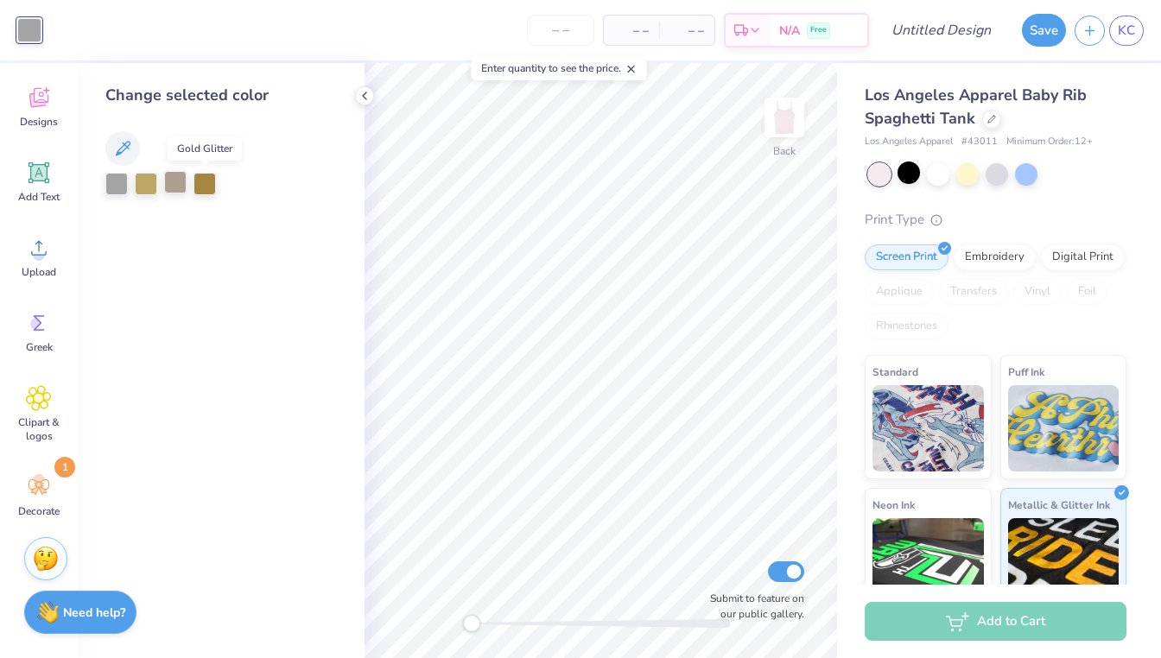
click at [184, 182] on div at bounding box center [175, 182] width 22 height 22
click at [205, 181] on div at bounding box center [204, 182] width 22 height 22
click at [170, 186] on div at bounding box center [175, 182] width 22 height 22
click at [1116, 377] on div "Puff Ink" at bounding box center [1063, 414] width 127 height 124
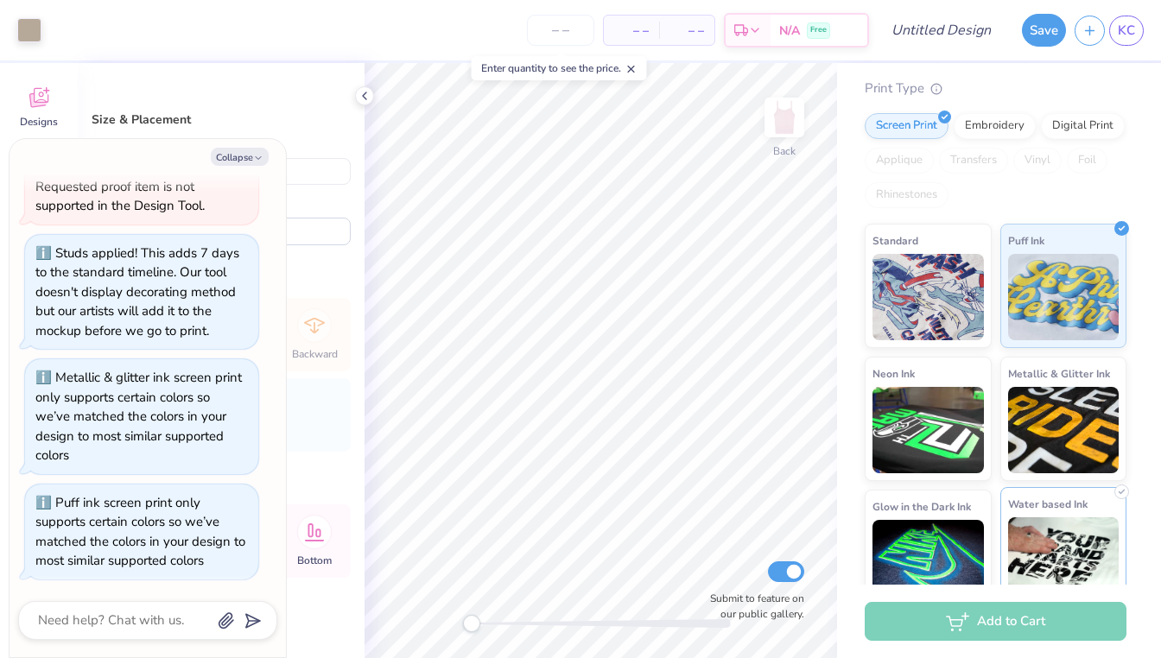
scroll to position [161, 0]
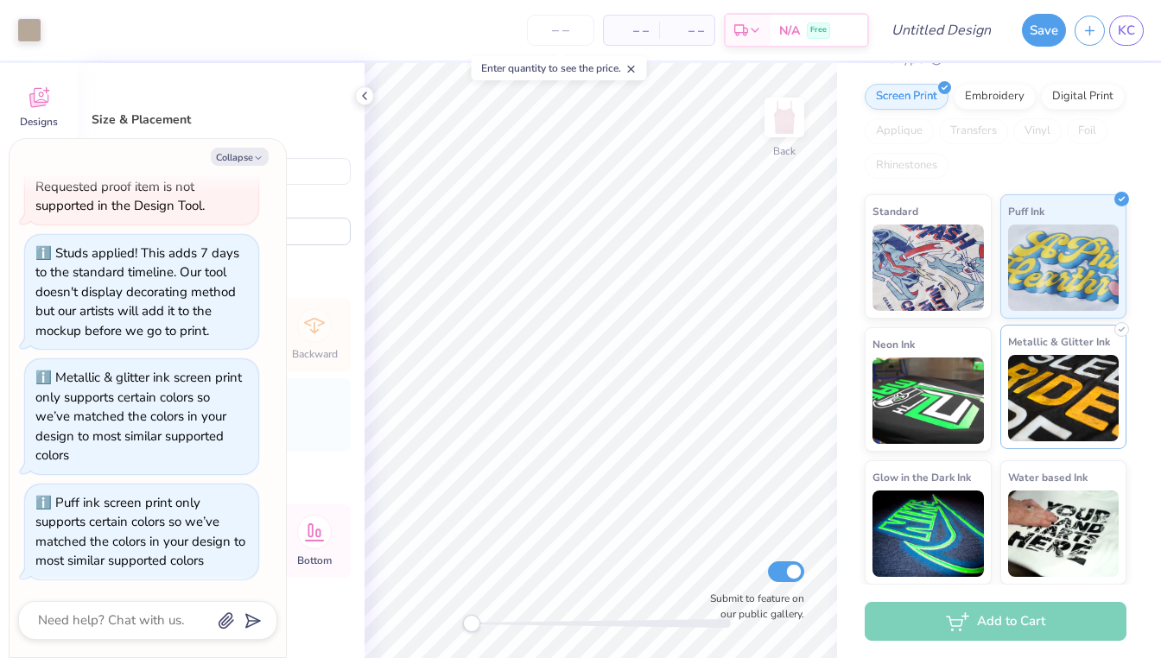
click at [1069, 418] on img at bounding box center [1063, 398] width 111 height 86
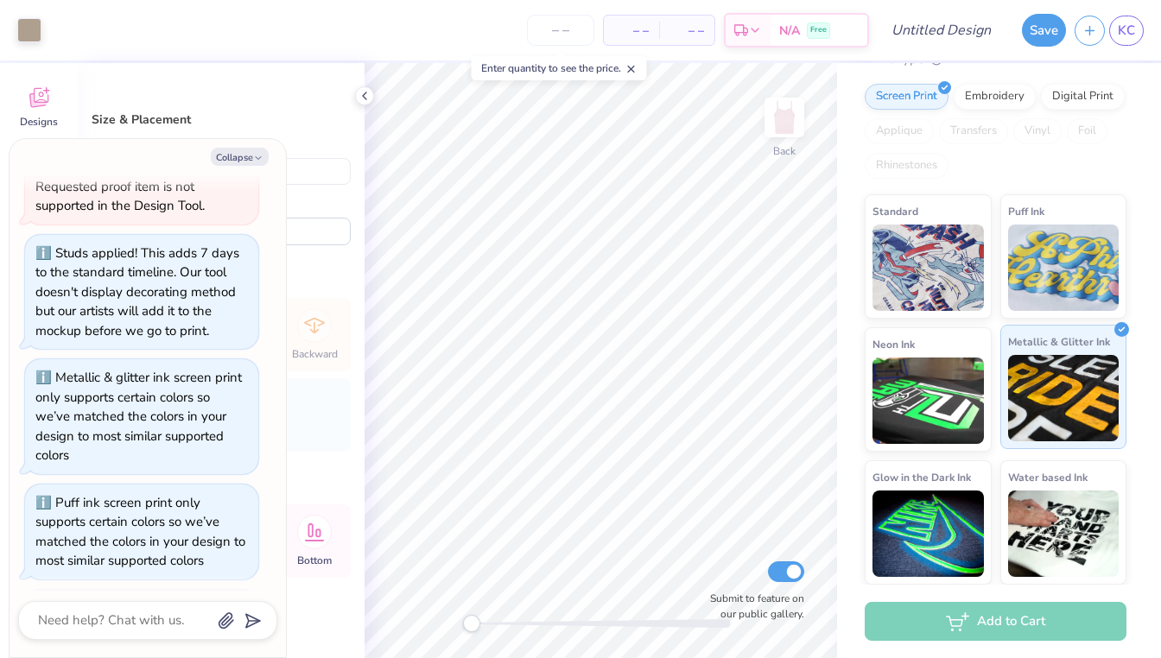
scroll to position [238, 0]
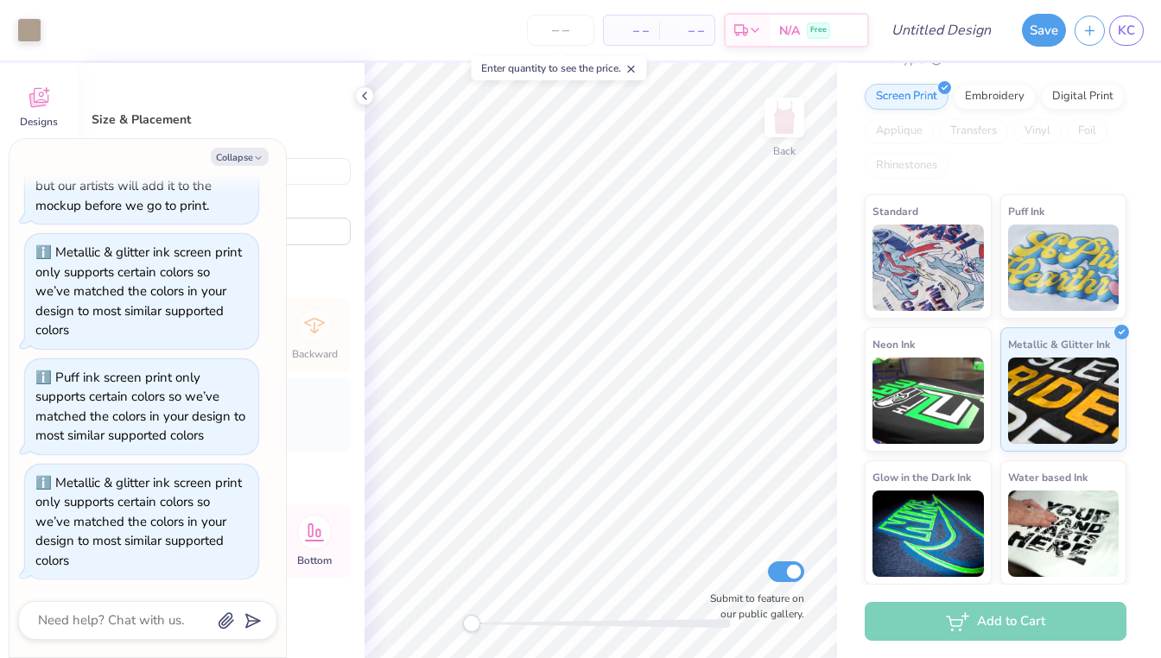
click at [334, 191] on div "Width 7.03 7.03 " Height 2.75 2.75 " Distance from from collar 1.98 1.98 " Rota…" at bounding box center [221, 191] width 259 height 110
click at [252, 161] on button "Collapse" at bounding box center [240, 157] width 58 height 18
type textarea "x"
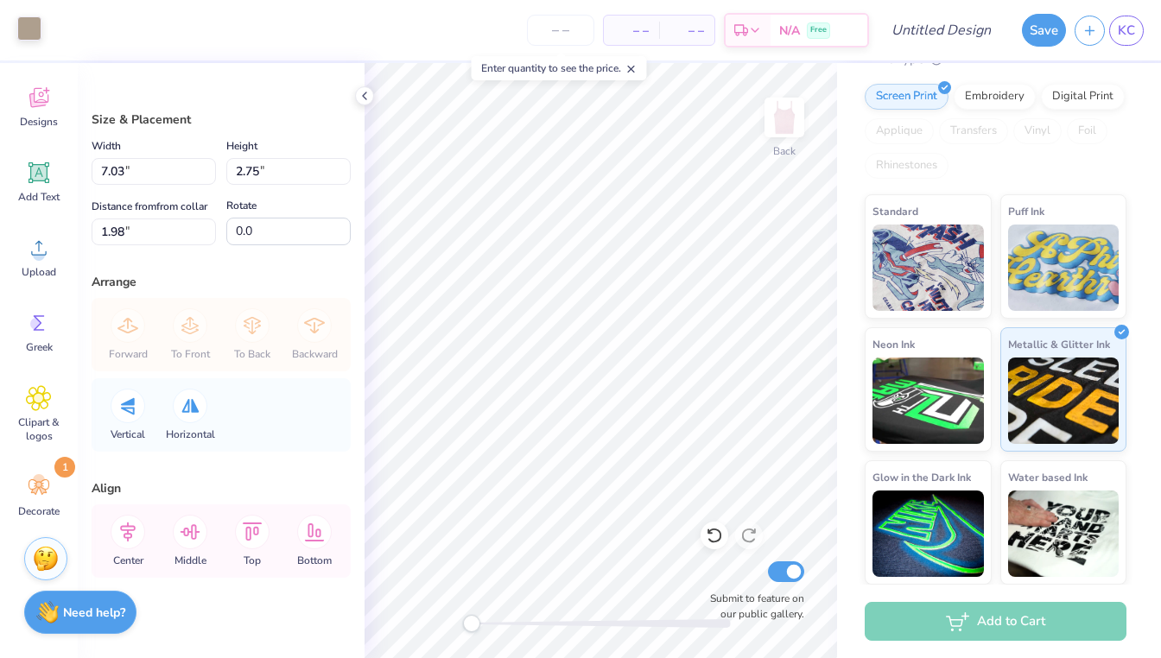
click at [30, 26] on div at bounding box center [29, 28] width 24 height 24
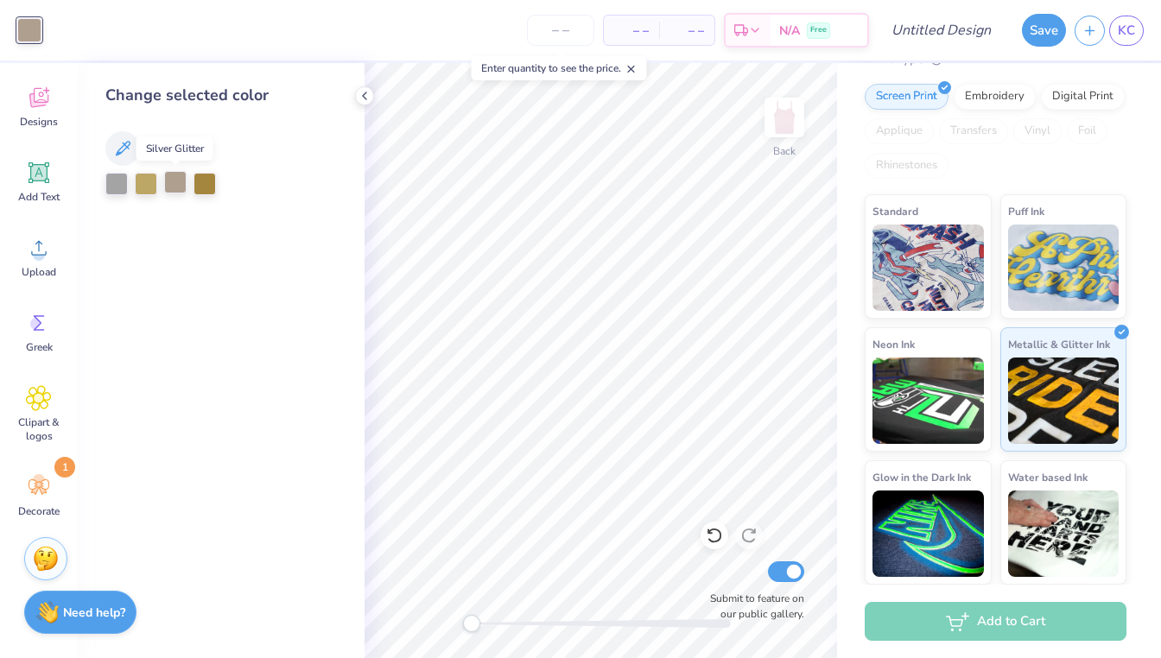
click at [180, 182] on div at bounding box center [175, 182] width 22 height 22
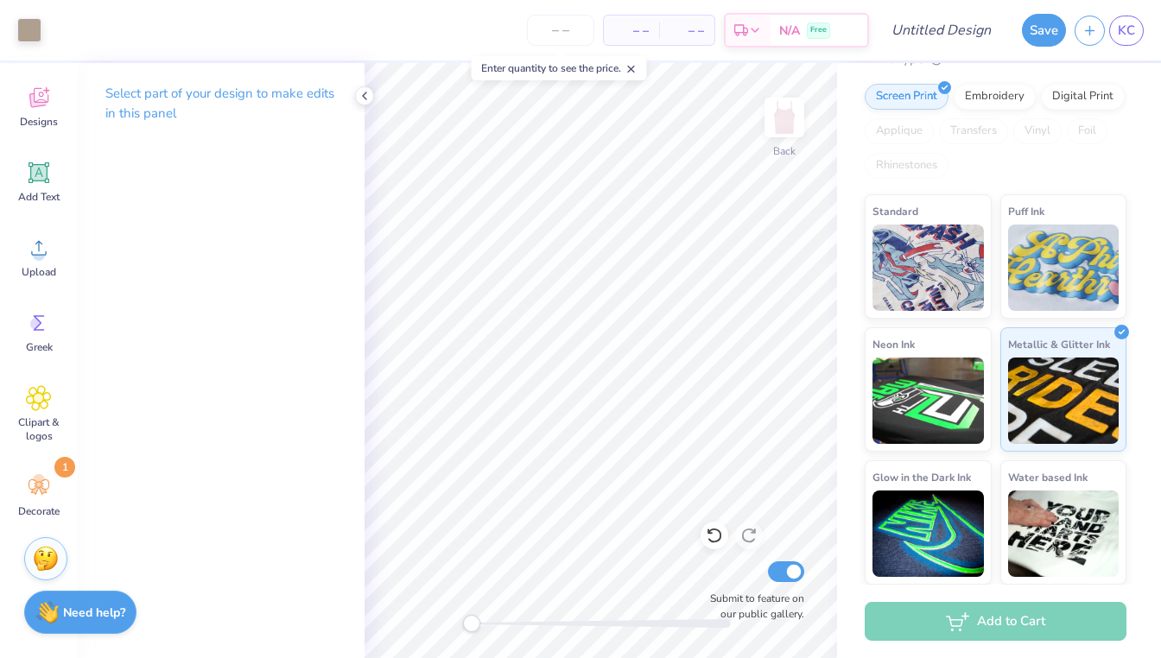
scroll to position [0, 0]
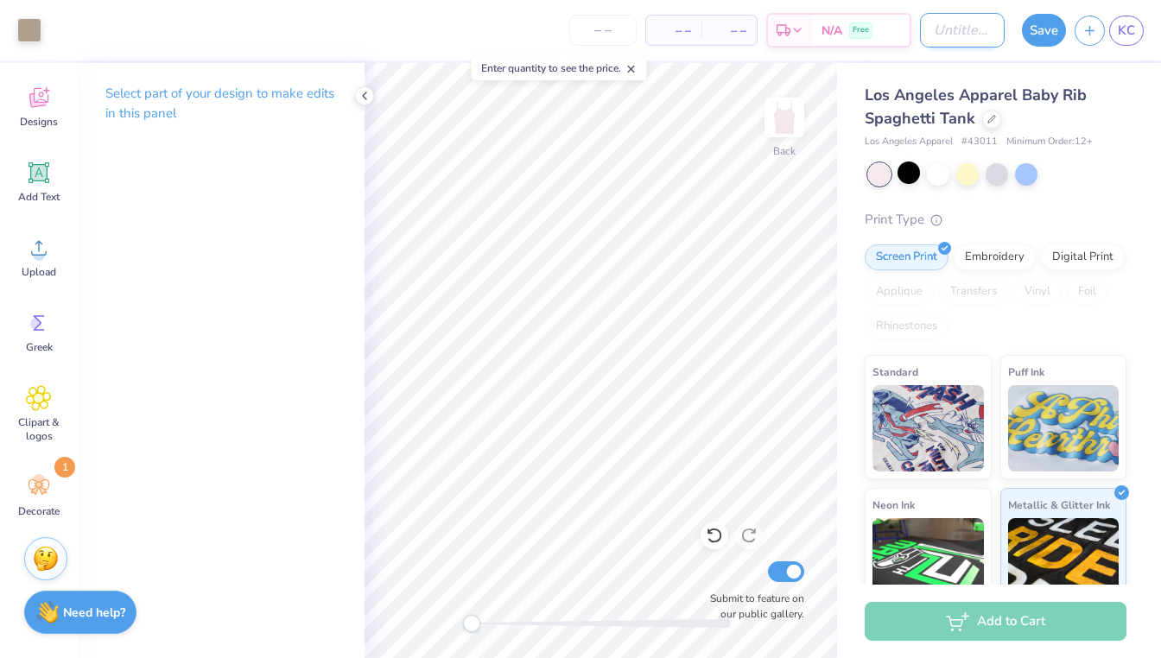
click at [938, 36] on input "Design Title" at bounding box center [962, 30] width 85 height 35
type input "von dutch tank"
click at [793, 576] on input "Submit to feature on our public gallery." at bounding box center [786, 571] width 36 height 21
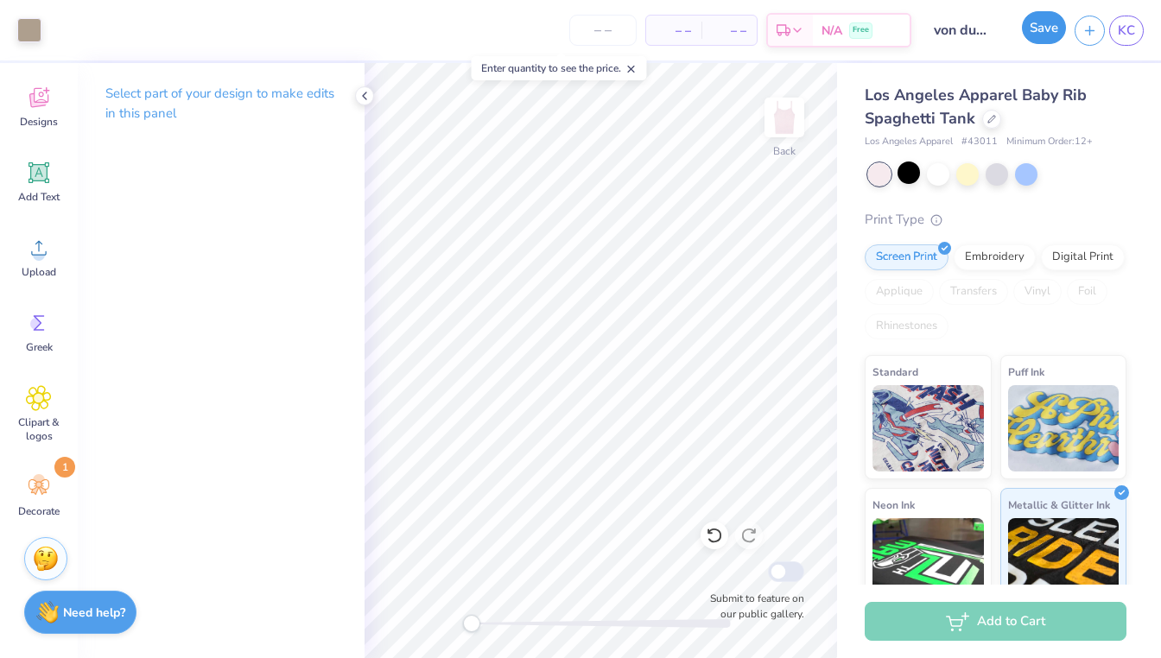
click at [1052, 22] on button "Save" at bounding box center [1044, 27] width 44 height 33
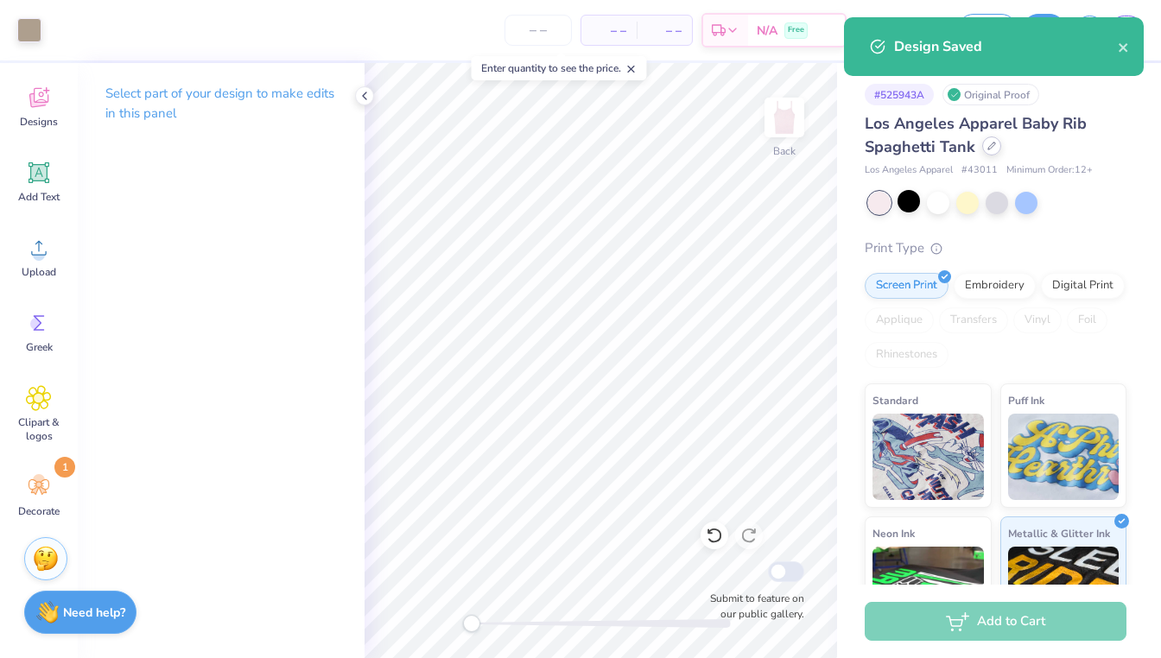
click at [990, 143] on icon at bounding box center [991, 146] width 9 height 9
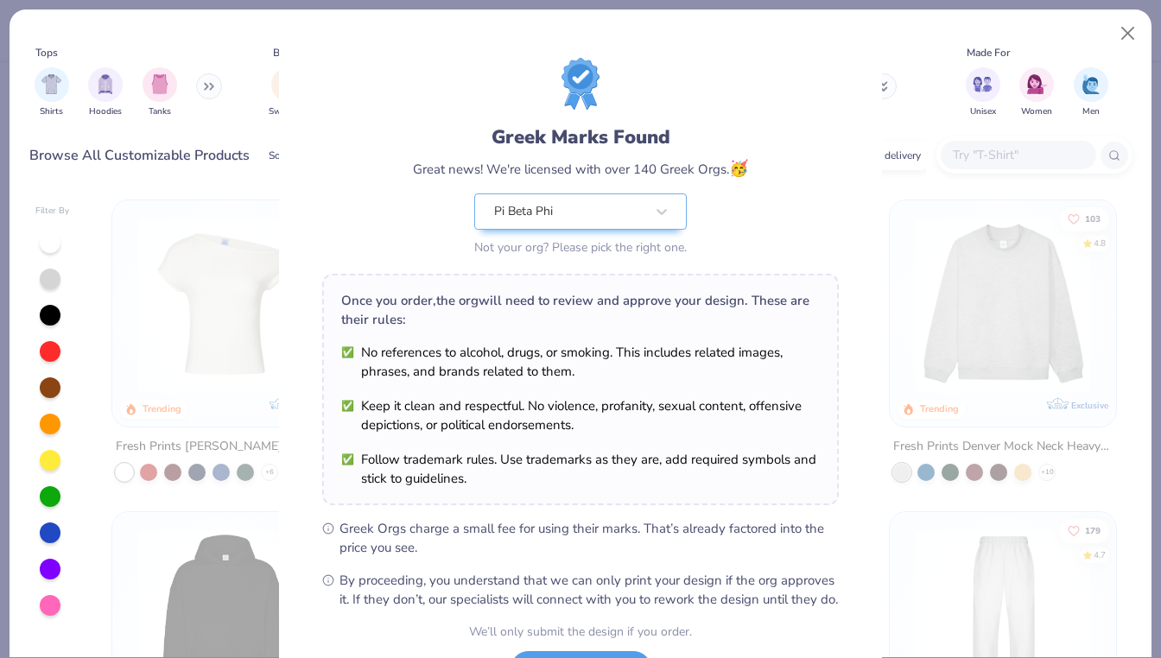
scroll to position [150, 0]
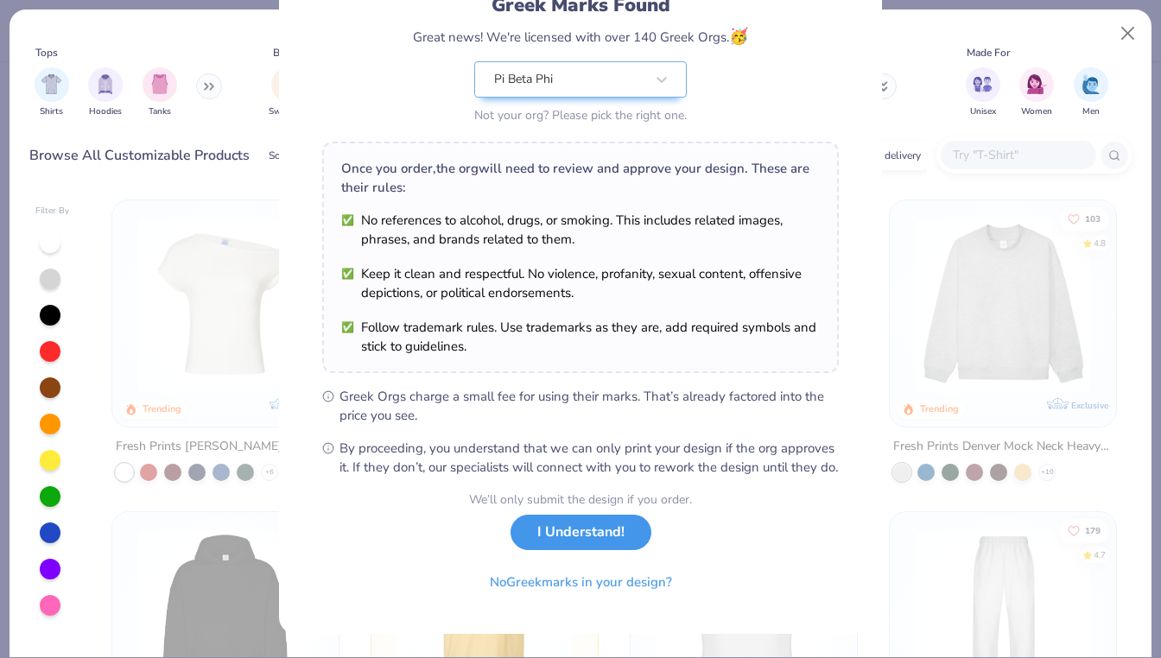
click at [565, 545] on button "I Understand!" at bounding box center [581, 532] width 141 height 35
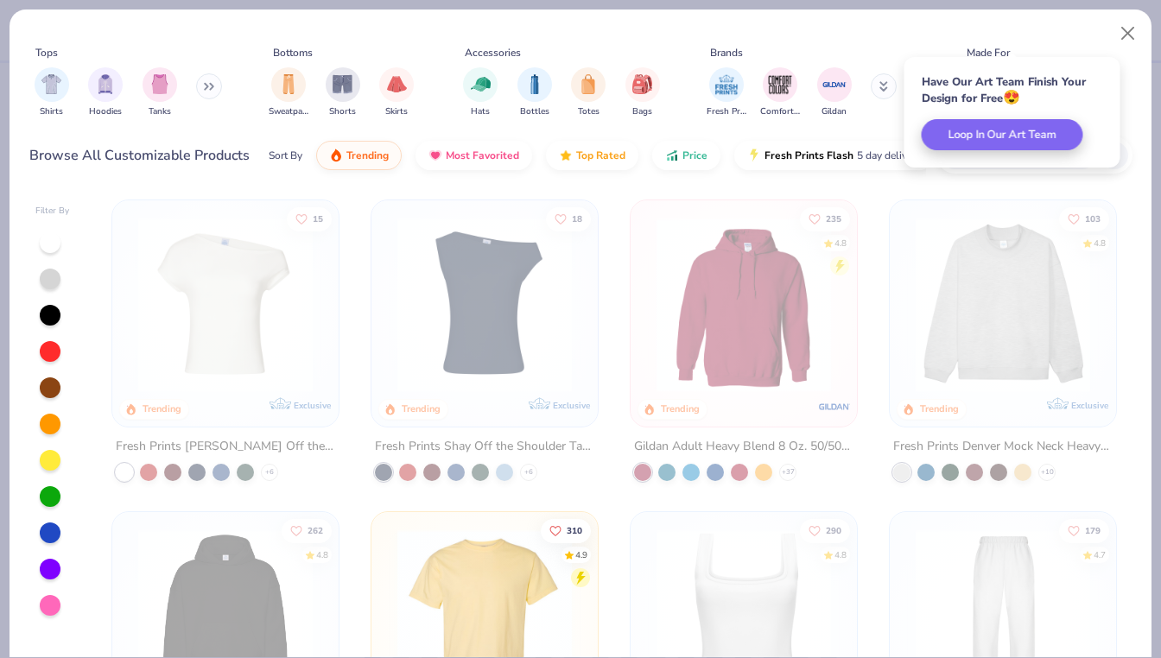
scroll to position [0, 0]
click at [164, 86] on img "filter for Tanks" at bounding box center [159, 83] width 19 height 20
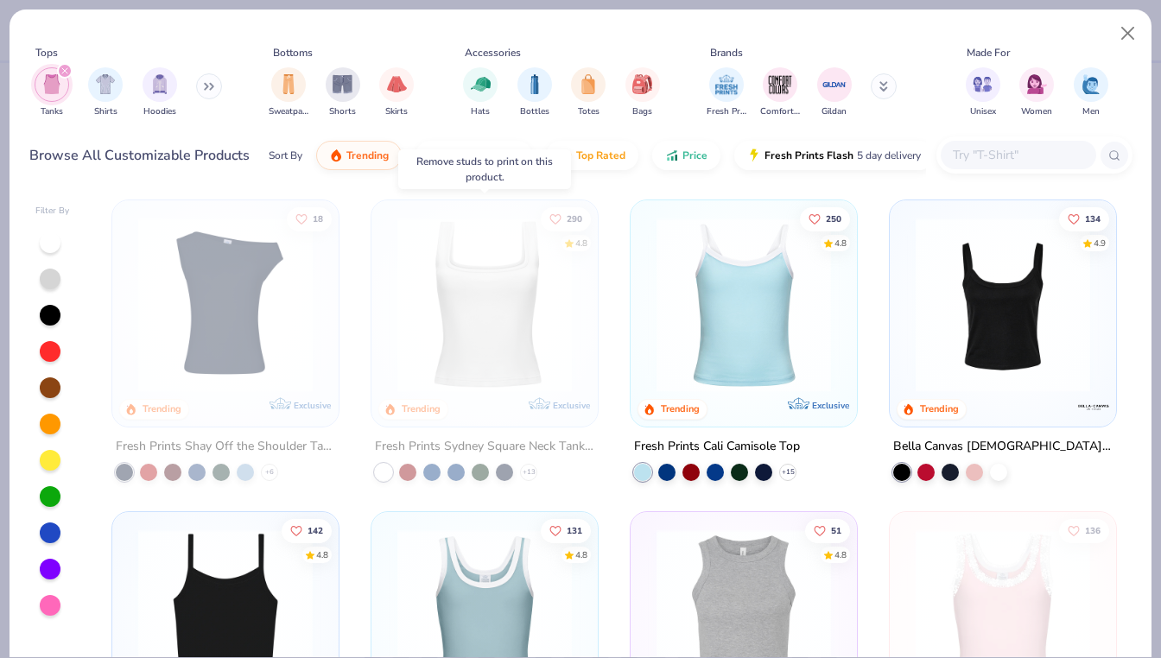
click at [507, 285] on img at bounding box center [485, 305] width 192 height 174
click at [1127, 33] on button "Close" at bounding box center [1128, 33] width 33 height 33
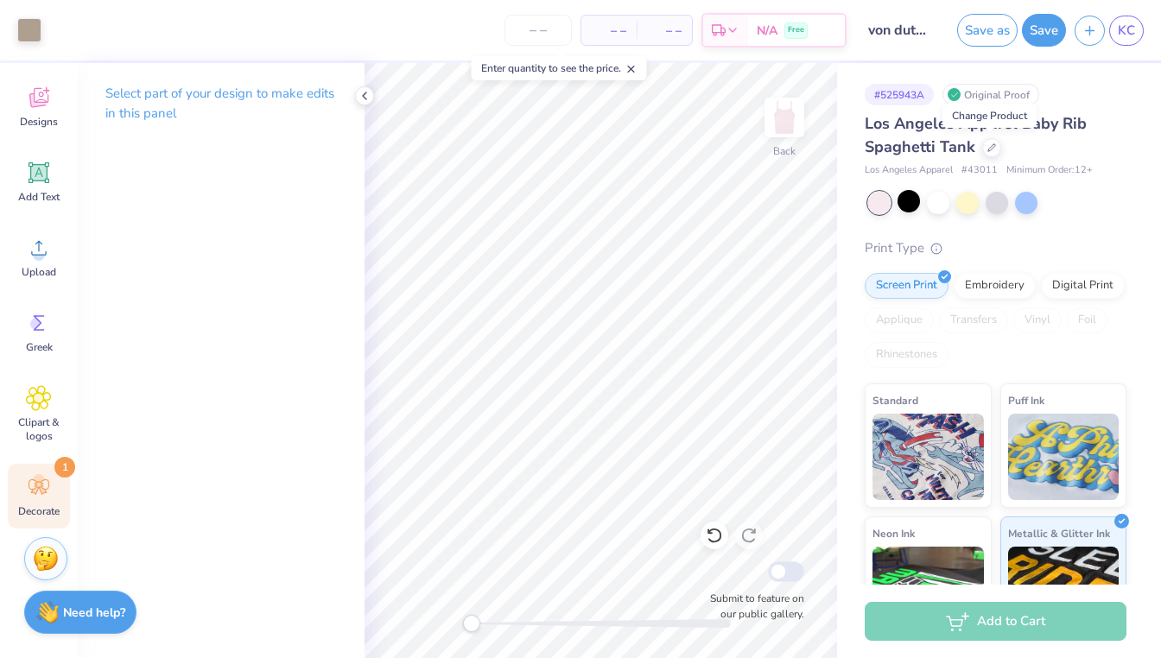
click at [55, 483] on div "Decorate 1" at bounding box center [39, 496] width 62 height 65
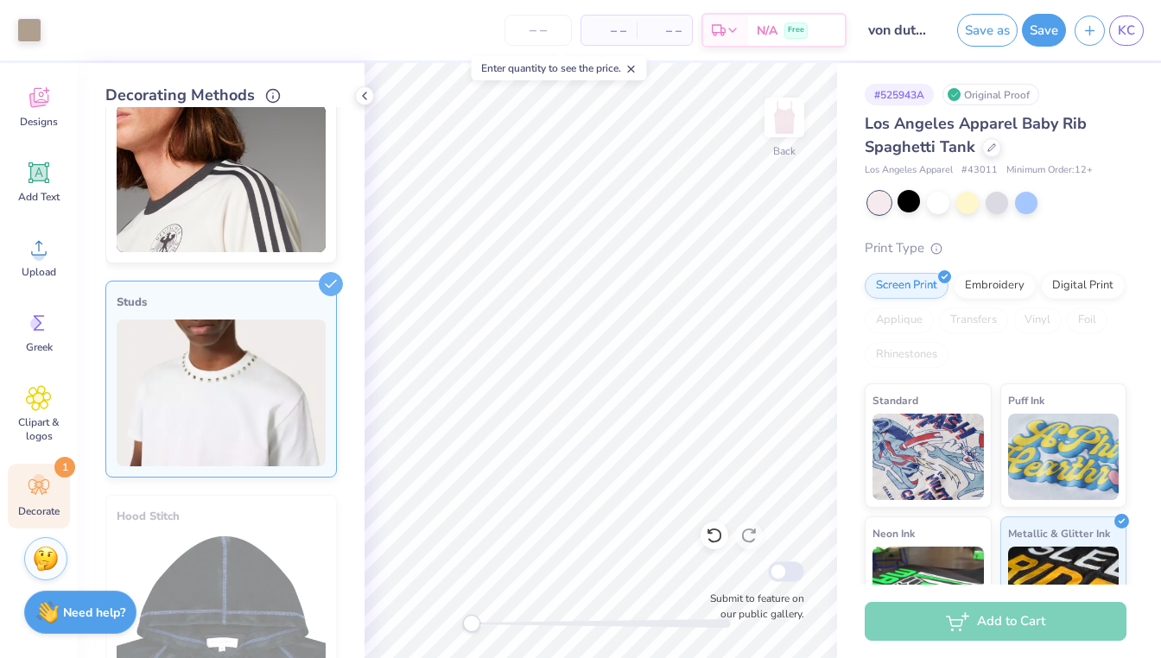
click at [237, 380] on img at bounding box center [221, 393] width 209 height 147
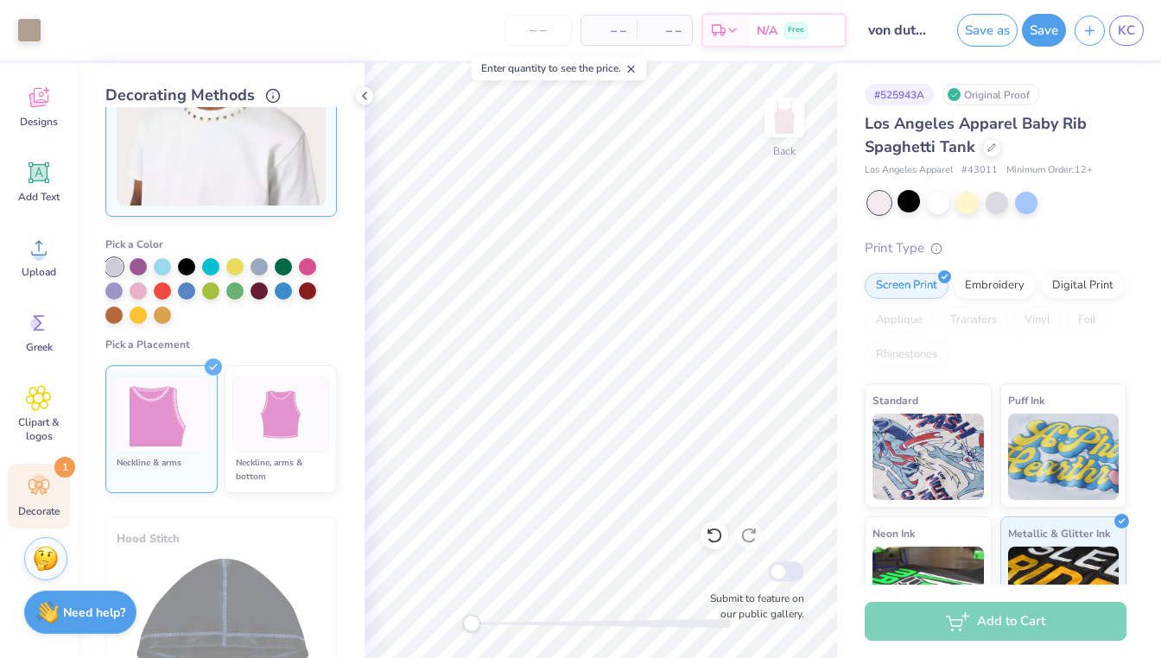
scroll to position [766, 0]
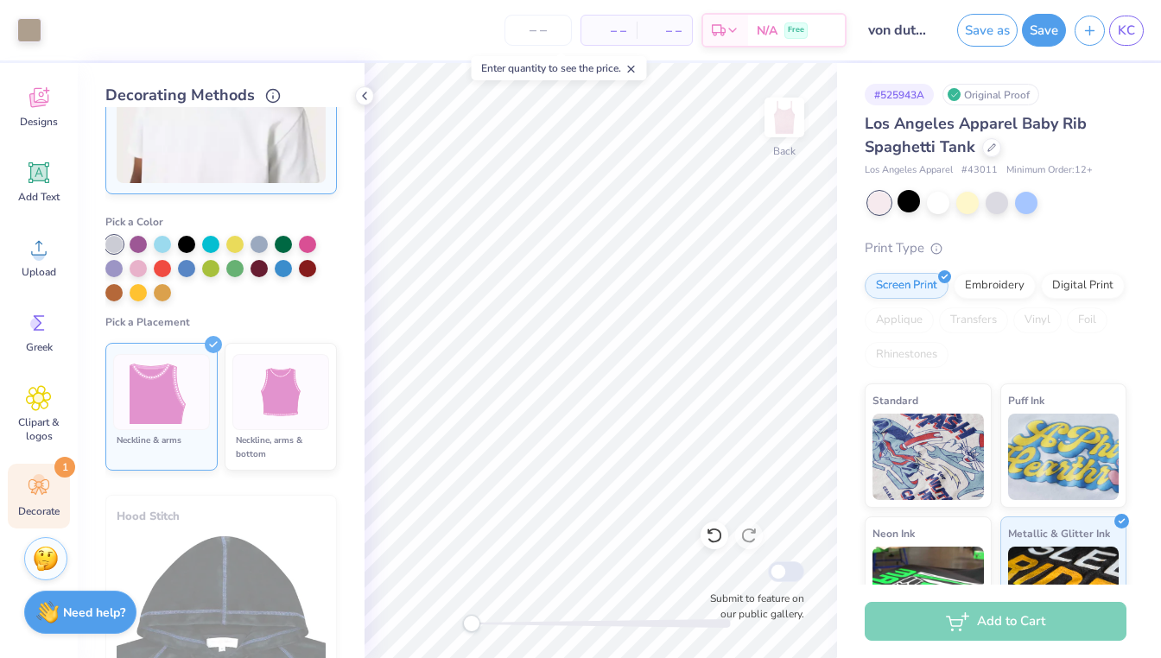
click at [198, 362] on div at bounding box center [161, 392] width 97 height 76
click at [206, 349] on icon at bounding box center [213, 344] width 17 height 17
click at [1089, 24] on icon "button" at bounding box center [1089, 28] width 15 height 15
click at [1003, 25] on button "Save as" at bounding box center [987, 27] width 60 height 33
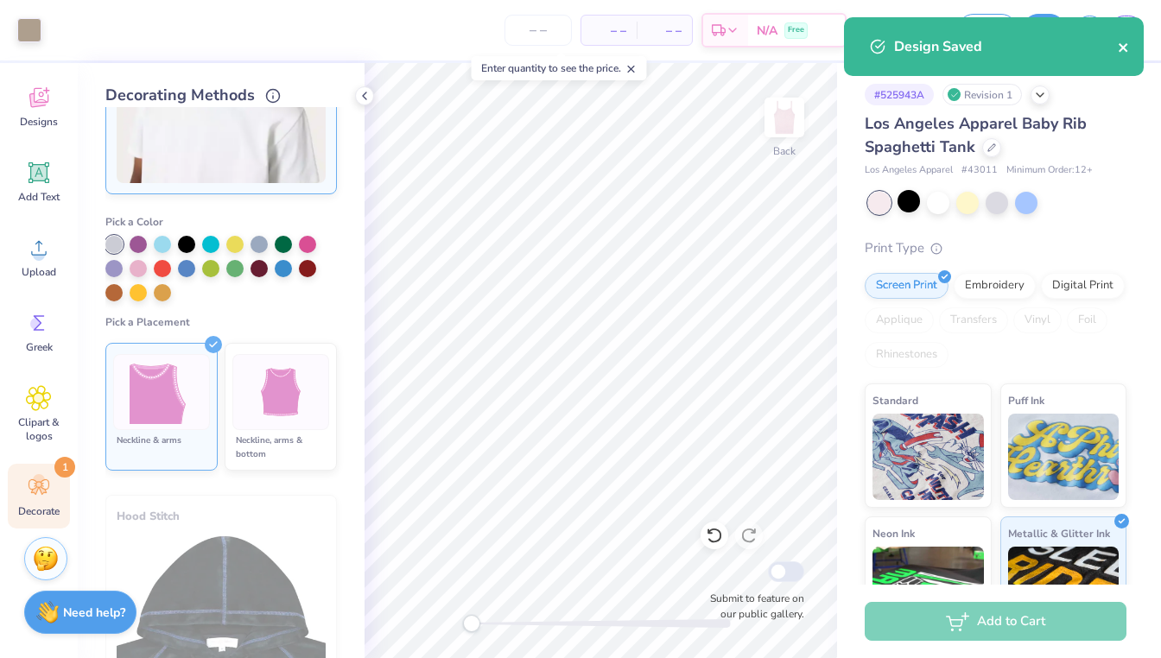
click at [1128, 48] on icon "close" at bounding box center [1124, 48] width 12 height 14
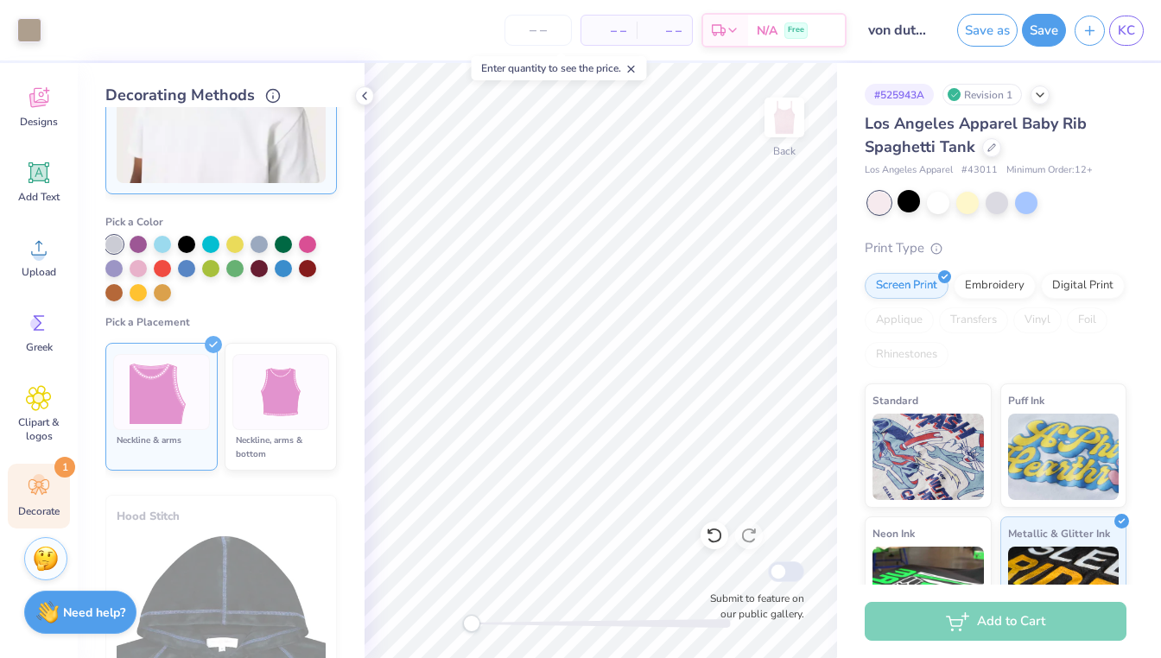
click at [1093, 21] on div "Design Saved" at bounding box center [993, 17] width 307 height 7
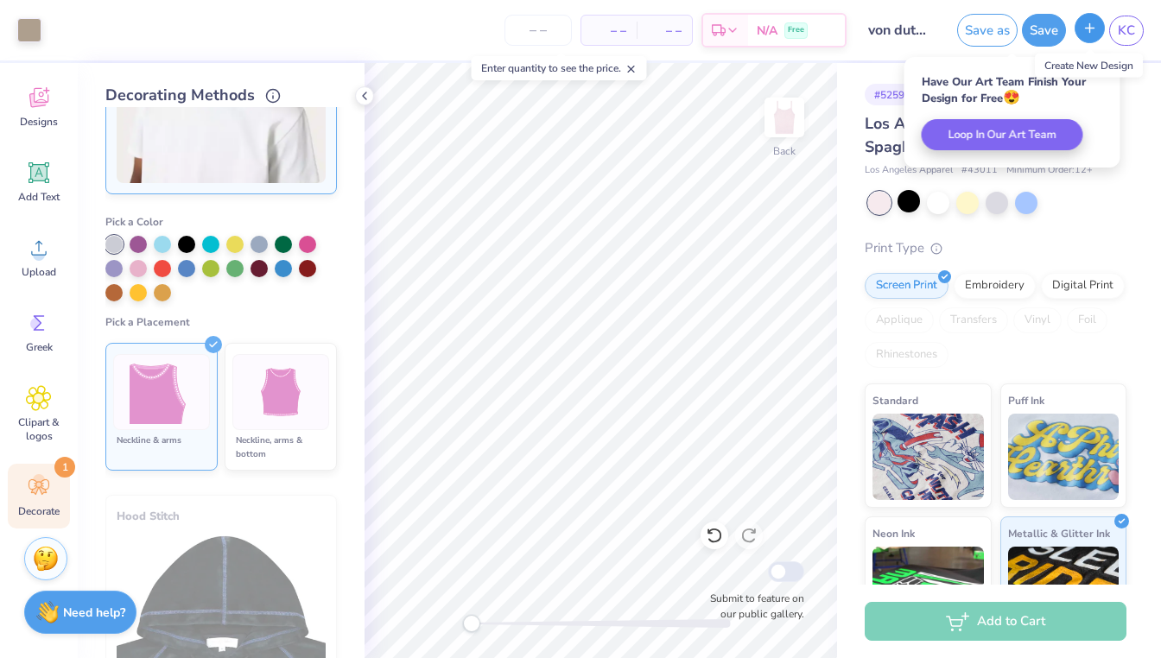
click at [1085, 35] on button "button" at bounding box center [1090, 28] width 30 height 30
checkbox input "true"
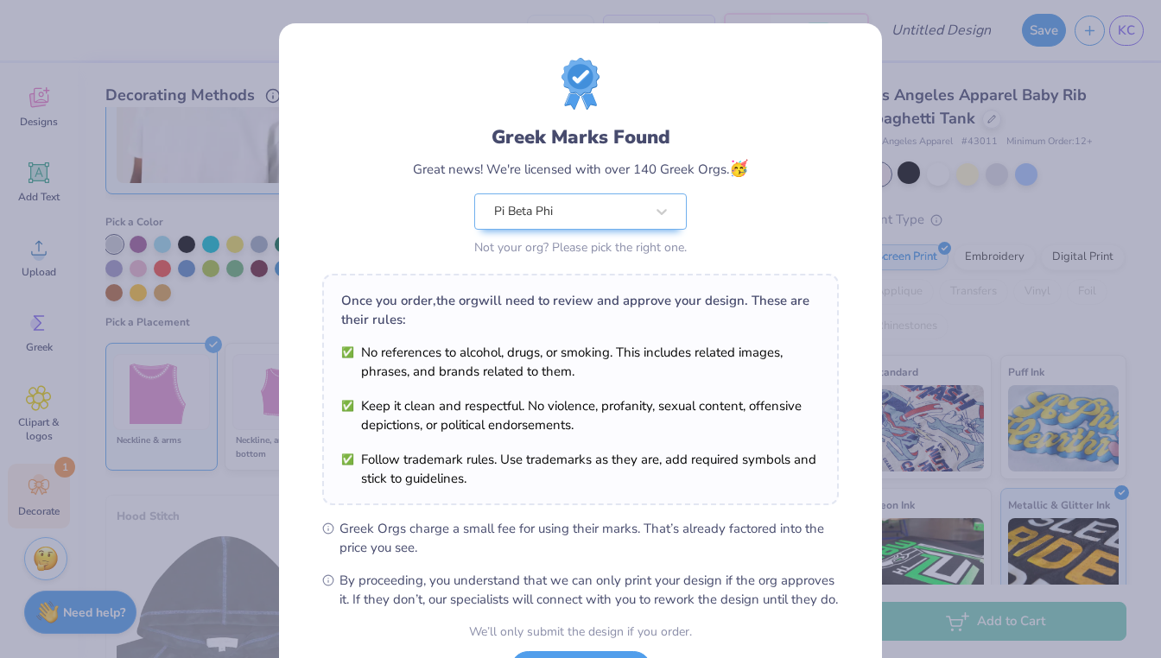
scroll to position [150, 0]
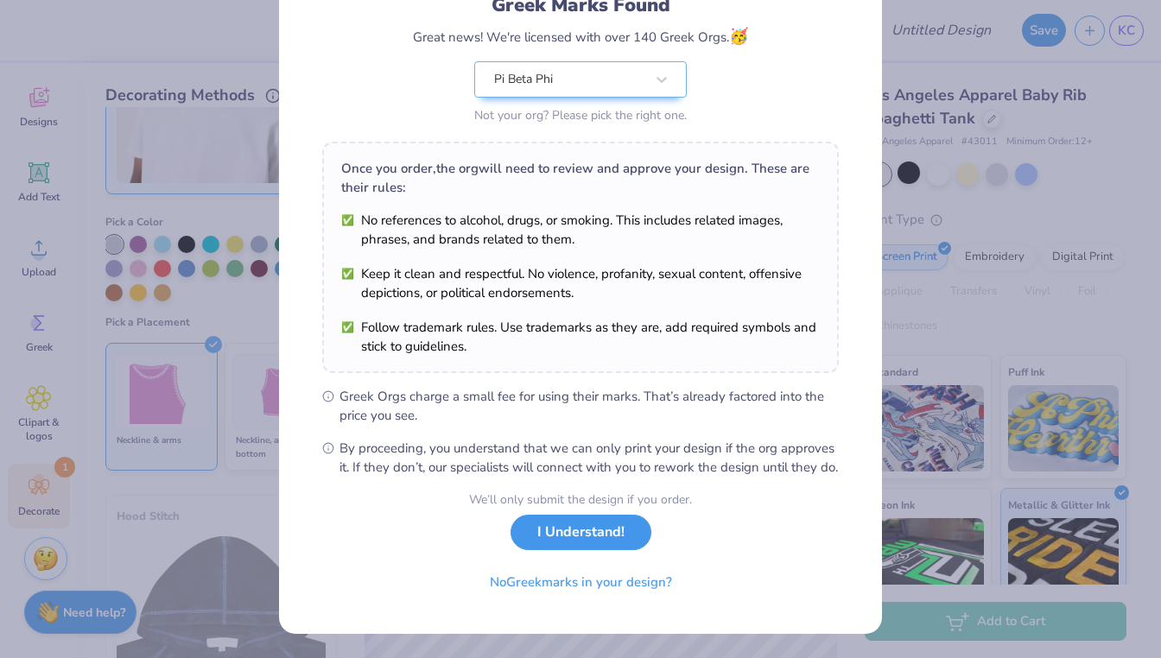
click at [603, 531] on button "I Understand!" at bounding box center [581, 532] width 141 height 35
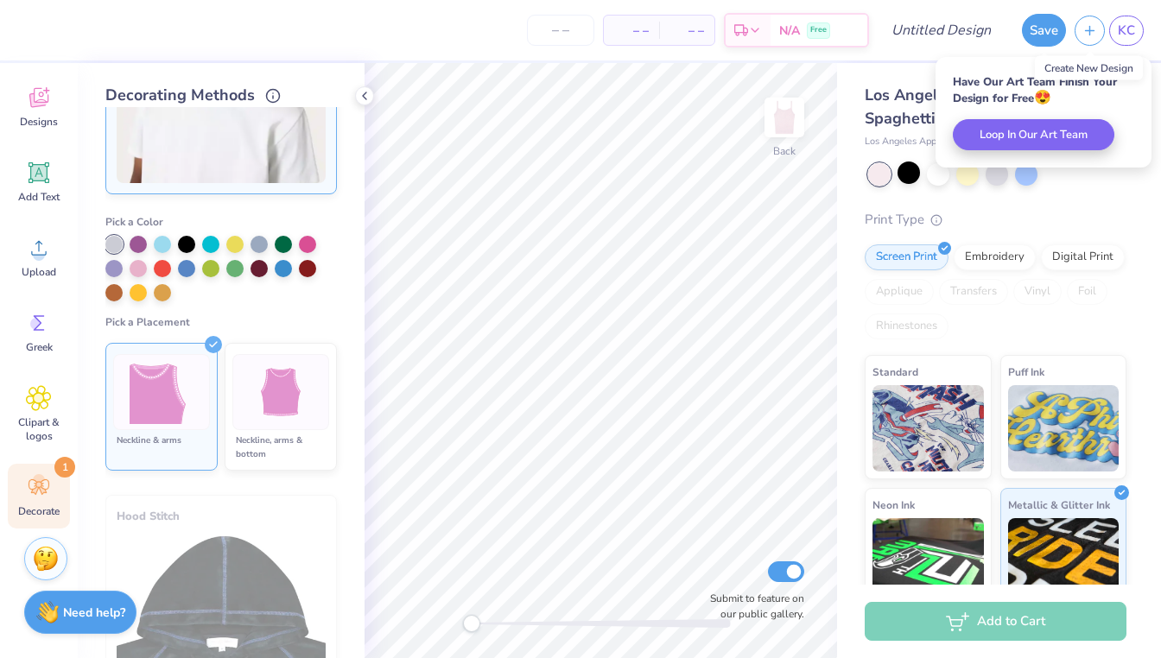
click at [203, 351] on li "Neckline & arms" at bounding box center [161, 407] width 112 height 128
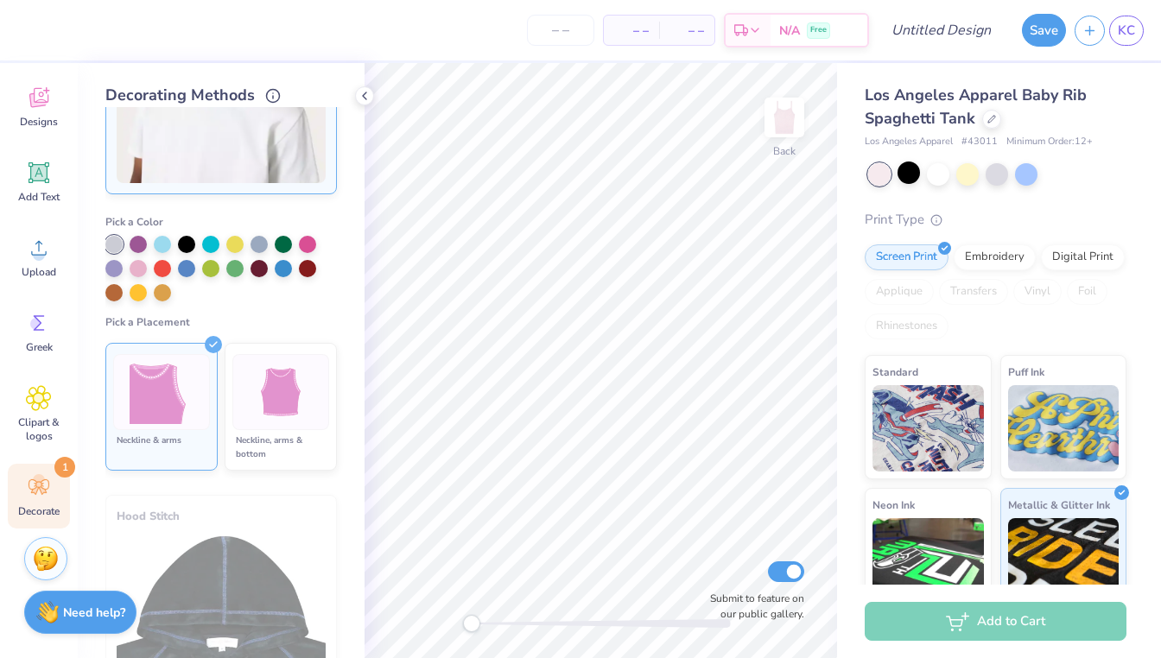
click at [219, 336] on ul "Neckline & arms Neckline, arms & bottom" at bounding box center [221, 407] width 232 height 142
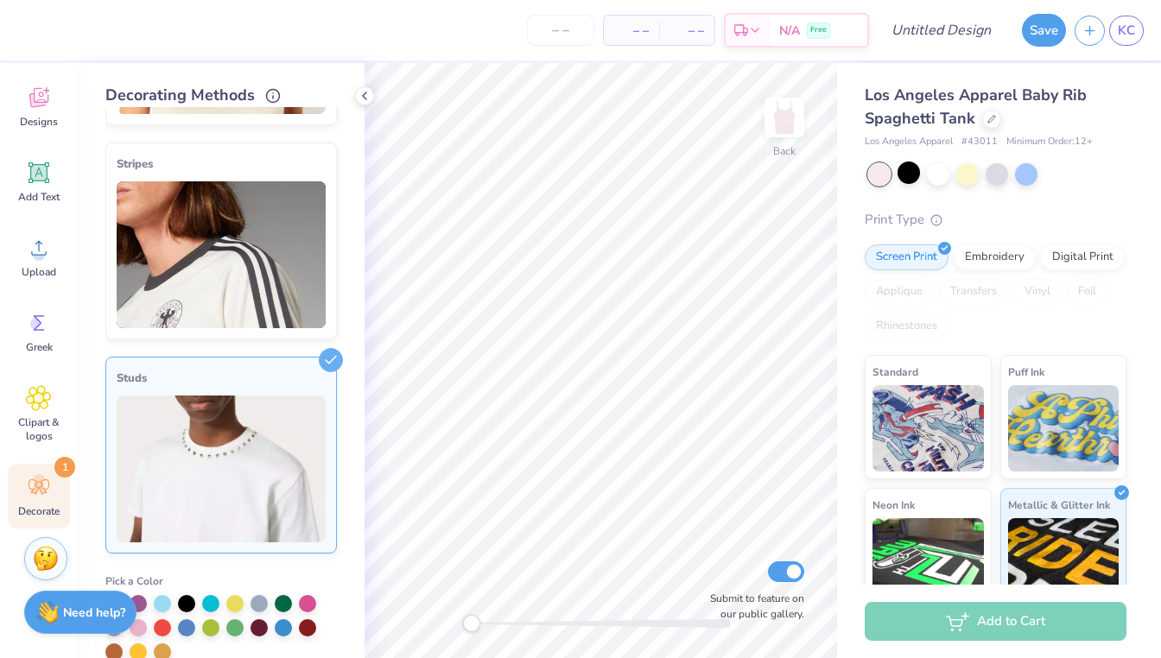
scroll to position [379, 0]
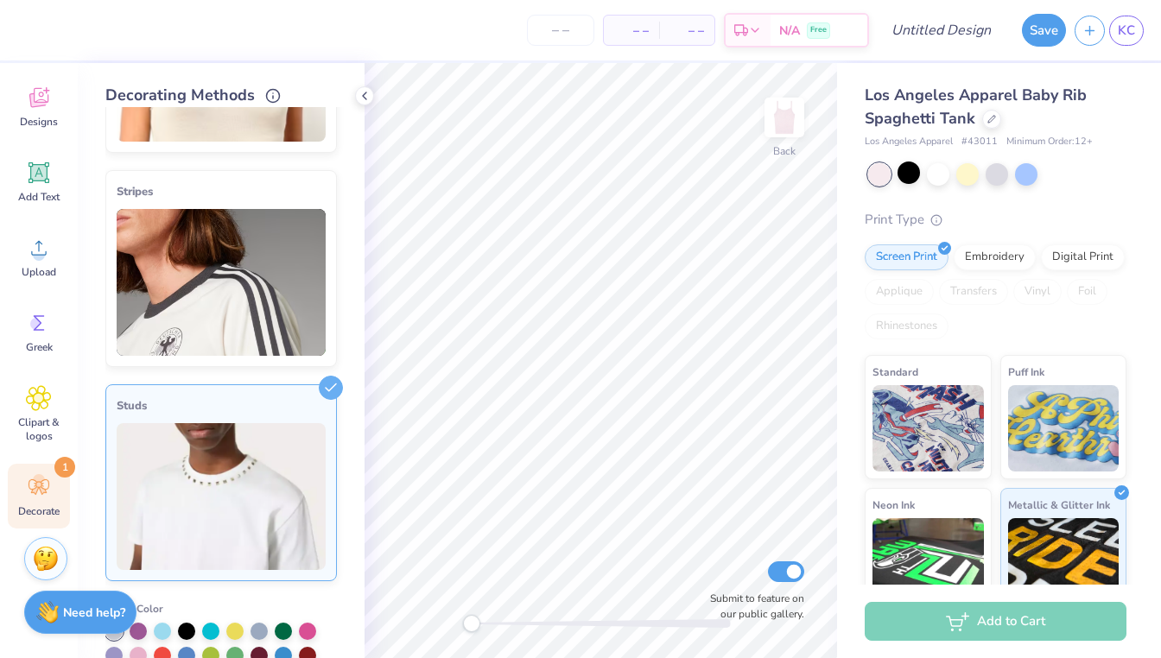
click at [286, 390] on div "Studs" at bounding box center [221, 482] width 232 height 197
click at [324, 383] on icon at bounding box center [331, 388] width 24 height 24
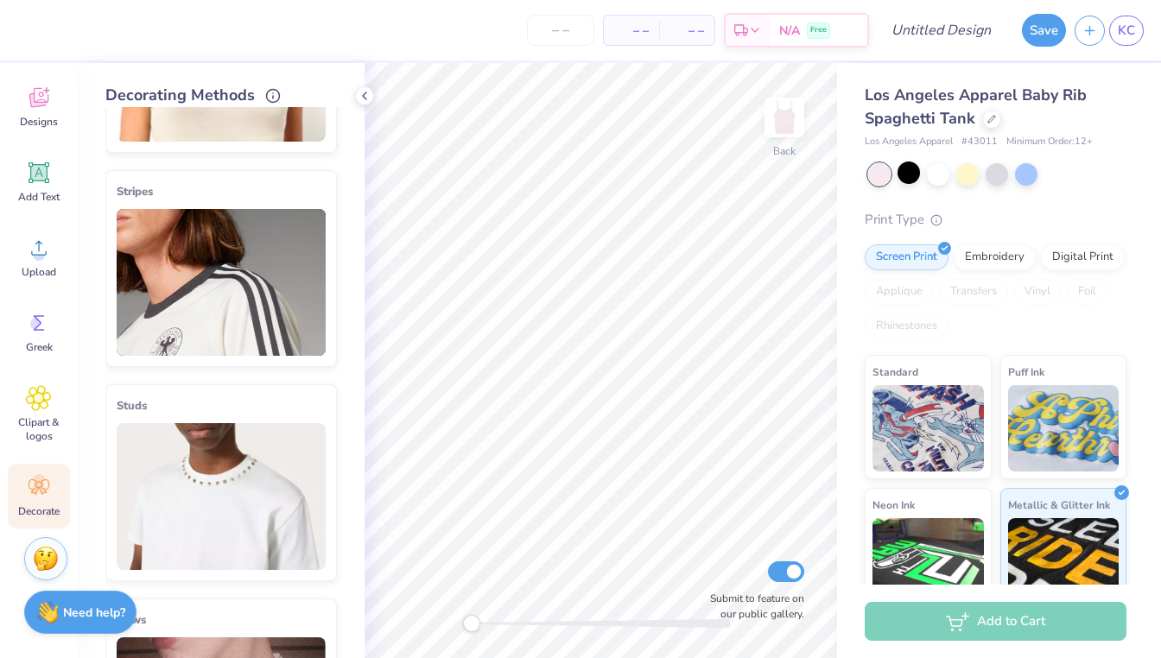
click at [327, 387] on line at bounding box center [331, 391] width 8 height 8
click at [335, 384] on icon at bounding box center [331, 390] width 24 height 24
click at [326, 396] on div at bounding box center [331, 390] width 24 height 24
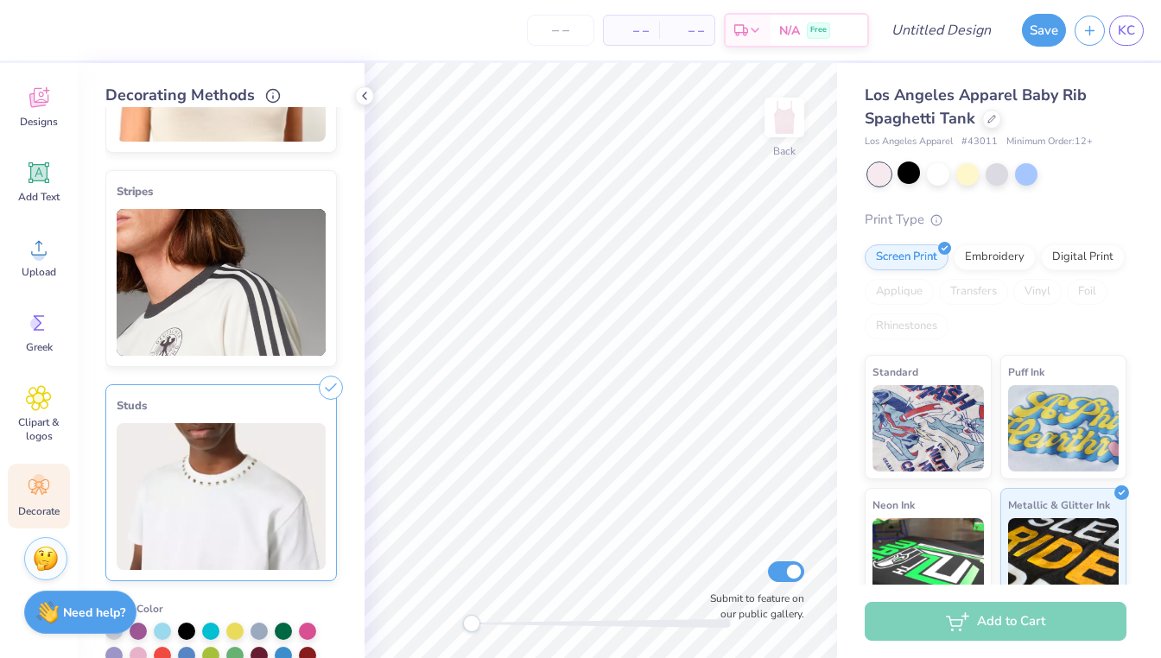
click at [330, 396] on icon at bounding box center [331, 388] width 24 height 24
click at [295, 415] on div "Studs" at bounding box center [221, 406] width 209 height 21
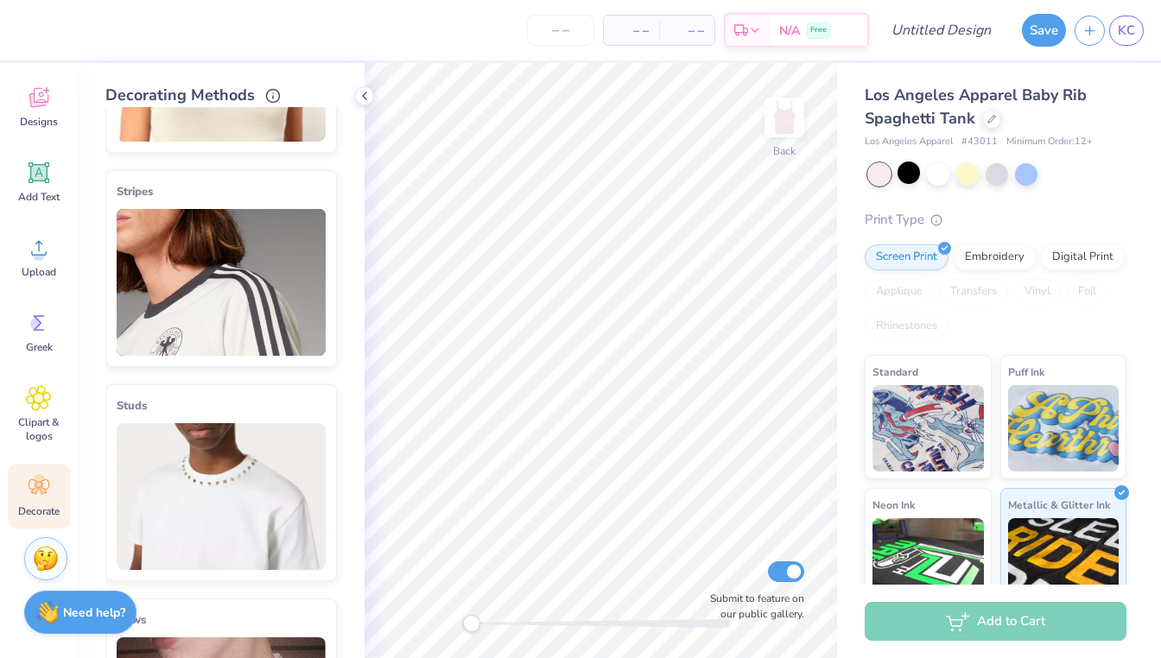
click at [337, 384] on icon at bounding box center [331, 390] width 24 height 24
click at [319, 244] on img at bounding box center [221, 282] width 209 height 147
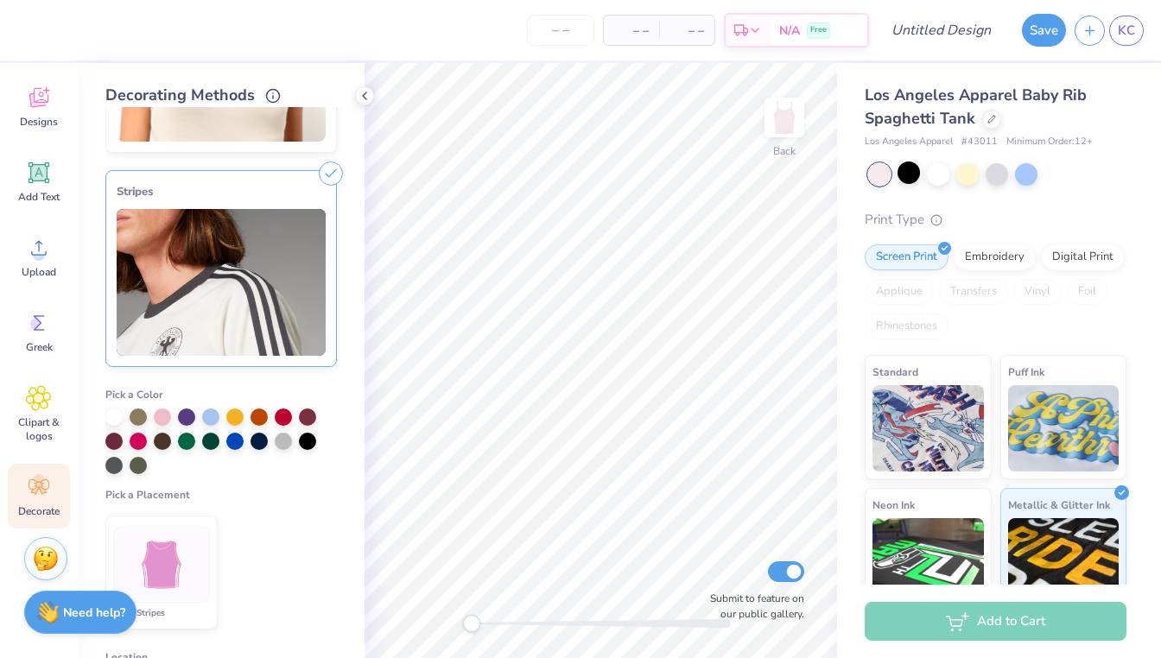
click at [319, 244] on img at bounding box center [221, 282] width 209 height 147
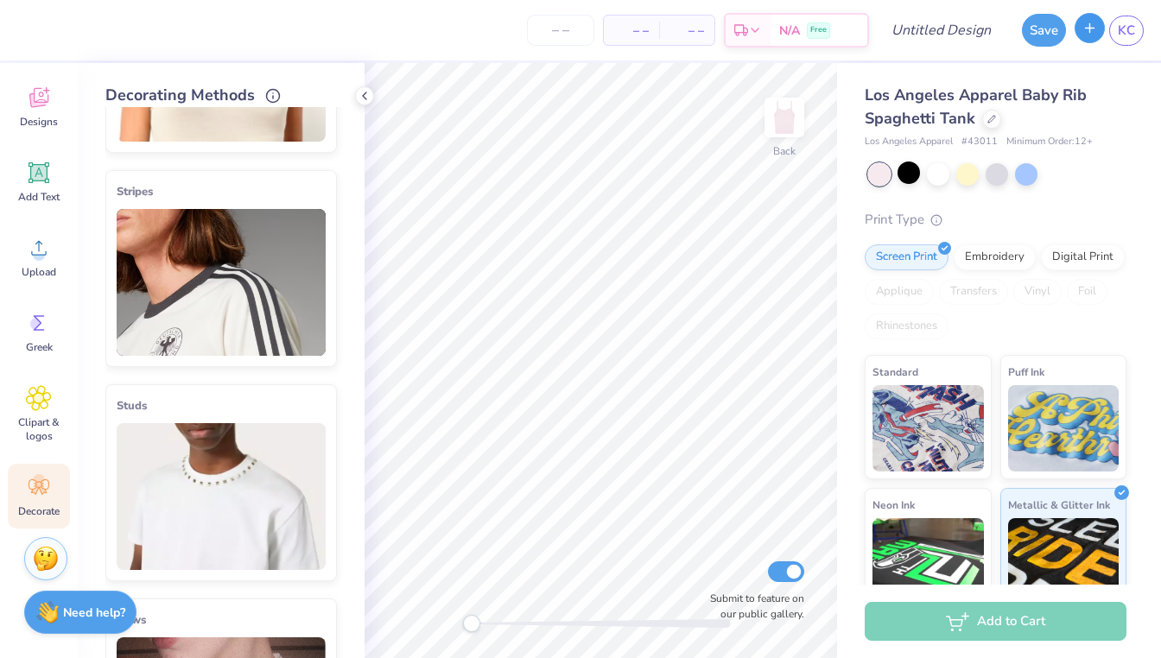
click at [1085, 32] on icon "button" at bounding box center [1089, 28] width 15 height 15
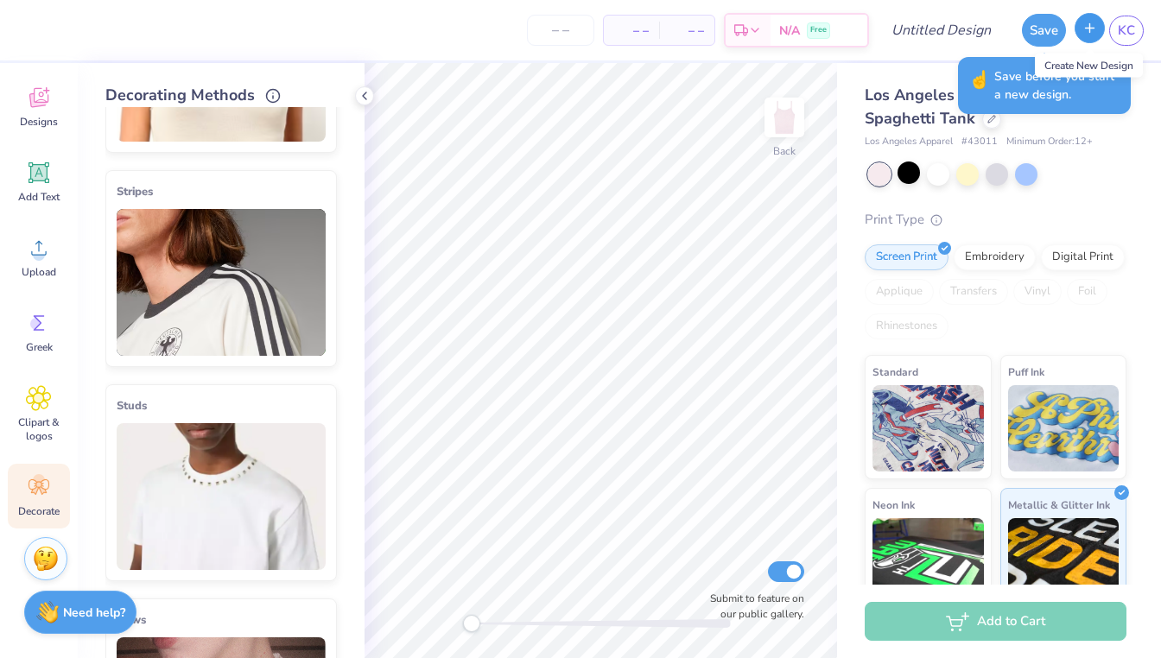
click at [1090, 30] on line "button" at bounding box center [1090, 27] width 0 height 9
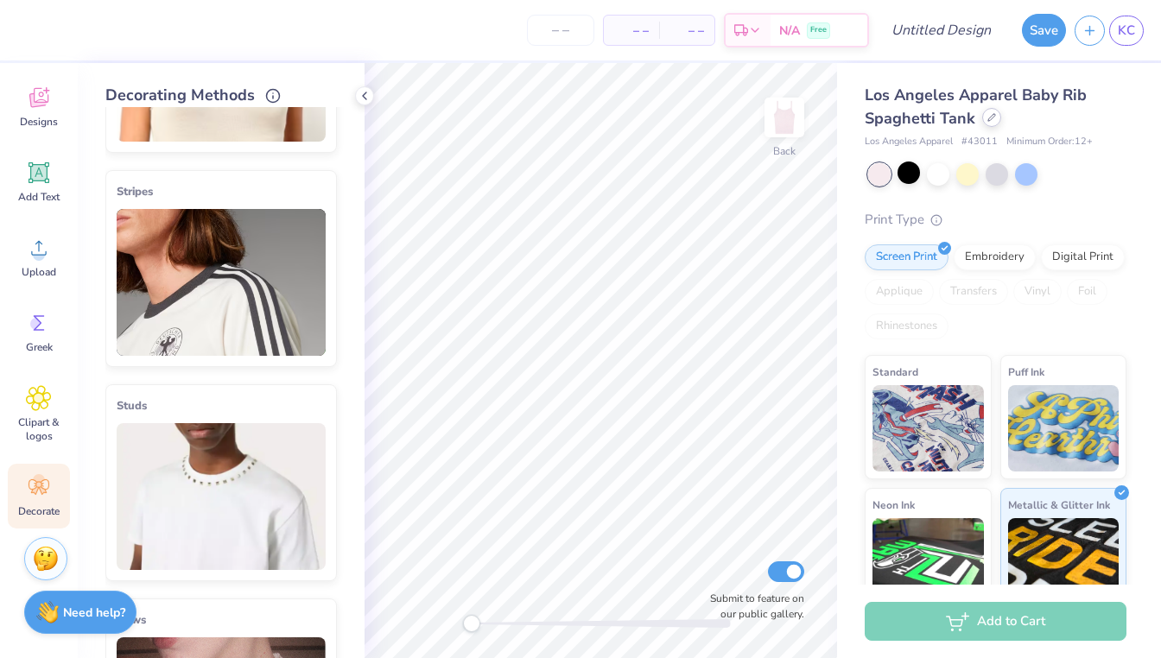
click at [986, 124] on div at bounding box center [991, 117] width 19 height 19
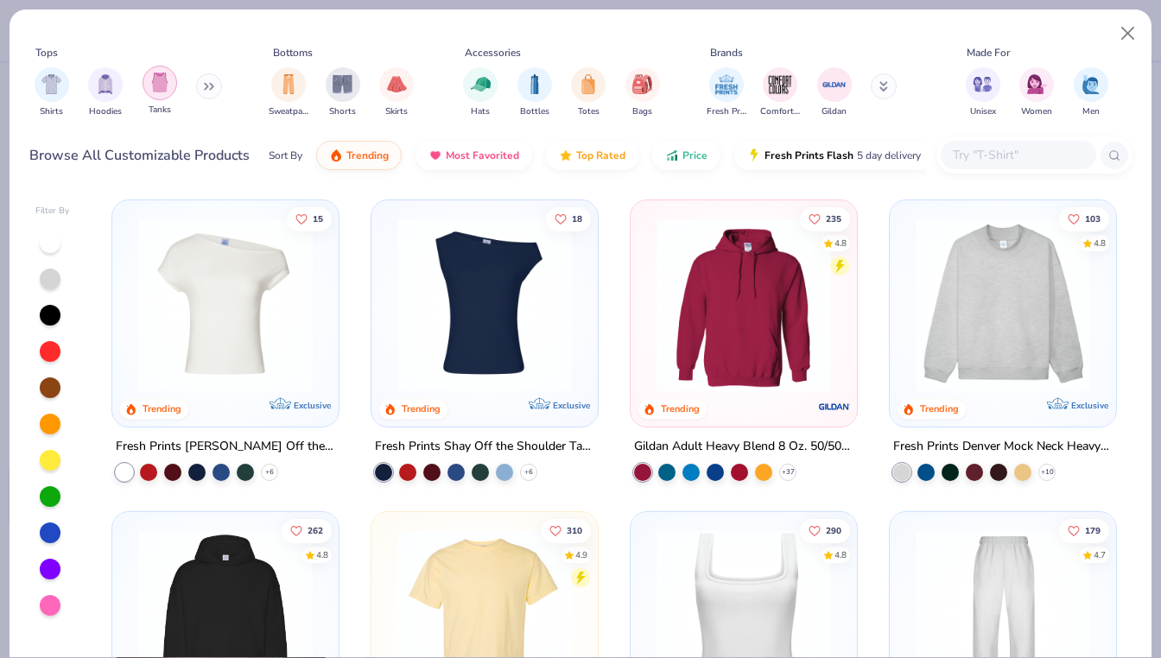
click at [161, 90] on img "filter for Tanks" at bounding box center [159, 83] width 19 height 20
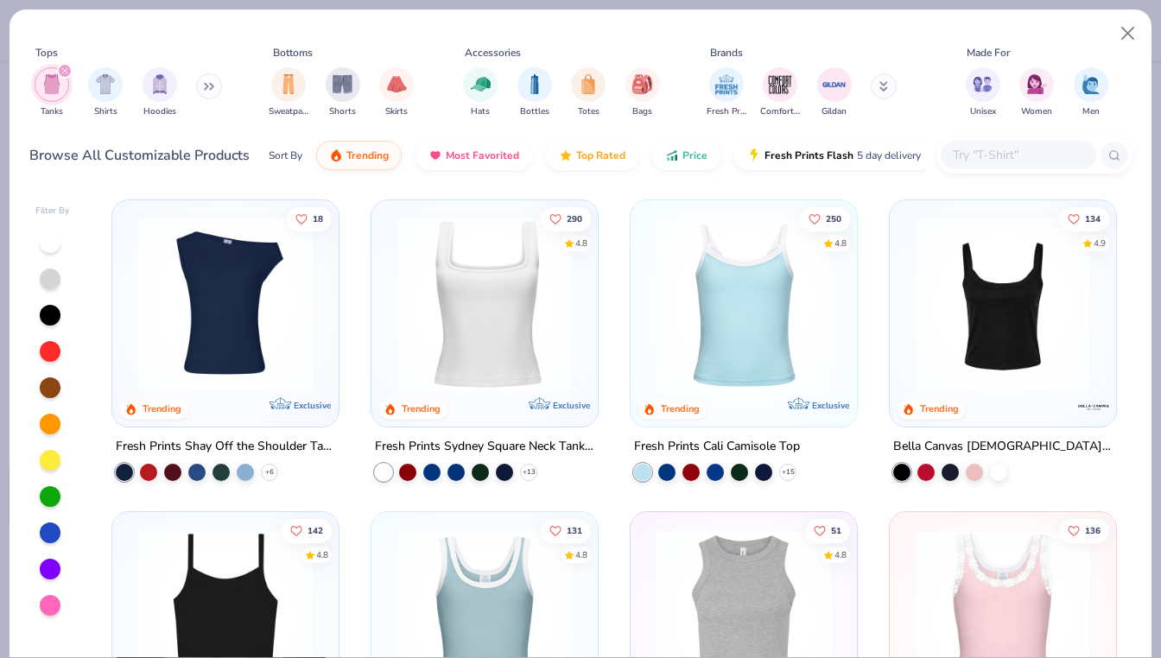
click at [517, 307] on img at bounding box center [485, 305] width 192 height 174
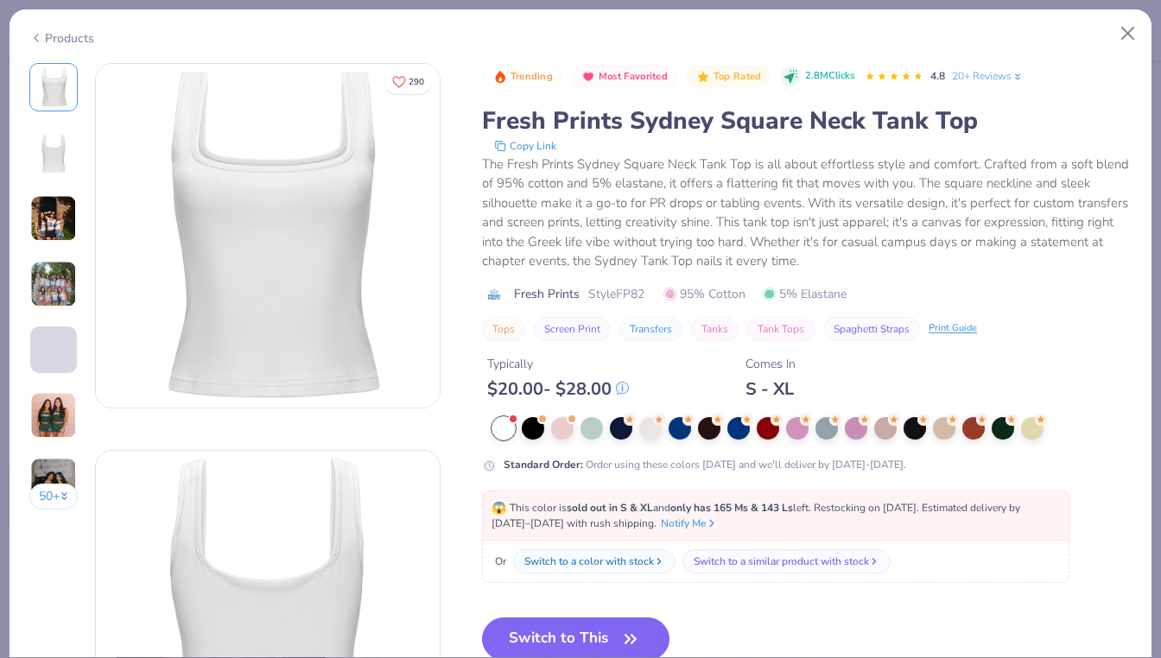
click at [53, 274] on img at bounding box center [53, 284] width 47 height 47
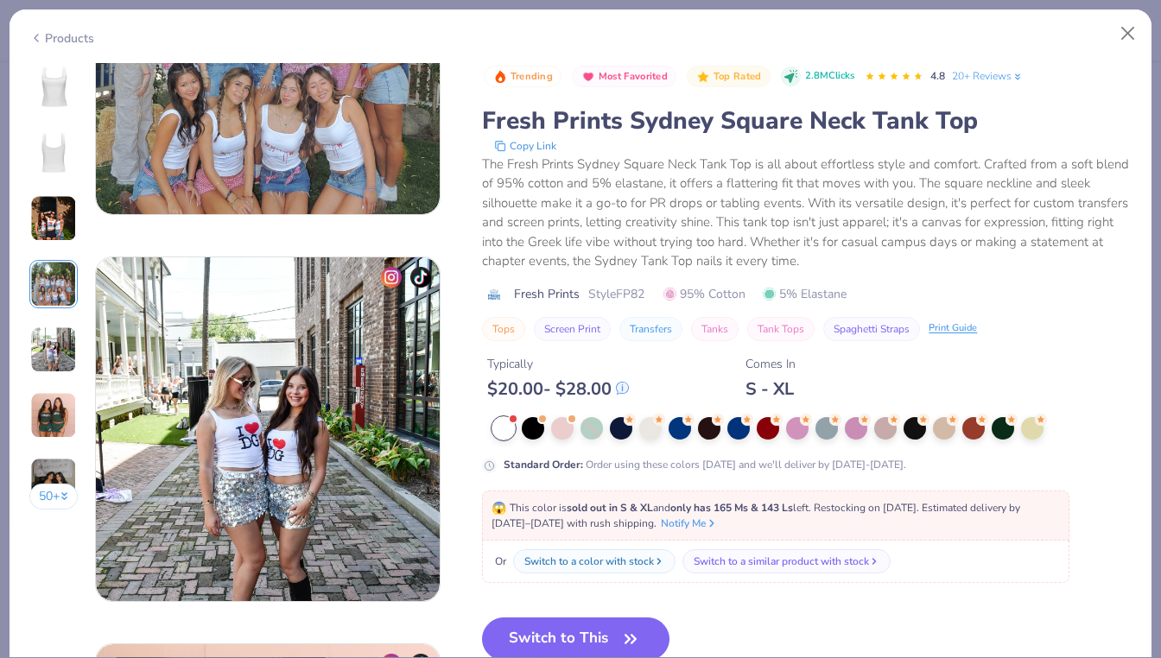
scroll to position [1355, 0]
click at [524, 631] on button "Switch to This" at bounding box center [575, 639] width 187 height 43
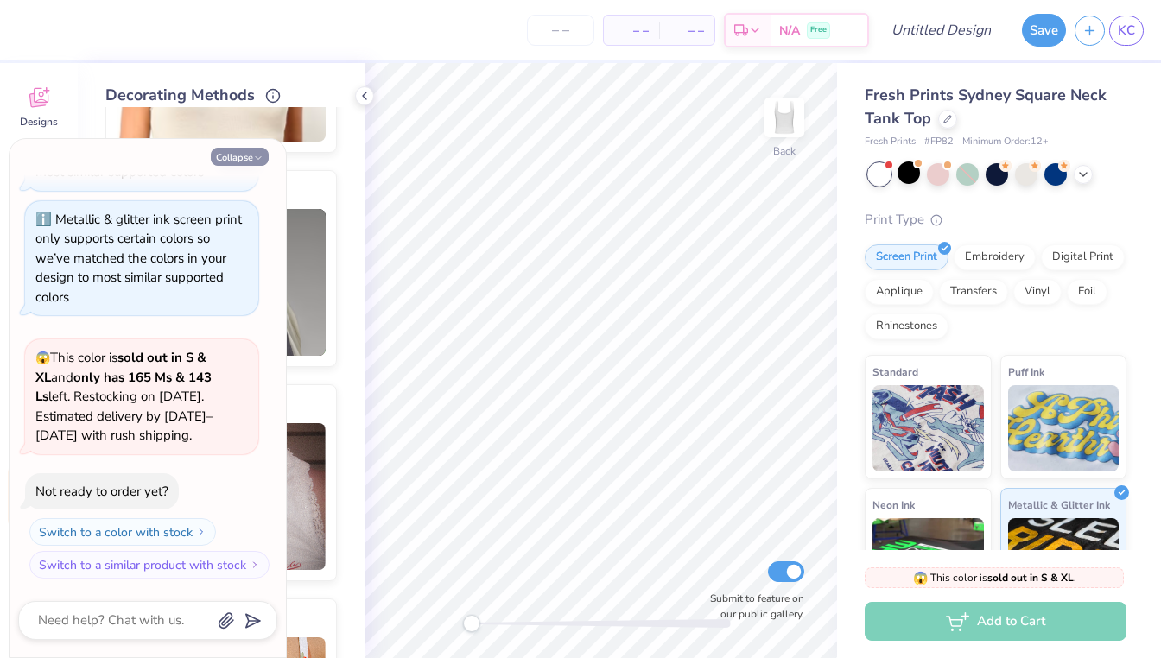
click at [253, 157] on icon "button" at bounding box center [258, 158] width 10 height 10
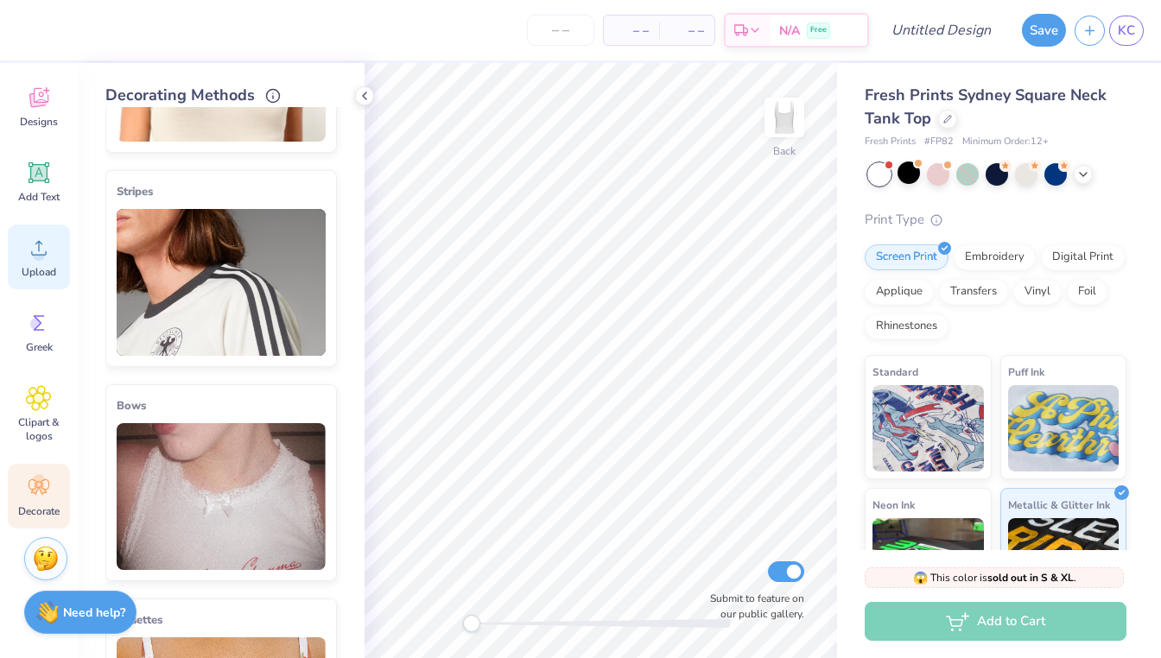
click at [45, 274] on span "Upload" at bounding box center [39, 272] width 35 height 14
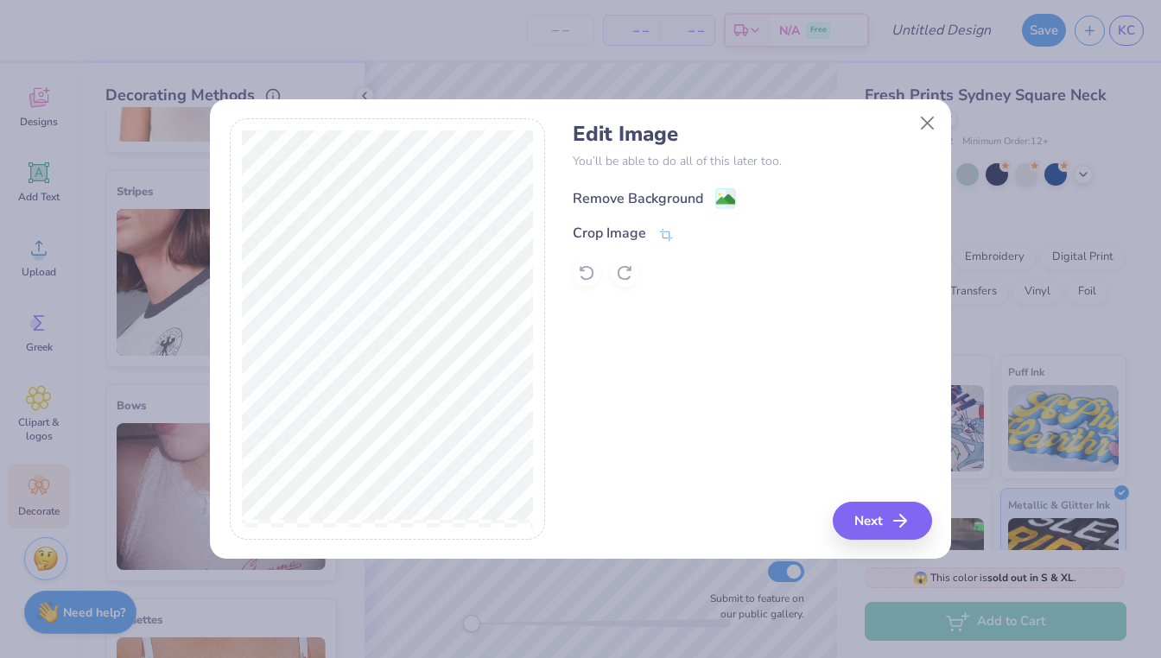
click at [728, 198] on image at bounding box center [725, 199] width 19 height 19
click at [876, 523] on button "Next" at bounding box center [884, 521] width 99 height 38
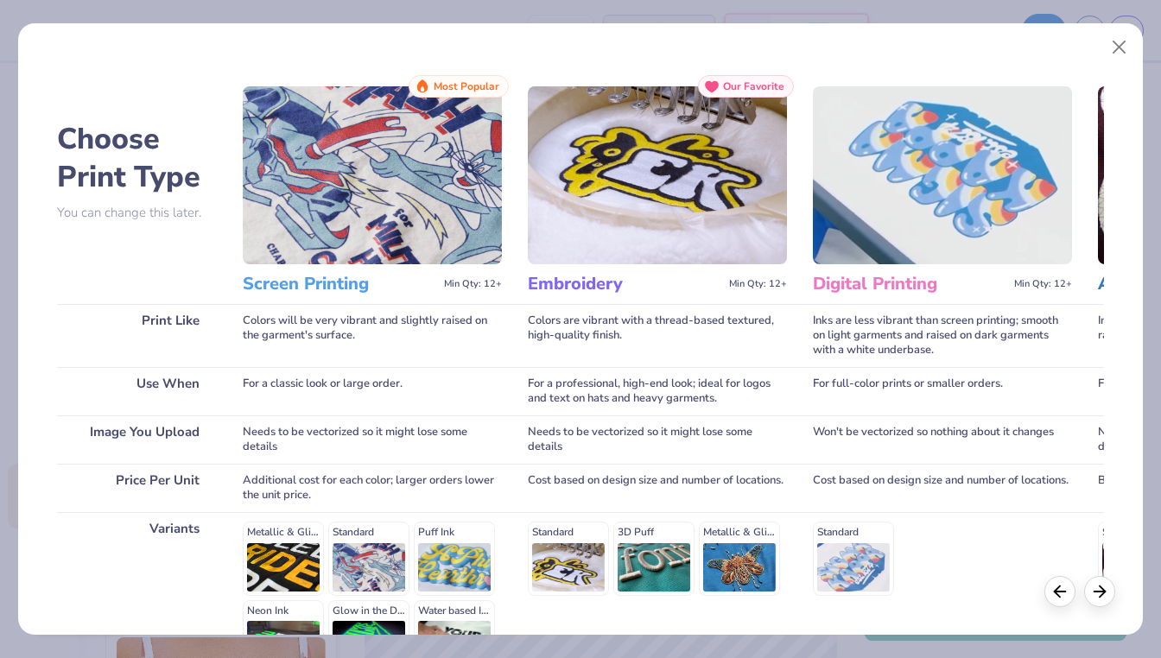
scroll to position [203, 0]
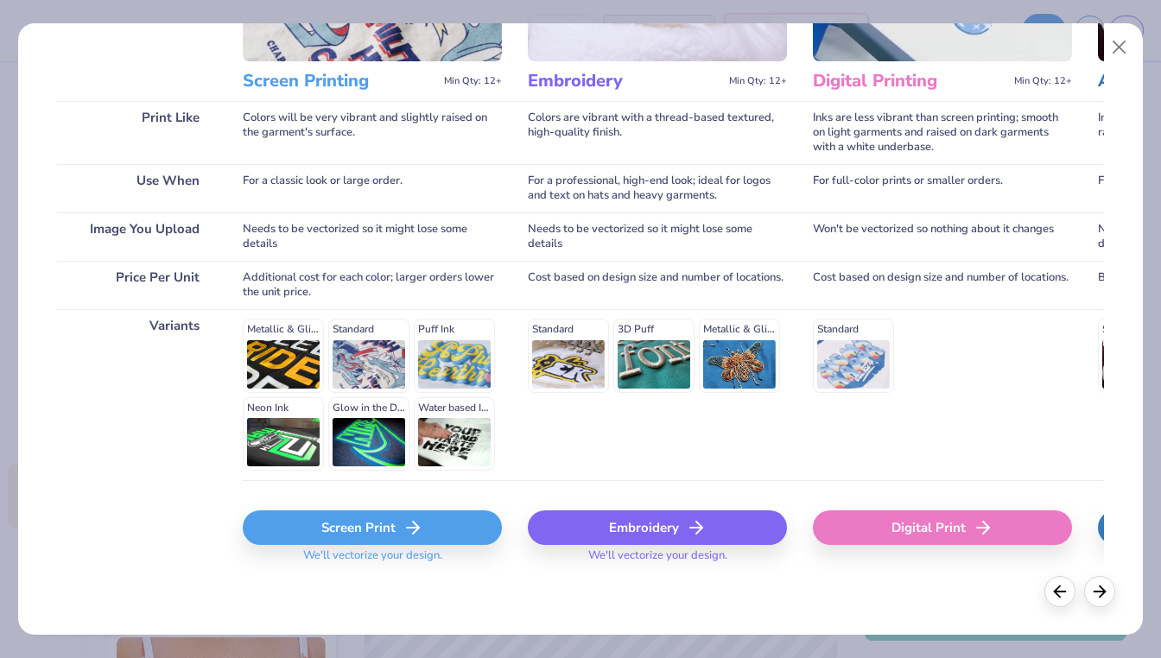
click at [453, 525] on div "Screen Print" at bounding box center [372, 528] width 259 height 35
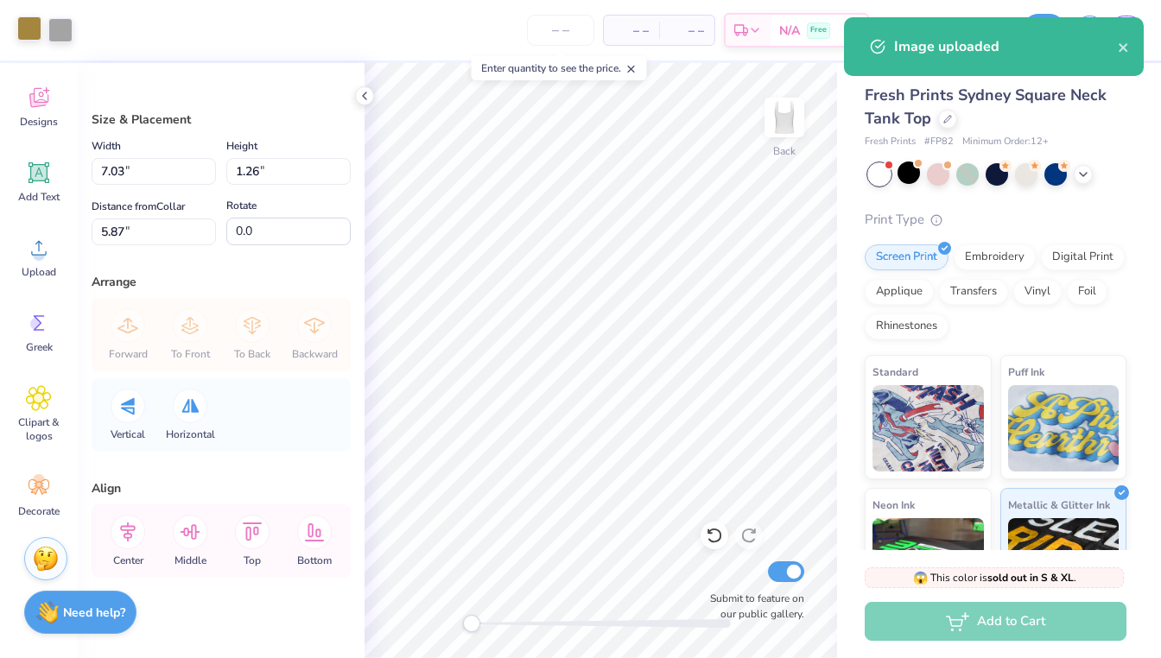
click at [36, 30] on div at bounding box center [29, 28] width 24 height 24
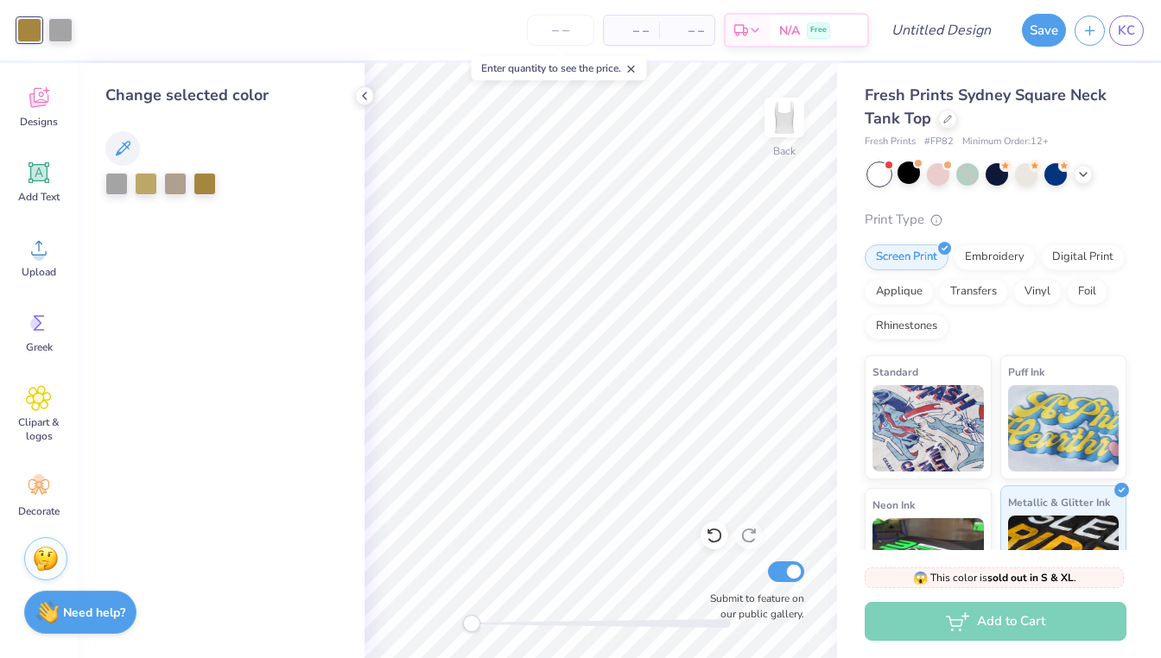
scroll to position [195, 0]
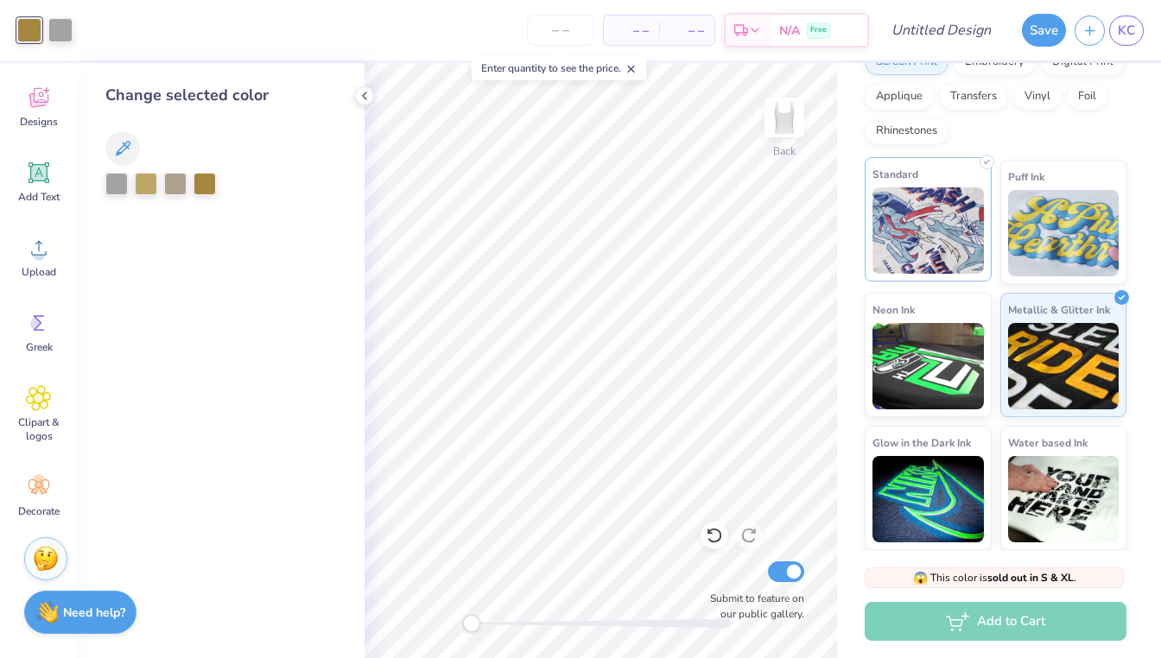
click at [911, 229] on img at bounding box center [927, 230] width 111 height 86
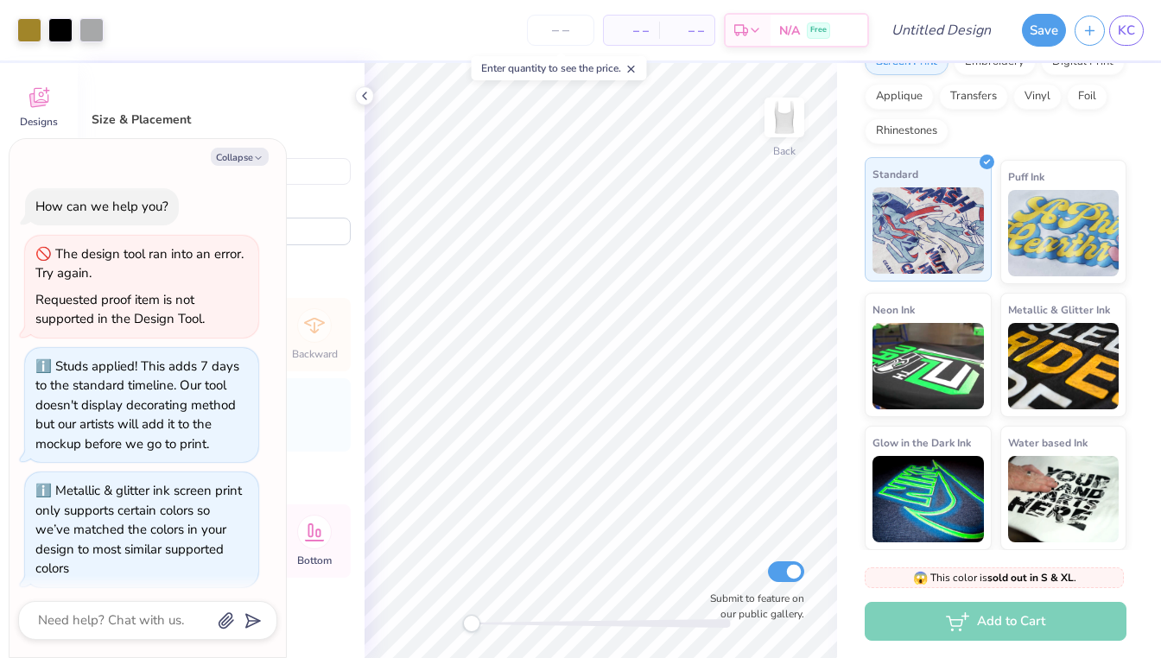
scroll to position [607, 0]
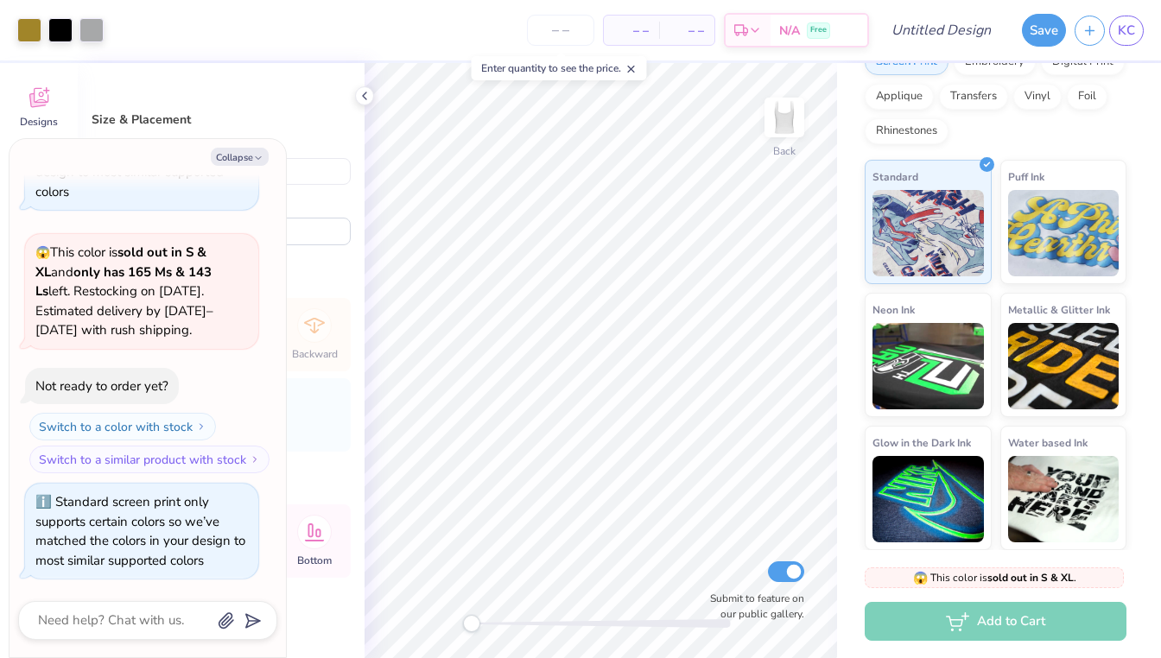
click at [15, 20] on div "Art colors" at bounding box center [52, 30] width 104 height 60
click at [32, 31] on div at bounding box center [29, 28] width 24 height 24
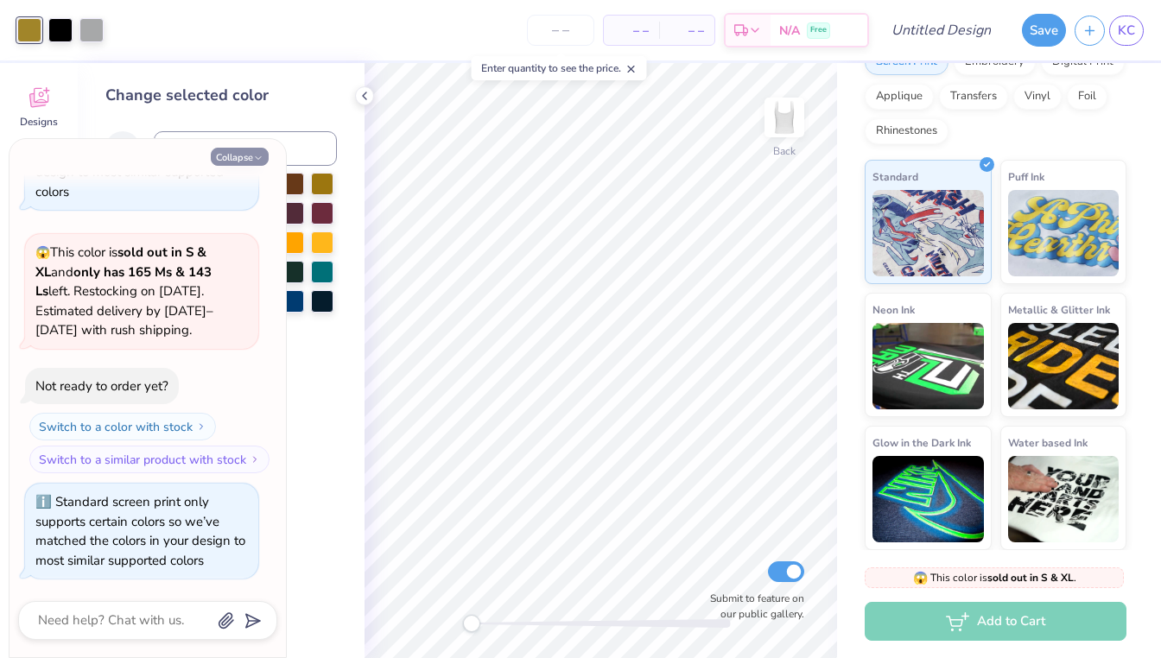
click at [256, 160] on icon "button" at bounding box center [258, 158] width 10 height 10
type textarea "x"
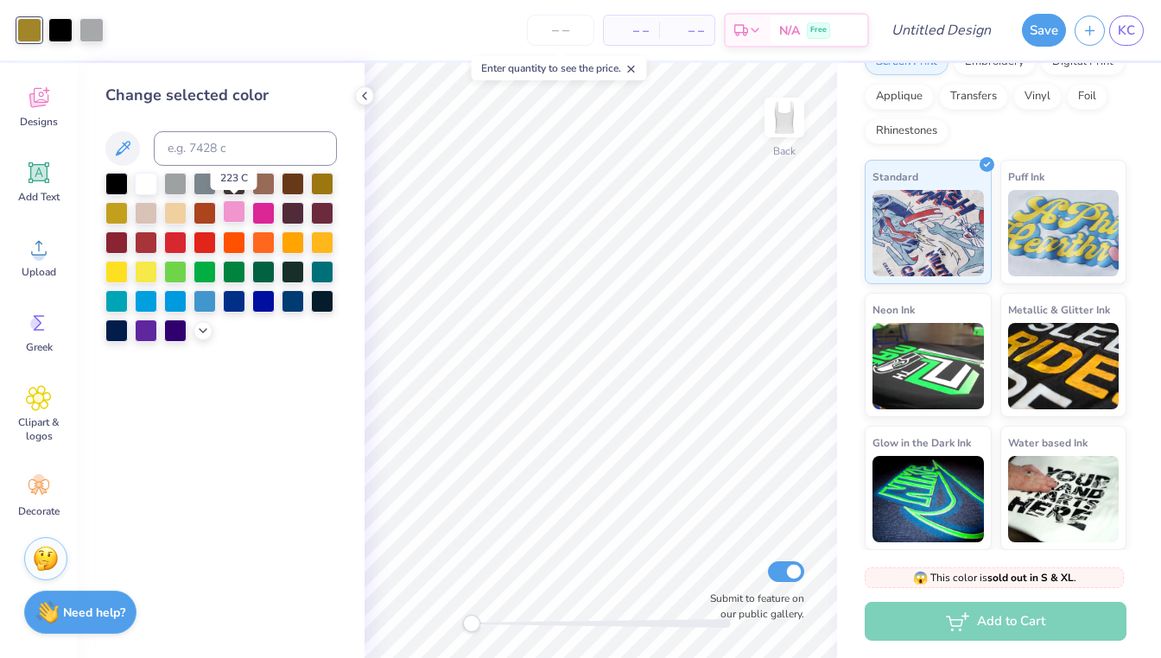
click at [237, 214] on div at bounding box center [234, 211] width 22 height 22
click at [58, 24] on div at bounding box center [60, 28] width 24 height 24
click at [234, 217] on div at bounding box center [234, 211] width 22 height 22
click at [61, 21] on div at bounding box center [60, 28] width 24 height 24
click at [238, 217] on div at bounding box center [234, 211] width 22 height 22
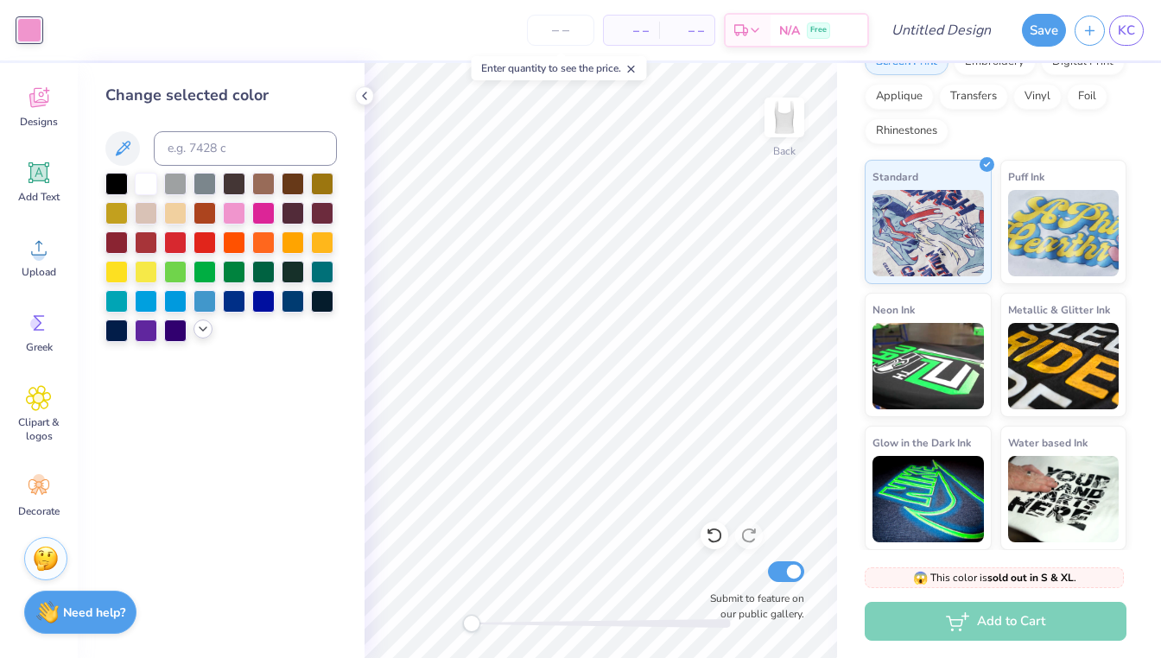
click at [201, 336] on div at bounding box center [202, 329] width 19 height 19
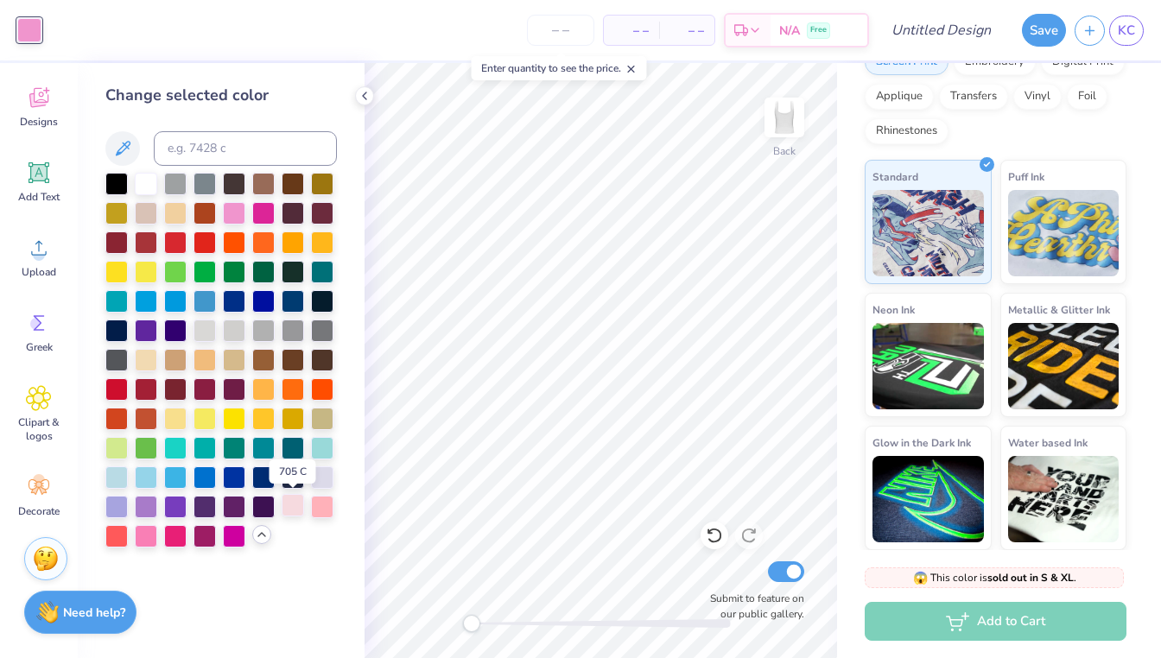
click at [292, 505] on div at bounding box center [293, 505] width 22 height 22
click at [327, 502] on div at bounding box center [322, 505] width 22 height 22
click at [235, 215] on div at bounding box center [234, 211] width 22 height 22
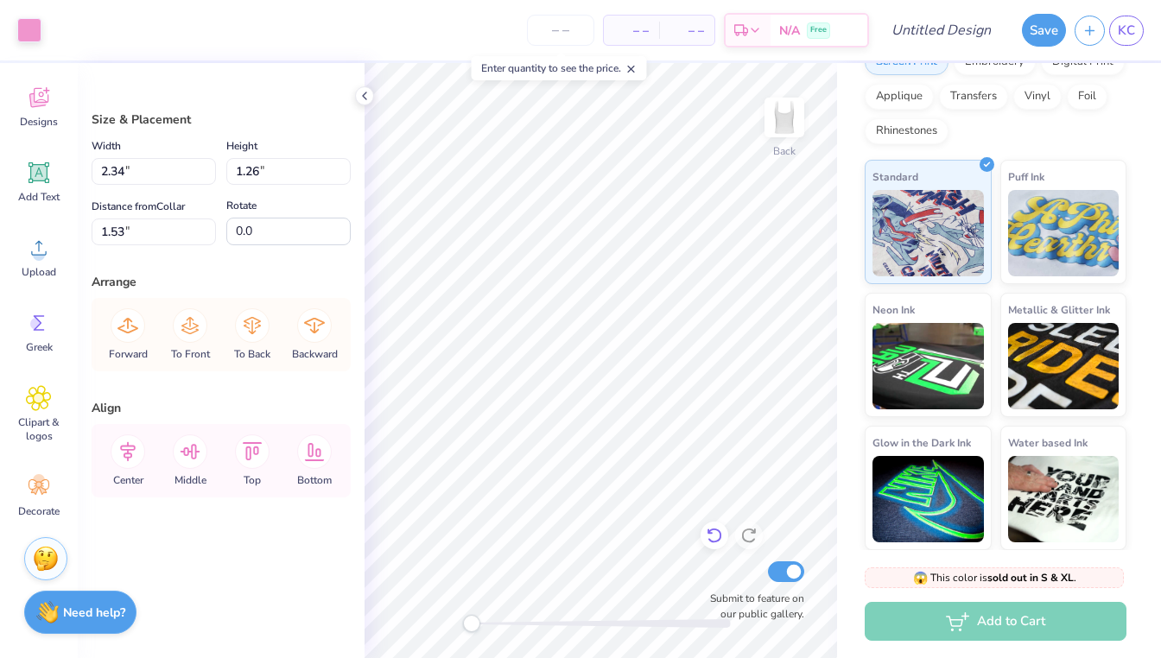
type input "1.45"
type input "1.37"
type input "1.74"
type input "2.21"
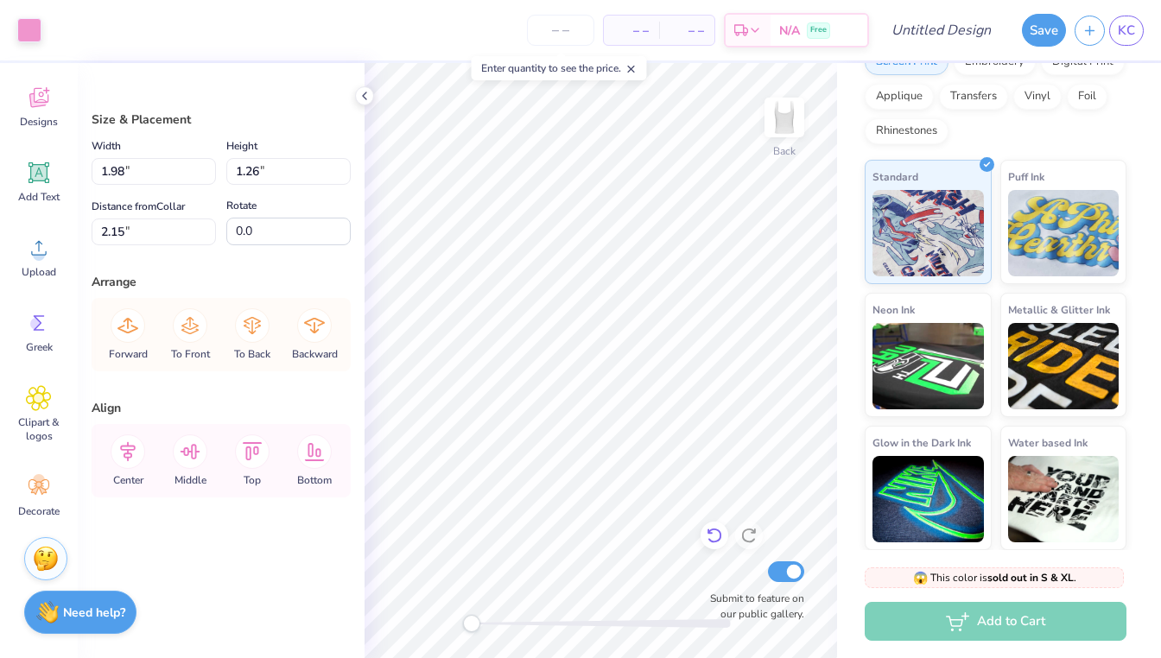
type input "2.14"
type input "2.21"
type input "2.33"
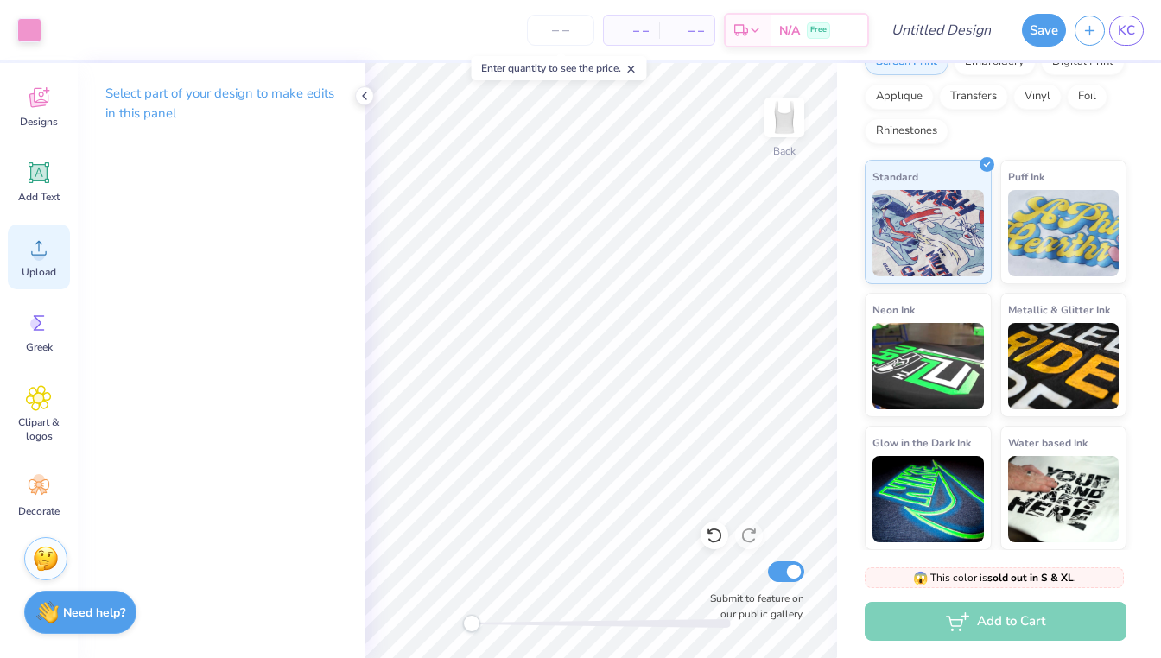
click at [47, 267] on span "Upload" at bounding box center [39, 272] width 35 height 14
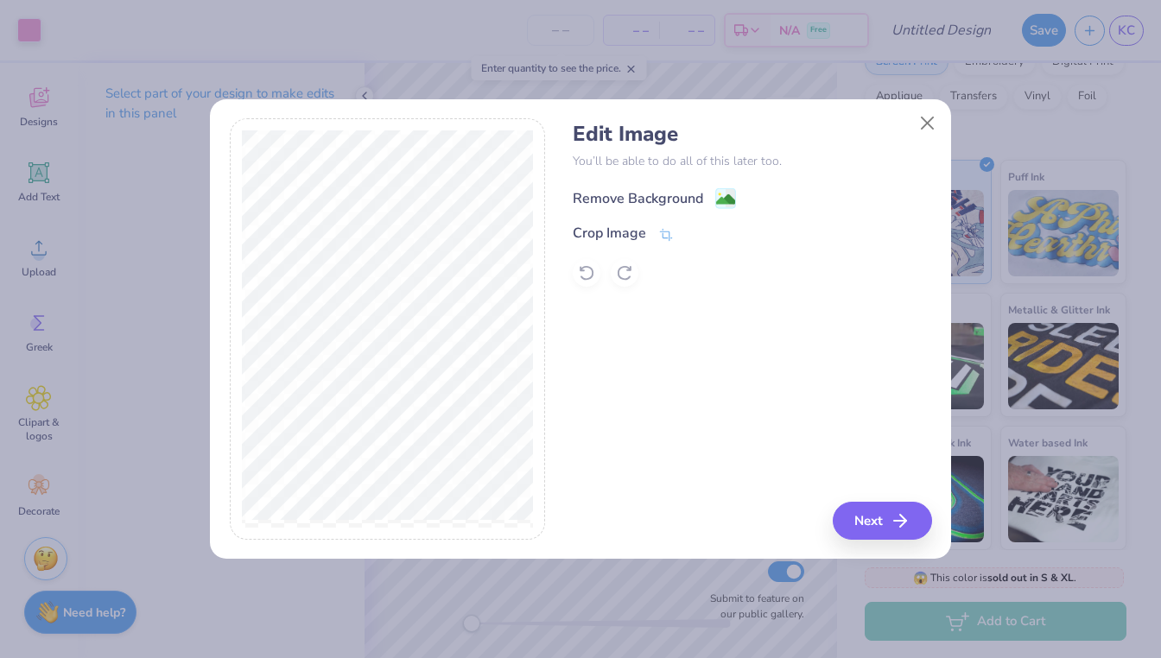
click at [727, 193] on image at bounding box center [725, 199] width 19 height 19
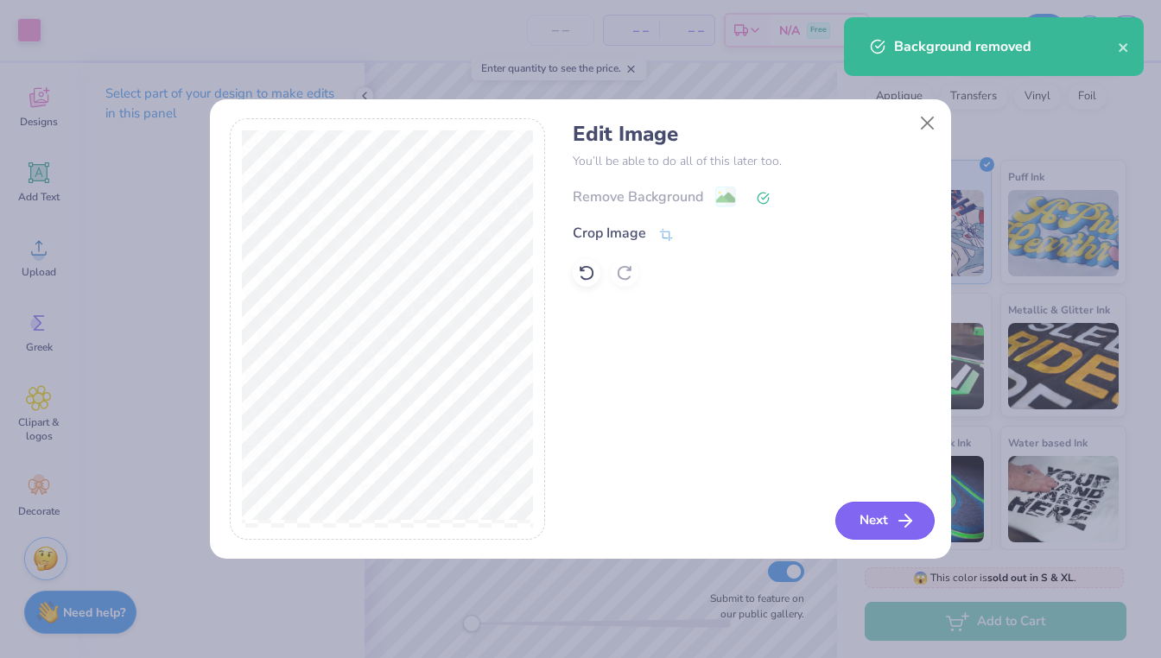
click at [905, 524] on icon "button" at bounding box center [905, 521] width 21 height 21
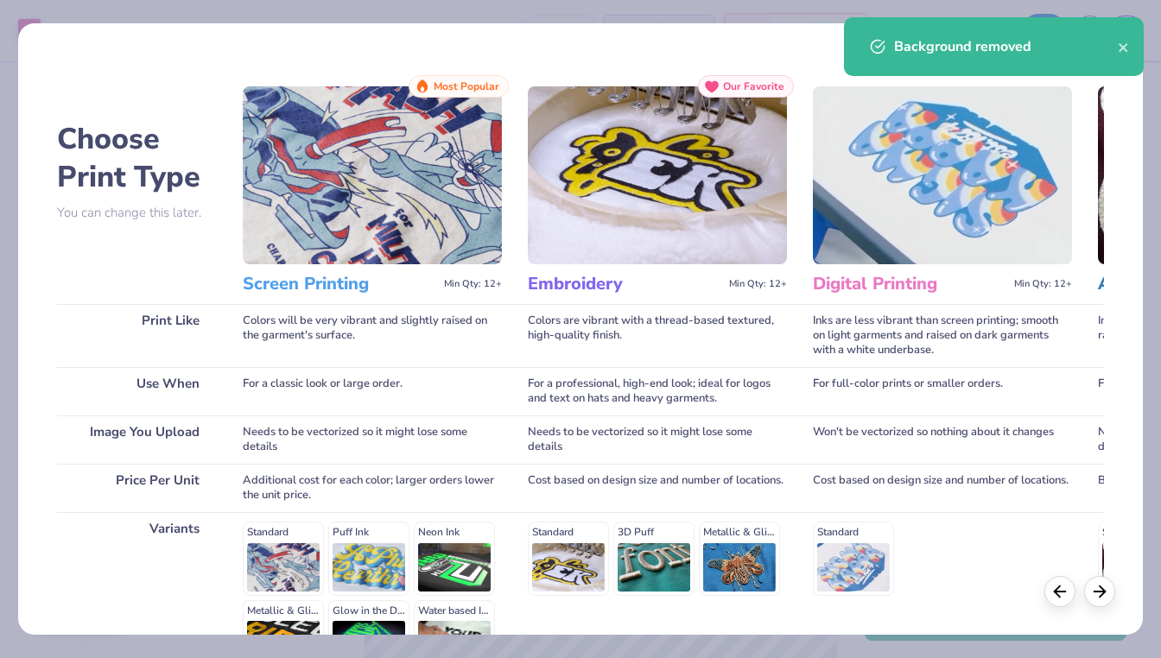
scroll to position [203, 0]
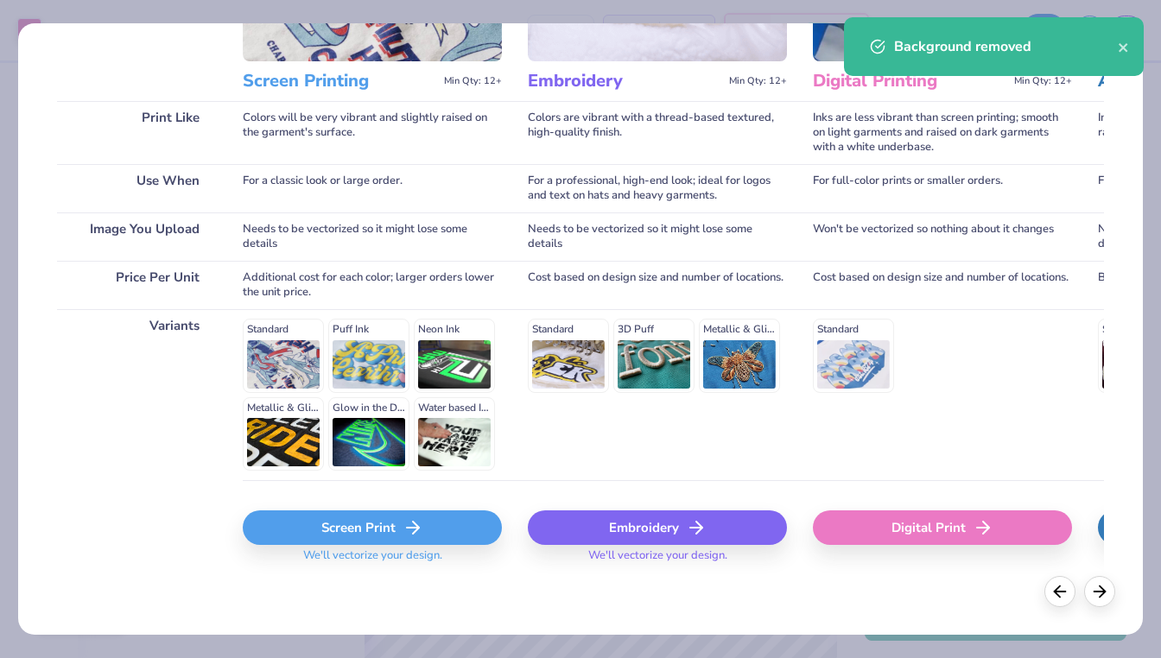
click at [381, 509] on div "Screen Print We'll vectorize your design." at bounding box center [372, 531] width 259 height 103
click at [383, 514] on div "Screen Print" at bounding box center [372, 528] width 259 height 35
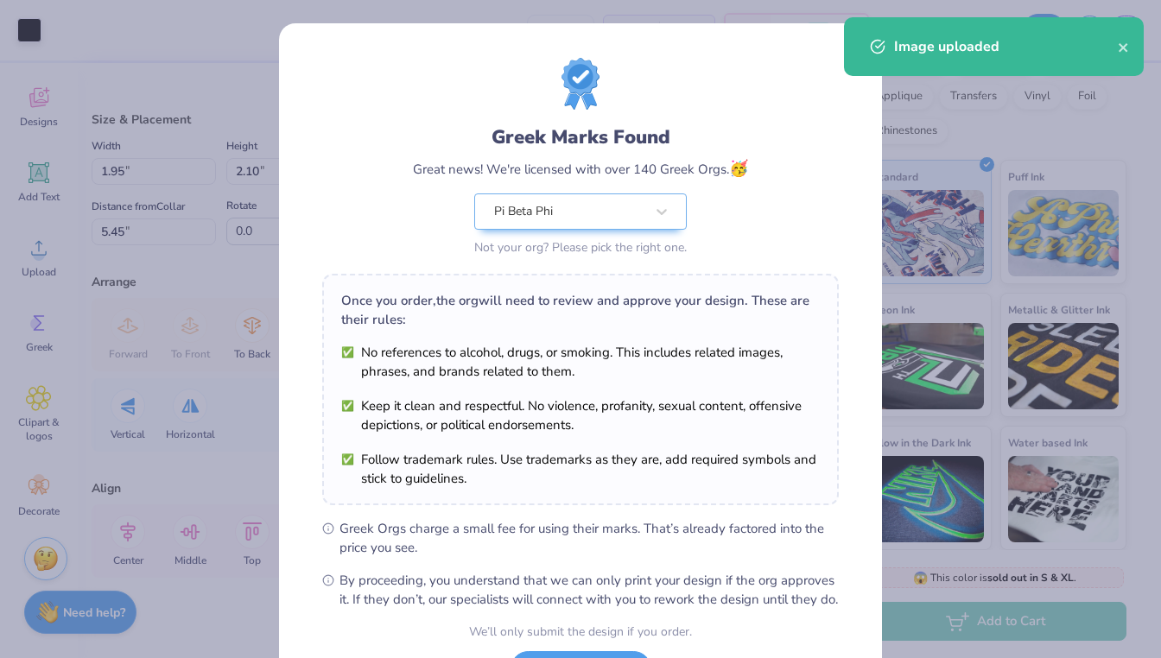
scroll to position [150, 0]
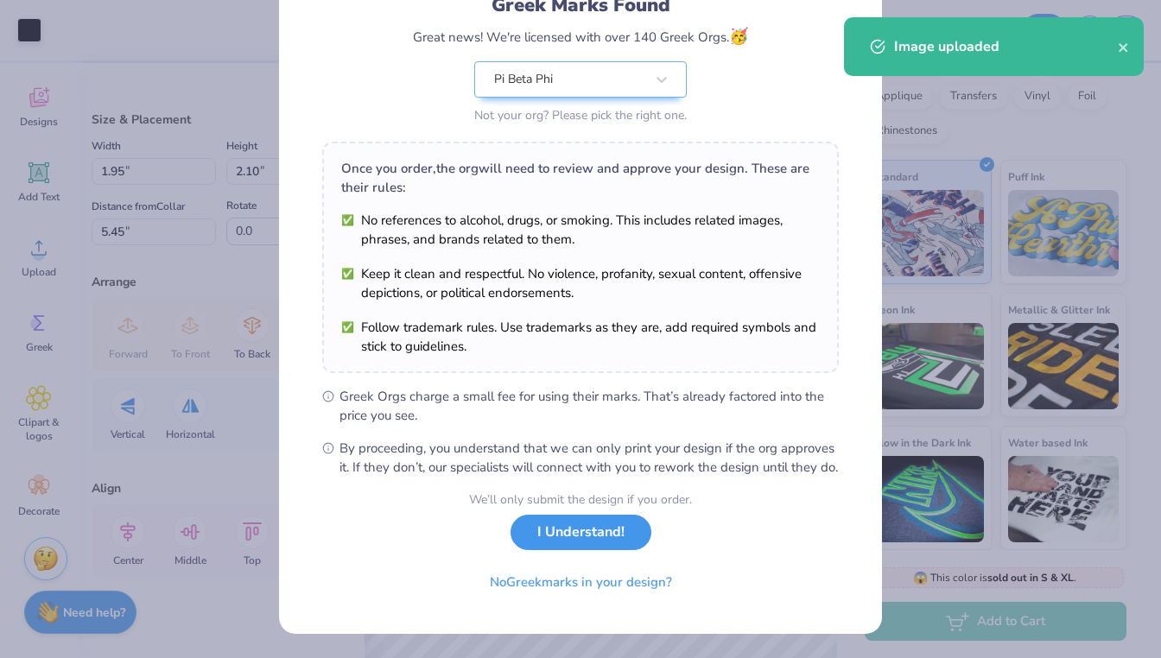
click at [603, 541] on button "I Understand!" at bounding box center [581, 532] width 141 height 35
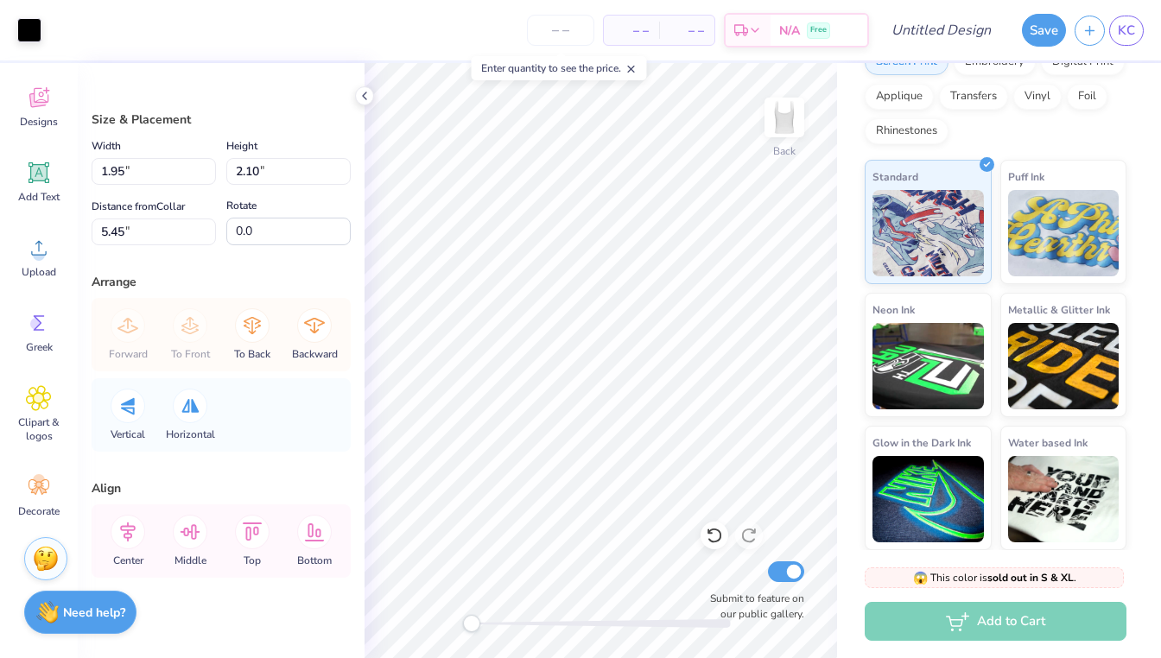
type input "23.9"
type input "3.54"
type input "4.29"
type input "4.69"
click at [1148, 314] on div "Fresh Prints Sydney Square Neck Tank Top Fresh Prints # FP82 Minimum Order: 12 …" at bounding box center [999, 209] width 324 height 682
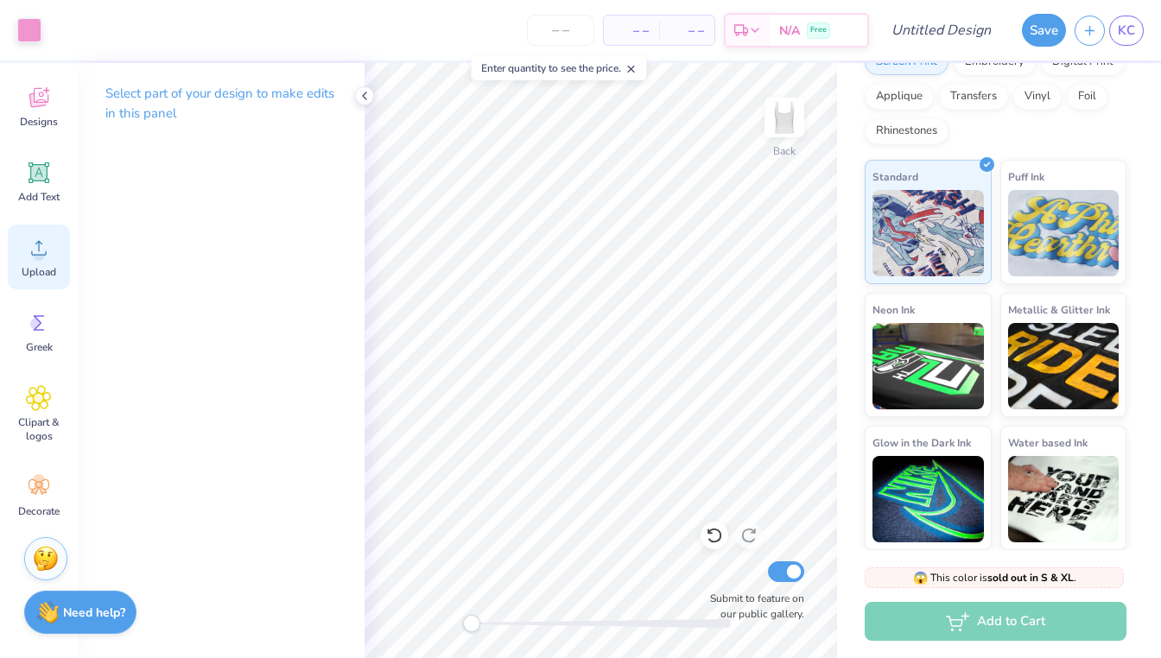
click at [44, 274] on span "Upload" at bounding box center [39, 272] width 35 height 14
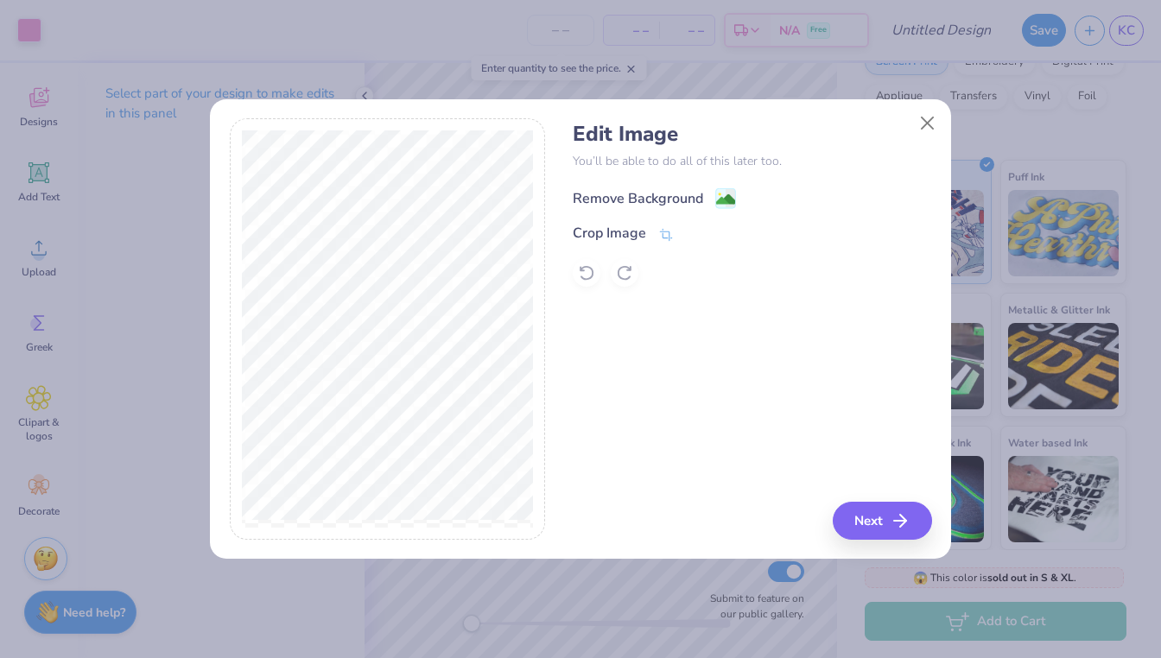
click at [713, 189] on div "Remove Background" at bounding box center [654, 198] width 163 height 22
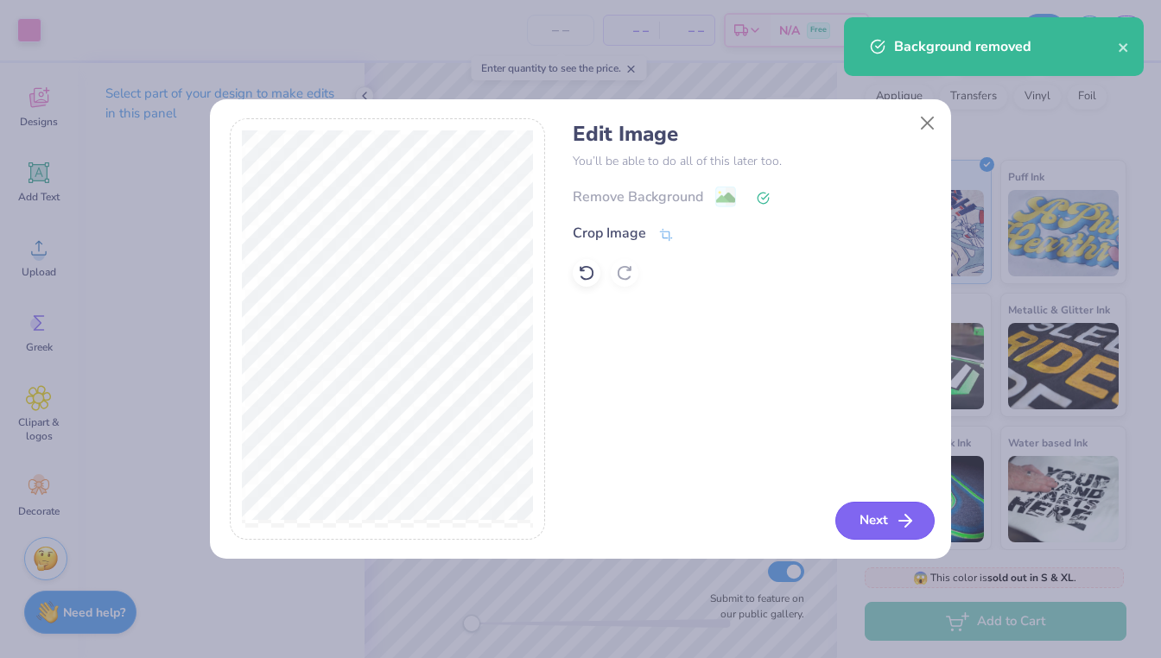
click at [887, 520] on button "Next" at bounding box center [884, 521] width 99 height 38
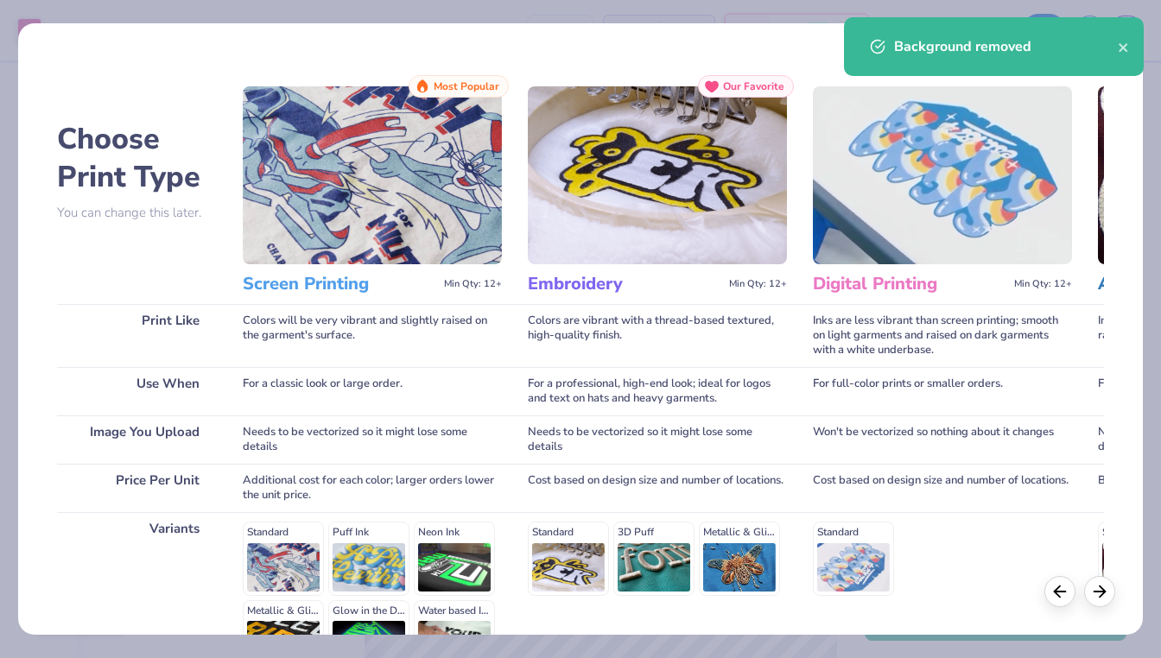
scroll to position [203, 0]
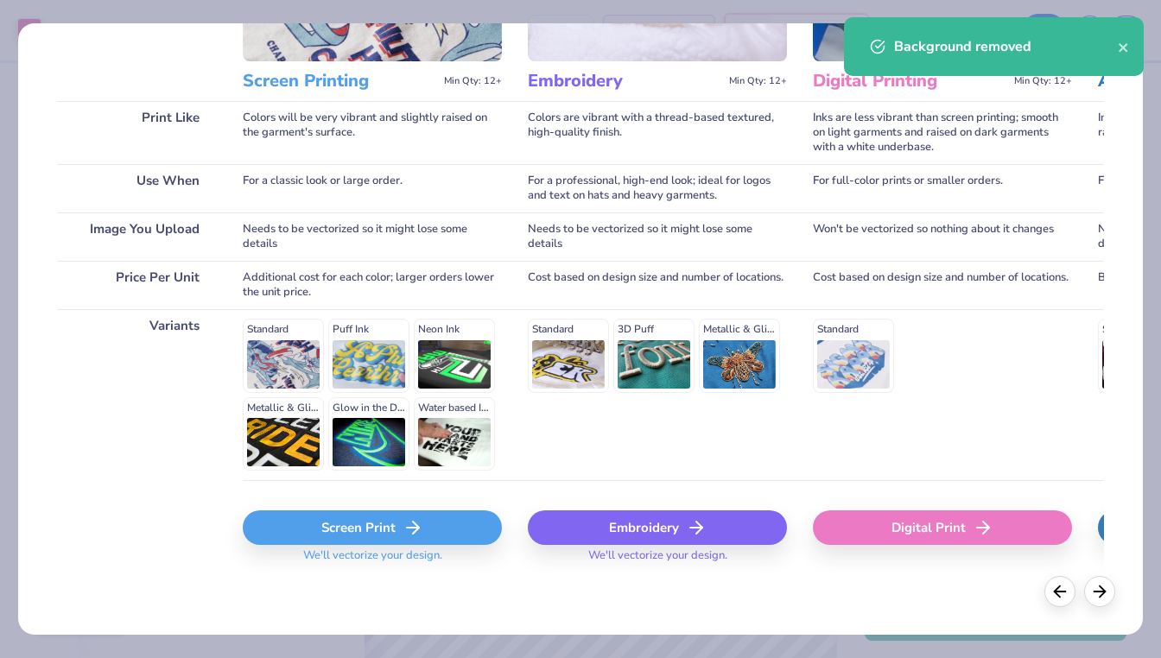
click at [455, 532] on div "Screen Print" at bounding box center [372, 528] width 259 height 35
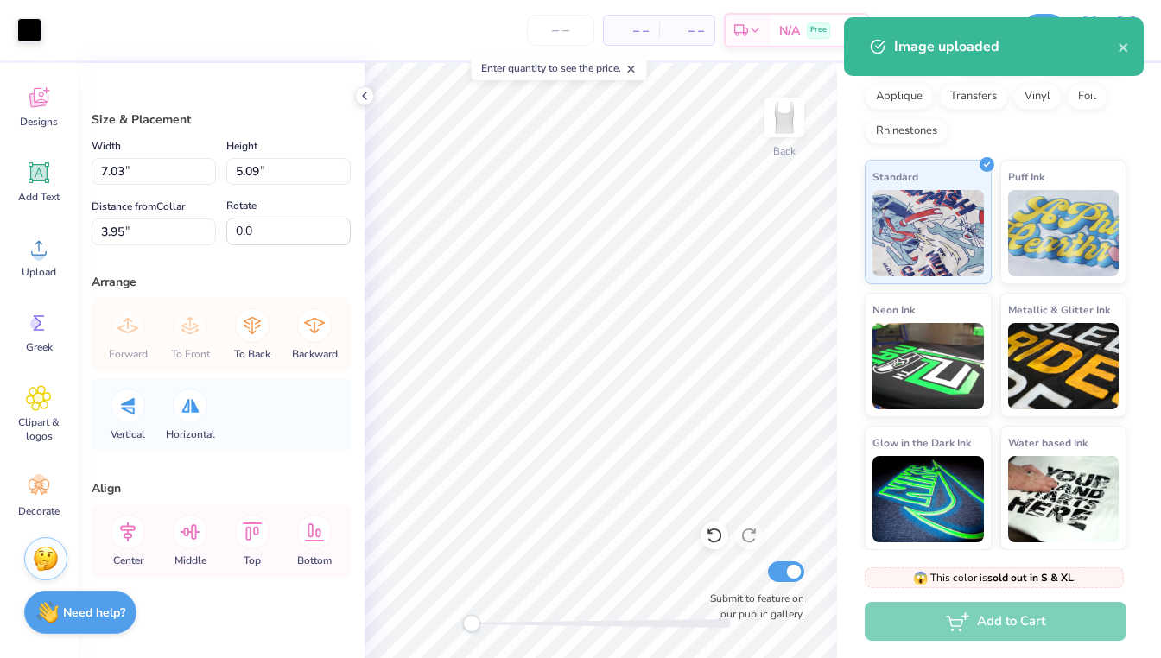
type input "5.00"
type input "3.62"
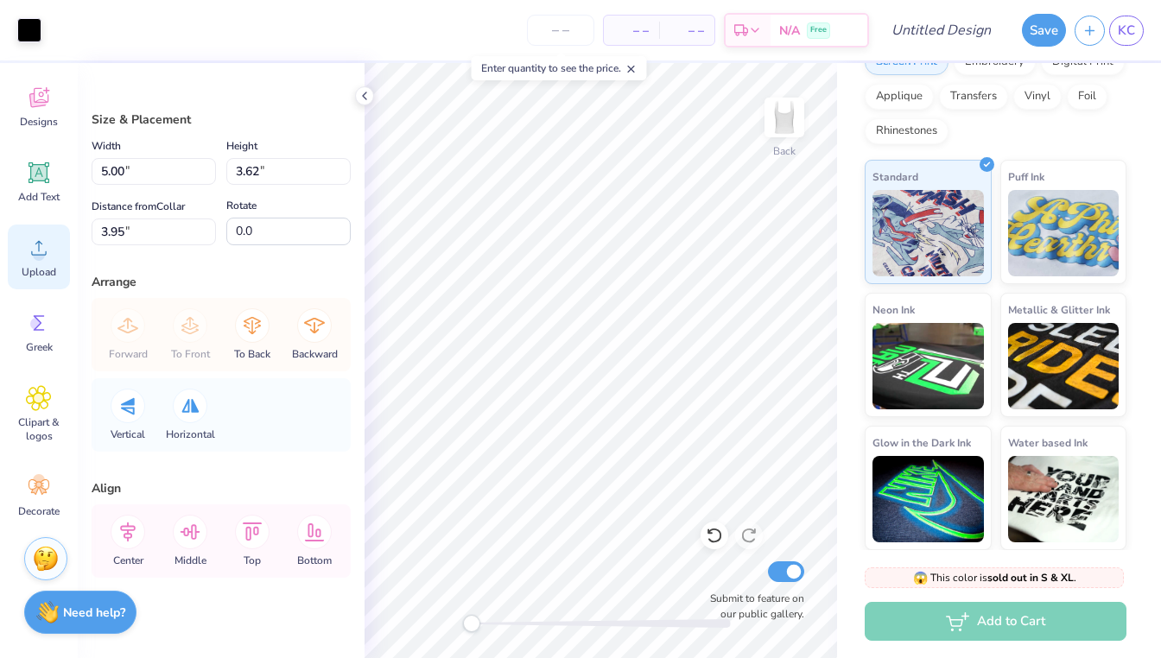
click at [41, 252] on circle at bounding box center [39, 255] width 12 height 12
click at [39, 188] on div "Add Text" at bounding box center [39, 181] width 62 height 65
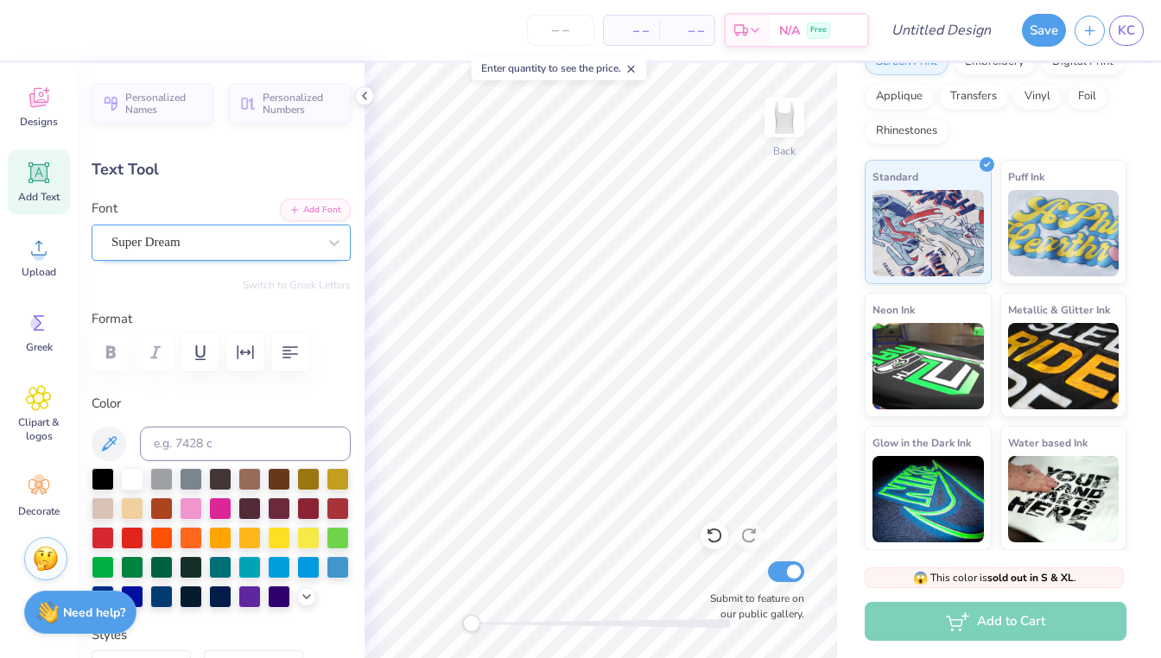
type textarea "67"
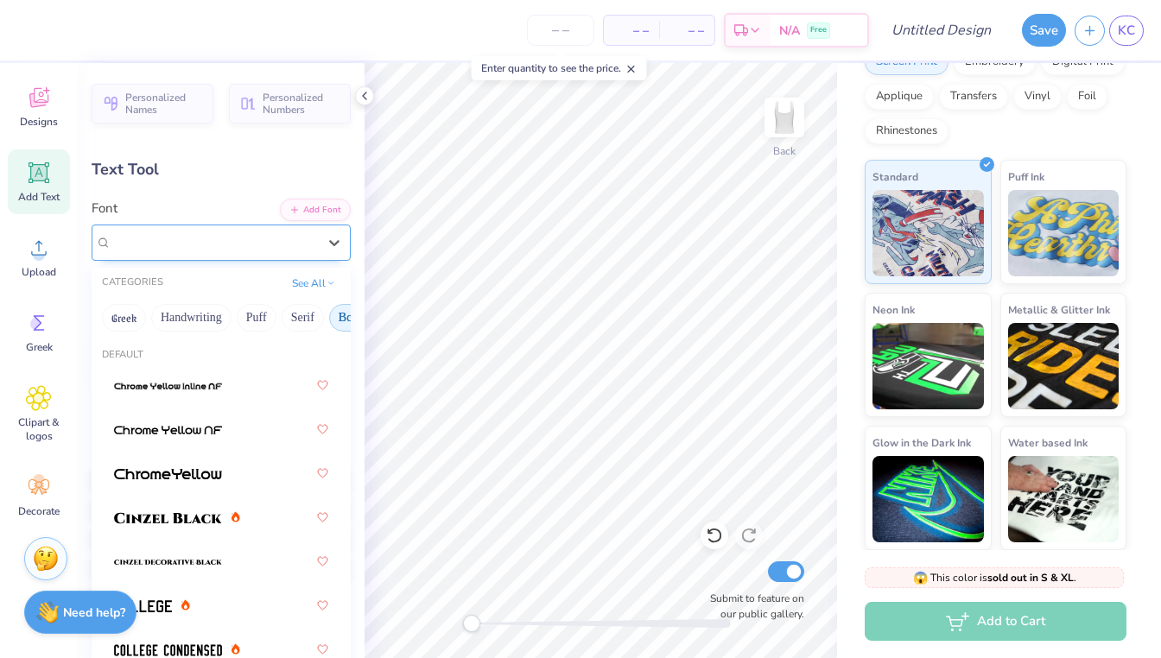
click at [249, 240] on div "Super Dream" at bounding box center [214, 242] width 209 height 27
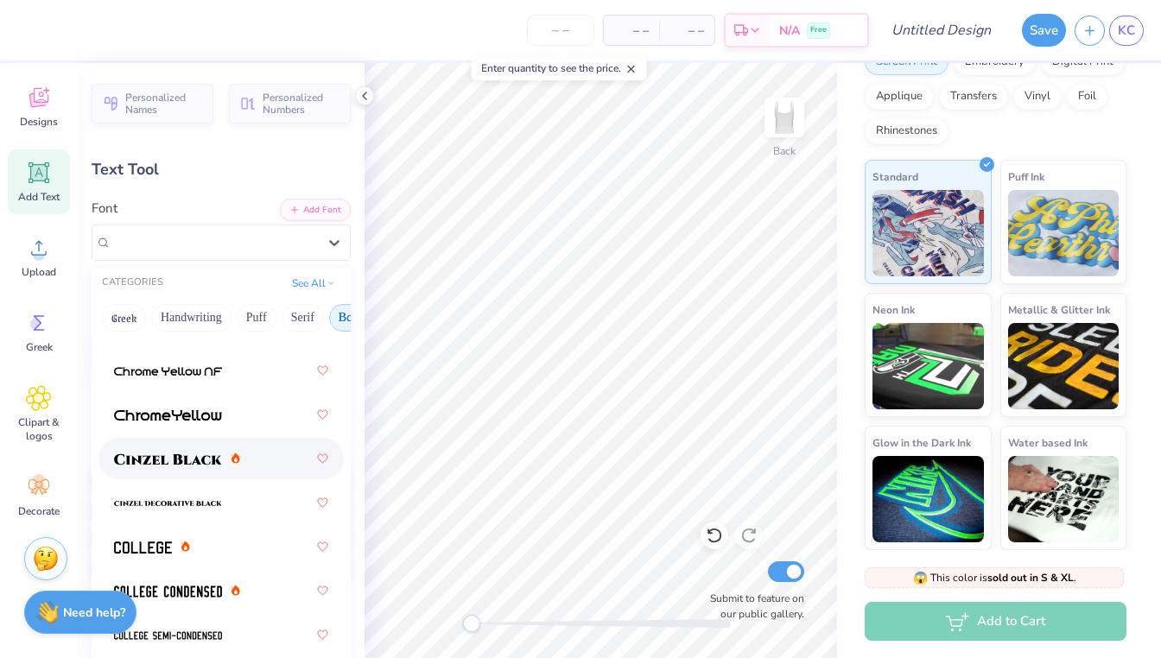
scroll to position [132, 0]
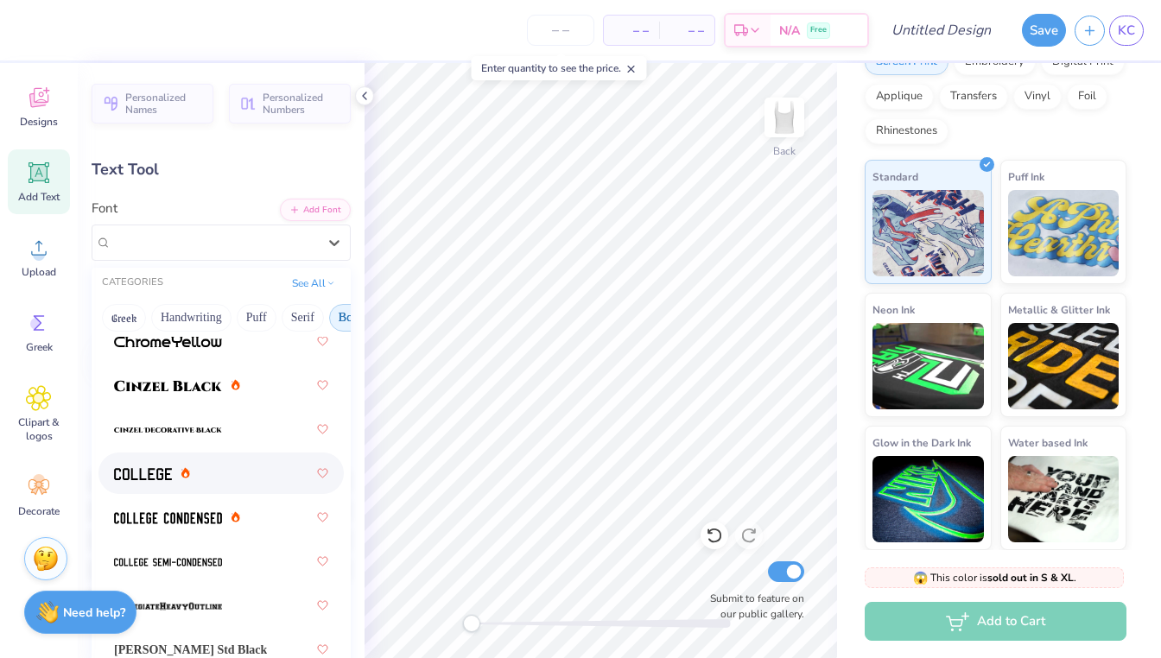
click at [190, 476] on icon at bounding box center [185, 472] width 9 height 11
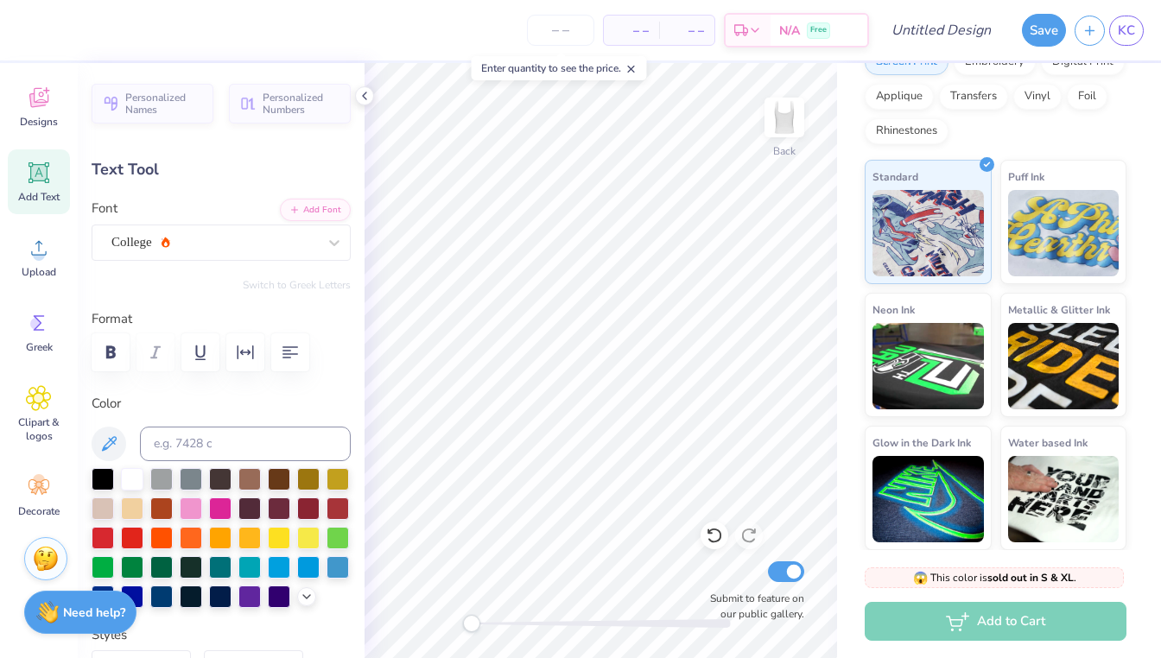
click at [1145, 186] on div "Fresh Prints Sydney Square Neck Tank Top Fresh Prints # FP82 Minimum Order: 12 …" at bounding box center [999, 209] width 324 height 682
